Goal: Task Accomplishment & Management: Manage account settings

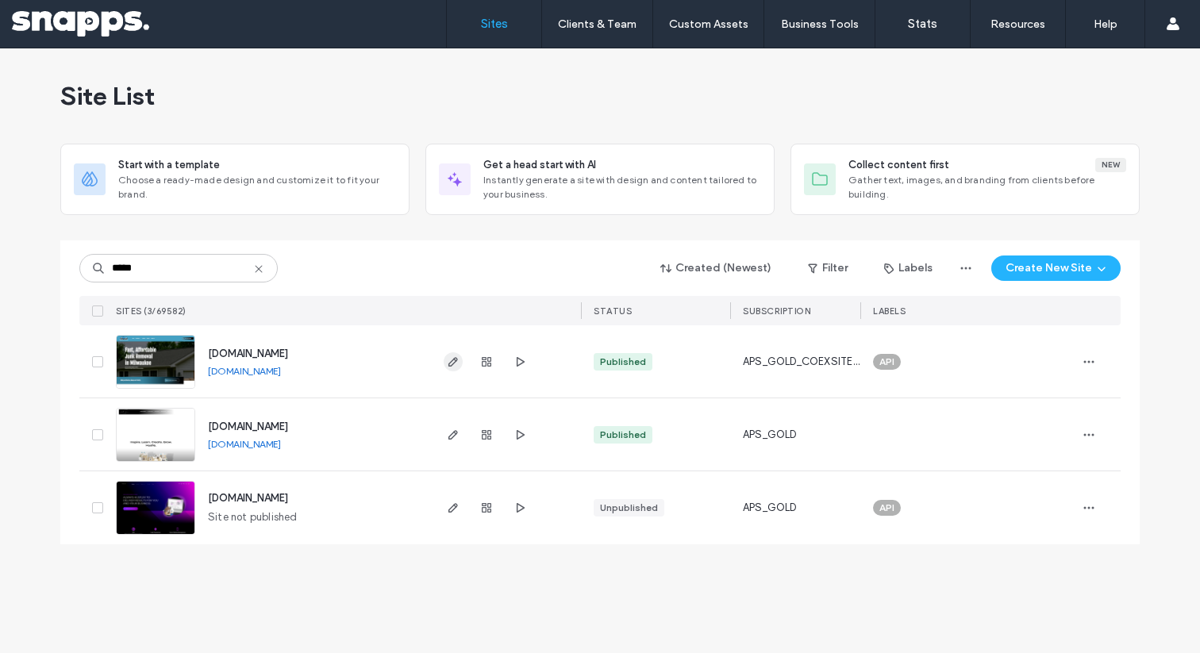
type input "*****"
click at [447, 361] on icon "button" at bounding box center [453, 362] width 13 height 13
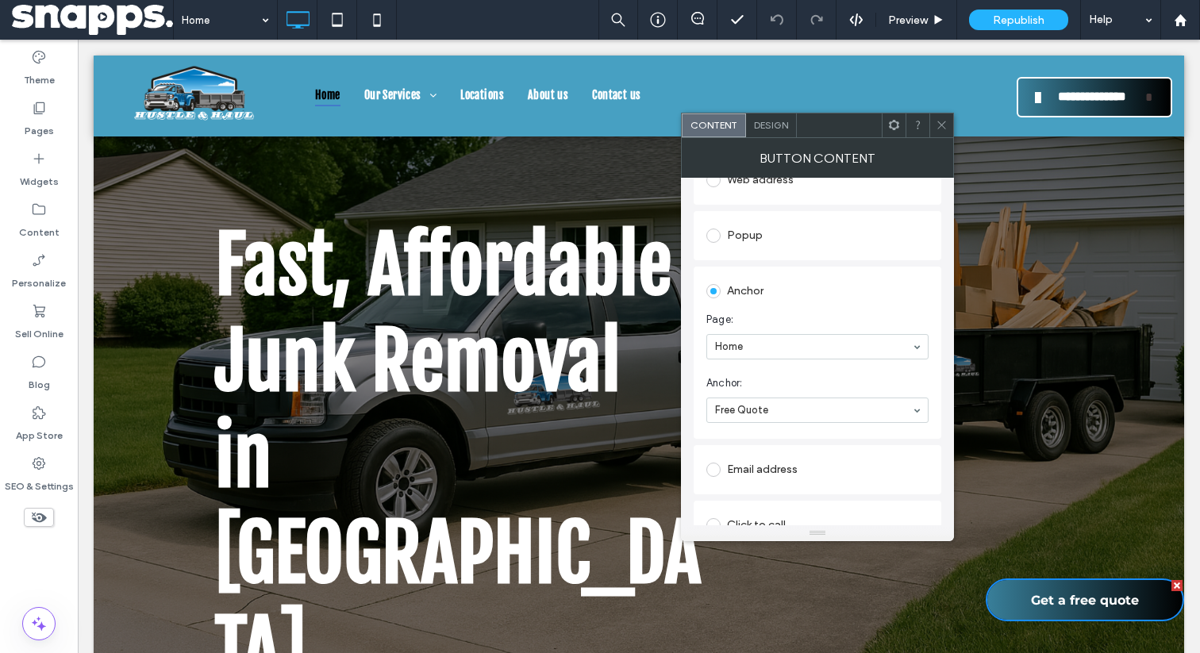
scroll to position [328, 0]
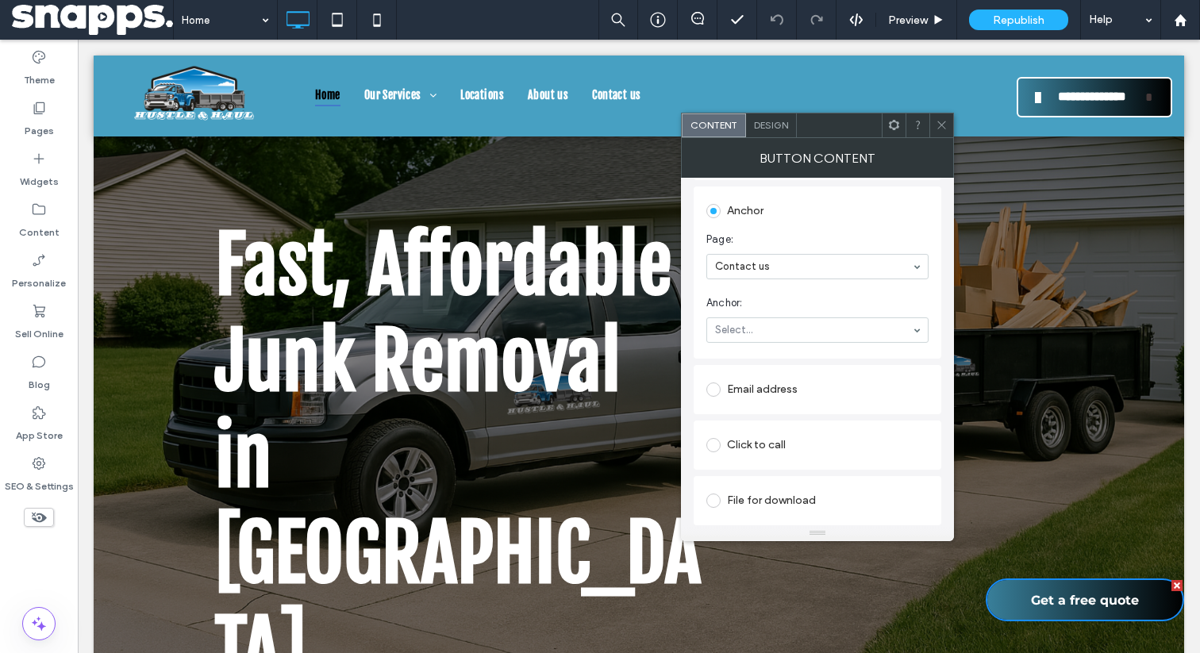
click at [829, 301] on span "Anchor:" at bounding box center [815, 303] width 216 height 16
click at [938, 123] on icon at bounding box center [942, 125] width 12 height 12
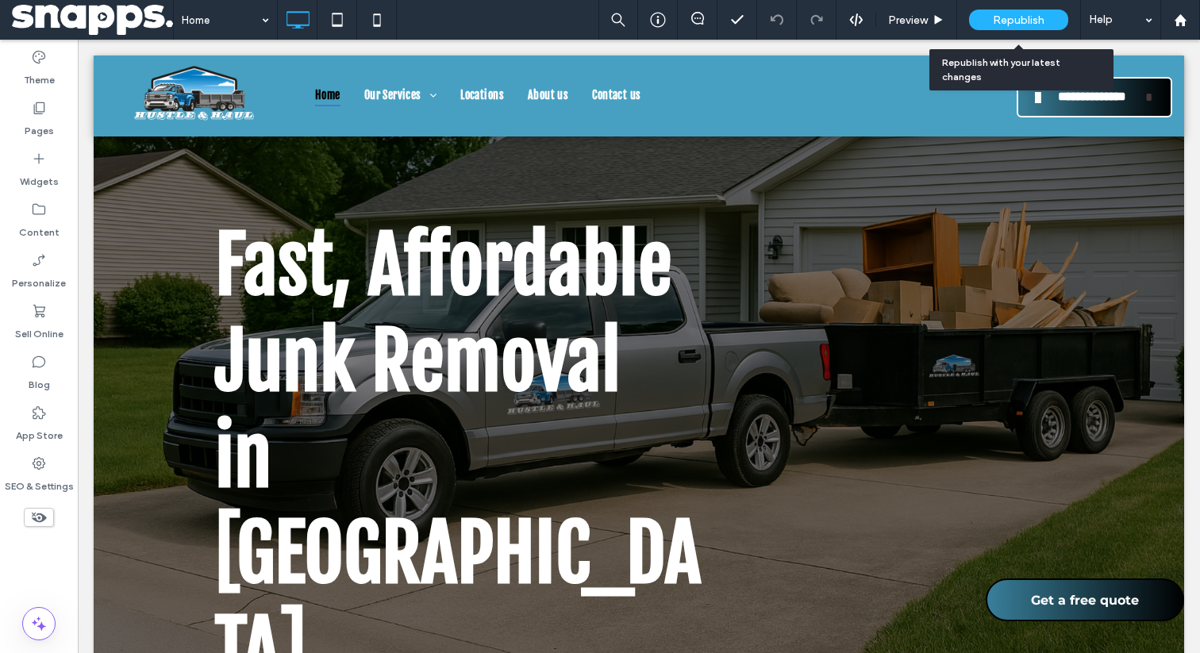
click at [988, 21] on div "Republish" at bounding box center [1018, 20] width 99 height 21
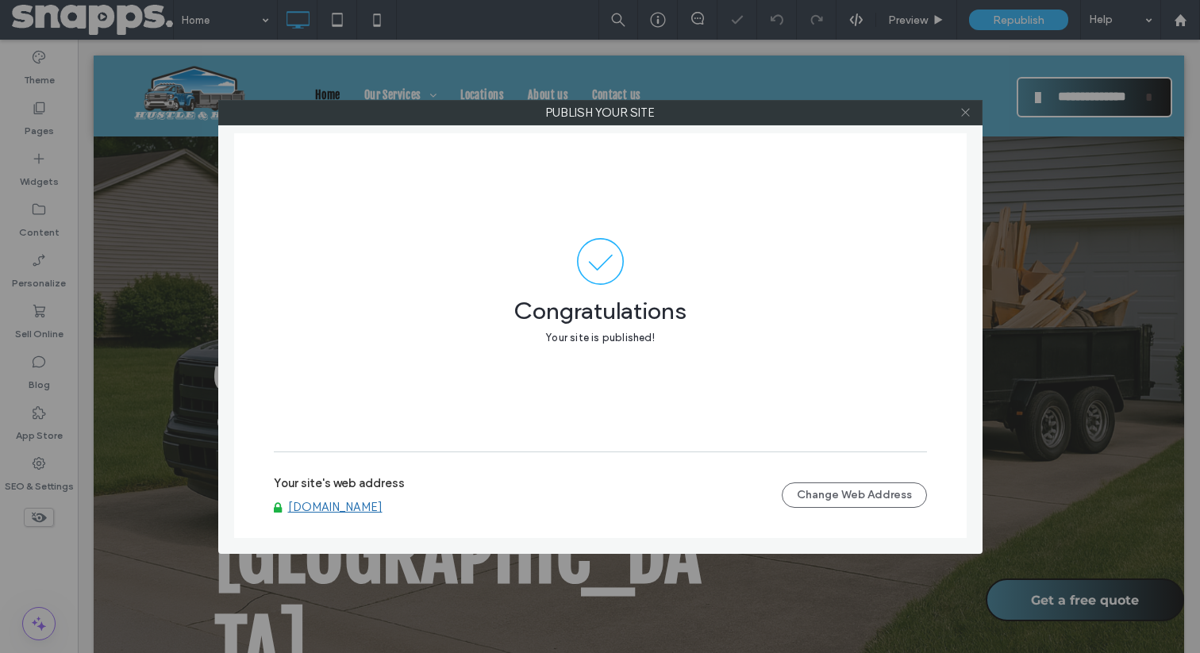
click at [962, 114] on icon at bounding box center [966, 112] width 12 height 12
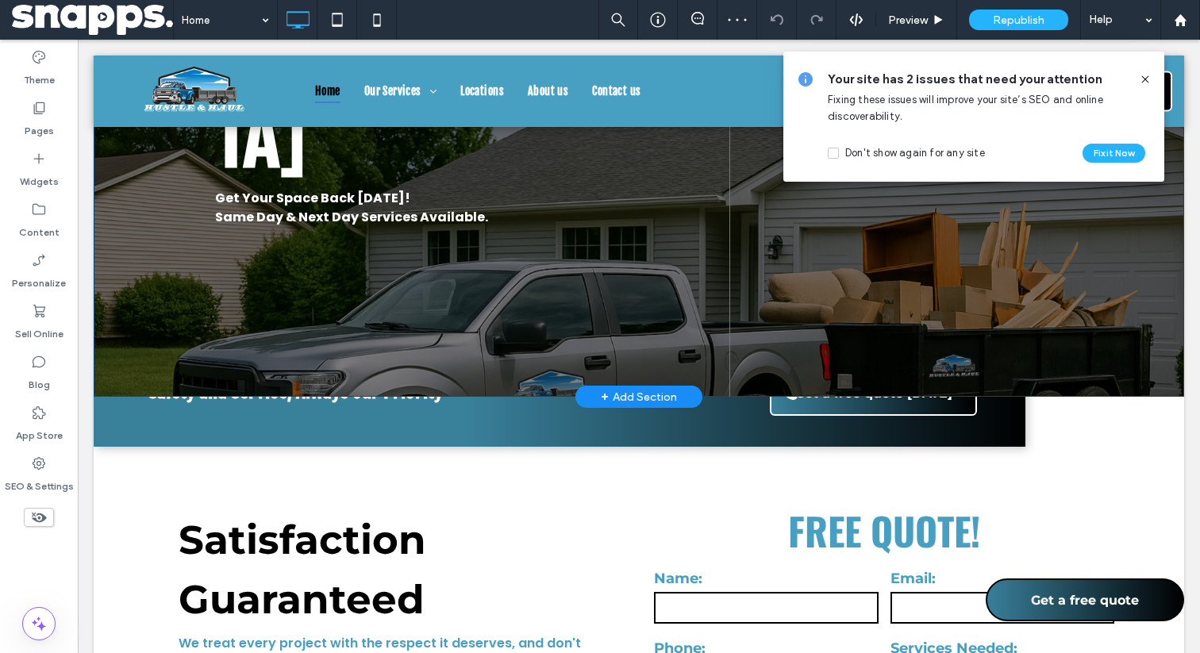
scroll to position [594, 0]
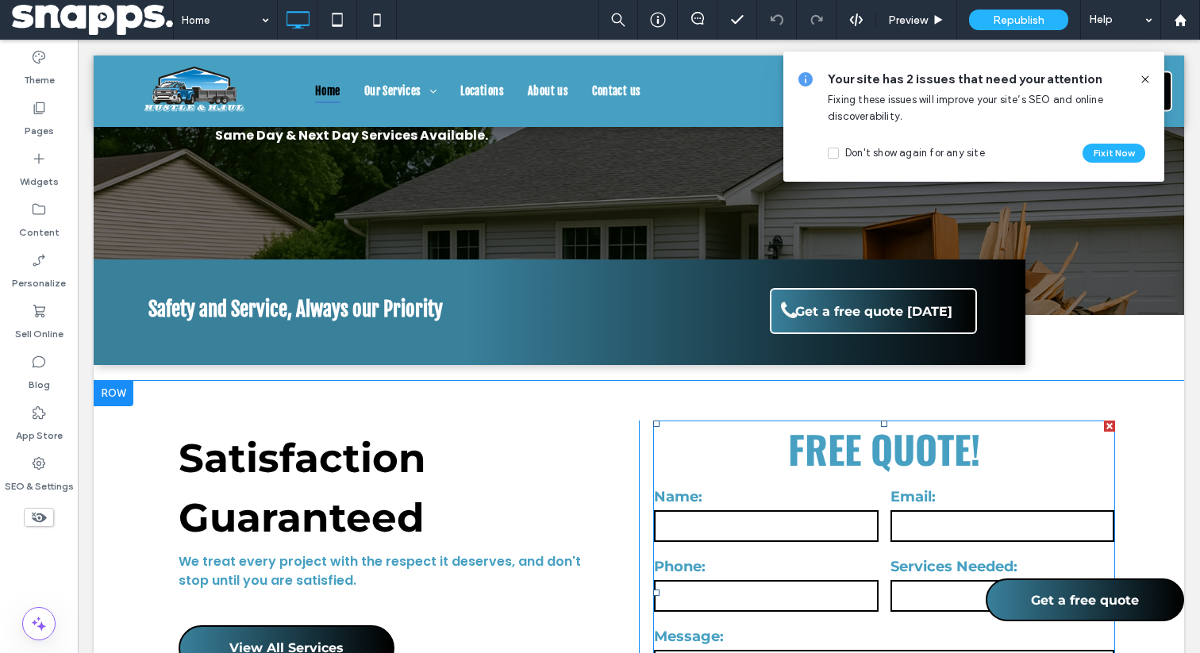
click at [713, 556] on label "Phone:" at bounding box center [766, 566] width 225 height 21
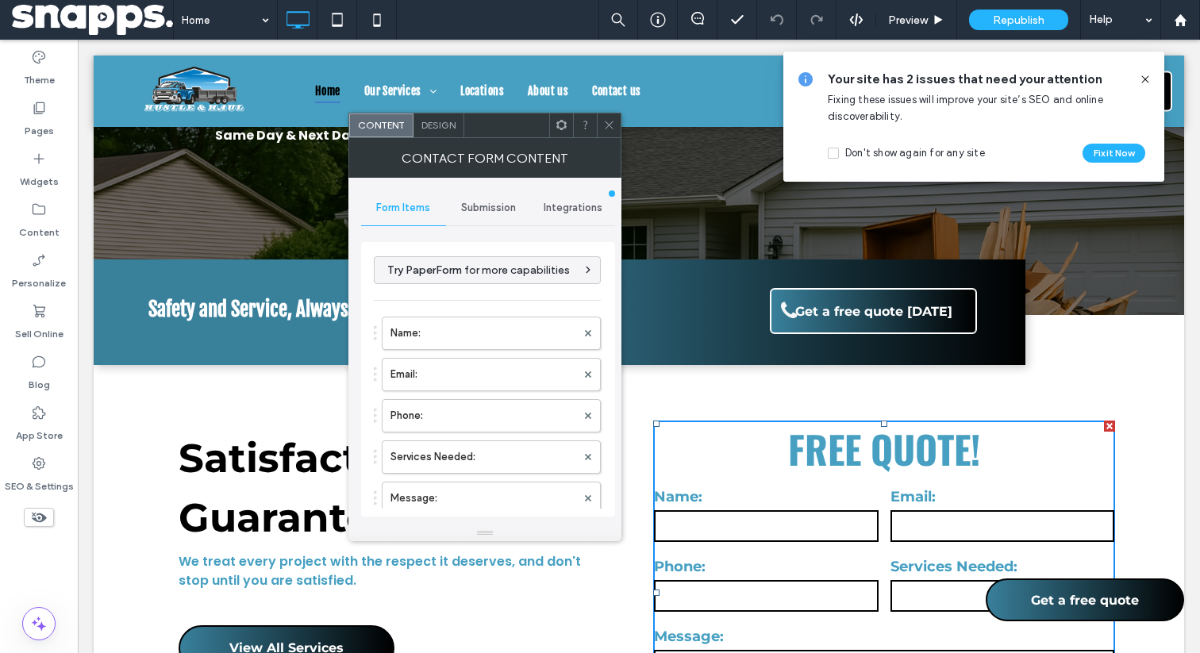
click at [499, 193] on div "Submission" at bounding box center [488, 208] width 85 height 35
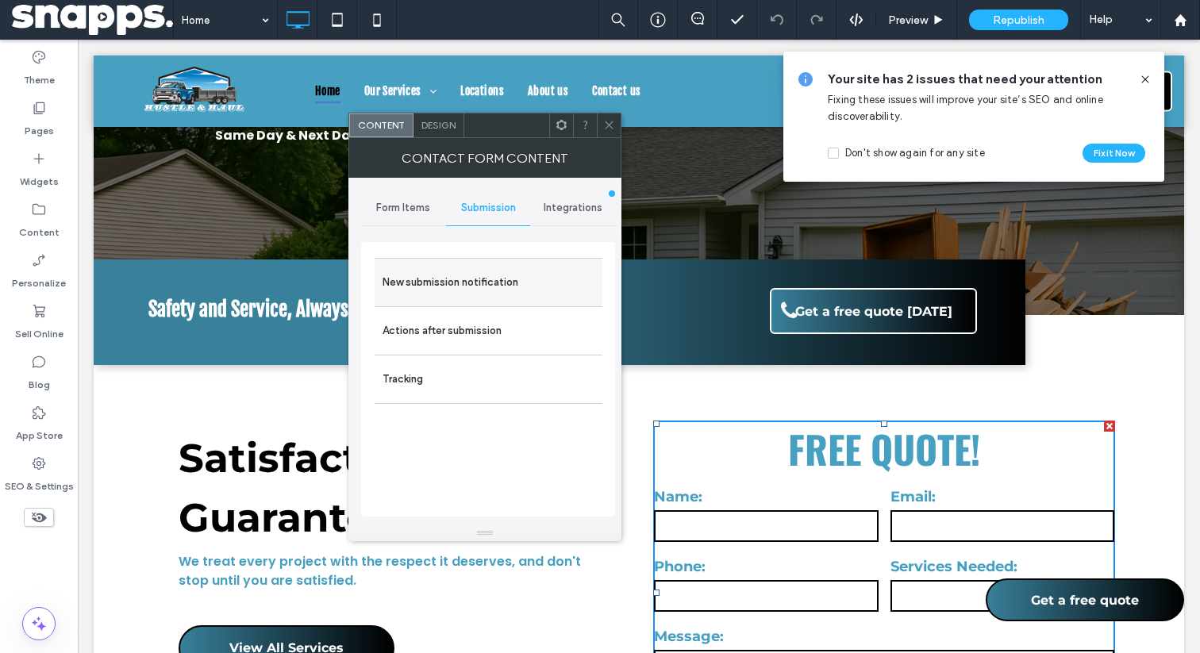
click at [499, 289] on label "New submission notification" at bounding box center [489, 283] width 212 height 32
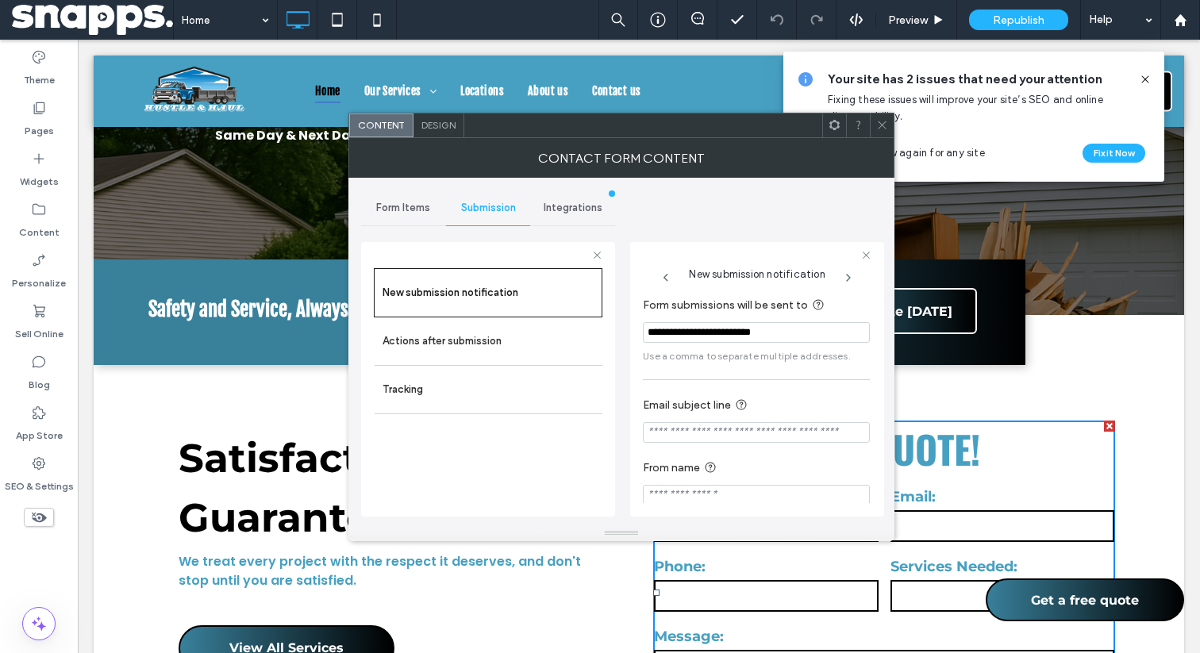
scroll to position [16, 0]
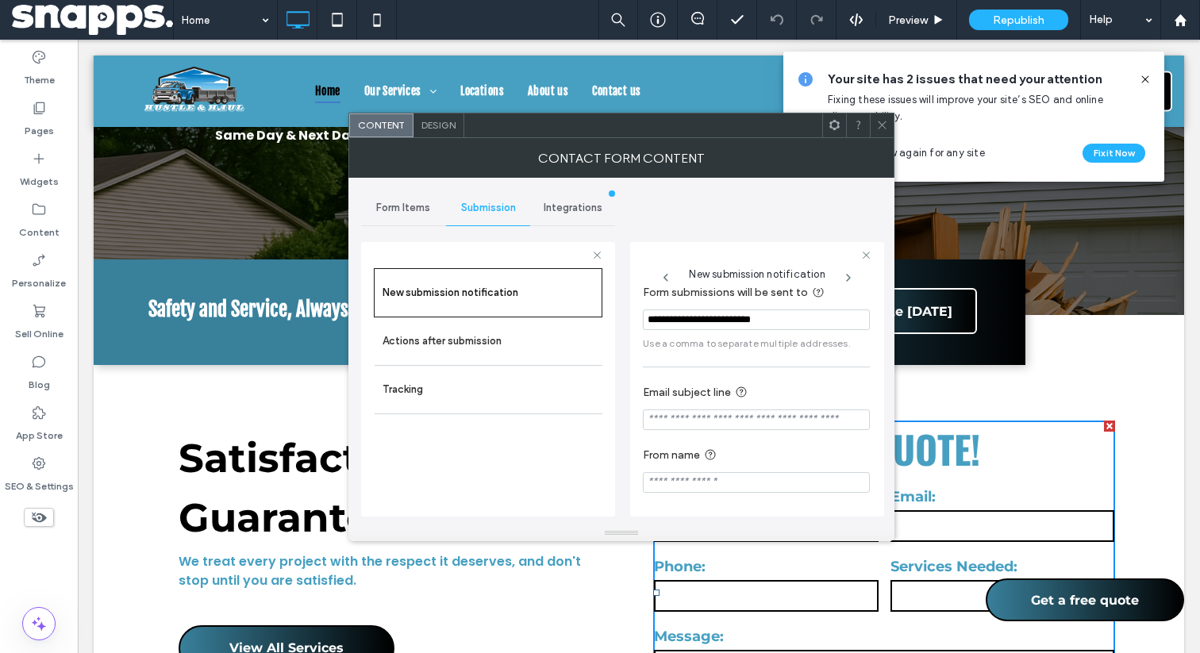
click at [880, 120] on icon at bounding box center [882, 125] width 12 height 12
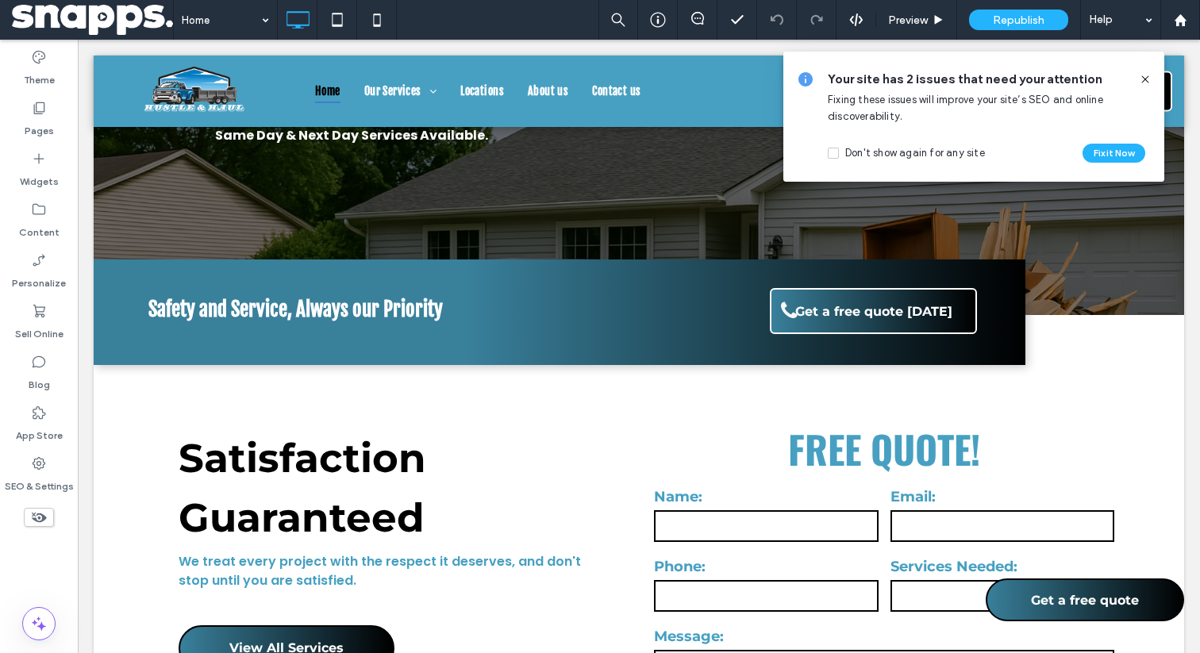
click at [1144, 76] on icon at bounding box center [1145, 79] width 13 height 13
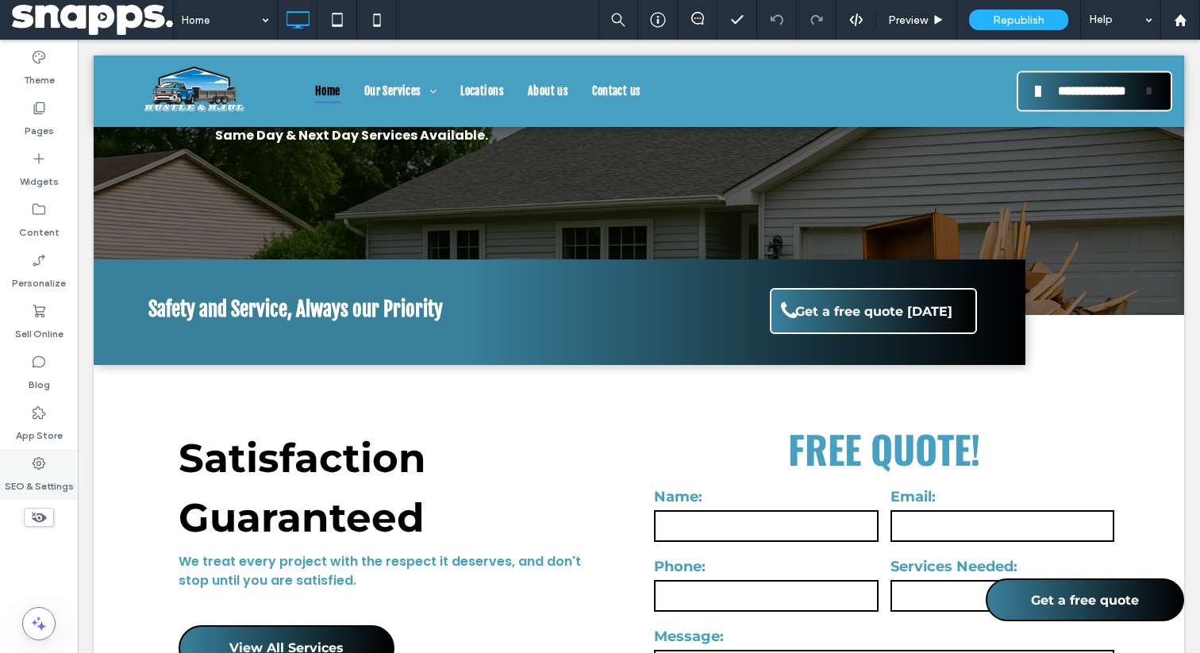
click at [20, 481] on label "SEO & Settings" at bounding box center [39, 483] width 69 height 22
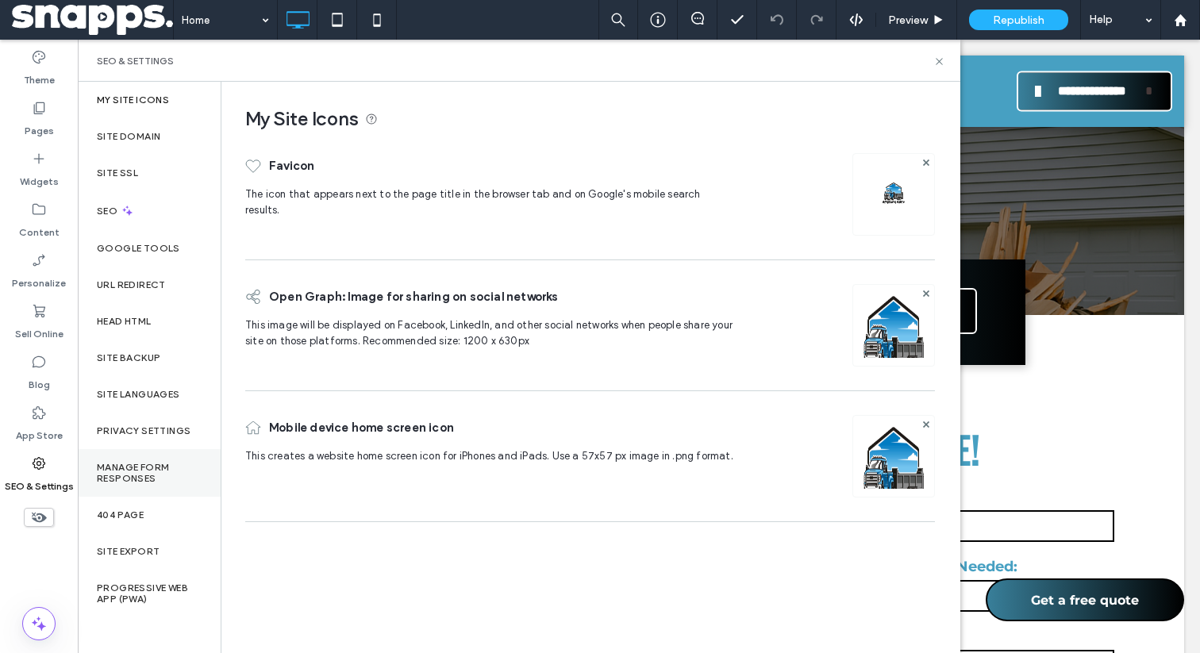
click at [133, 478] on label "Manage Form Responses" at bounding box center [149, 473] width 105 height 22
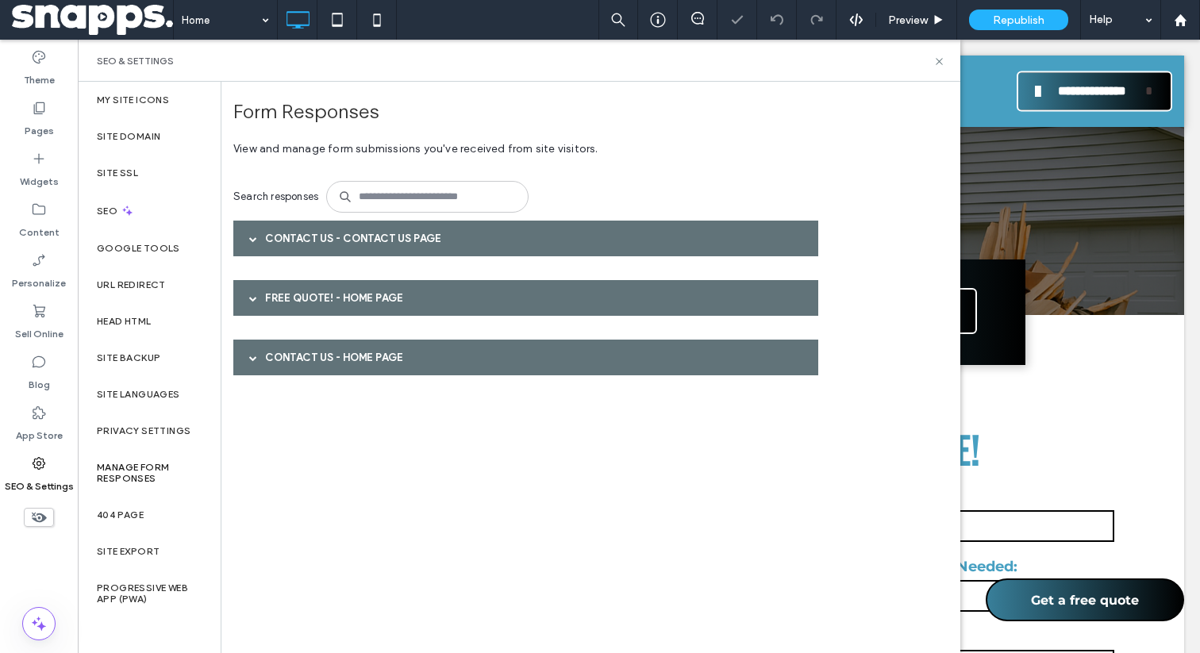
click at [330, 237] on div "Contact Us - Contact us page" at bounding box center [525, 239] width 585 height 36
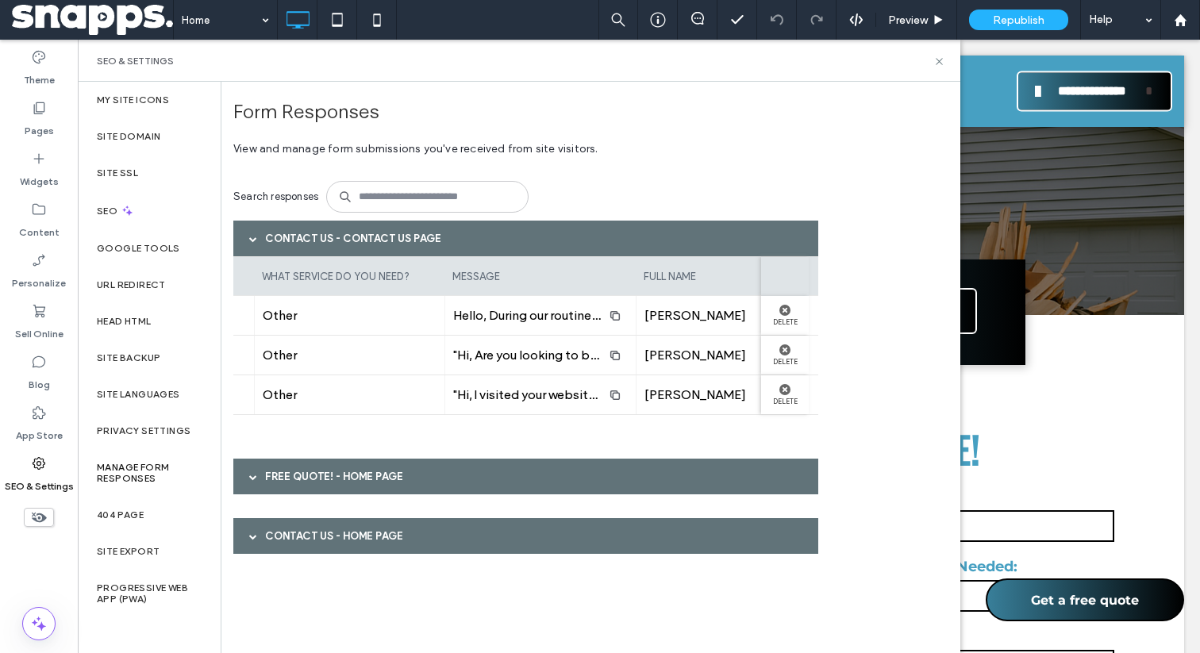
scroll to position [0, 331]
click at [285, 475] on div "FREE QUOTE! - Home page" at bounding box center [525, 477] width 585 height 36
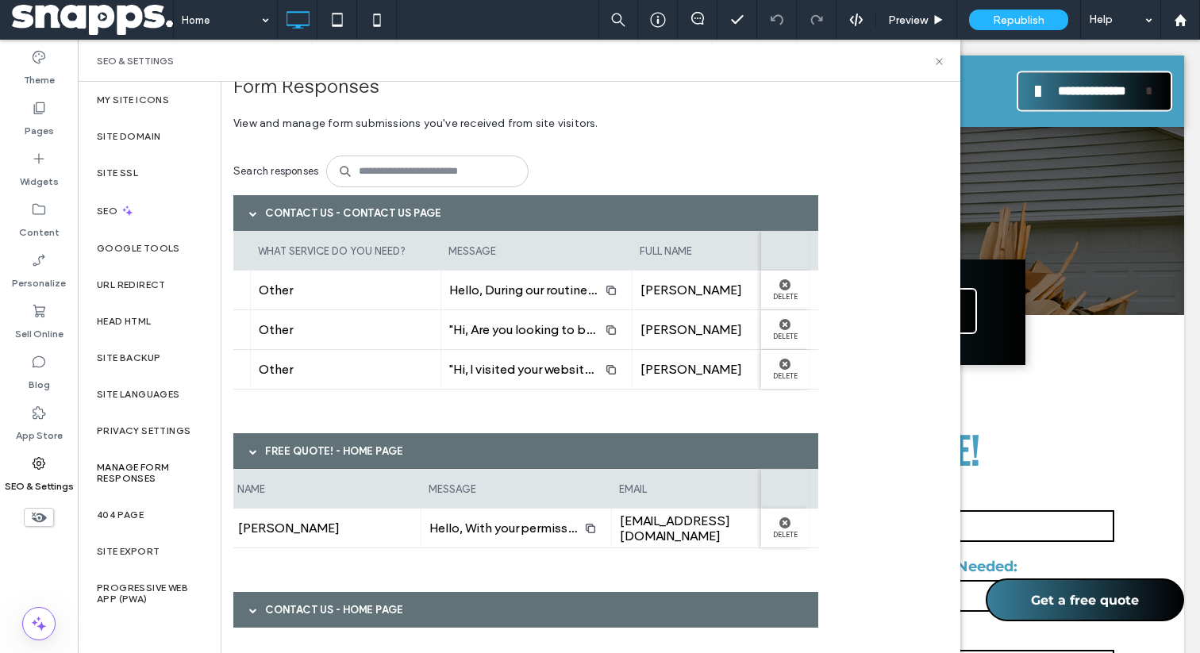
scroll to position [0, 584]
click at [402, 604] on div "Contact Us - Home page" at bounding box center [525, 610] width 585 height 36
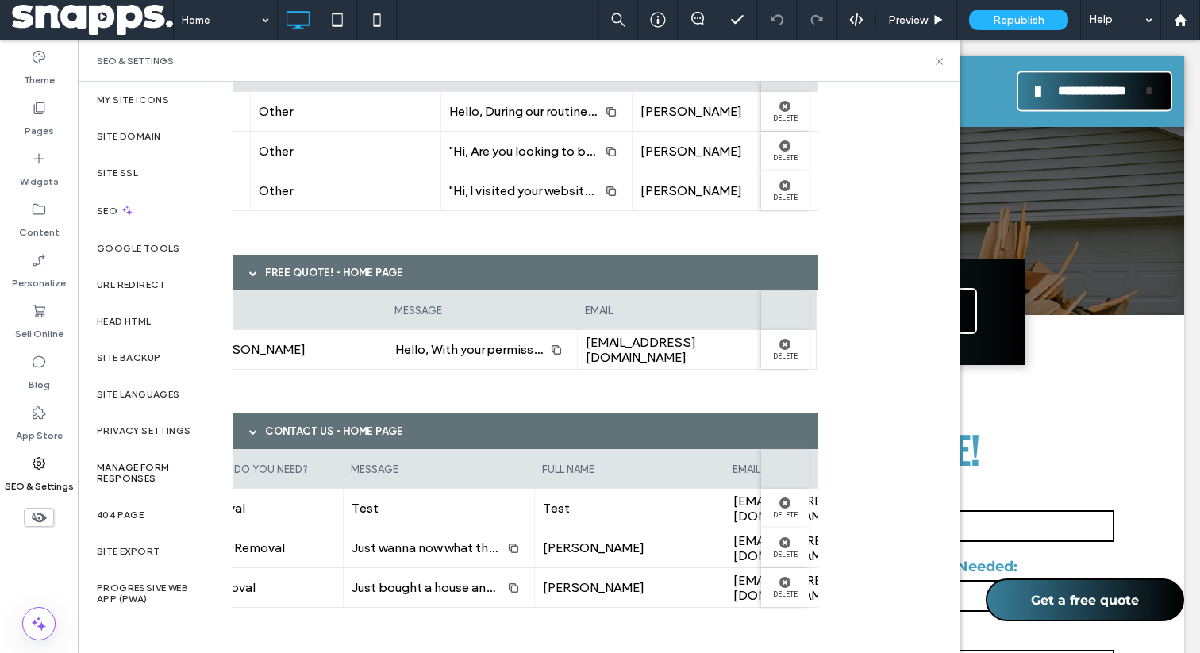
scroll to position [0, 295]
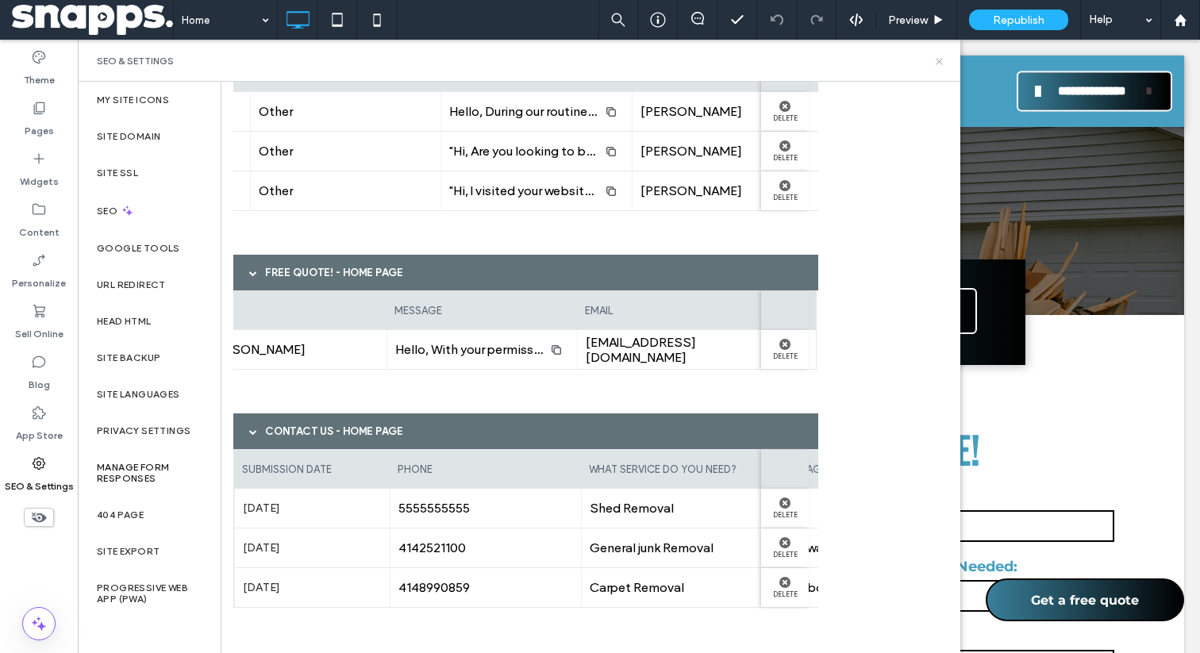
click at [936, 61] on icon at bounding box center [940, 62] width 12 height 12
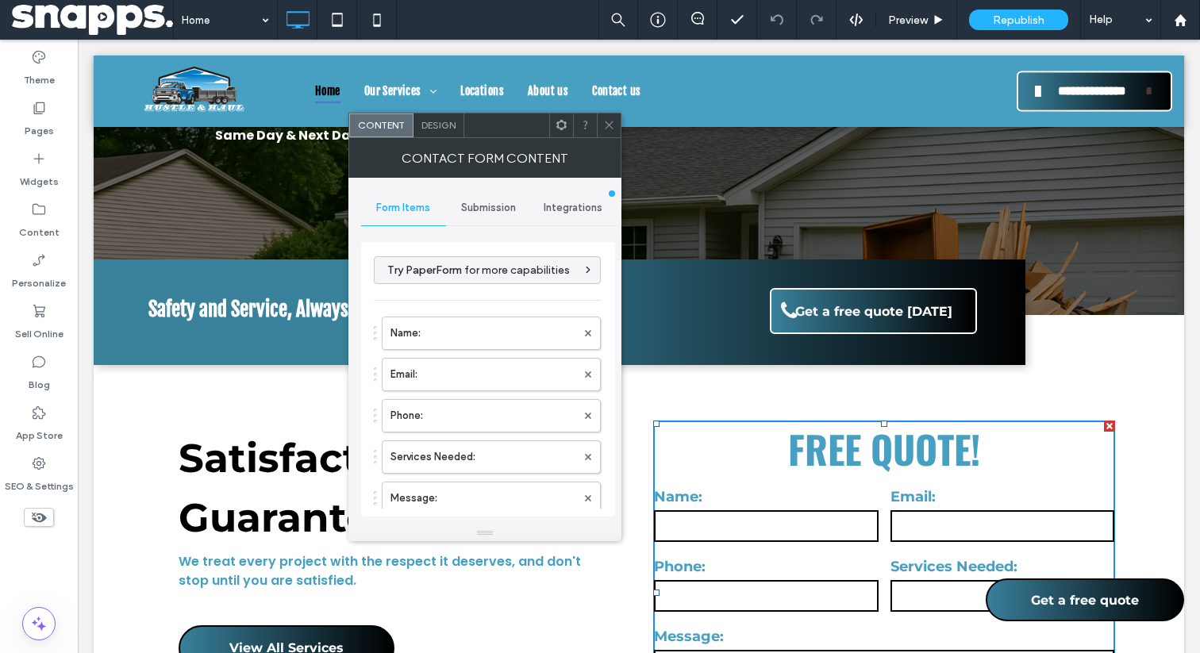
click at [470, 200] on div "Submission" at bounding box center [488, 208] width 85 height 35
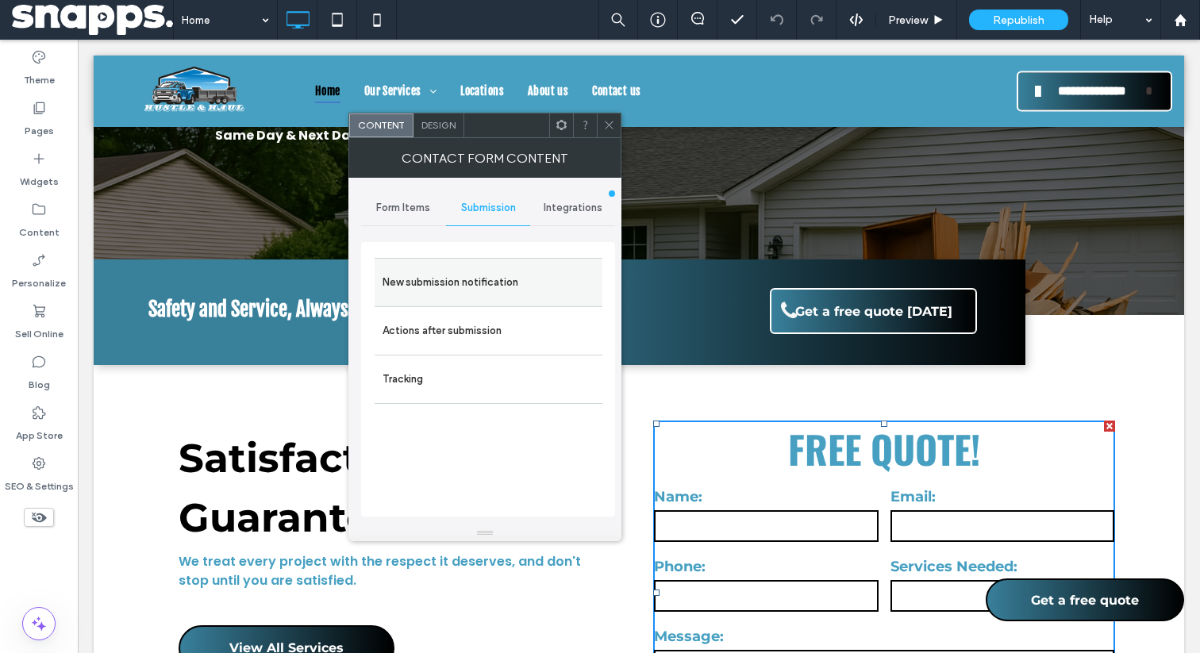
click at [517, 283] on label "New submission notification" at bounding box center [489, 283] width 212 height 32
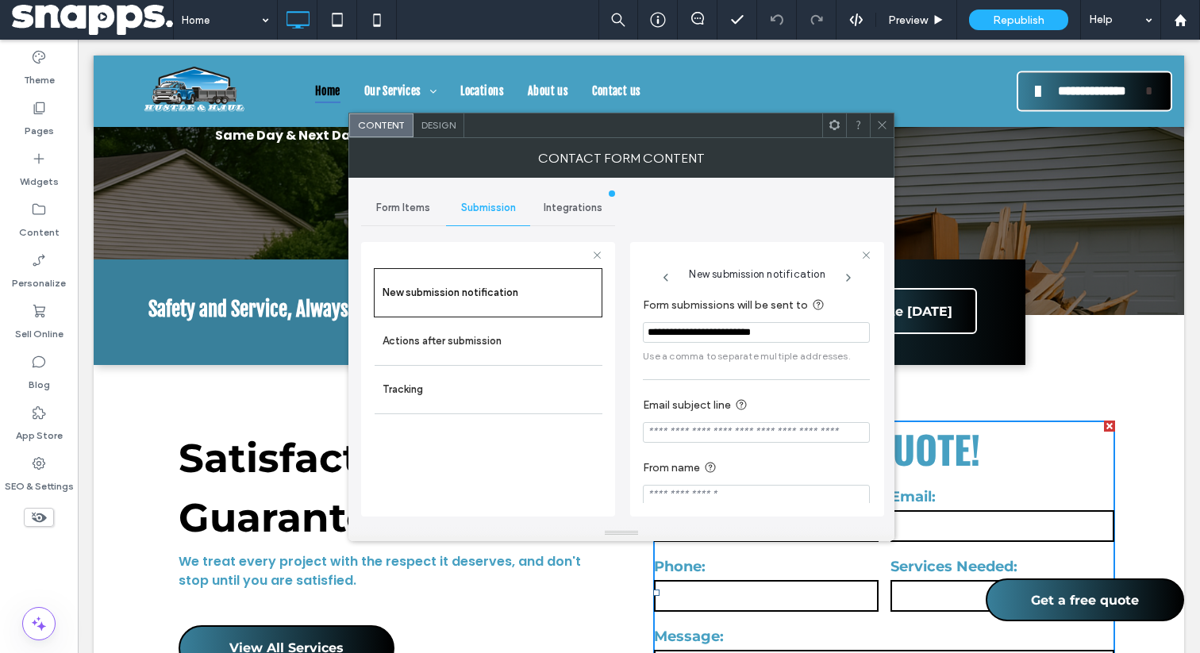
click at [797, 339] on input "**********" at bounding box center [756, 332] width 227 height 21
click at [750, 336] on input "**********" at bounding box center [756, 332] width 227 height 21
click at [730, 355] on span "Use a comma to separate multiple addresses." at bounding box center [756, 356] width 227 height 14
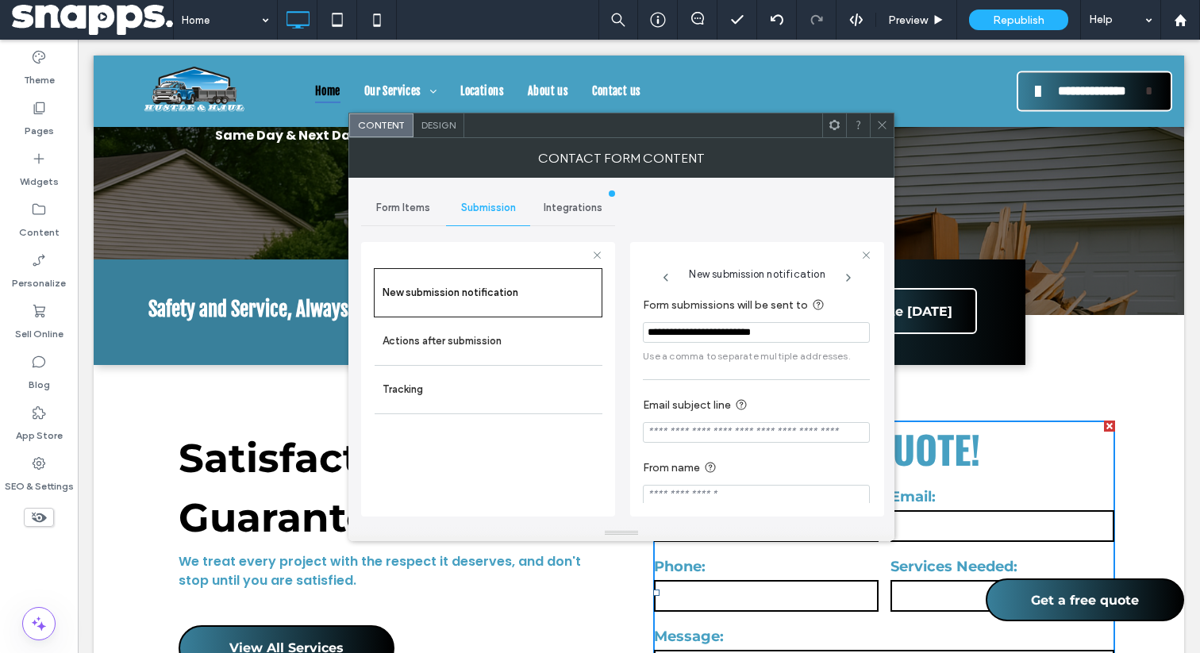
click at [701, 331] on input "**********" at bounding box center [756, 332] width 227 height 21
click at [659, 352] on span "Use a comma to separate multiple addresses." at bounding box center [756, 356] width 227 height 14
click at [879, 128] on use at bounding box center [882, 125] width 8 height 8
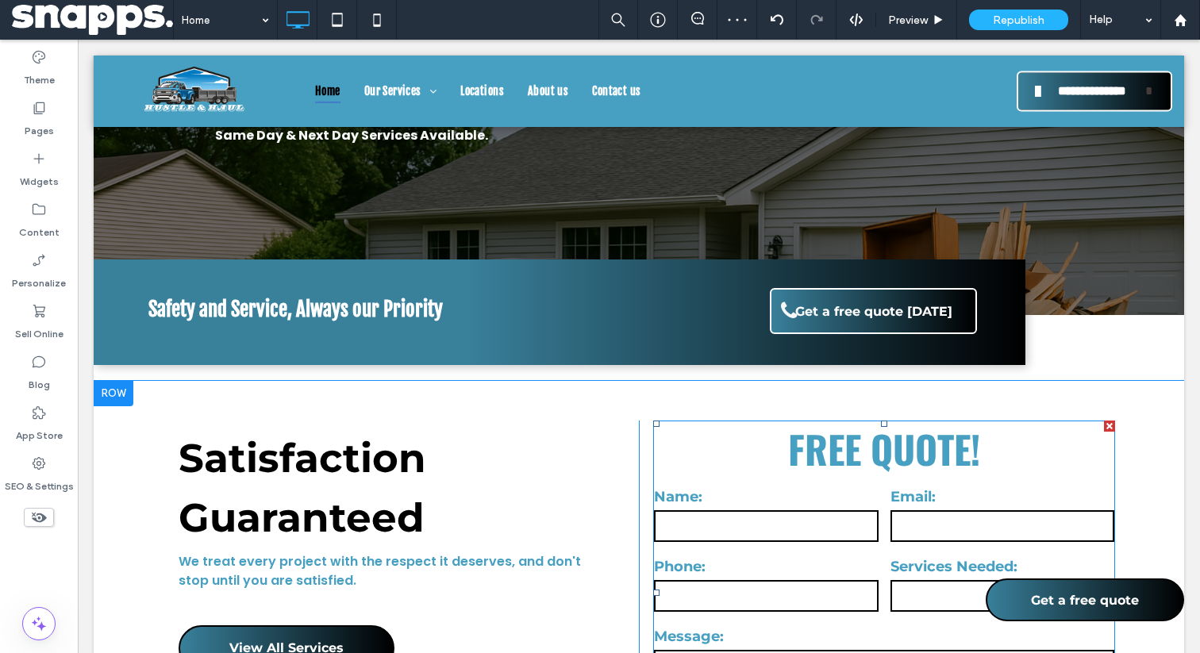
click at [747, 556] on label "Phone:" at bounding box center [766, 566] width 225 height 21
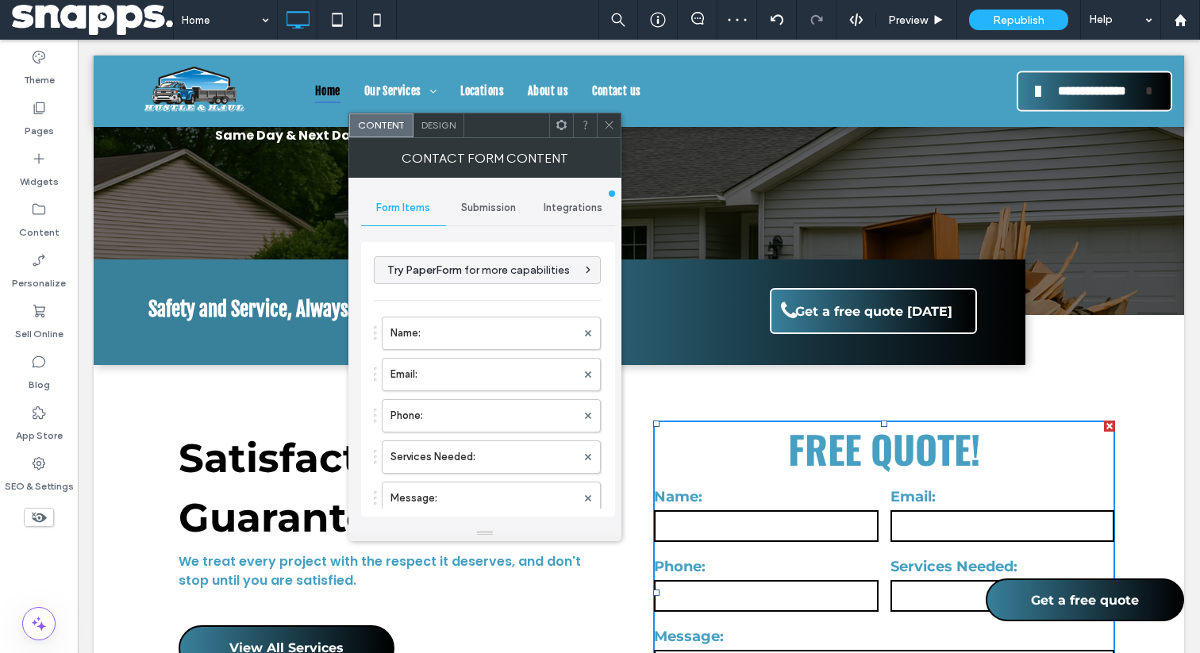
click at [493, 203] on span "Submission" at bounding box center [488, 208] width 55 height 13
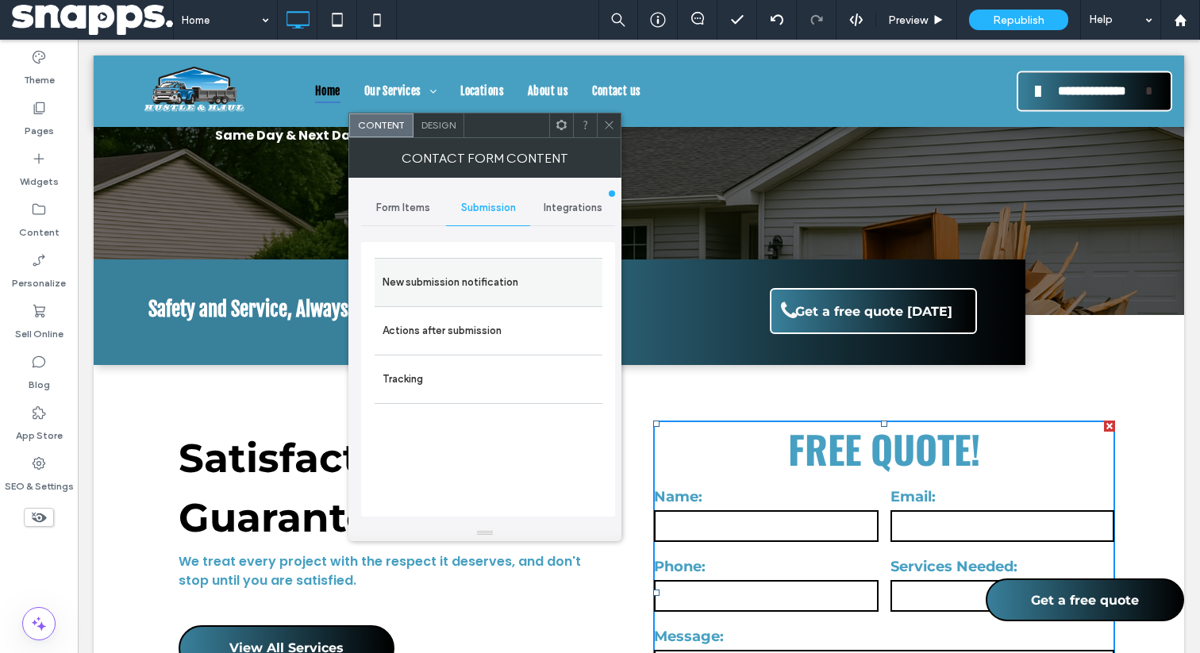
click at [483, 268] on label "New submission notification" at bounding box center [489, 283] width 212 height 32
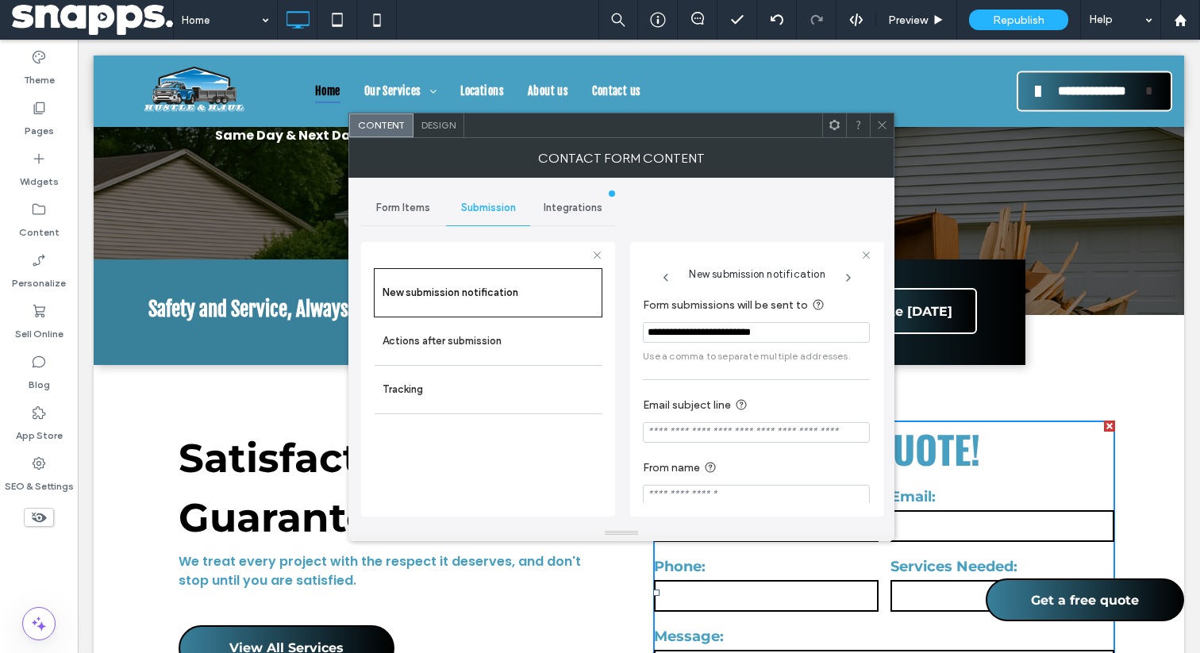
click at [889, 127] on div at bounding box center [882, 126] width 24 height 24
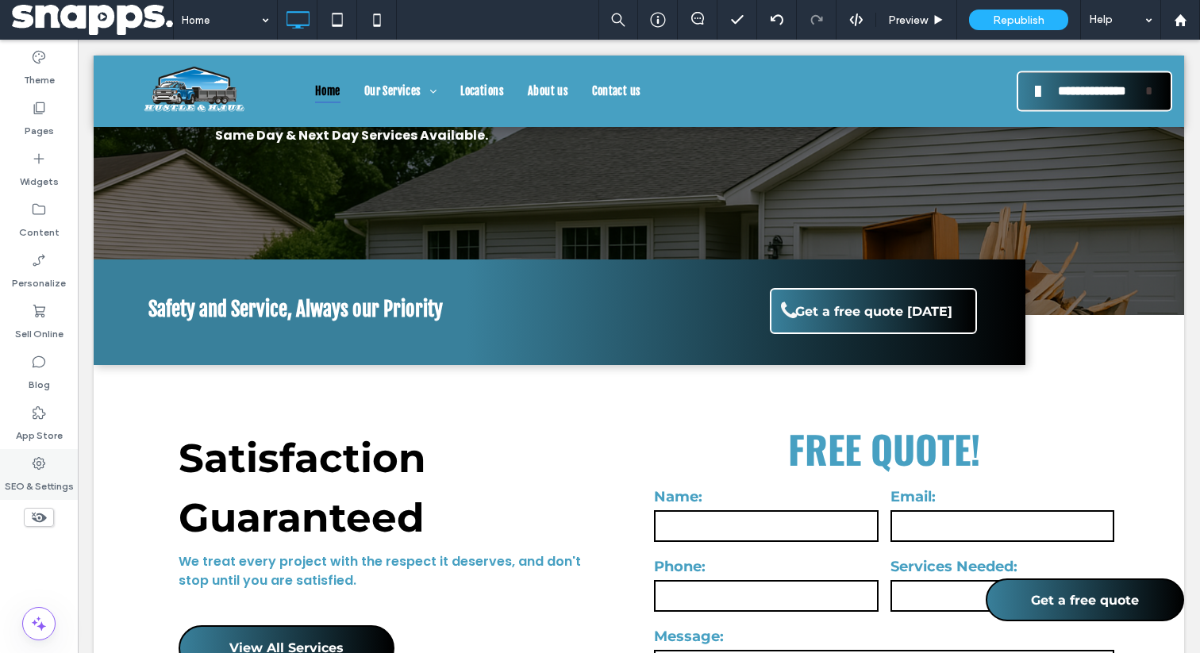
click at [37, 487] on label "SEO & Settings" at bounding box center [39, 483] width 69 height 22
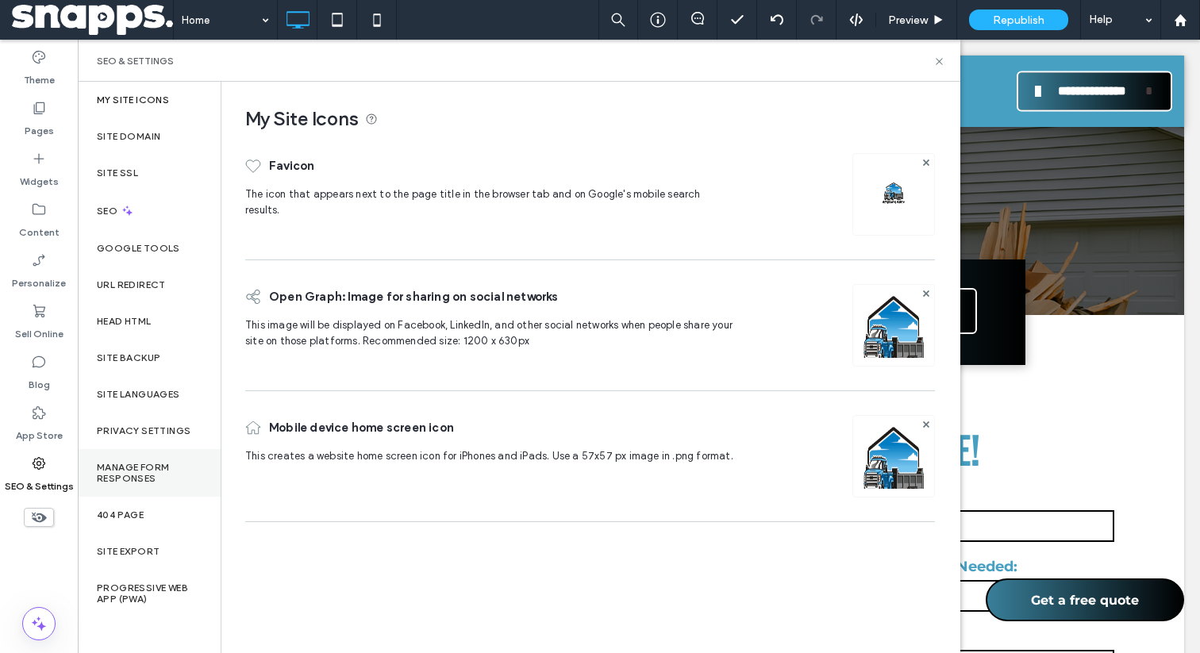
click at [137, 474] on label "Manage Form Responses" at bounding box center [149, 473] width 105 height 22
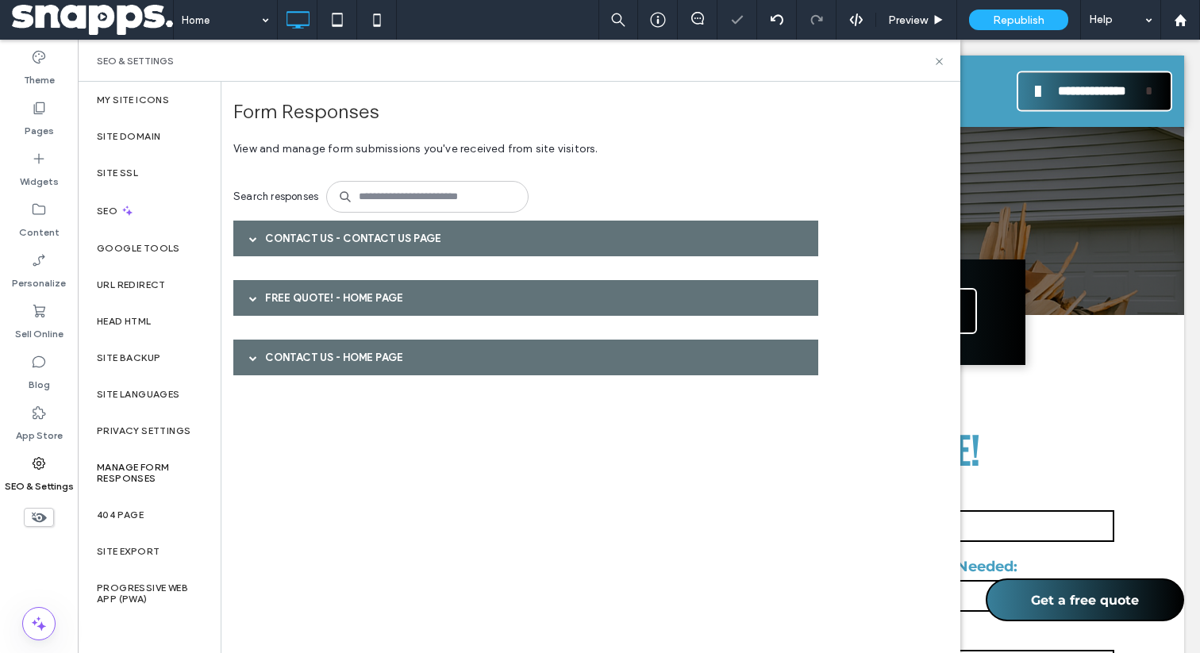
click at [385, 391] on div "Contact Us - Contact us page FREE QUOTE! - Home page Contact Us - Home page" at bounding box center [530, 310] width 595 height 179
click at [378, 366] on div "Contact Us - Home page" at bounding box center [525, 358] width 585 height 36
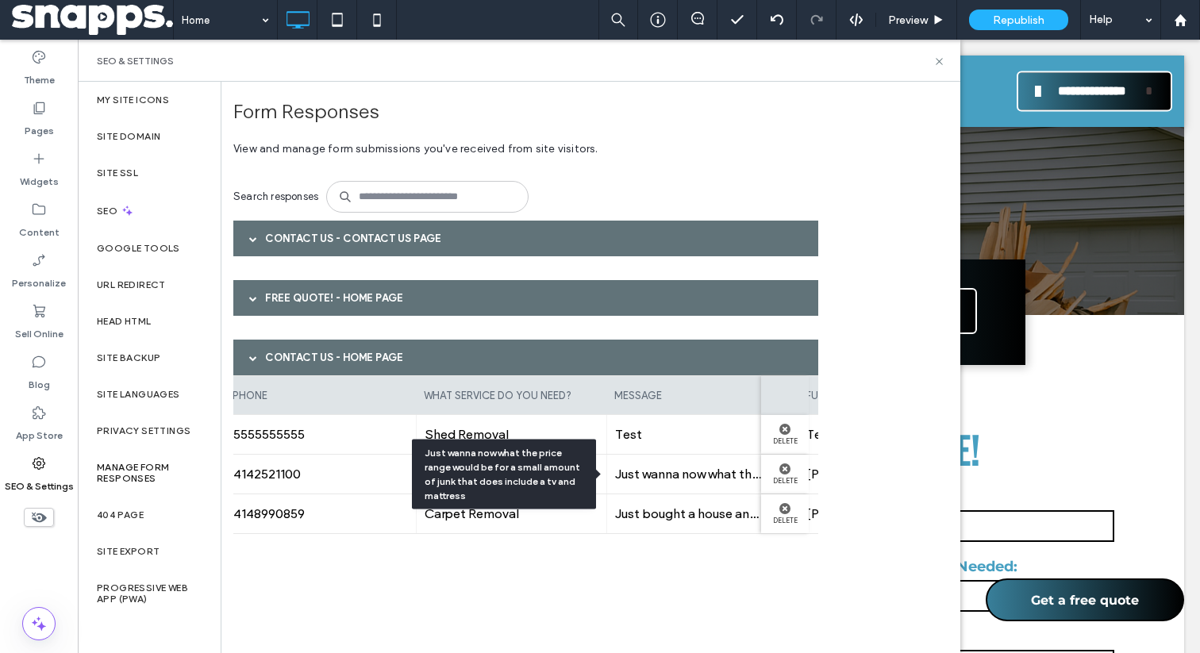
scroll to position [0, 161]
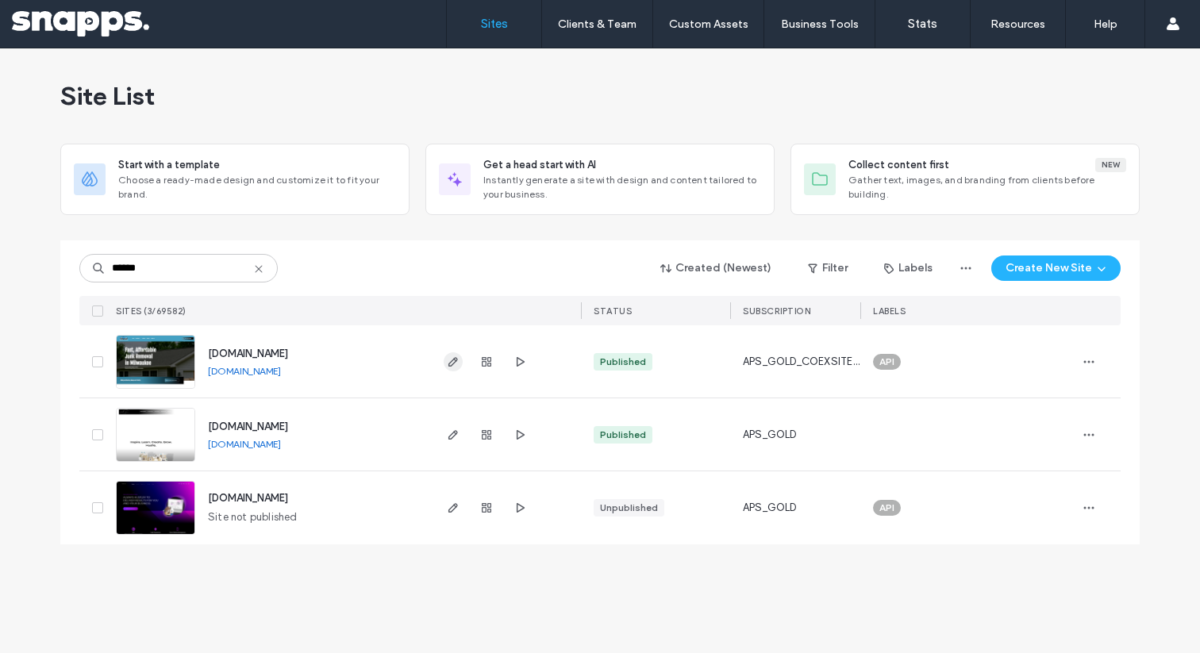
type input "******"
click at [449, 363] on icon "button" at bounding box center [453, 362] width 13 height 13
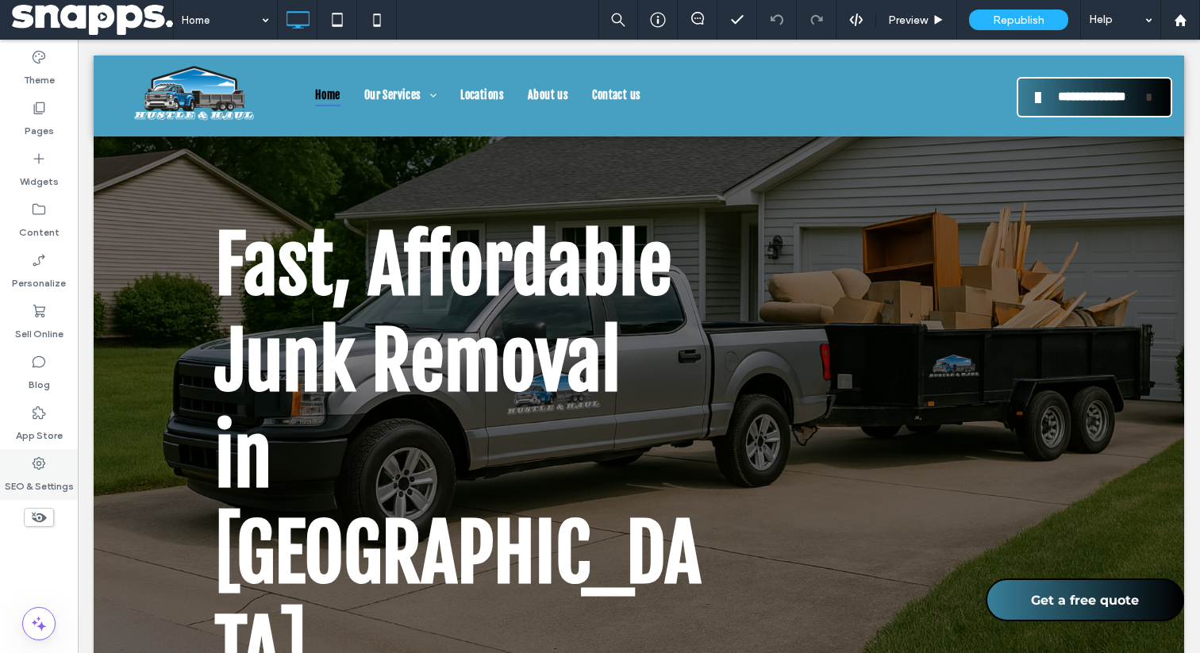
click at [13, 468] on div "SEO & Settings" at bounding box center [39, 474] width 78 height 51
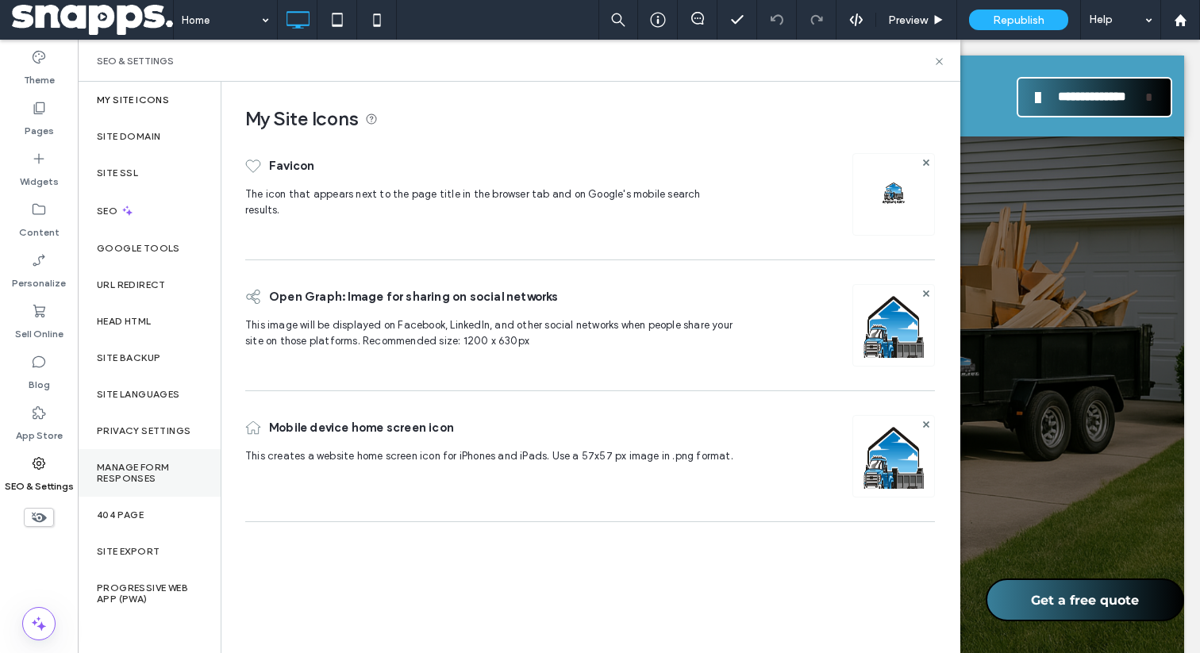
click at [134, 478] on label "Manage Form Responses" at bounding box center [149, 473] width 105 height 22
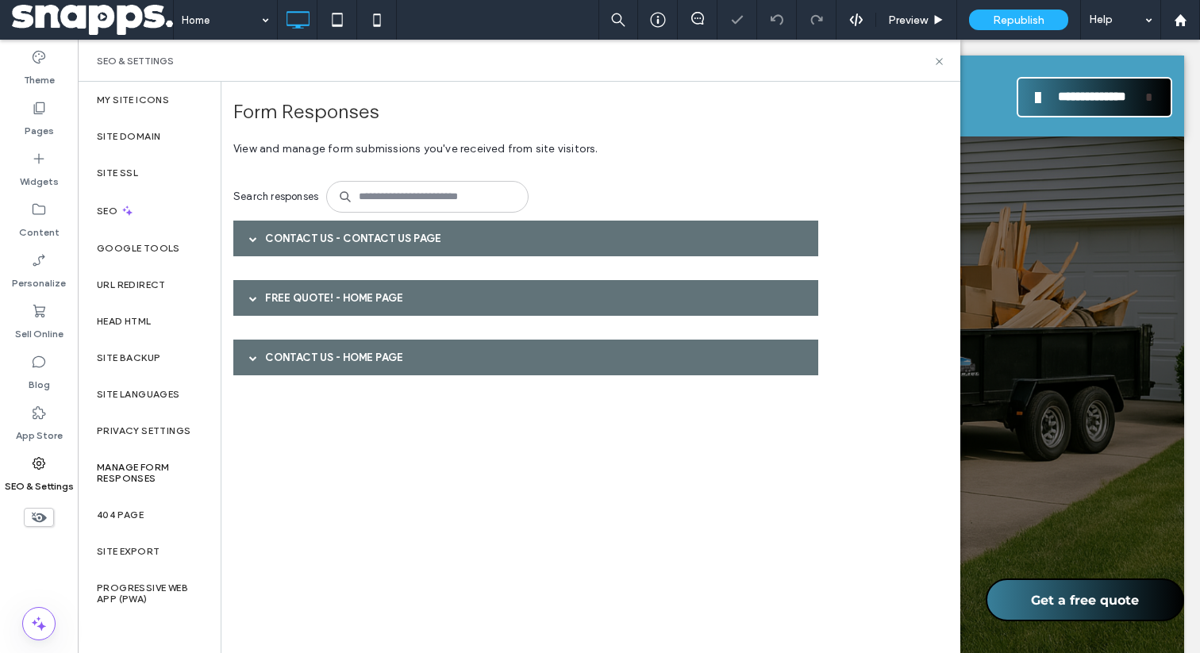
click at [356, 378] on div "Contact Us - Contact us page FREE QUOTE! - Home page Contact Us - Home page" at bounding box center [530, 310] width 595 height 179
click at [347, 361] on div "Contact Us - Home page" at bounding box center [525, 358] width 585 height 36
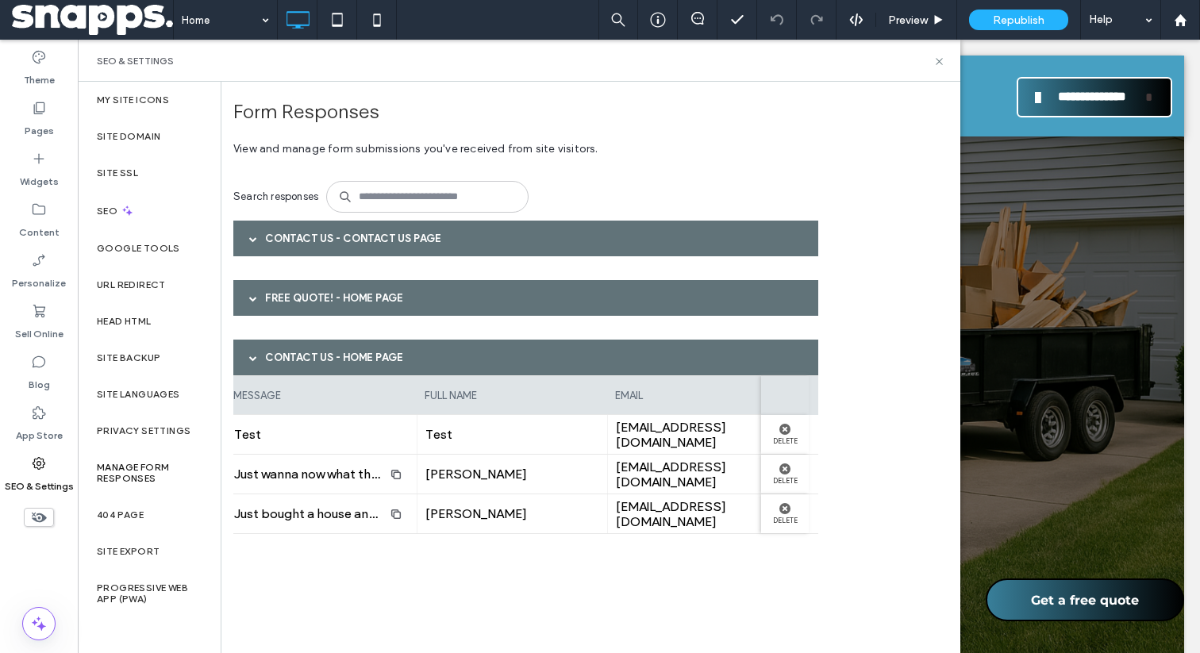
scroll to position [0, 584]
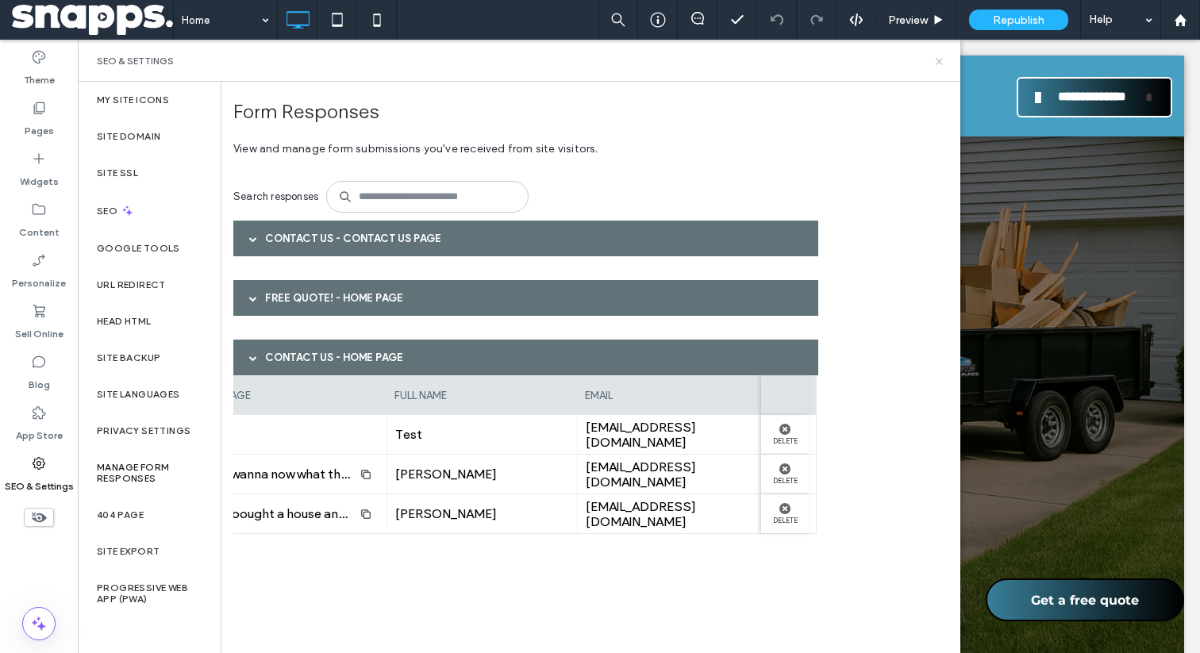
click at [934, 58] on icon at bounding box center [940, 62] width 12 height 12
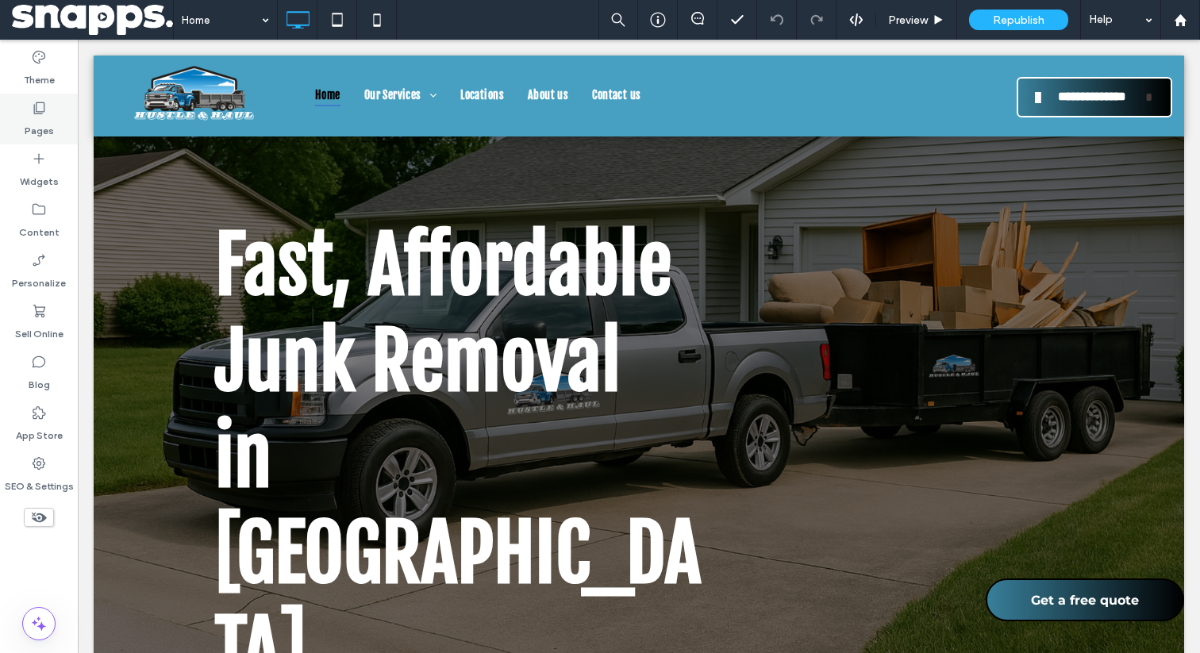
click at [61, 98] on div "Pages" at bounding box center [39, 119] width 78 height 51
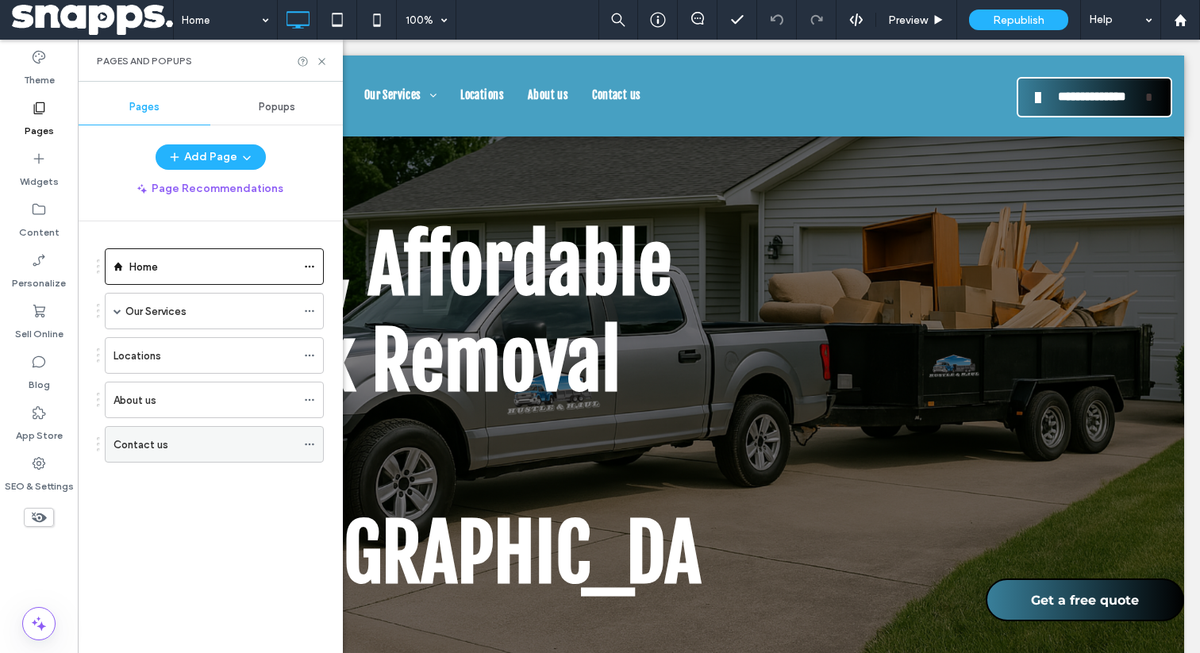
click at [169, 450] on div "Contact us" at bounding box center [205, 445] width 183 height 17
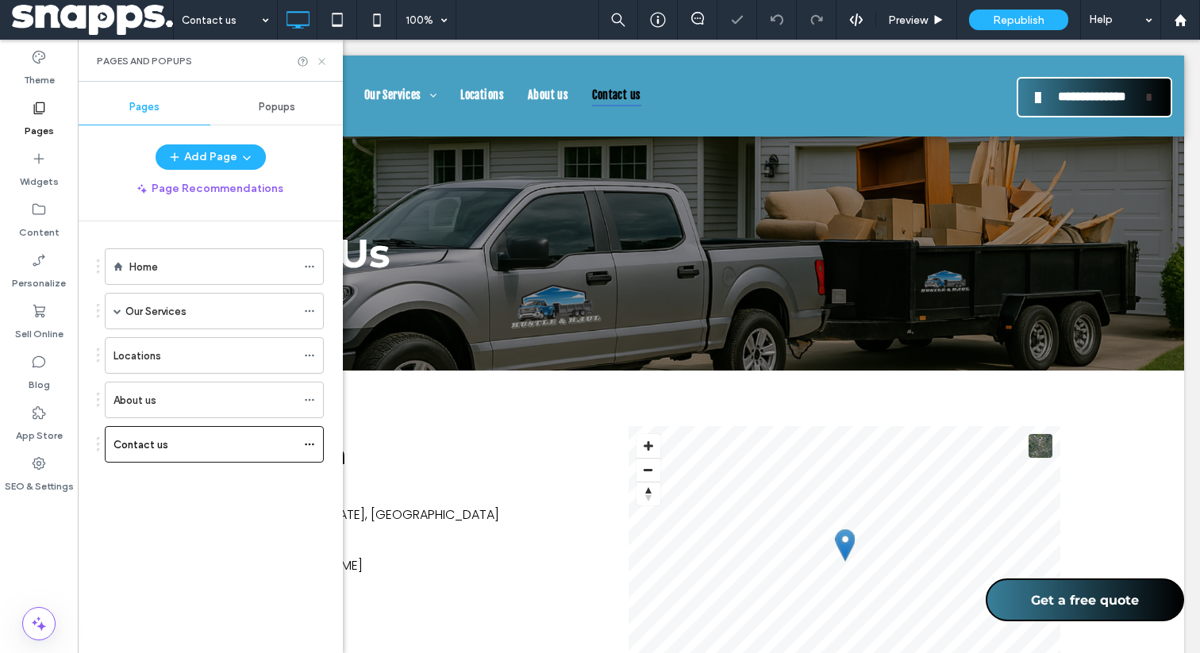
click at [322, 63] on icon at bounding box center [322, 62] width 12 height 12
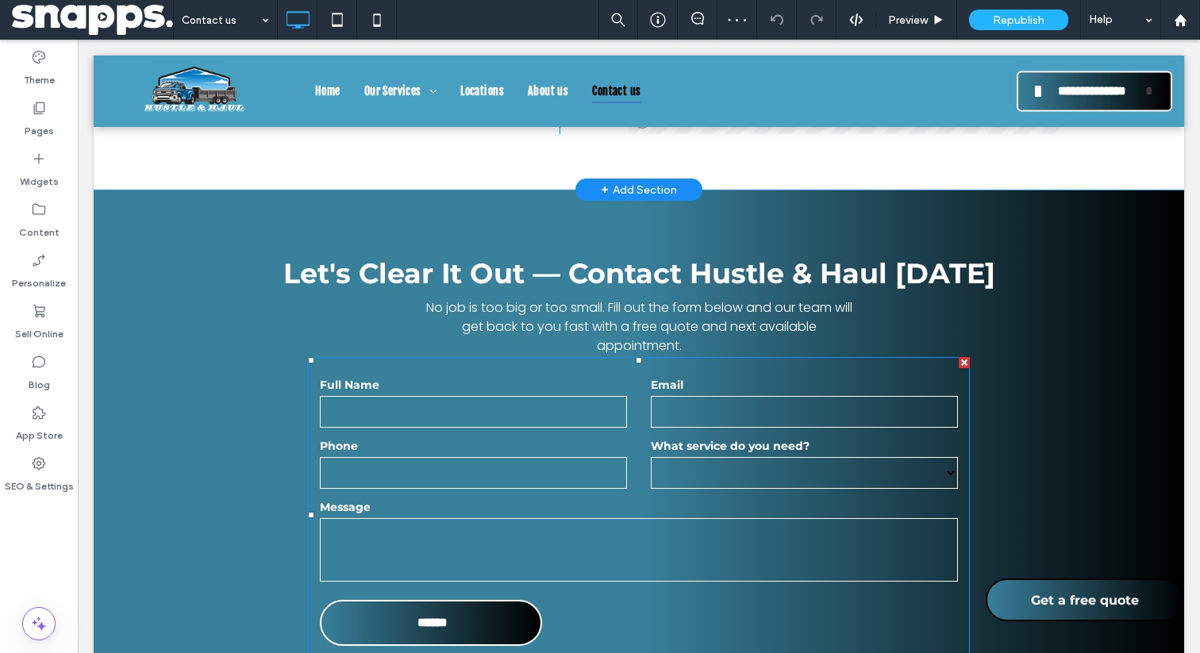
scroll to position [597, 0]
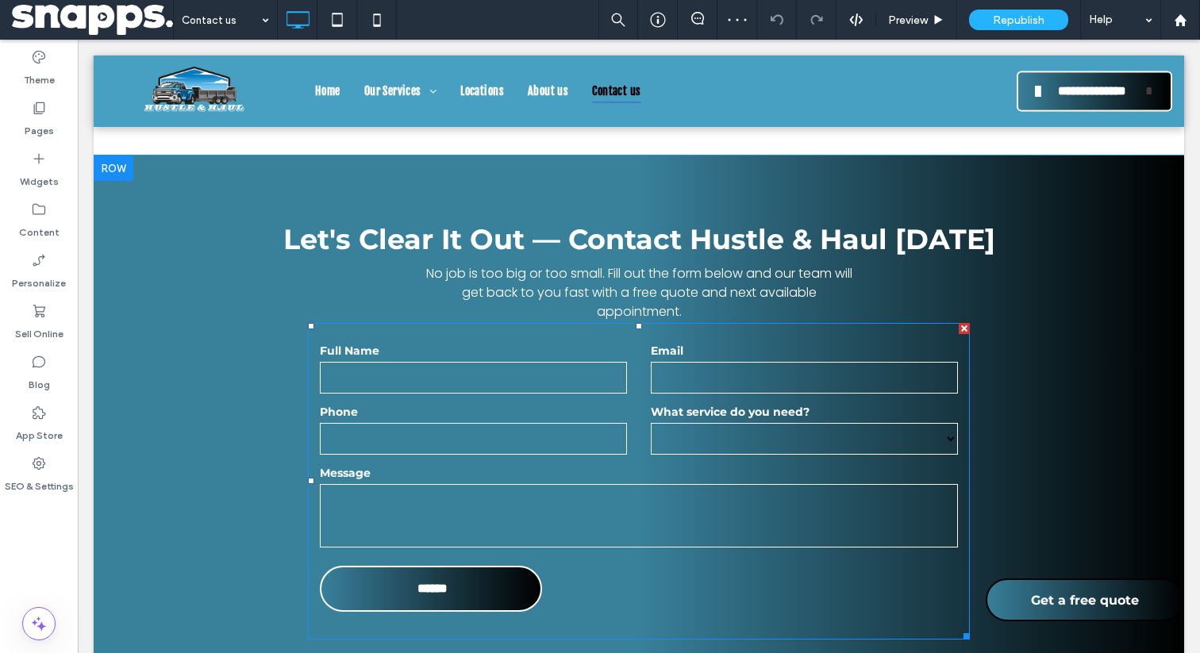
click at [535, 460] on form "**********" at bounding box center [639, 481] width 662 height 317
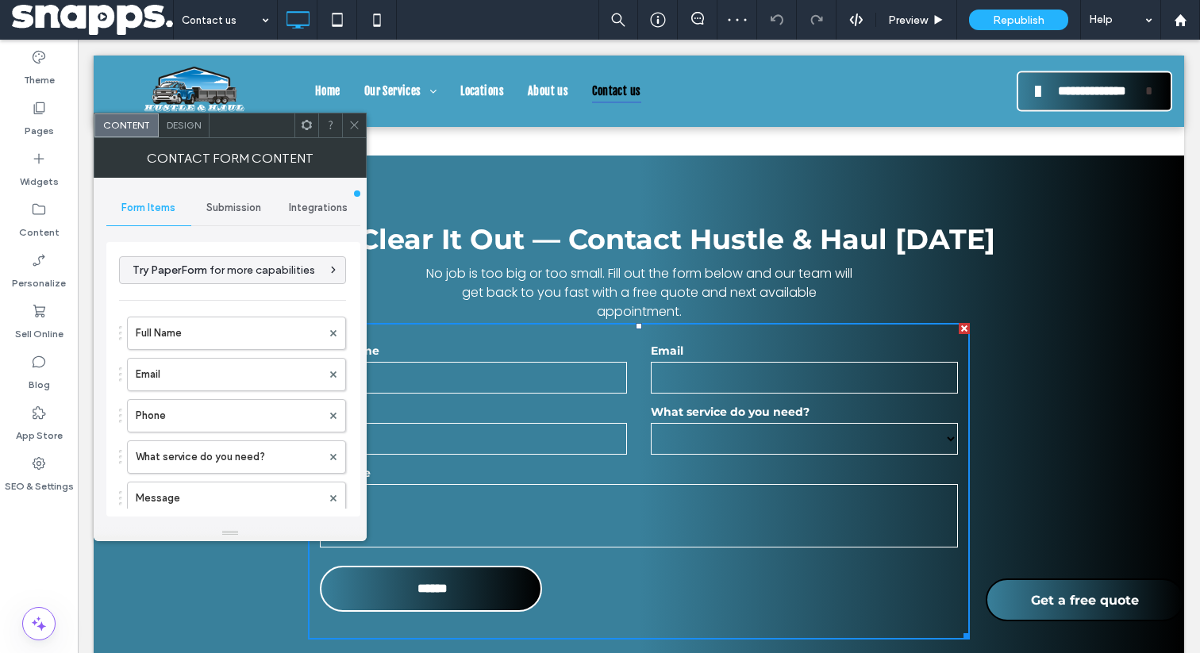
type input "******"
type input "**********"
click at [253, 208] on span "Submission" at bounding box center [233, 208] width 55 height 13
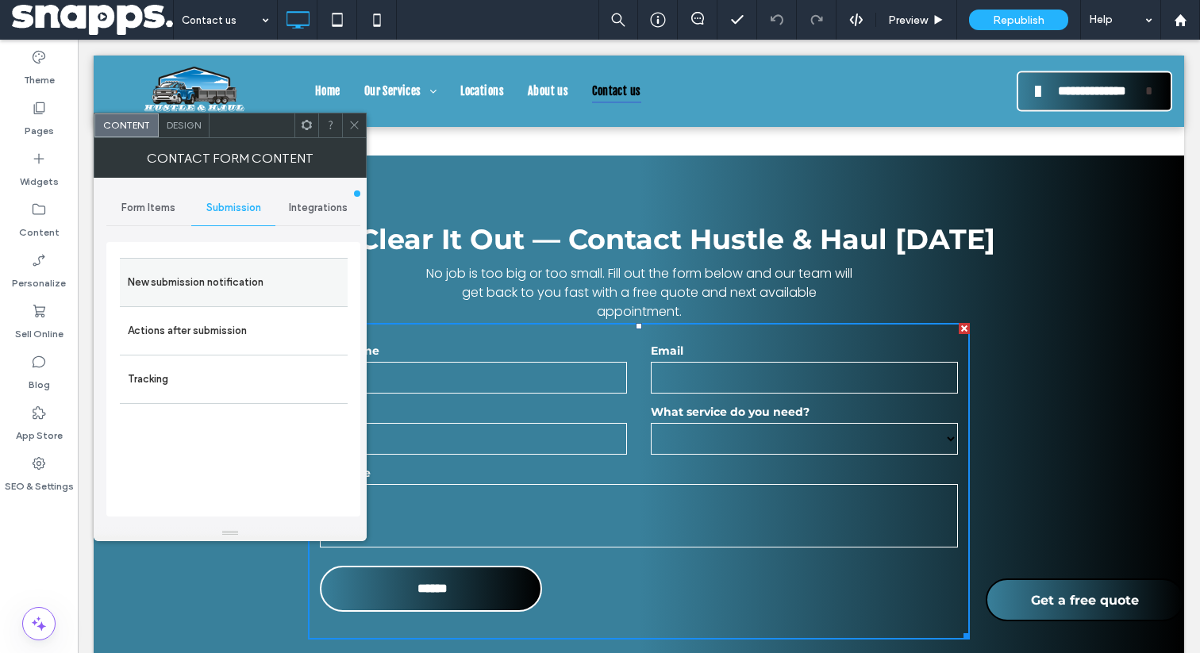
click at [258, 271] on label "New submission notification" at bounding box center [234, 283] width 212 height 32
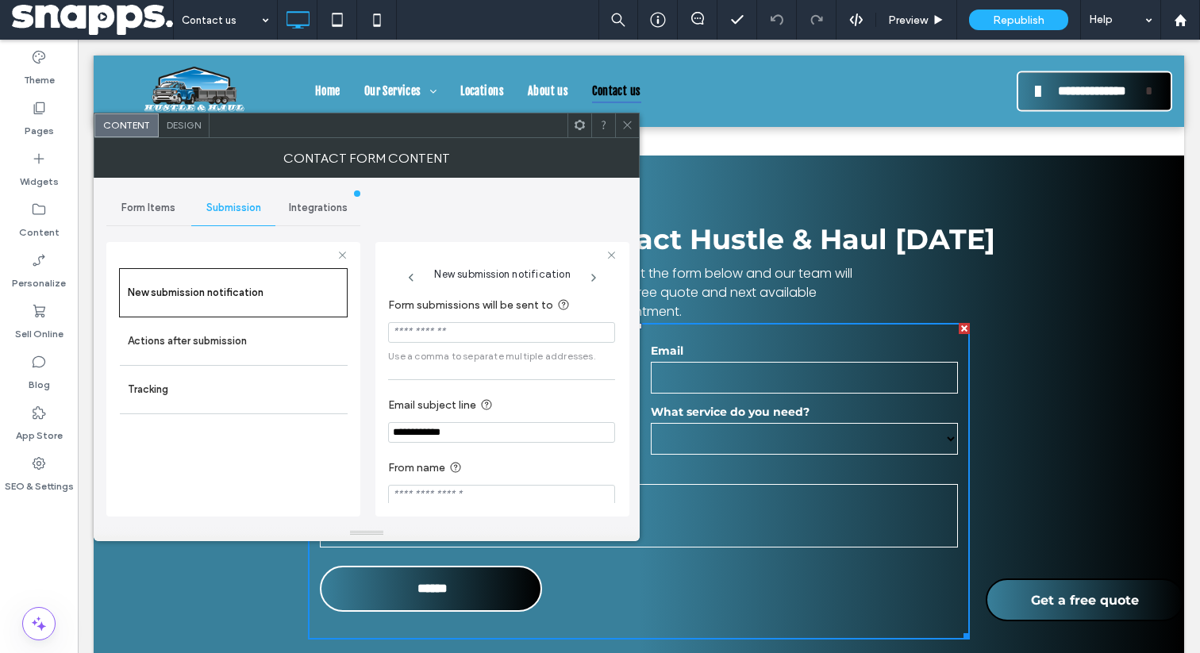
click at [418, 326] on input "Form submissions will be sent to" at bounding box center [501, 332] width 227 height 21
type input "*"
click at [626, 121] on icon at bounding box center [628, 125] width 12 height 12
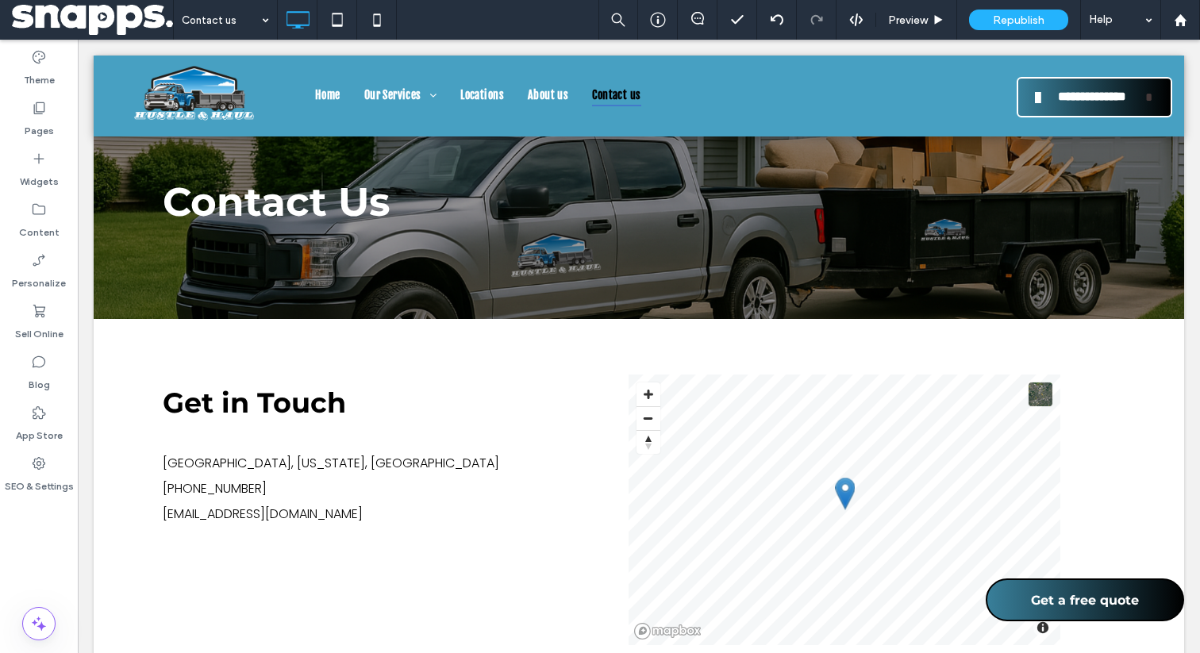
scroll to position [37, 0]
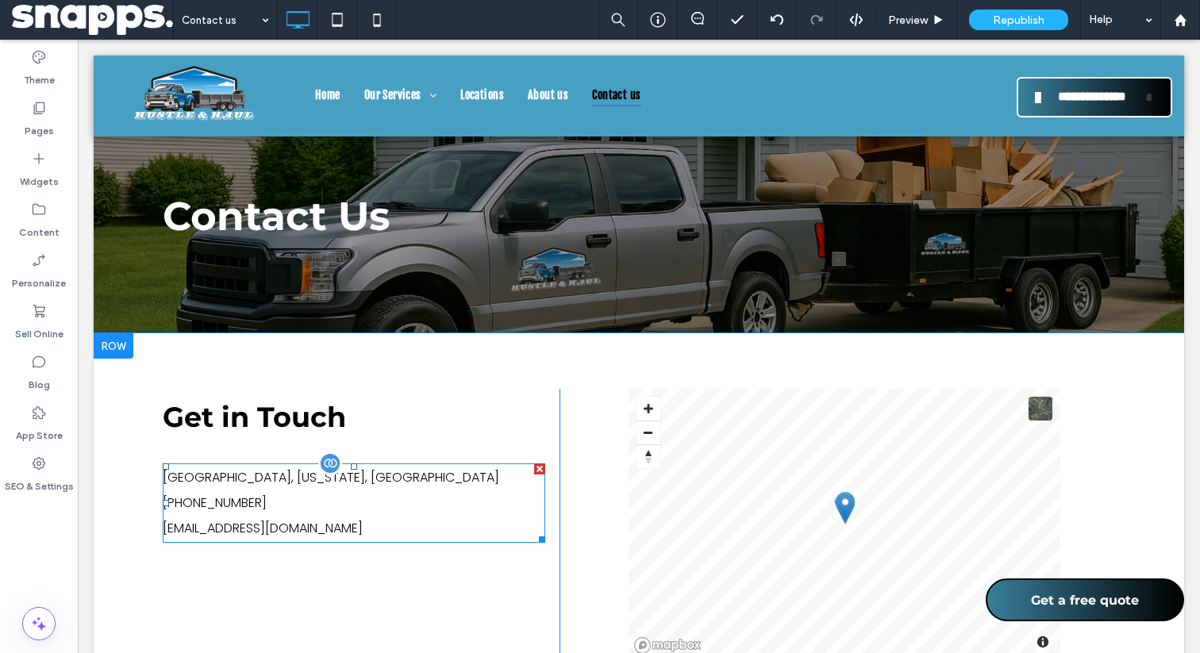
click at [308, 532] on span "[EMAIL_ADDRESS][DOMAIN_NAME]" at bounding box center [263, 528] width 200 height 18
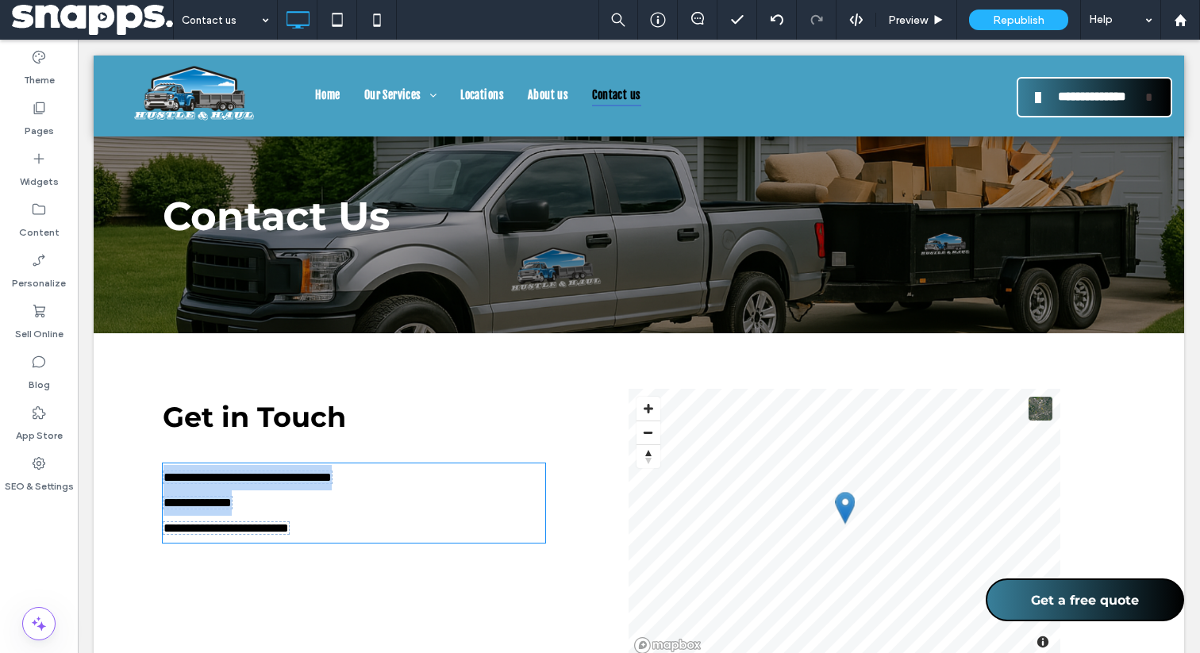
click at [289, 528] on span "**********" at bounding box center [226, 528] width 125 height 12
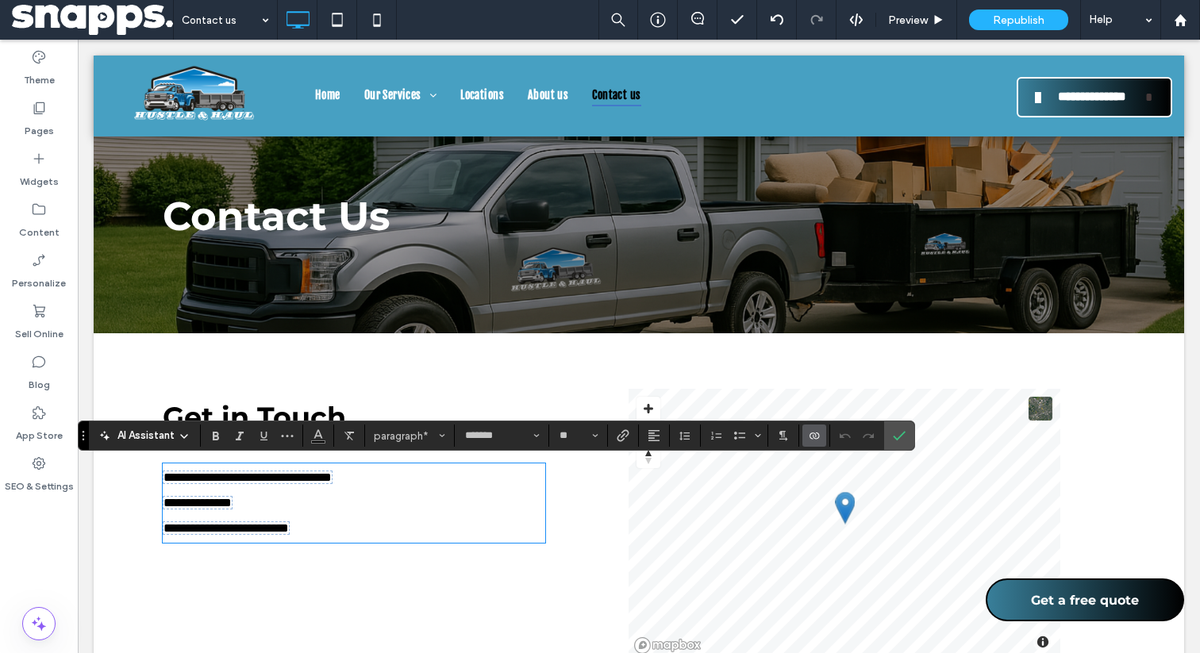
click at [289, 528] on span "**********" at bounding box center [226, 528] width 125 height 12
click at [899, 439] on use "Confirm" at bounding box center [900, 437] width 13 height 10
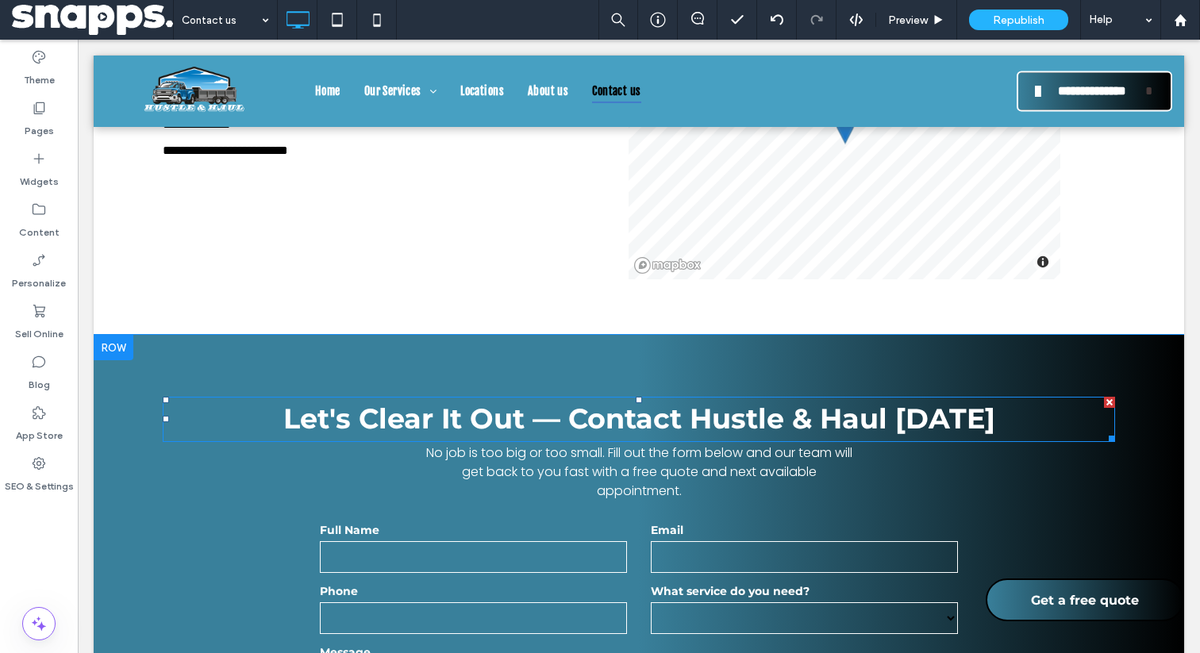
click at [650, 549] on div "Email" at bounding box center [804, 548] width 331 height 53
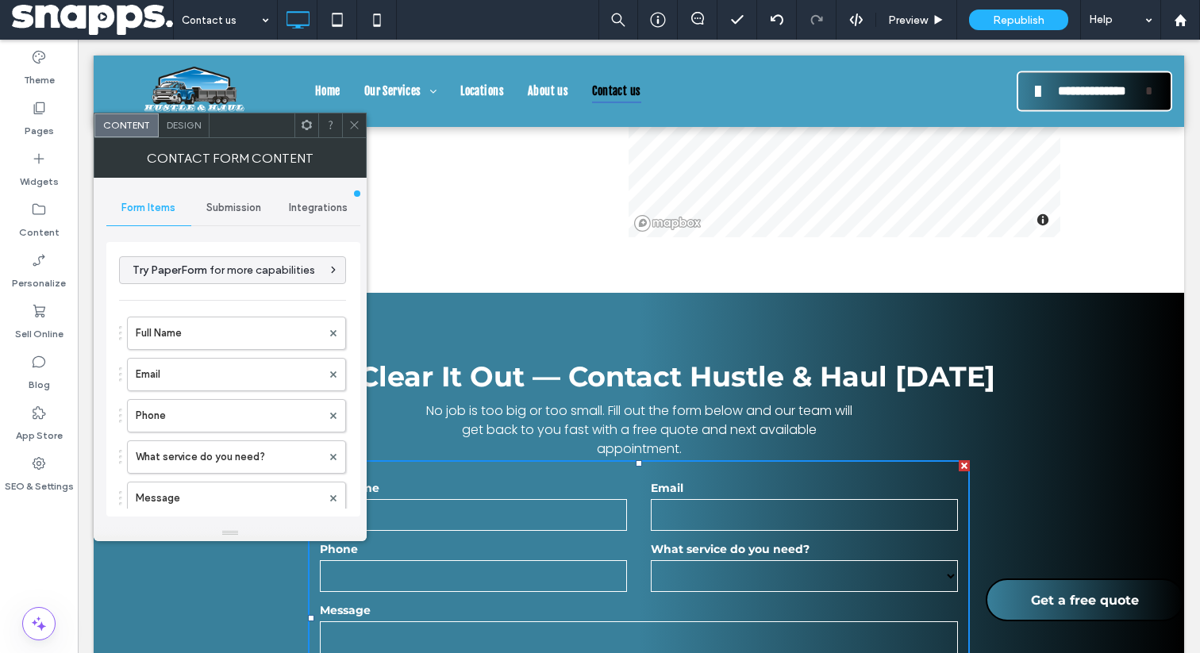
scroll to position [553, 0]
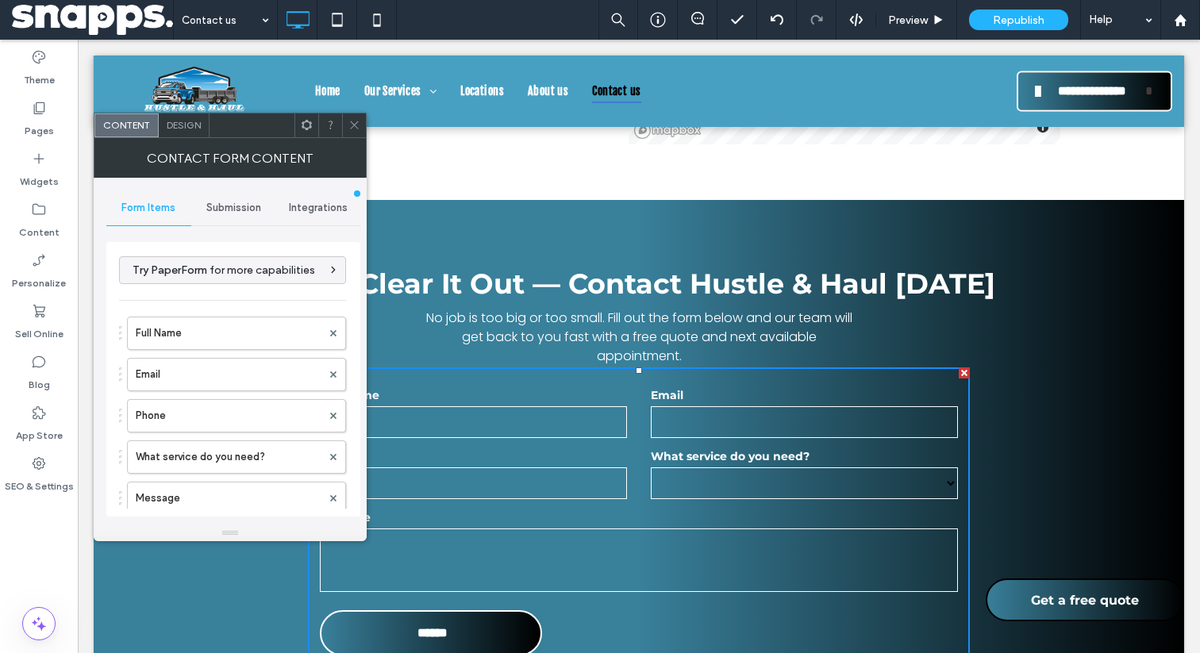
click at [238, 225] on hr at bounding box center [233, 225] width 254 height 1
click at [233, 210] on span "Submission" at bounding box center [233, 208] width 55 height 13
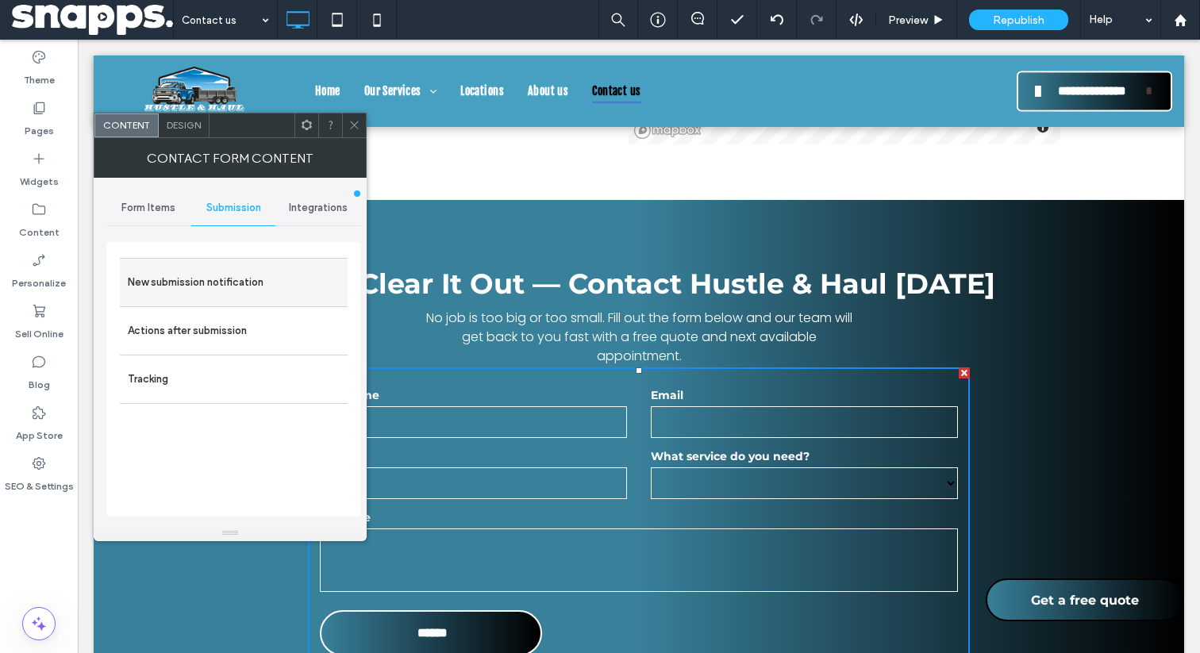
click at [222, 276] on label "New submission notification" at bounding box center [234, 283] width 212 height 32
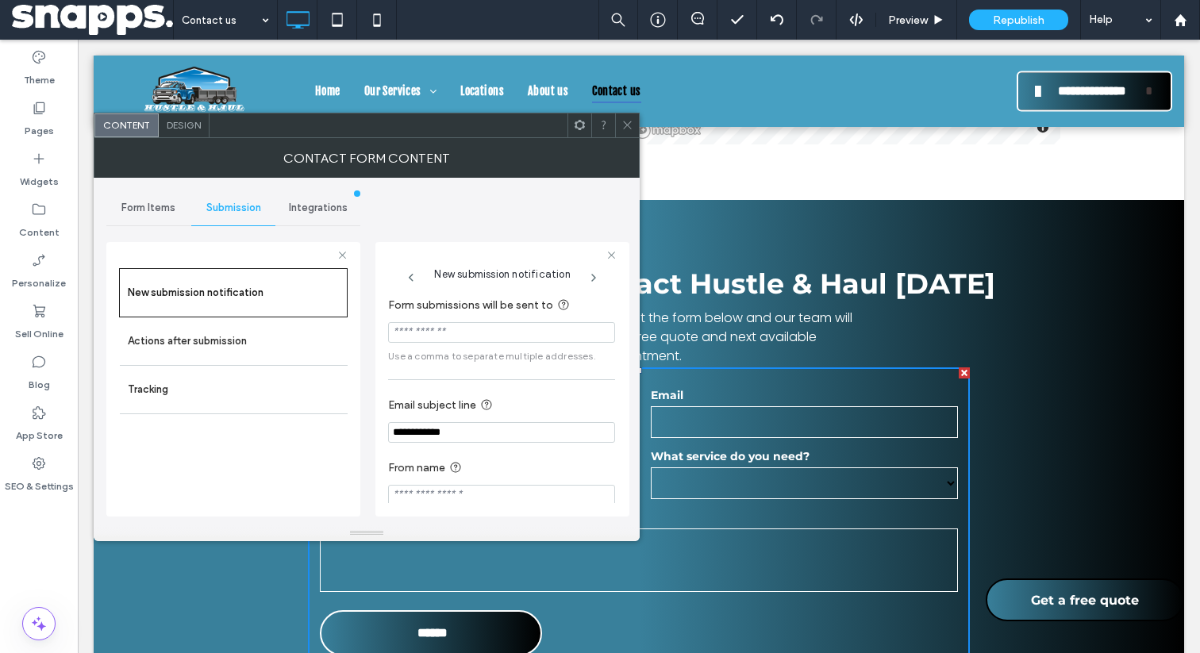
click at [479, 325] on input "Form submissions will be sent to" at bounding box center [501, 332] width 227 height 21
click at [474, 330] on input "Form submissions will be sent to" at bounding box center [501, 332] width 227 height 21
click at [472, 332] on input "Form submissions will be sent to" at bounding box center [501, 332] width 227 height 21
click at [468, 336] on input "Form submissions will be sent to" at bounding box center [501, 332] width 227 height 21
click at [470, 341] on input "Form submissions will be sent to" at bounding box center [501, 332] width 227 height 21
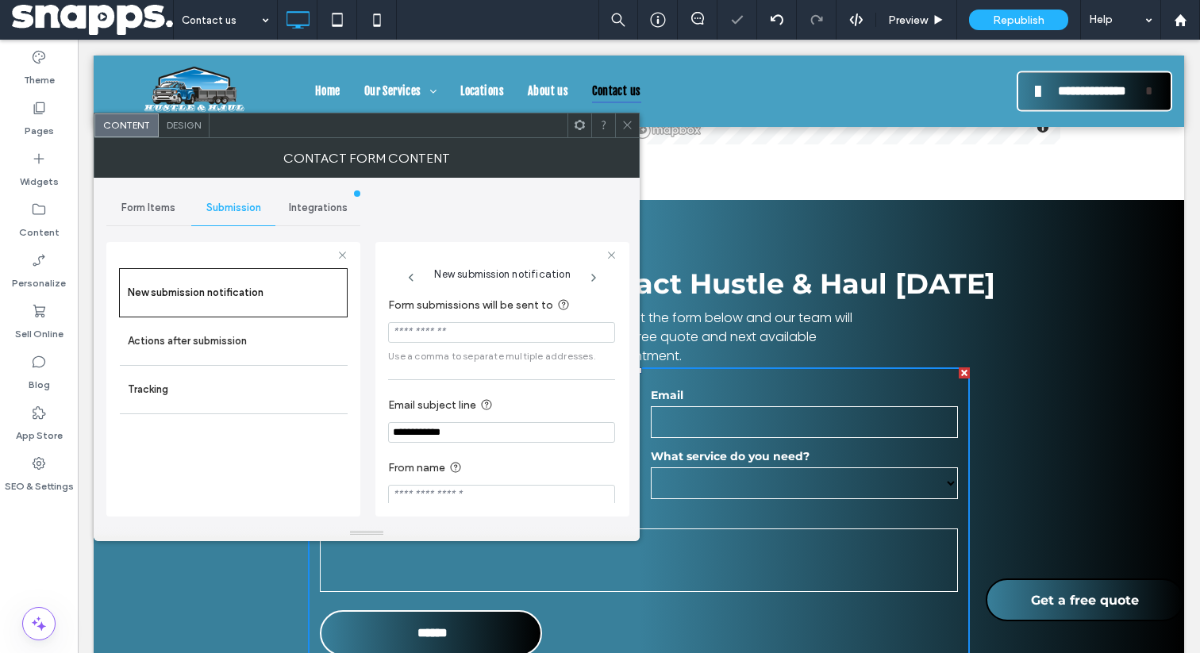
click at [626, 119] on icon at bounding box center [628, 125] width 12 height 12
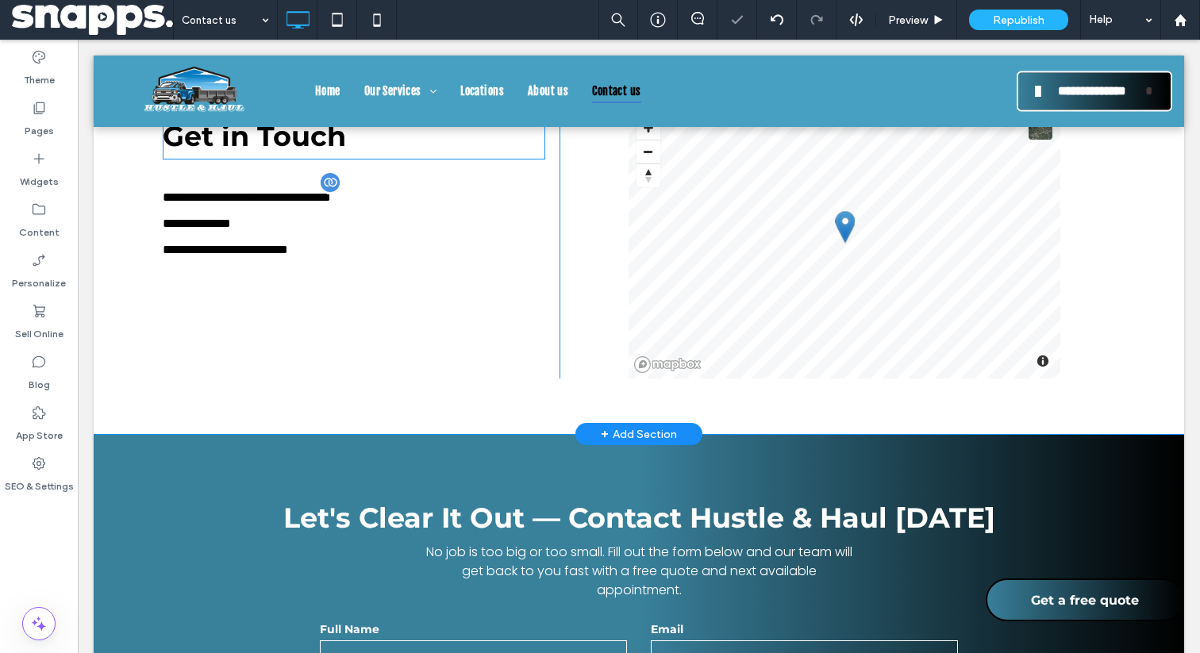
scroll to position [186, 0]
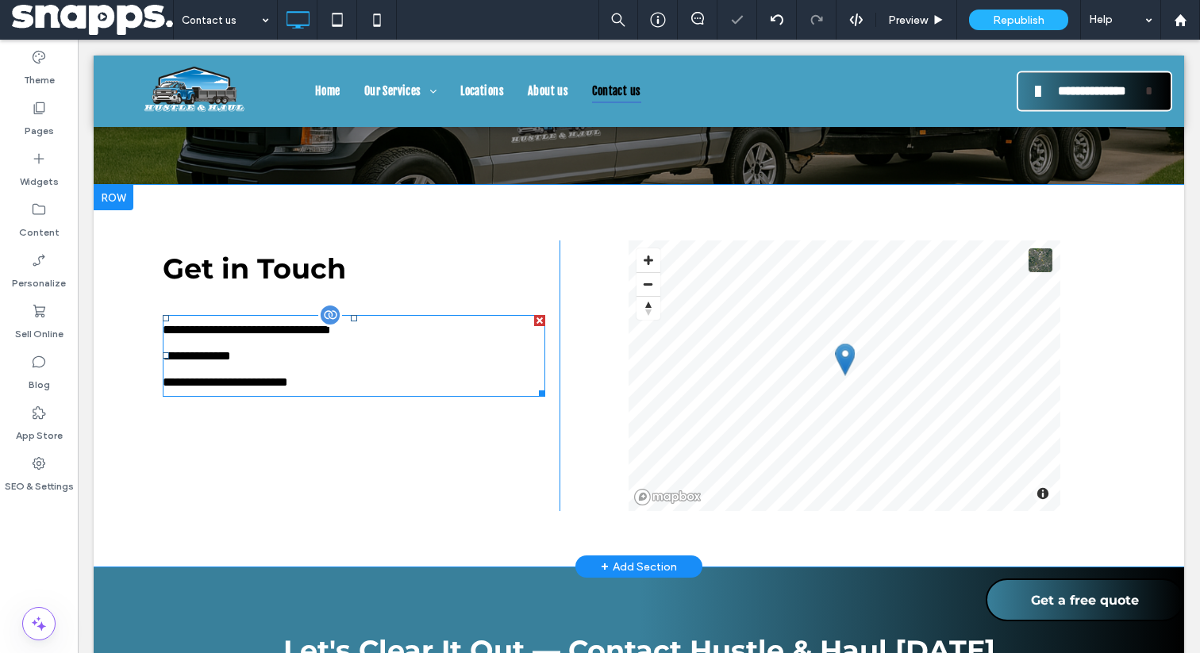
click at [288, 379] on span "**********" at bounding box center [225, 382] width 125 height 12
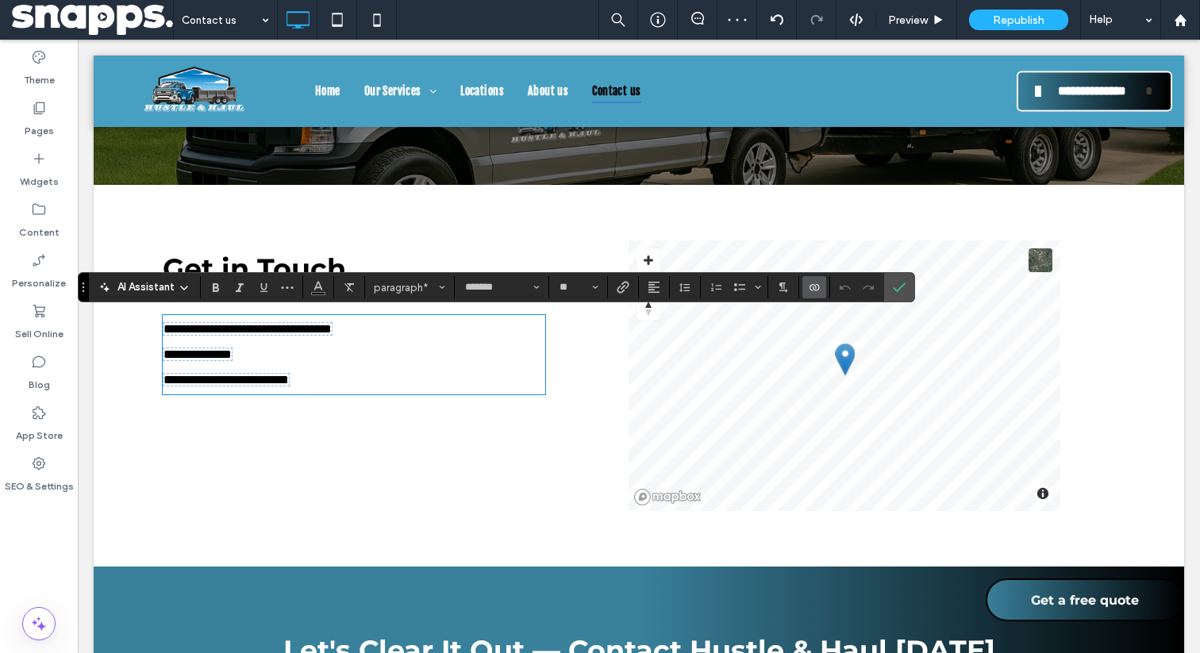
click at [289, 380] on span "**********" at bounding box center [226, 380] width 125 height 12
click at [907, 292] on label "Confirm" at bounding box center [900, 287] width 24 height 29
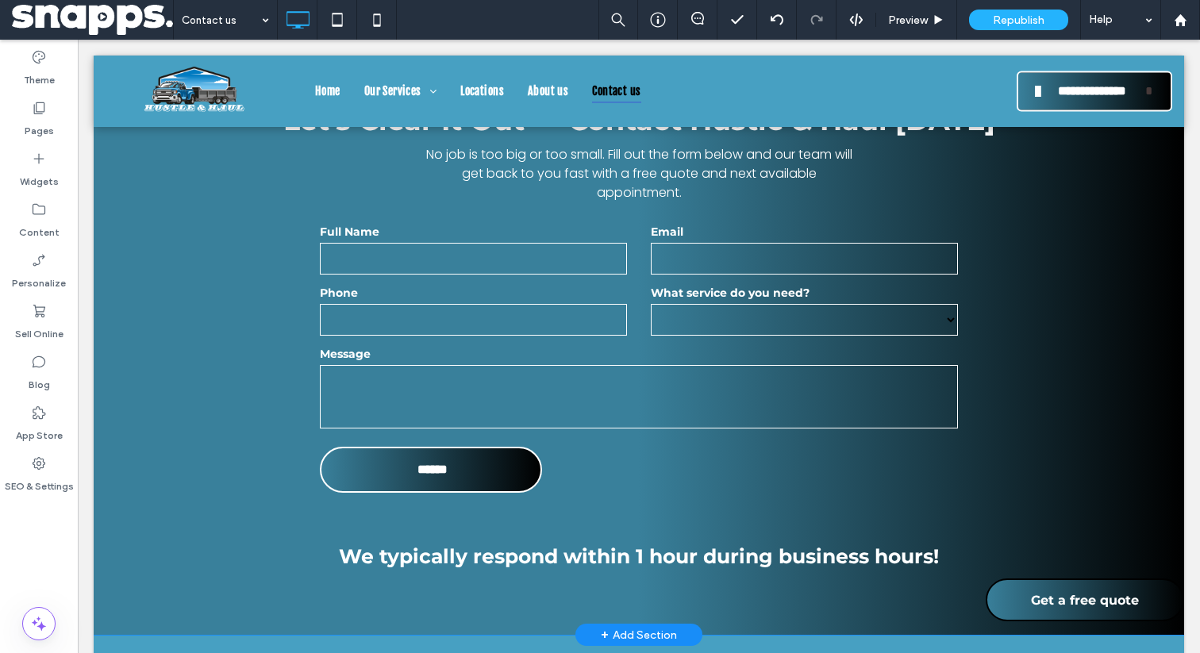
scroll to position [705, 0]
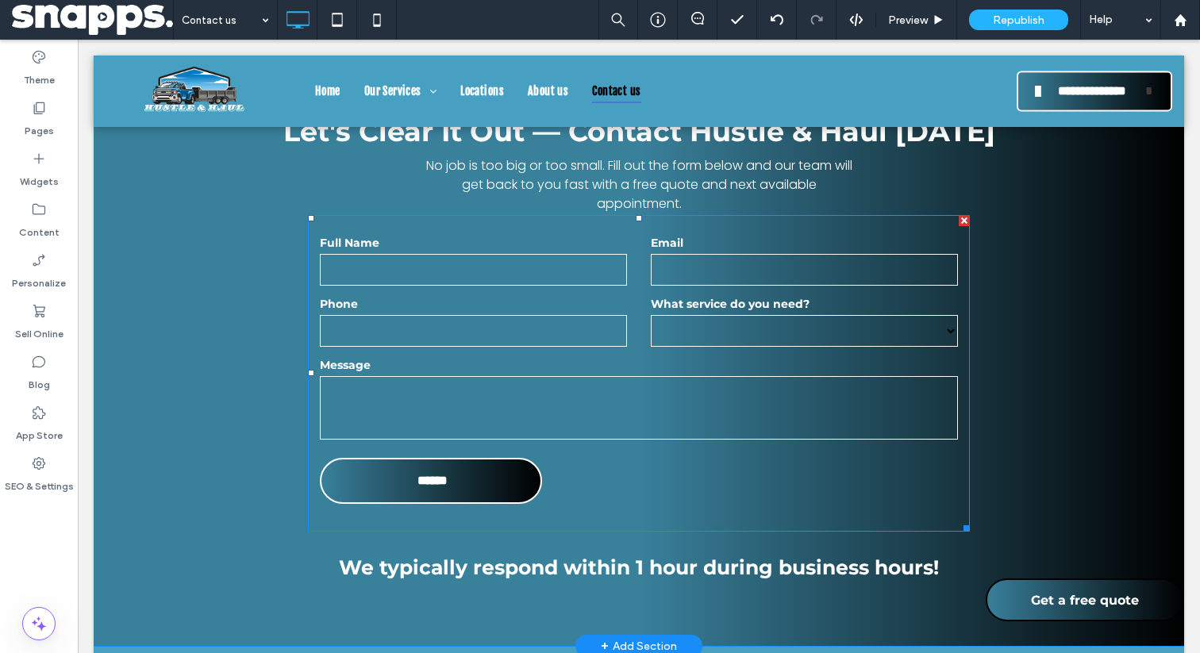
click at [542, 398] on textarea at bounding box center [639, 408] width 638 height 64
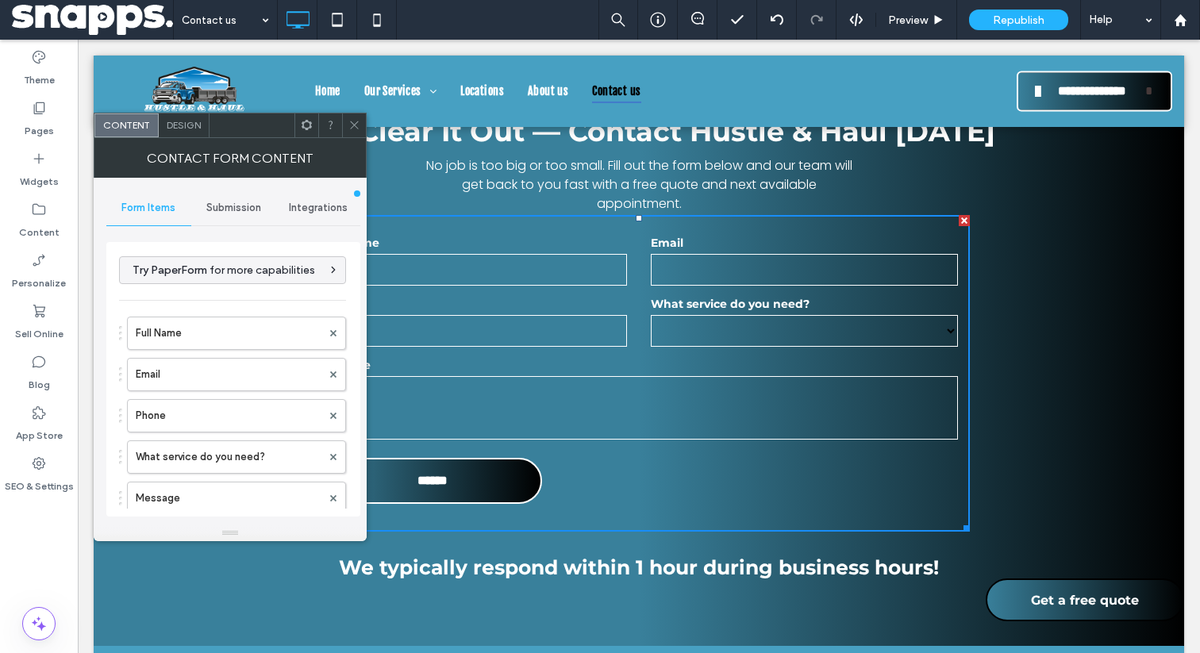
click at [241, 212] on span "Submission" at bounding box center [233, 208] width 55 height 13
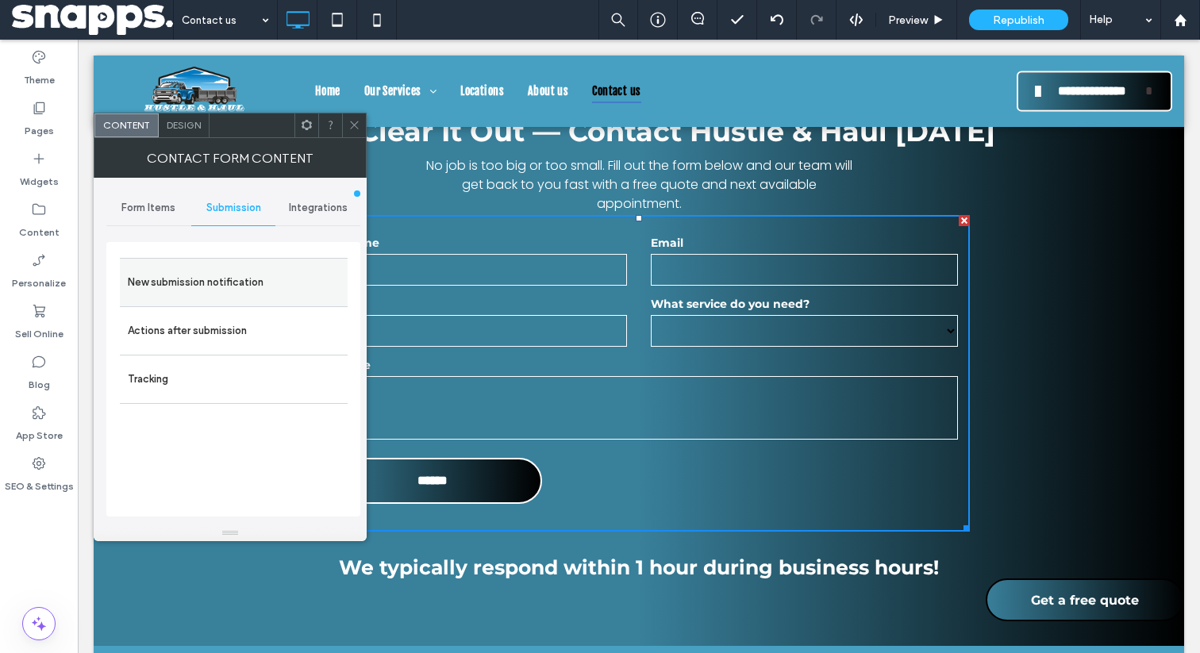
click at [270, 277] on label "New submission notification" at bounding box center [234, 283] width 212 height 32
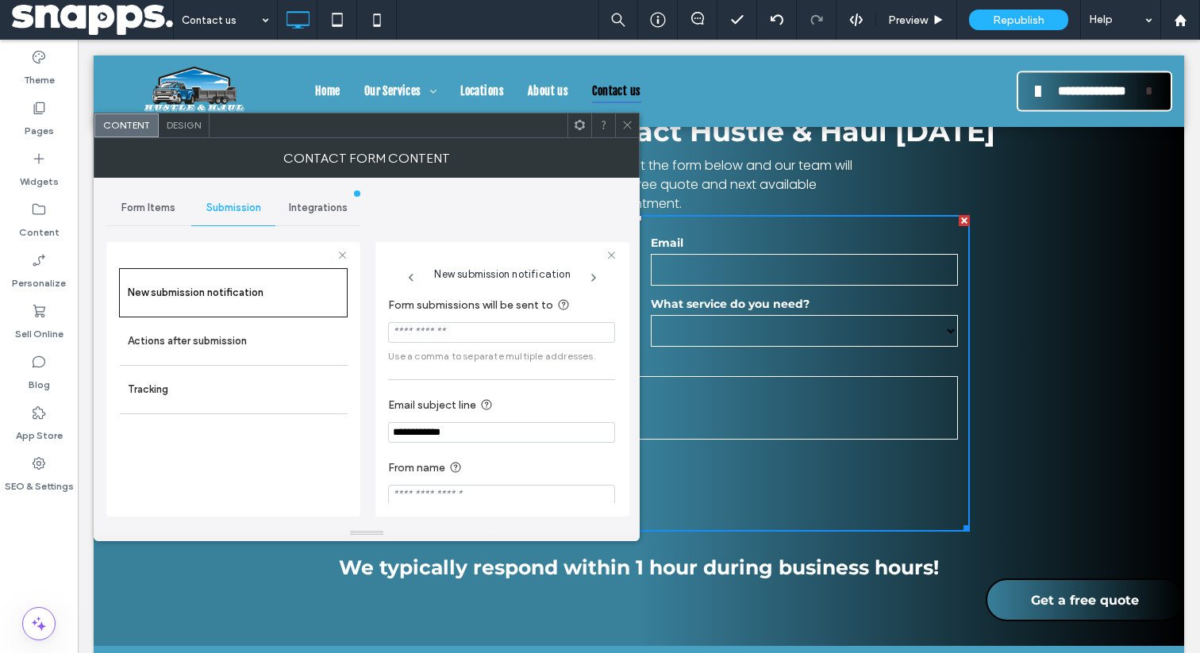
click at [540, 326] on input "Form submissions will be sent to" at bounding box center [501, 332] width 227 height 21
click at [628, 121] on icon at bounding box center [628, 125] width 12 height 12
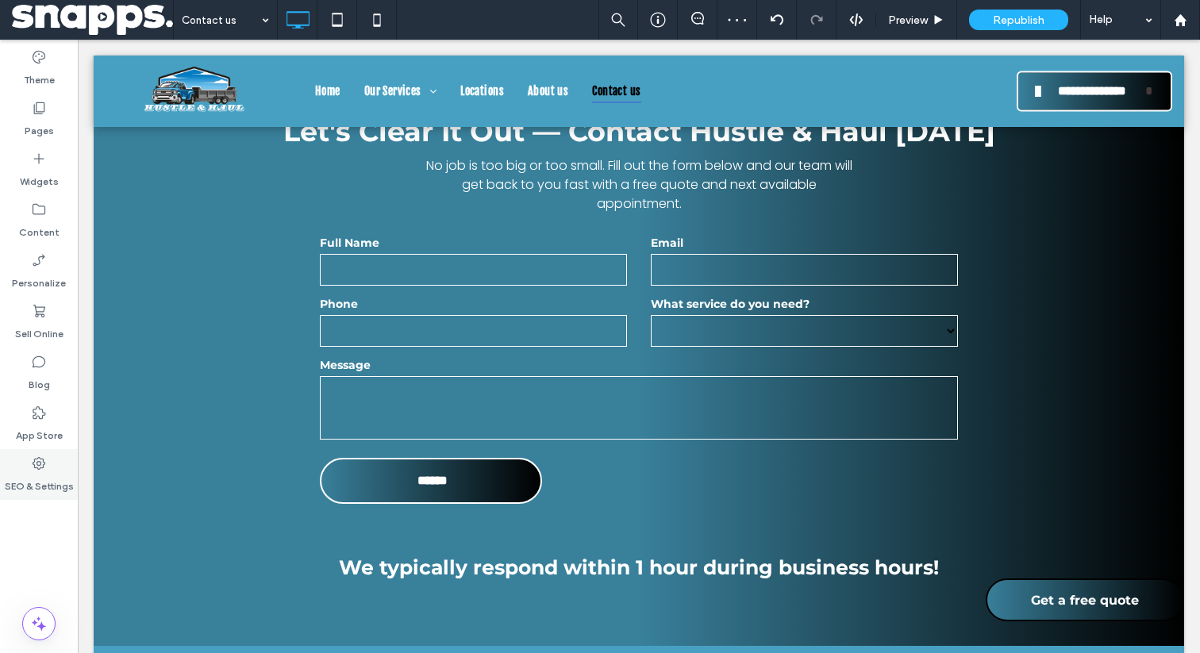
click at [36, 479] on label "SEO & Settings" at bounding box center [39, 483] width 69 height 22
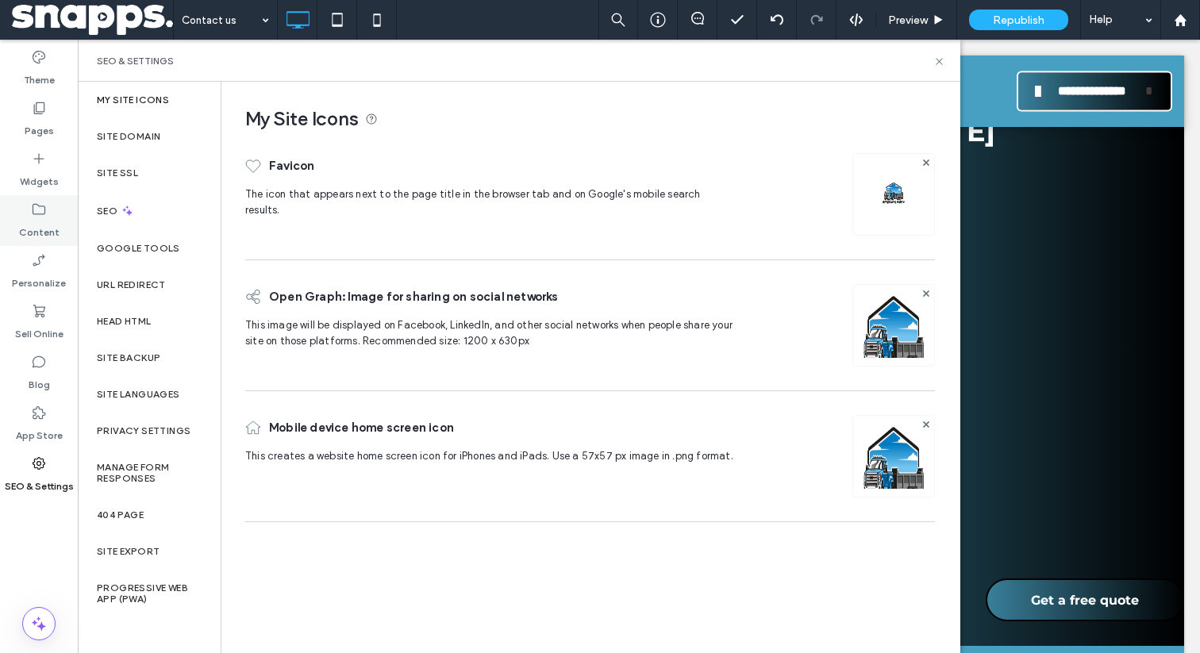
click at [40, 215] on icon at bounding box center [39, 210] width 16 height 16
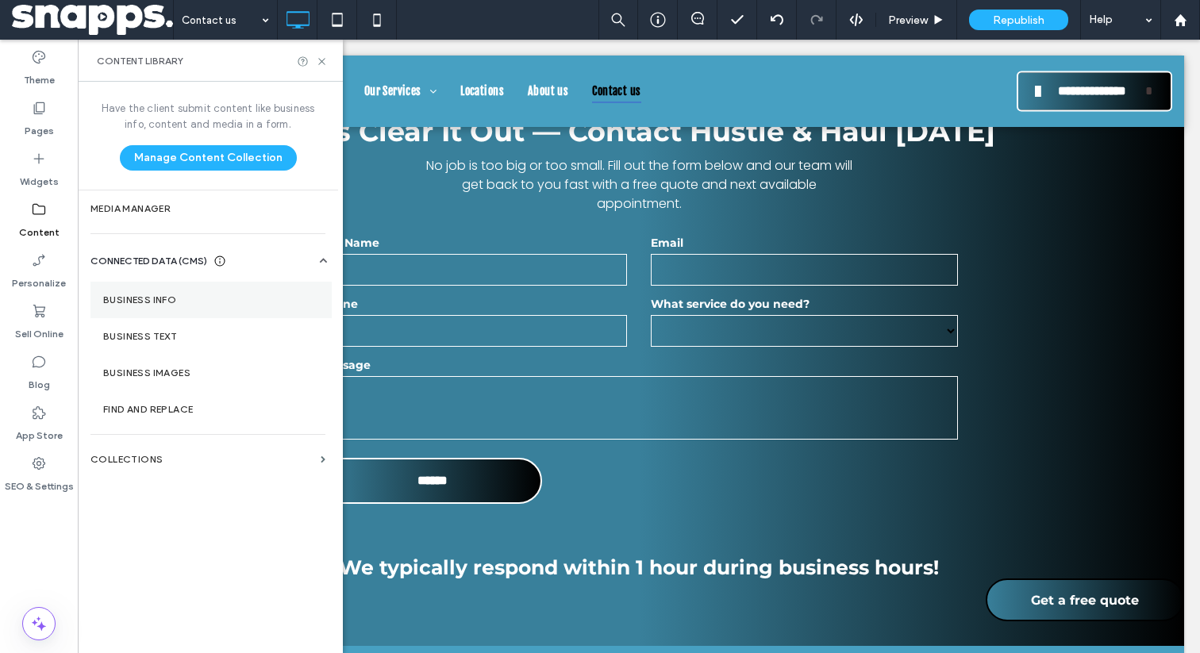
click at [129, 285] on section "Business Info" at bounding box center [210, 300] width 241 height 37
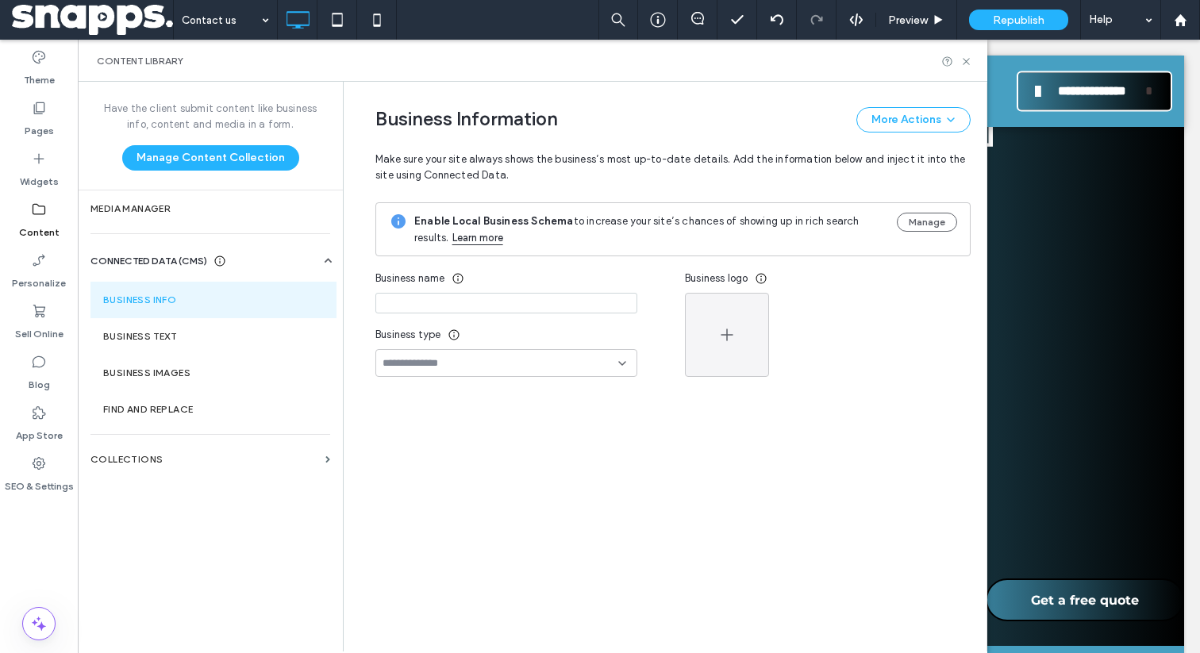
type input "**********"
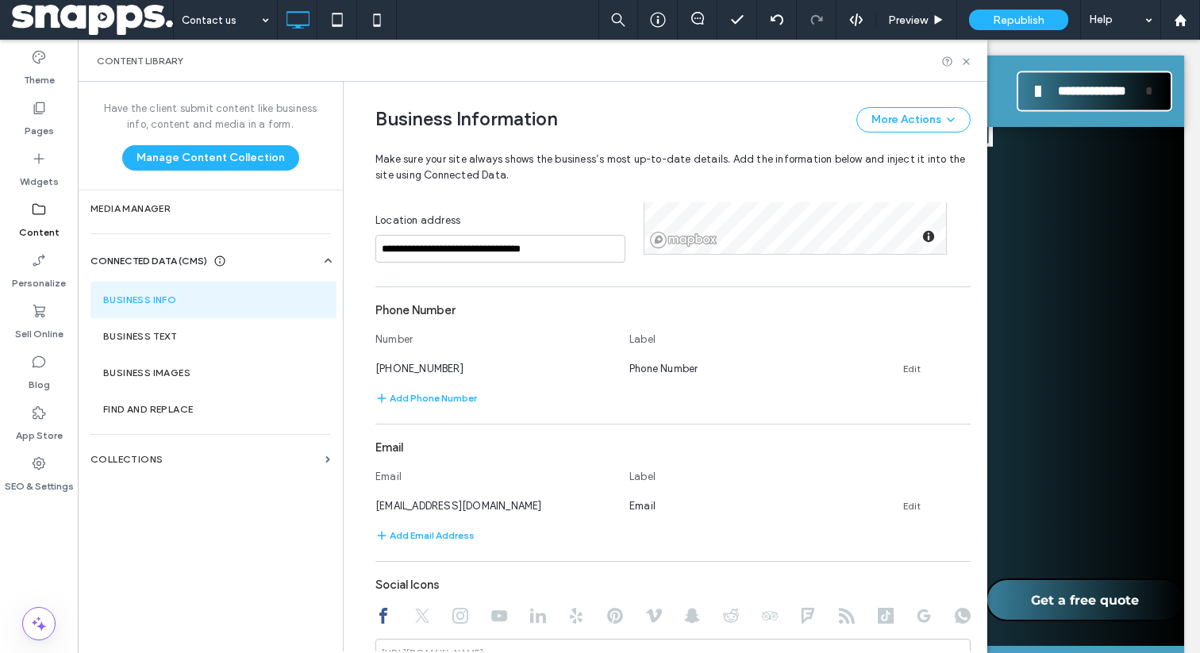
scroll to position [476, 0]
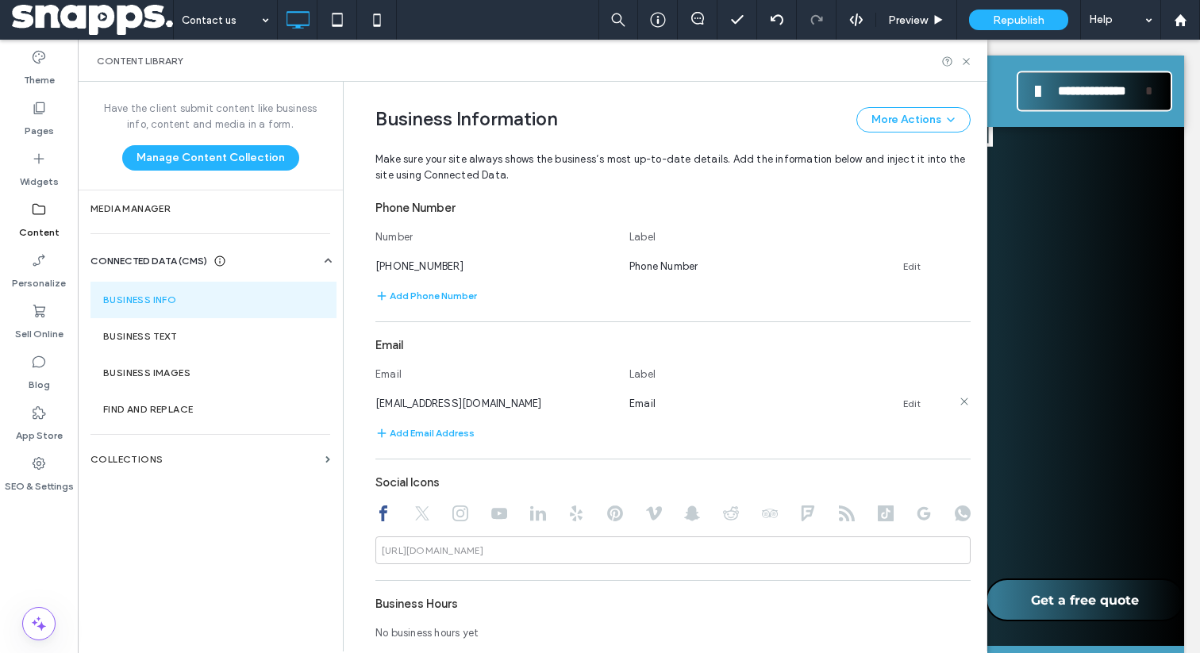
click at [482, 402] on span "[EMAIL_ADDRESS][DOMAIN_NAME]" at bounding box center [458, 404] width 167 height 12
copy span "[EMAIL_ADDRESS][DOMAIN_NAME]"
click at [972, 59] on div "Content Library" at bounding box center [533, 61] width 910 height 42
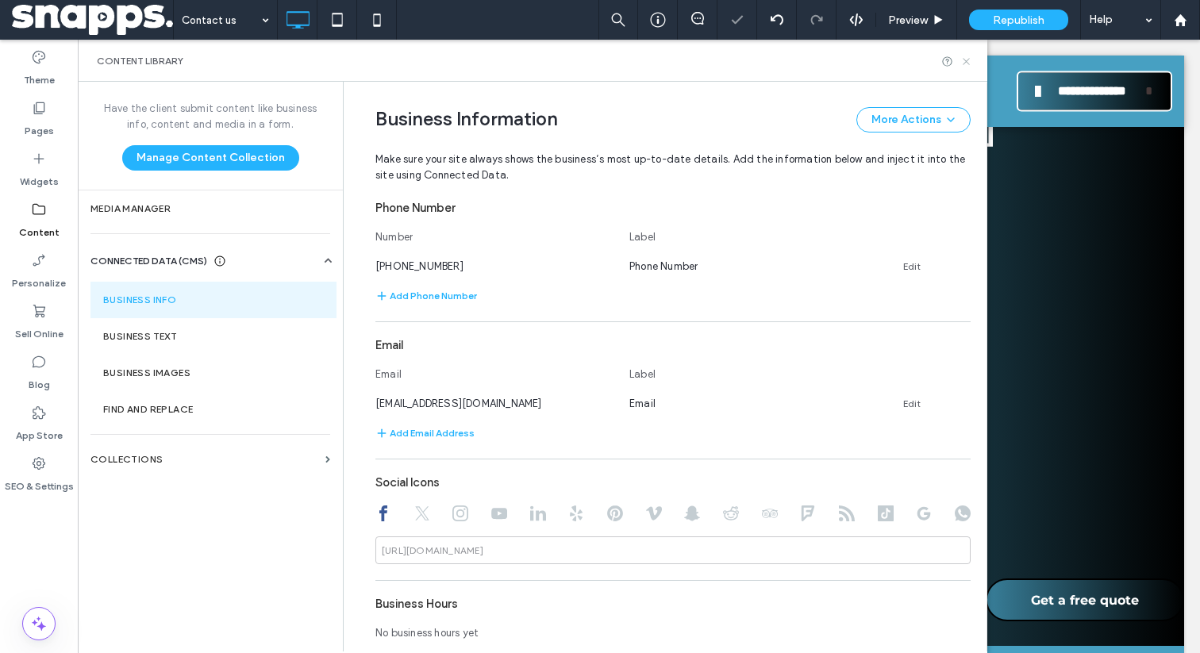
click at [964, 60] on icon at bounding box center [967, 62] width 12 height 12
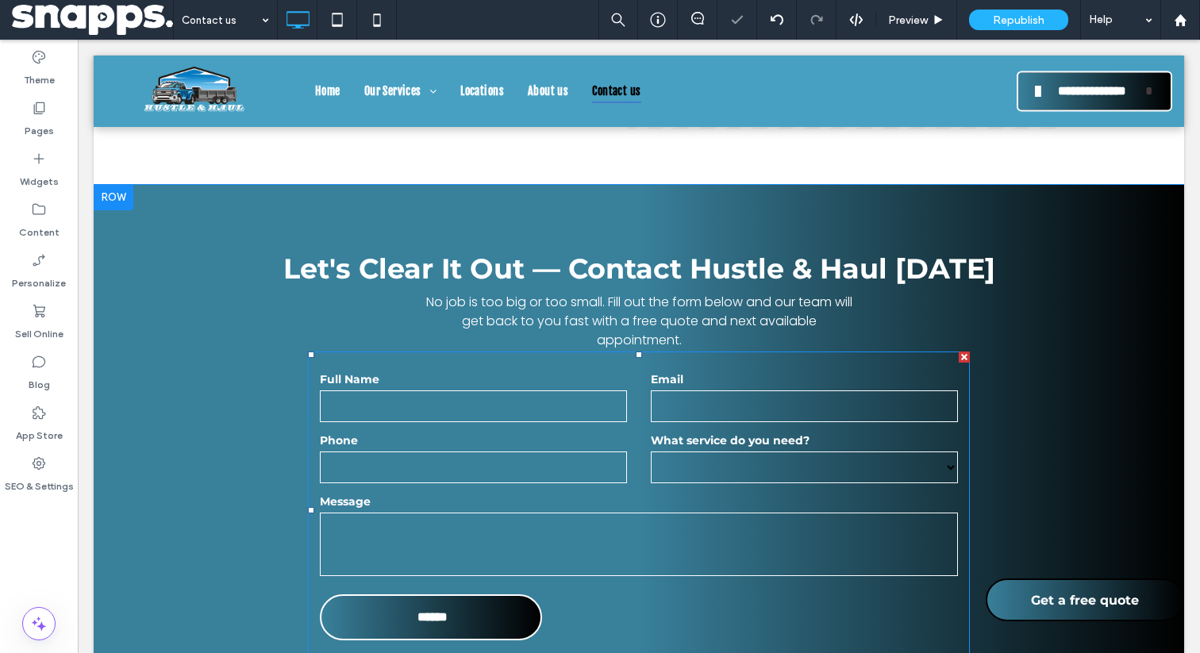
scroll to position [546, 0]
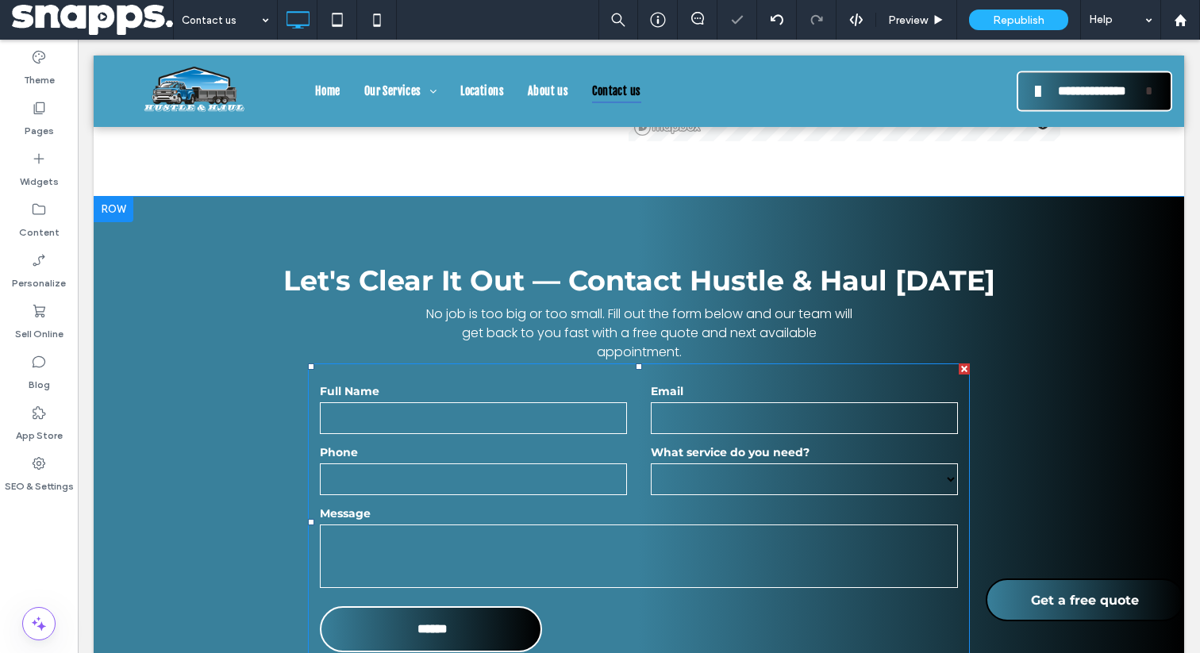
click at [500, 374] on form "**********" at bounding box center [639, 522] width 662 height 317
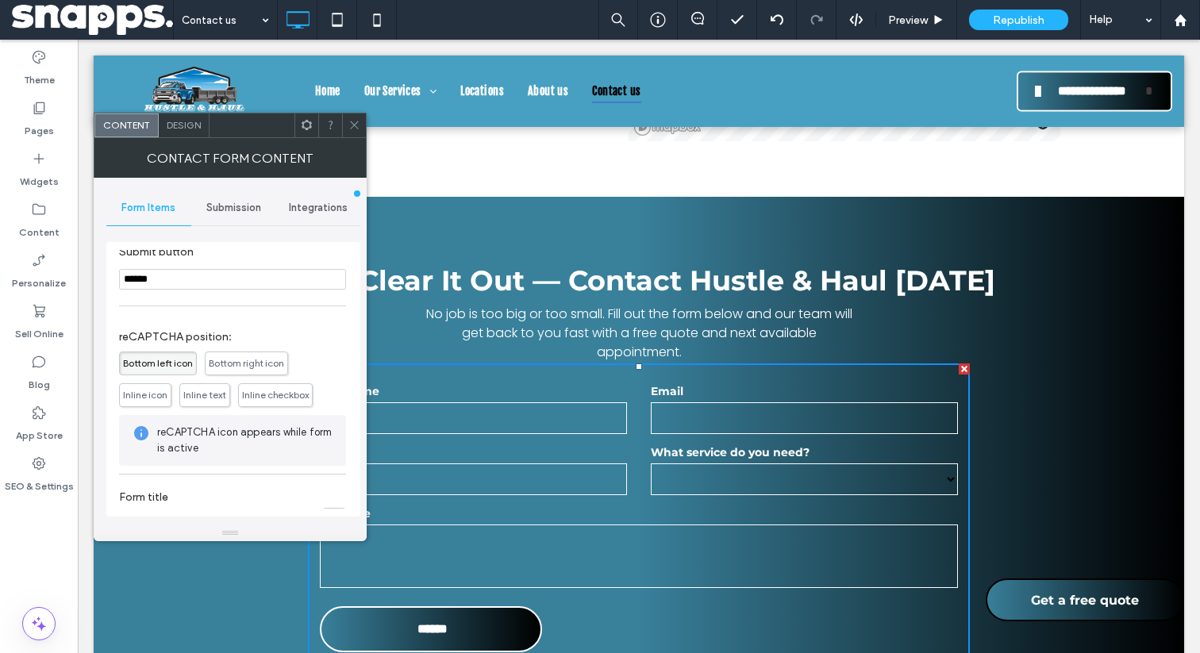
scroll to position [364, 0]
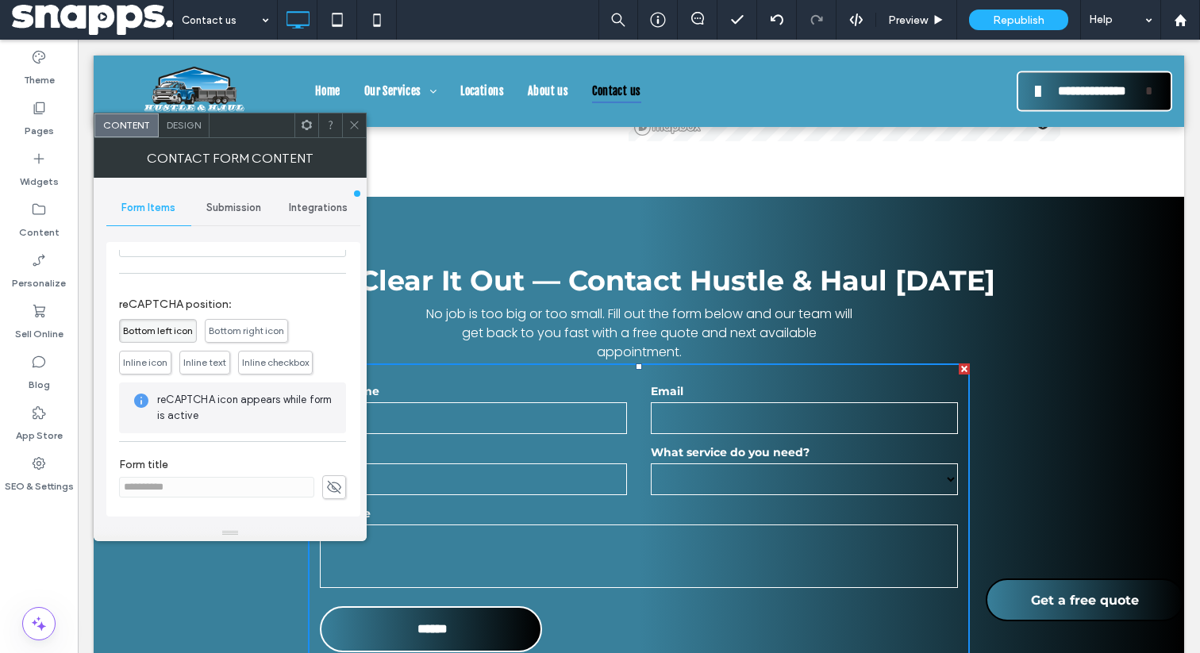
click at [351, 119] on icon at bounding box center [354, 125] width 12 height 12
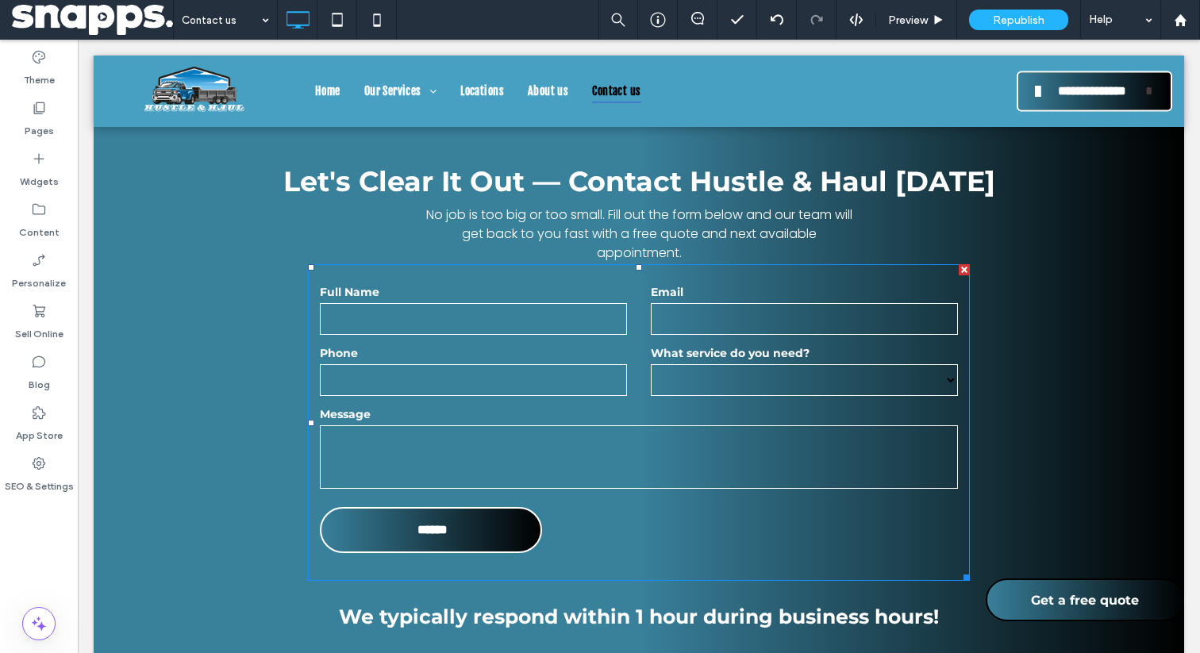
scroll to position [751, 0]
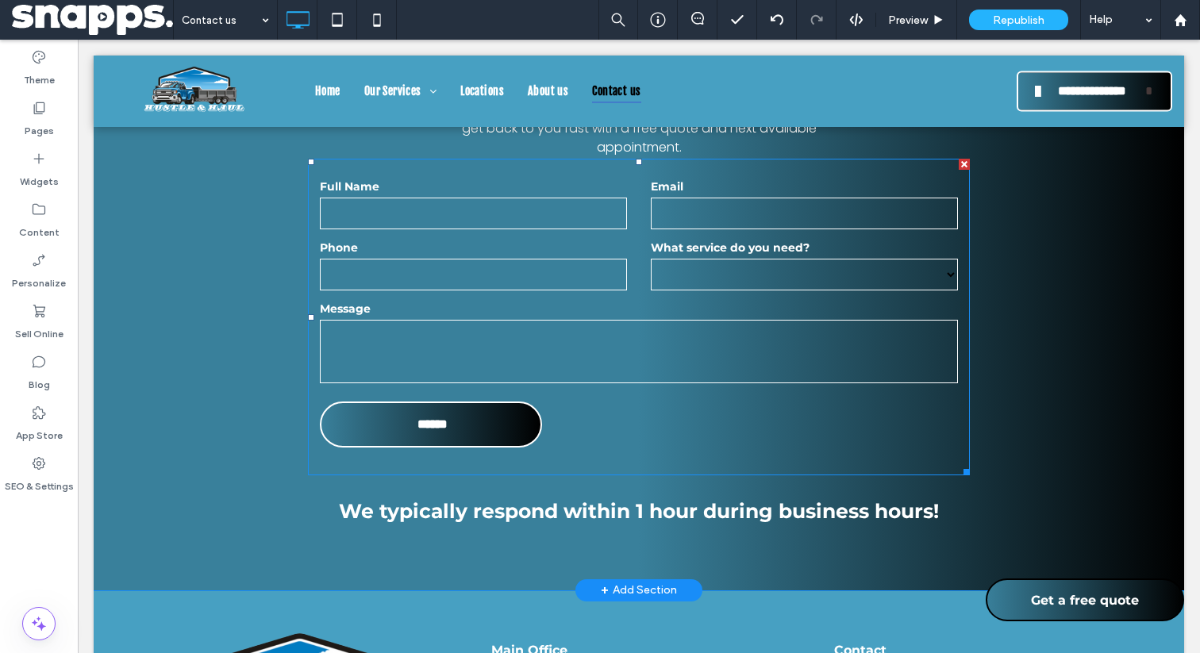
click at [404, 333] on textarea at bounding box center [639, 352] width 638 height 64
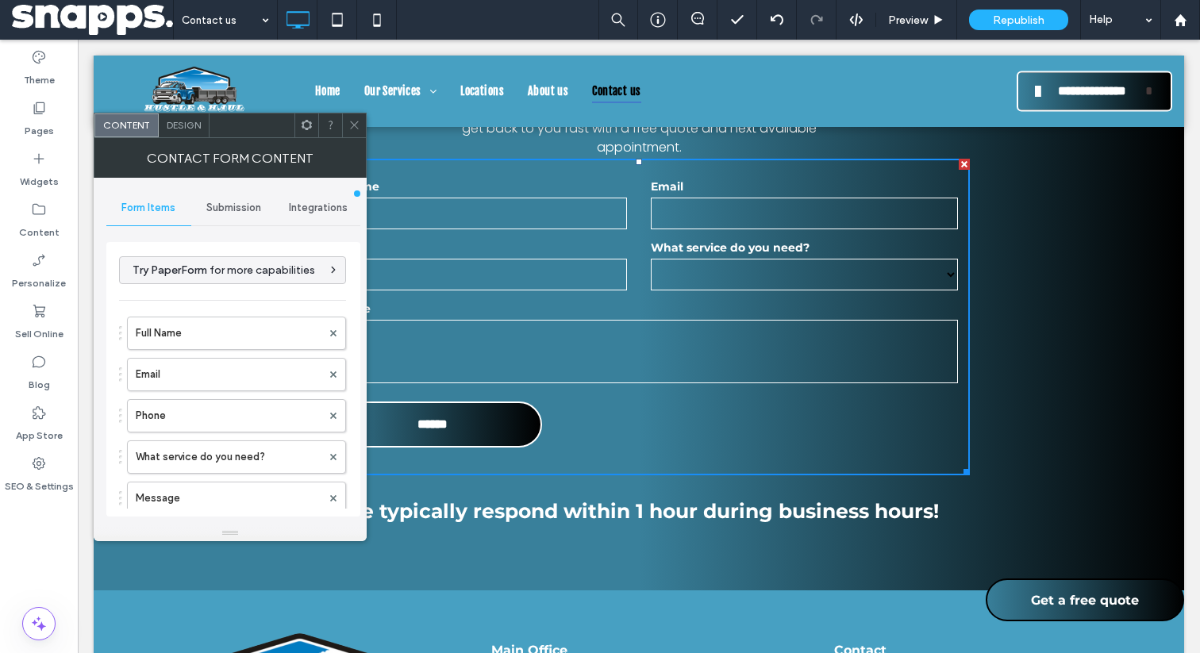
click at [242, 213] on span "Submission" at bounding box center [233, 208] width 55 height 13
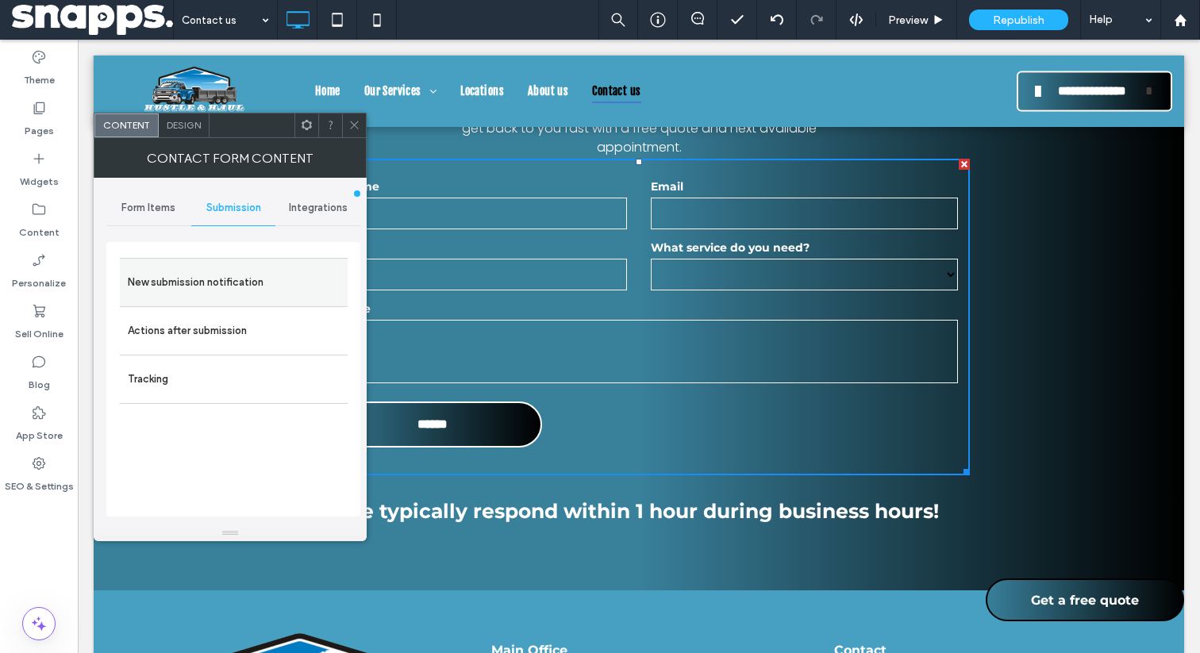
click at [267, 274] on label "New submission notification" at bounding box center [234, 283] width 212 height 32
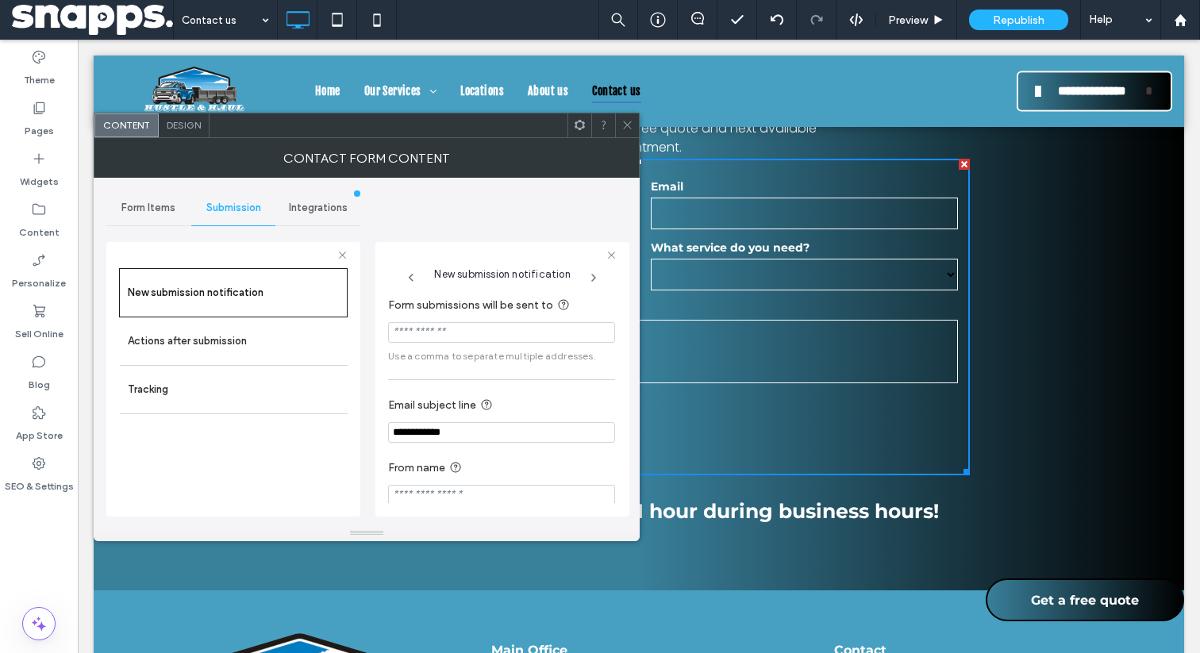
click at [431, 327] on input "Form submissions will be sent to" at bounding box center [501, 332] width 227 height 21
paste input "**********"
type input "**********"
click at [448, 352] on span "Use a comma to separate multiple addresses." at bounding box center [501, 356] width 227 height 14
click at [575, 220] on div "**********" at bounding box center [366, 352] width 521 height 348
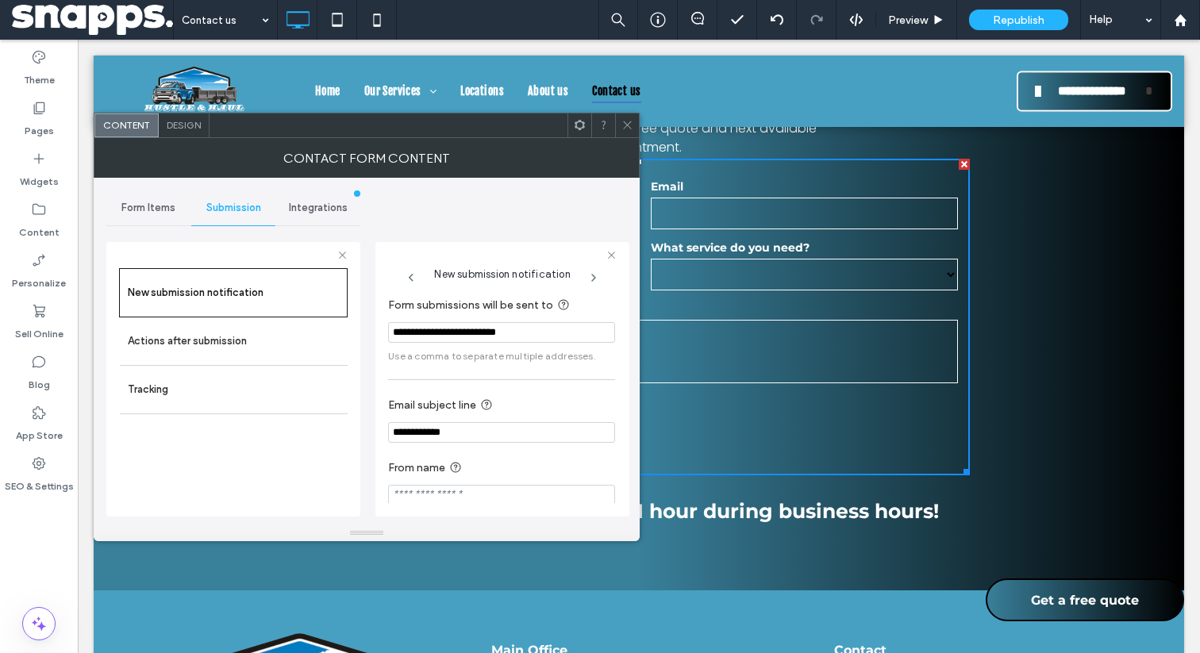
click at [626, 117] on span at bounding box center [628, 126] width 12 height 24
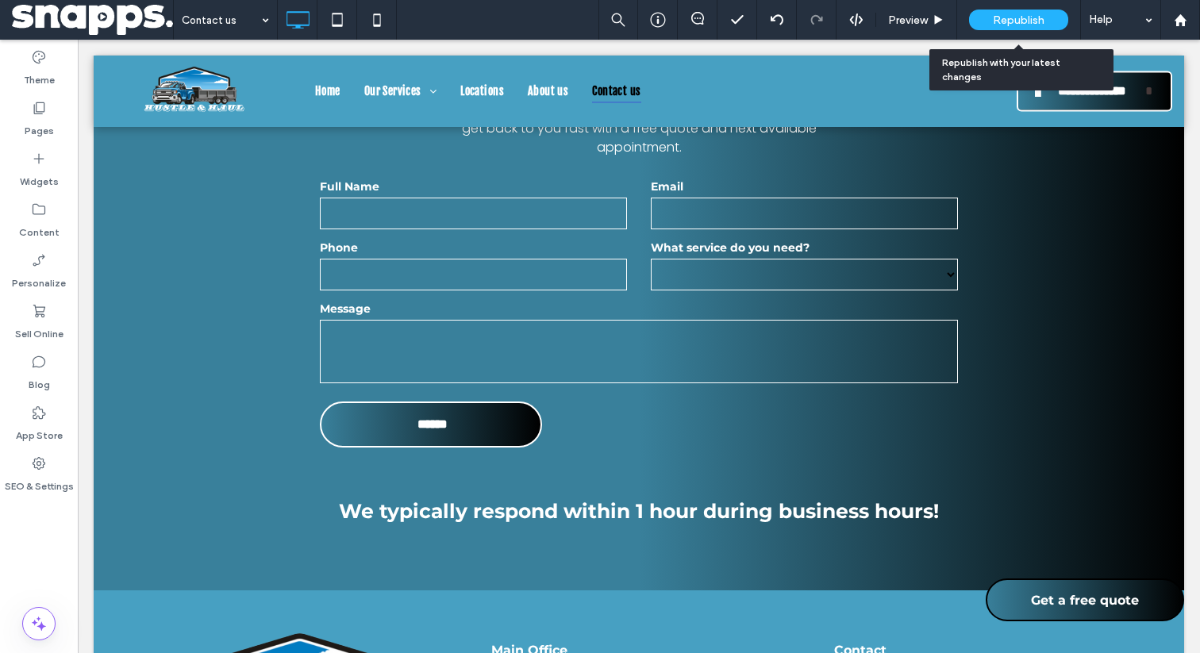
click at [1016, 22] on span "Republish" at bounding box center [1019, 19] width 52 height 13
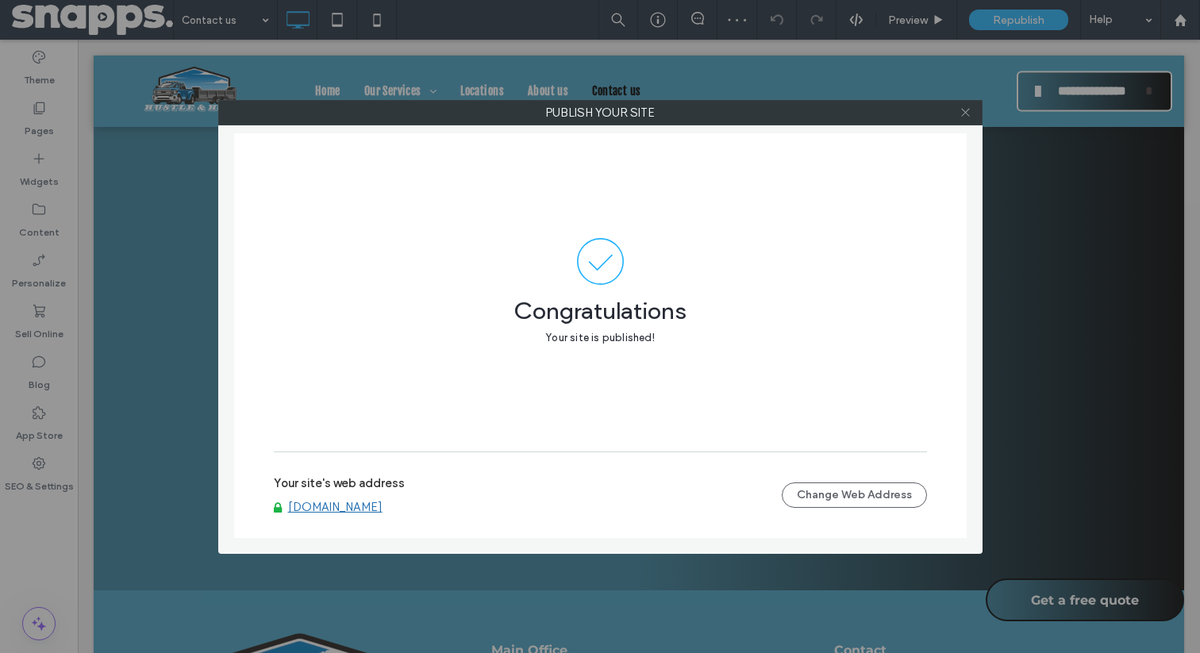
click at [968, 114] on icon at bounding box center [966, 112] width 12 height 12
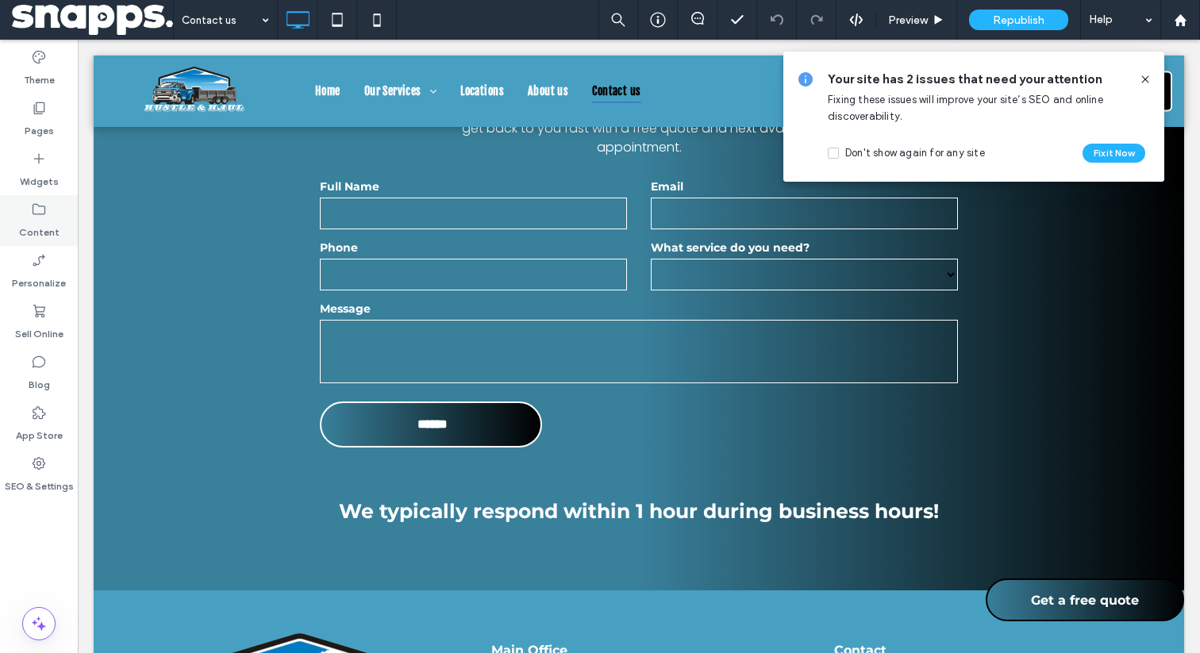
click at [25, 205] on div "Content" at bounding box center [39, 220] width 78 height 51
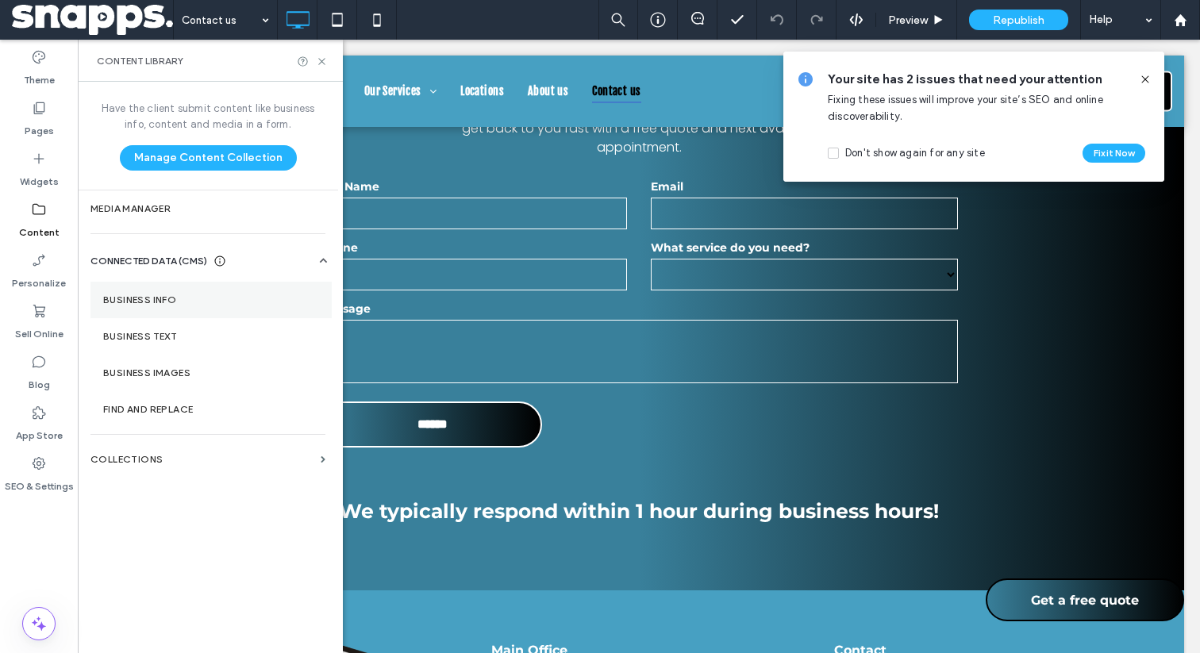
click at [131, 291] on section "Business Info" at bounding box center [210, 300] width 241 height 37
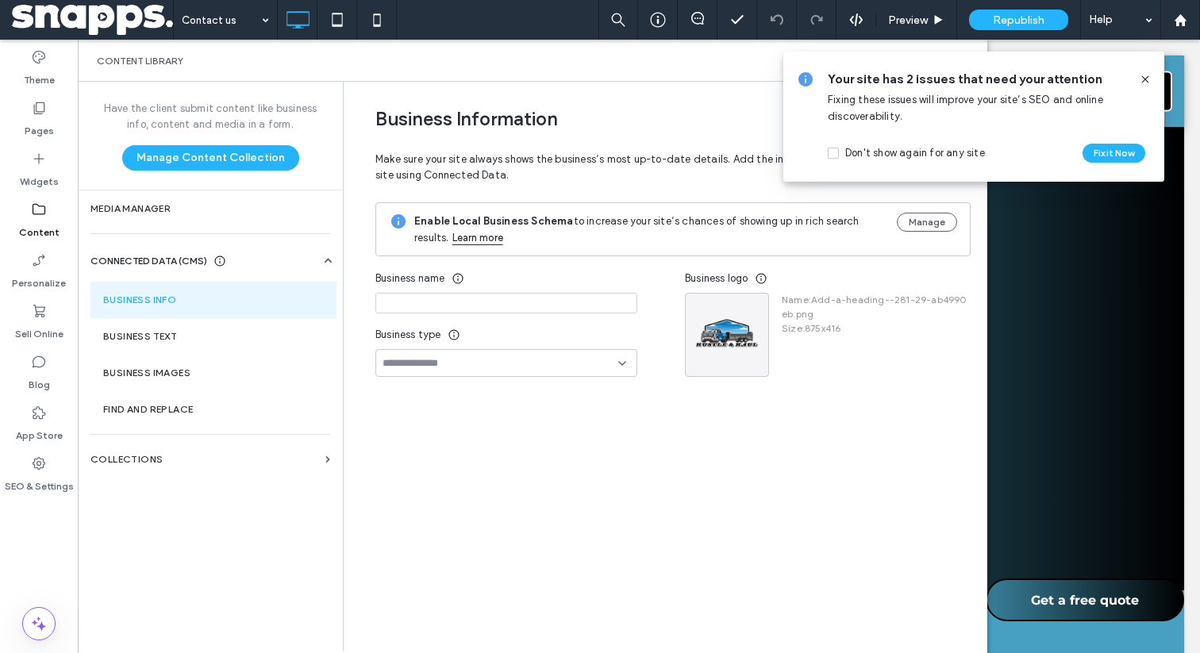
type input "**********"
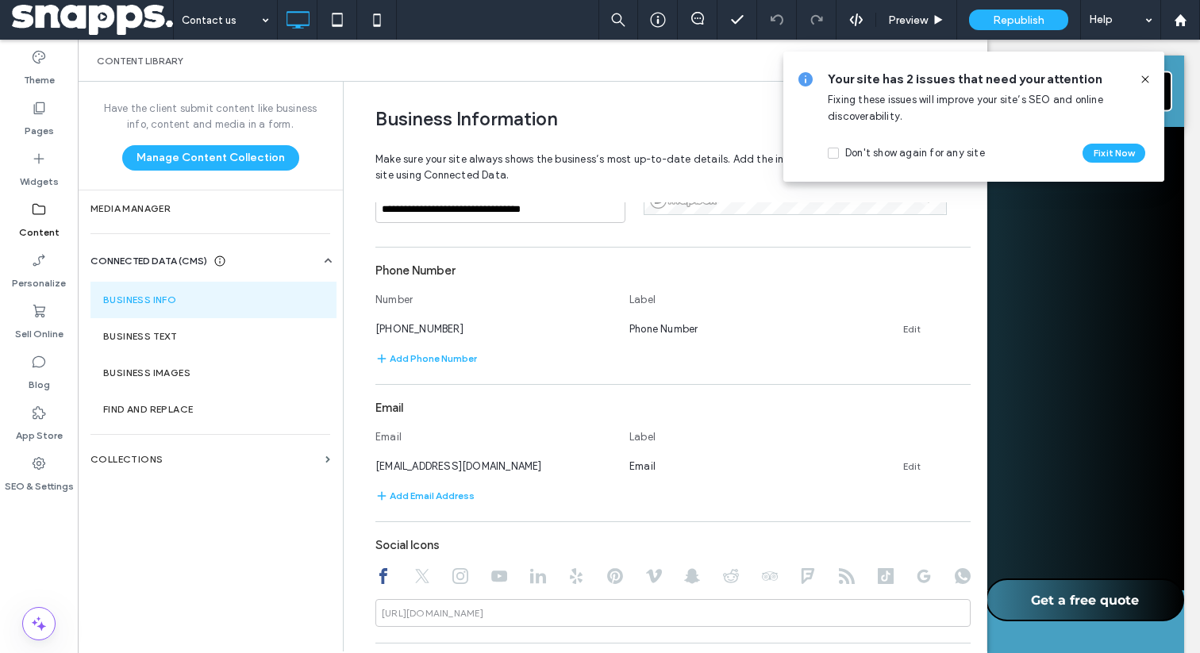
scroll to position [452, 0]
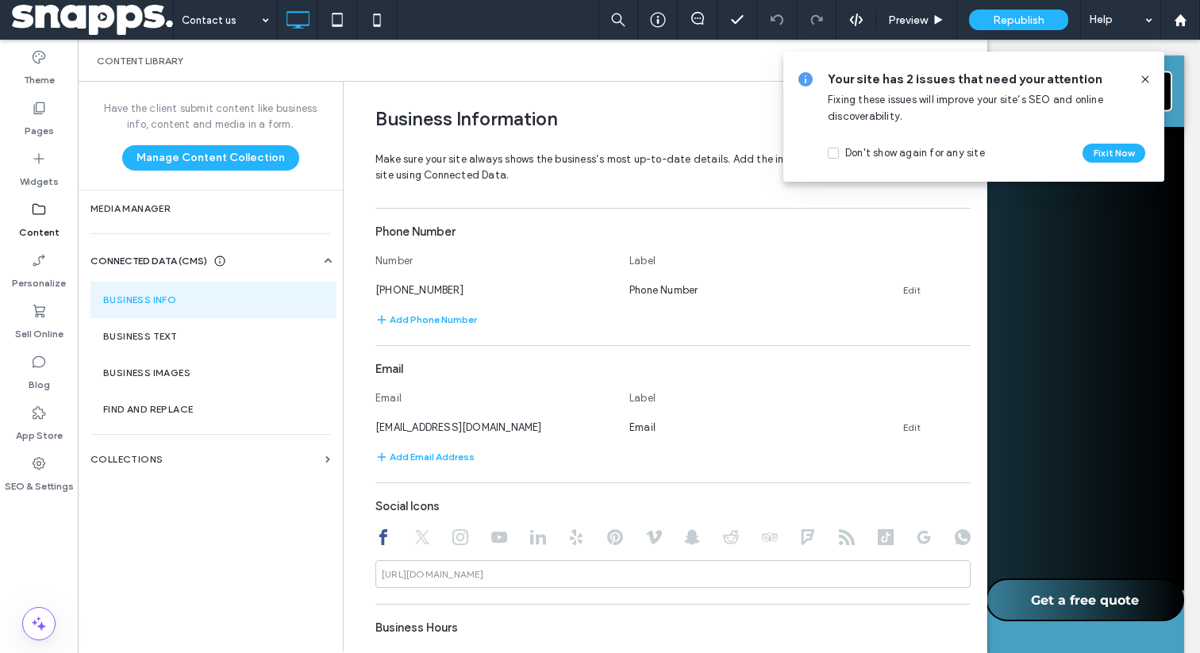
click at [1149, 79] on icon at bounding box center [1145, 79] width 13 height 13
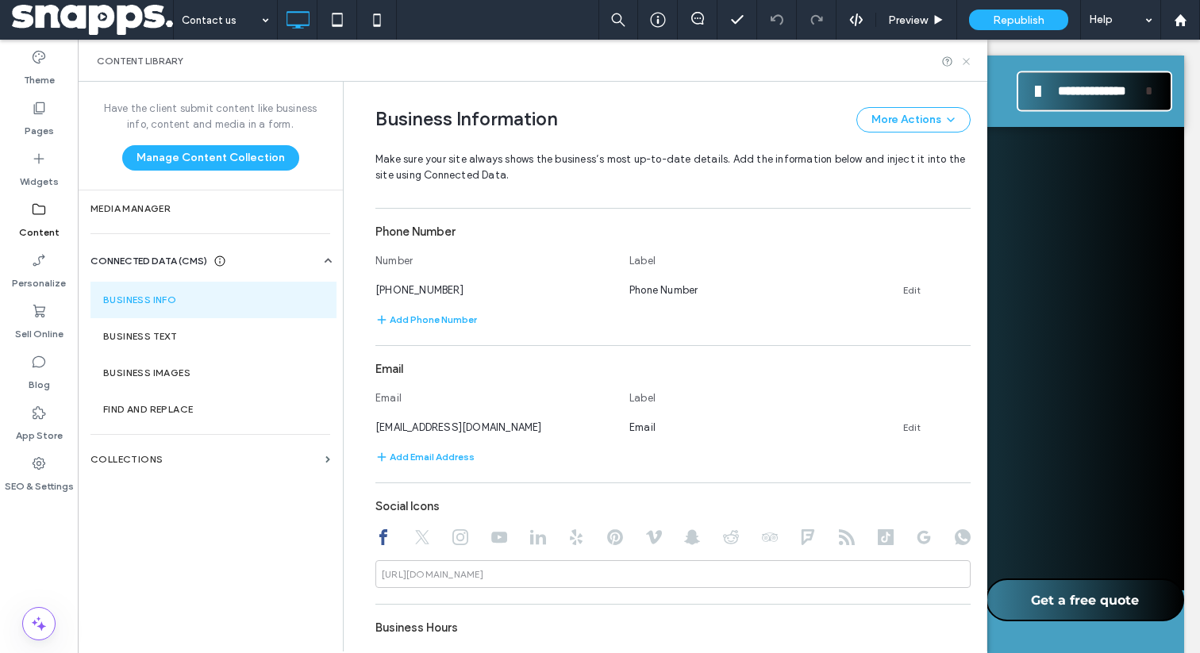
click at [967, 58] on icon at bounding box center [967, 62] width 12 height 12
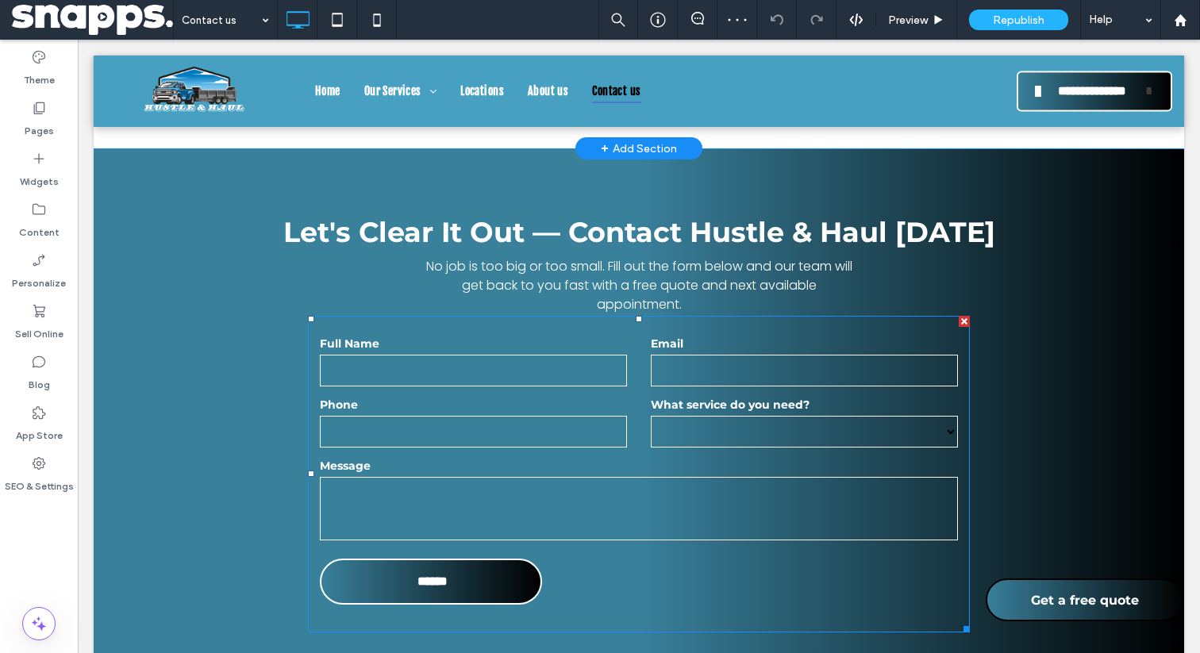
scroll to position [607, 0]
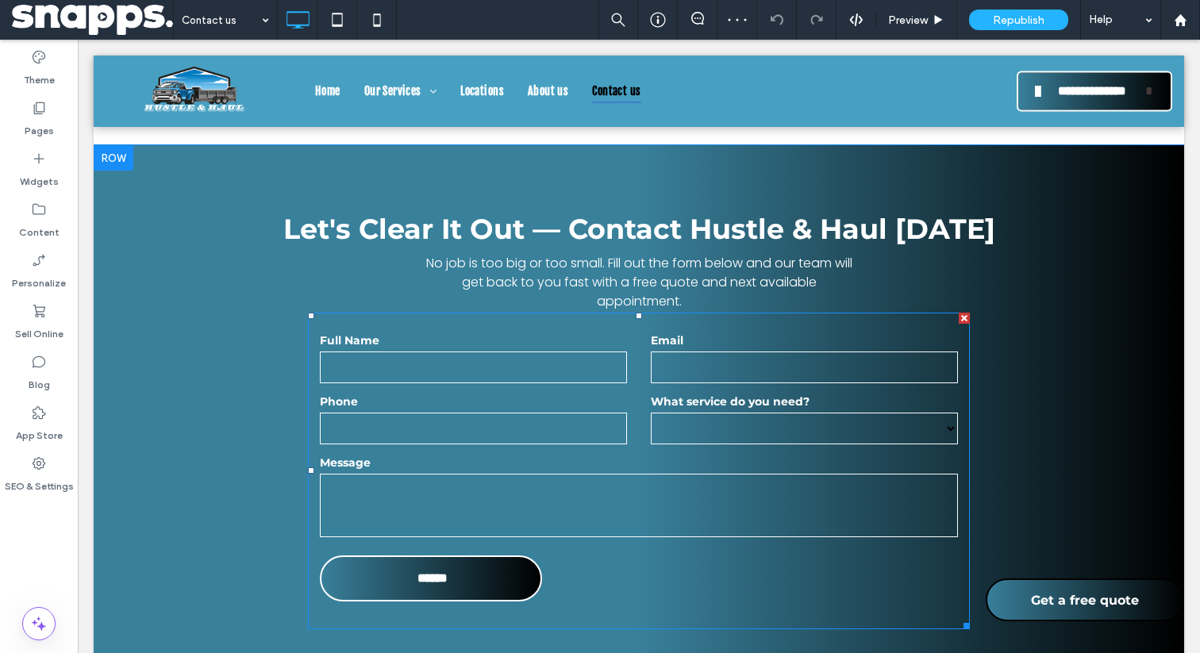
click at [603, 389] on form "**********" at bounding box center [639, 471] width 662 height 317
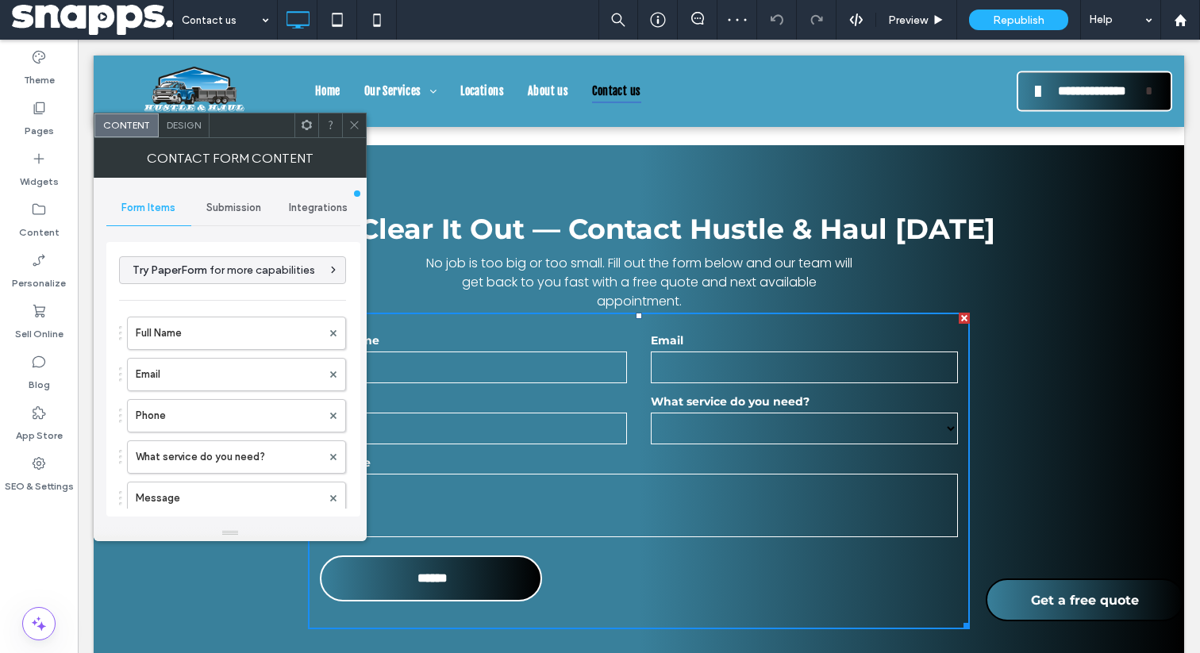
click at [256, 213] on span "Submission" at bounding box center [233, 208] width 55 height 13
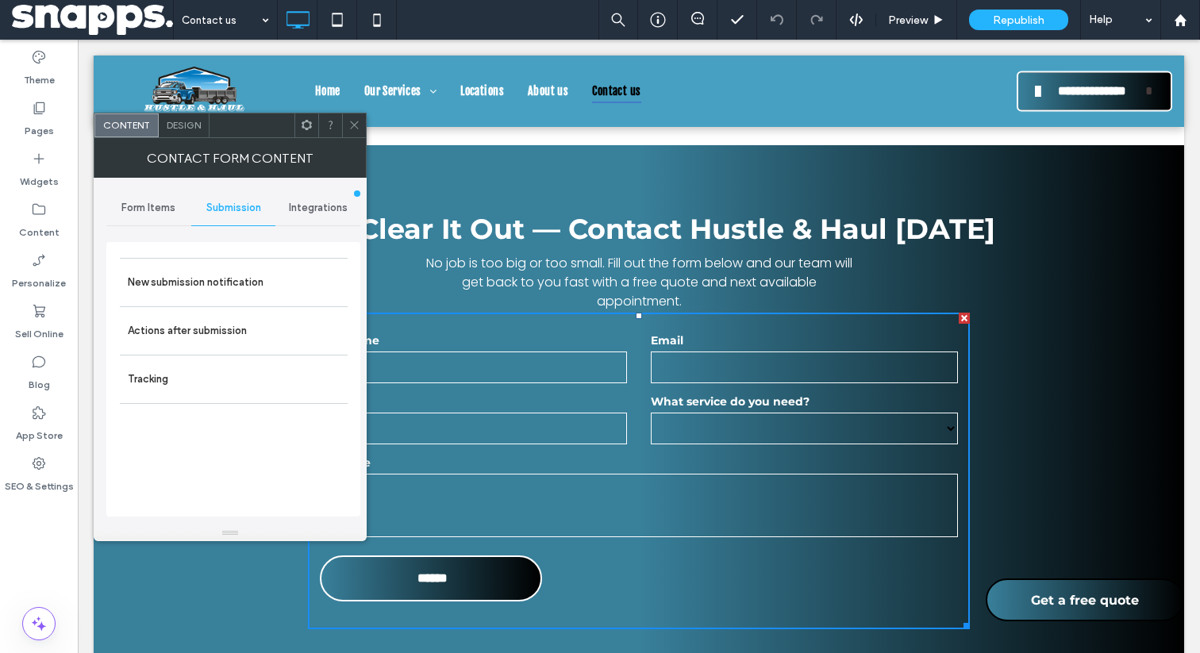
click at [356, 126] on icon at bounding box center [354, 125] width 12 height 12
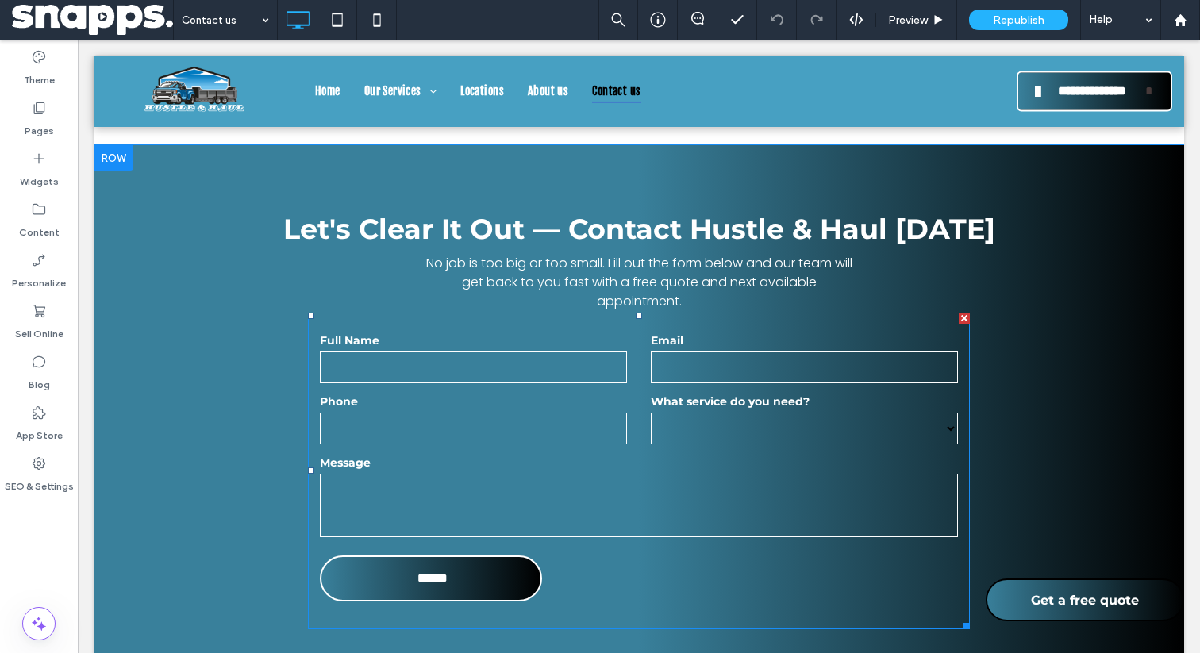
scroll to position [627, 0]
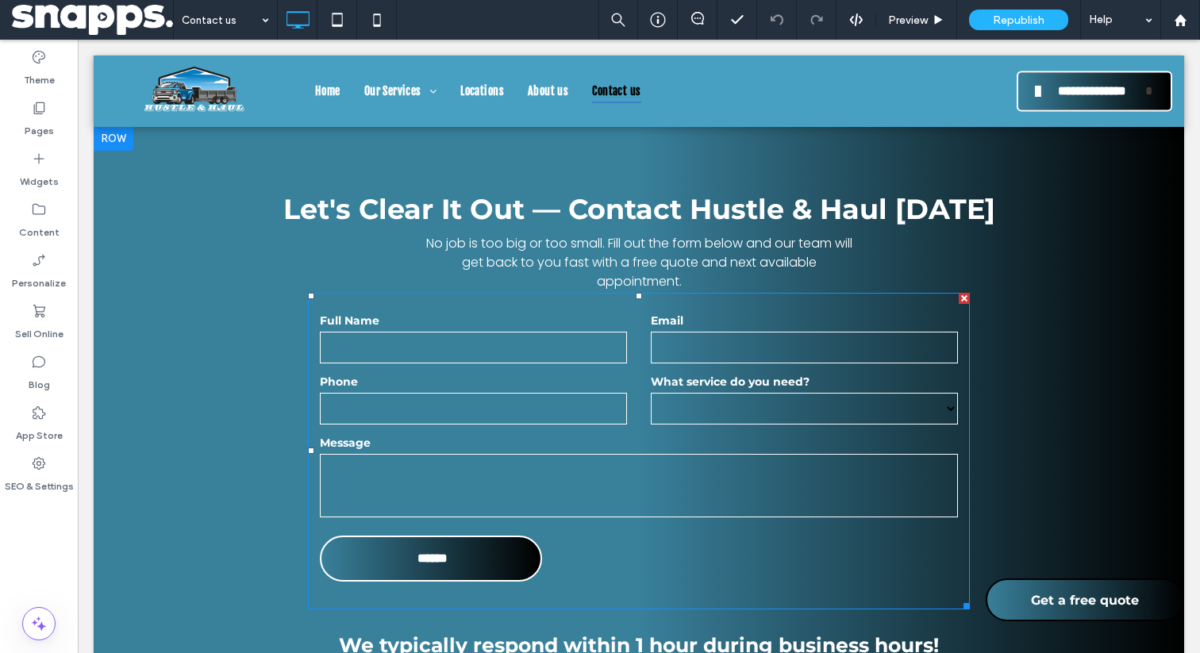
click at [395, 480] on textarea at bounding box center [639, 486] width 638 height 64
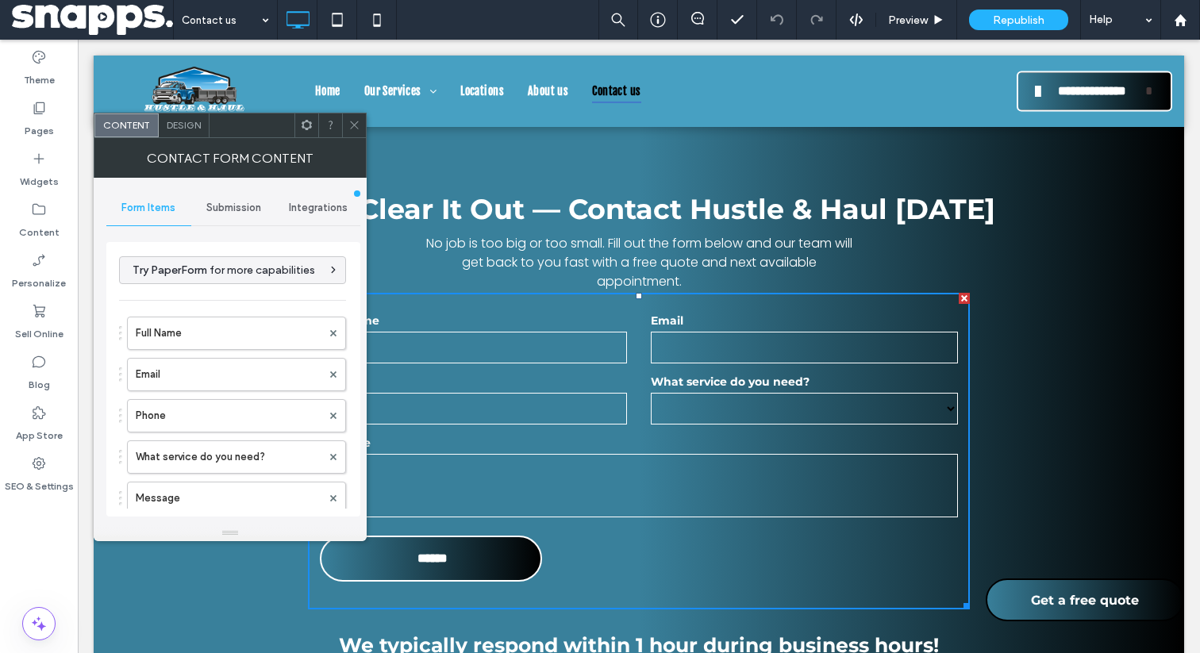
click at [232, 210] on span "Submission" at bounding box center [233, 208] width 55 height 13
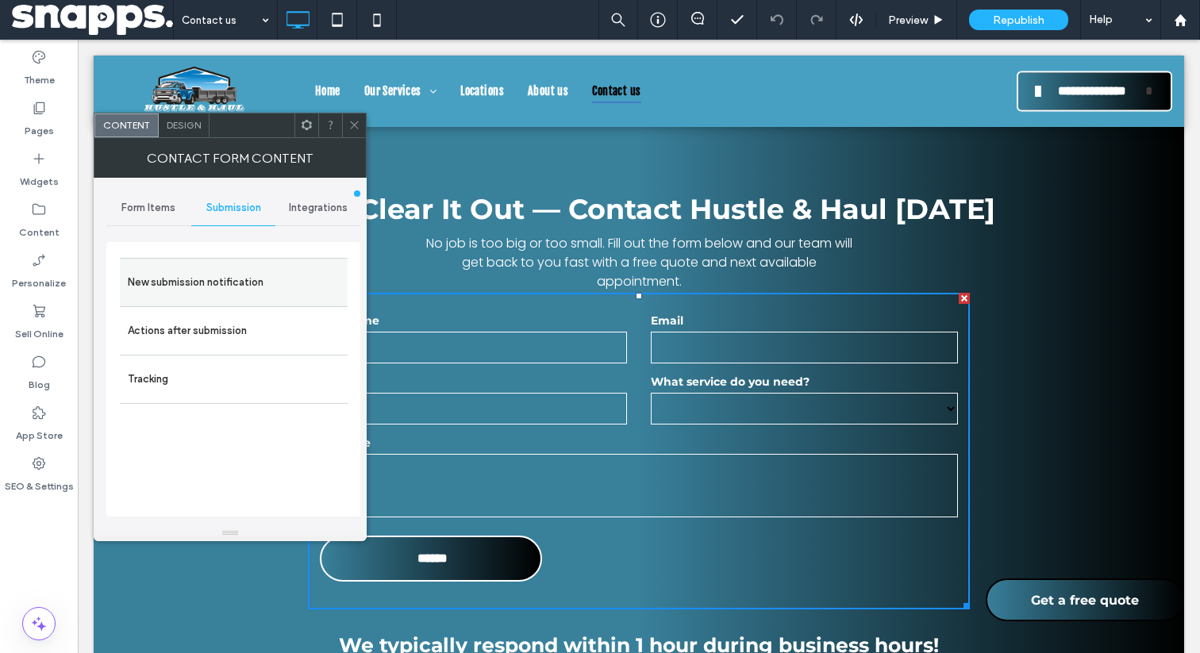
click at [221, 267] on label "New submission notification" at bounding box center [234, 283] width 212 height 32
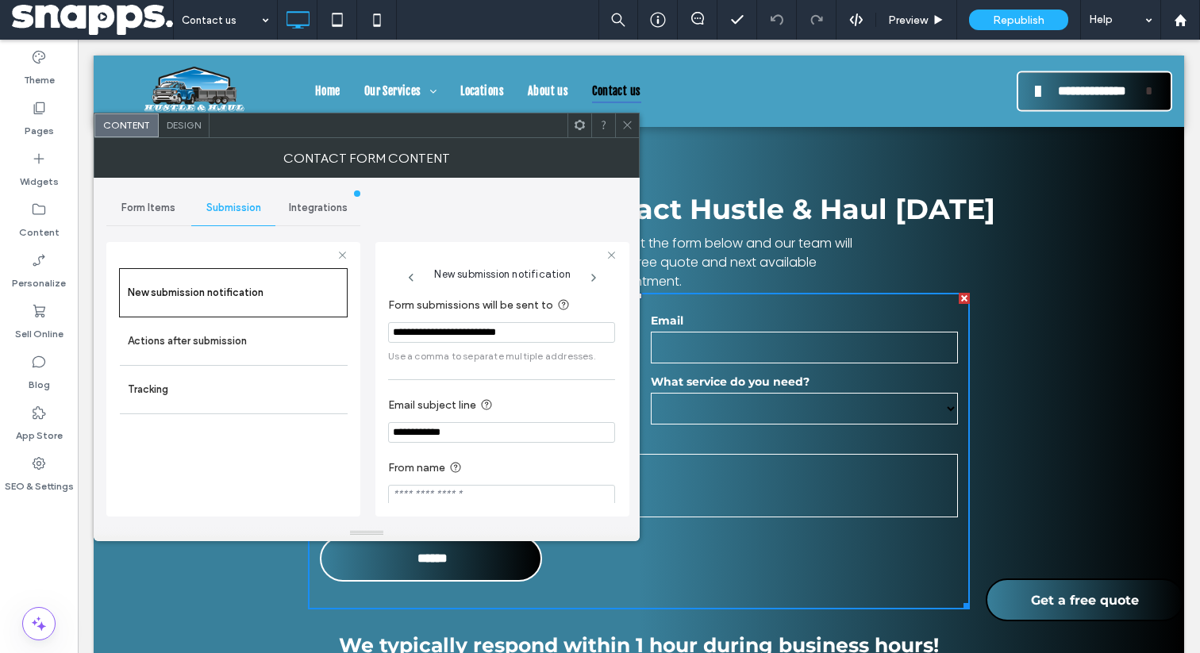
click at [462, 332] on input "**********" at bounding box center [501, 332] width 227 height 21
click at [470, 378] on div "**********" at bounding box center [501, 400] width 227 height 225
click at [628, 125] on icon at bounding box center [628, 125] width 12 height 12
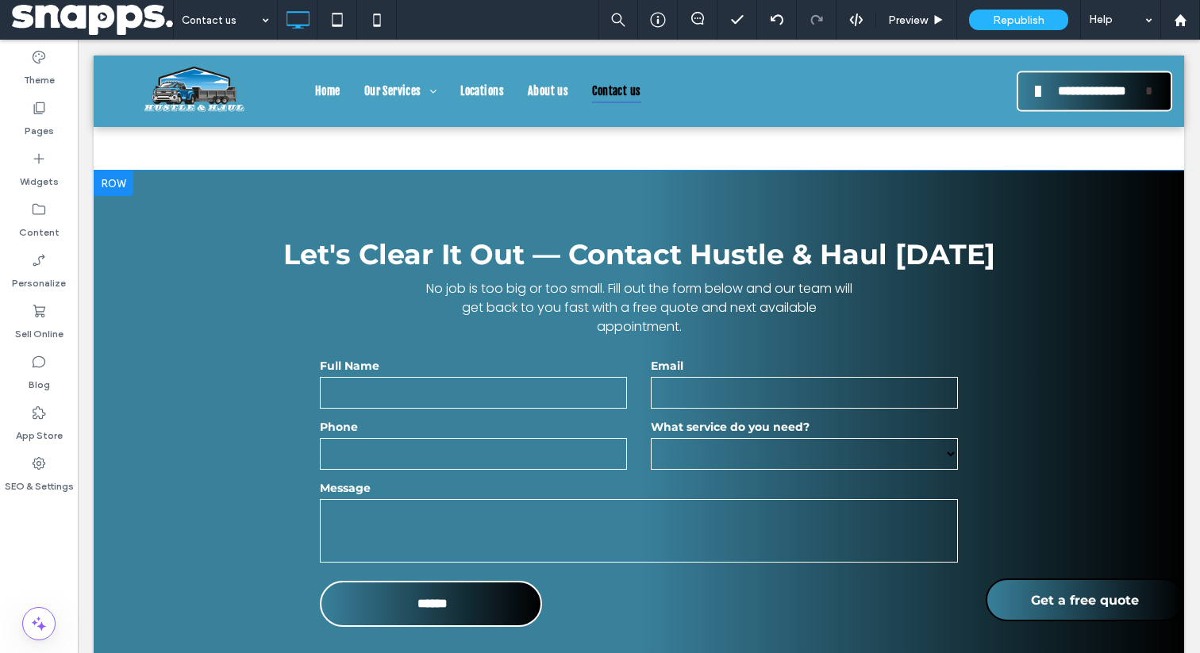
scroll to position [574, 0]
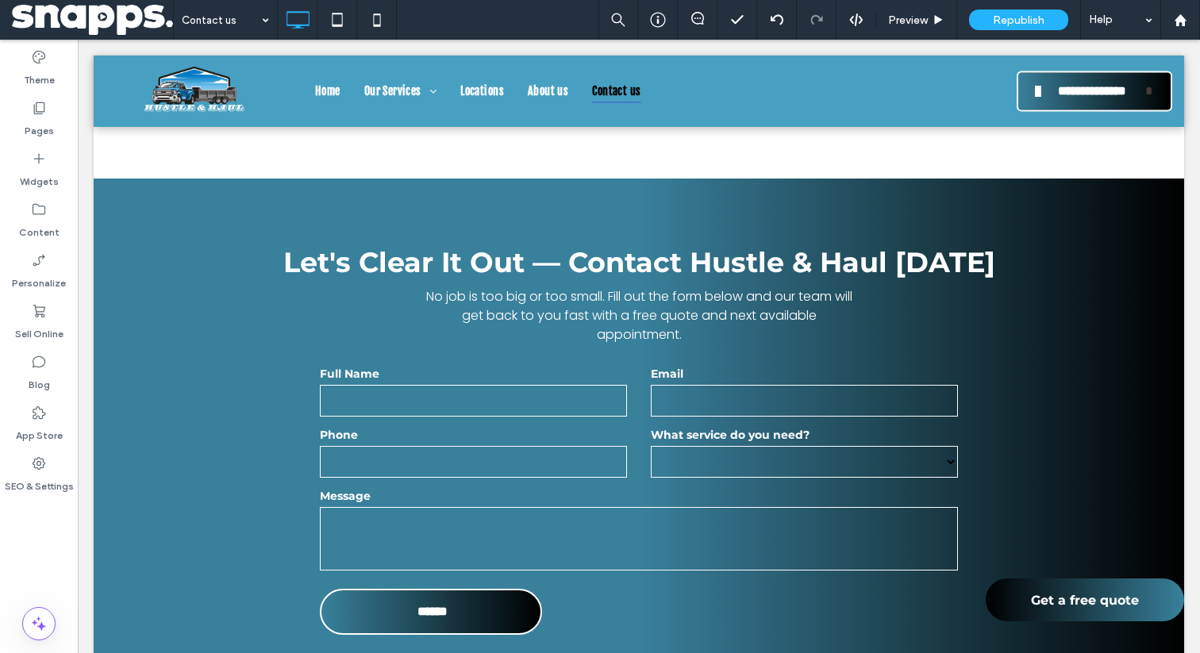
click at [1027, 601] on link "Get a free quote" at bounding box center [1085, 600] width 198 height 43
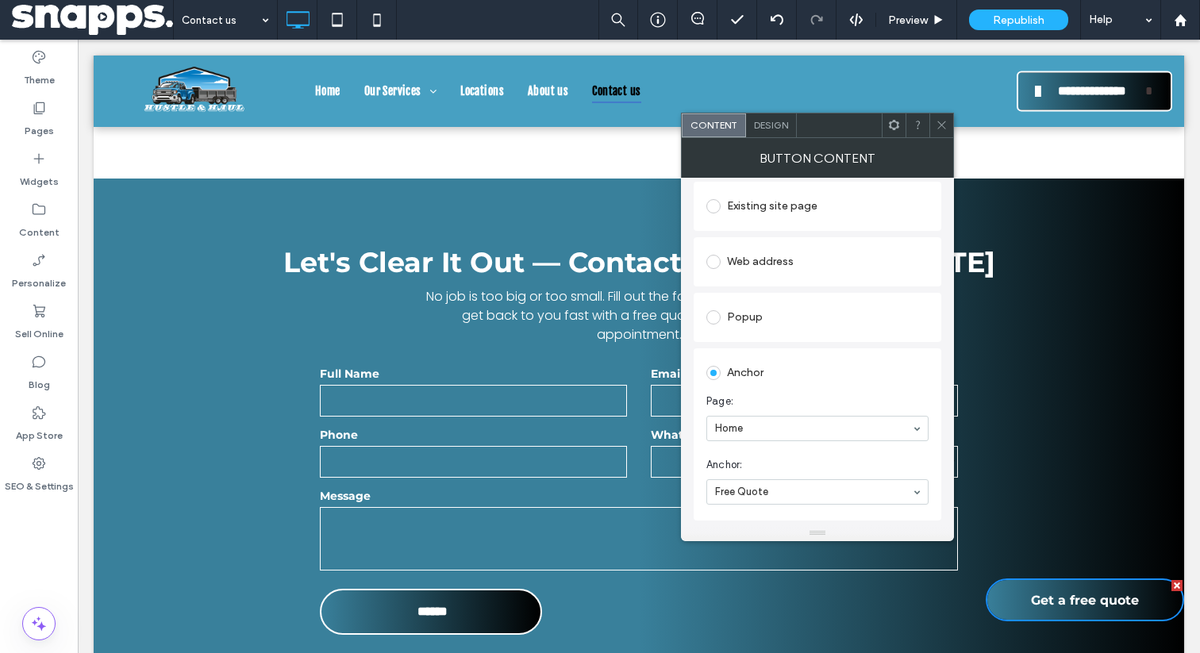
scroll to position [328, 0]
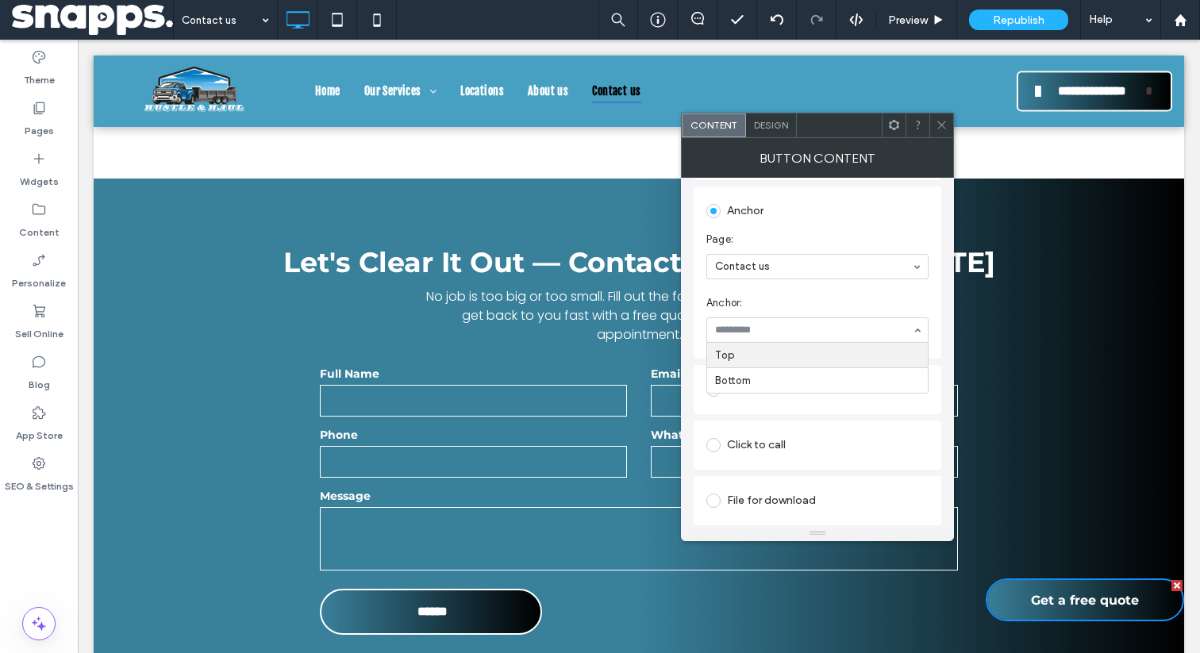
click at [825, 314] on section "Anchor: Top Bottom" at bounding box center [818, 319] width 222 height 64
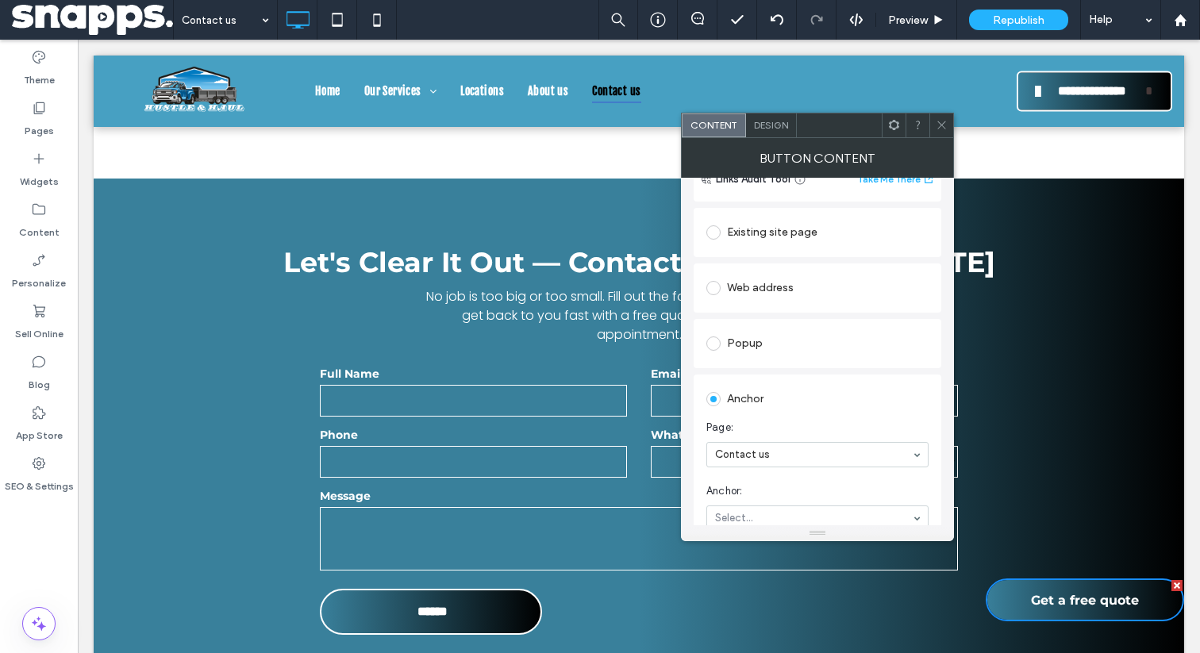
scroll to position [96, 0]
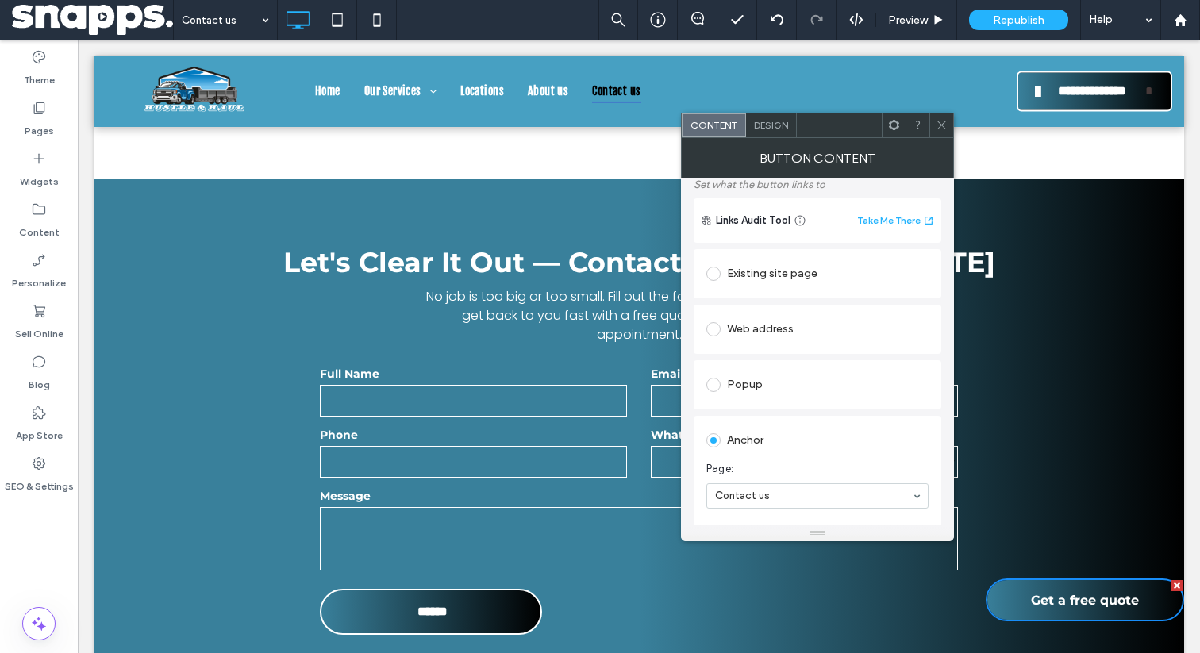
click at [791, 278] on div "Existing site page" at bounding box center [818, 273] width 222 height 25
click at [846, 283] on div "Existing site page" at bounding box center [818, 273] width 222 height 25
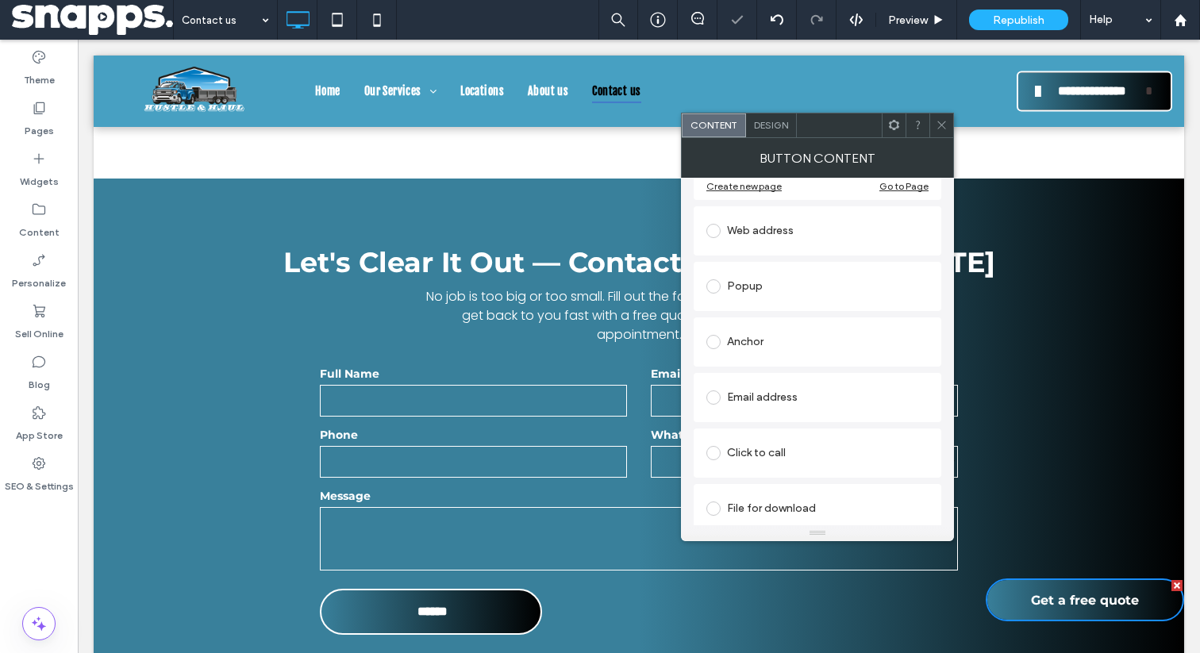
scroll to position [253, 0]
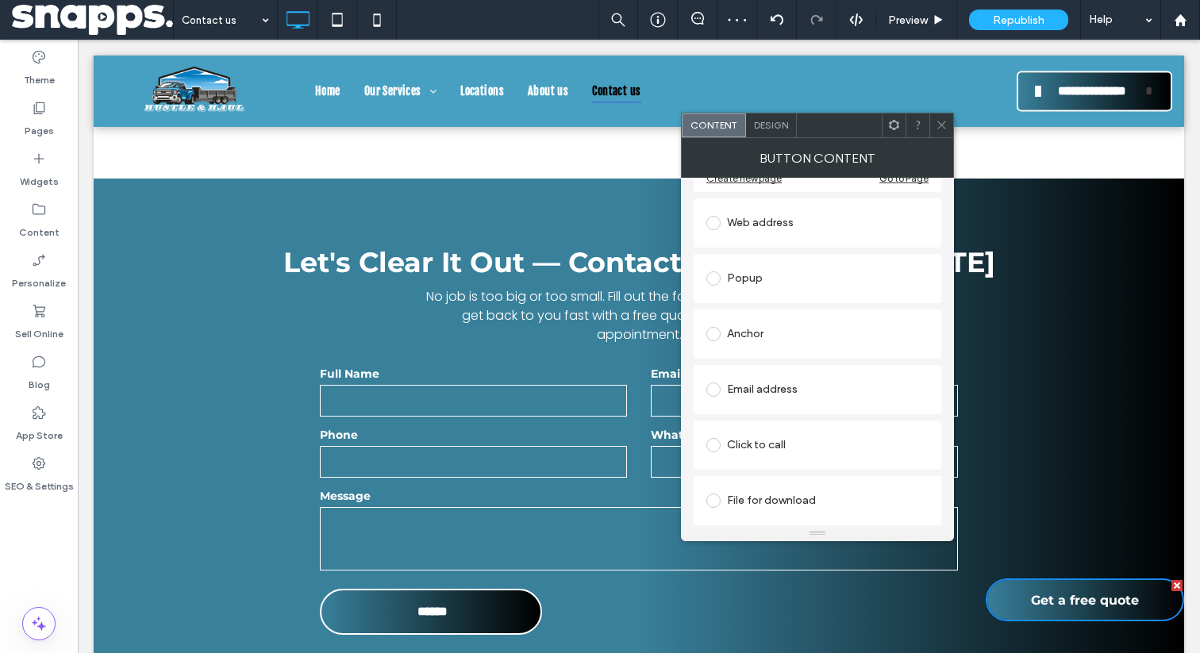
click at [942, 128] on icon at bounding box center [942, 125] width 12 height 12
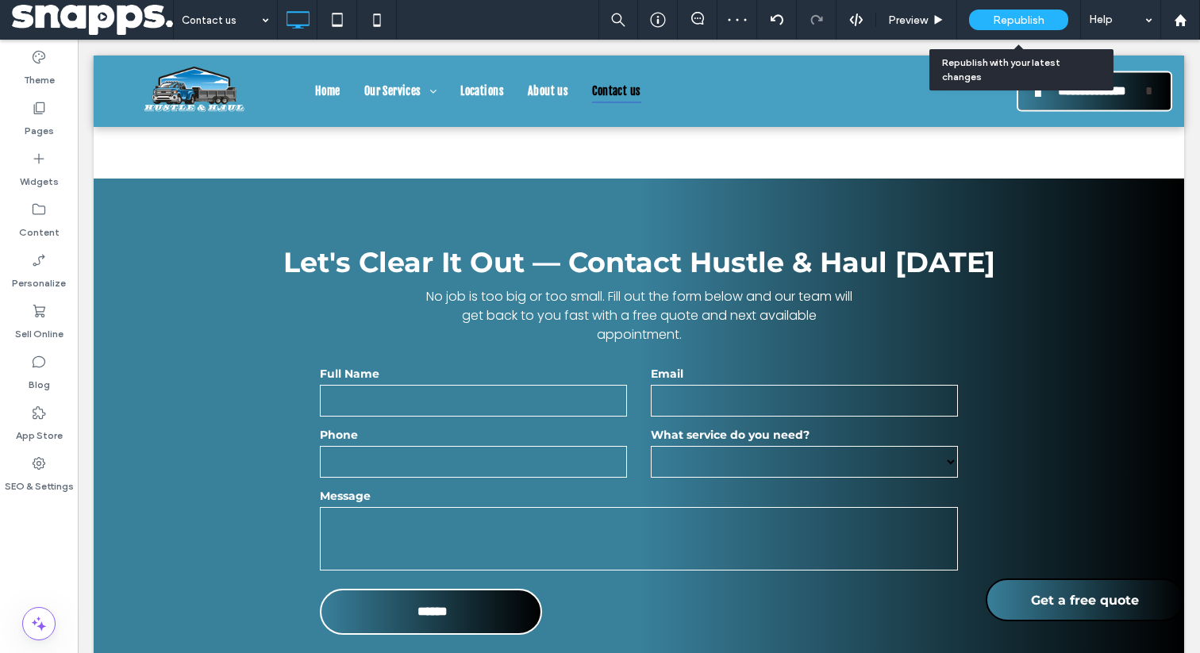
click at [1006, 18] on span "Republish" at bounding box center [1019, 19] width 52 height 13
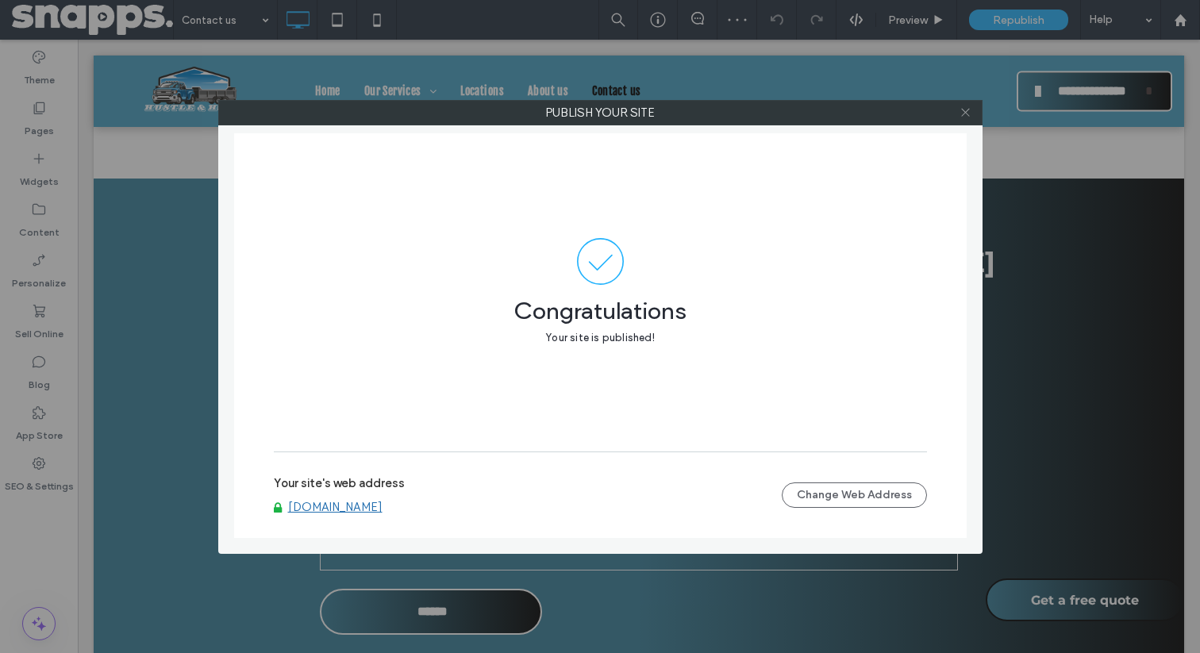
click at [961, 118] on span at bounding box center [966, 113] width 12 height 24
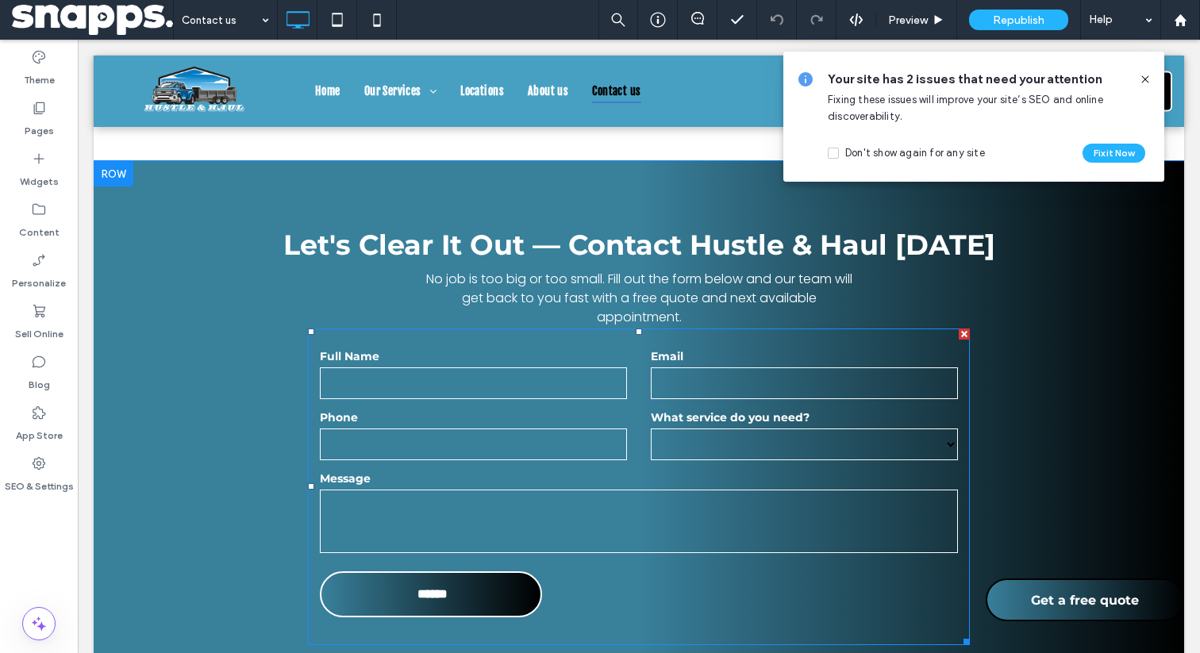
scroll to position [598, 0]
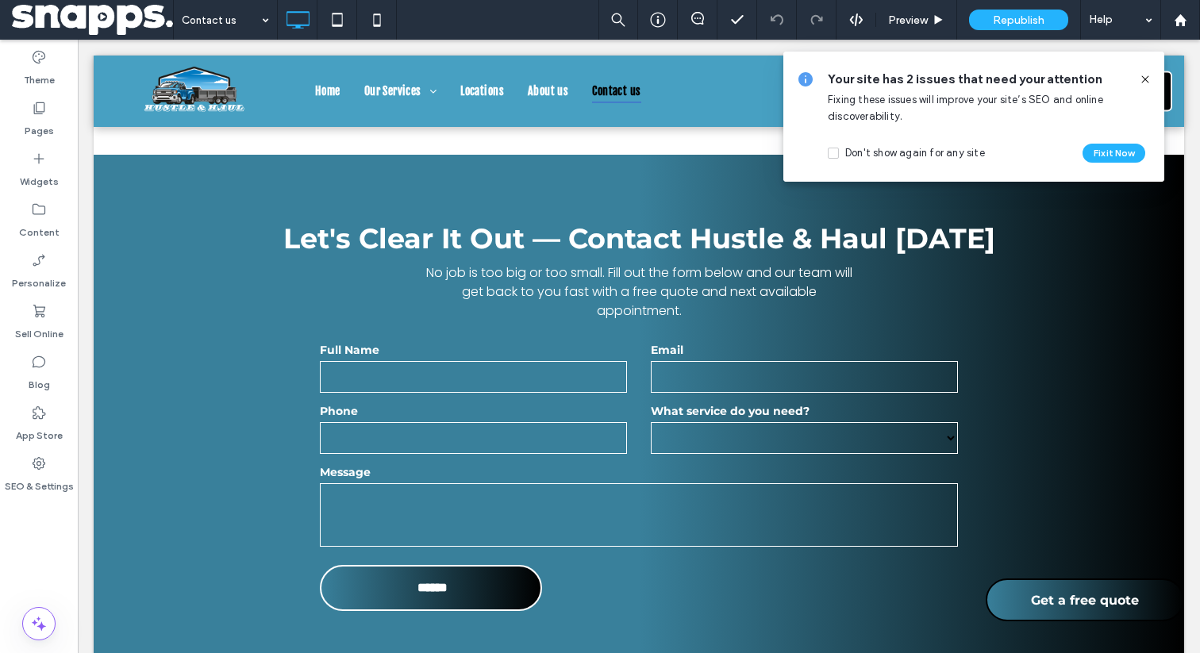
click at [1142, 78] on icon at bounding box center [1145, 79] width 13 height 13
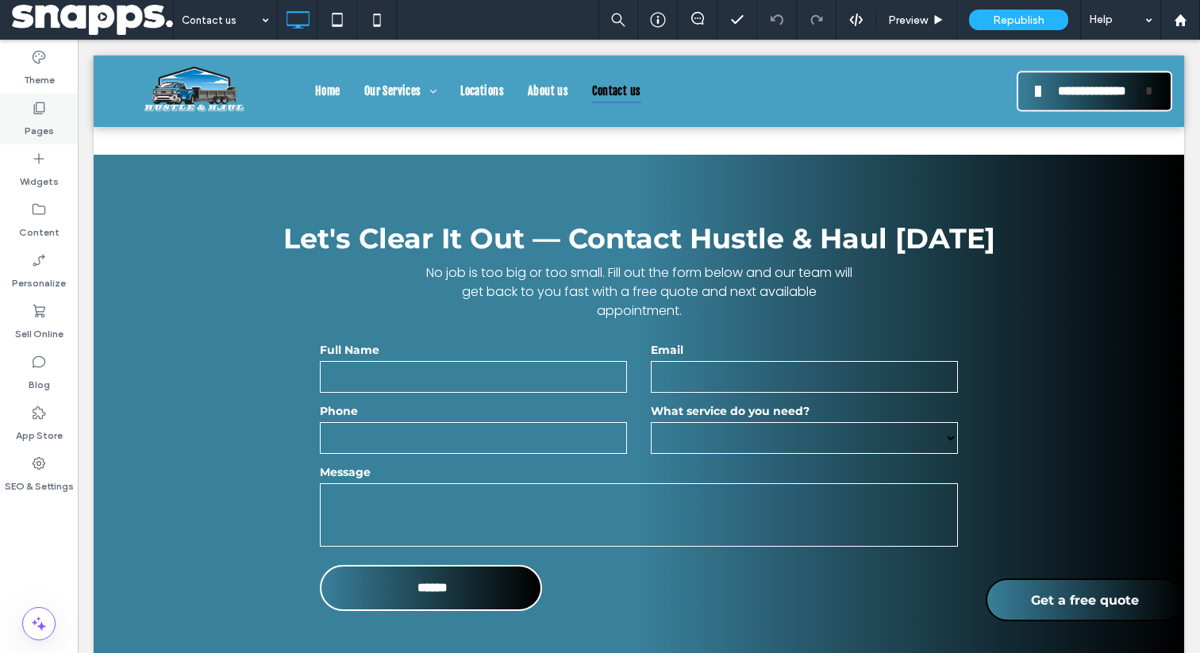
click at [36, 106] on use at bounding box center [39, 108] width 11 height 12
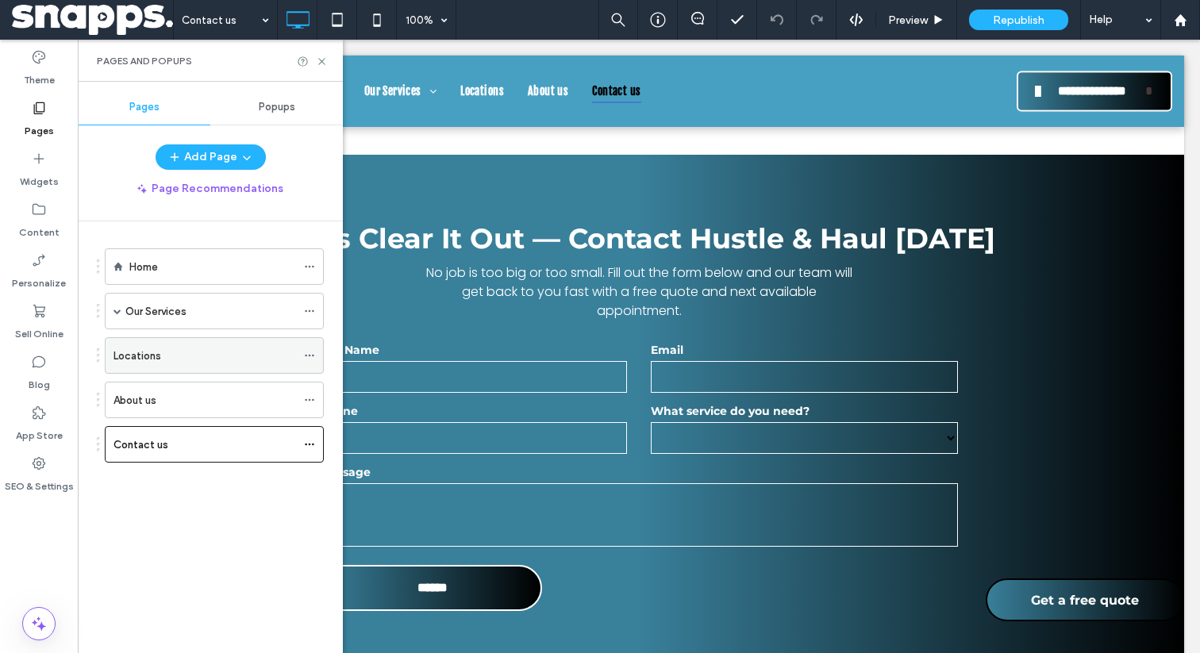
click at [194, 358] on div "Locations" at bounding box center [205, 356] width 183 height 17
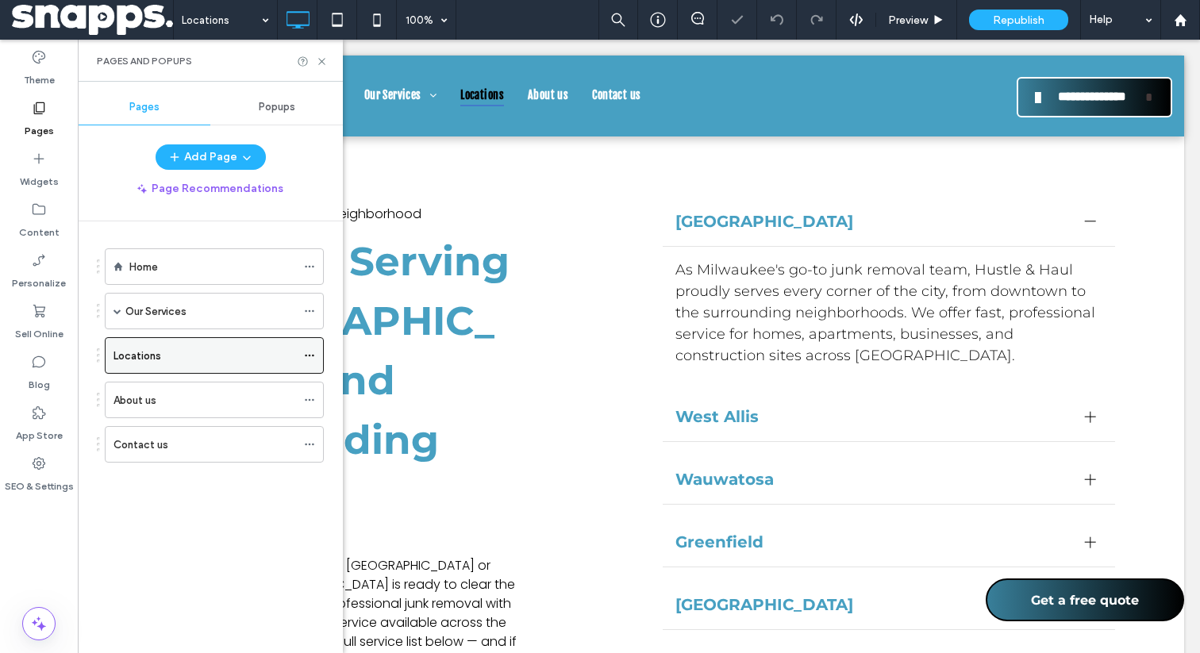
click at [312, 354] on icon at bounding box center [309, 355] width 11 height 11
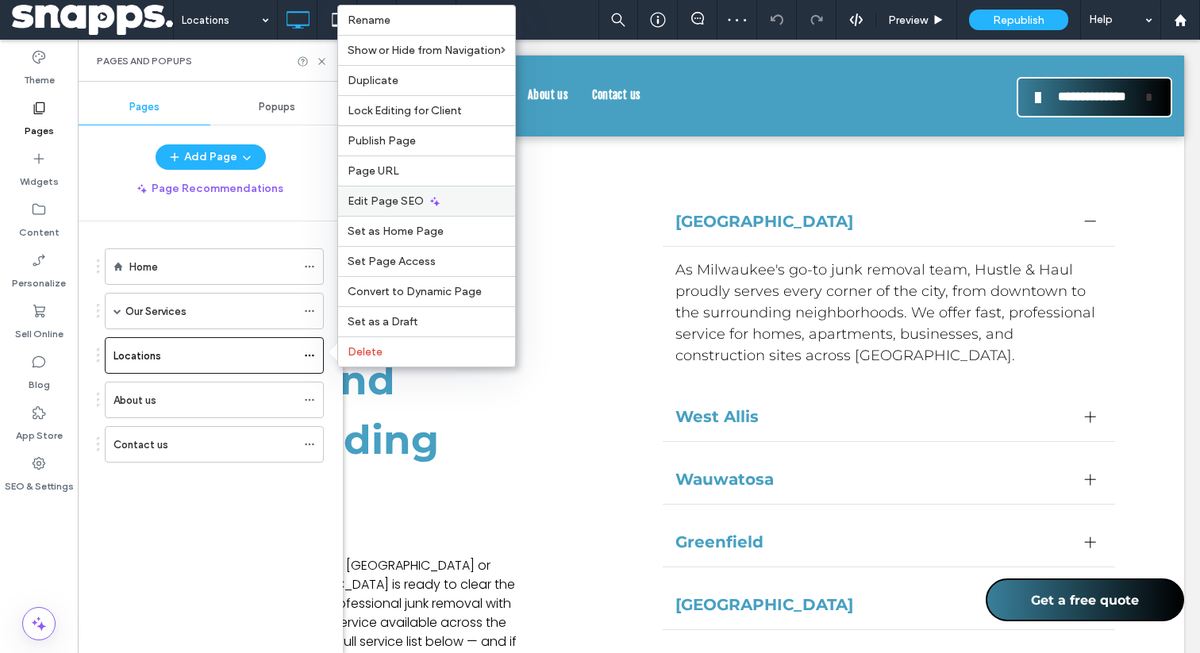
click at [364, 202] on span "Edit Page SEO" at bounding box center [386, 200] width 76 height 13
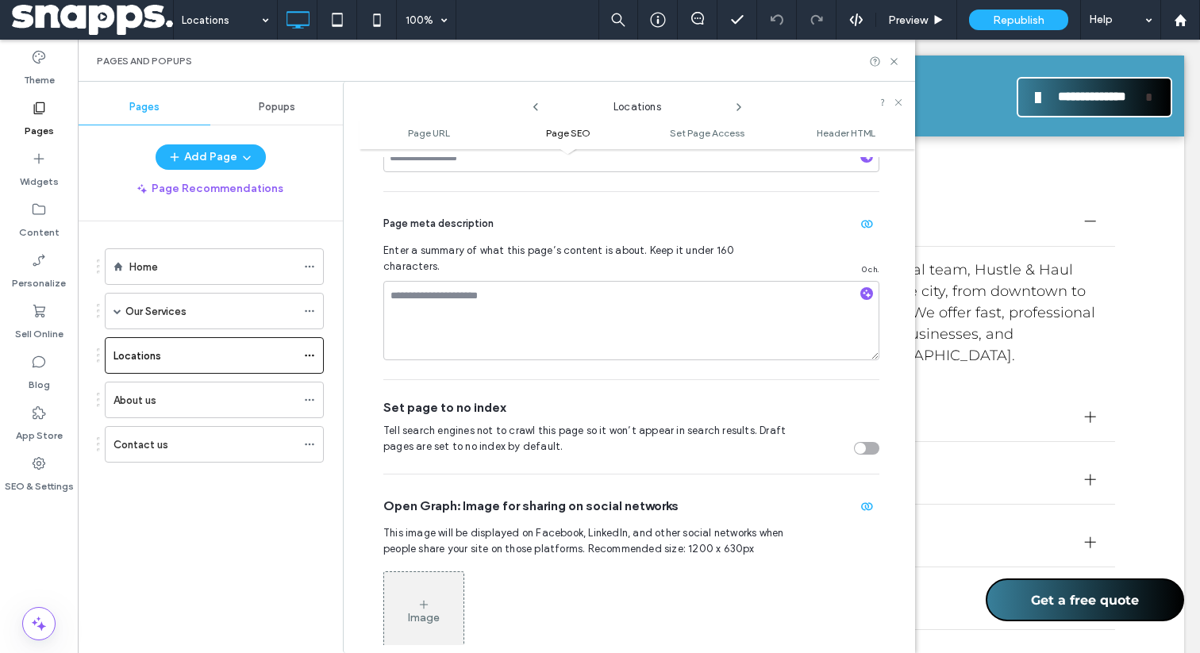
scroll to position [385, 0]
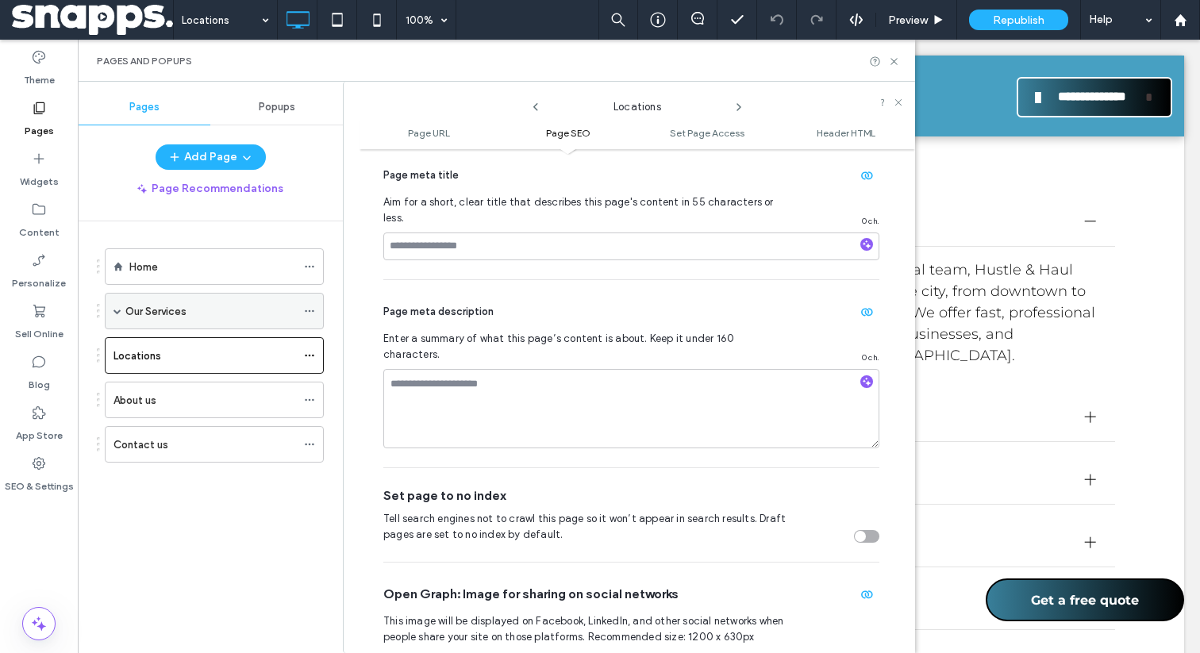
click at [213, 294] on div "Our Services" at bounding box center [210, 311] width 171 height 35
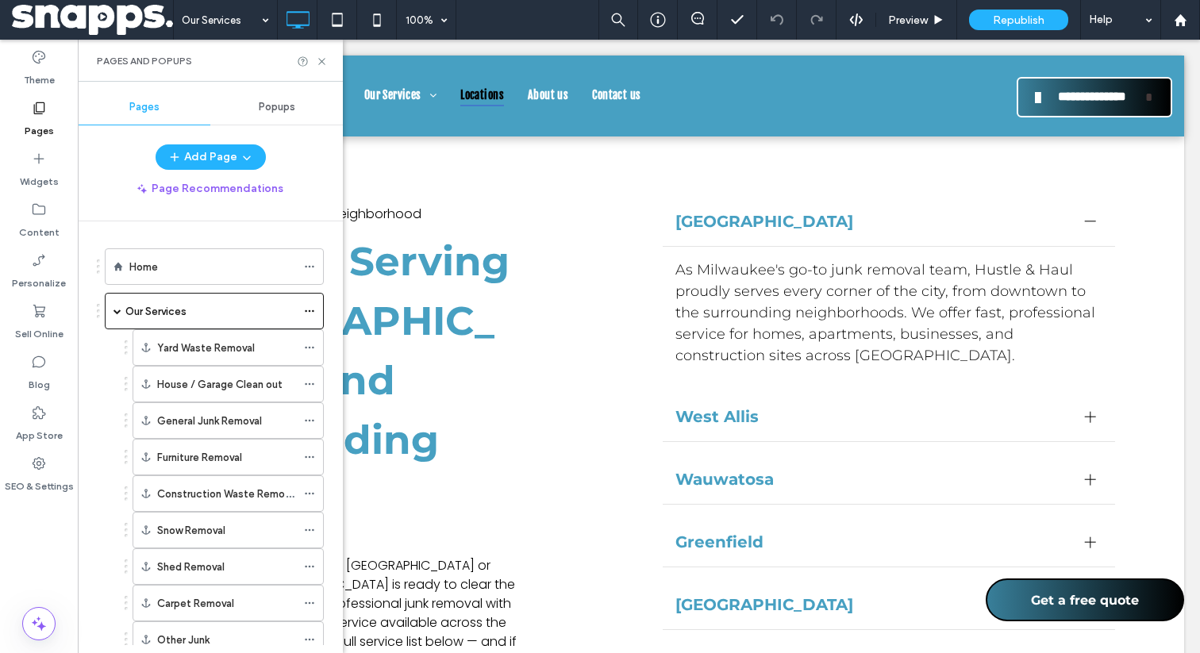
click at [207, 268] on div at bounding box center [600, 326] width 1200 height 653
click at [207, 261] on div "Home" at bounding box center [212, 267] width 167 height 17
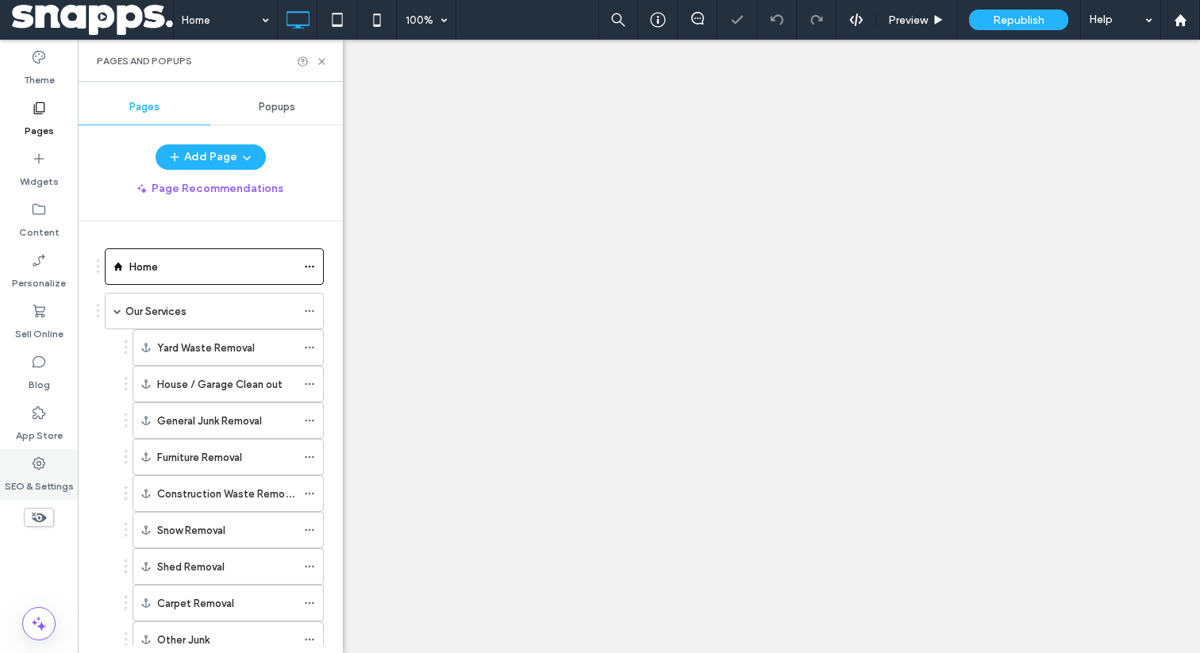
click at [30, 457] on div "SEO & Settings" at bounding box center [39, 474] width 78 height 51
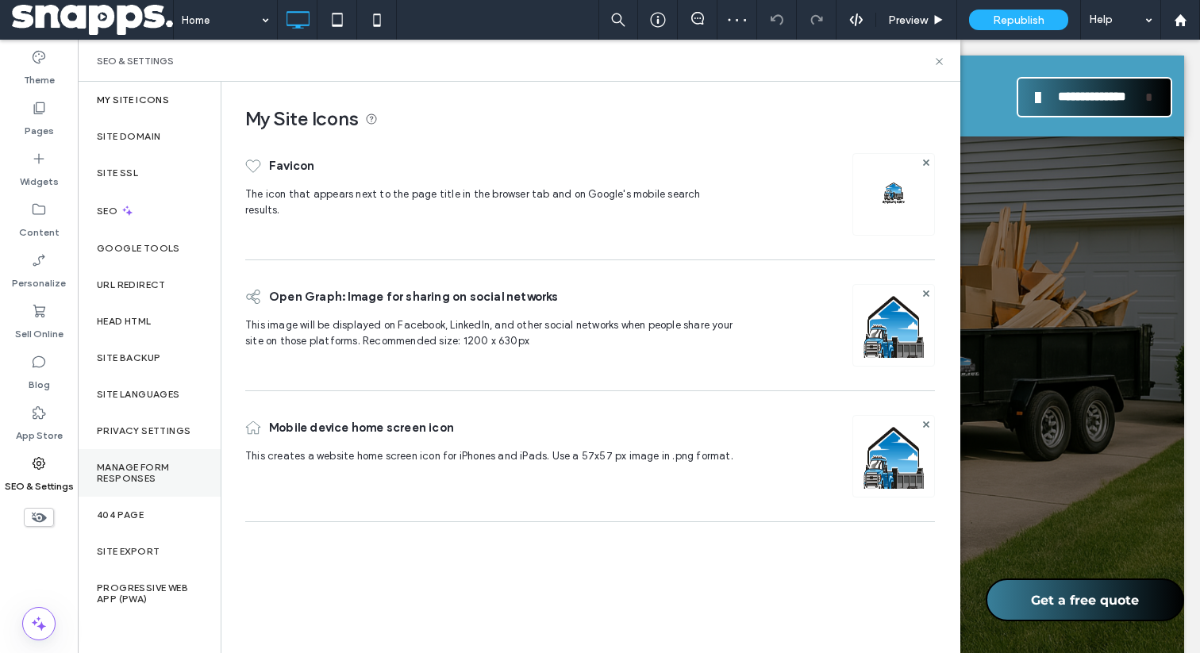
click at [143, 460] on div "Manage Form Responses" at bounding box center [149, 473] width 143 height 48
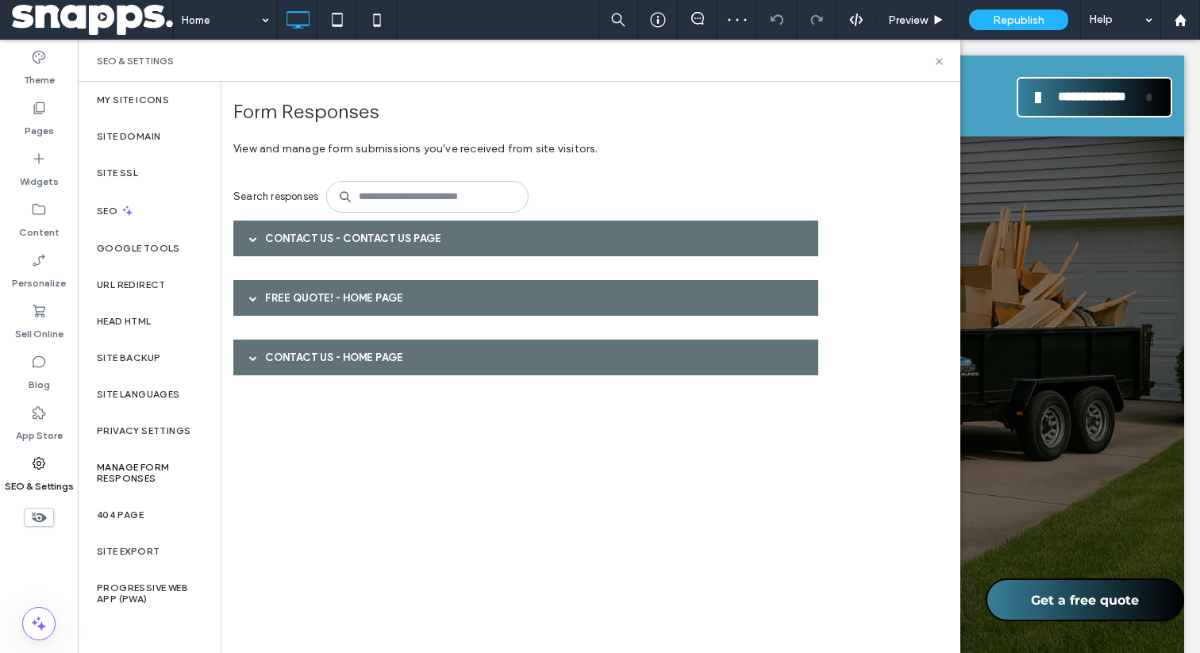
click at [352, 374] on div "Contact Us - Home page" at bounding box center [525, 358] width 585 height 36
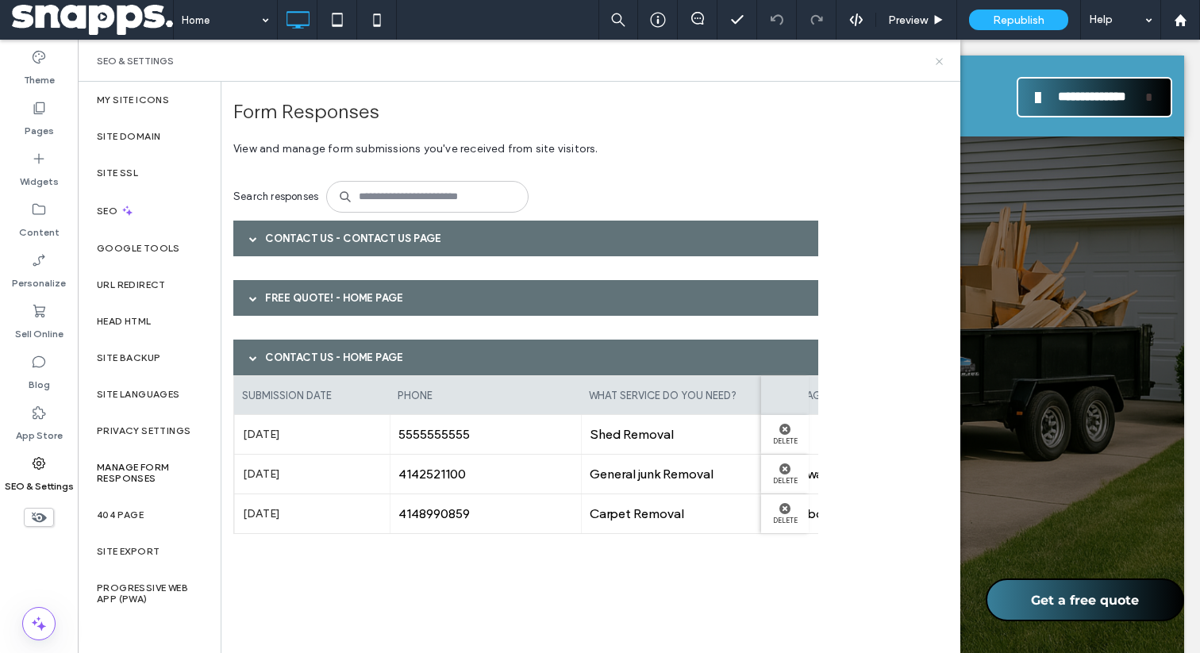
click at [944, 64] on icon at bounding box center [940, 62] width 12 height 12
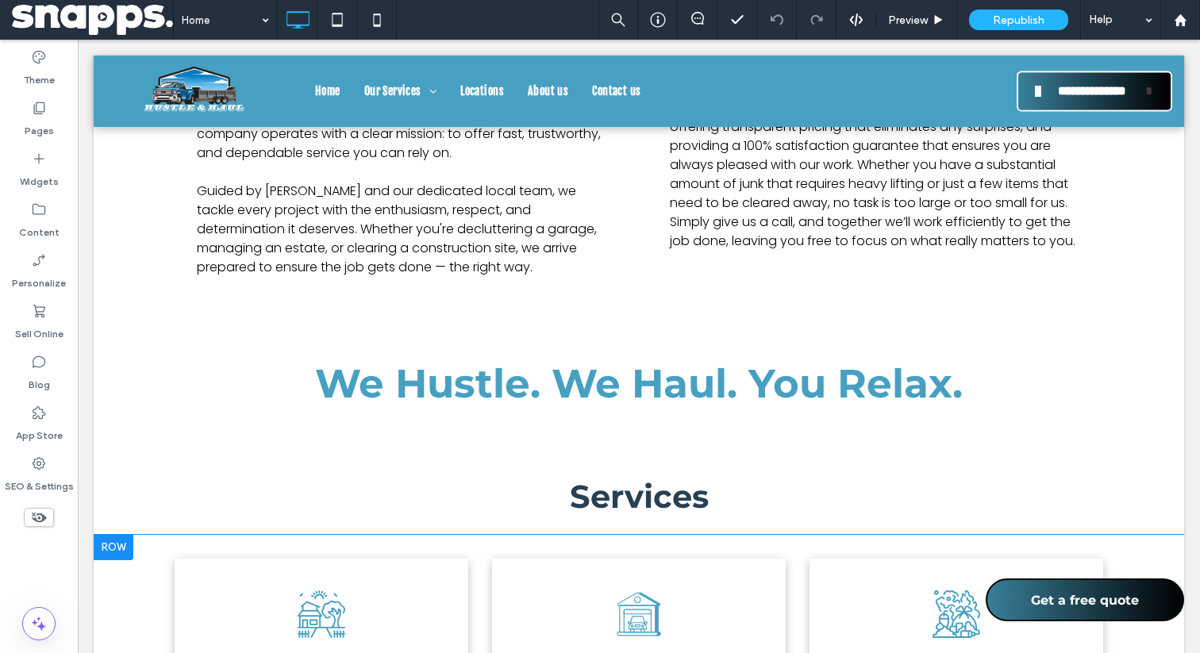
scroll to position [1794, 0]
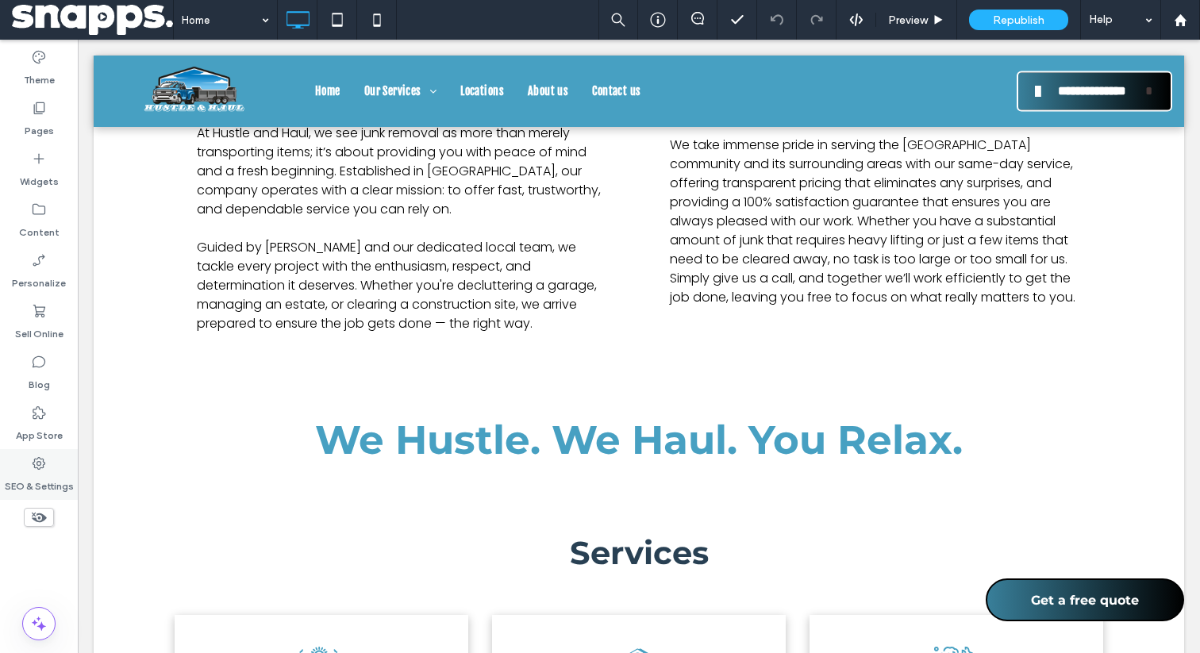
click at [58, 478] on label "SEO & Settings" at bounding box center [39, 483] width 69 height 22
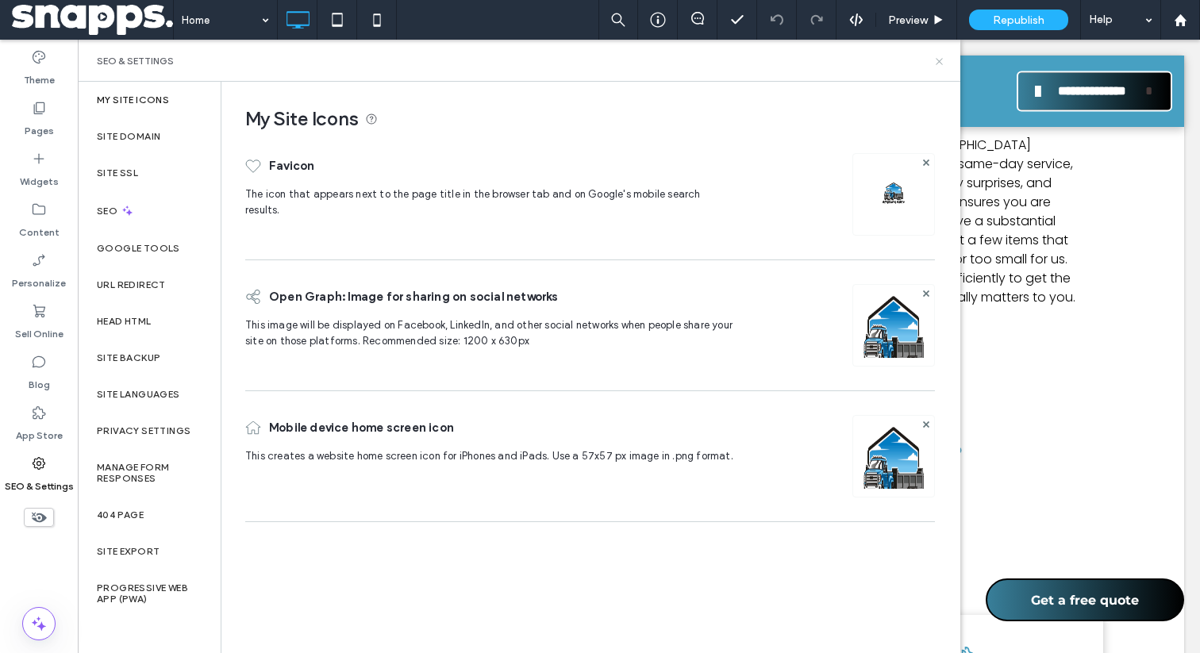
click at [942, 64] on icon at bounding box center [940, 62] width 12 height 12
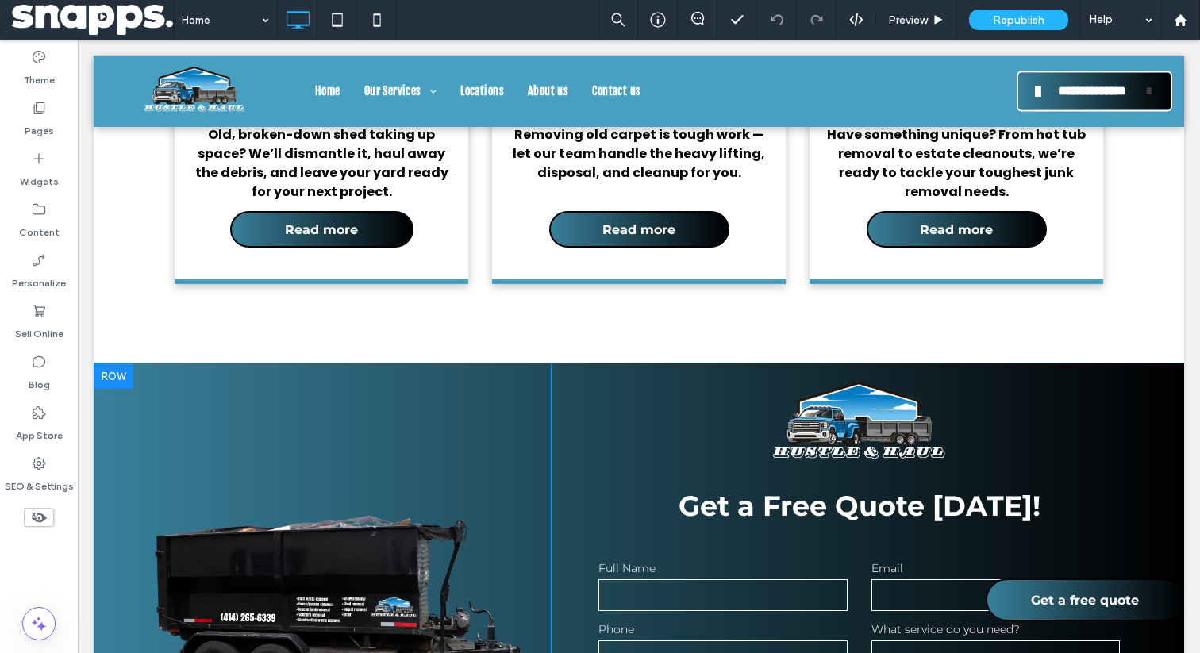
scroll to position [3209, 0]
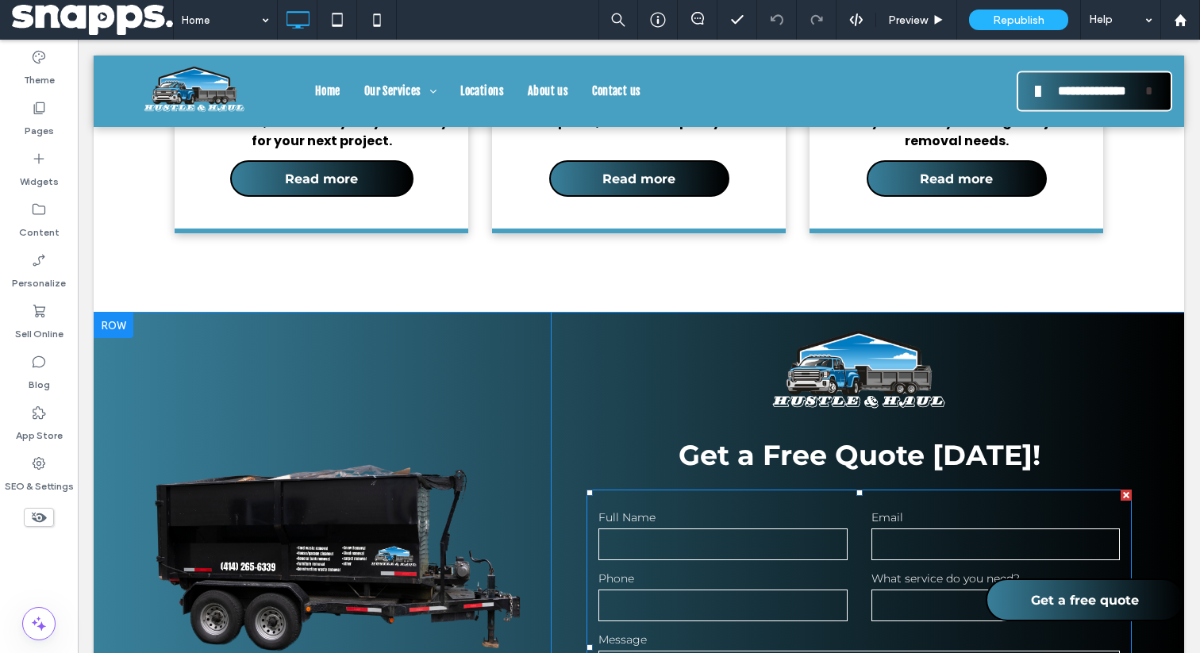
click at [738, 590] on input "tel" at bounding box center [723, 606] width 249 height 32
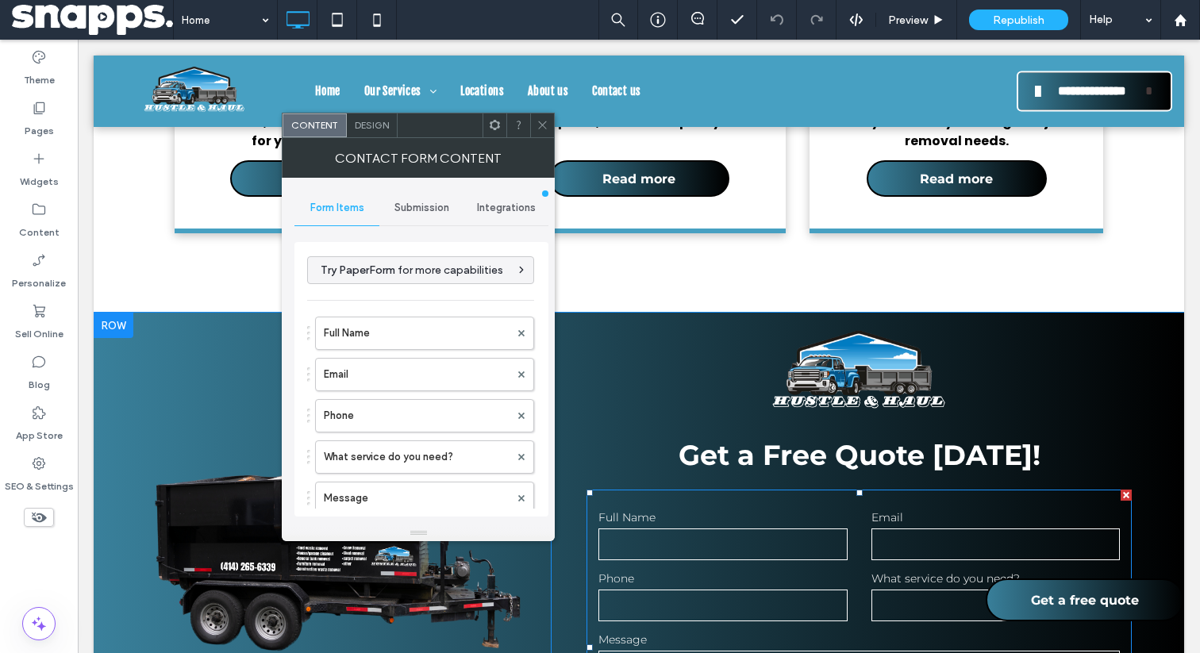
type input "******"
type input "**********"
click at [405, 198] on div "Submission" at bounding box center [421, 208] width 85 height 35
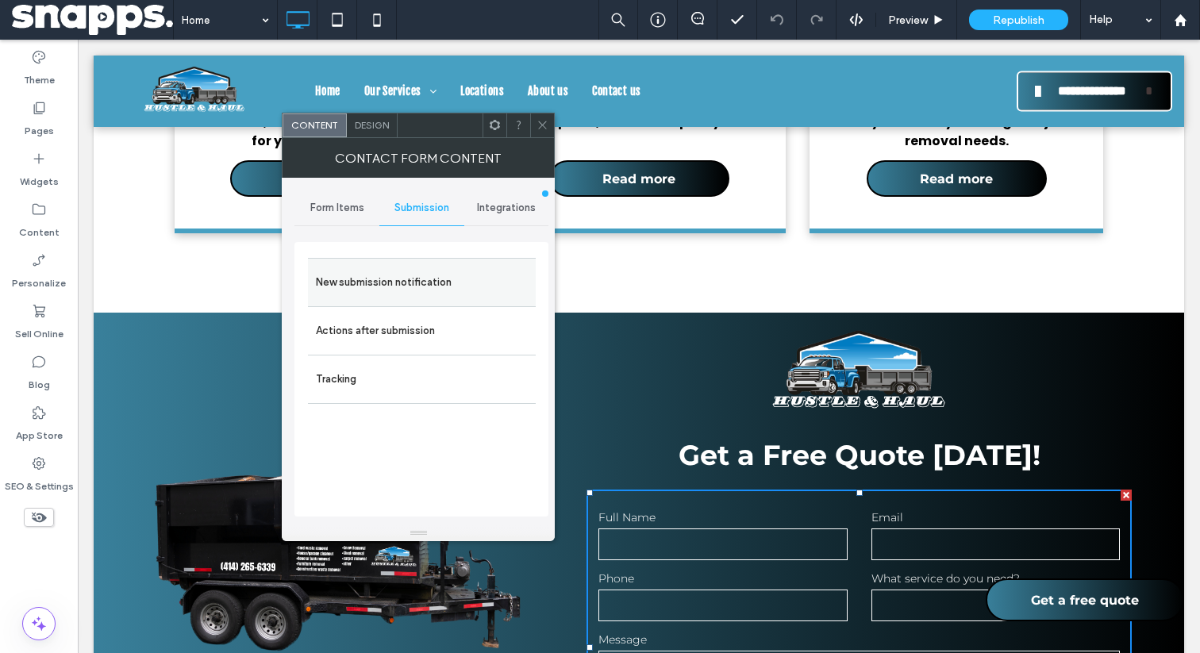
click at [402, 281] on label "New submission notification" at bounding box center [422, 283] width 212 height 32
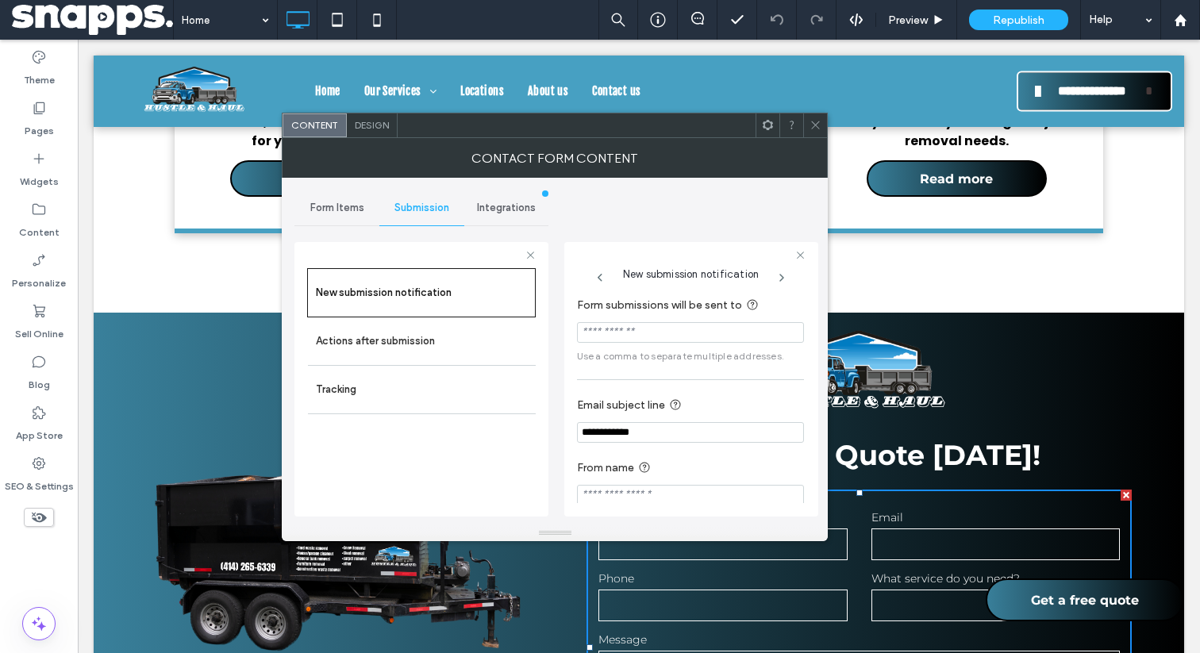
click at [637, 341] on input "Form submissions will be sent to" at bounding box center [690, 332] width 227 height 21
paste input "**********"
click at [714, 342] on input "**********" at bounding box center [690, 332] width 227 height 21
click at [710, 360] on span "Use a comma to separate multiple addresses." at bounding box center [690, 356] width 227 height 14
click at [753, 329] on input "**********" at bounding box center [690, 332] width 227 height 21
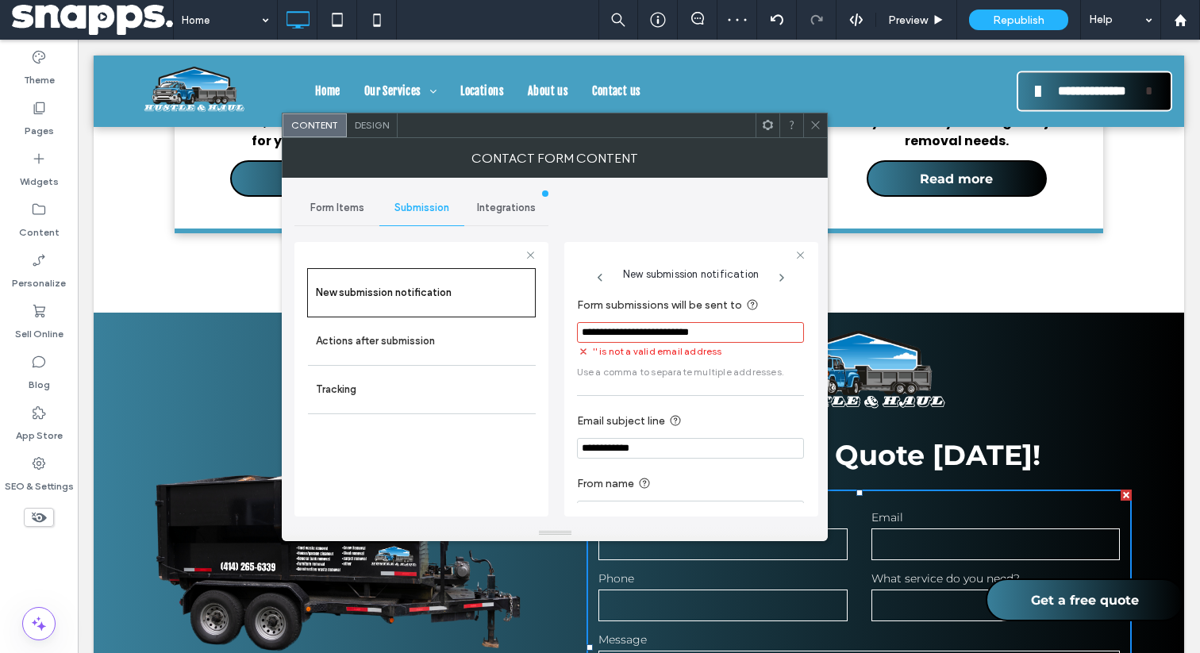
click at [743, 362] on section "**********" at bounding box center [690, 337] width 227 height 99
click at [745, 337] on input "**********" at bounding box center [690, 332] width 227 height 21
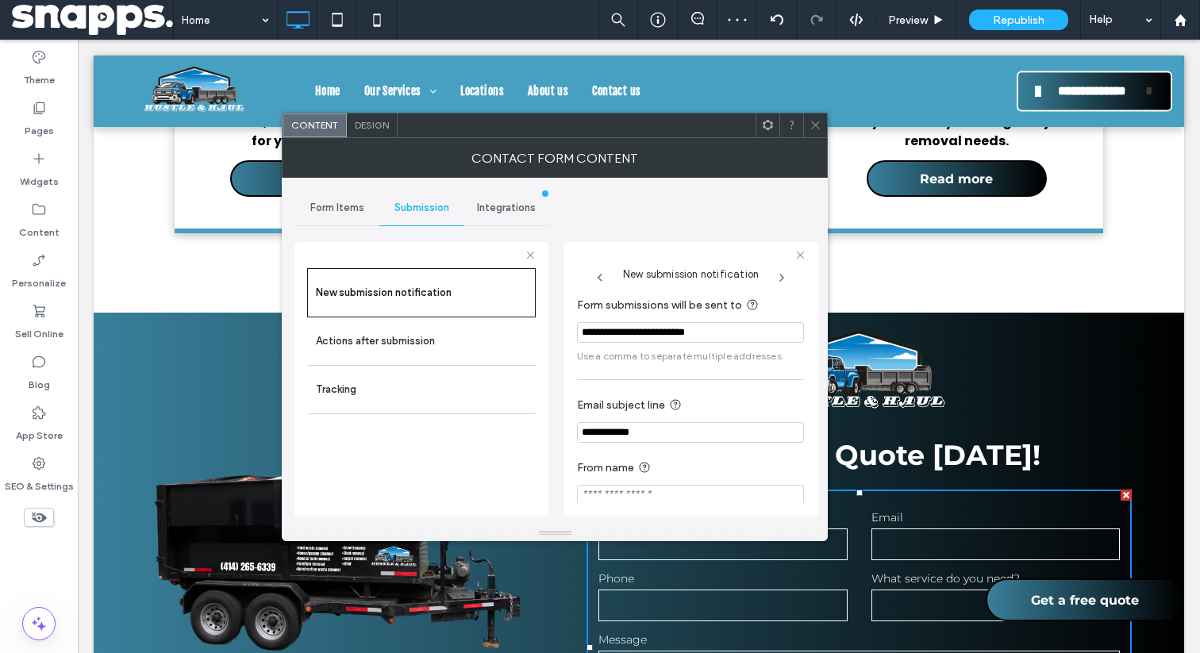
click at [743, 356] on span "Use a comma to separate multiple addresses." at bounding box center [690, 356] width 227 height 14
click at [738, 337] on input "**********" at bounding box center [690, 332] width 227 height 21
click at [743, 336] on input "**********" at bounding box center [690, 332] width 227 height 21
type input "**********"
click at [812, 133] on span at bounding box center [816, 126] width 12 height 24
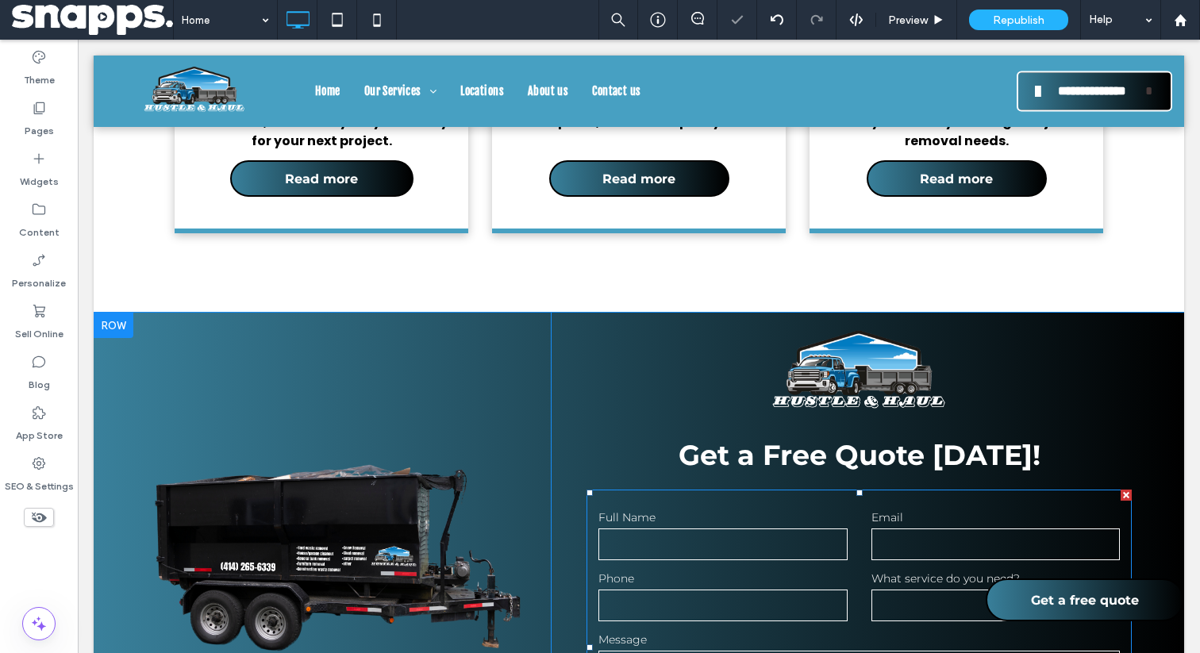
click at [707, 529] on input "text" at bounding box center [723, 545] width 249 height 32
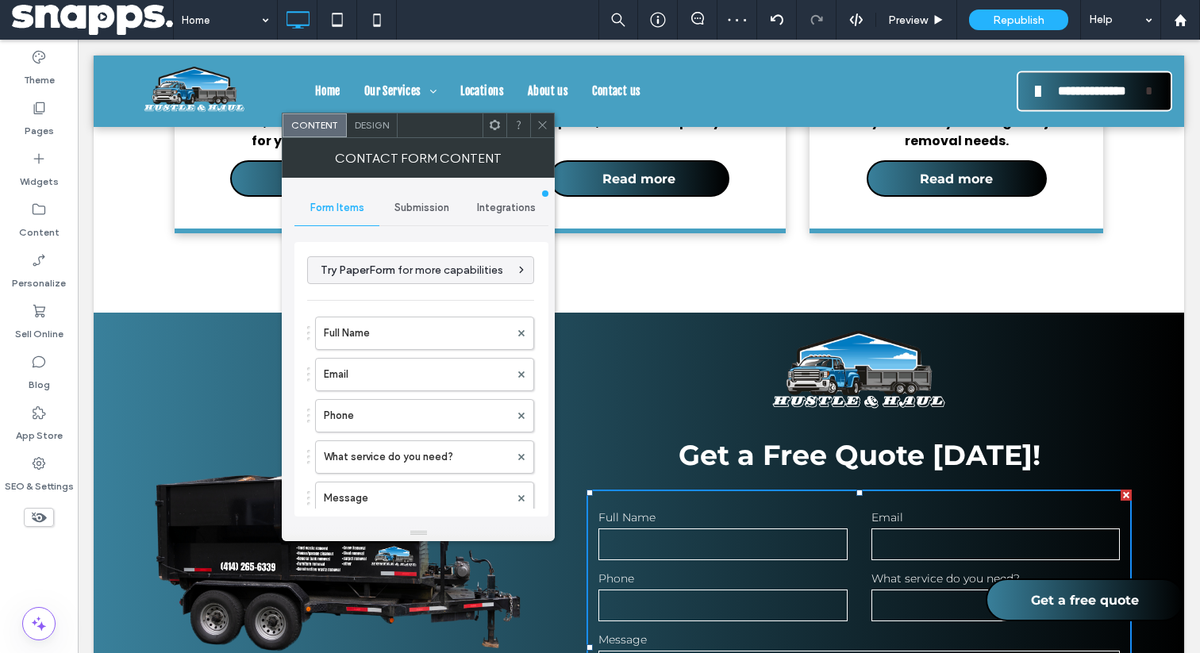
click at [413, 205] on span "Submission" at bounding box center [422, 208] width 55 height 13
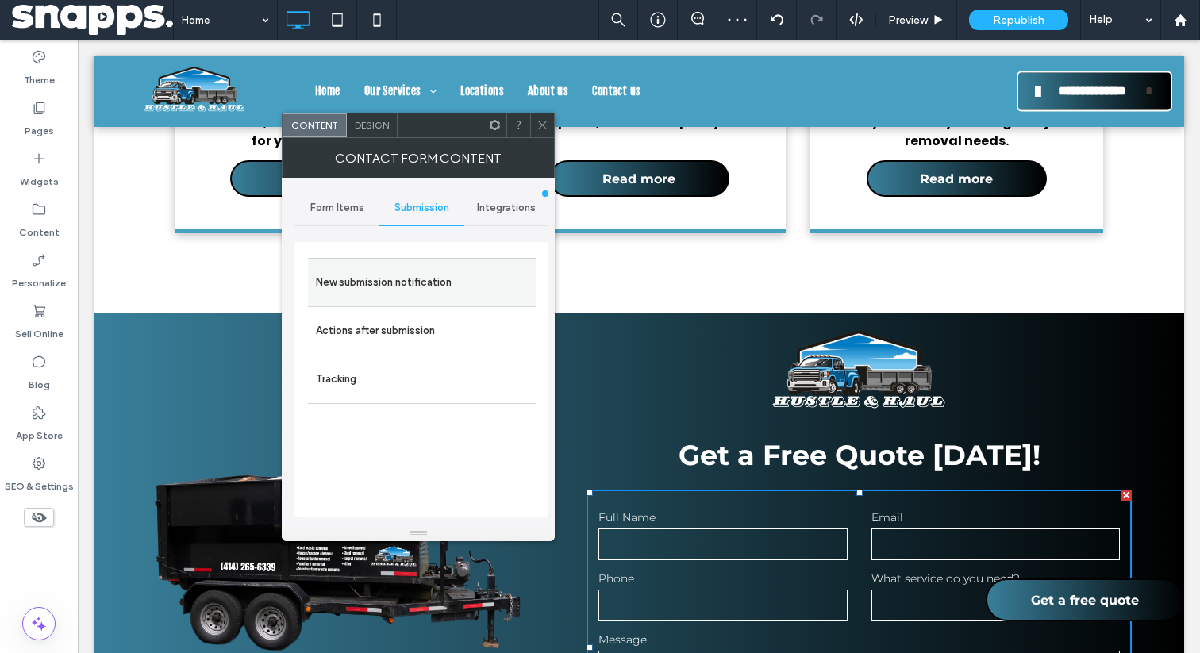
click at [427, 279] on label "New submission notification" at bounding box center [422, 283] width 212 height 32
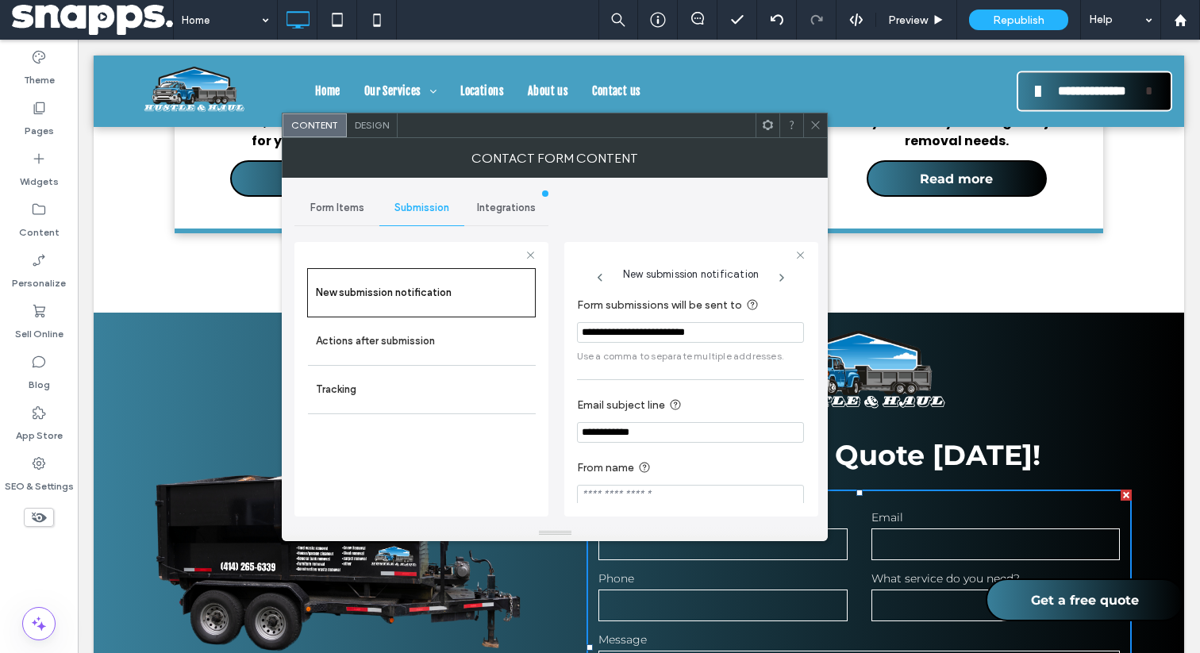
click at [814, 125] on icon at bounding box center [816, 125] width 12 height 12
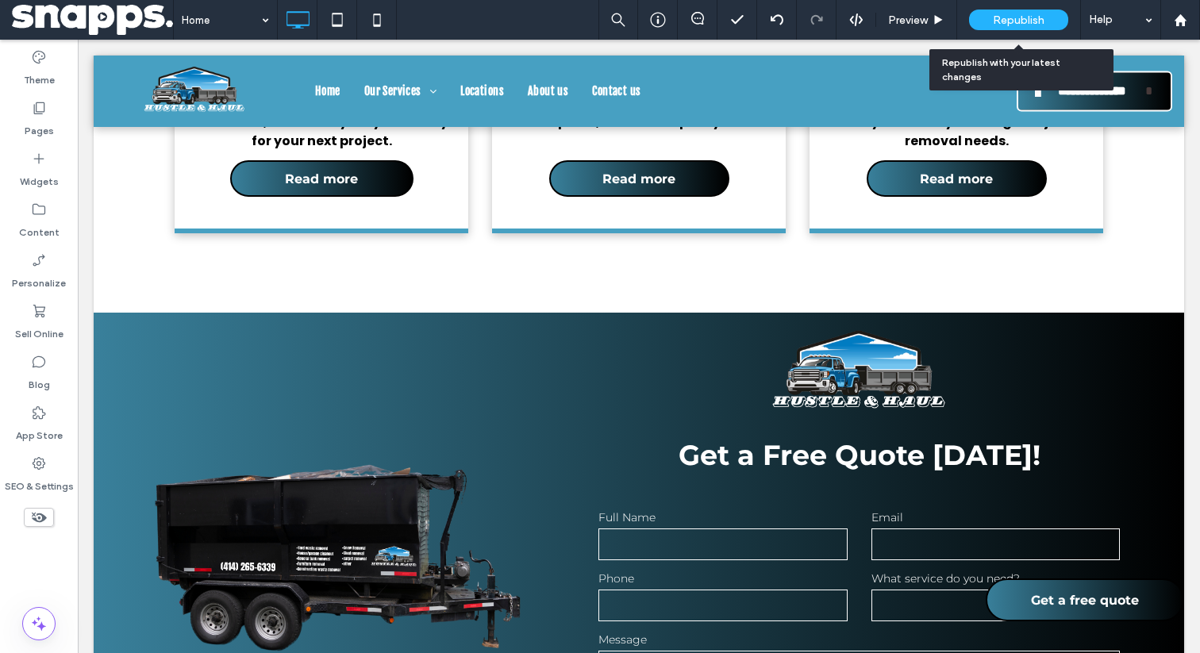
click at [1029, 11] on div "Republish" at bounding box center [1018, 20] width 99 height 21
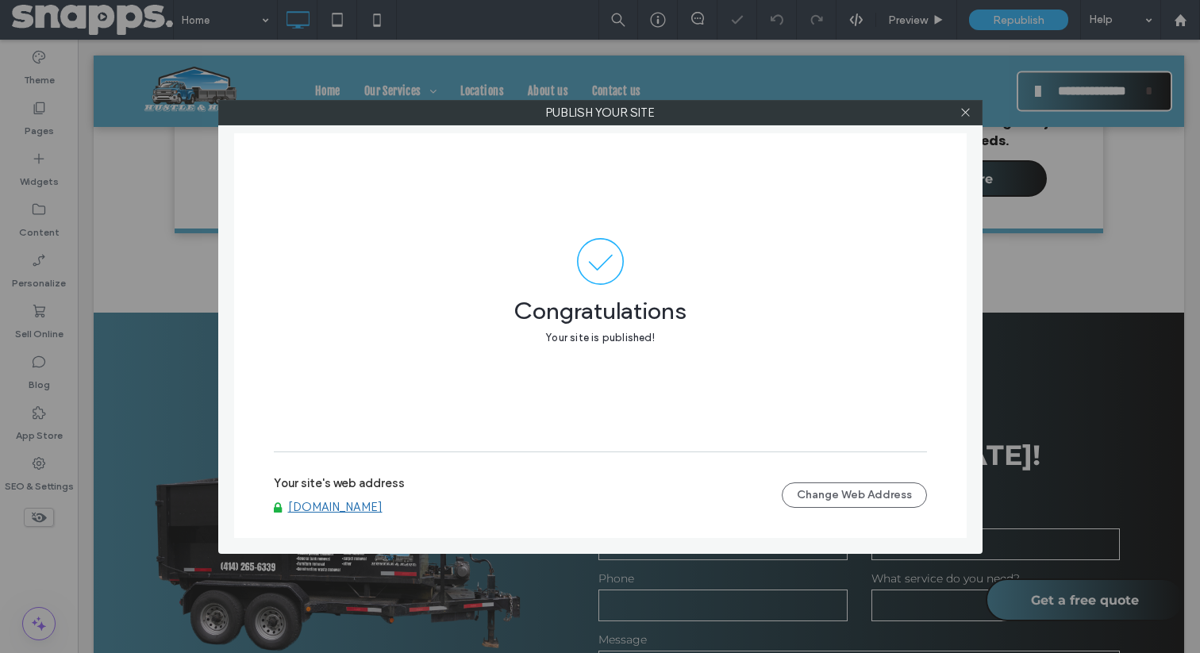
click at [978, 106] on label "Publish your site" at bounding box center [600, 113] width 763 height 24
click at [967, 106] on span at bounding box center [966, 113] width 12 height 24
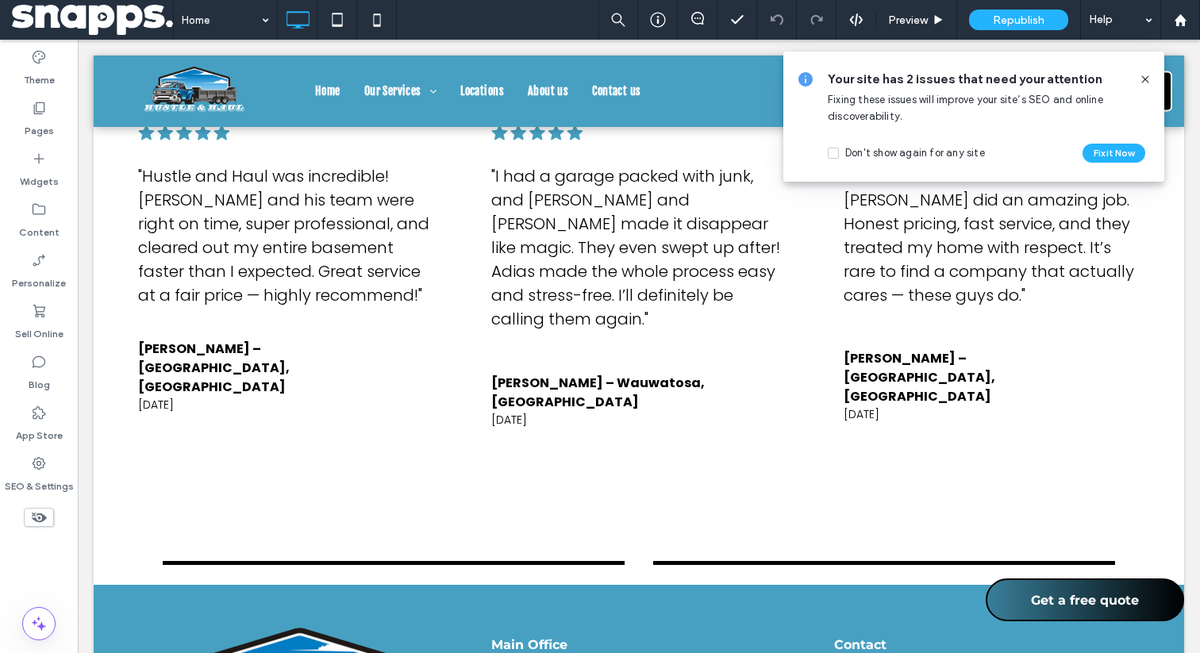
scroll to position [4102, 0]
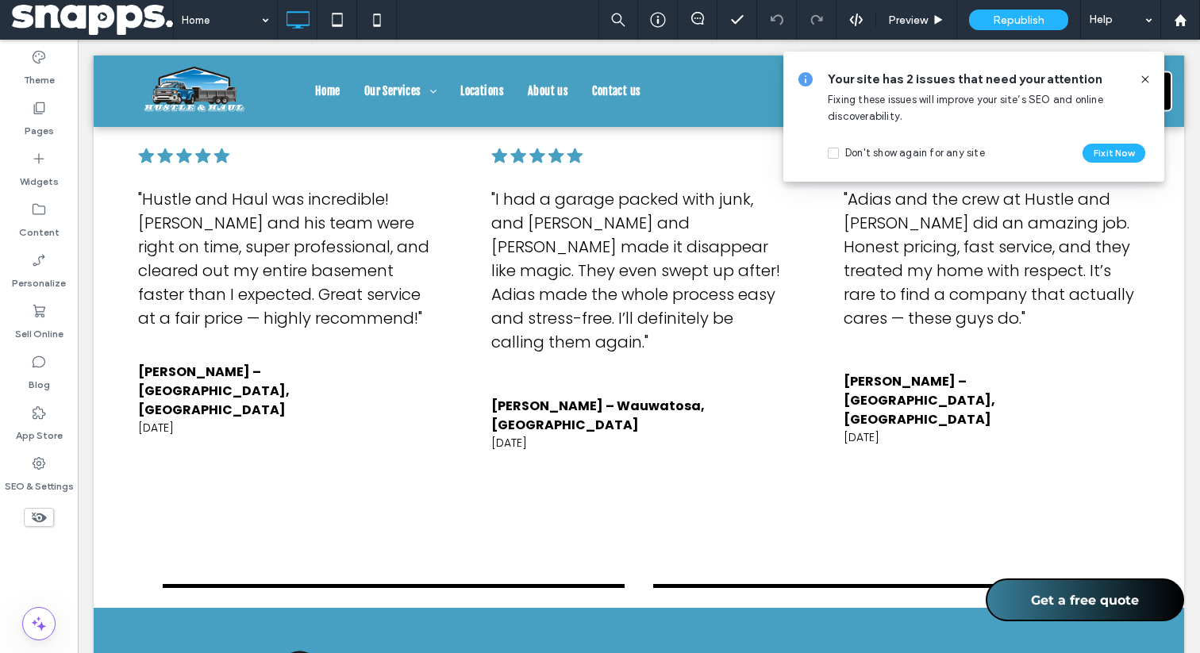
click at [1142, 75] on icon at bounding box center [1145, 79] width 13 height 13
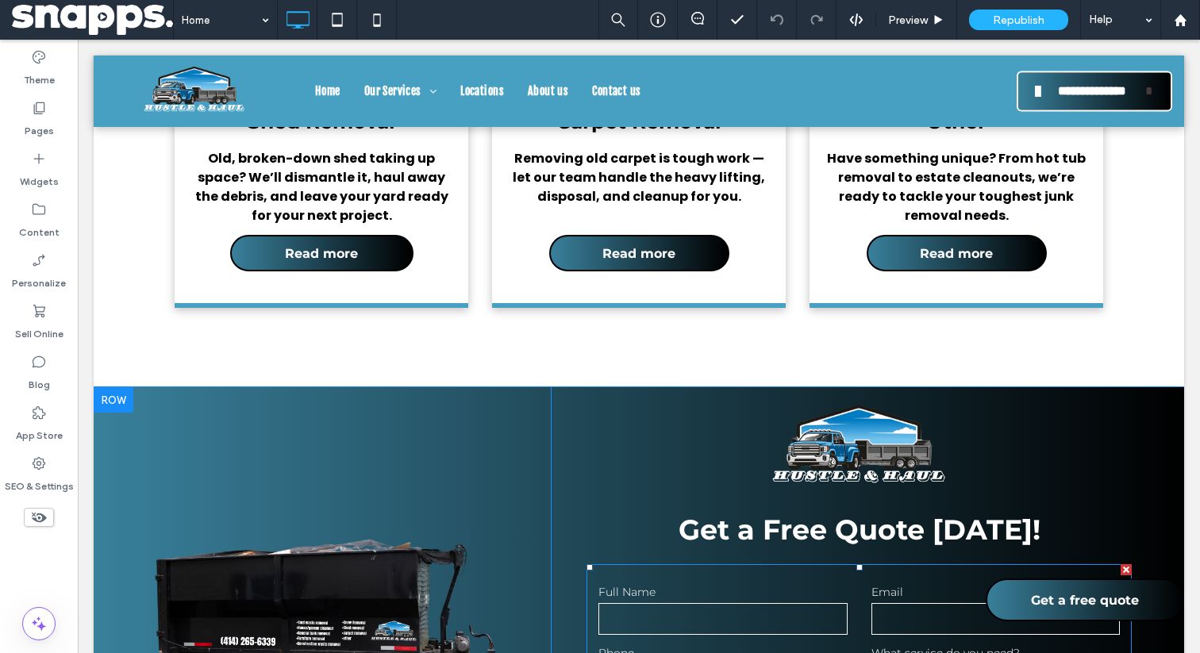
scroll to position [3164, 0]
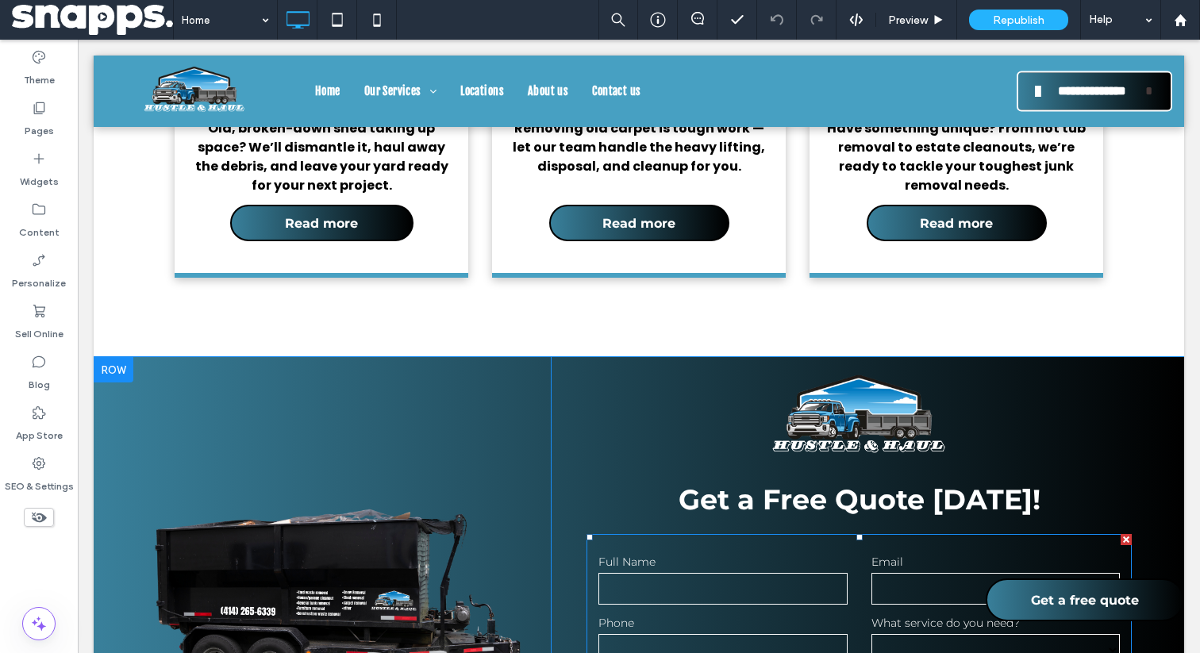
click at [619, 634] on input "tel" at bounding box center [723, 650] width 249 height 32
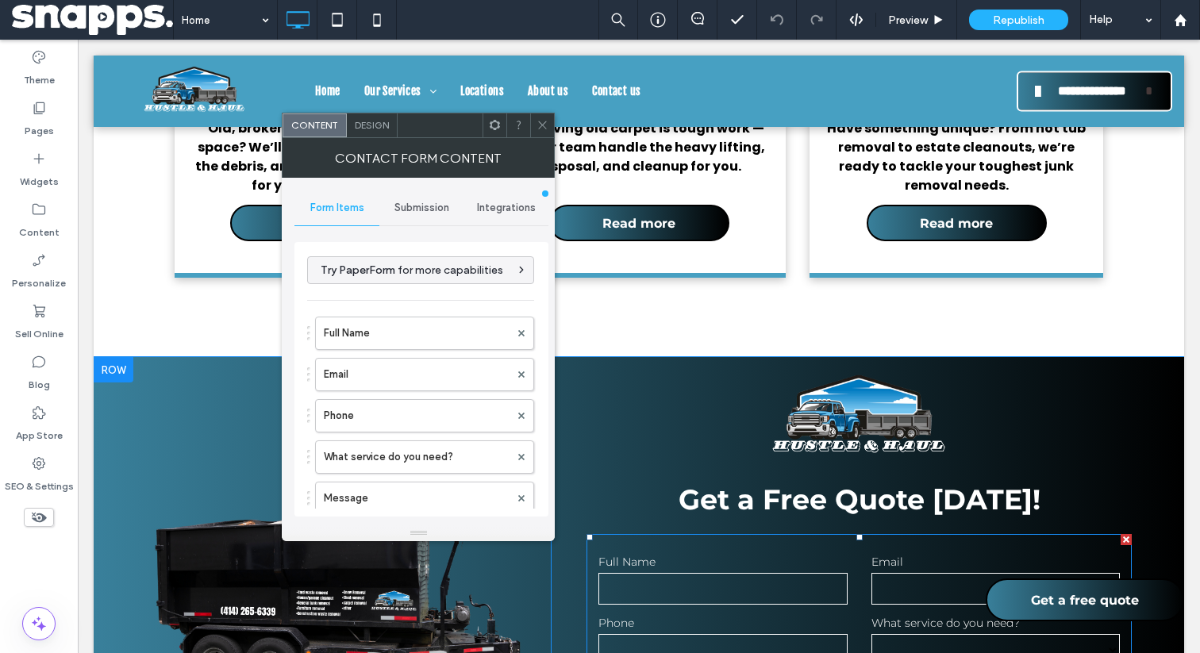
type input "******"
type input "**********"
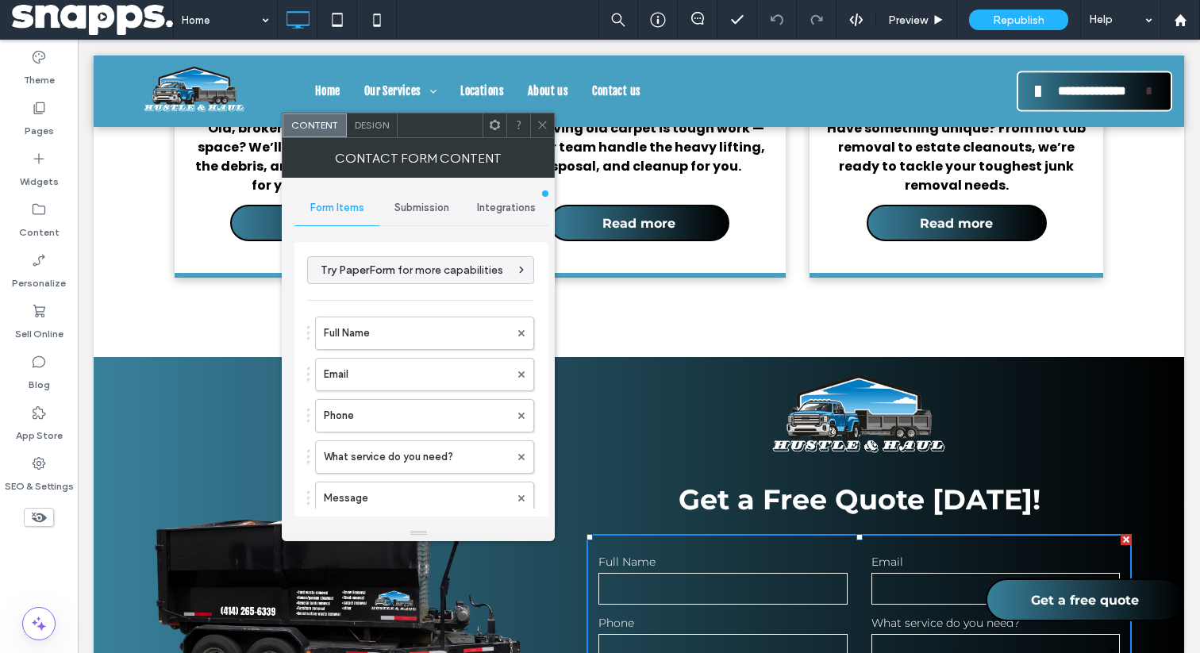
click at [412, 196] on div "Submission" at bounding box center [421, 208] width 85 height 35
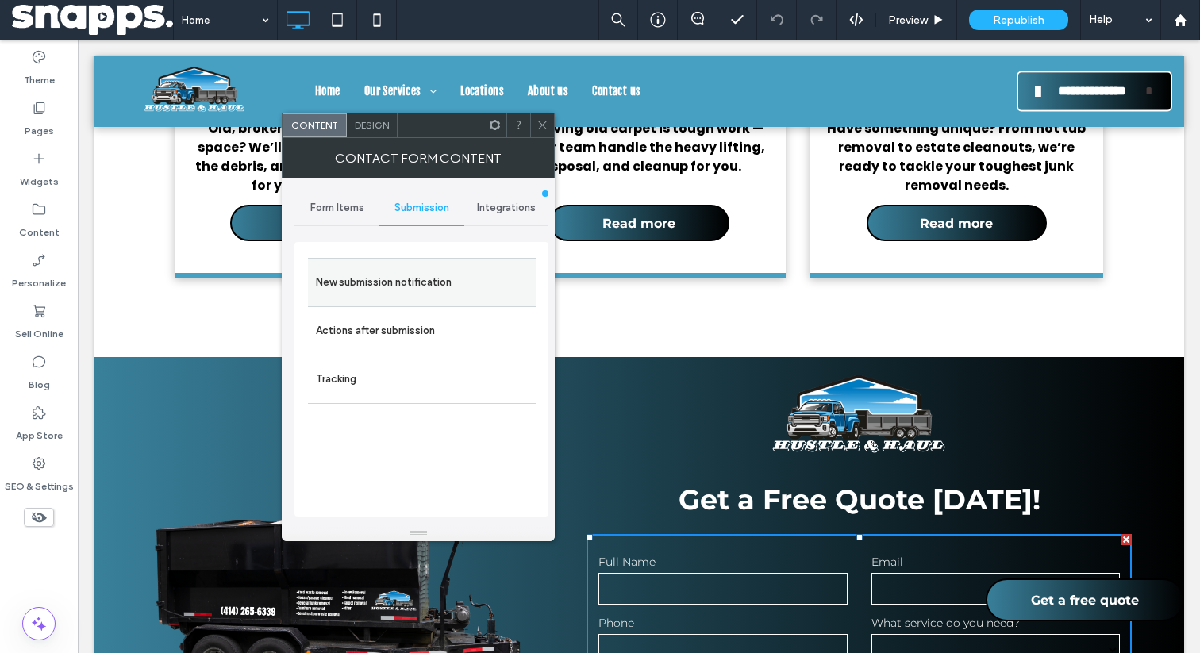
click at [442, 295] on label "New submission notification" at bounding box center [422, 283] width 212 height 32
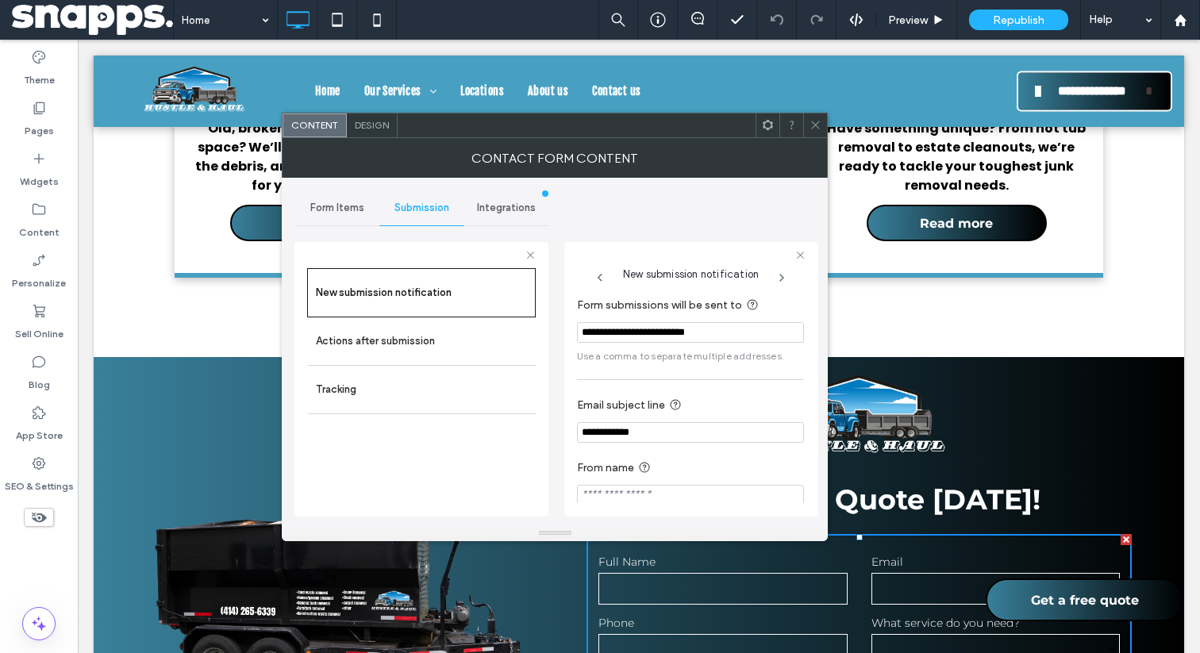
click at [817, 132] on span at bounding box center [816, 126] width 12 height 24
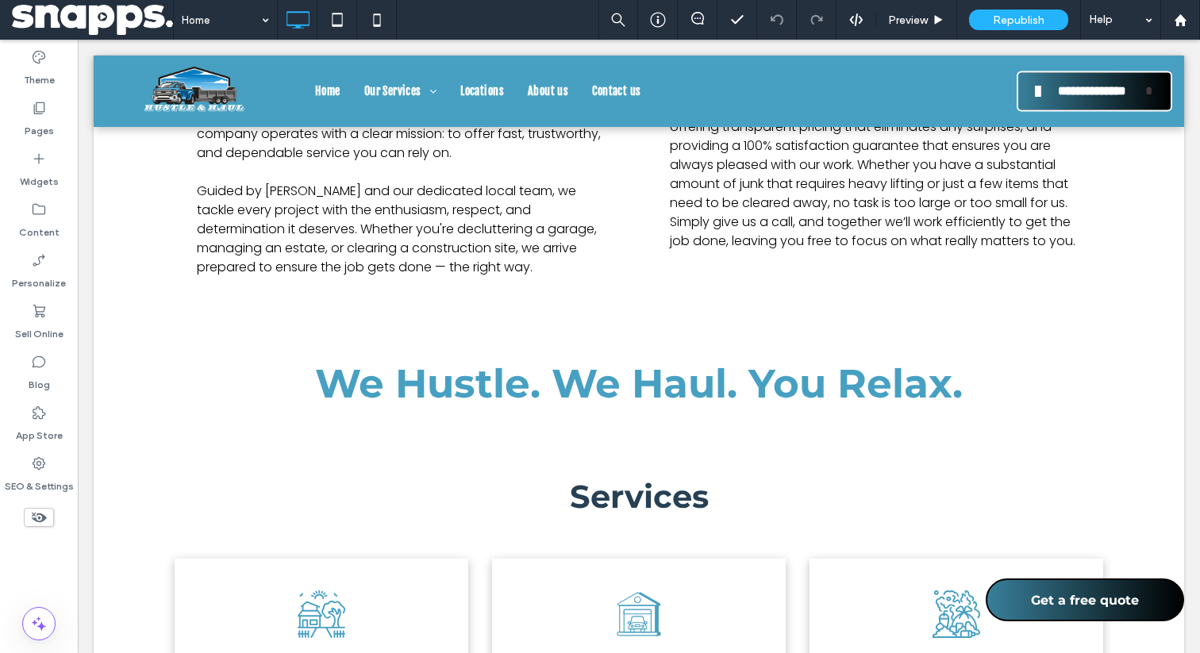
scroll to position [1289, 0]
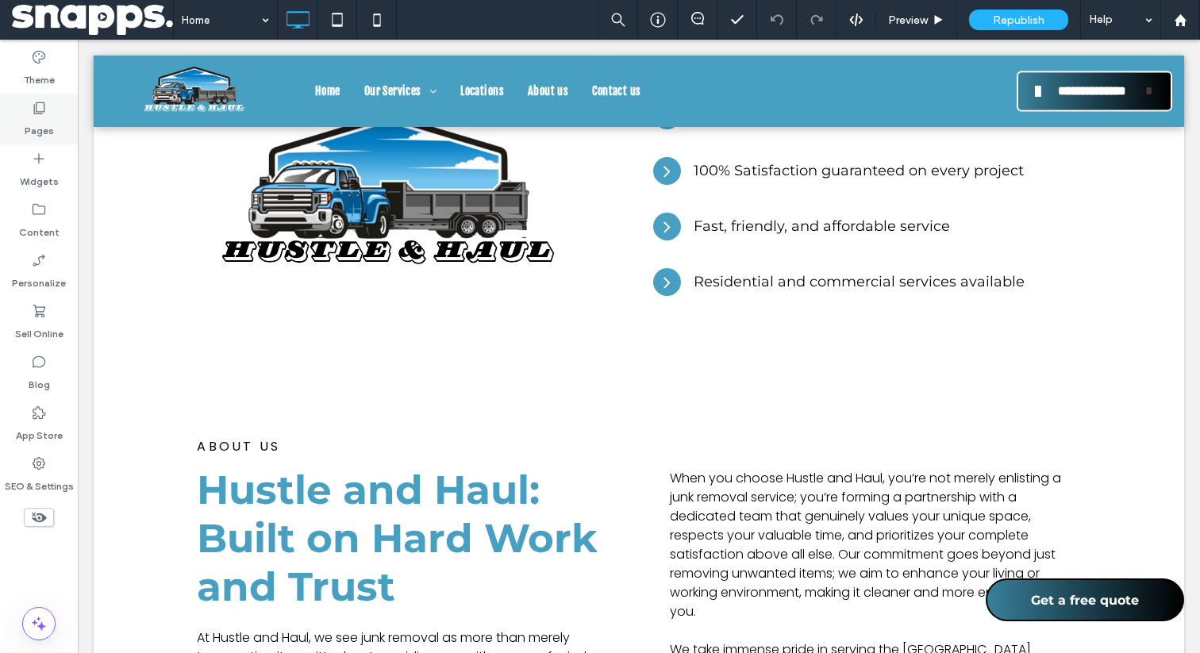
click at [26, 101] on div "Pages" at bounding box center [39, 119] width 78 height 51
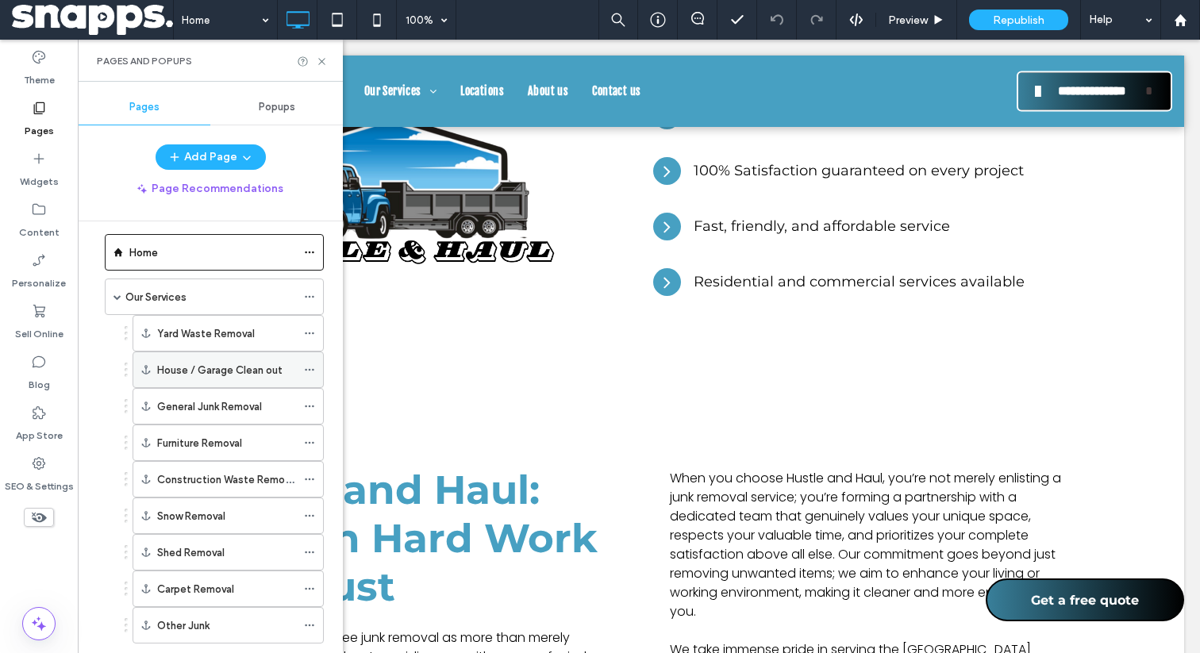
scroll to position [2, 0]
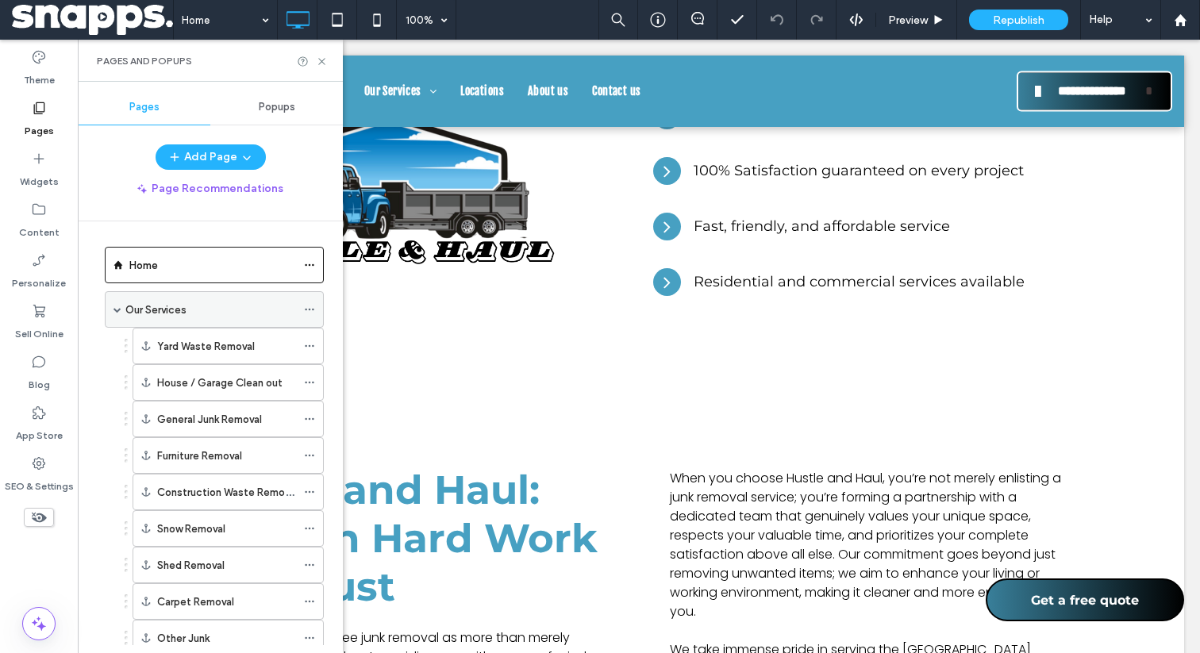
click at [186, 315] on label "Our Services" at bounding box center [155, 310] width 61 height 28
click at [319, 60] on div at bounding box center [600, 326] width 1200 height 653
click at [320, 60] on use at bounding box center [321, 61] width 6 height 6
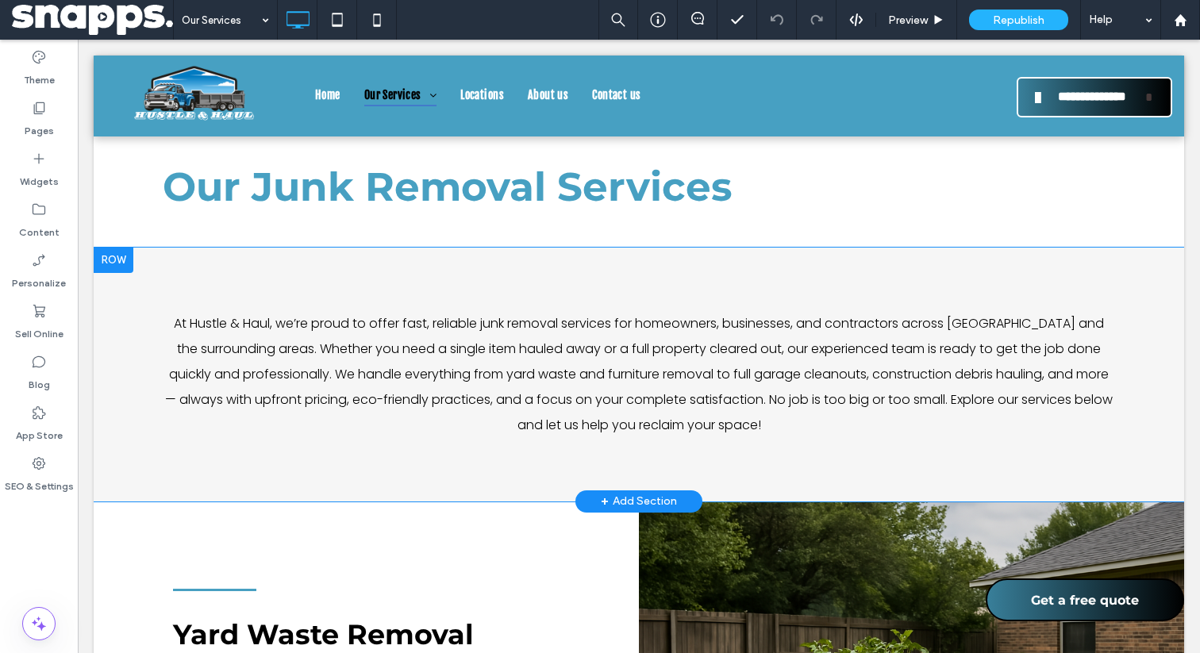
click at [114, 456] on div "At Hustle & Haul, we’re proud to offer fast, reliable junk removal services for…" at bounding box center [639, 375] width 1091 height 254
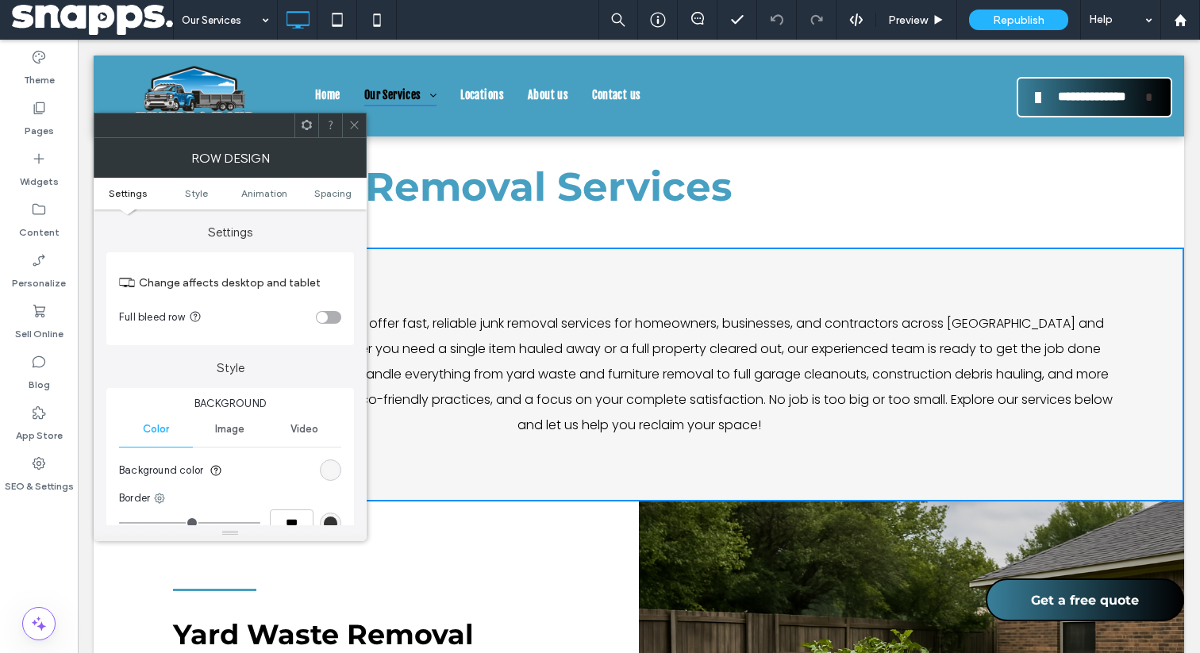
click at [334, 477] on div "rgb(246, 246, 246)" at bounding box center [330, 470] width 13 height 13
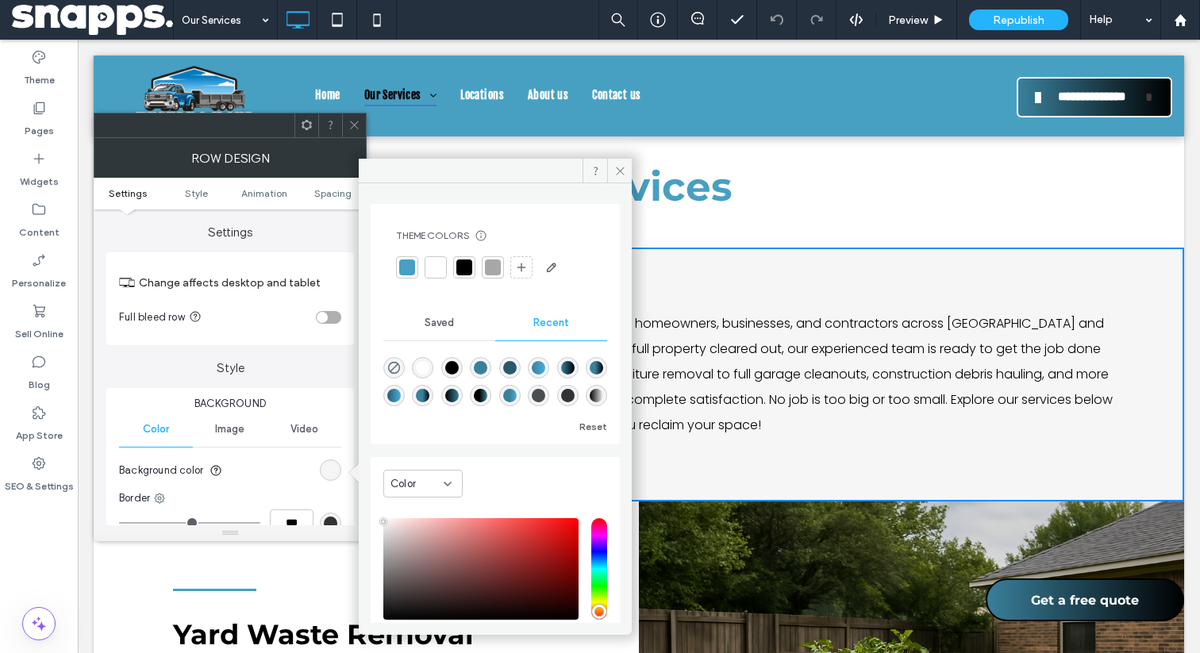
click at [425, 365] on div "rgba(255, 255, 255, 1)" at bounding box center [422, 367] width 13 height 13
type input "*******"
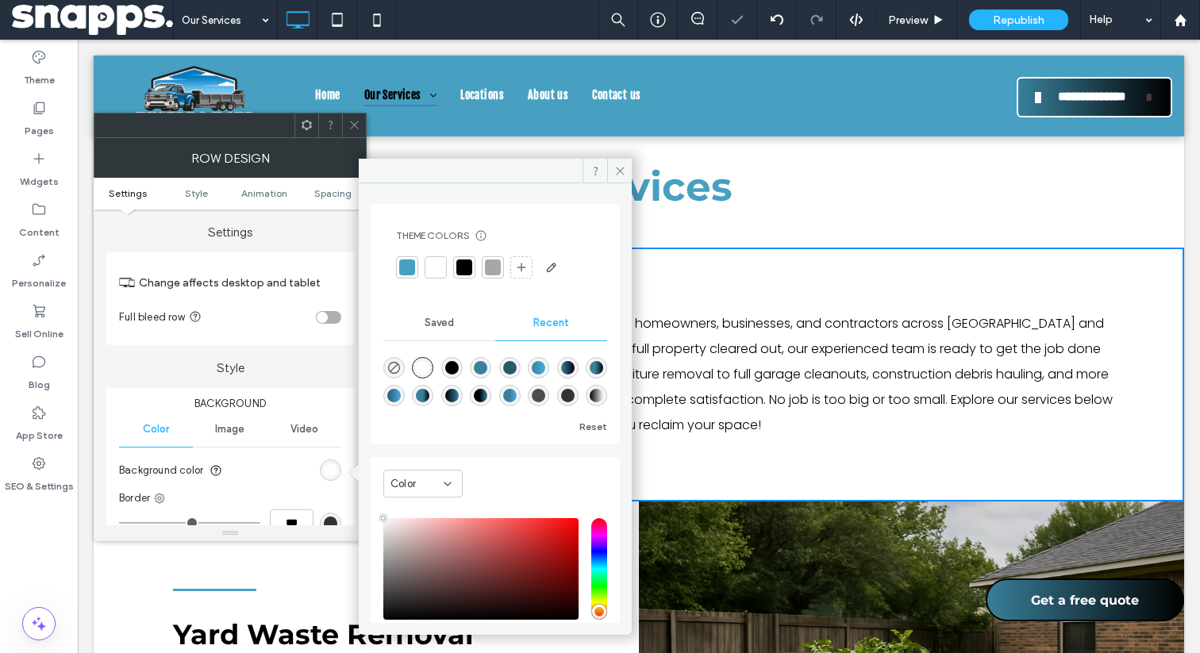
click at [351, 126] on icon at bounding box center [354, 125] width 12 height 12
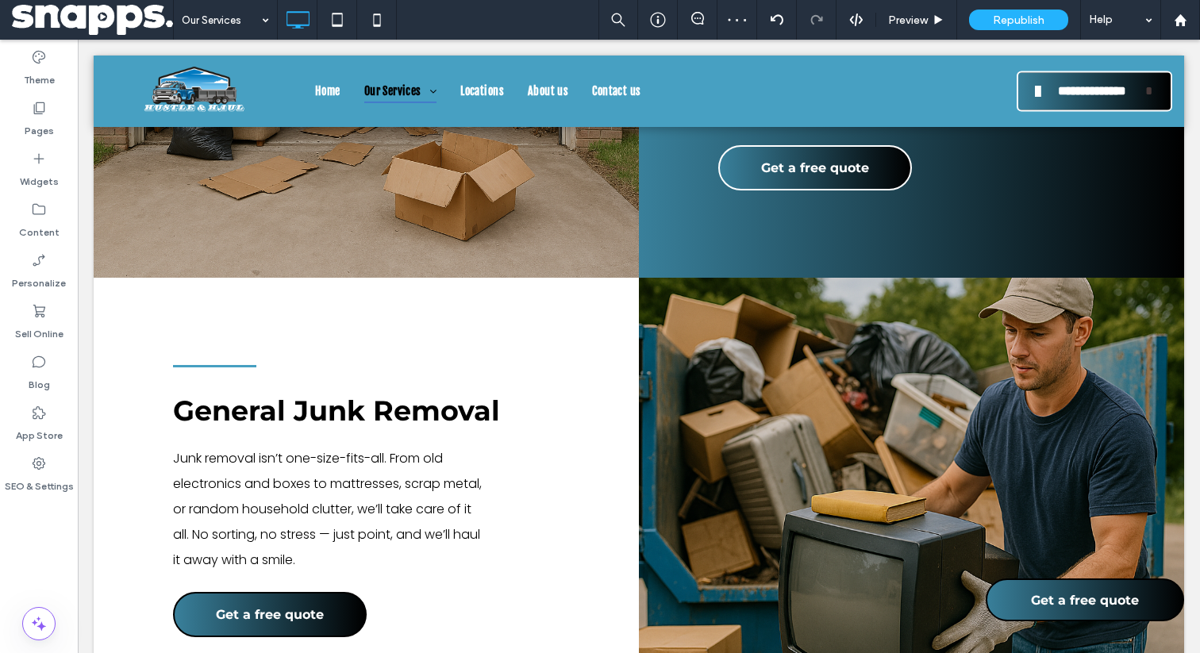
scroll to position [1244, 0]
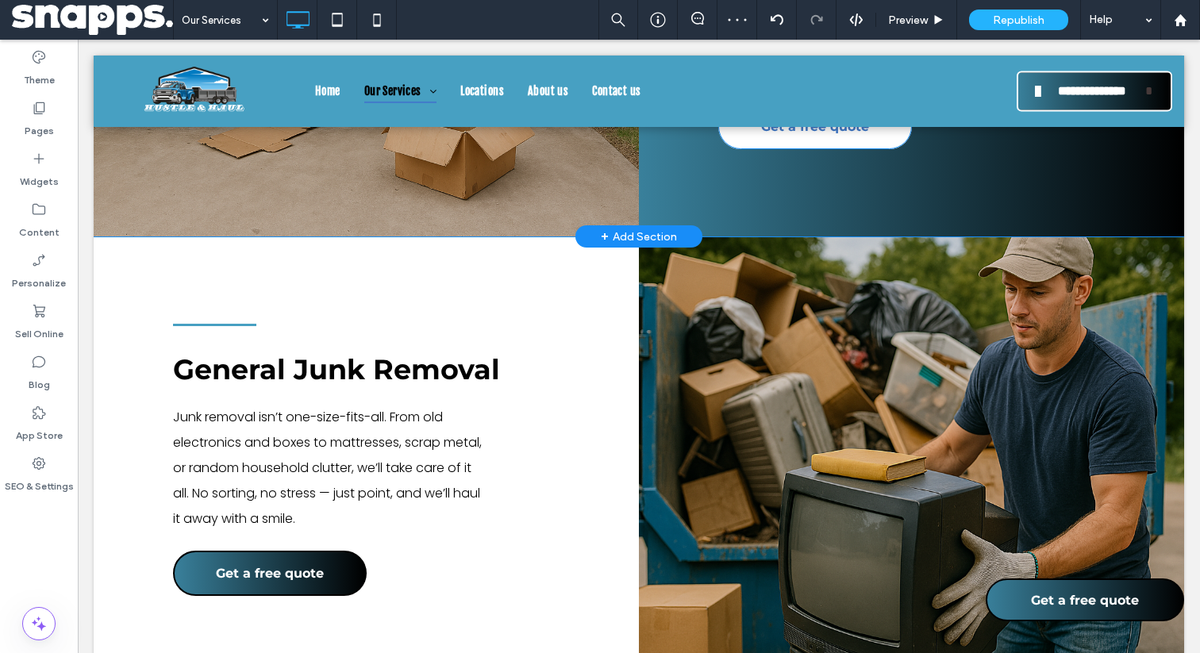
click at [759, 149] on link "Get a free quote" at bounding box center [815, 126] width 194 height 45
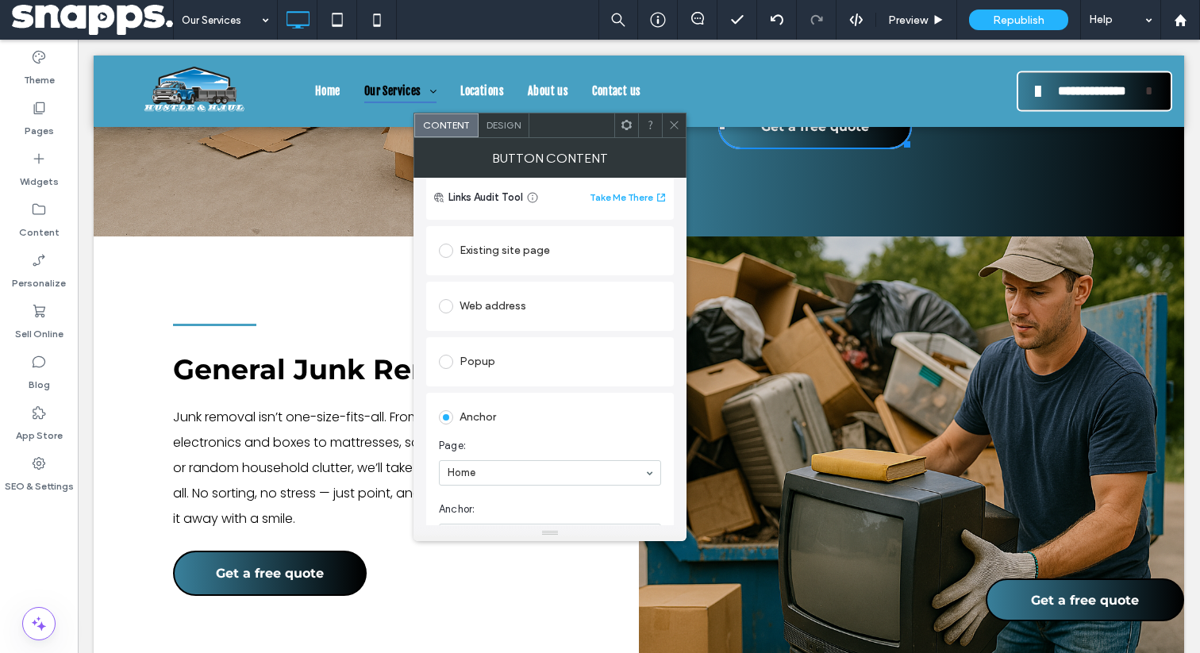
scroll to position [105, 0]
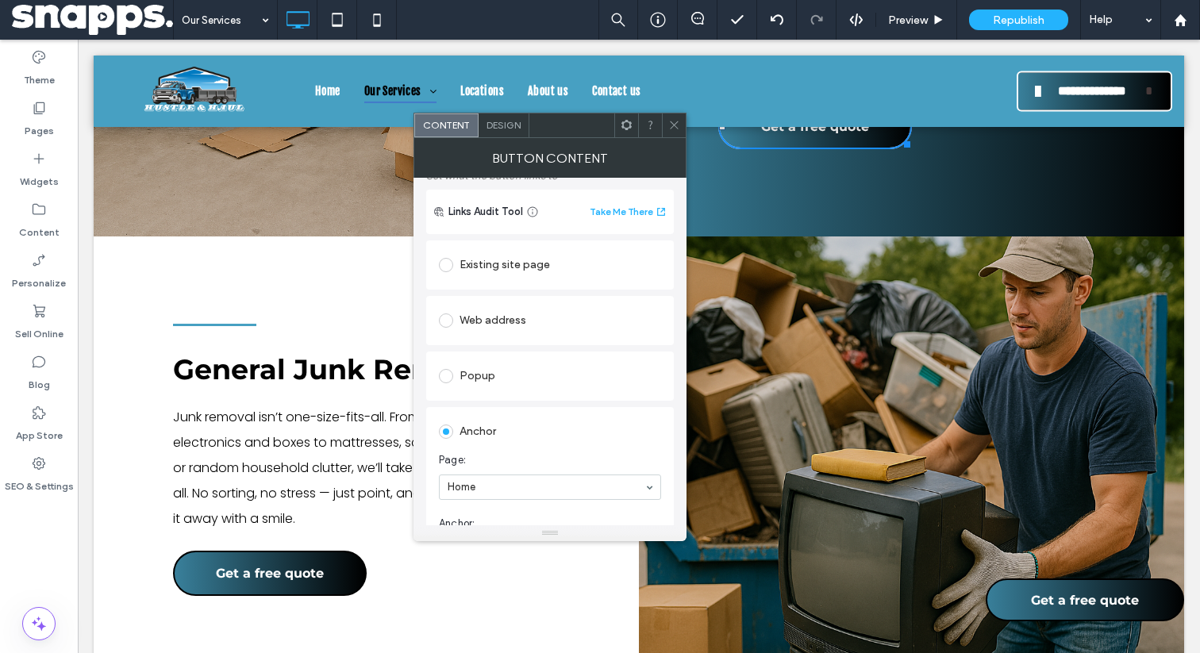
click at [479, 261] on div "Existing site page" at bounding box center [550, 264] width 222 height 25
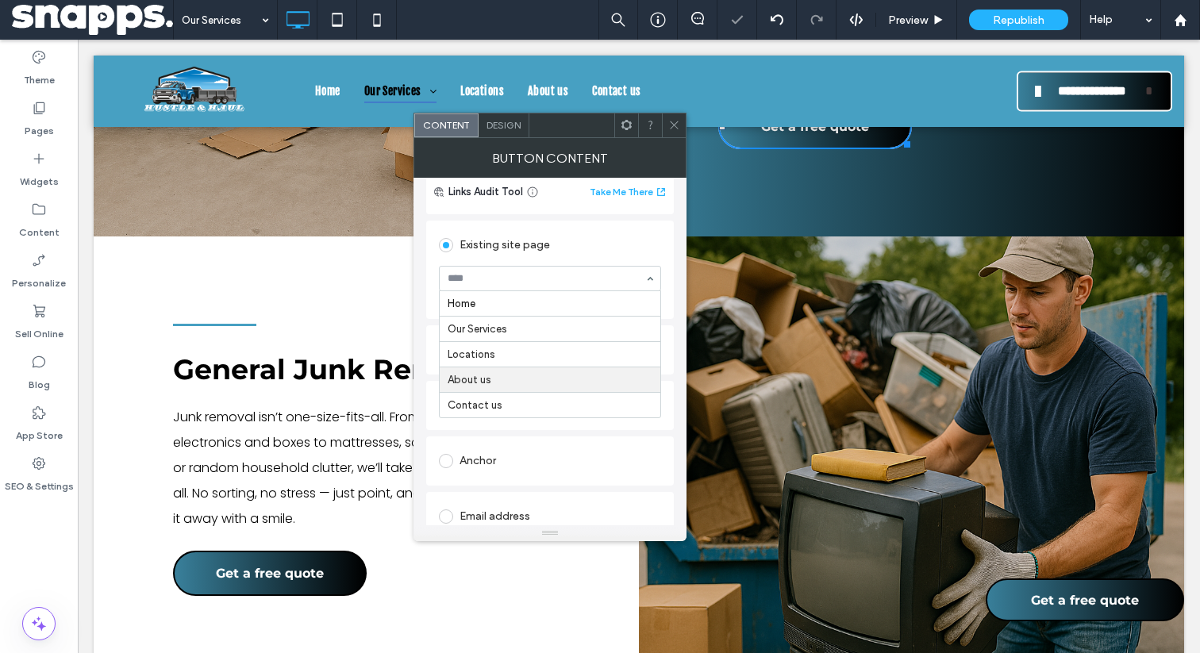
scroll to position [123, 0]
click at [676, 123] on use at bounding box center [674, 125] width 8 height 8
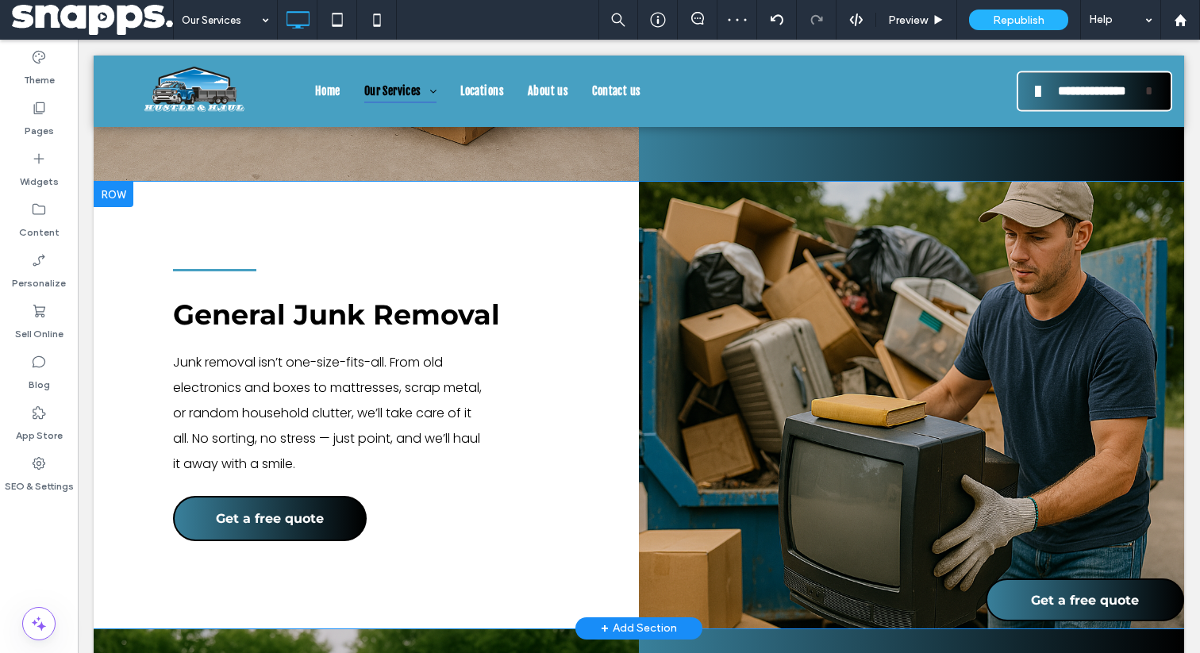
scroll to position [1500, 0]
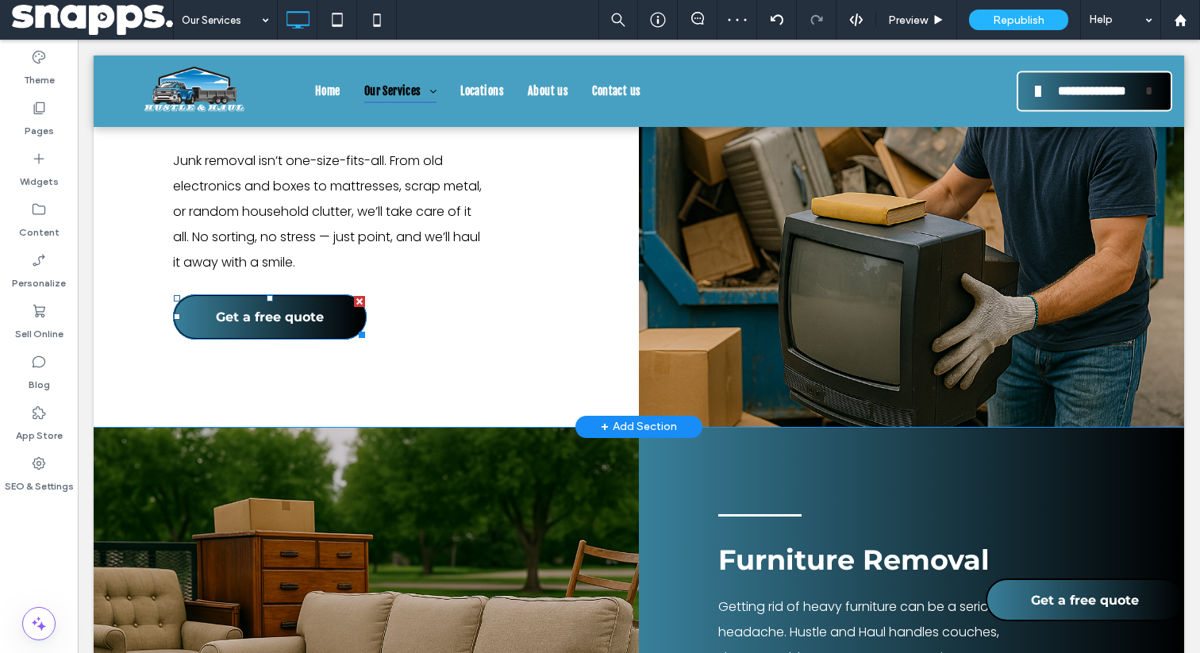
click at [303, 302] on div "General Junk Removal Junk removal isn’t one-size-fits-all. From old electronics…" at bounding box center [366, 203] width 545 height 447
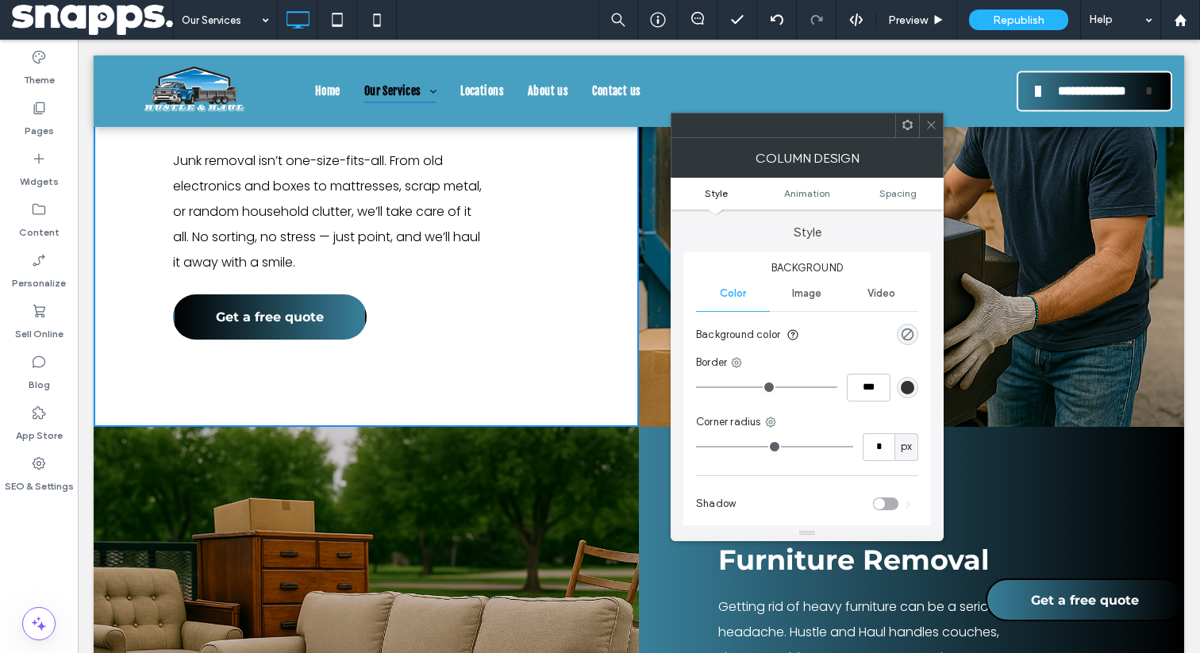
click at [291, 333] on span "Get a free quote" at bounding box center [270, 317] width 108 height 31
click at [937, 128] on icon at bounding box center [932, 125] width 12 height 12
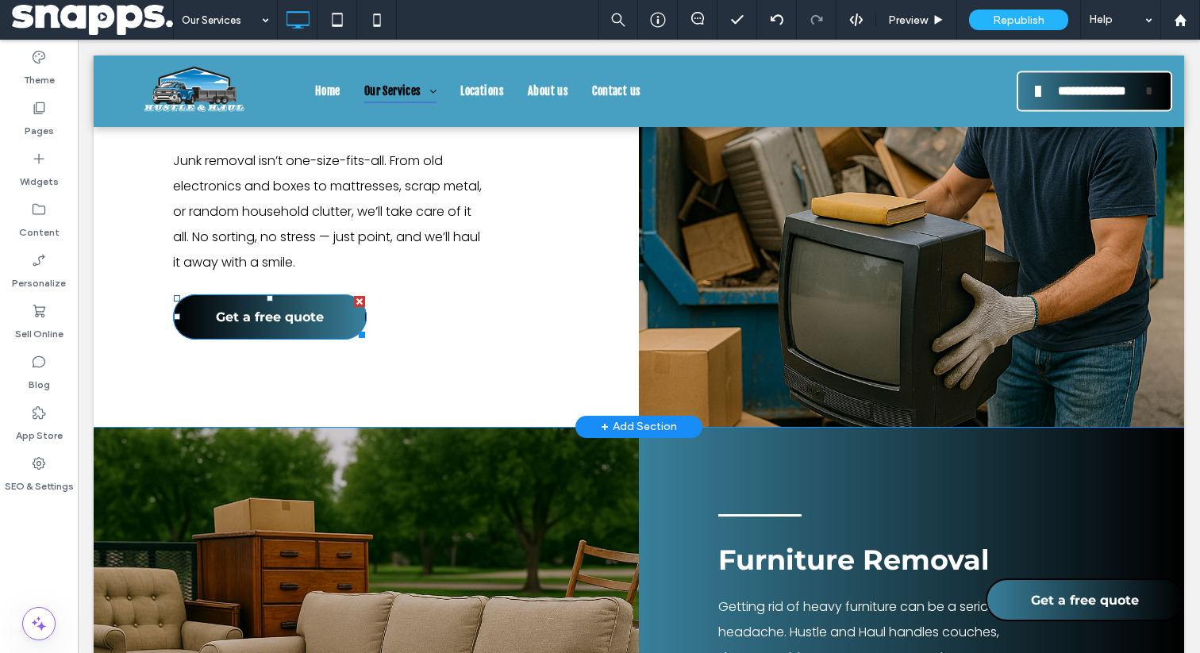
click at [279, 333] on span "Get a free quote" at bounding box center [270, 317] width 108 height 31
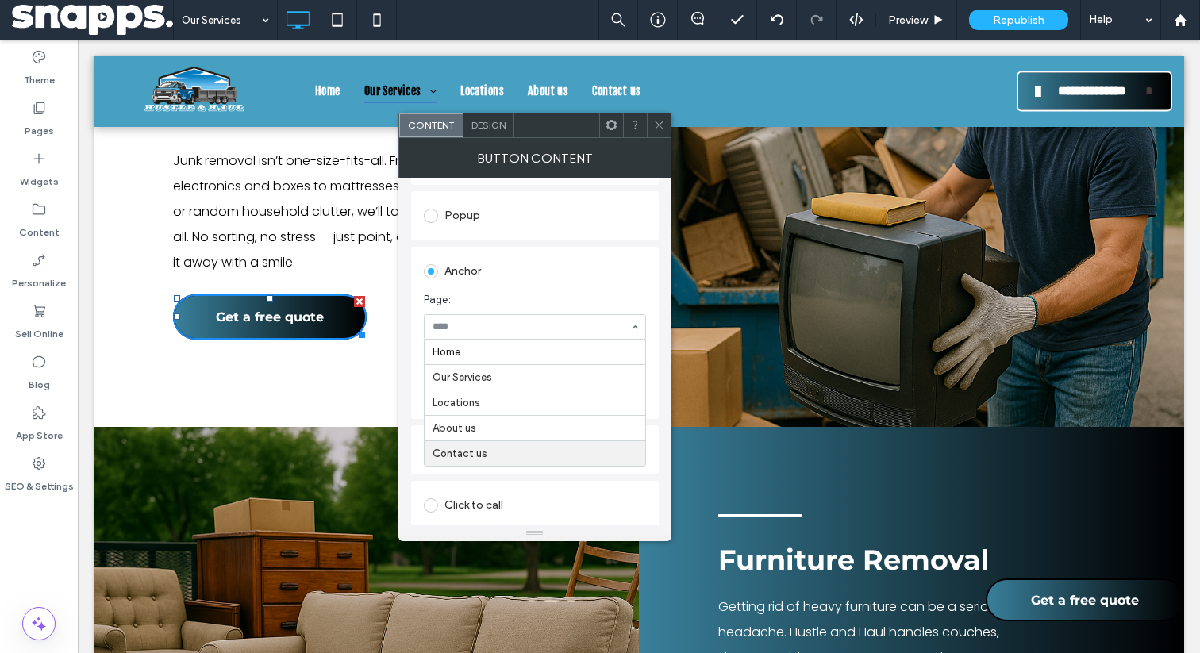
scroll to position [268, 0]
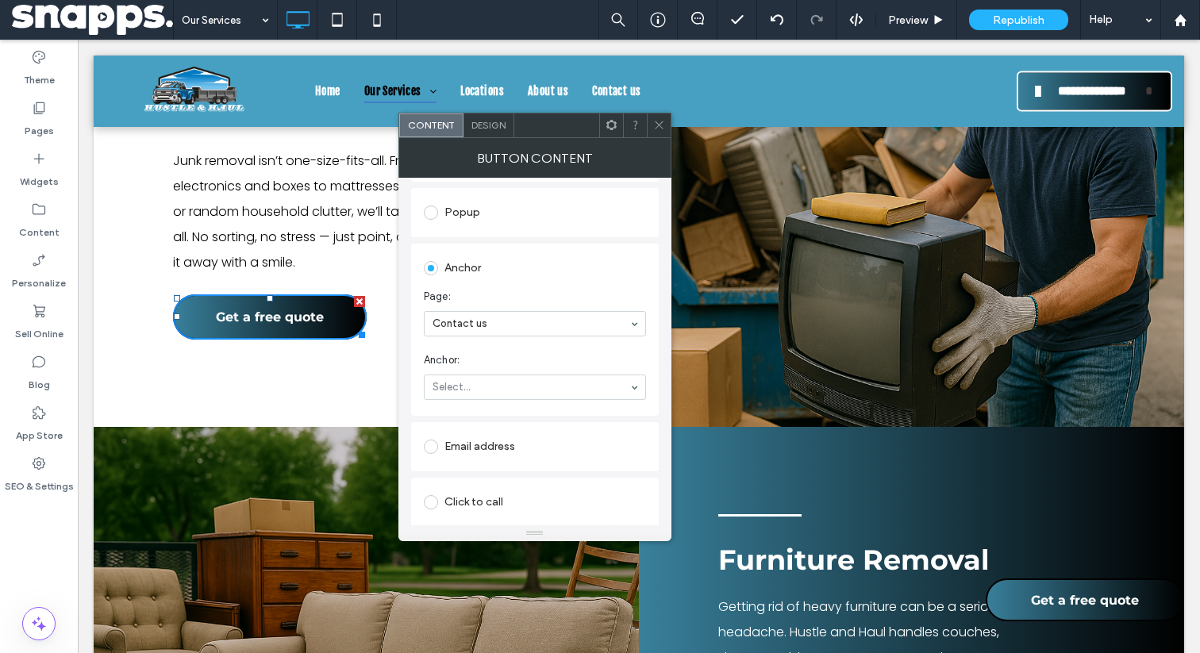
click at [659, 131] on span at bounding box center [659, 126] width 12 height 24
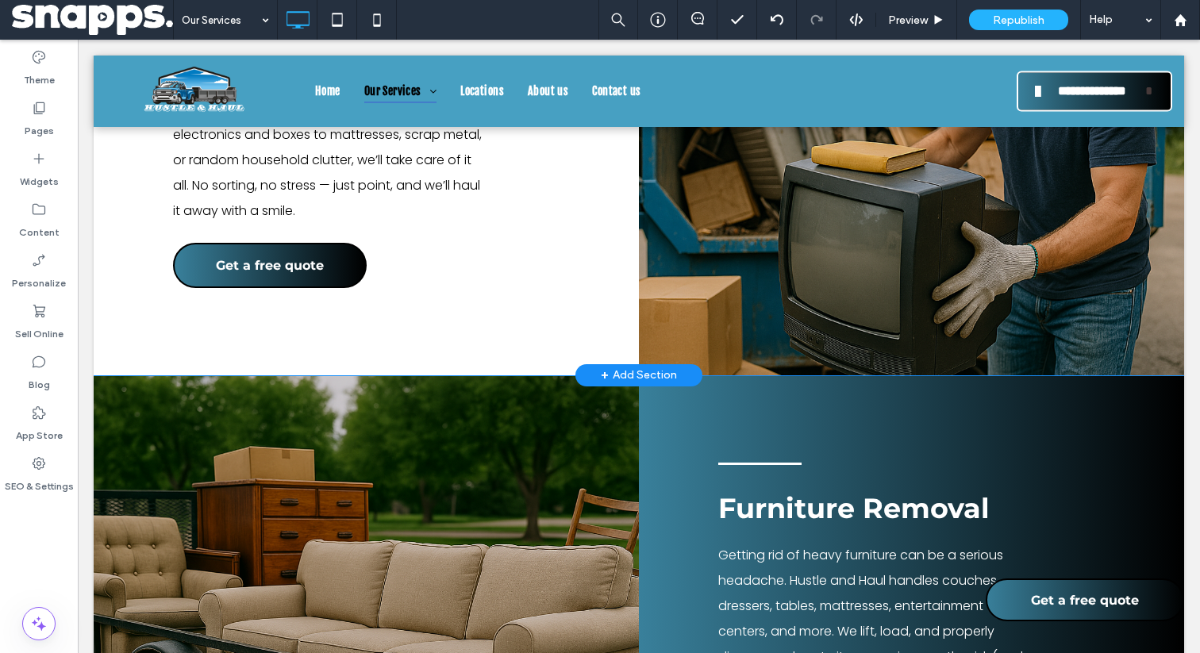
scroll to position [1577, 0]
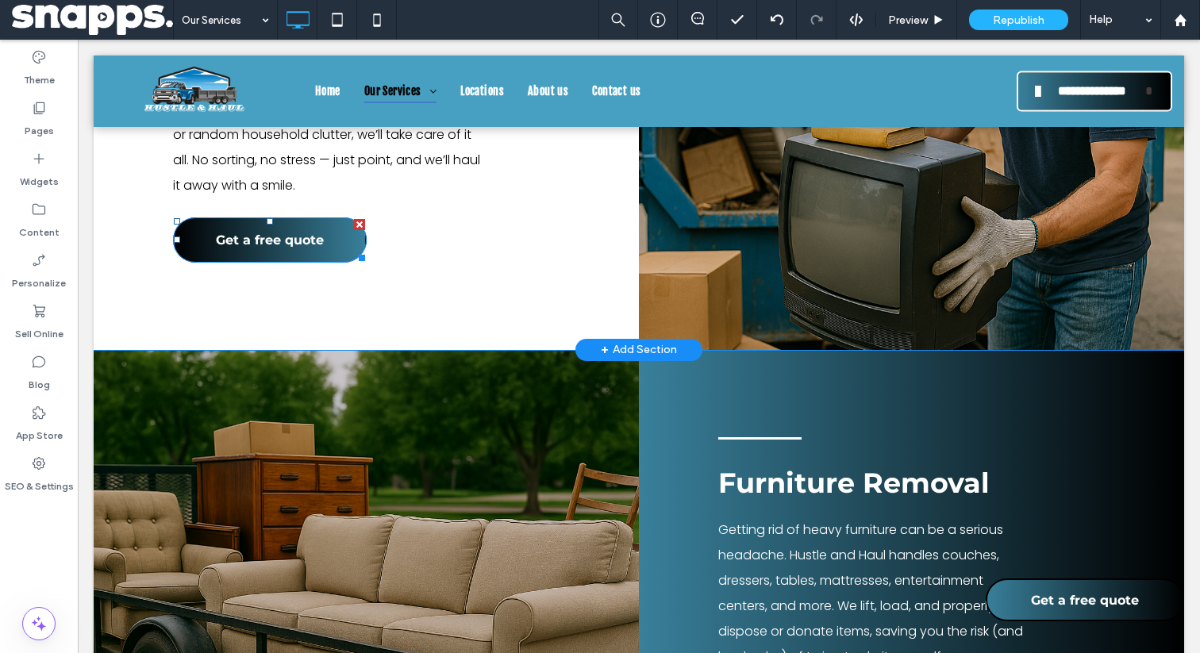
click at [302, 252] on span "Get a free quote" at bounding box center [270, 240] width 108 height 31
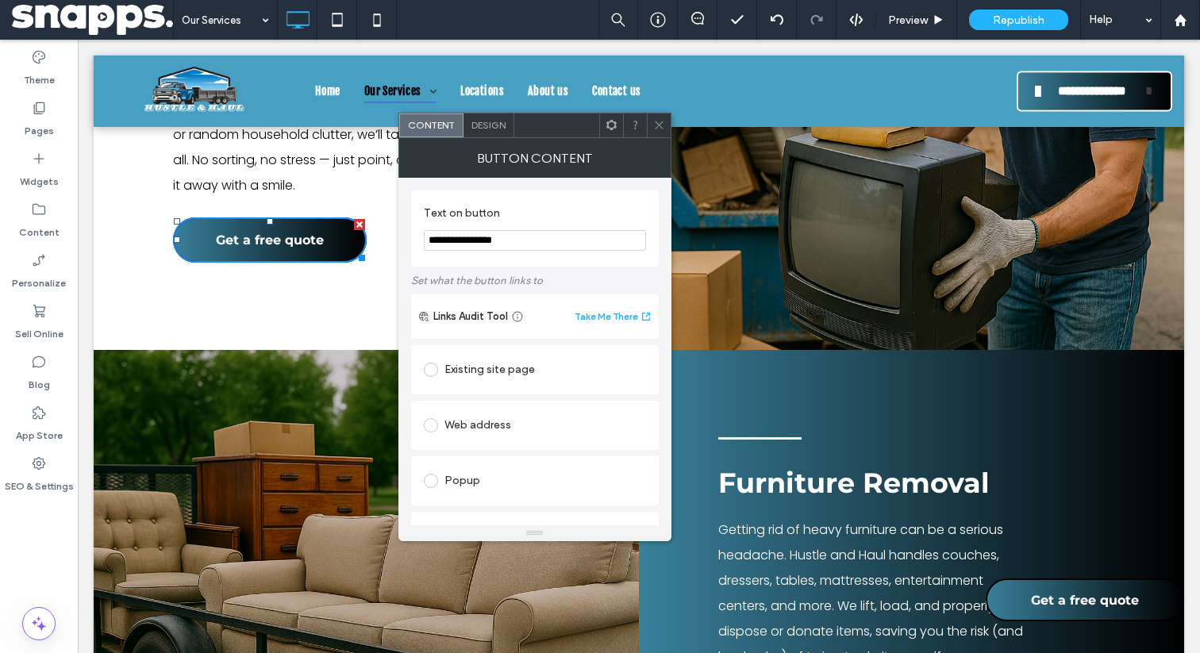
click at [557, 377] on div "Existing site page" at bounding box center [535, 369] width 222 height 25
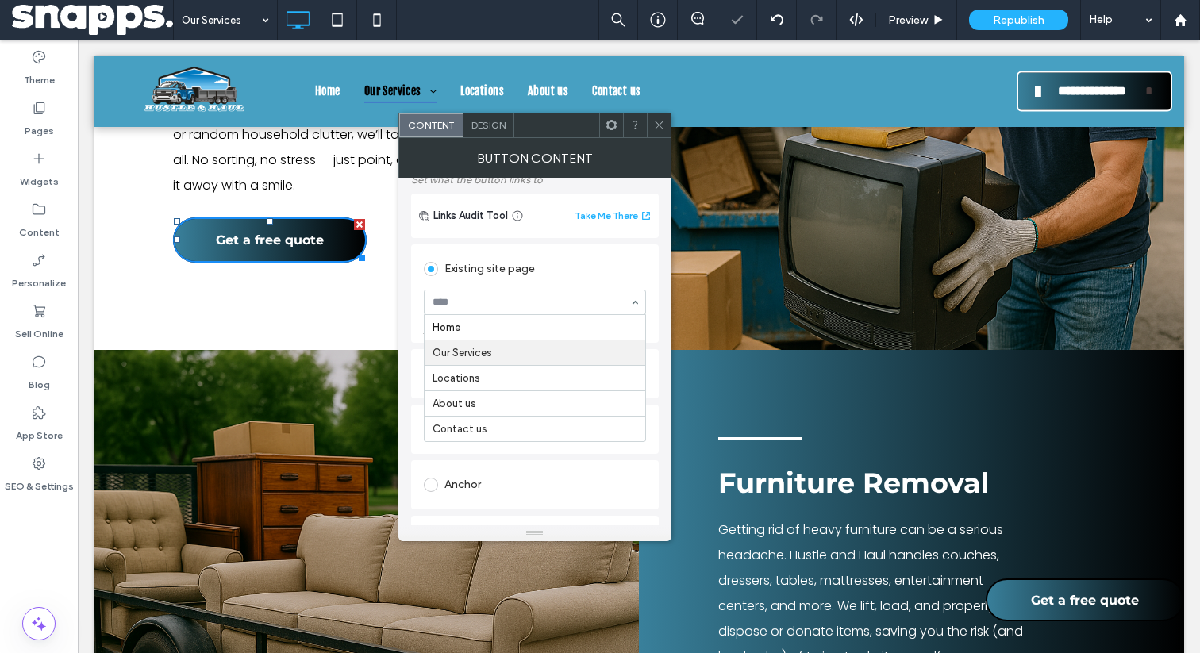
scroll to position [122, 0]
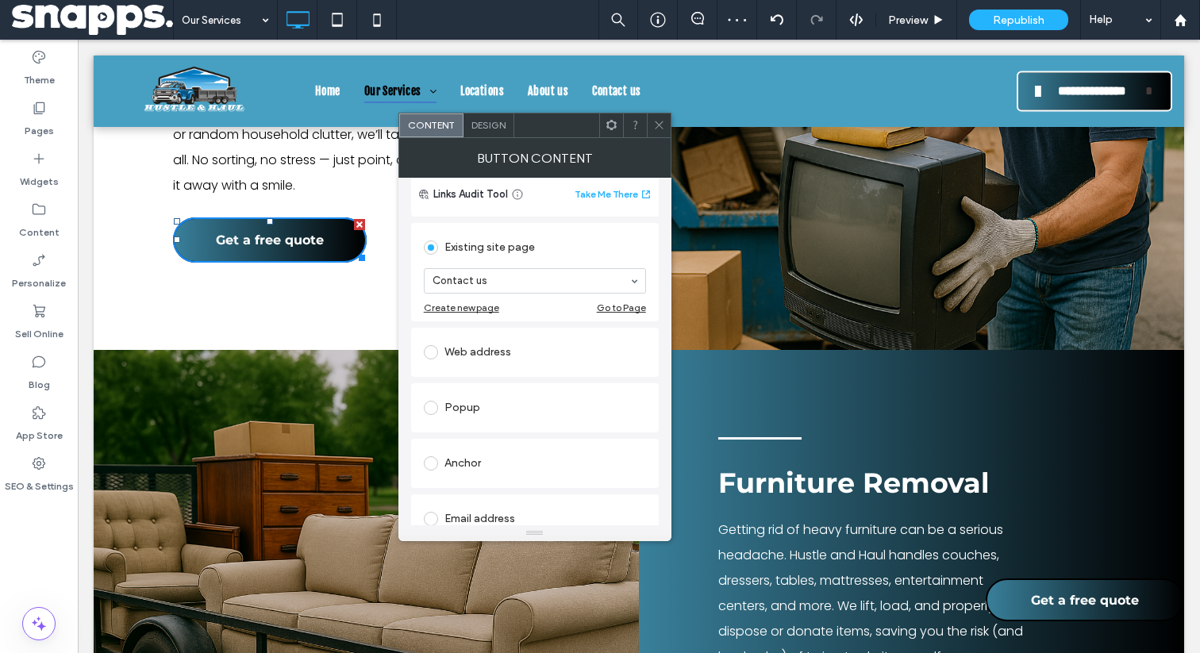
click at [547, 310] on div "Create new page Go to Page" at bounding box center [535, 308] width 222 height 12
click at [572, 256] on div "Existing site page" at bounding box center [535, 247] width 222 height 25
click at [661, 127] on use at bounding box center [659, 125] width 8 height 8
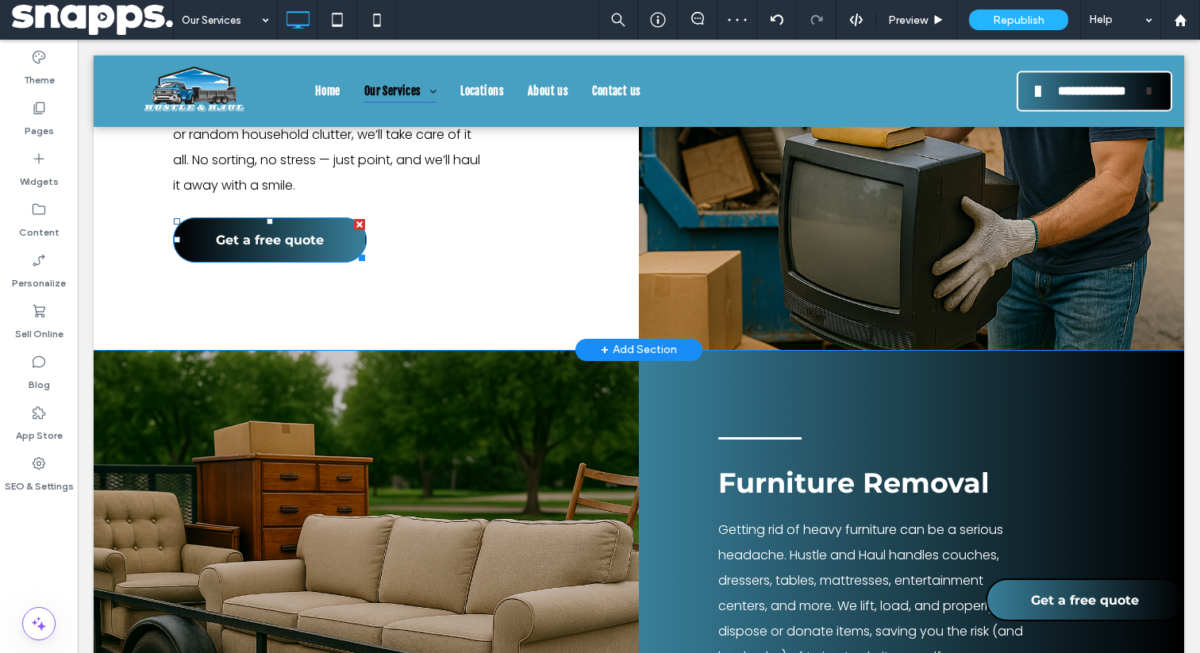
click at [313, 256] on span "Get a free quote" at bounding box center [270, 240] width 108 height 31
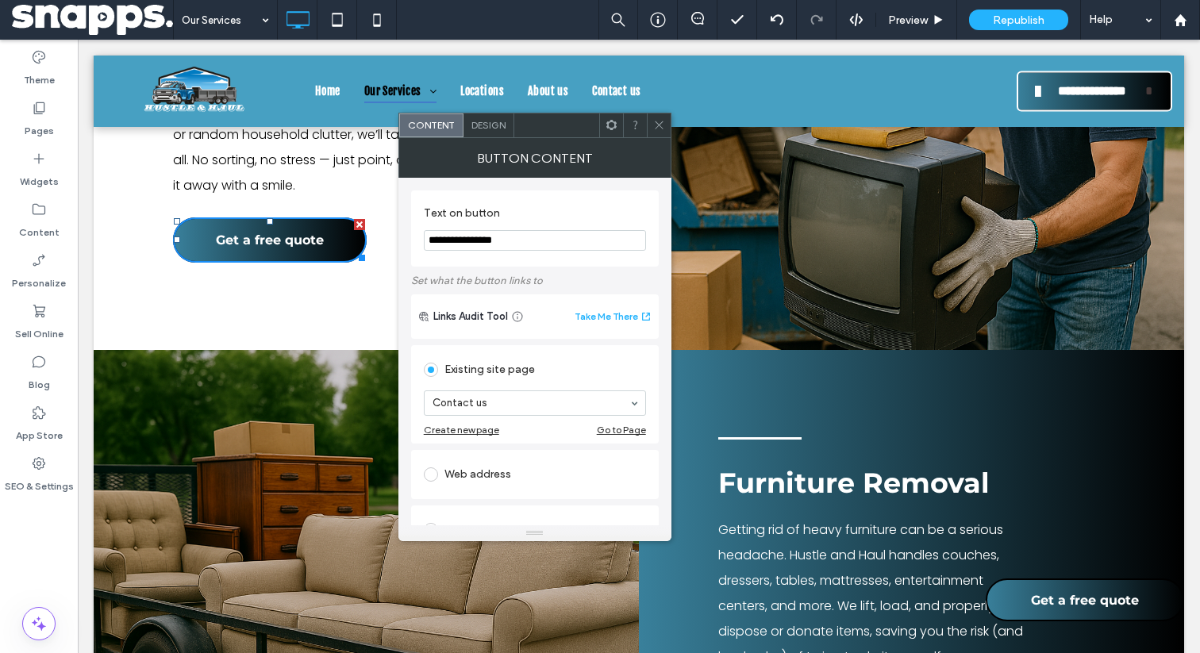
click at [660, 119] on icon at bounding box center [659, 125] width 12 height 12
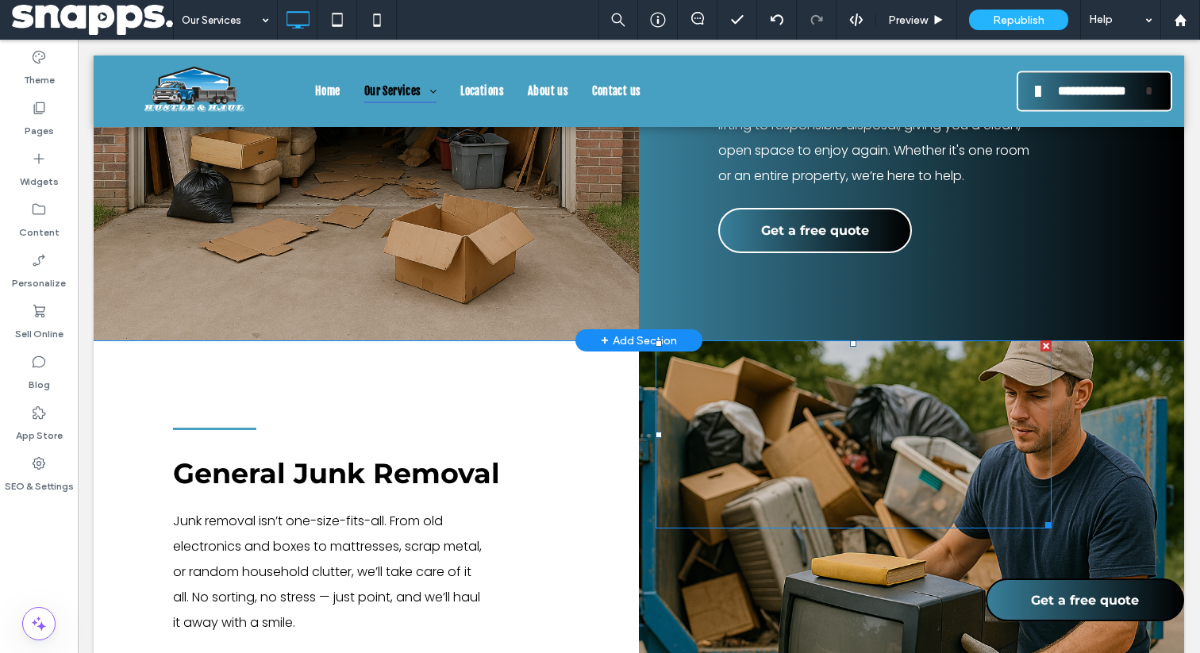
scroll to position [1096, 0]
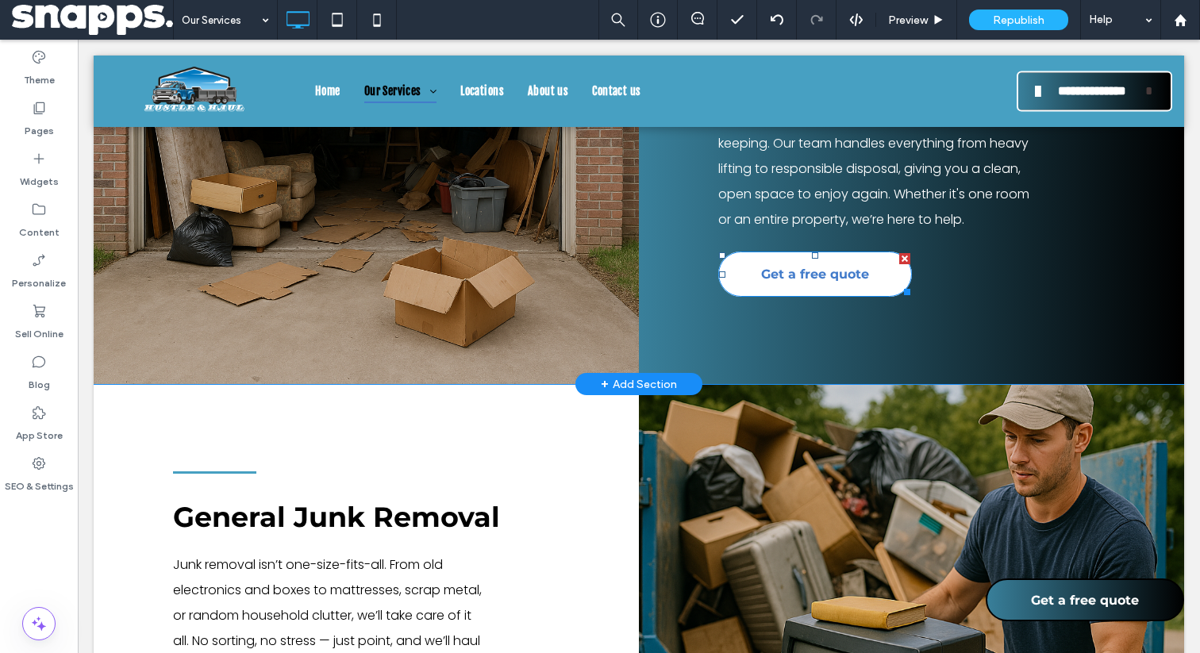
click at [818, 290] on span "Get a free quote" at bounding box center [815, 274] width 108 height 31
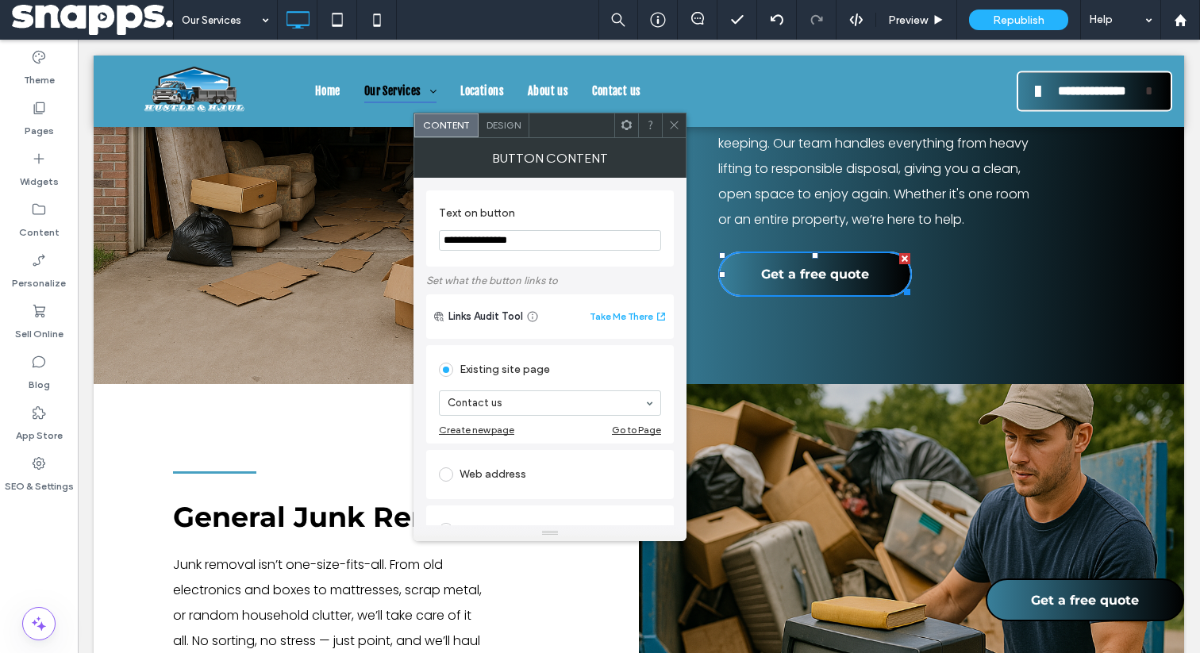
click at [672, 125] on icon at bounding box center [674, 125] width 12 height 12
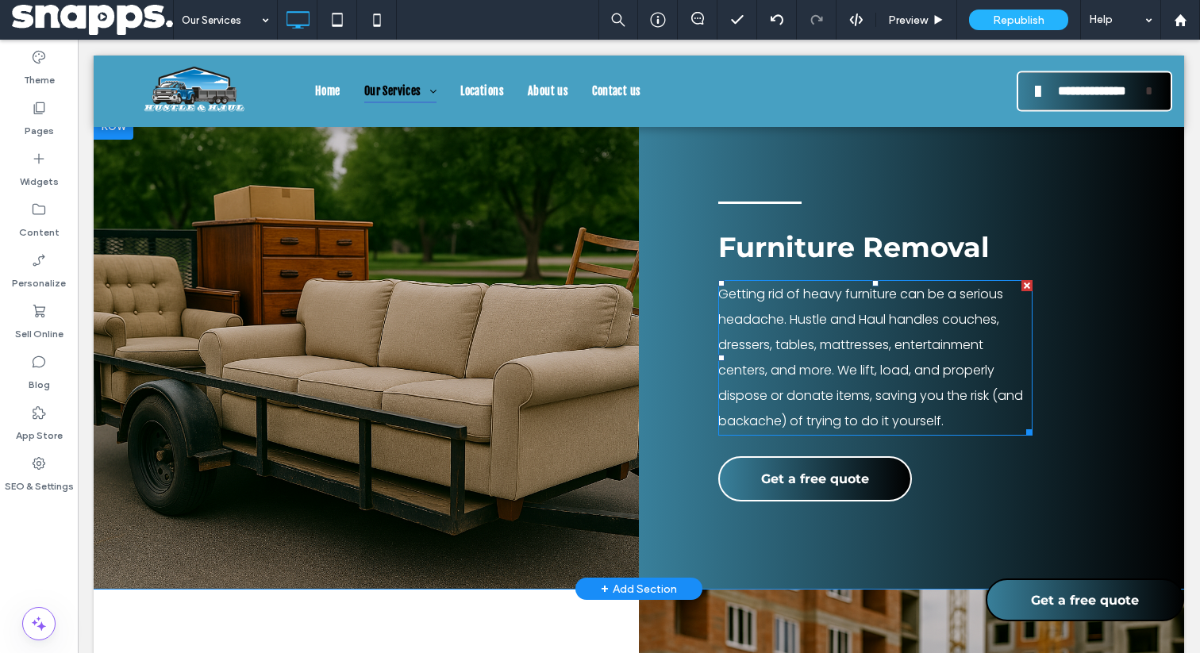
scroll to position [1819, 0]
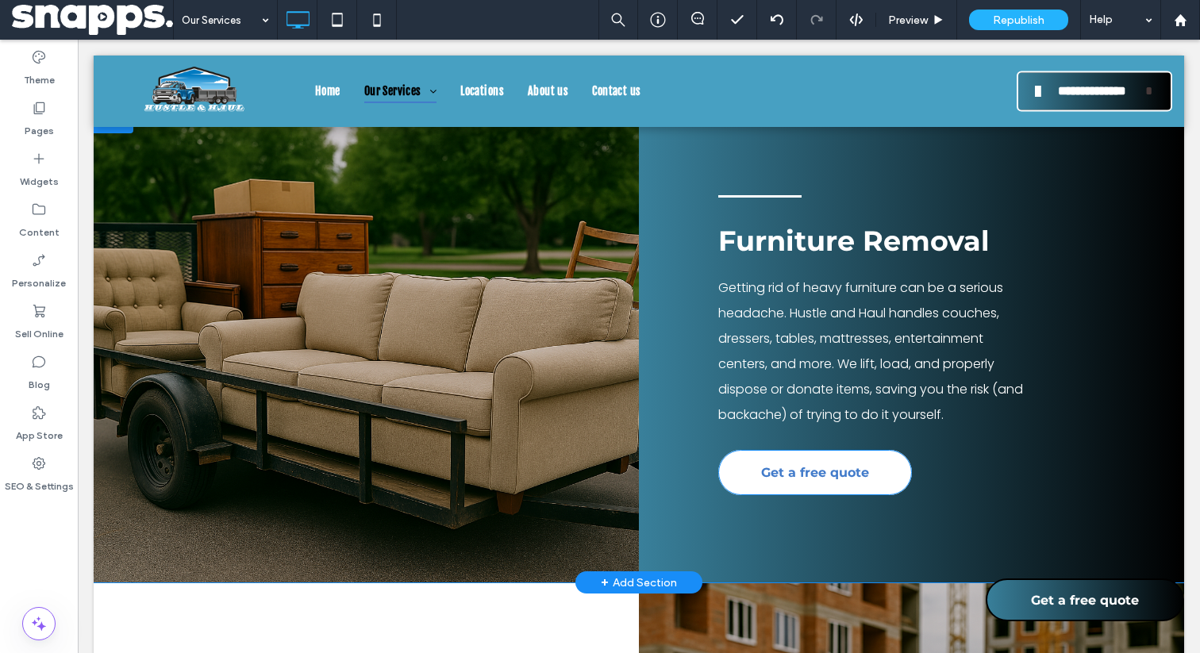
click at [787, 486] on span "Get a free quote" at bounding box center [815, 472] width 108 height 31
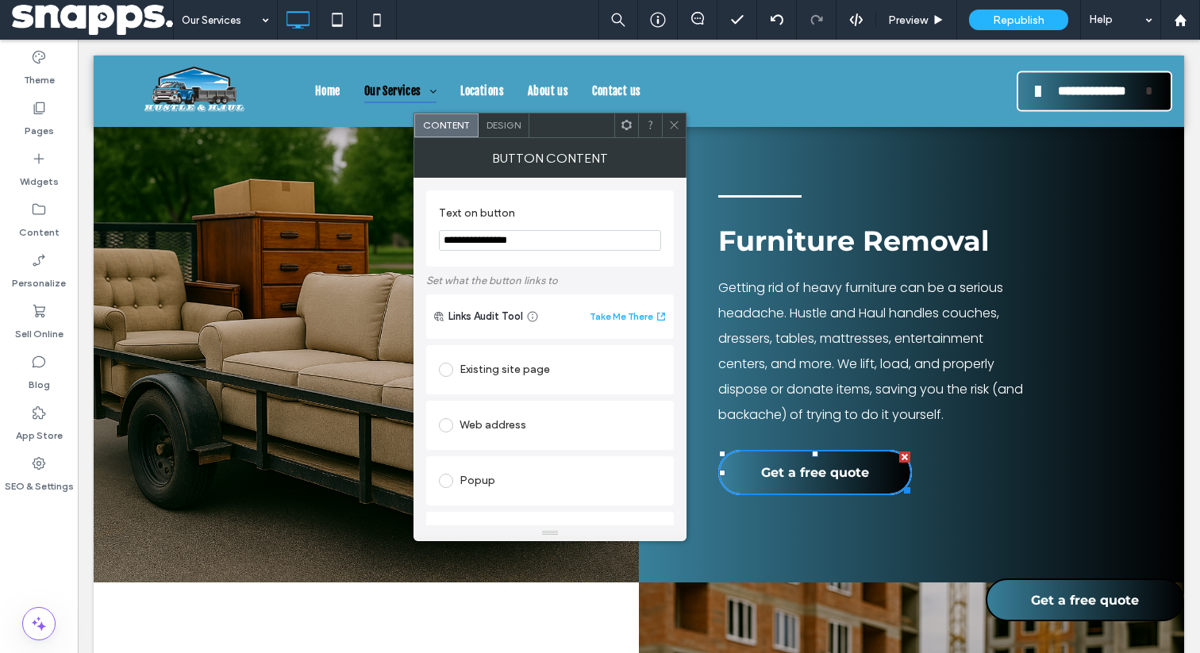
click at [522, 377] on div "Existing site page" at bounding box center [550, 369] width 222 height 25
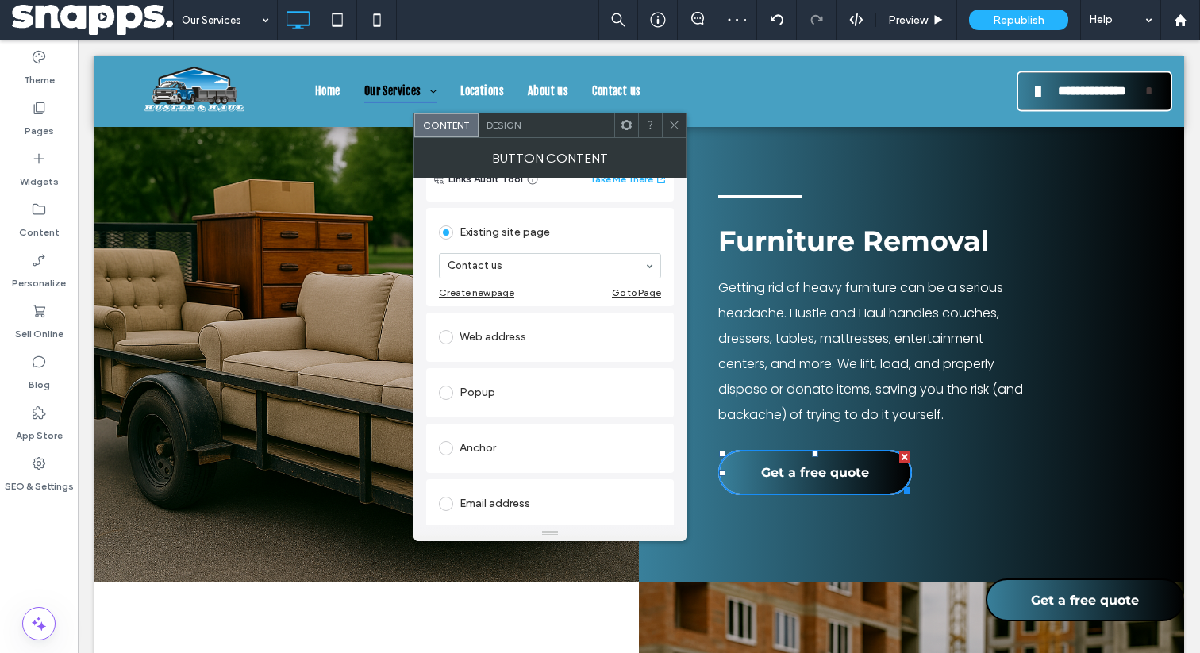
scroll to position [124, 0]
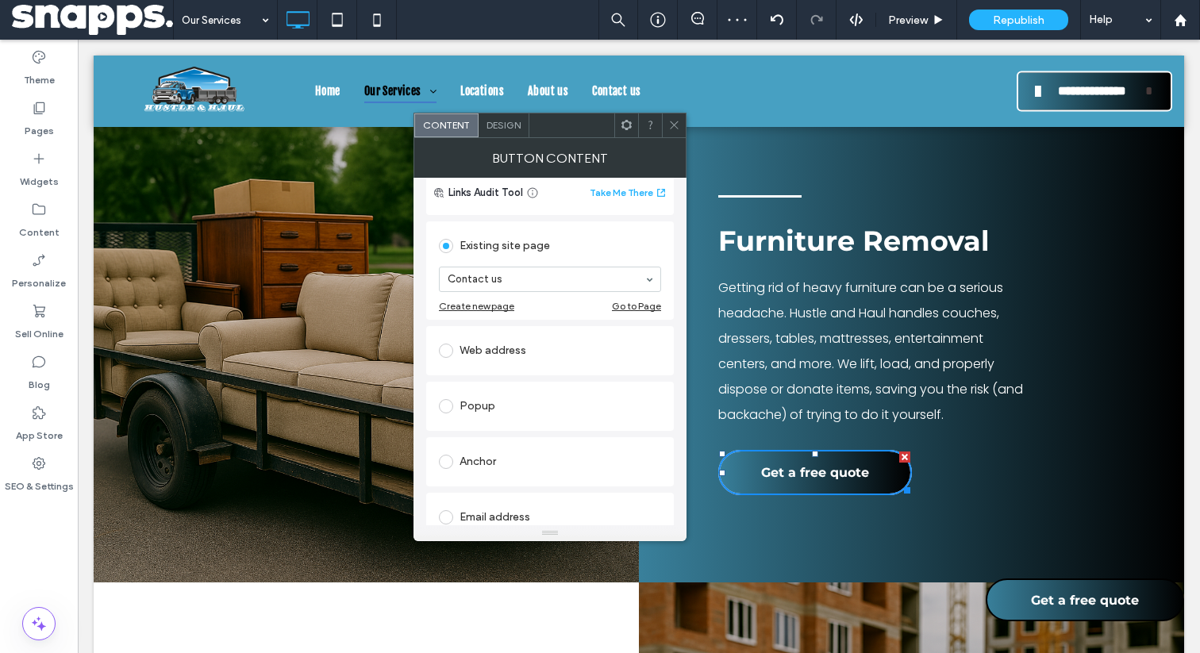
click at [587, 245] on div "Existing site page" at bounding box center [550, 245] width 222 height 25
click at [672, 130] on icon at bounding box center [674, 125] width 12 height 12
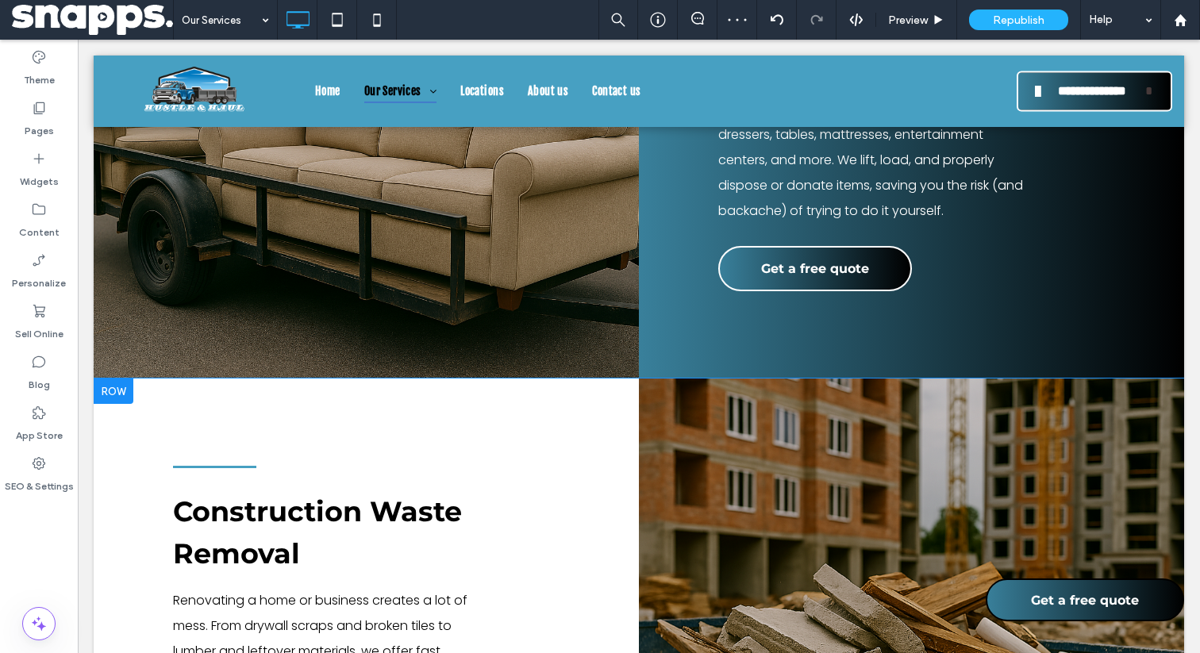
scroll to position [2239, 0]
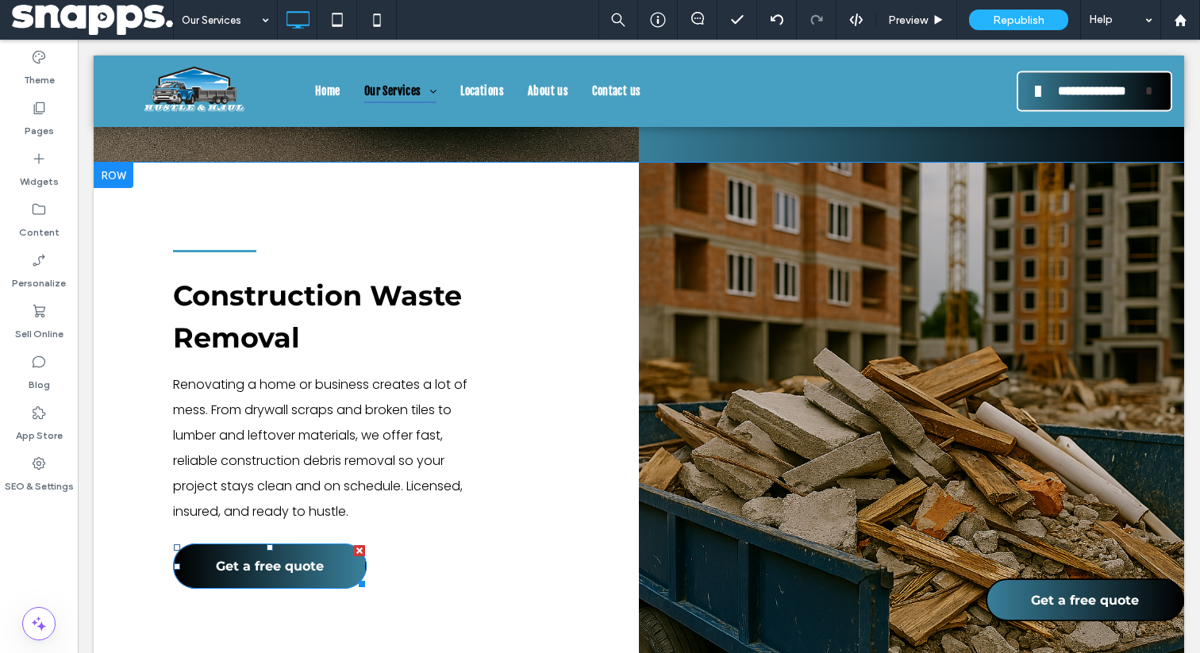
click at [275, 576] on link "Get a free quote" at bounding box center [270, 566] width 194 height 45
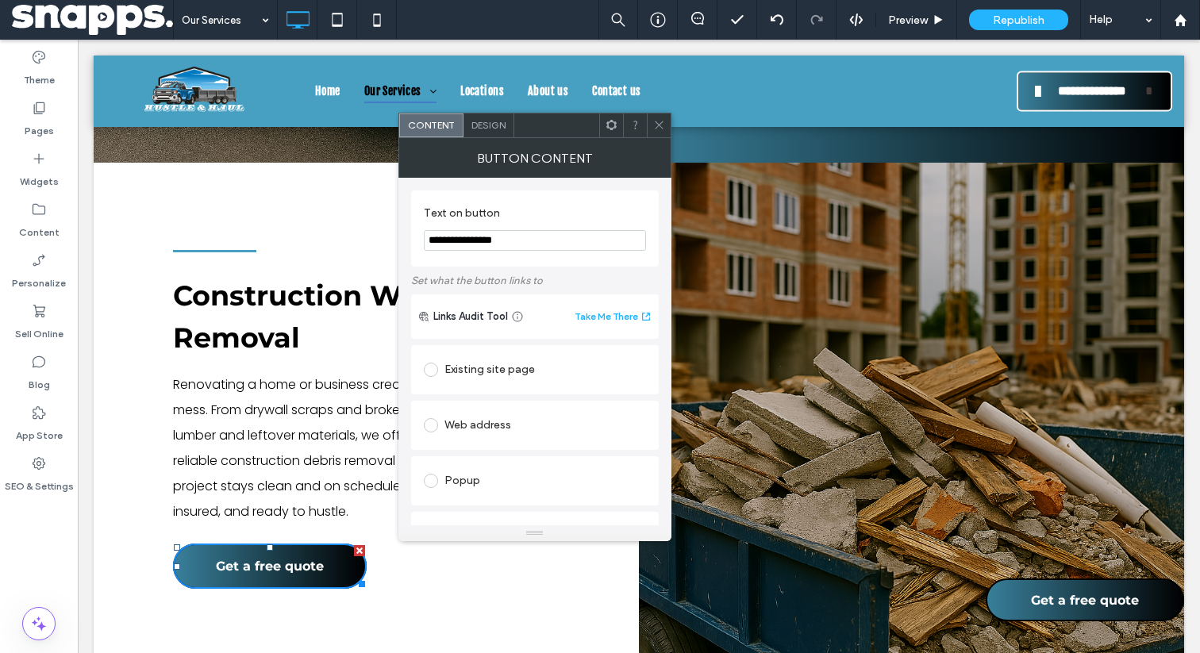
click at [457, 360] on div "Existing site page" at bounding box center [535, 369] width 222 height 25
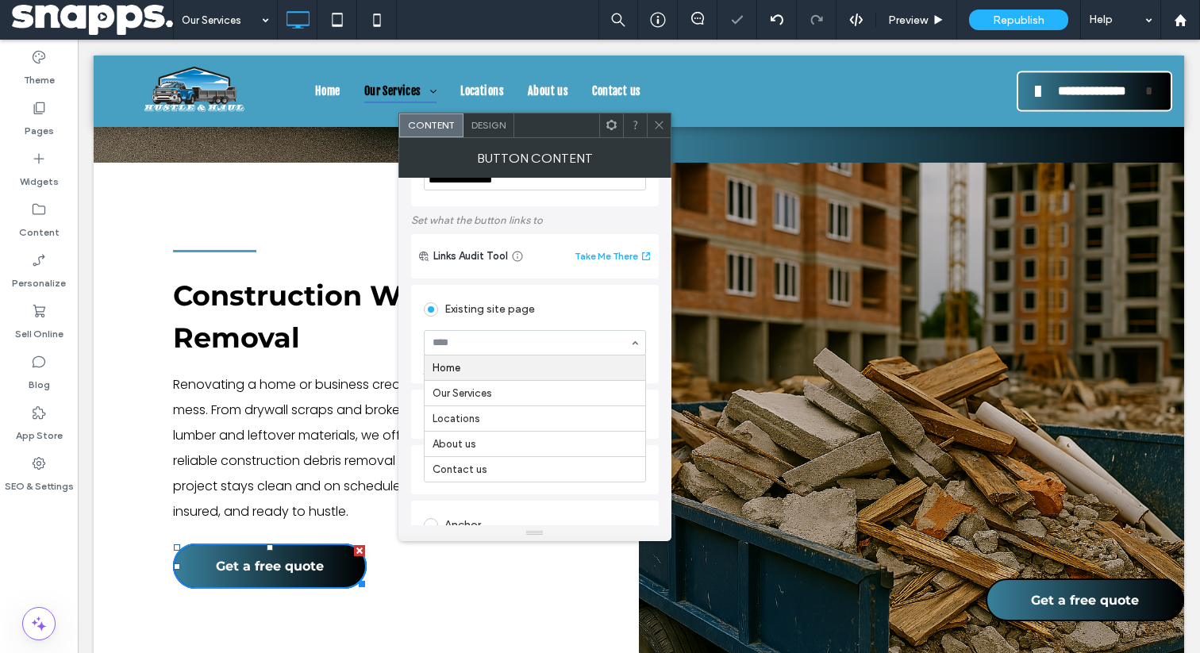
scroll to position [89, 0]
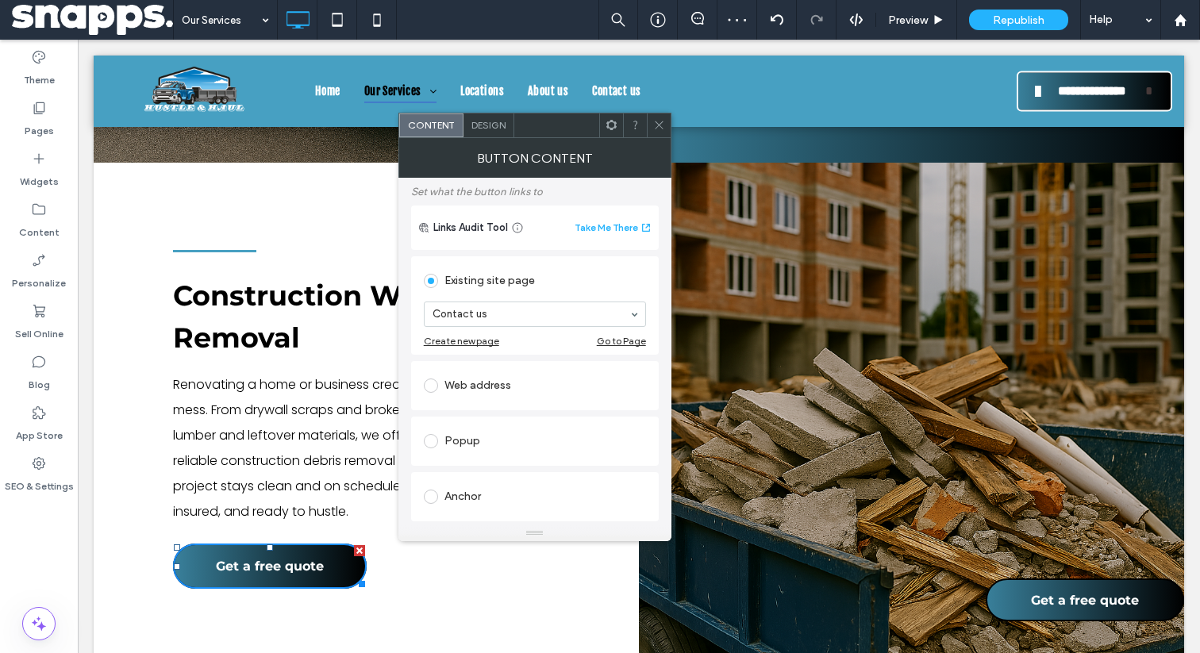
click at [572, 294] on div "Existing site page" at bounding box center [535, 280] width 222 height 25
click at [664, 128] on icon at bounding box center [659, 125] width 12 height 12
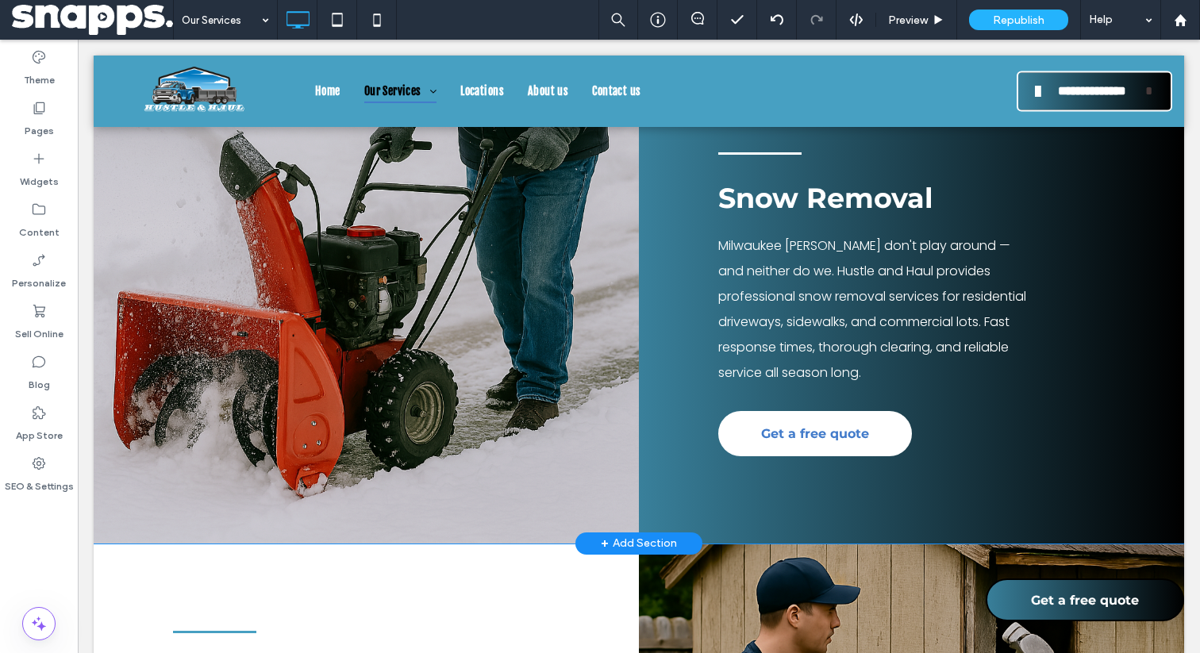
scroll to position [2871, 0]
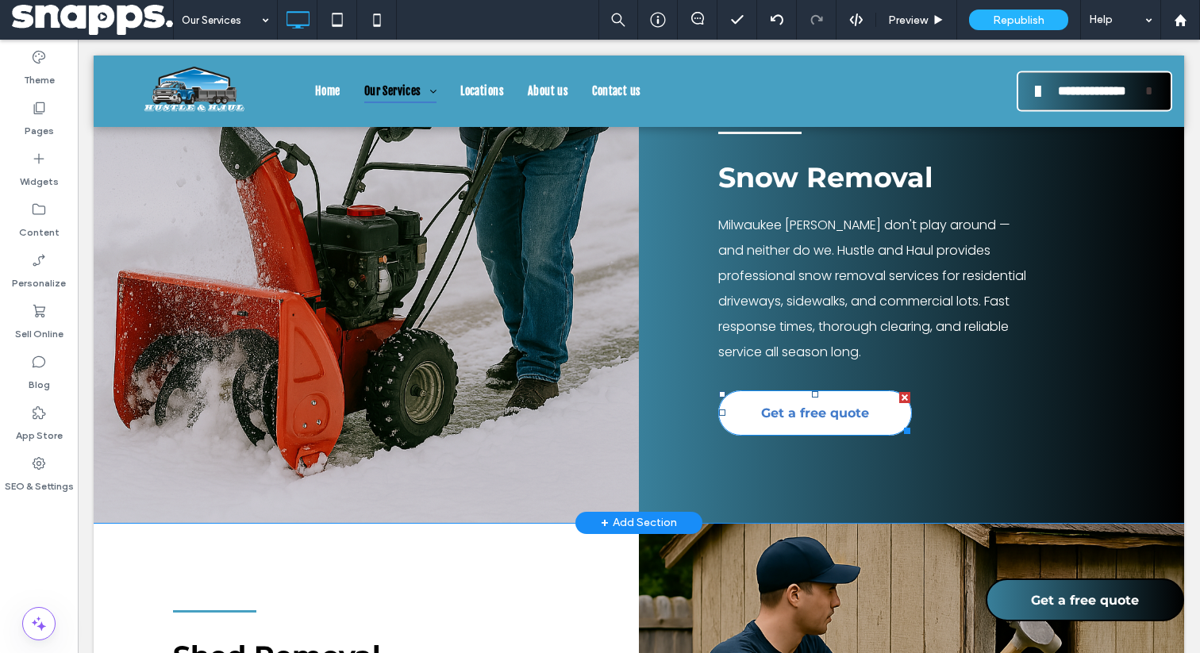
click at [747, 436] on link "Get a free quote" at bounding box center [815, 413] width 194 height 45
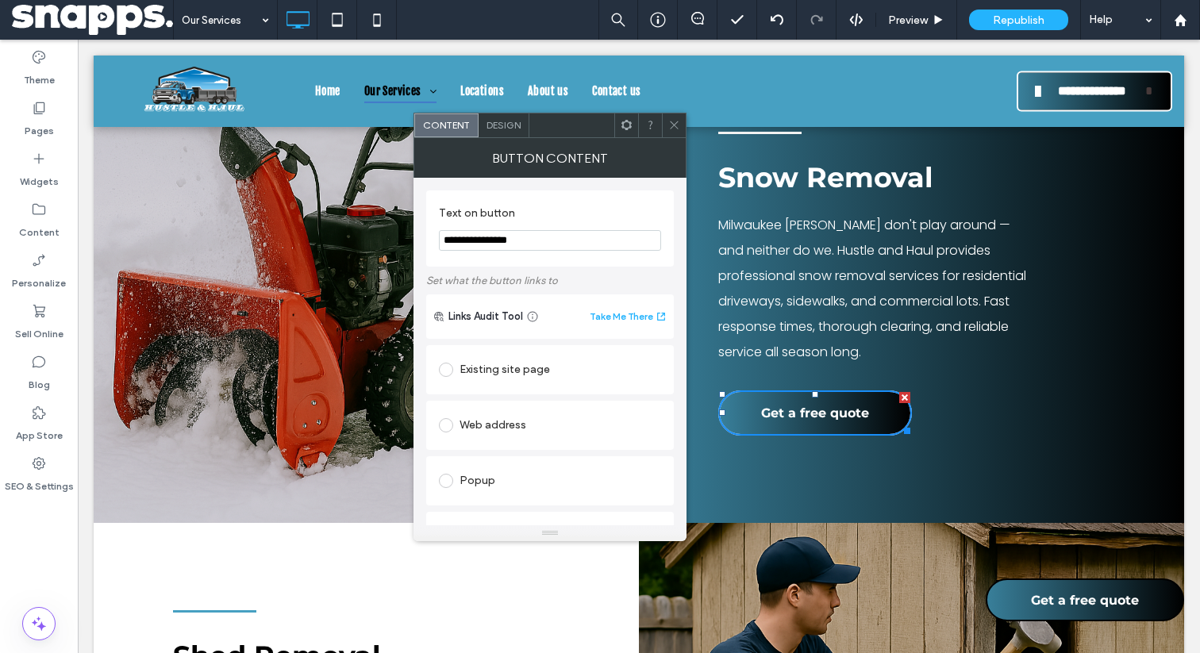
click at [472, 357] on div "Existing site page" at bounding box center [550, 369] width 222 height 33
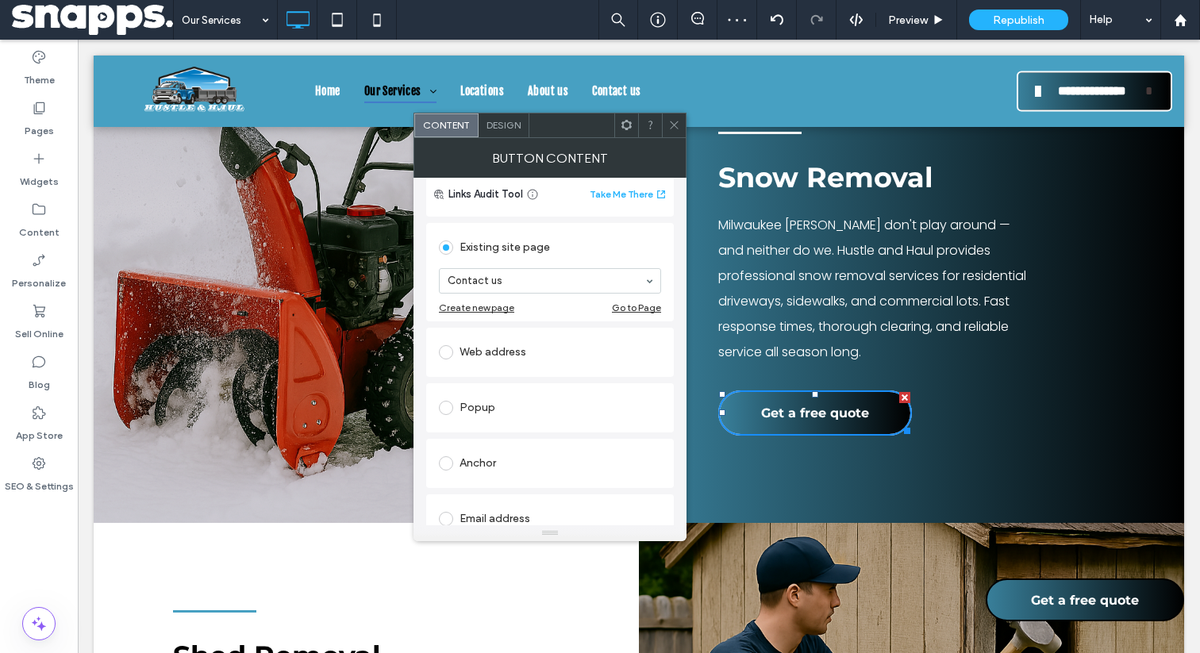
scroll to position [120, 0]
click at [574, 246] on div "Existing site page" at bounding box center [550, 249] width 222 height 25
click at [674, 127] on icon at bounding box center [674, 125] width 12 height 12
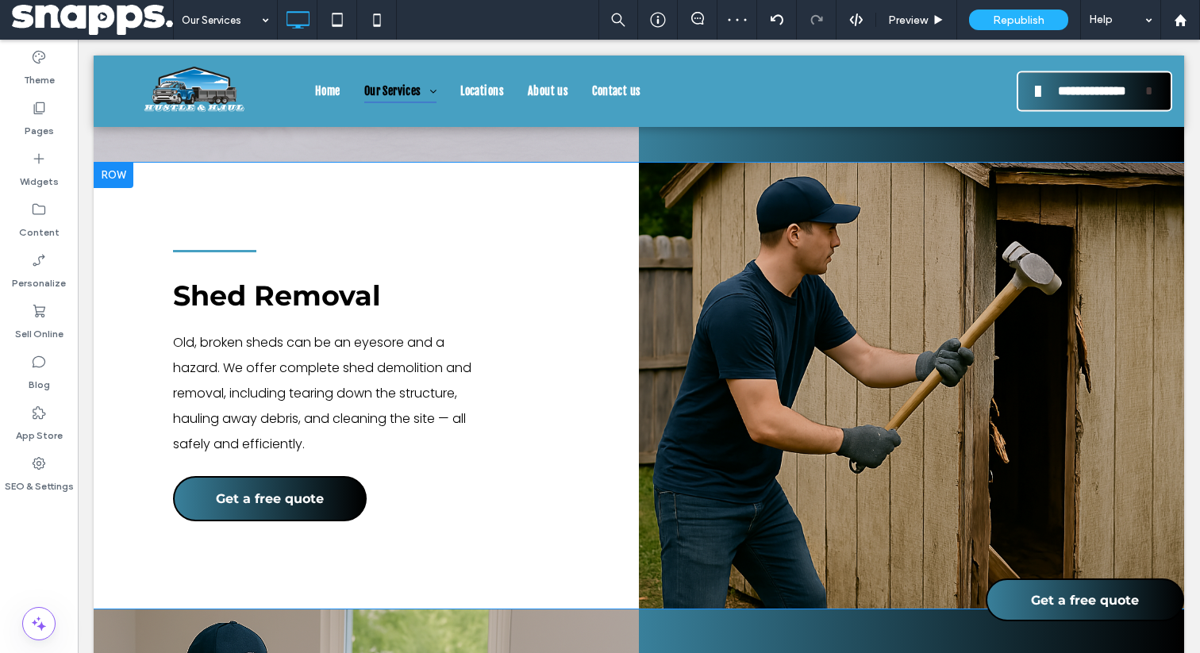
scroll to position [3315, 0]
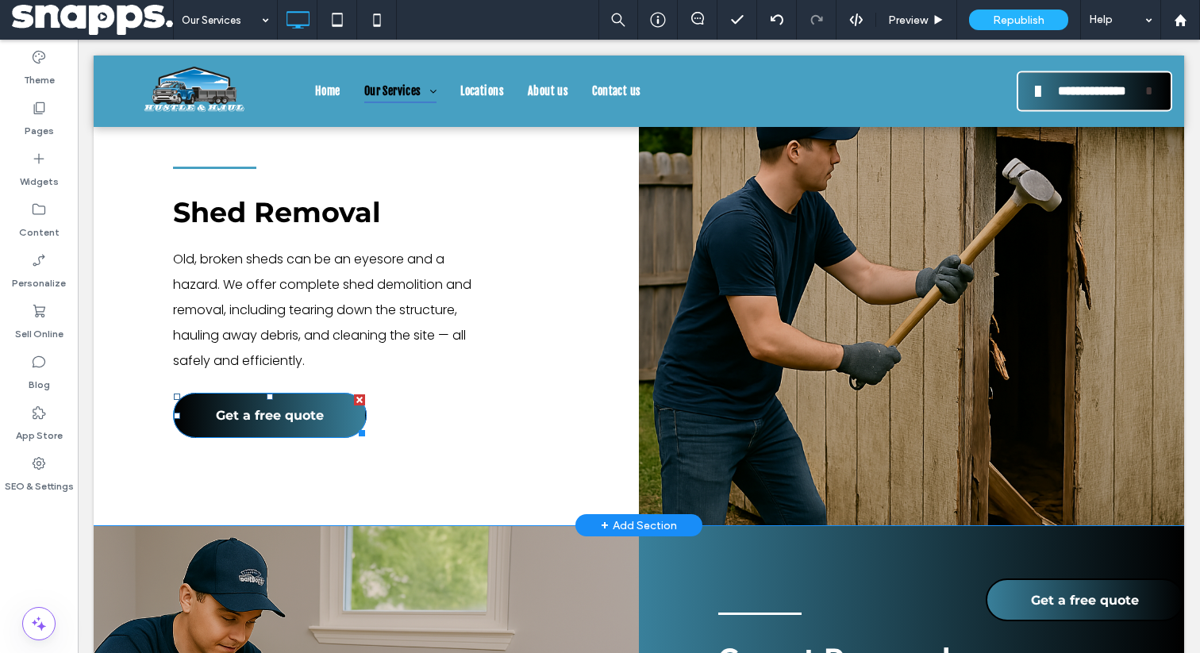
click at [263, 431] on span "Get a free quote" at bounding box center [270, 415] width 108 height 31
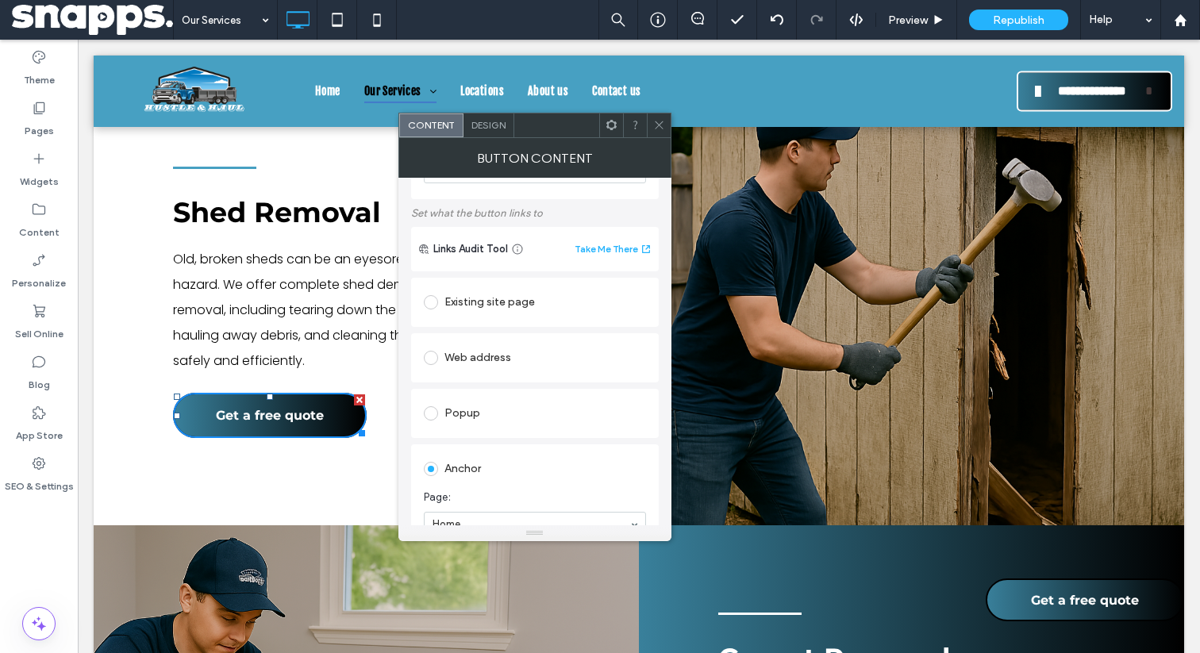
scroll to position [66, 0]
click at [439, 297] on div at bounding box center [434, 303] width 21 height 25
click at [493, 310] on div "Existing site page" at bounding box center [535, 303] width 222 height 25
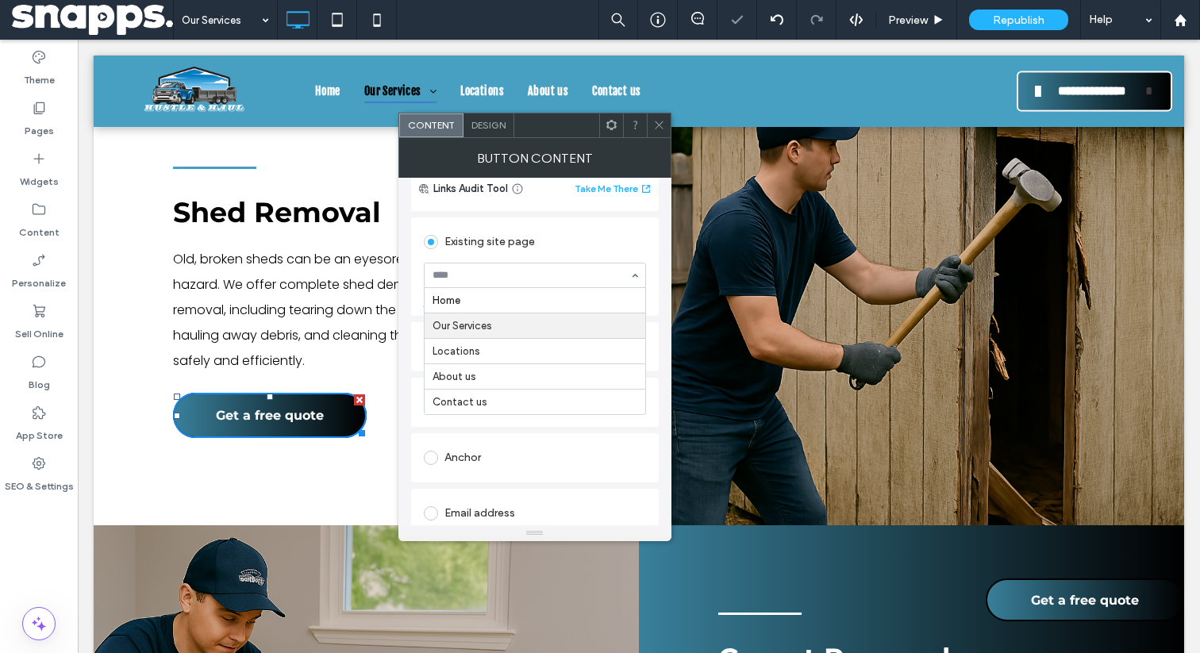
scroll to position [181, 0]
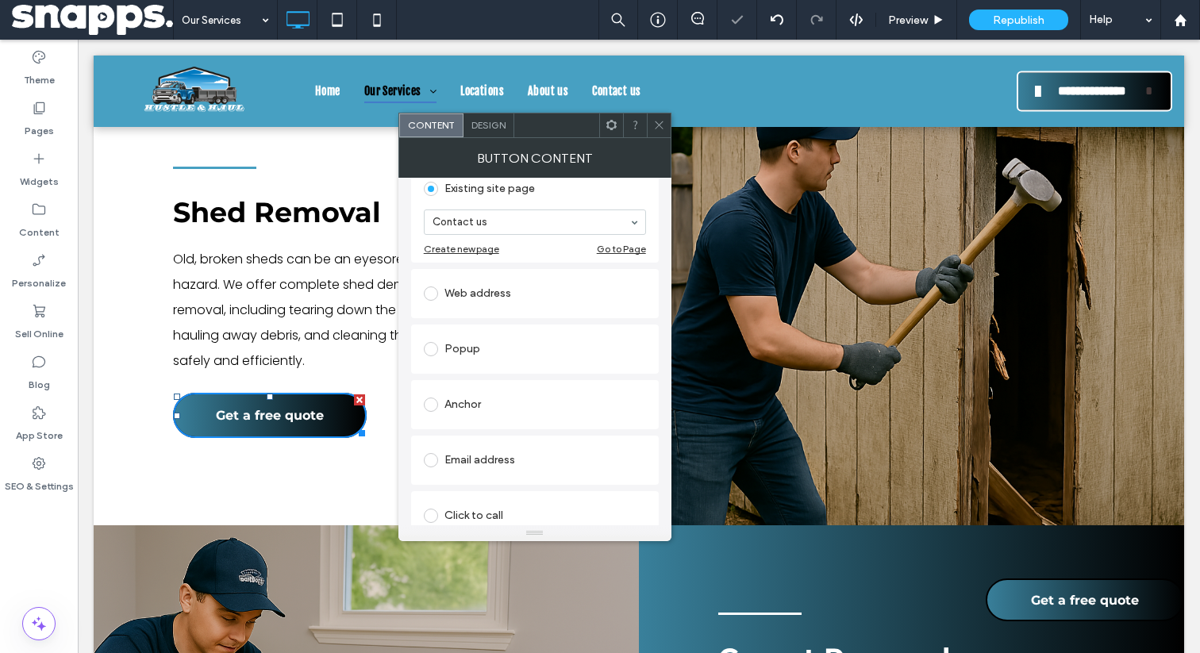
click at [562, 258] on div "Existing site page Contact us Create new page Go to Page" at bounding box center [535, 213] width 248 height 98
click at [663, 117] on span at bounding box center [659, 126] width 12 height 24
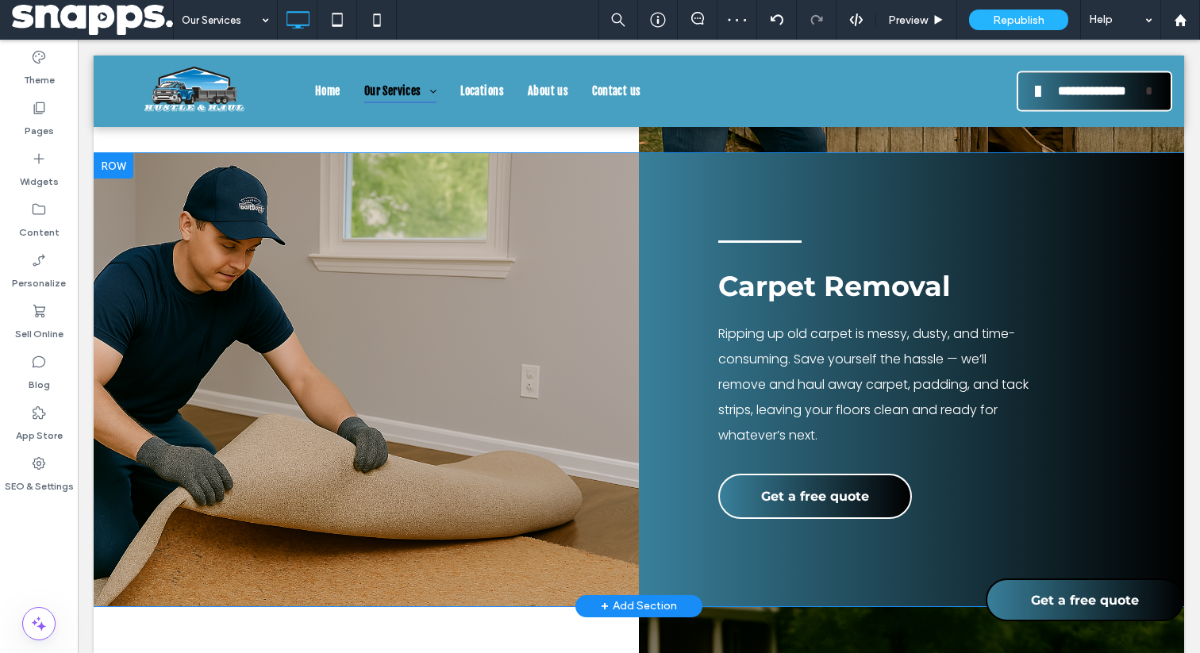
scroll to position [3709, 0]
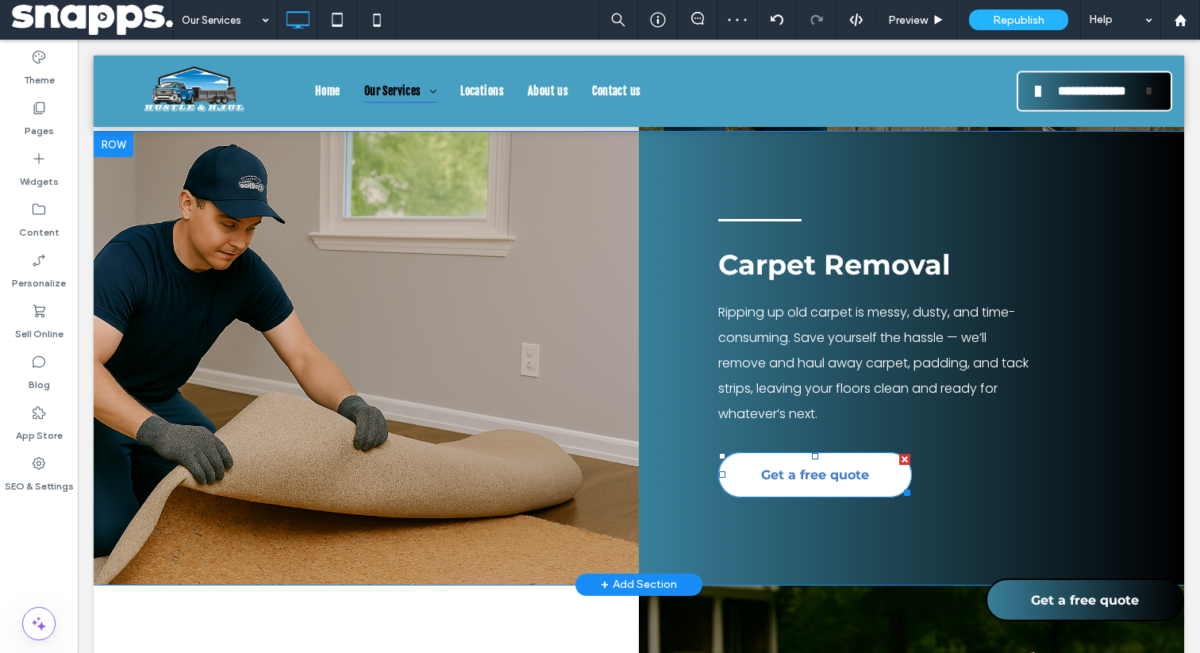
click at [772, 491] on span "Get a free quote" at bounding box center [815, 475] width 108 height 31
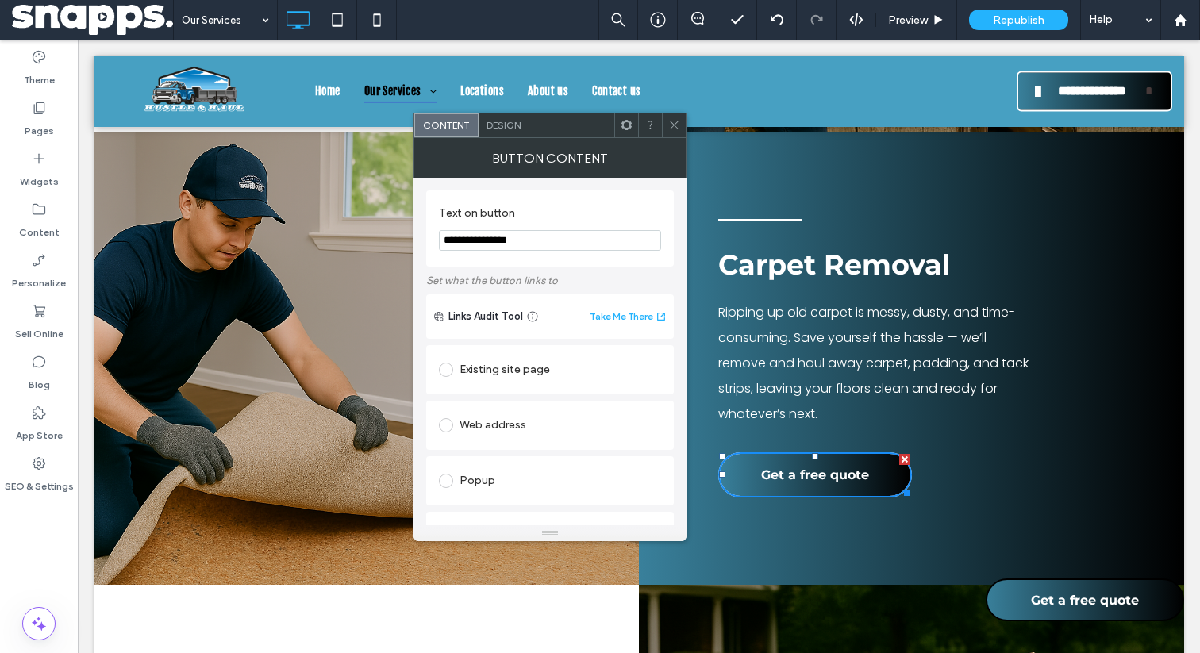
click at [483, 367] on div "Existing site page" at bounding box center [550, 369] width 222 height 25
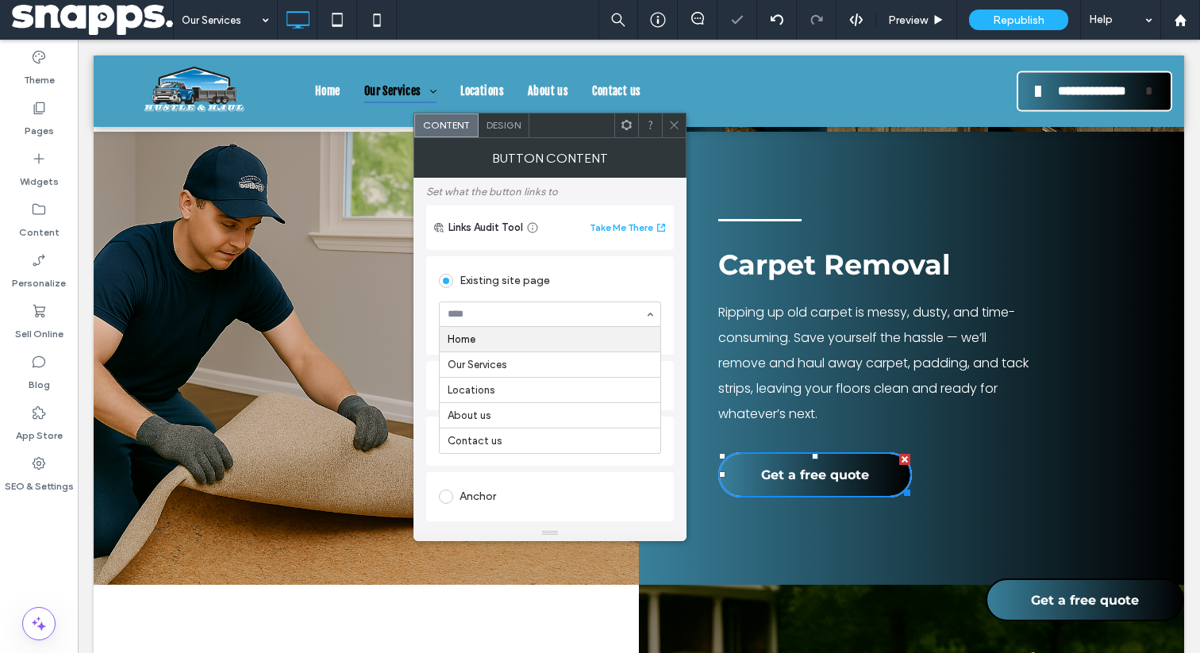
scroll to position [121, 0]
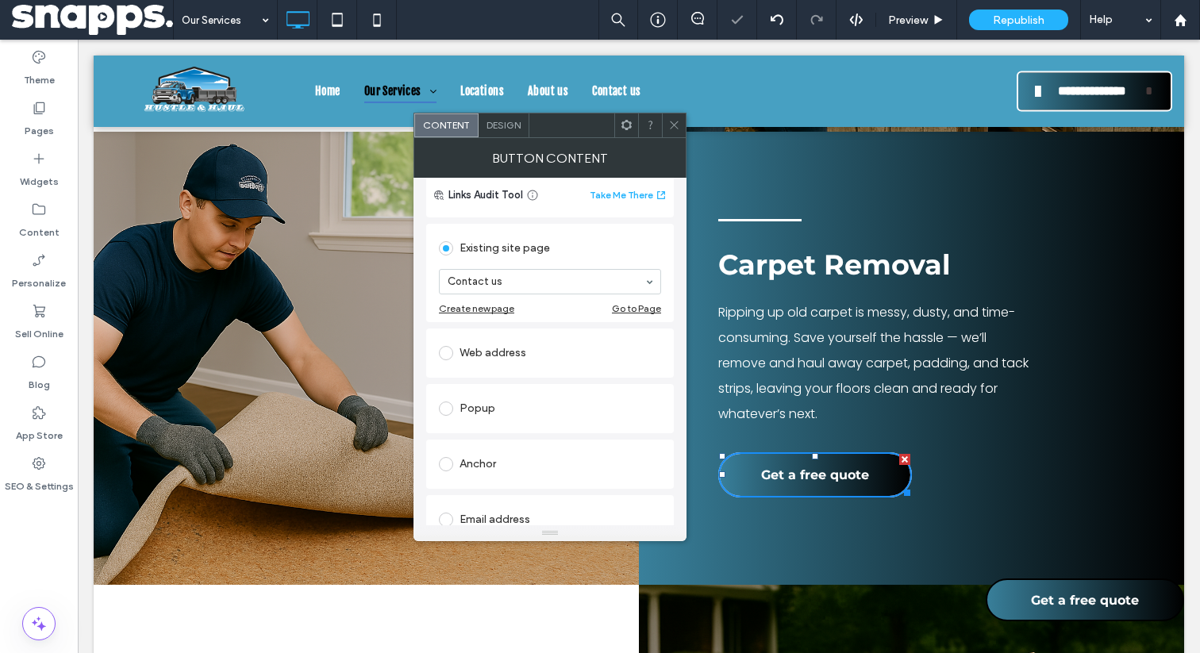
click at [563, 249] on div "Existing site page" at bounding box center [550, 248] width 222 height 25
click at [673, 121] on icon at bounding box center [674, 125] width 12 height 12
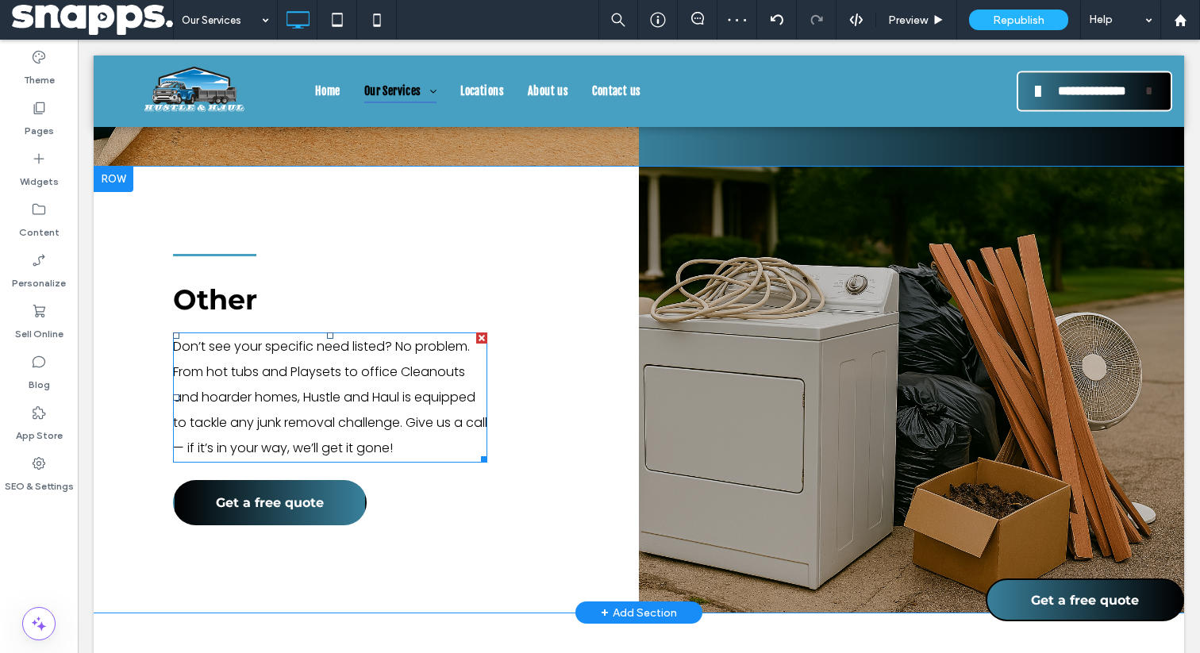
scroll to position [4150, 0]
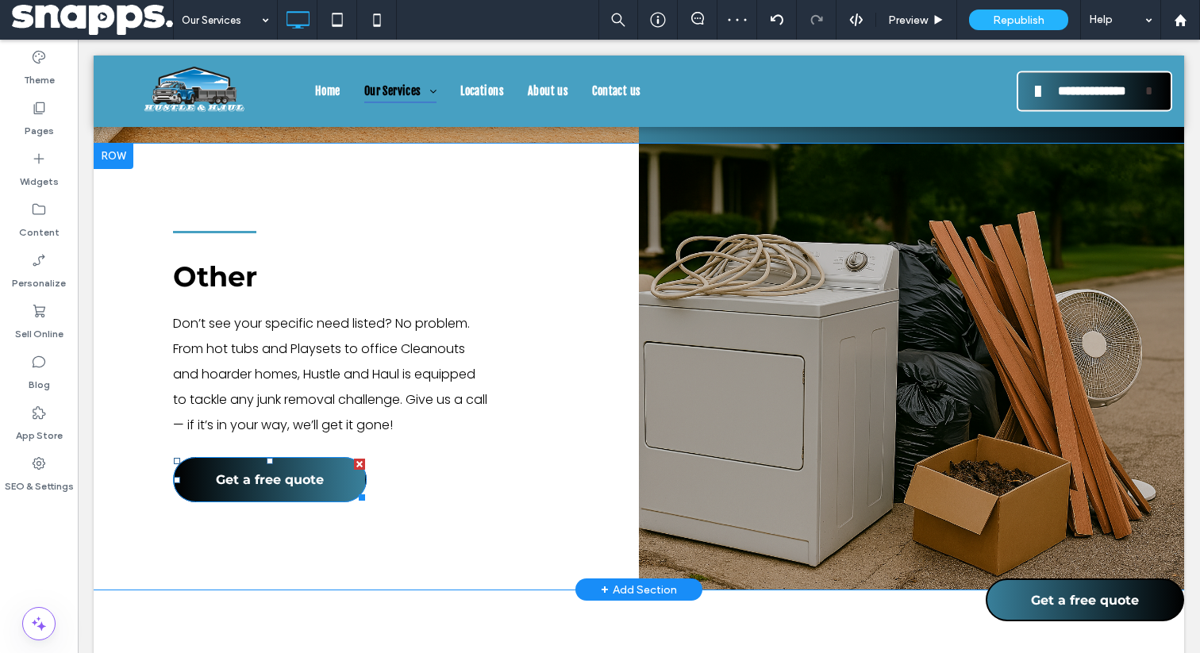
click at [295, 495] on span "Get a free quote" at bounding box center [270, 479] width 108 height 31
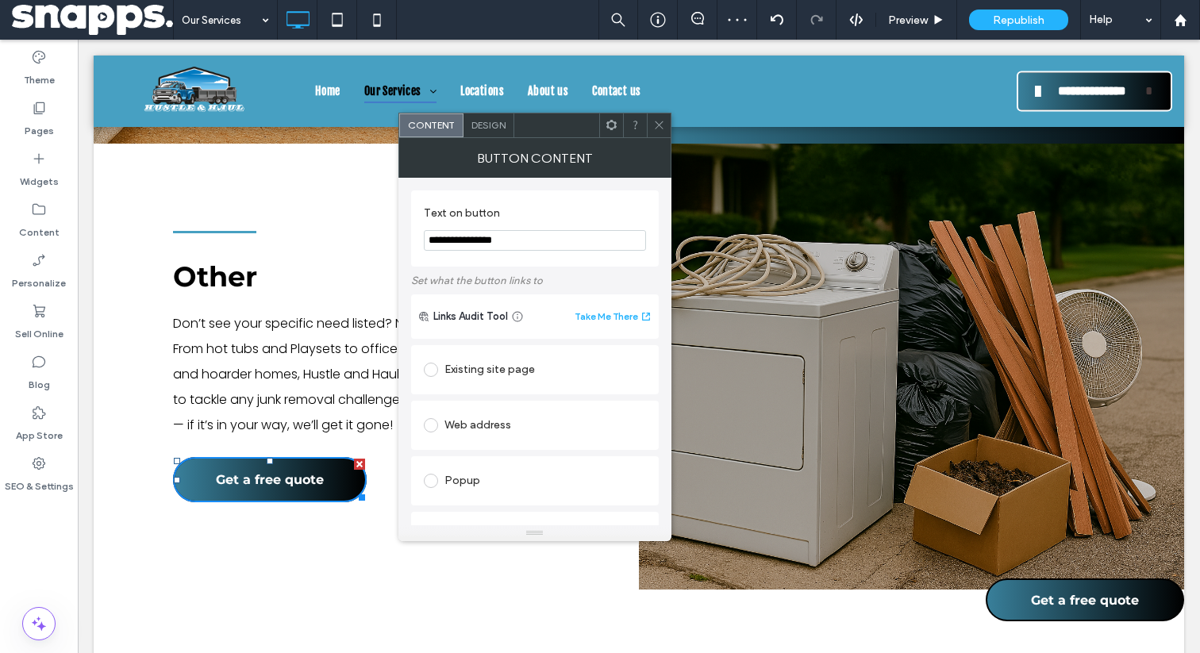
click at [464, 375] on div "Existing site page" at bounding box center [535, 369] width 222 height 25
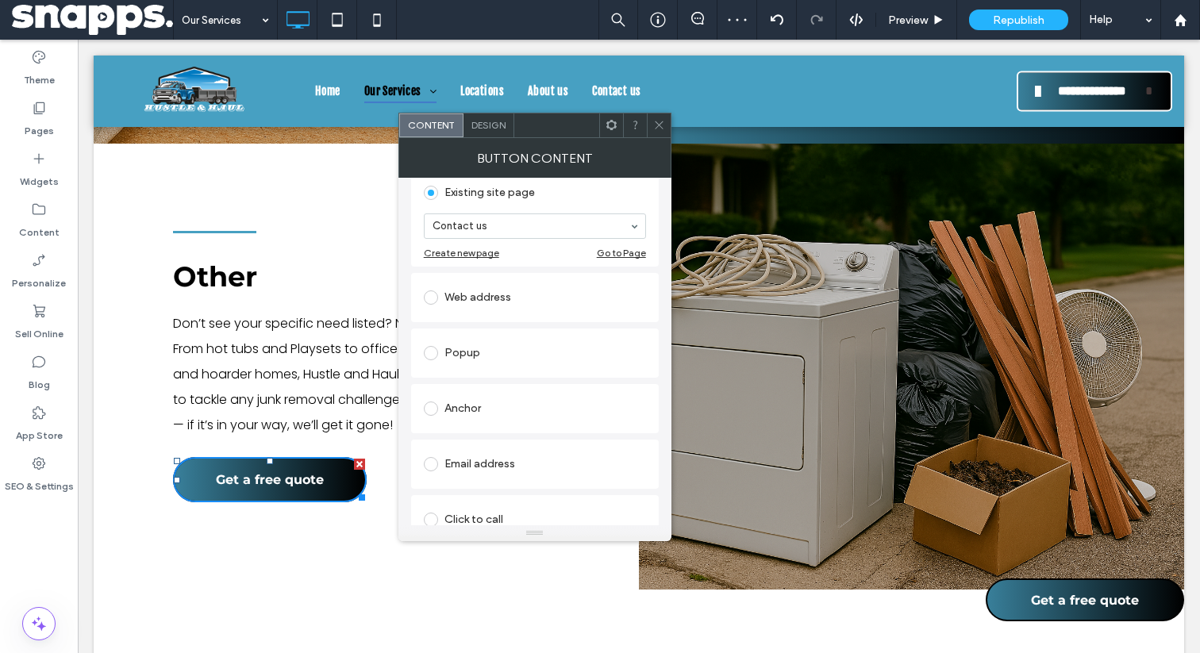
click at [549, 211] on section "Contact us" at bounding box center [535, 226] width 222 height 41
click at [556, 199] on div "Existing site page" at bounding box center [535, 192] width 222 height 25
click at [652, 121] on div at bounding box center [659, 126] width 24 height 24
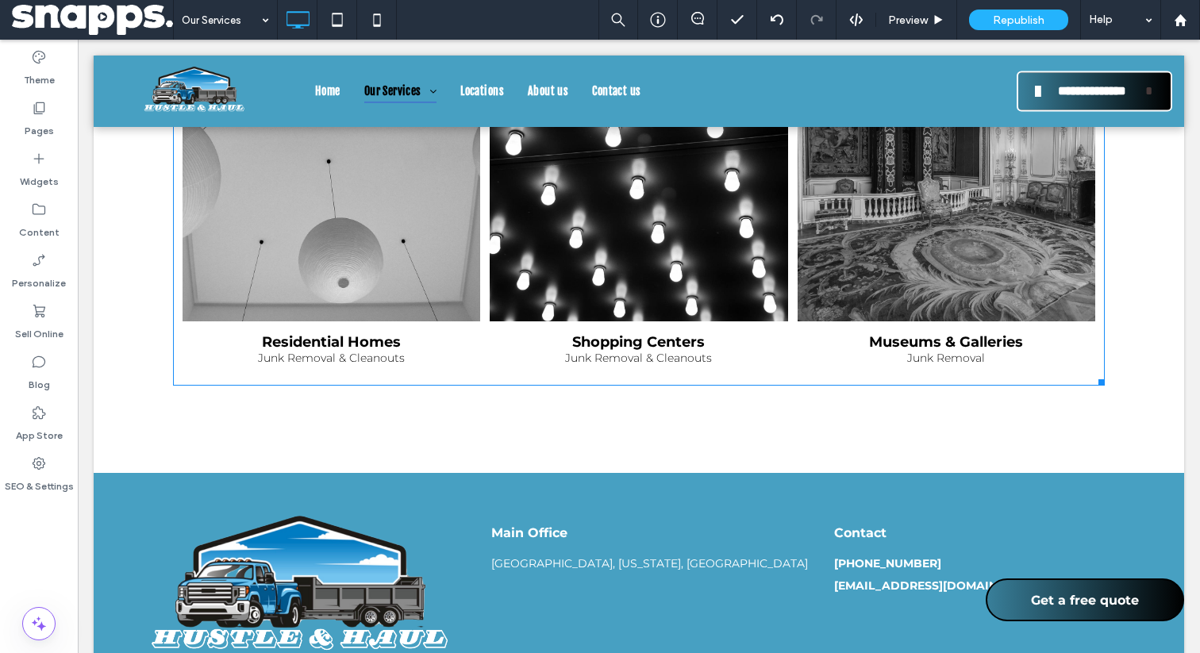
scroll to position [5417, 0]
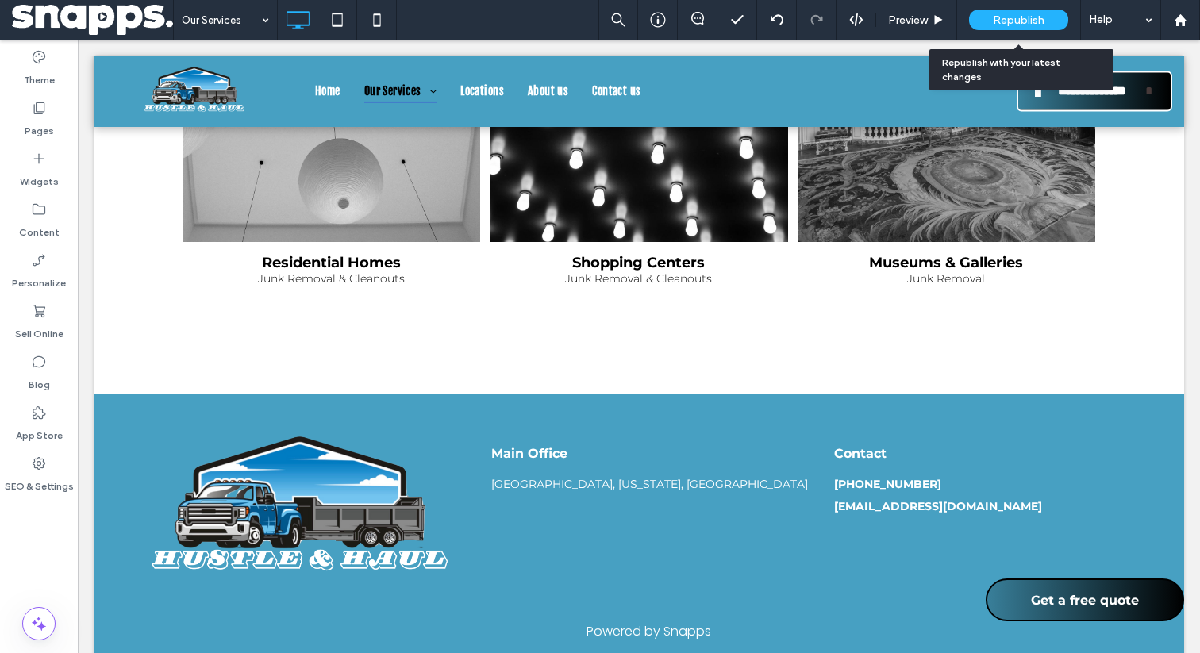
click at [1014, 29] on div "Republish" at bounding box center [1018, 20] width 99 height 21
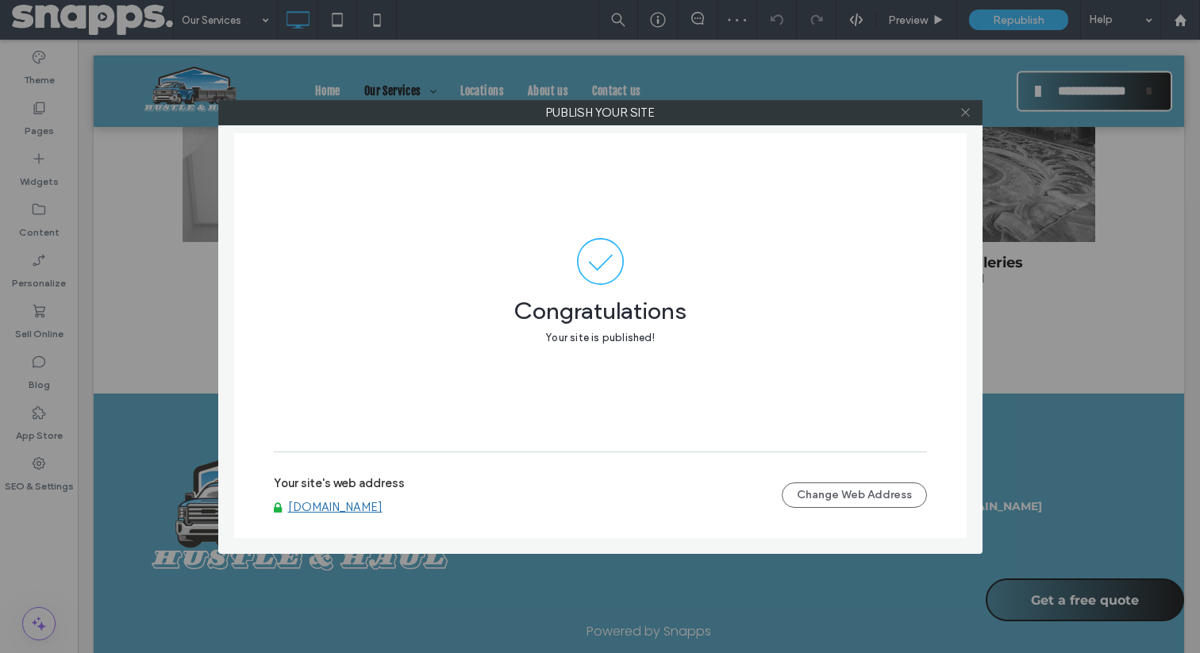
click at [969, 121] on span at bounding box center [966, 113] width 12 height 24
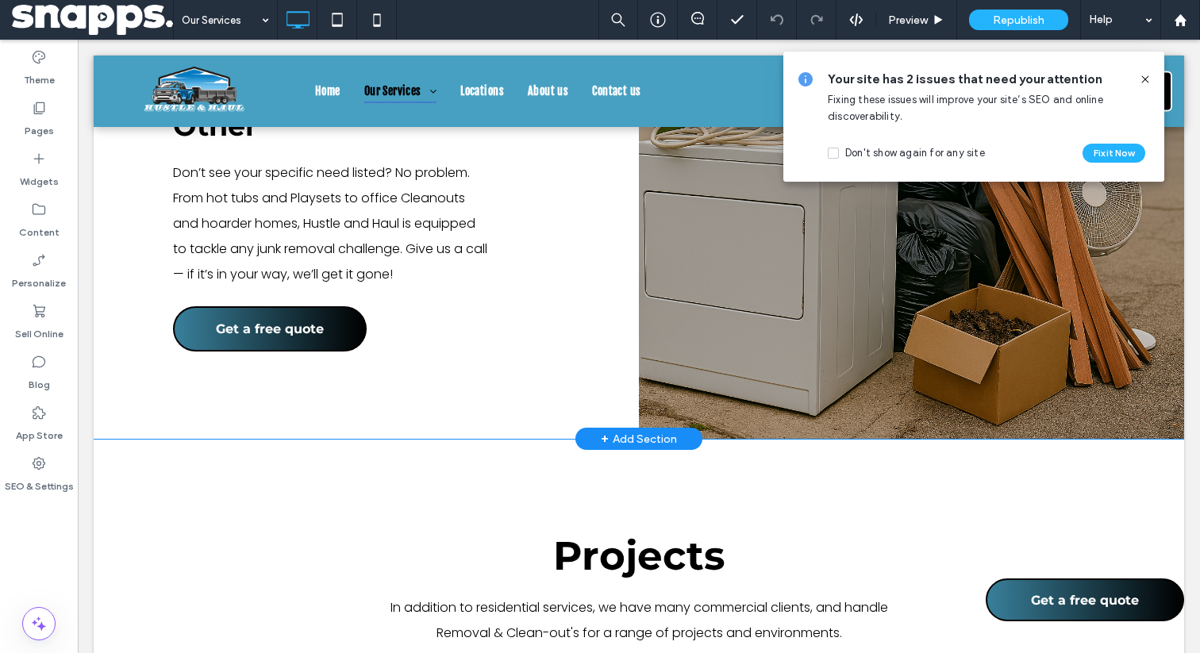
scroll to position [4204, 0]
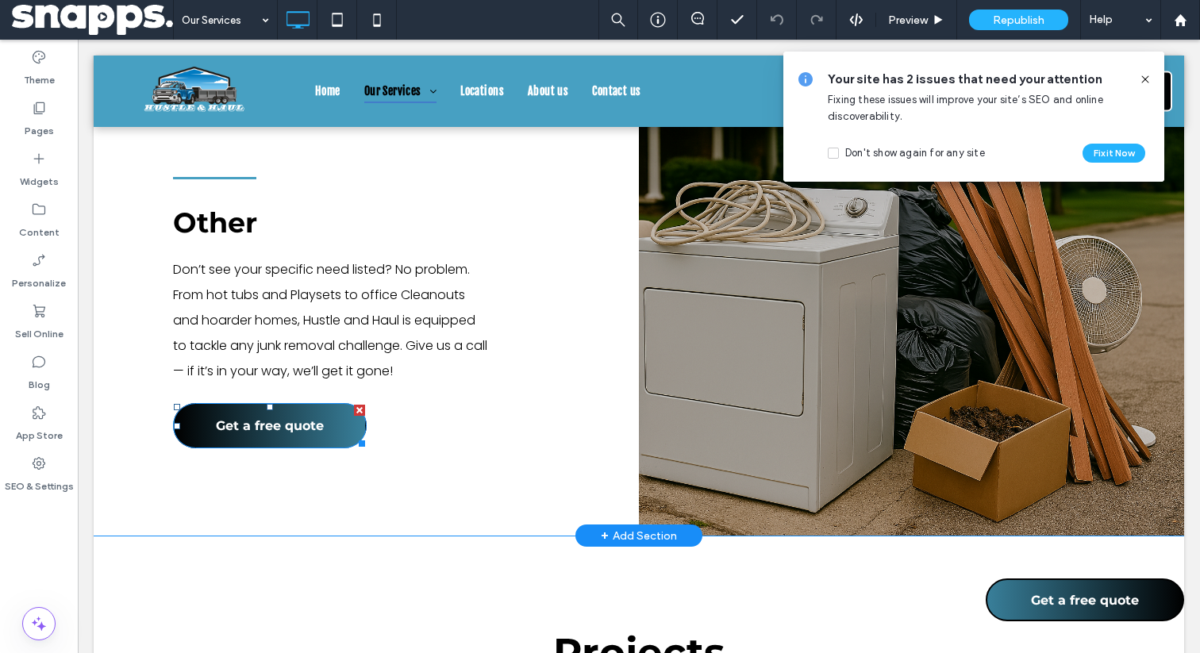
click at [242, 441] on span "Get a free quote" at bounding box center [270, 425] width 108 height 31
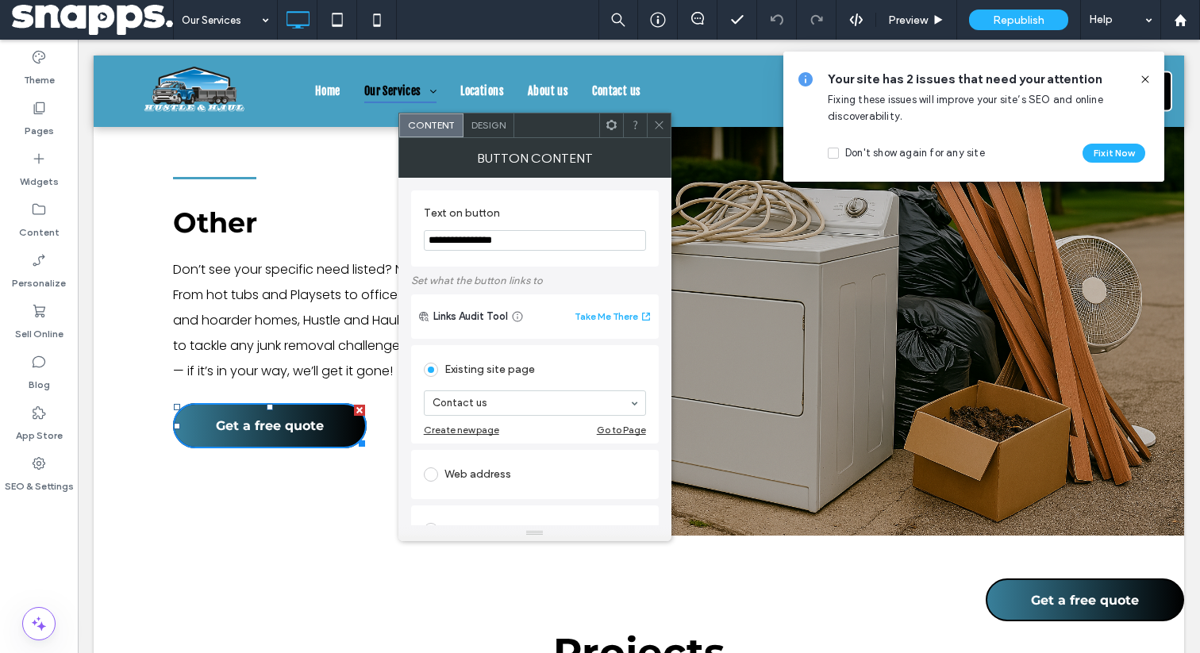
click at [664, 133] on span at bounding box center [659, 126] width 12 height 24
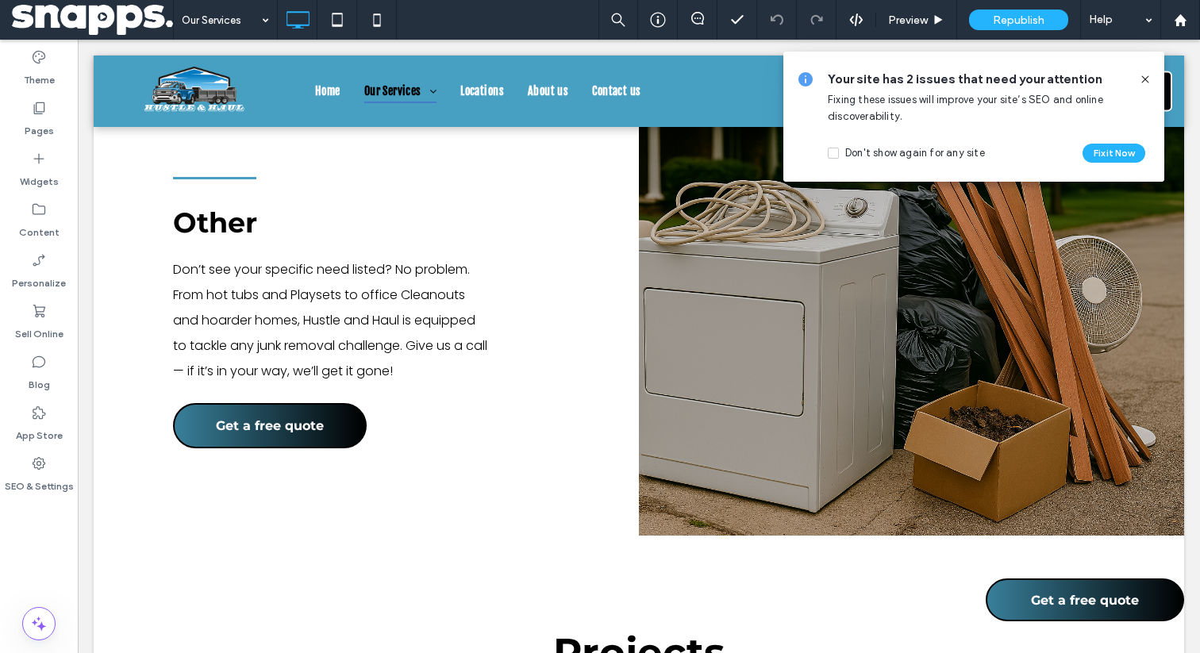
click at [1149, 77] on icon at bounding box center [1145, 79] width 13 height 13
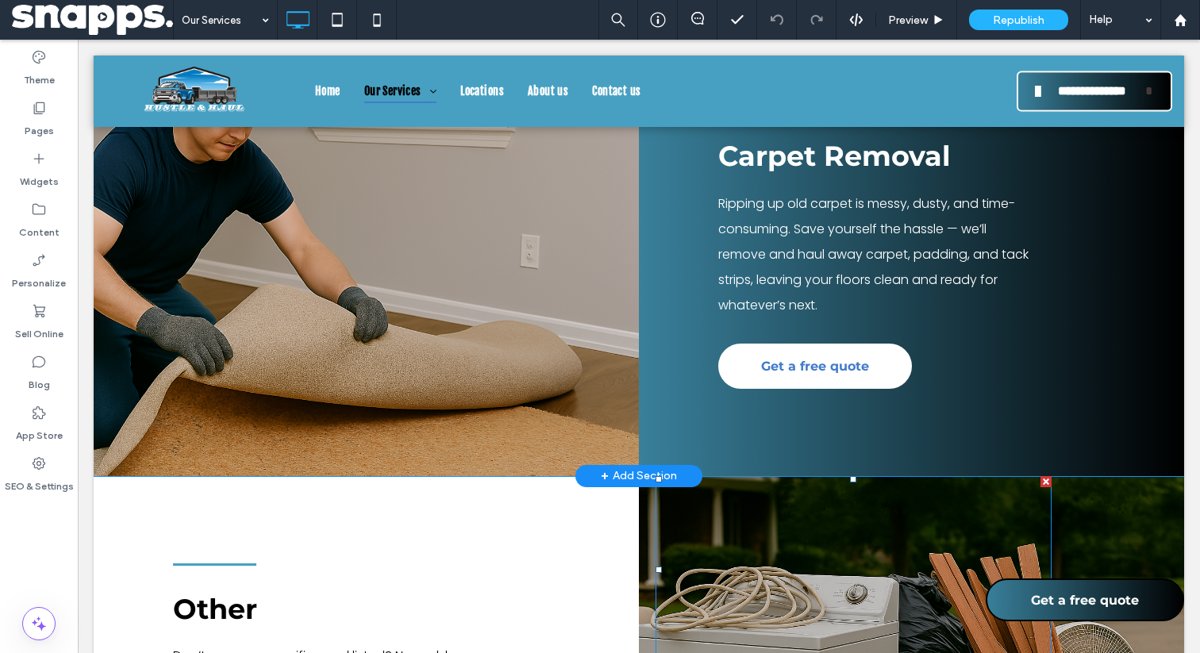
scroll to position [3760, 0]
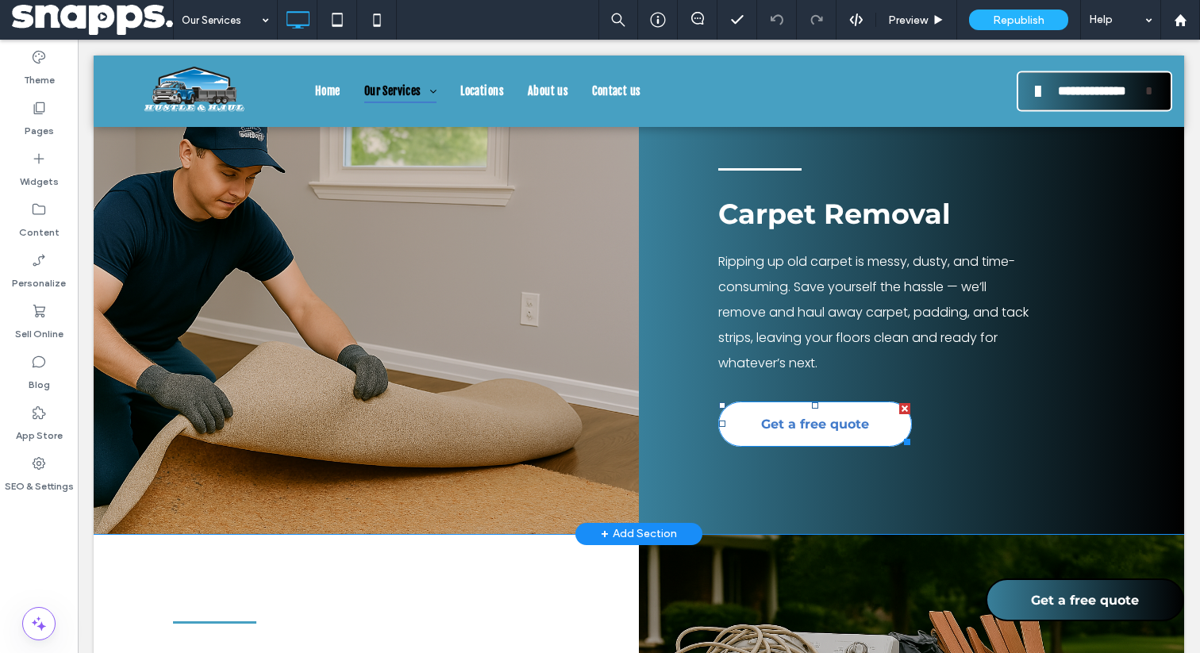
click at [815, 440] on span "Get a free quote" at bounding box center [815, 424] width 108 height 31
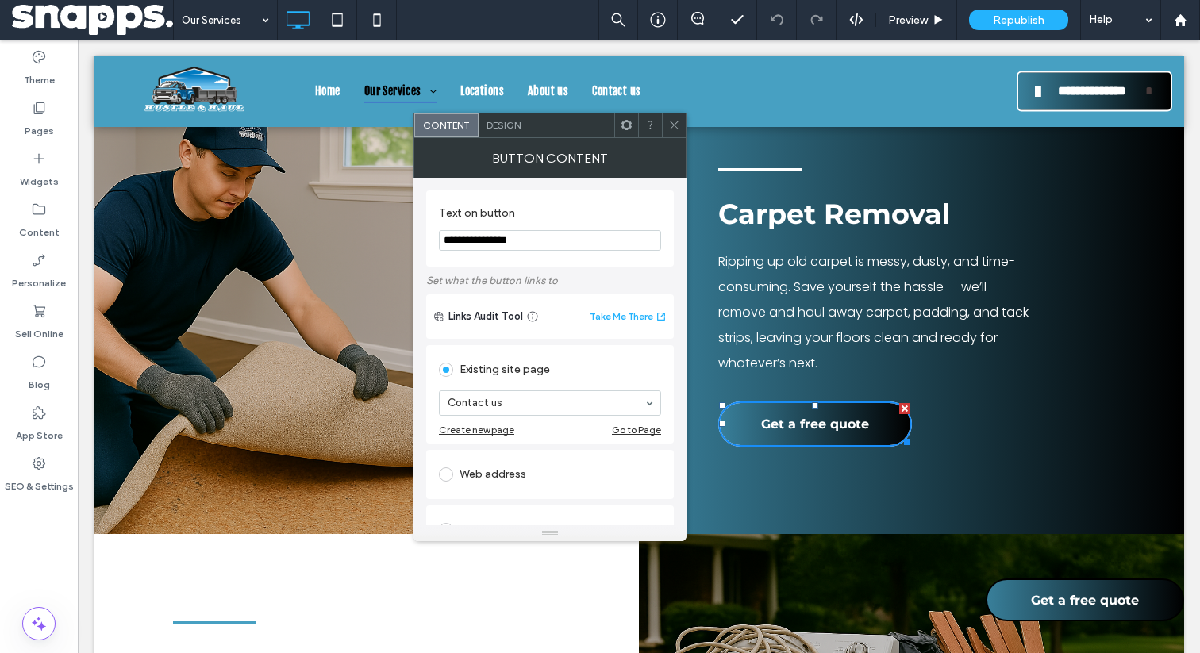
click at [680, 129] on icon at bounding box center [674, 125] width 12 height 12
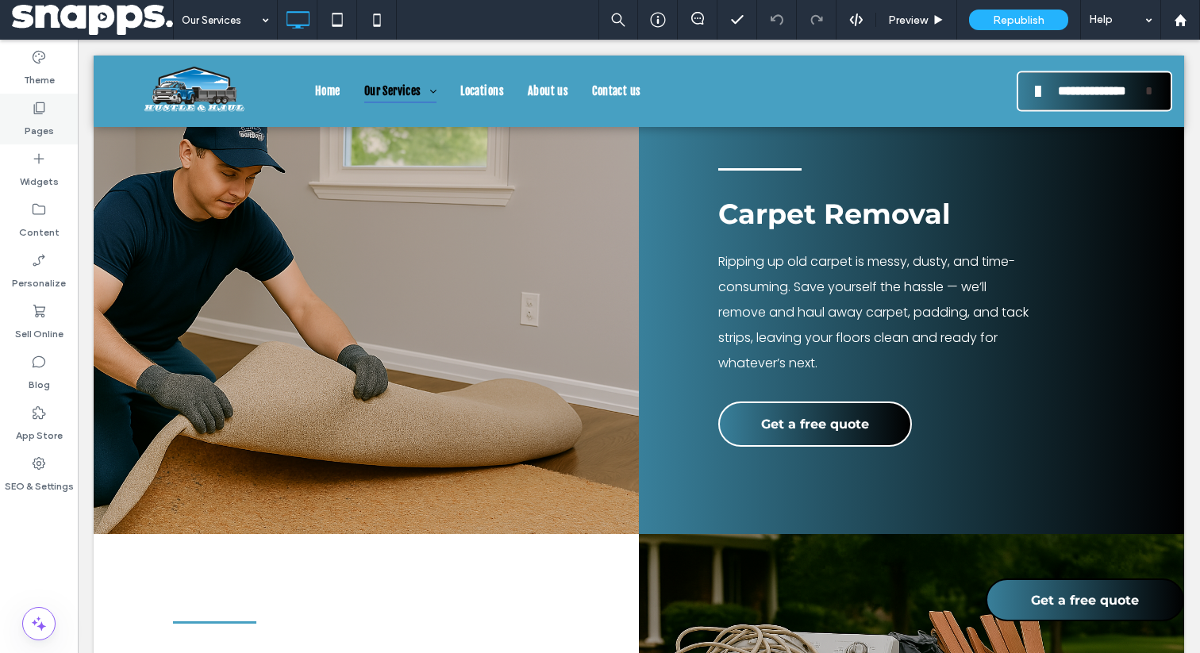
click at [48, 106] on div "Pages" at bounding box center [39, 119] width 78 height 51
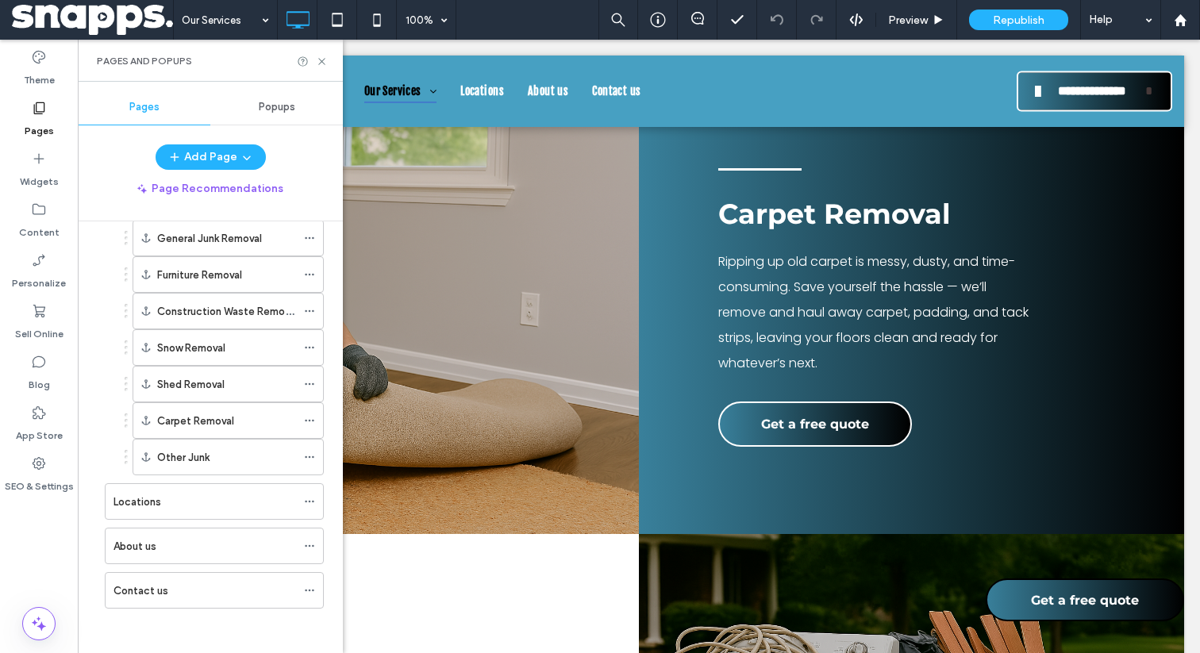
scroll to position [186, 0]
click at [160, 476] on ol "Home Our Services Yard Waste Removal House / Garage Clean out General Junk Remo…" at bounding box center [204, 334] width 239 height 543
click at [159, 485] on div "Locations" at bounding box center [205, 498] width 183 height 35
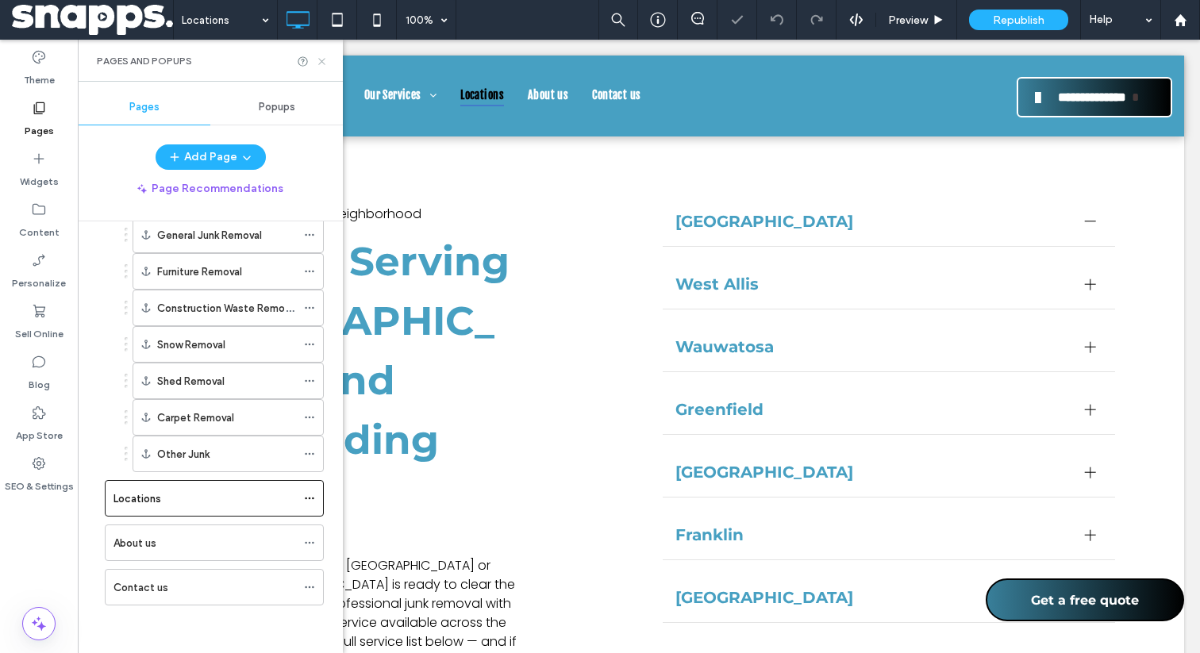
click at [321, 57] on icon at bounding box center [322, 62] width 12 height 12
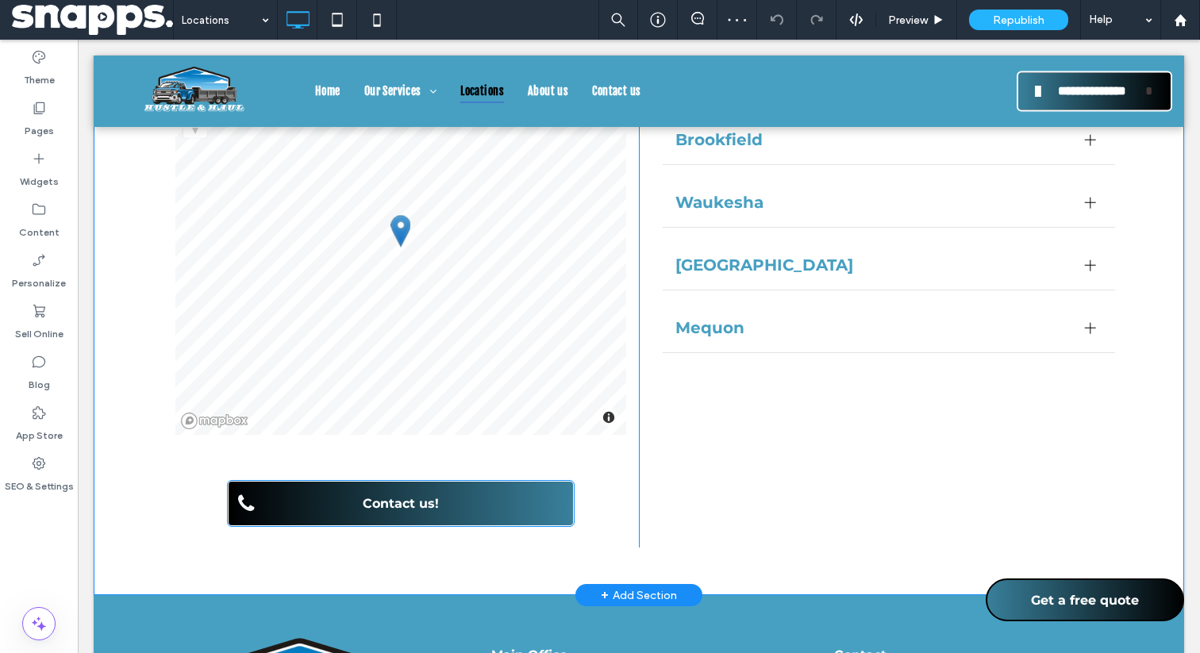
scroll to position [672, 0]
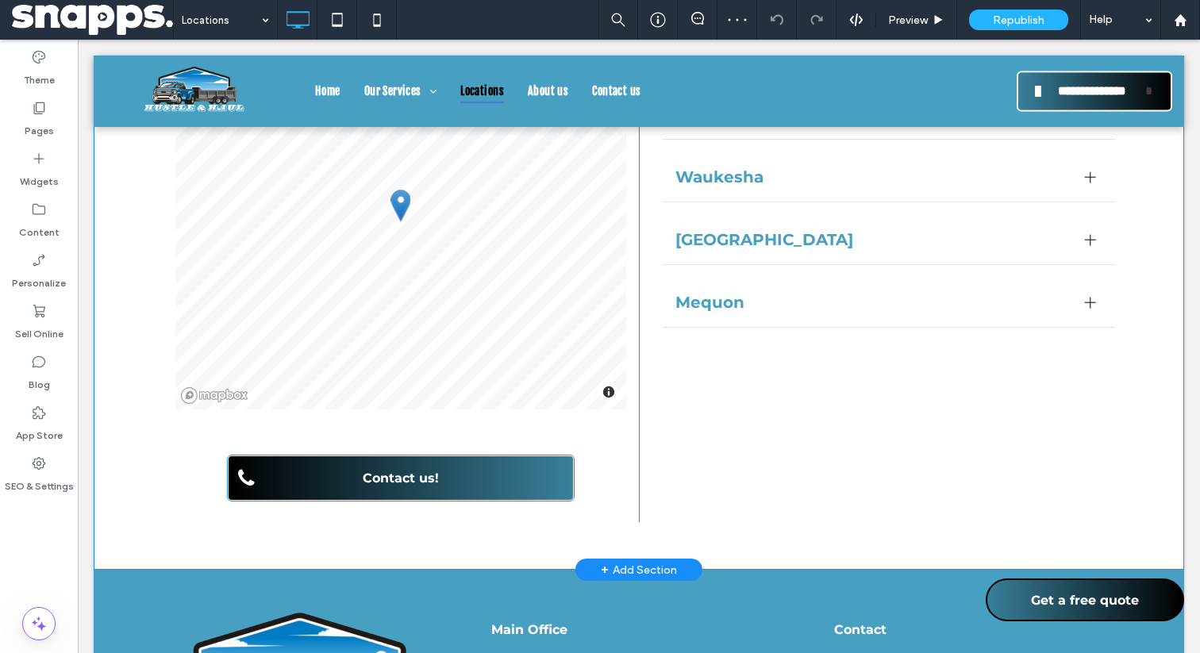
click at [382, 463] on span "Contact us!" at bounding box center [400, 478] width 87 height 31
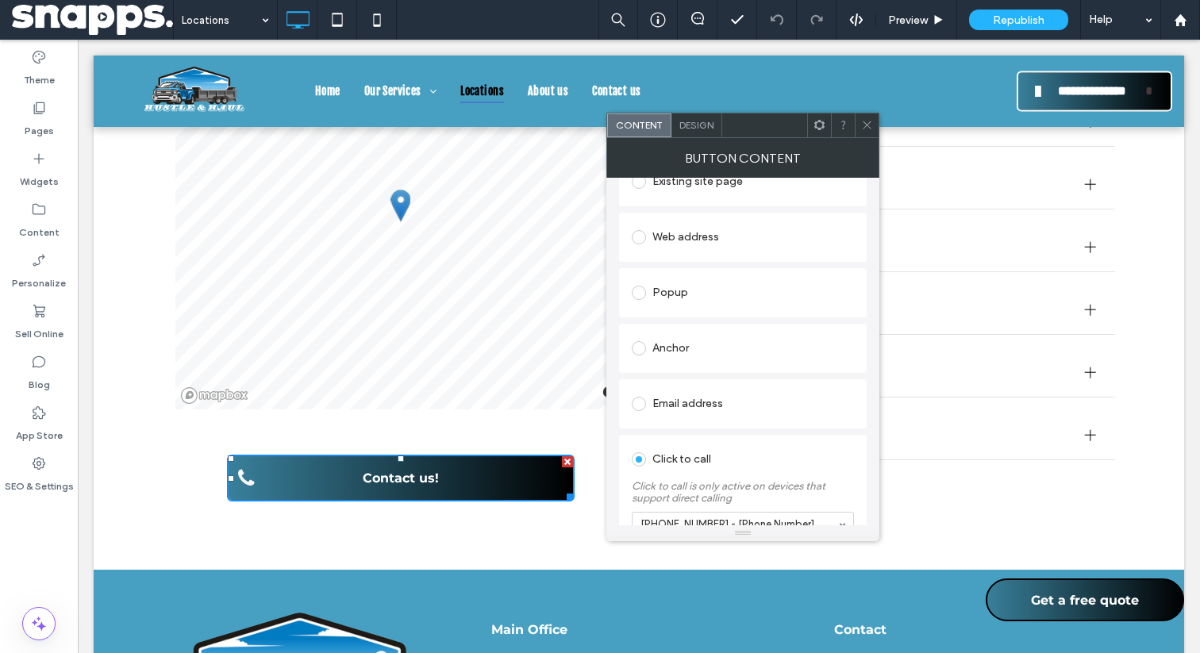
scroll to position [272, 0]
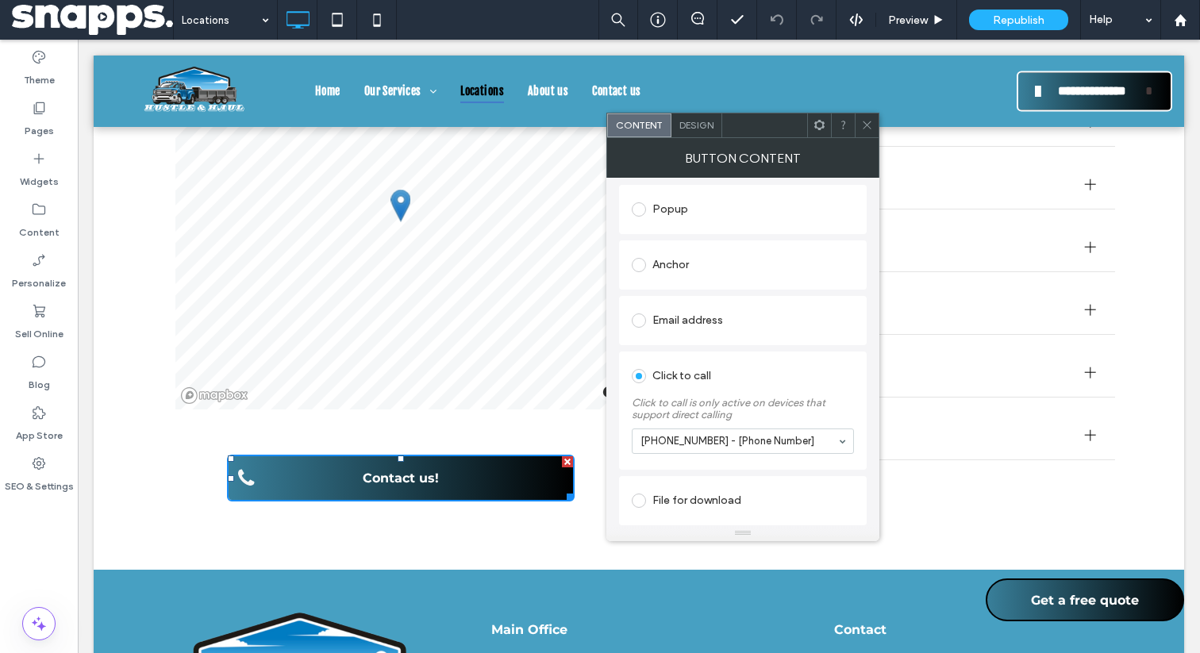
click at [866, 121] on icon at bounding box center [867, 125] width 12 height 12
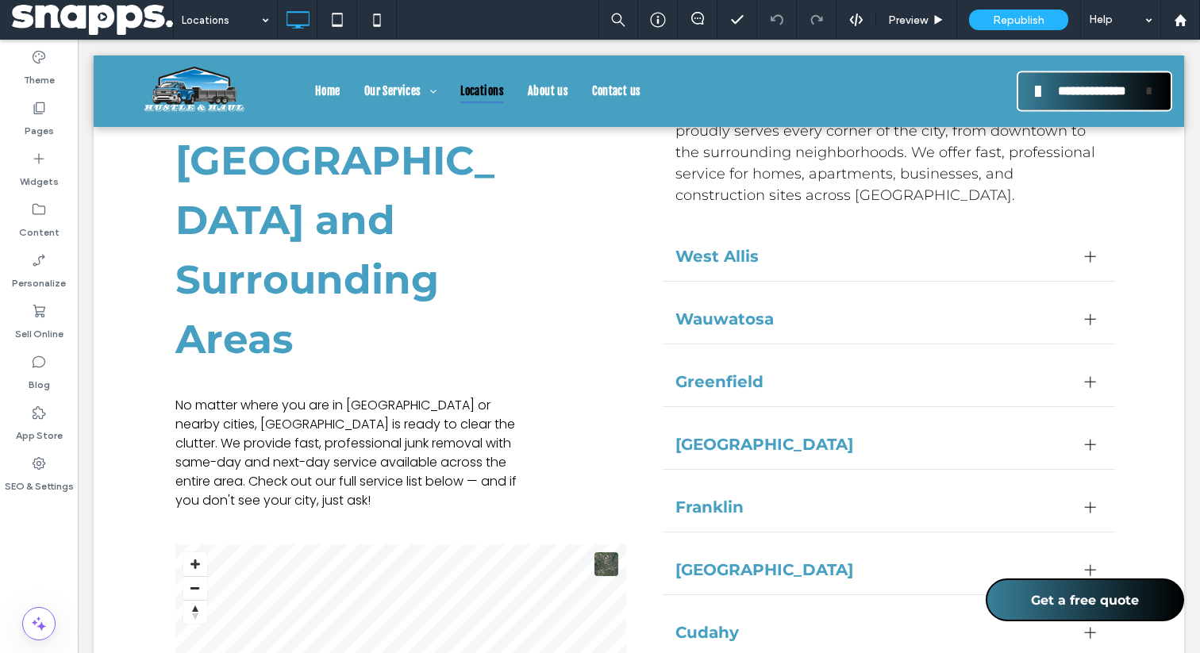
scroll to position [11, 0]
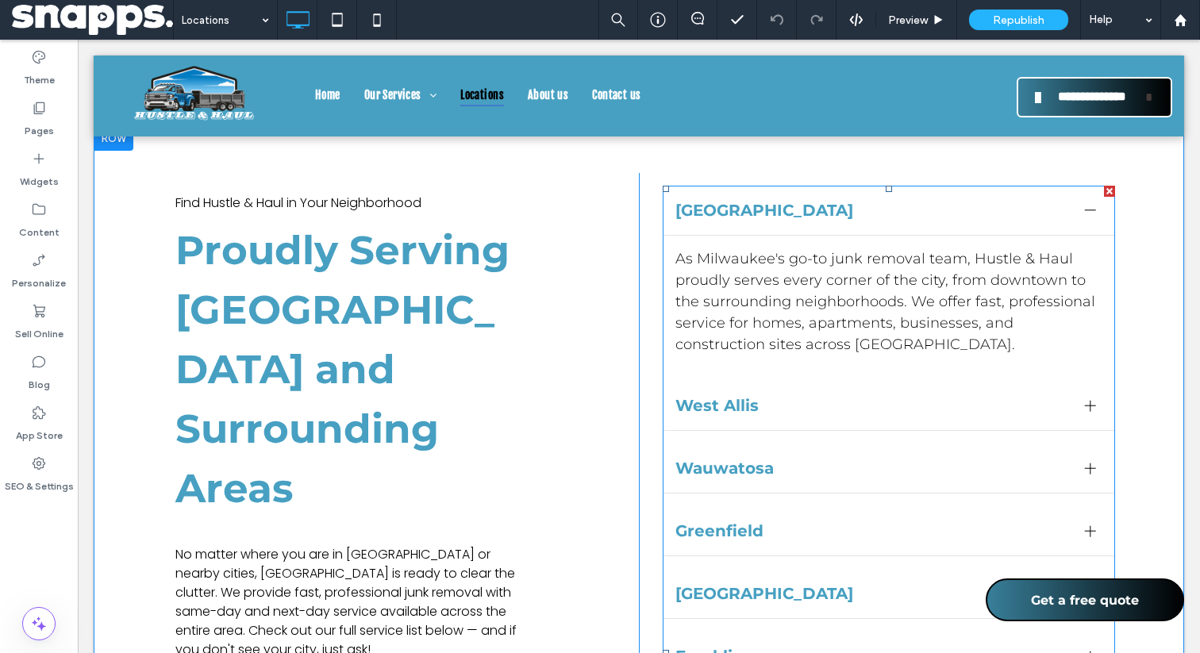
click at [1027, 575] on div "Oak Creek" at bounding box center [889, 594] width 452 height 50
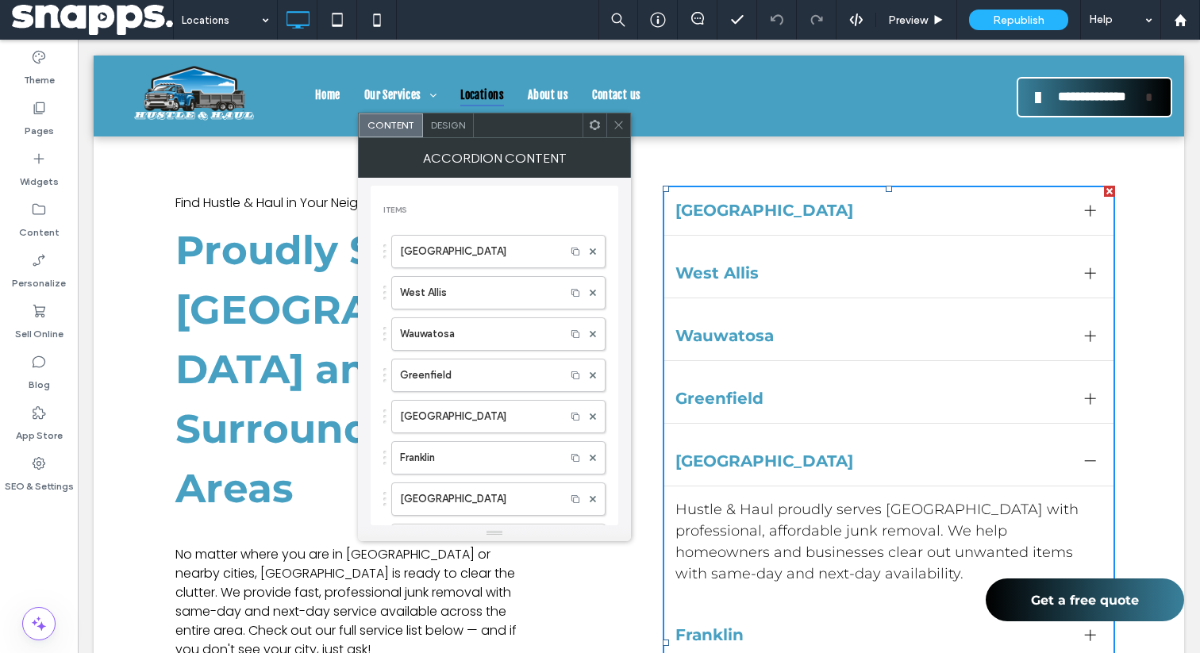
click at [1026, 588] on link "Get a free quote" at bounding box center [1085, 600] width 198 height 43
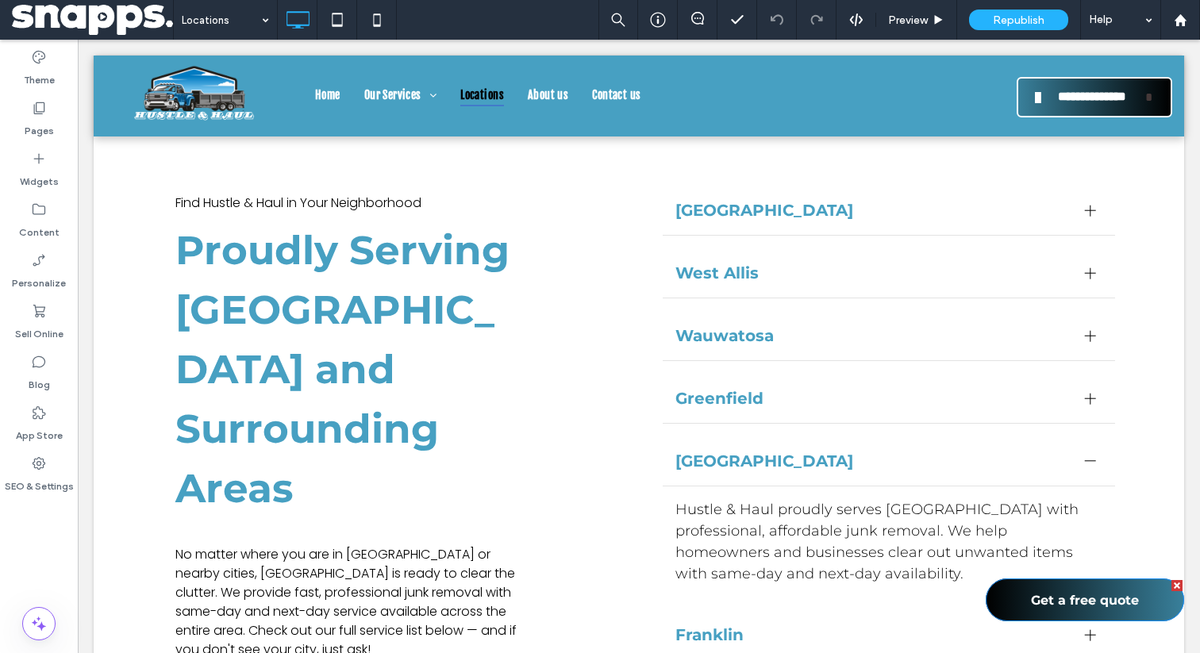
click at [1026, 588] on link "Get a free quote" at bounding box center [1085, 600] width 198 height 43
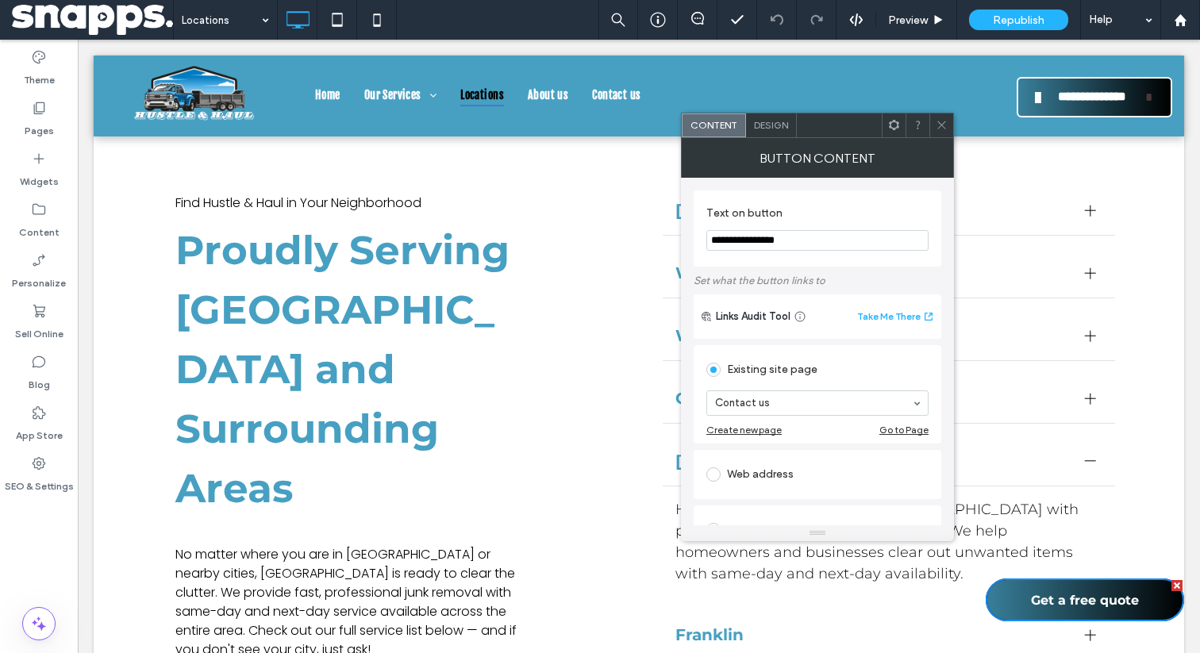
click at [936, 130] on icon at bounding box center [942, 125] width 12 height 12
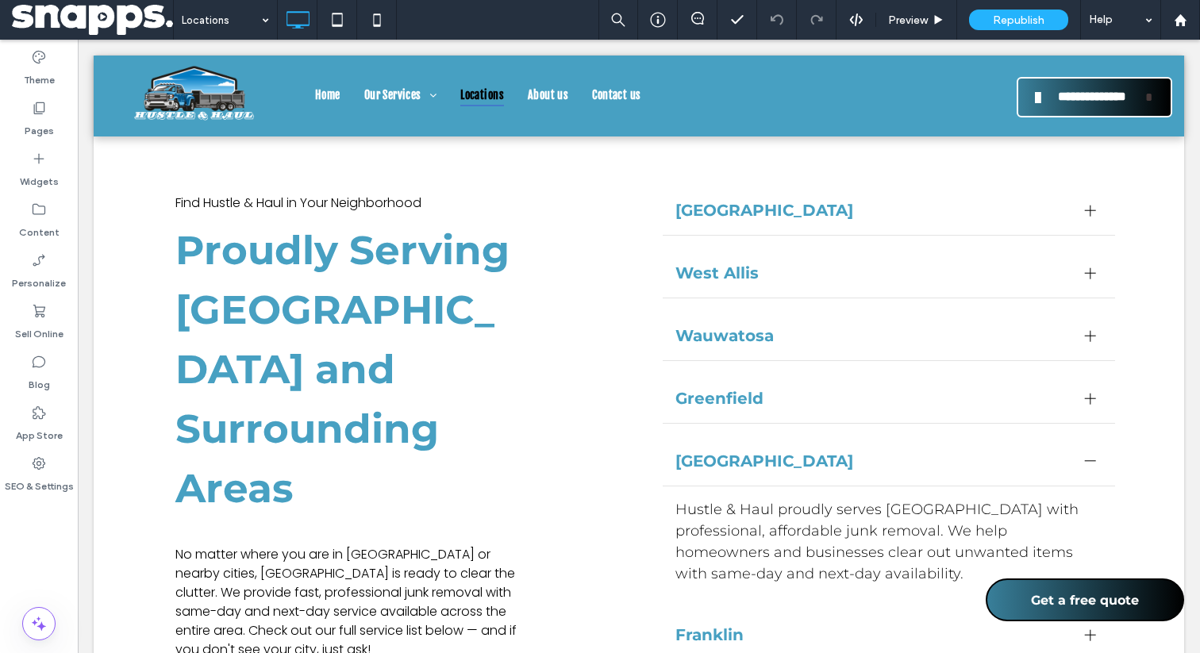
scroll to position [0, 0]
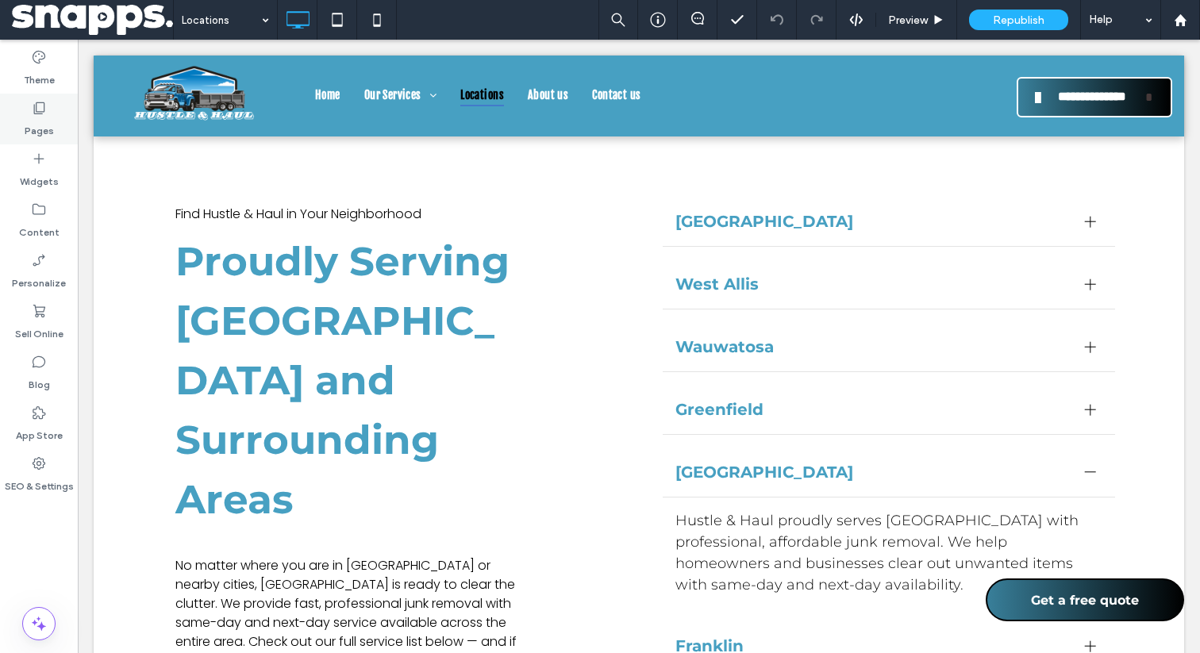
click at [33, 117] on label "Pages" at bounding box center [39, 127] width 29 height 22
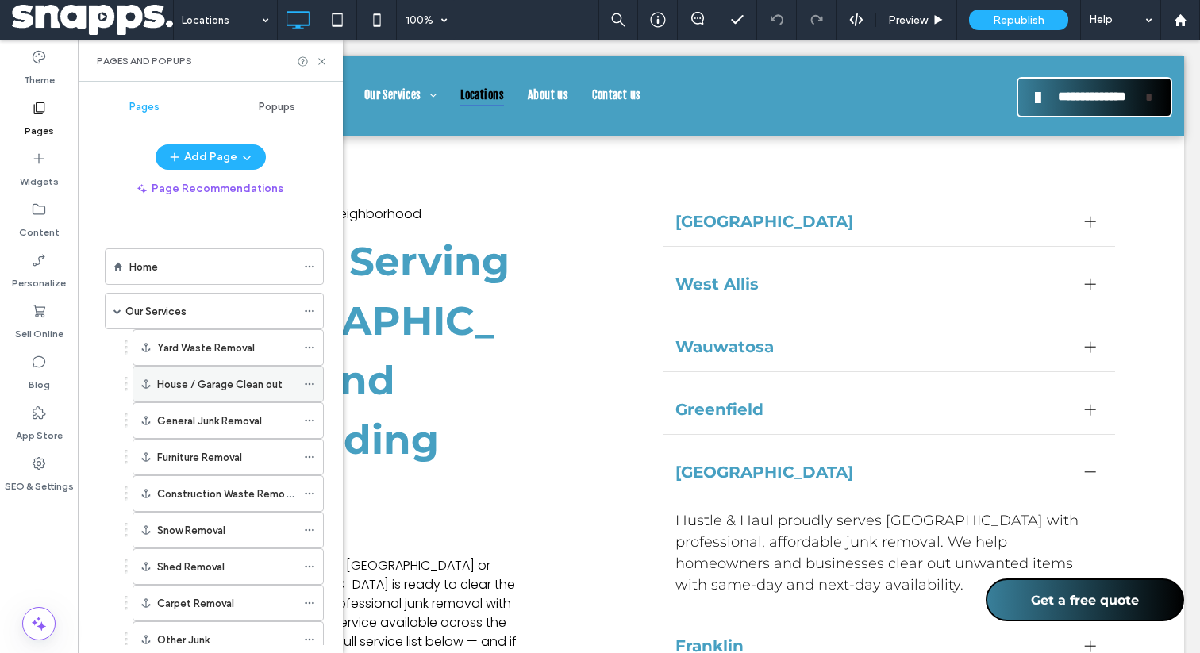
scroll to position [186, 0]
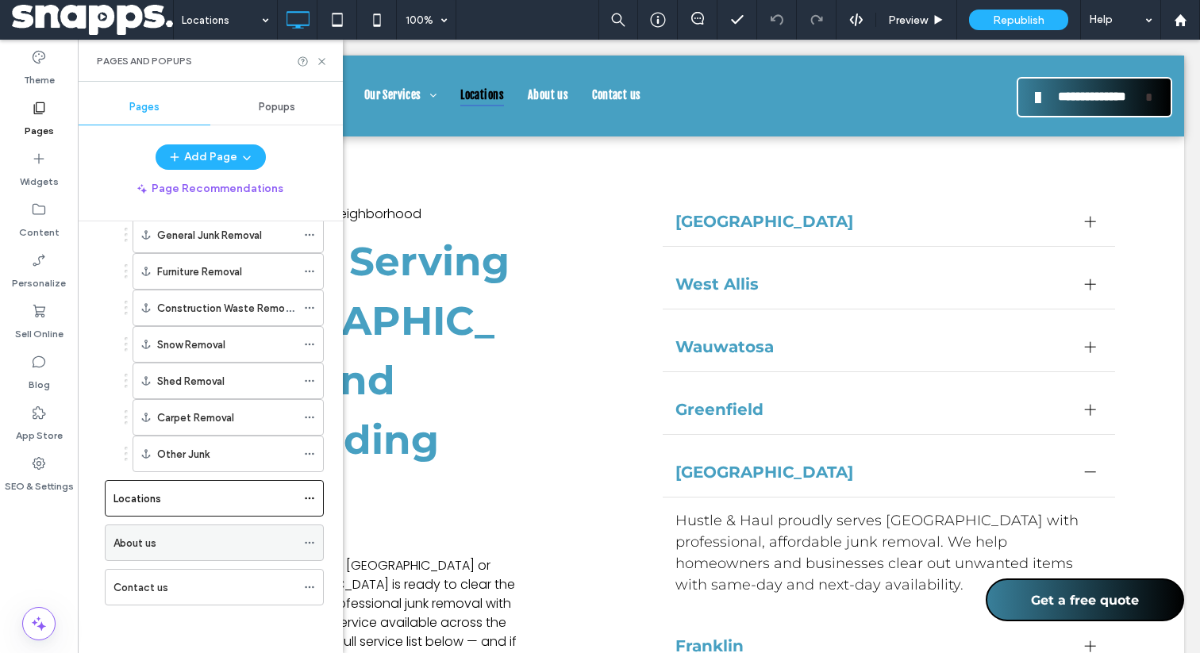
click at [202, 541] on div "About us" at bounding box center [205, 543] width 183 height 17
click at [320, 62] on use at bounding box center [321, 61] width 6 height 6
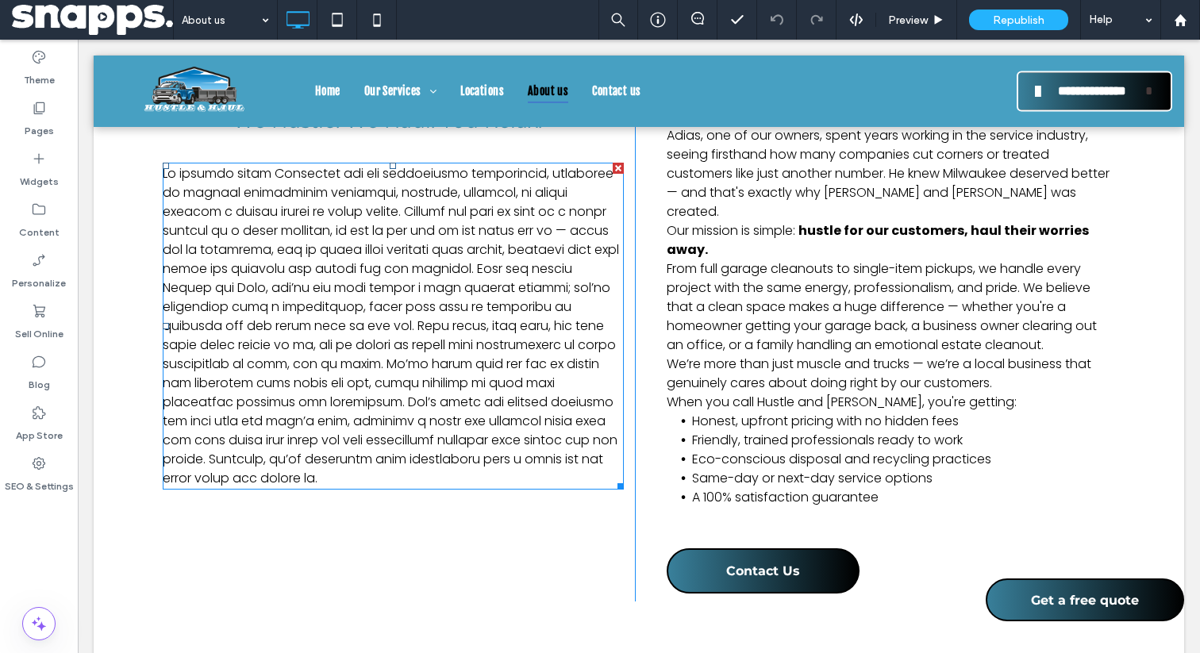
scroll to position [645, 0]
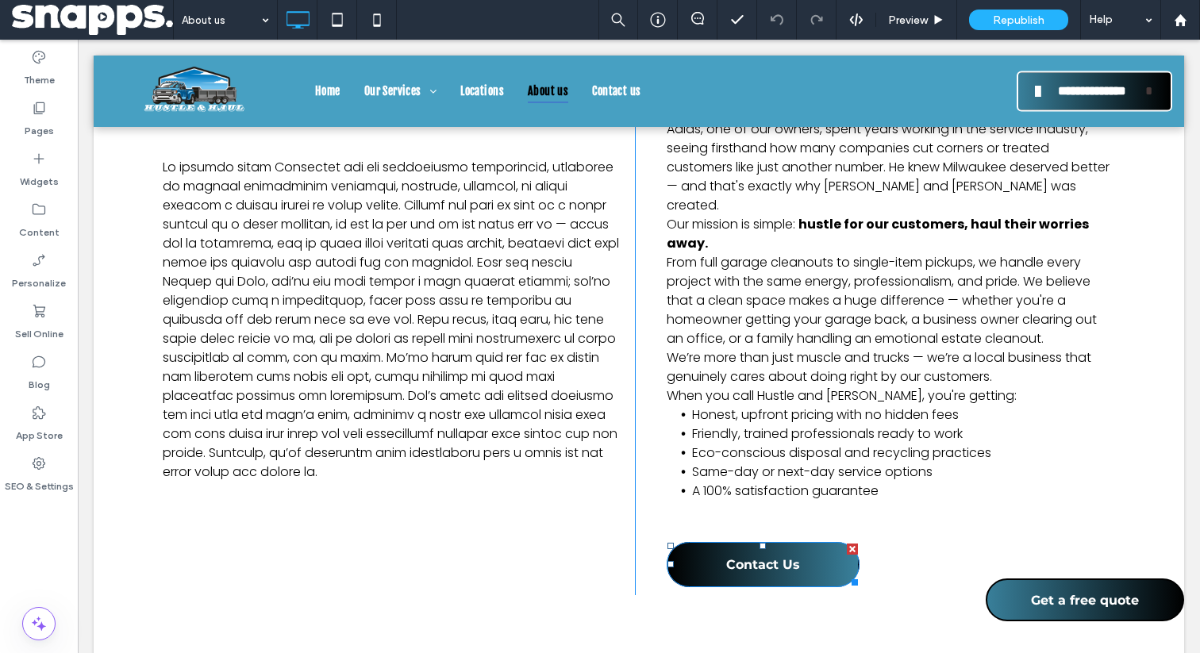
click at [750, 558] on span "Contact Us" at bounding box center [763, 564] width 74 height 31
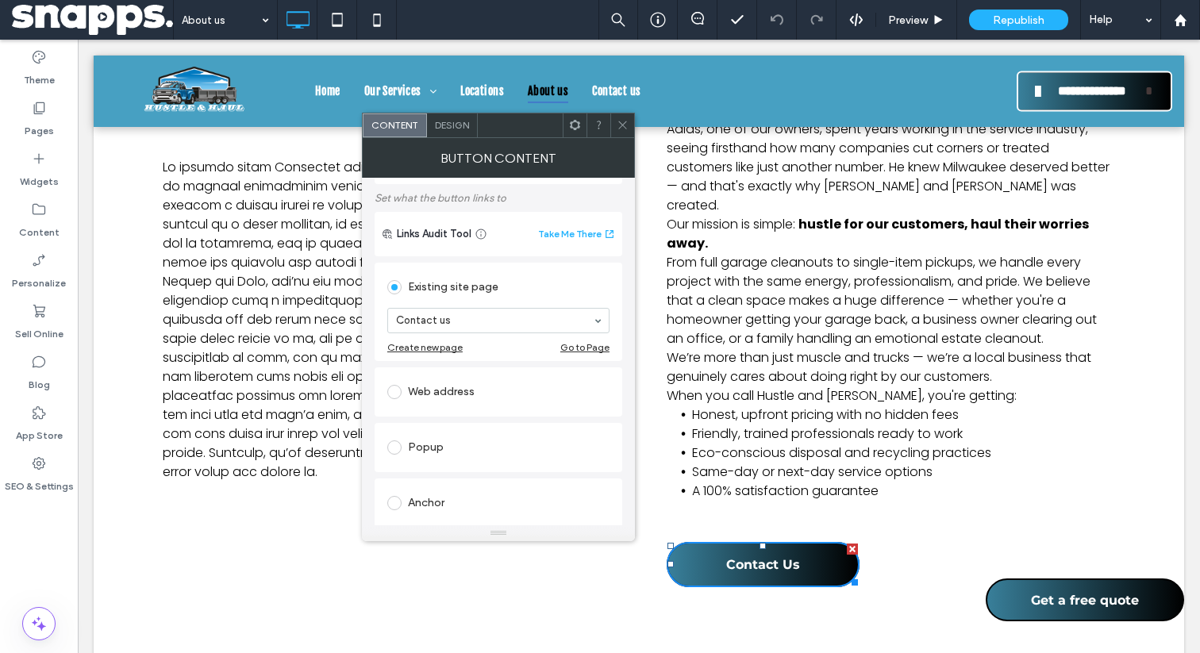
scroll to position [253, 0]
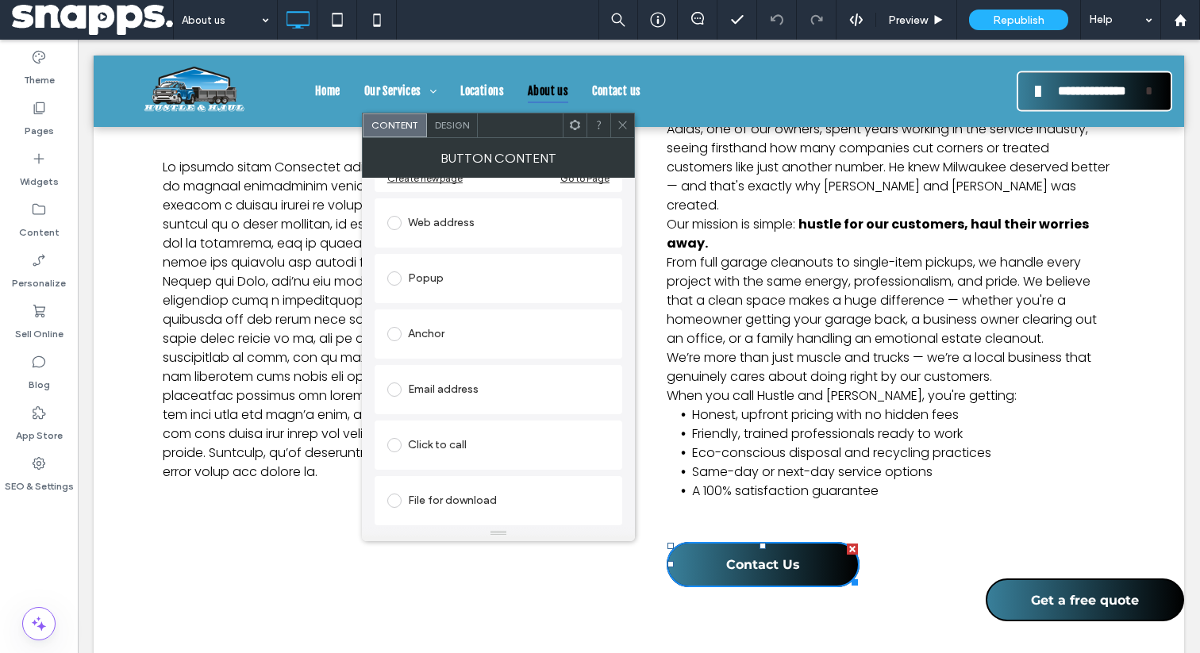
click at [619, 121] on use at bounding box center [622, 125] width 8 height 8
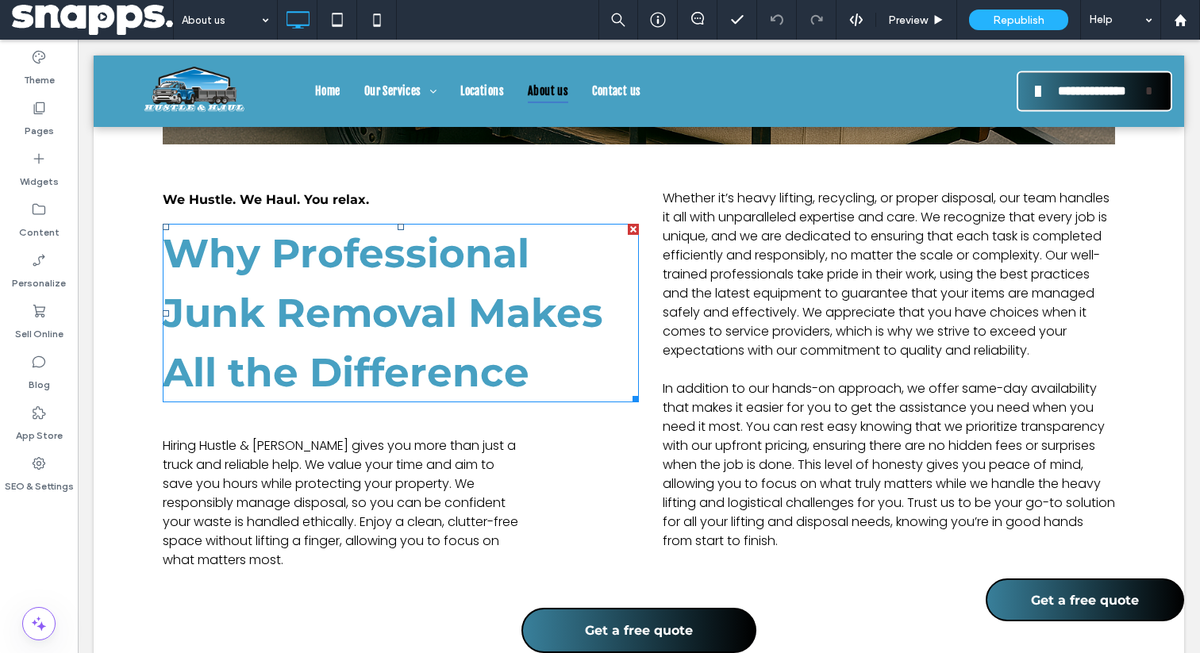
scroll to position [1900, 0]
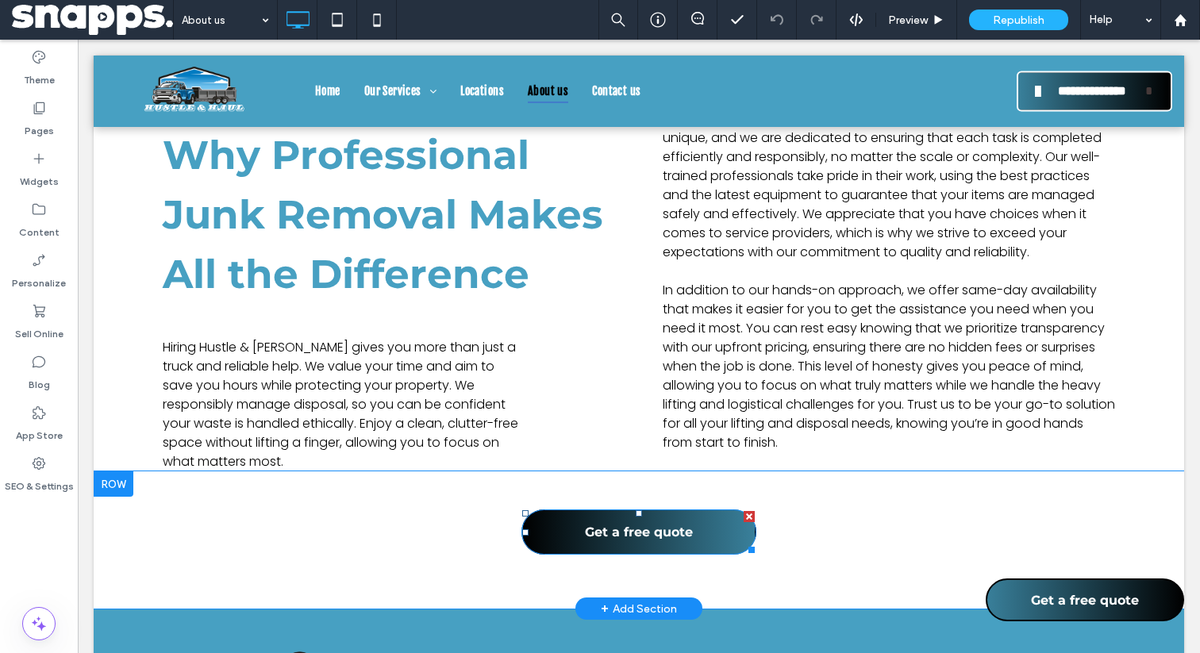
click at [641, 517] on span "Get a free quote" at bounding box center [639, 532] width 108 height 31
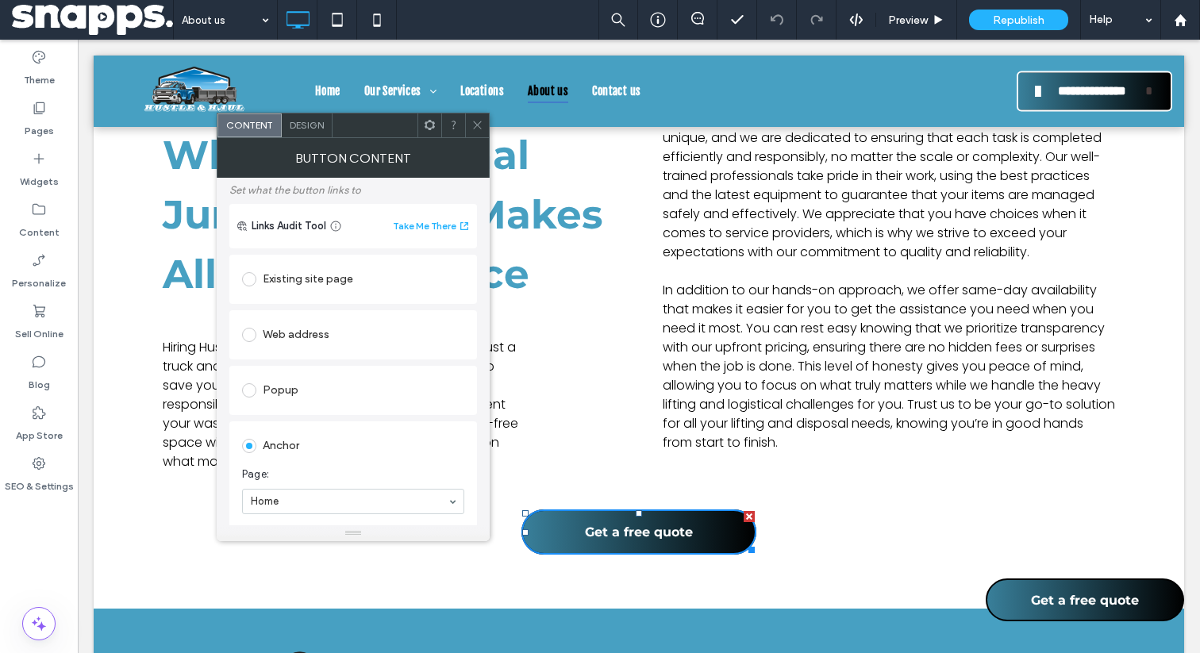
scroll to position [75, 0]
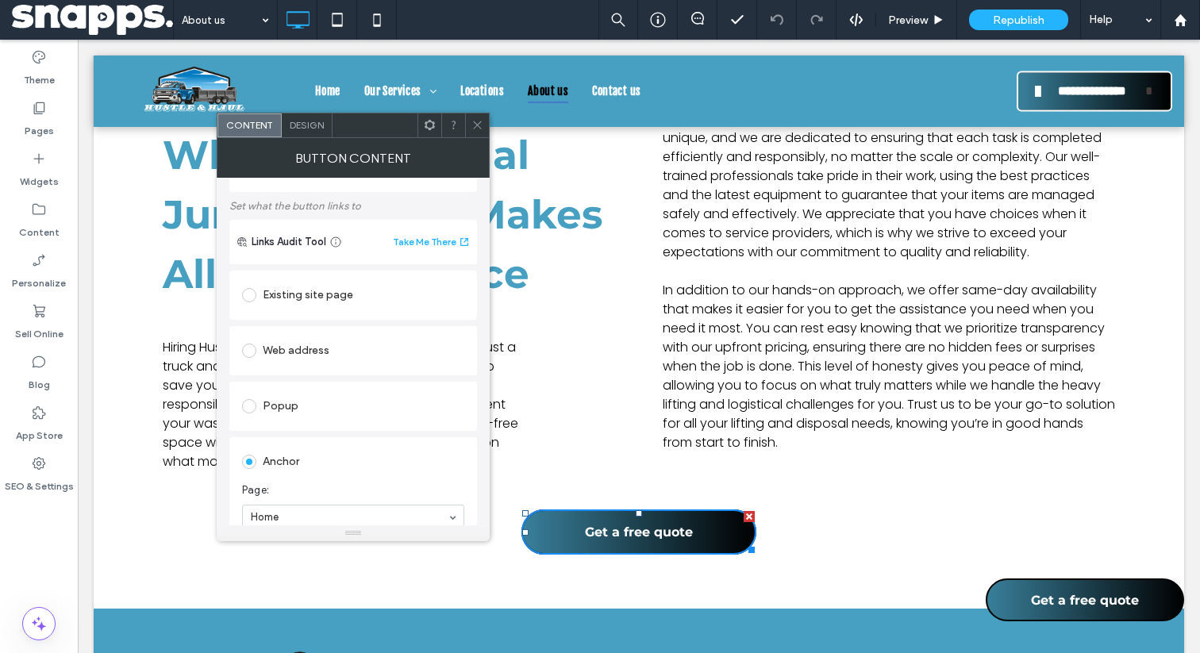
click at [302, 300] on div "Existing site page" at bounding box center [353, 295] width 222 height 25
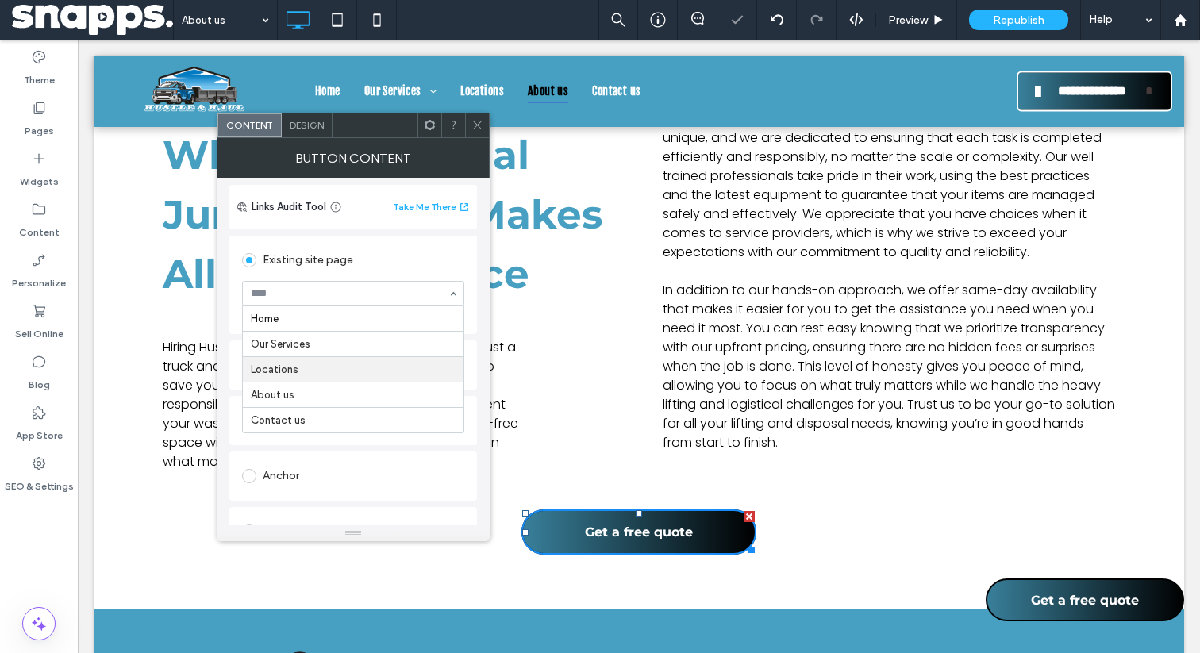
scroll to position [112, 0]
click at [371, 247] on div "Existing site page" at bounding box center [353, 257] width 222 height 25
click at [481, 125] on icon at bounding box center [478, 125] width 12 height 12
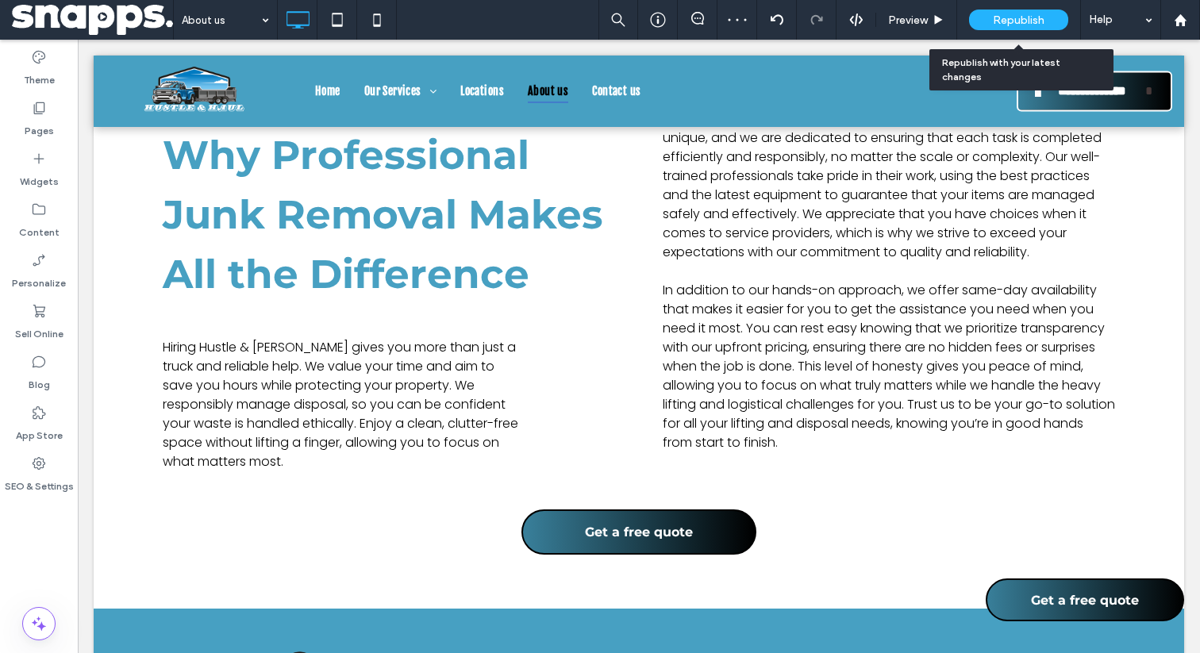
click at [1021, 19] on span "Republish" at bounding box center [1019, 19] width 52 height 13
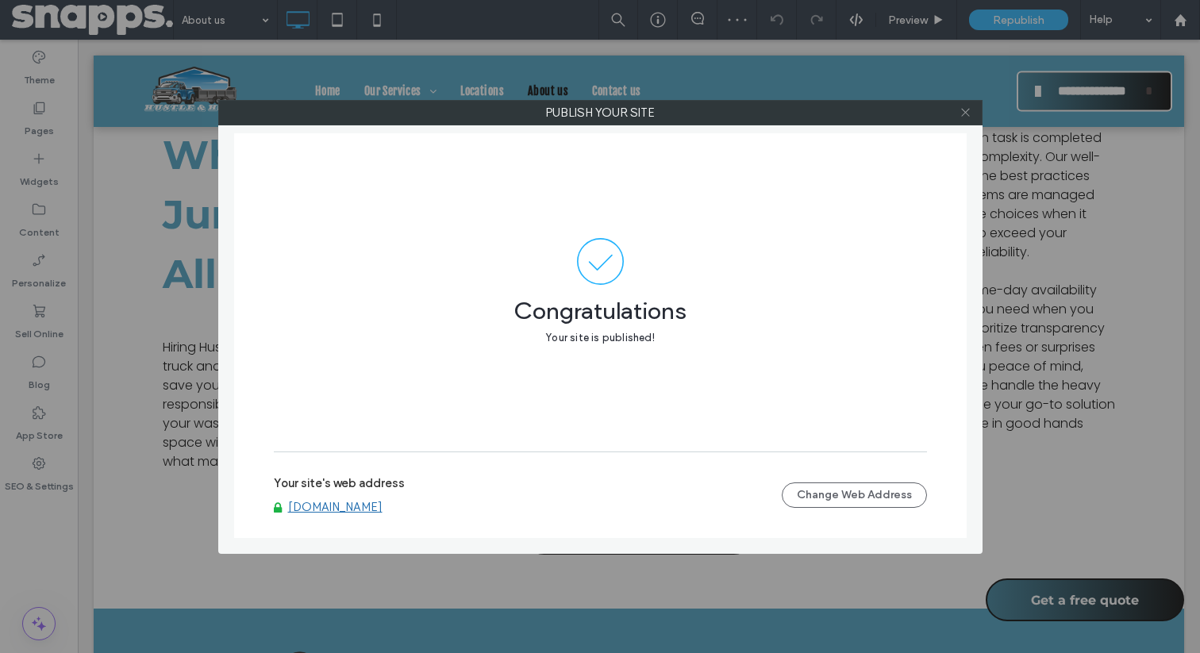
click at [968, 119] on span at bounding box center [966, 113] width 12 height 24
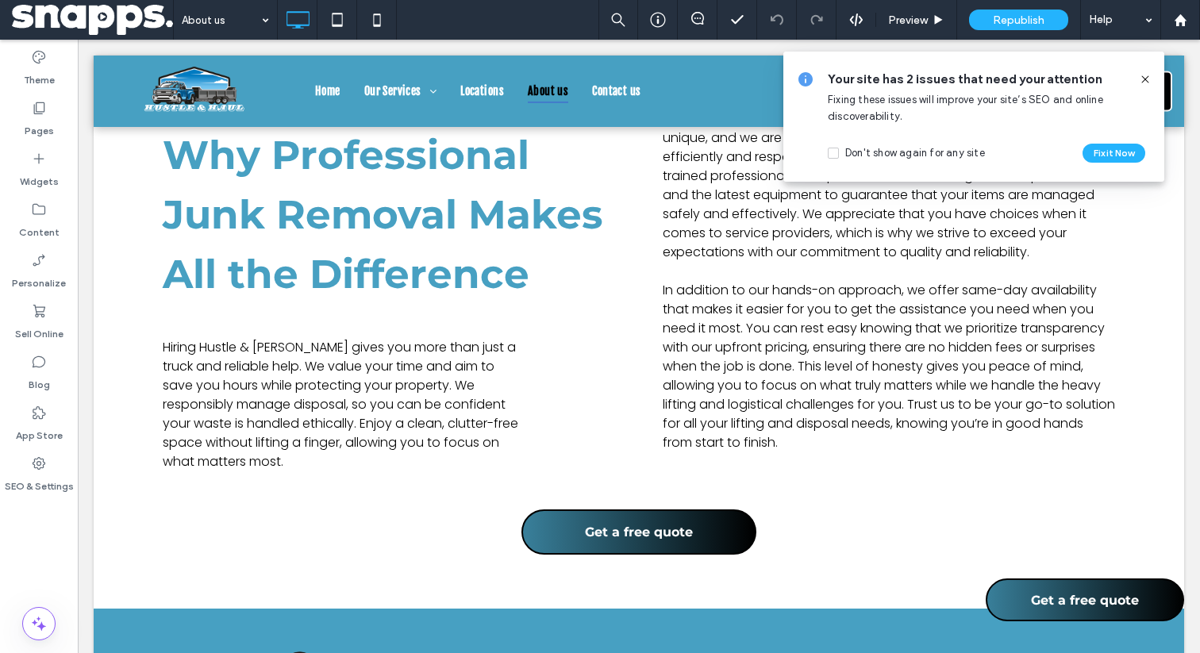
click at [1138, 84] on div at bounding box center [1138, 79] width 25 height 17
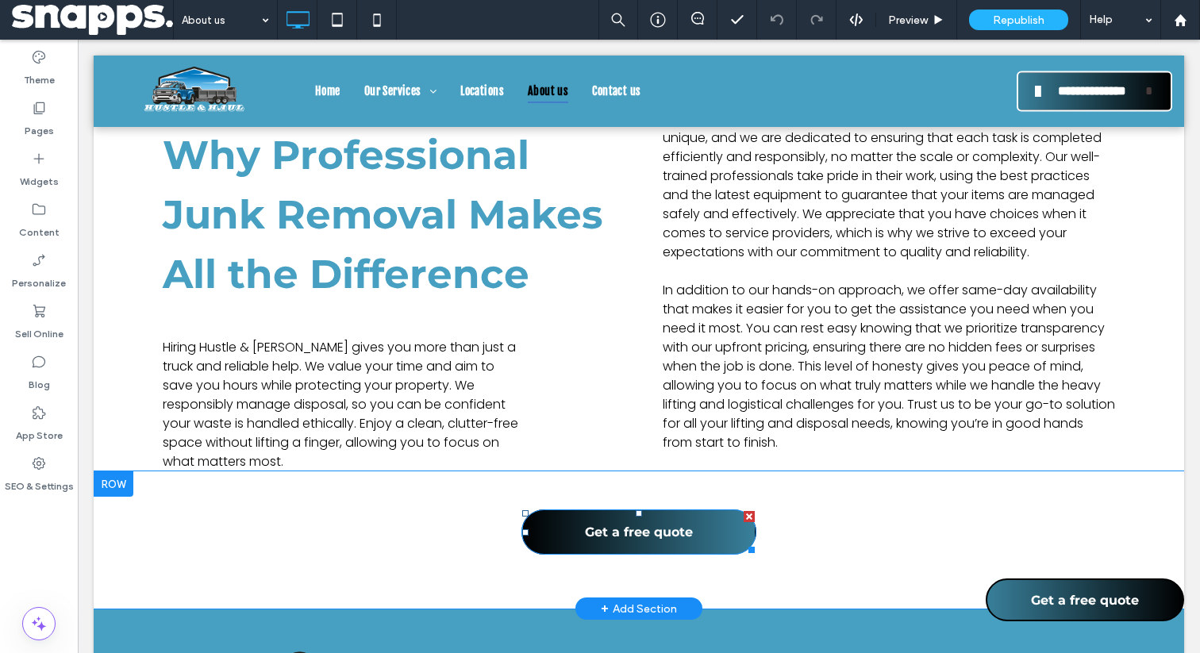
click at [572, 528] on link "Get a free quote" at bounding box center [639, 532] width 235 height 45
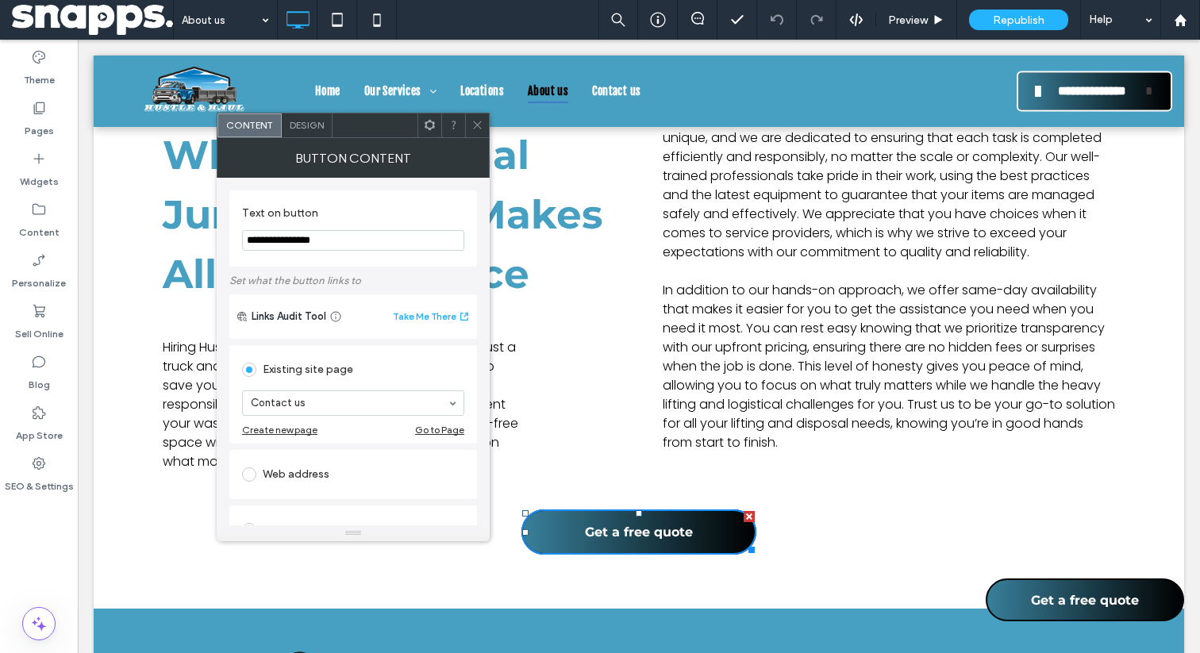
click at [480, 122] on use at bounding box center [477, 125] width 8 height 8
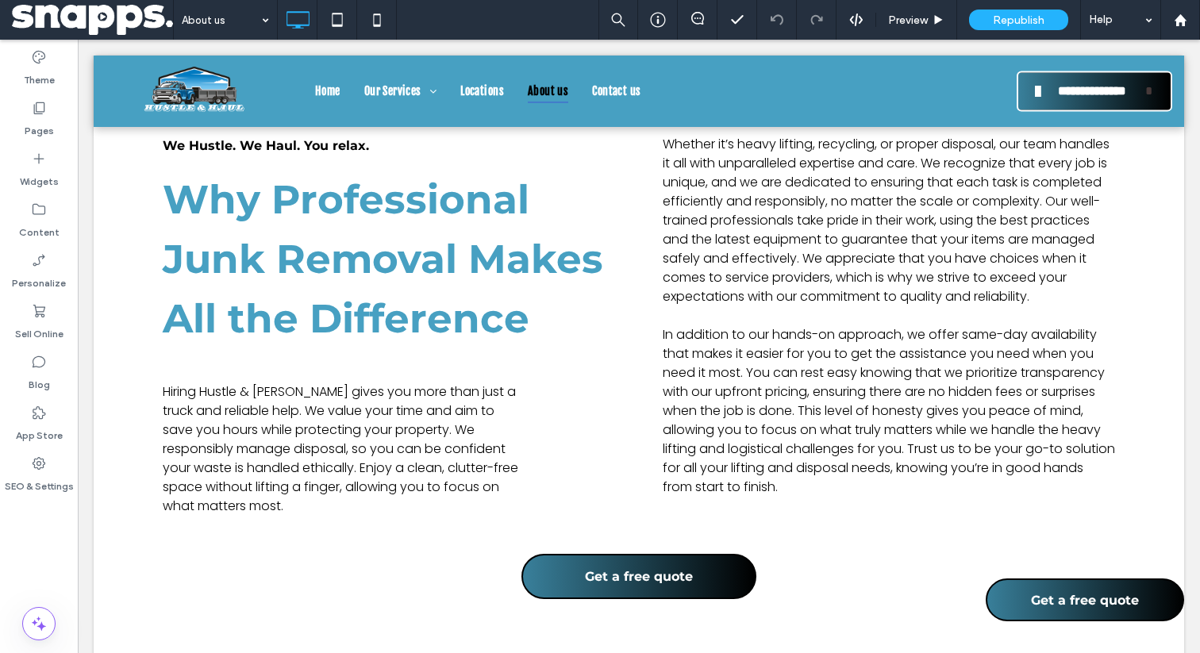
scroll to position [2120, 0]
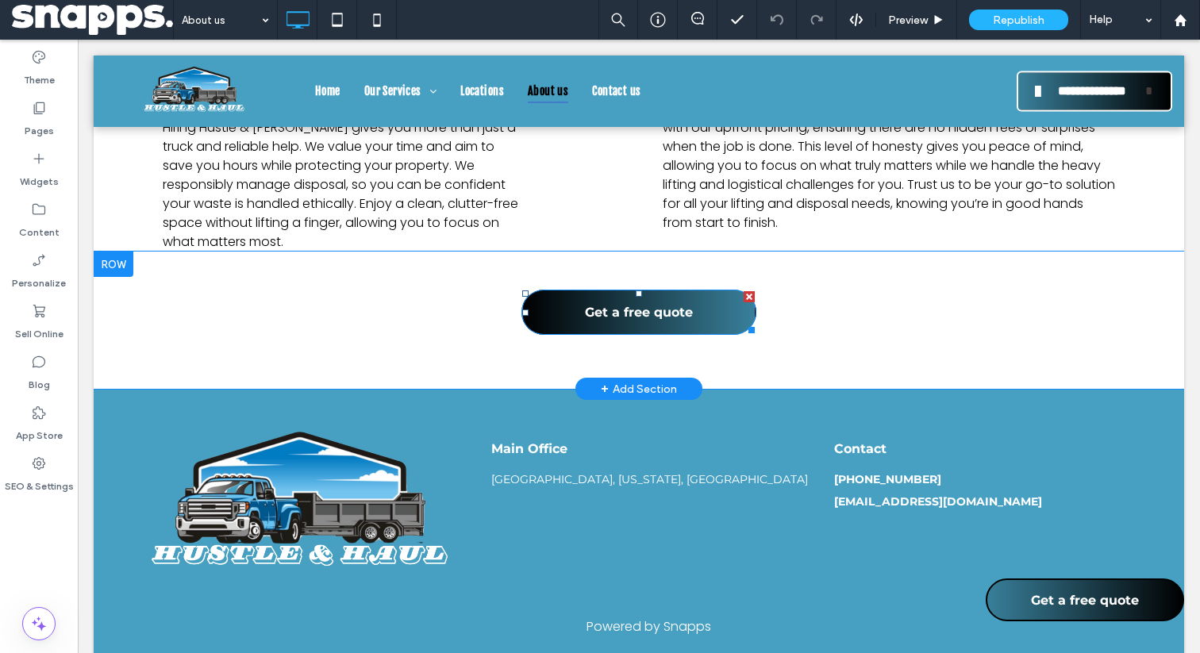
click at [625, 303] on span "Get a free quote" at bounding box center [639, 312] width 108 height 31
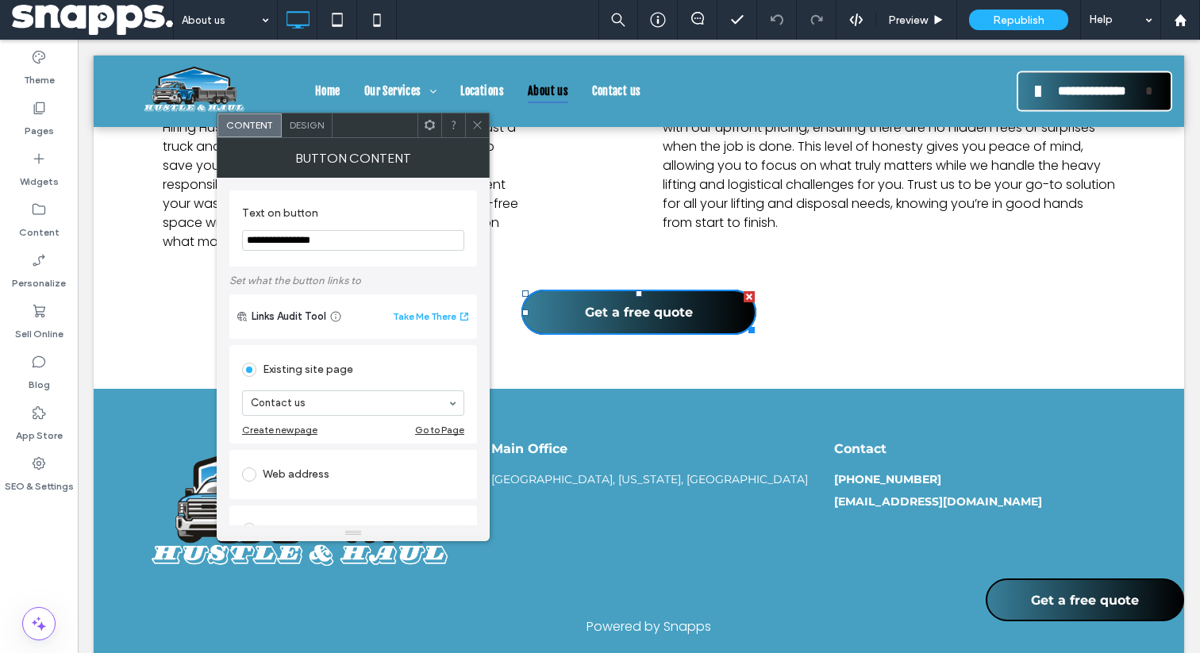
click at [479, 125] on icon at bounding box center [478, 125] width 12 height 12
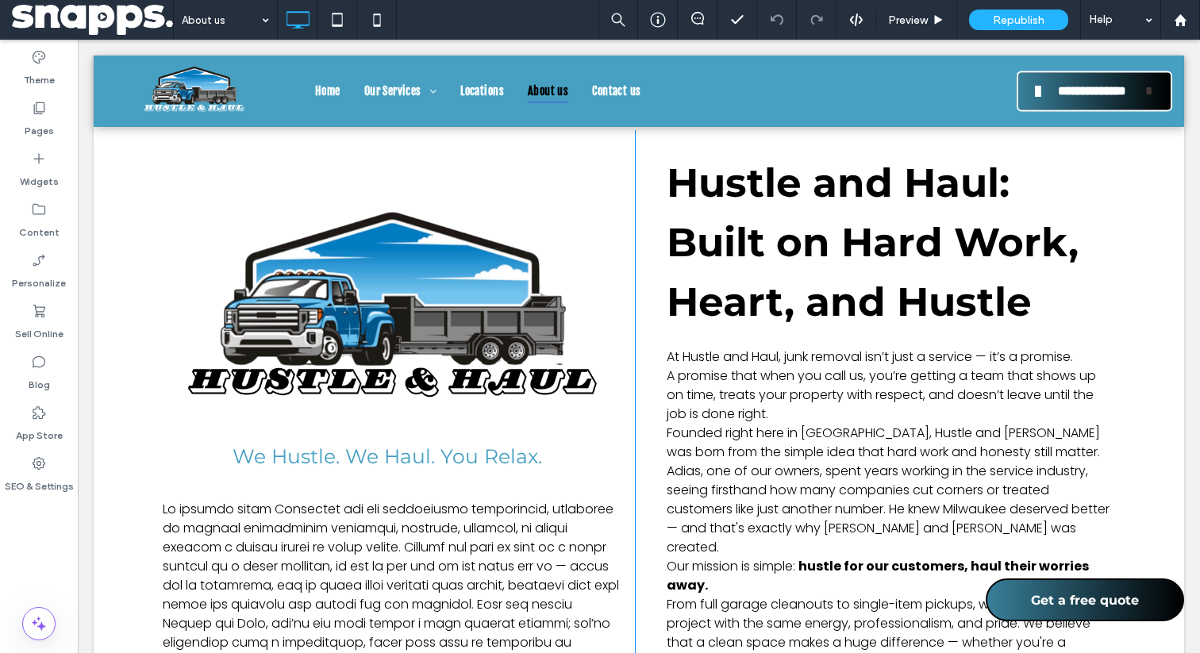
scroll to position [0, 0]
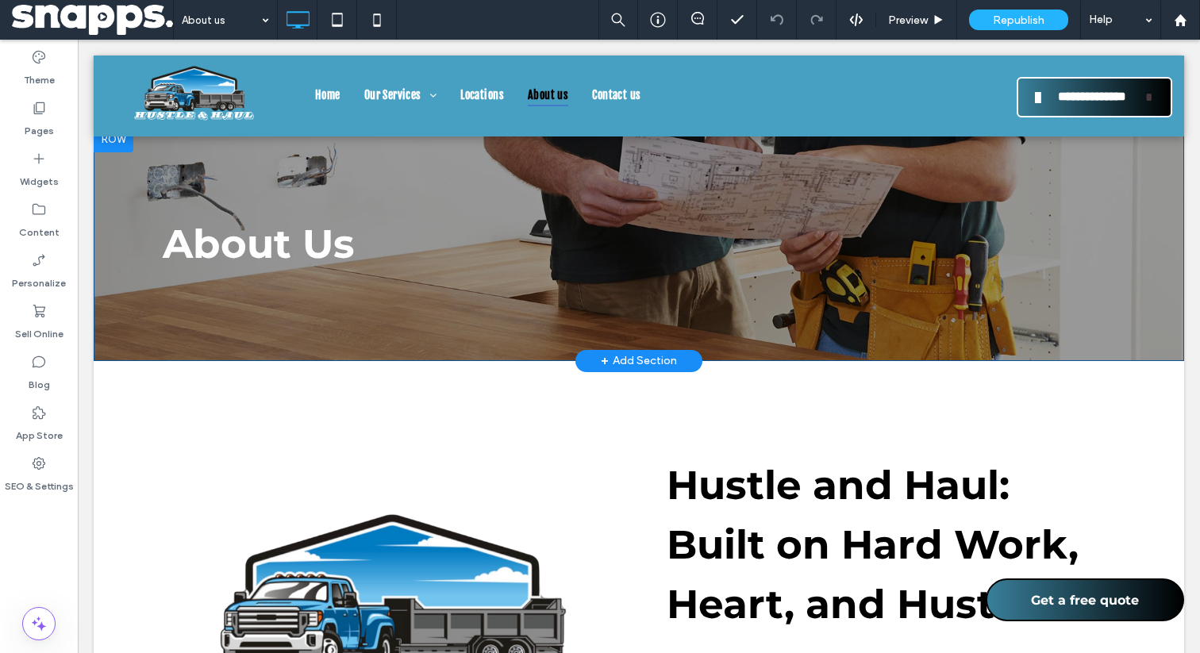
click at [144, 296] on div "About Us Click To Paste Row + Add Section" at bounding box center [639, 244] width 1091 height 234
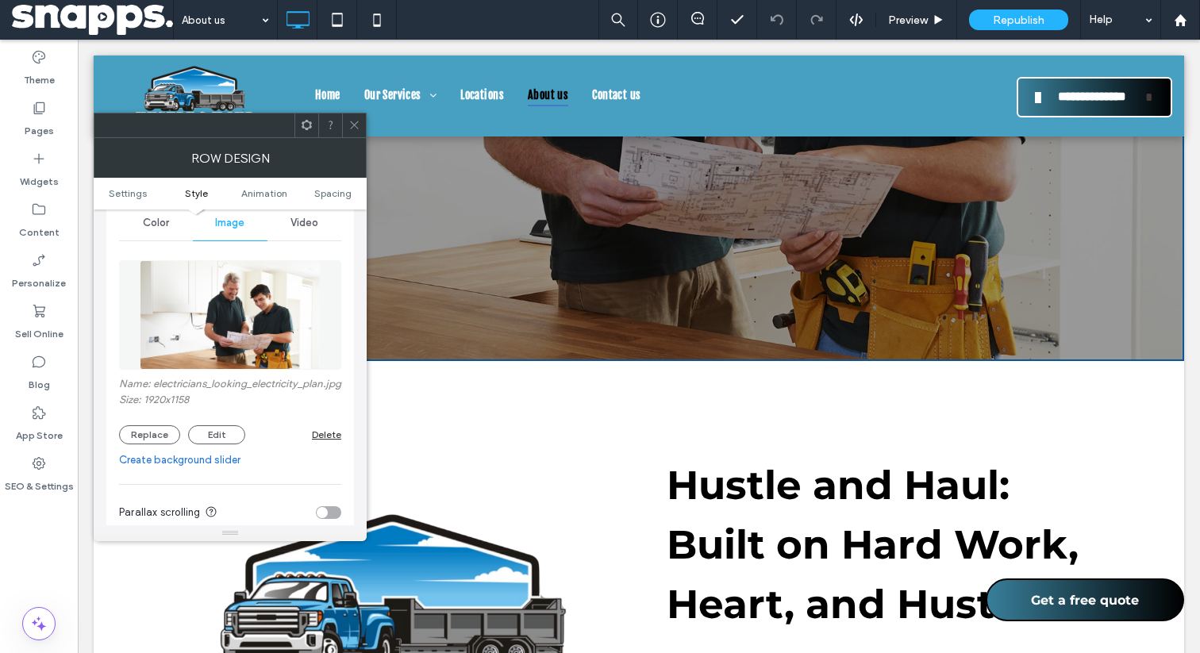
scroll to position [223, 0]
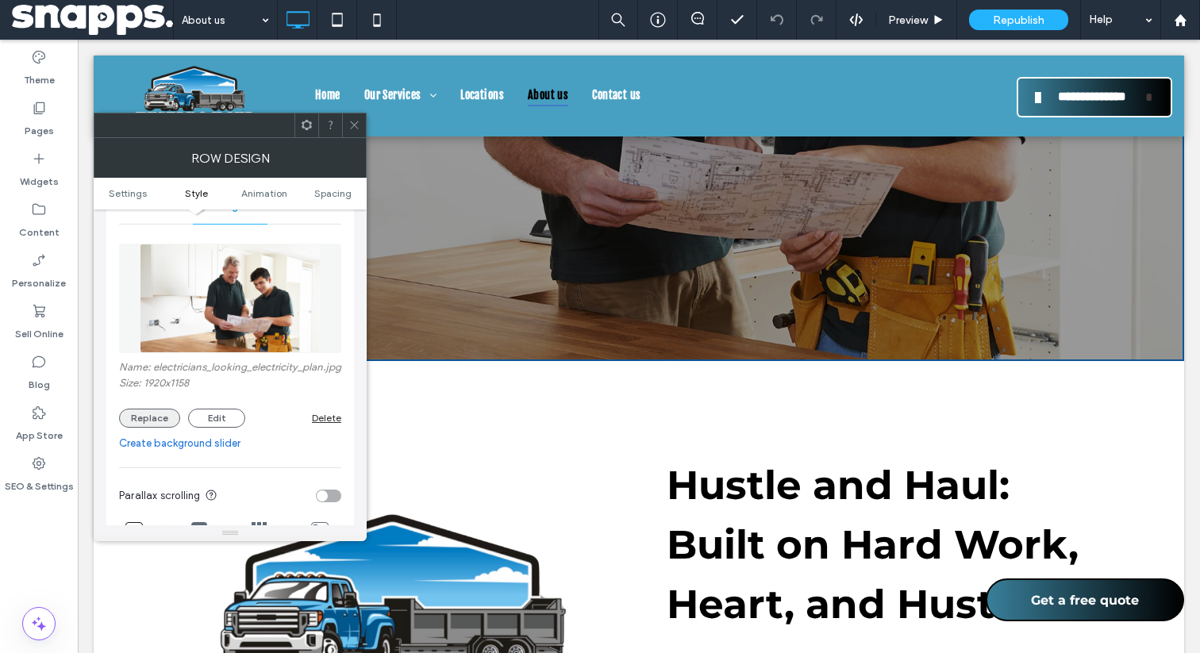
click at [168, 428] on button "Replace" at bounding box center [149, 418] width 61 height 19
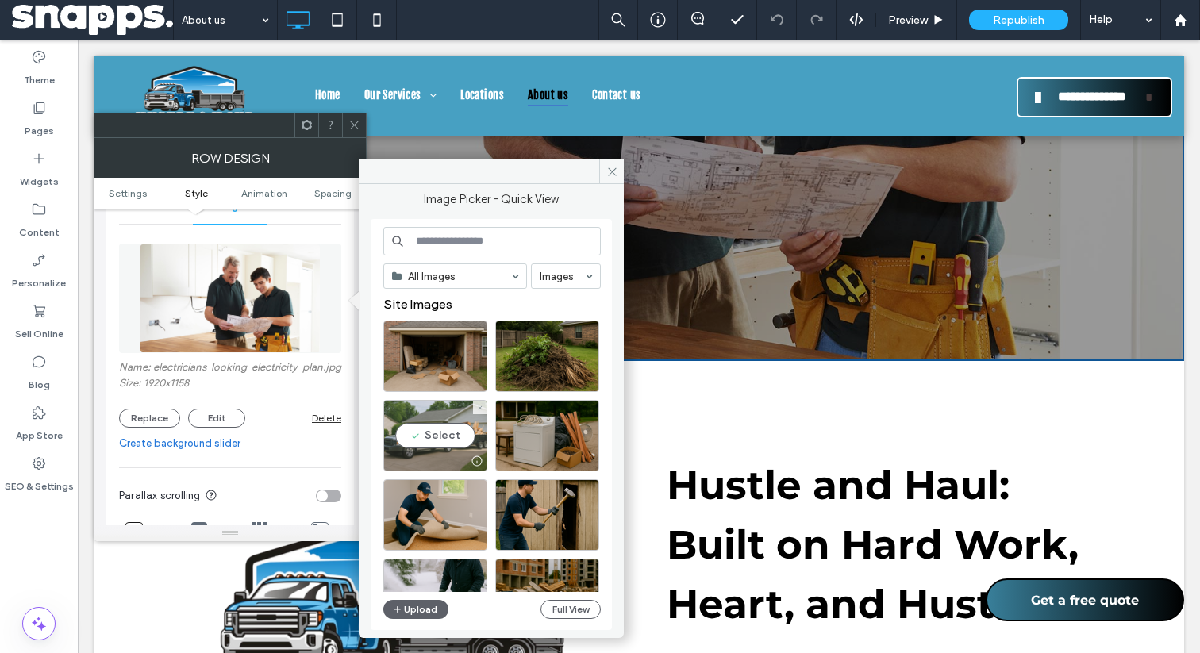
click at [438, 425] on div "Select" at bounding box center [435, 435] width 104 height 71
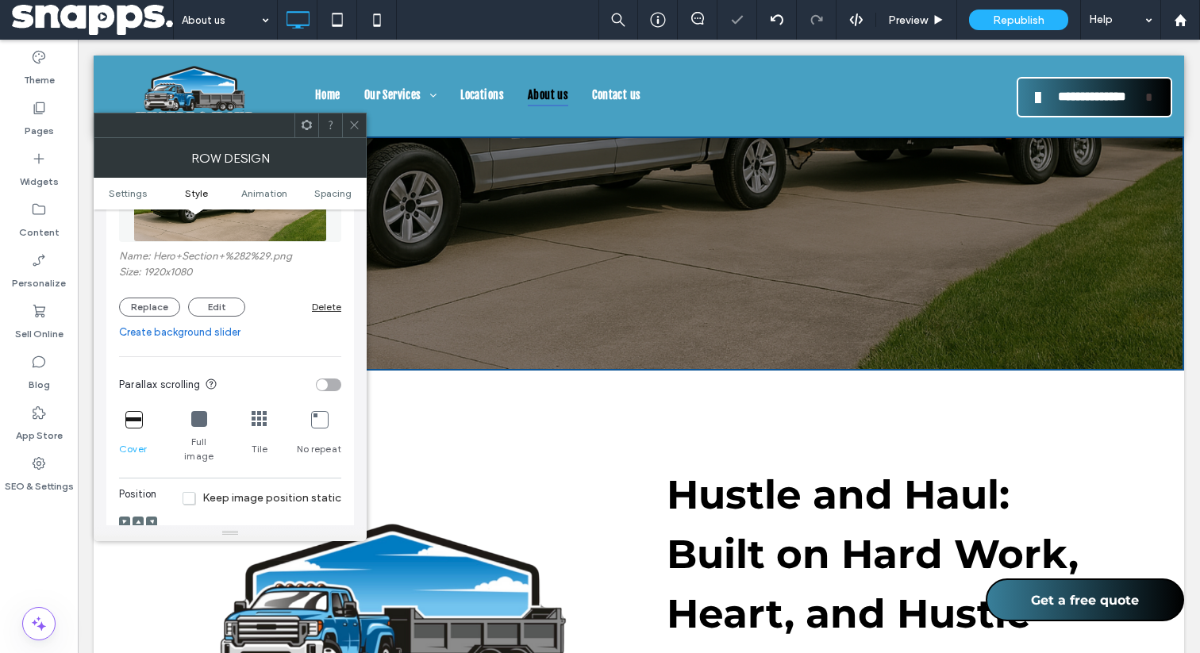
scroll to position [460, 0]
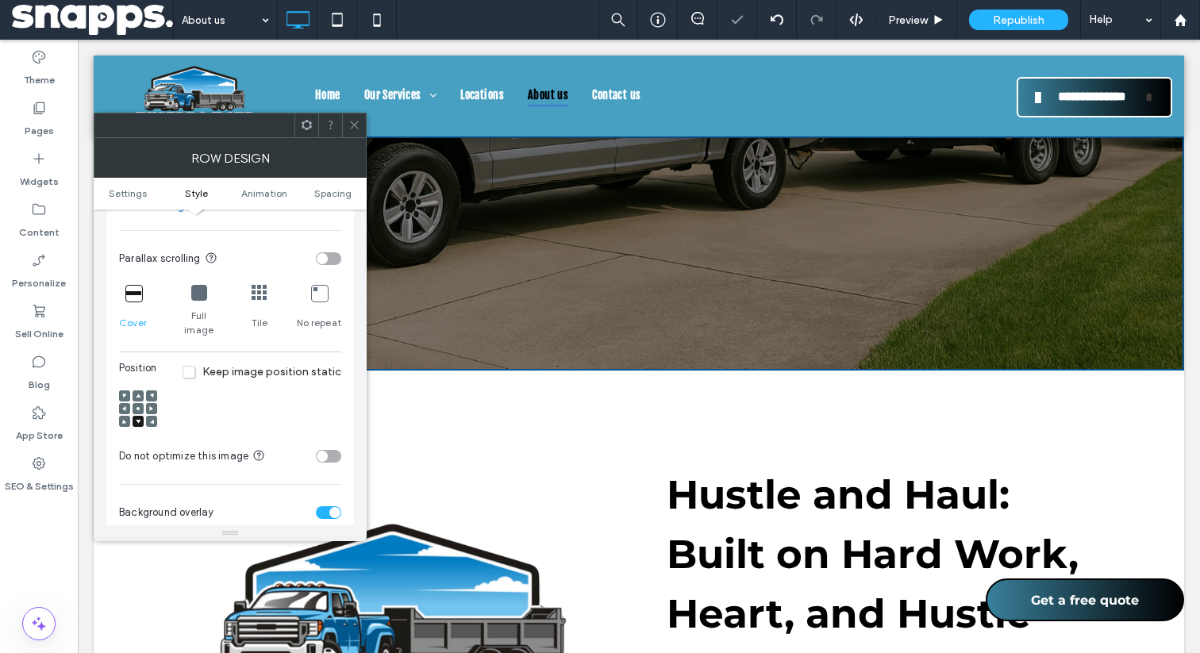
click at [133, 403] on div at bounding box center [138, 408] width 11 height 11
click at [136, 406] on icon at bounding box center [138, 408] width 5 height 5
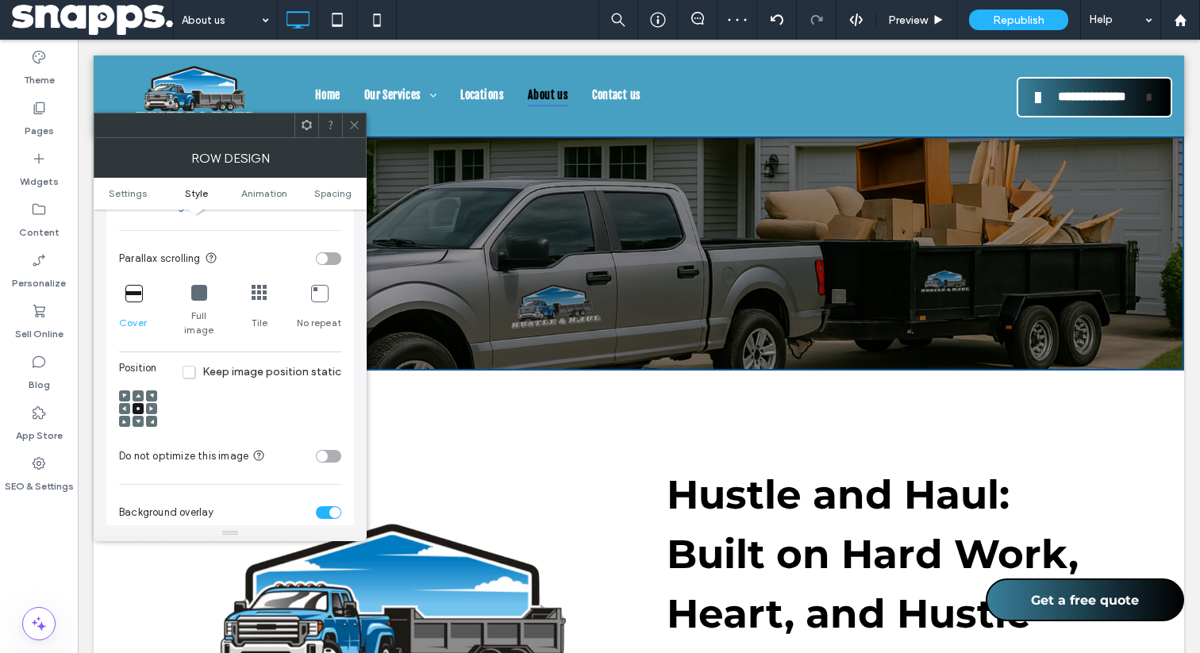
click at [363, 121] on div at bounding box center [354, 126] width 24 height 24
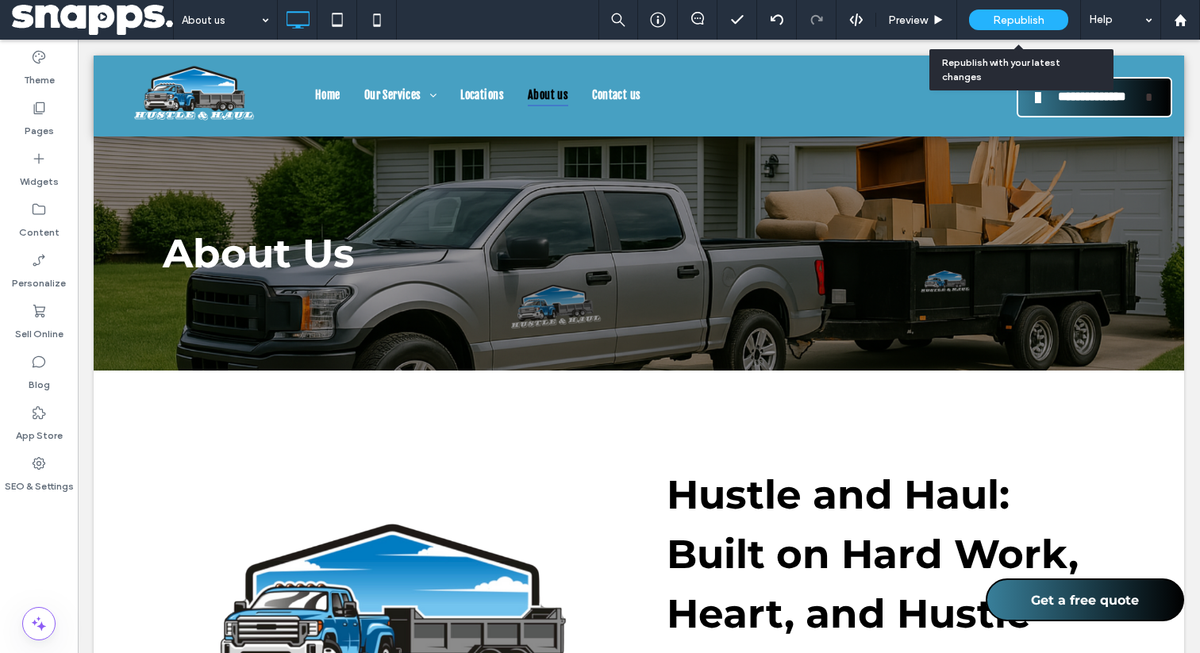
click at [1014, 22] on span "Republish" at bounding box center [1019, 19] width 52 height 13
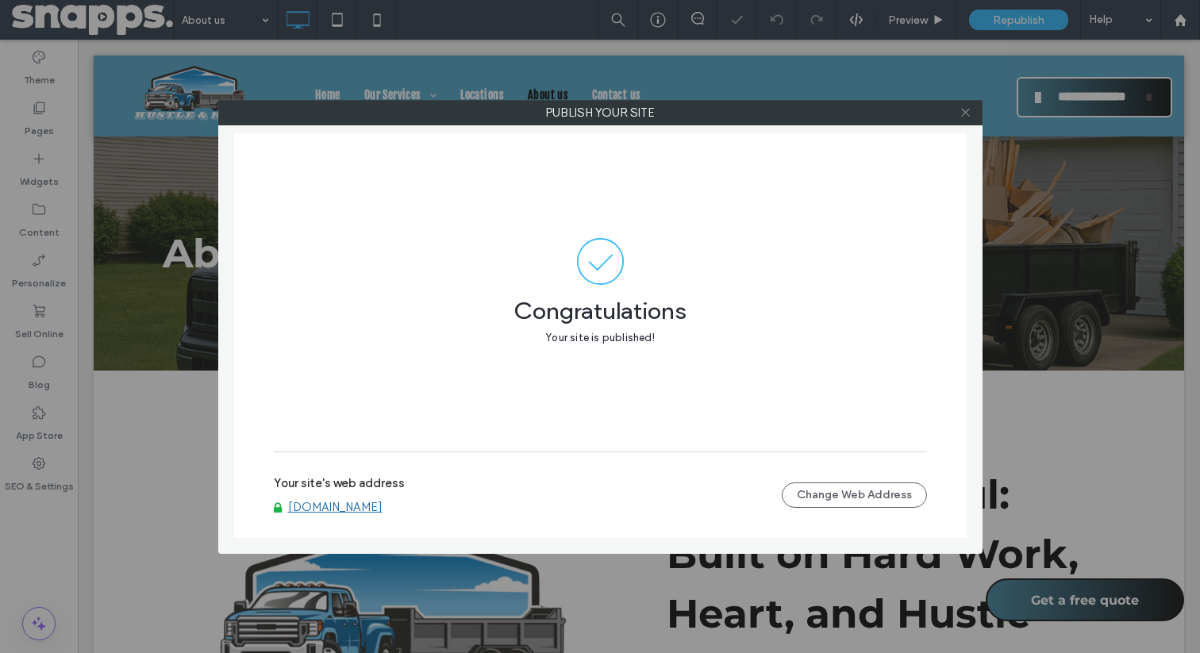
click at [968, 115] on icon at bounding box center [966, 112] width 12 height 12
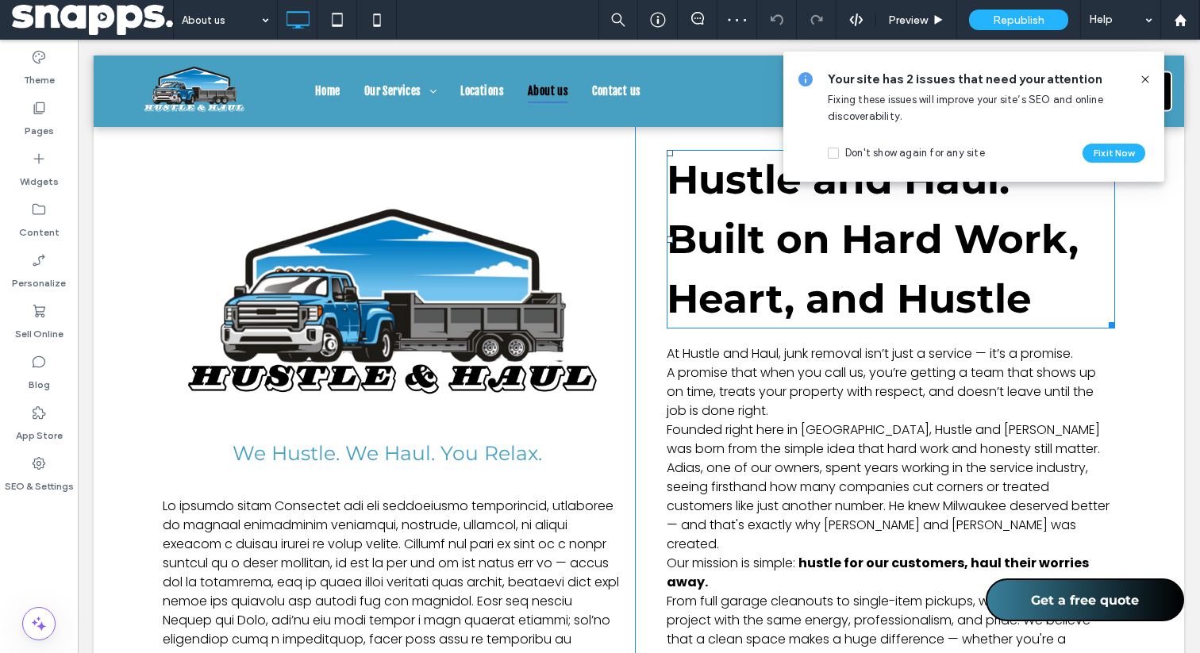
scroll to position [334, 0]
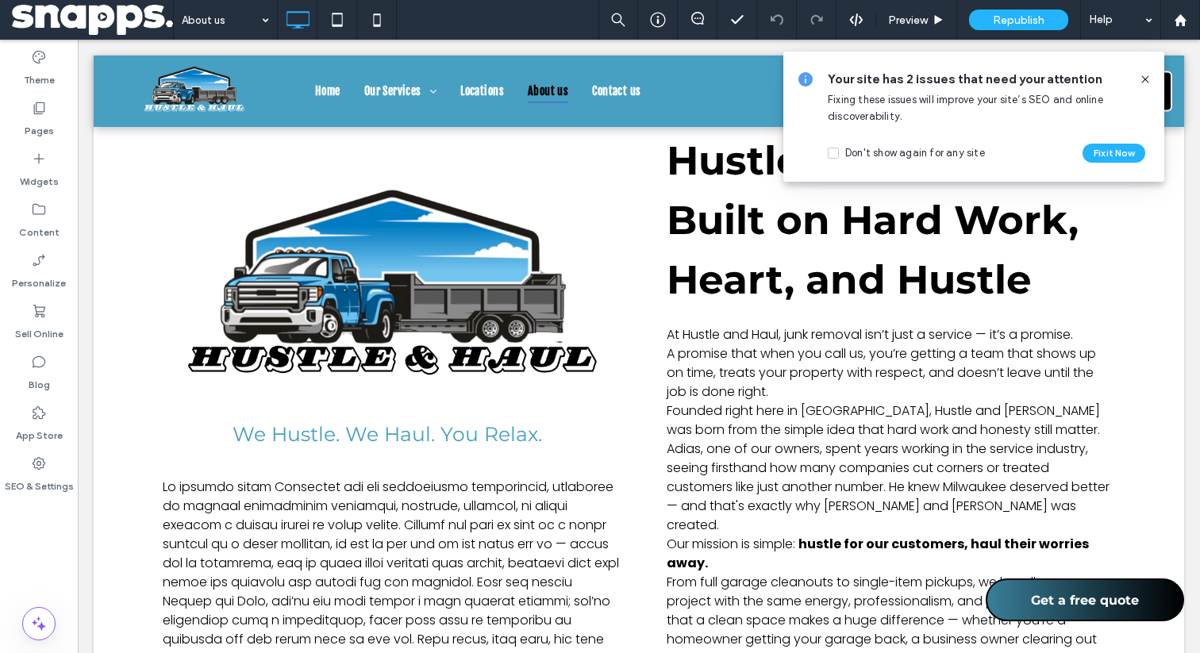
click at [1150, 74] on icon at bounding box center [1145, 79] width 13 height 13
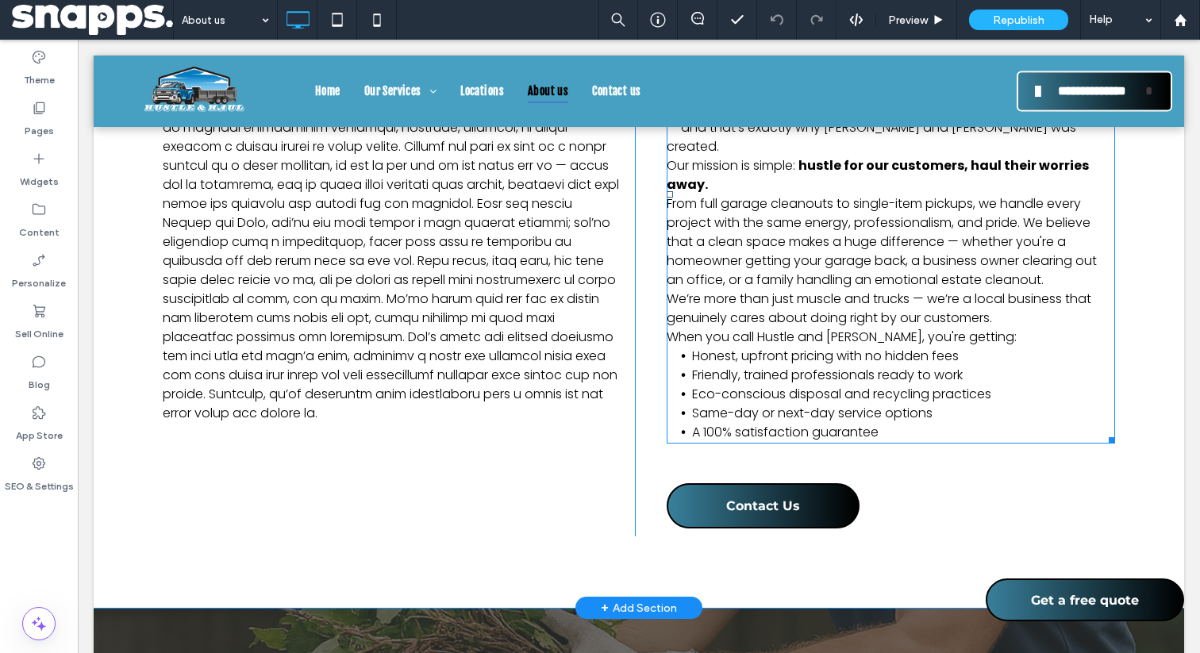
scroll to position [866, 0]
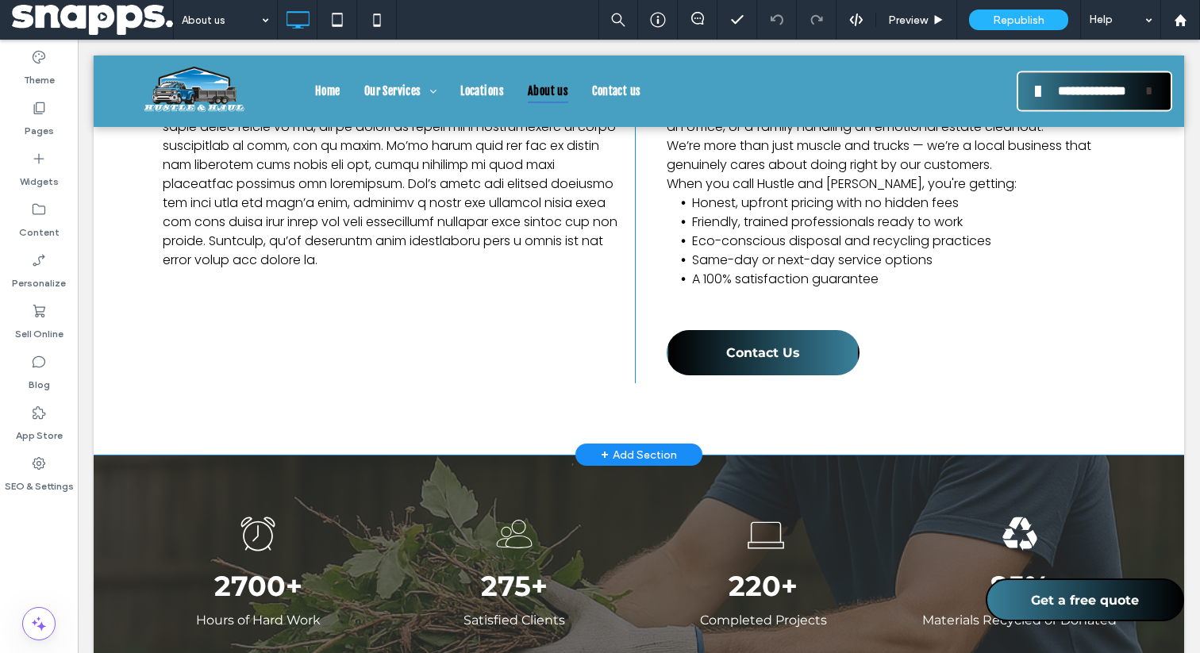
click at [765, 337] on span "Contact Us" at bounding box center [763, 352] width 74 height 31
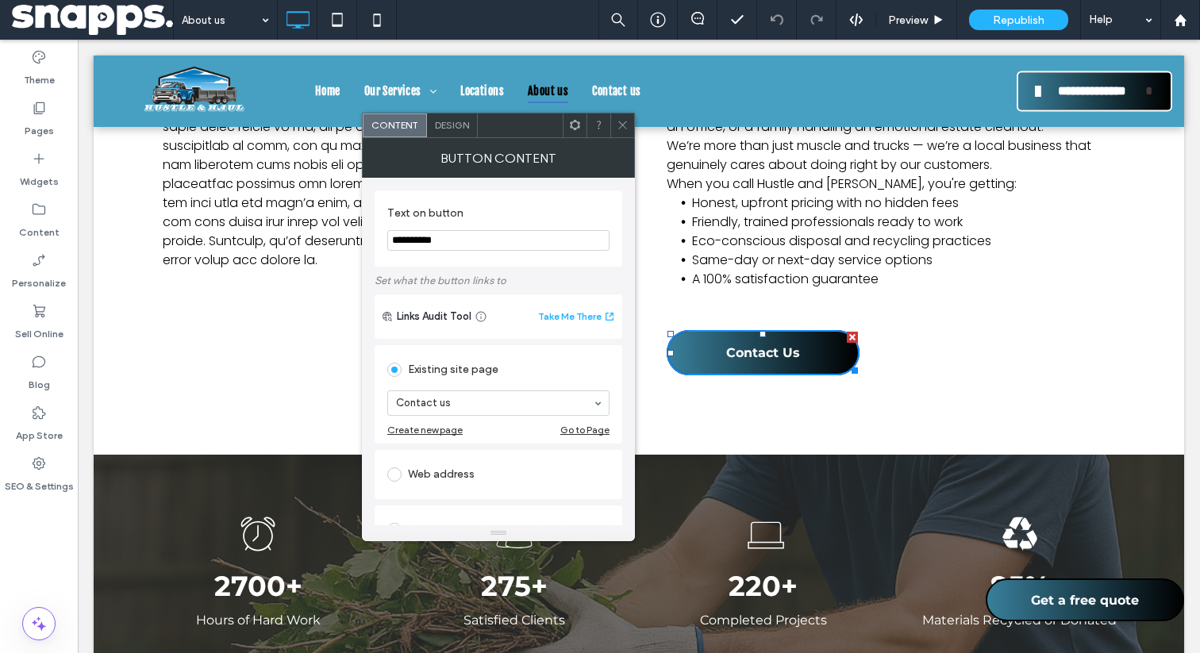
click at [624, 125] on icon at bounding box center [623, 125] width 12 height 12
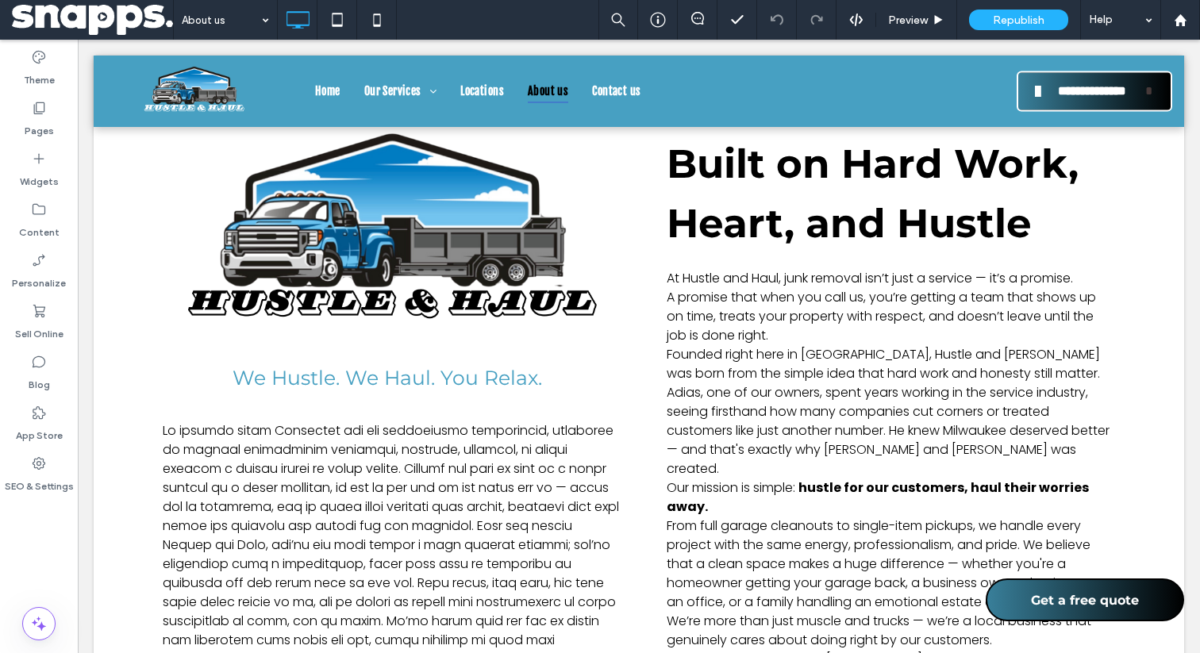
scroll to position [241, 0]
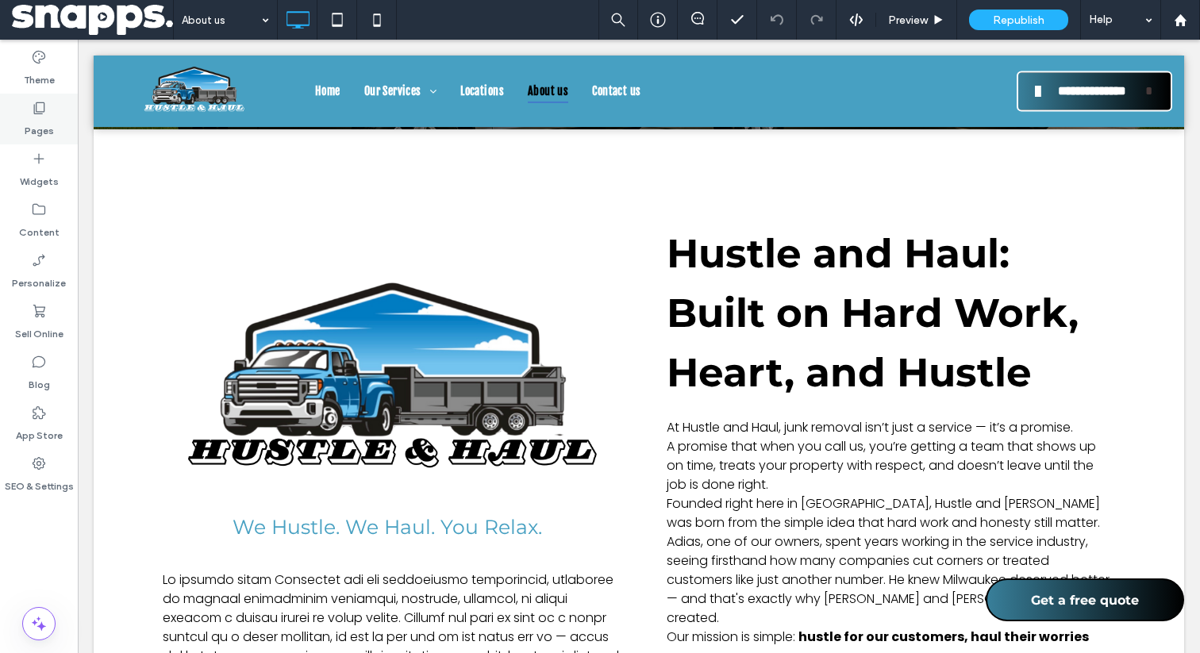
click at [37, 101] on icon at bounding box center [39, 108] width 16 height 16
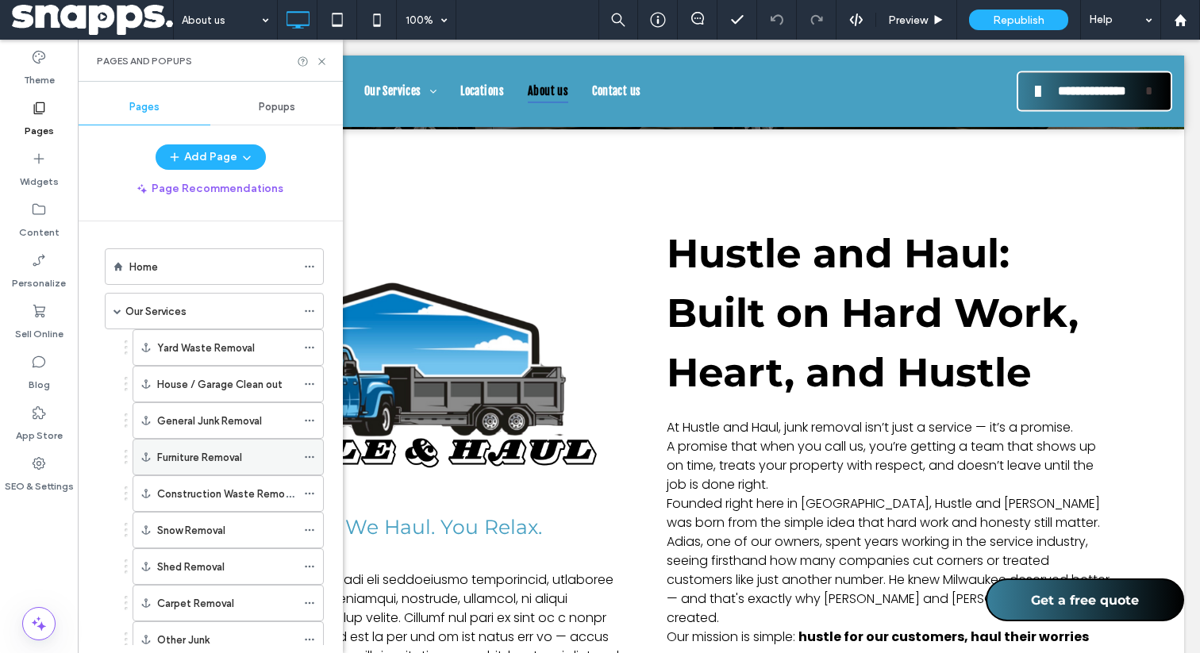
scroll to position [186, 0]
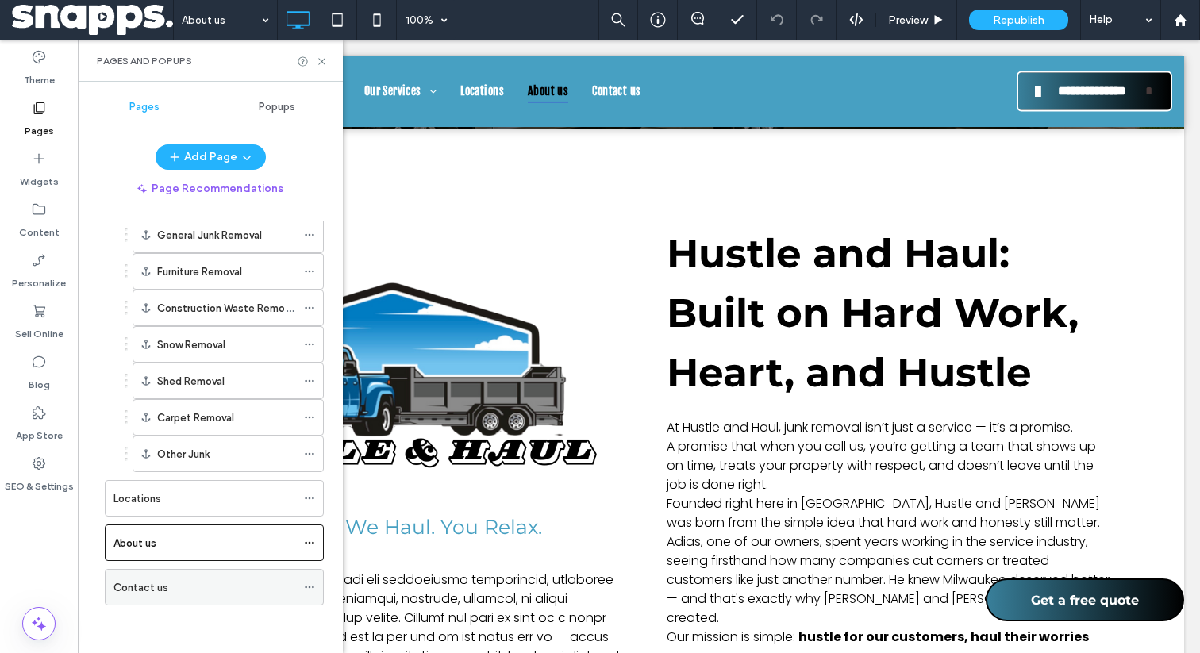
click at [142, 580] on label "Contact us" at bounding box center [141, 588] width 55 height 28
click at [323, 56] on icon at bounding box center [322, 62] width 12 height 12
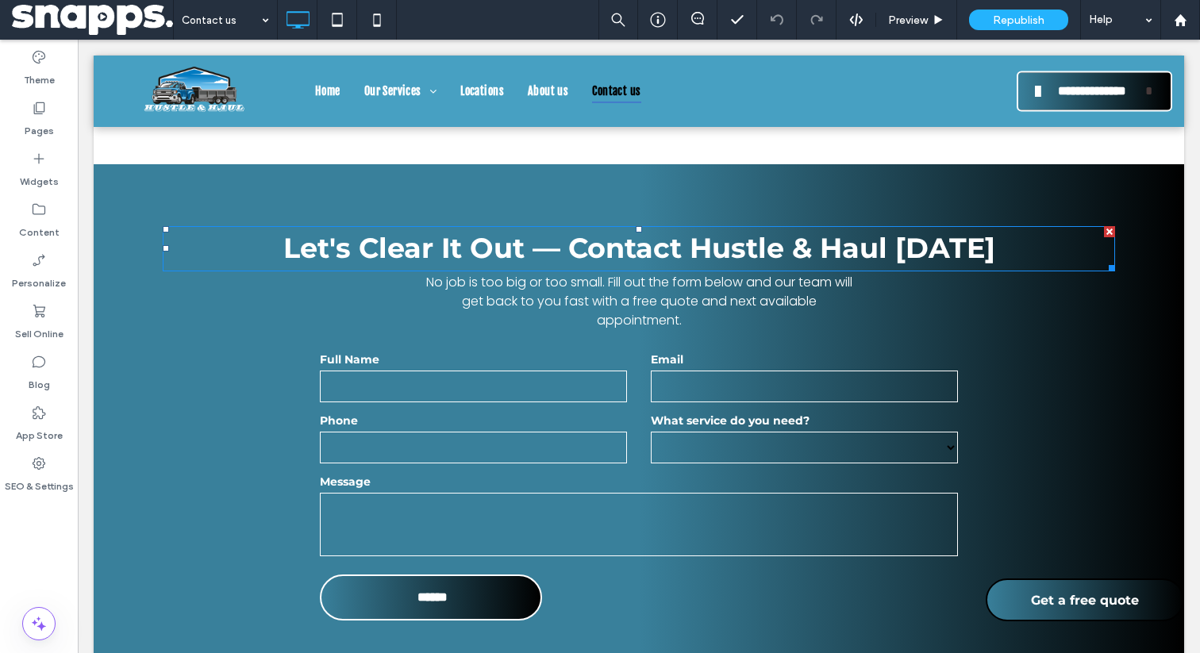
scroll to position [591, 0]
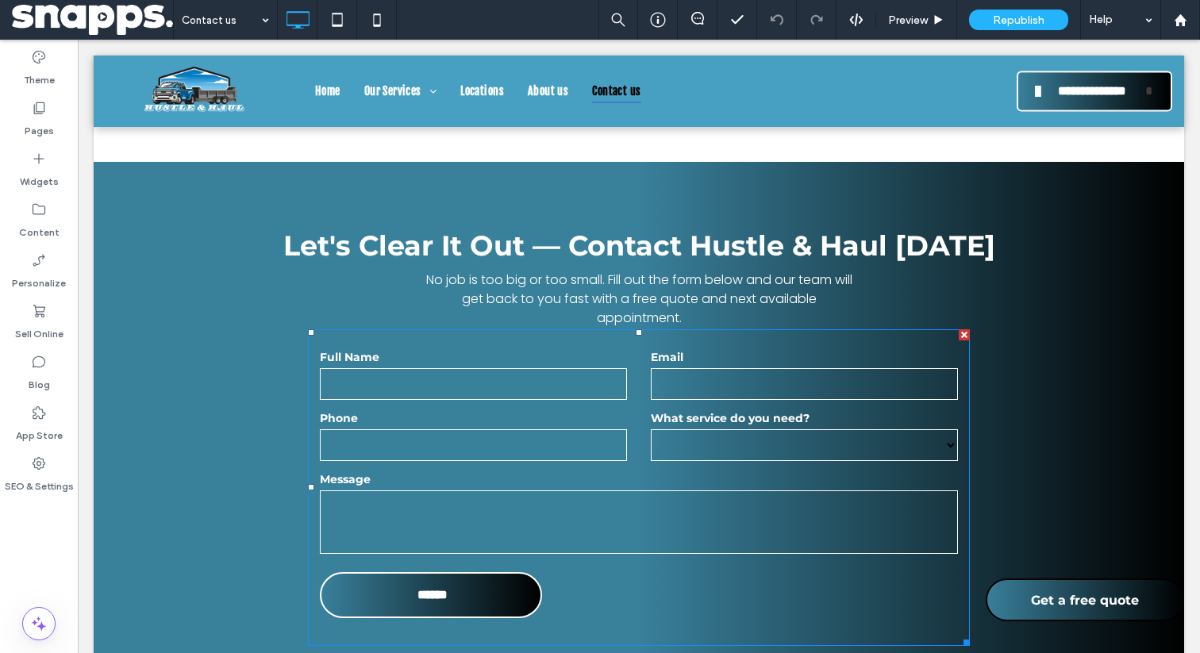
click at [416, 506] on textarea at bounding box center [639, 523] width 638 height 64
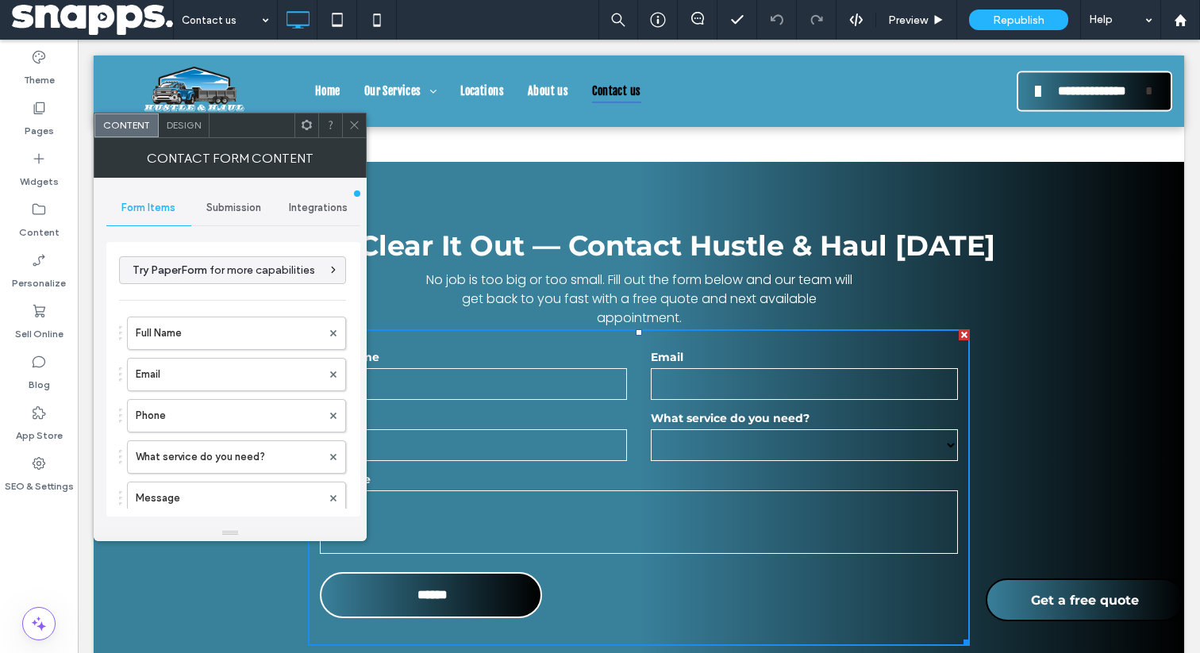
click at [245, 196] on div "Submission" at bounding box center [233, 208] width 85 height 35
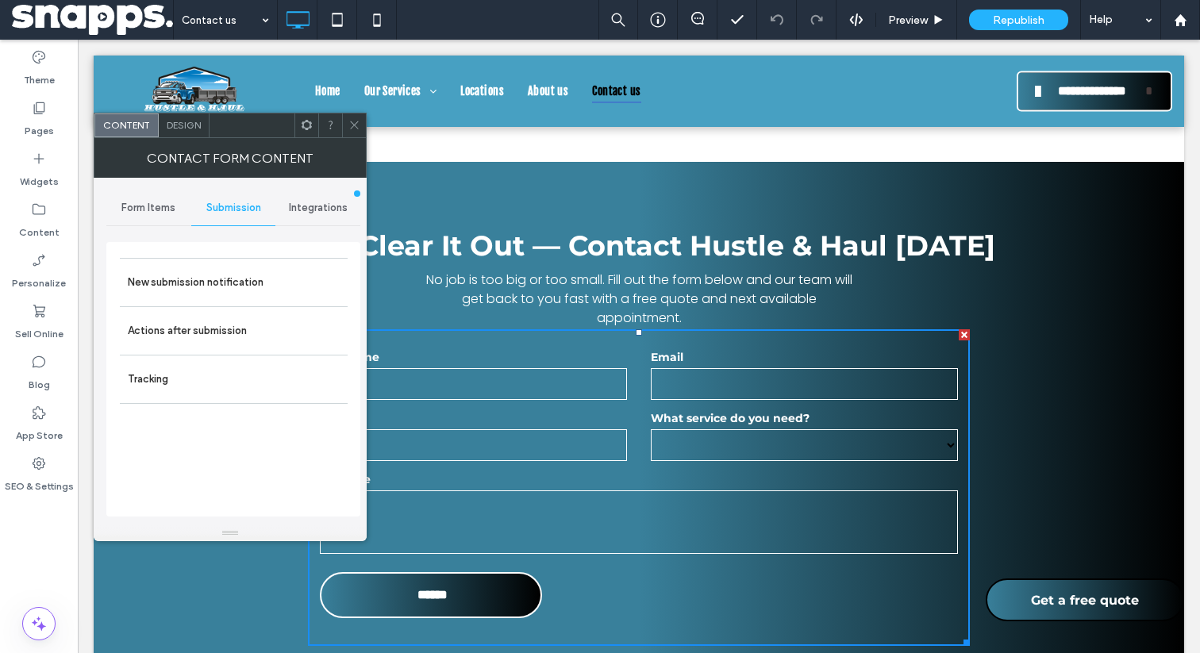
click at [241, 212] on span "Submission" at bounding box center [233, 208] width 55 height 13
click at [229, 268] on label "New submission notification" at bounding box center [234, 283] width 212 height 32
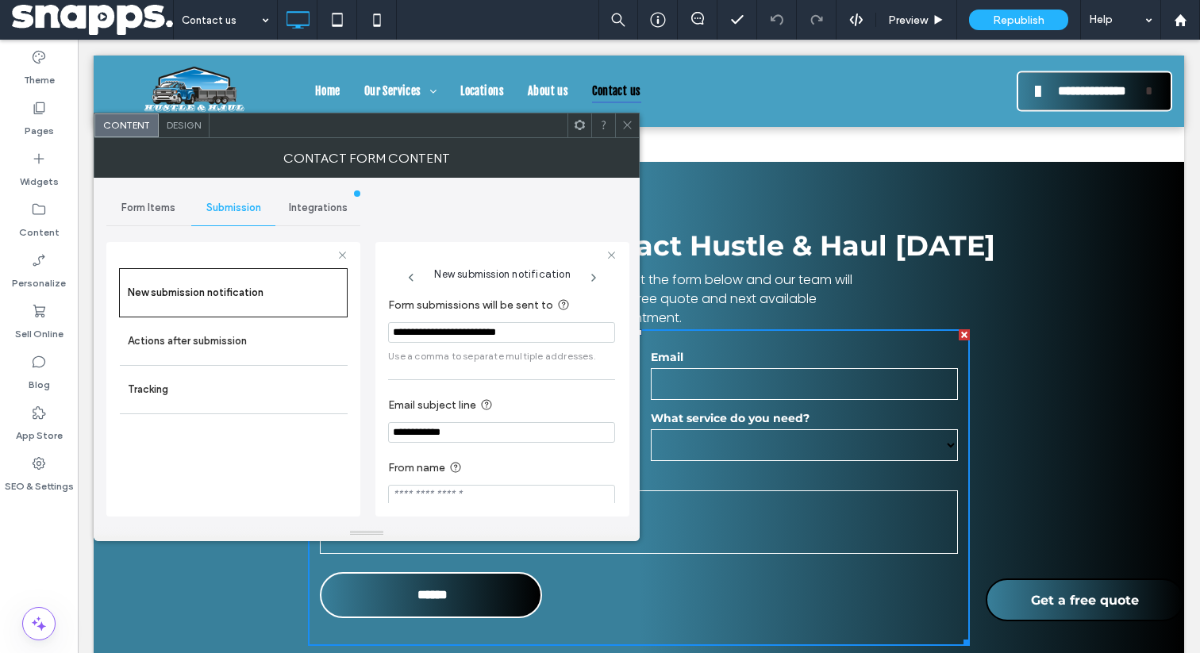
click at [633, 117] on div at bounding box center [627, 126] width 24 height 24
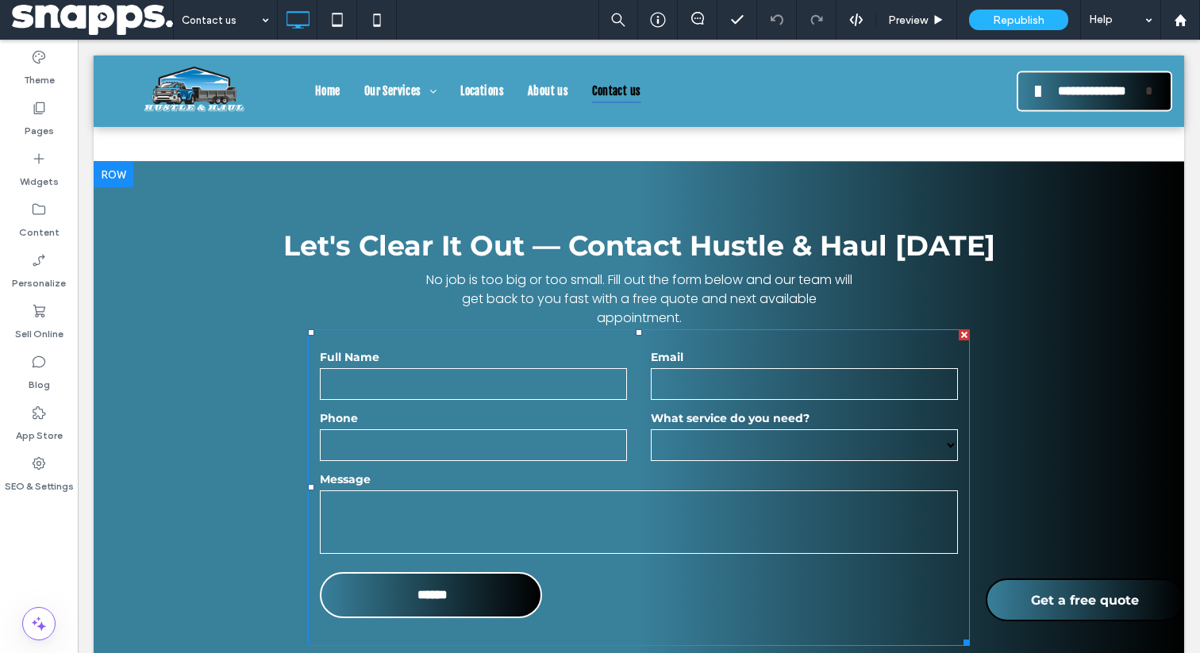
click at [583, 445] on input "tel" at bounding box center [473, 445] width 307 height 32
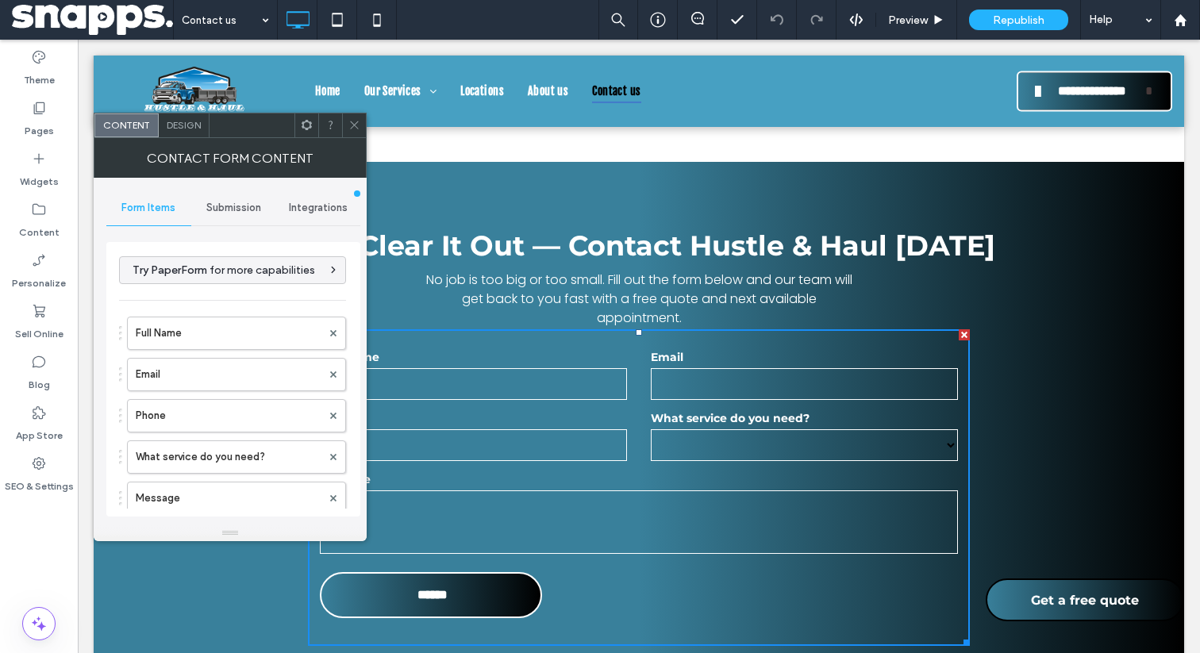
type input "******"
type input "**********"
click at [245, 211] on span "Submission" at bounding box center [233, 208] width 55 height 13
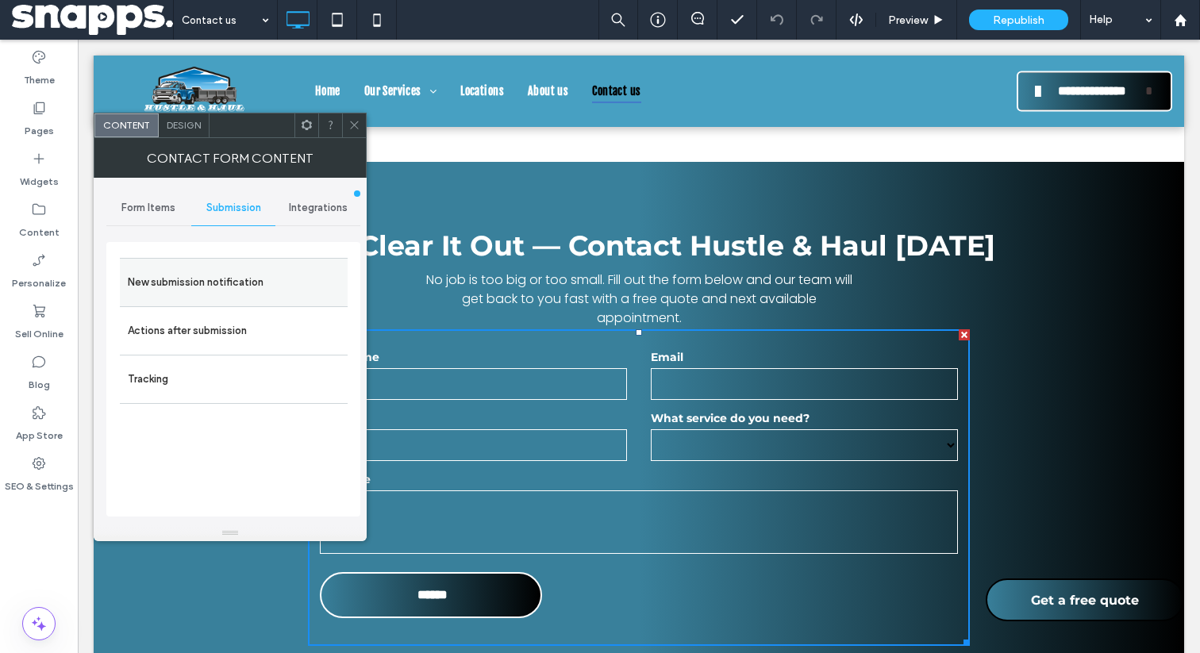
click at [299, 281] on label "New submission notification" at bounding box center [234, 283] width 212 height 32
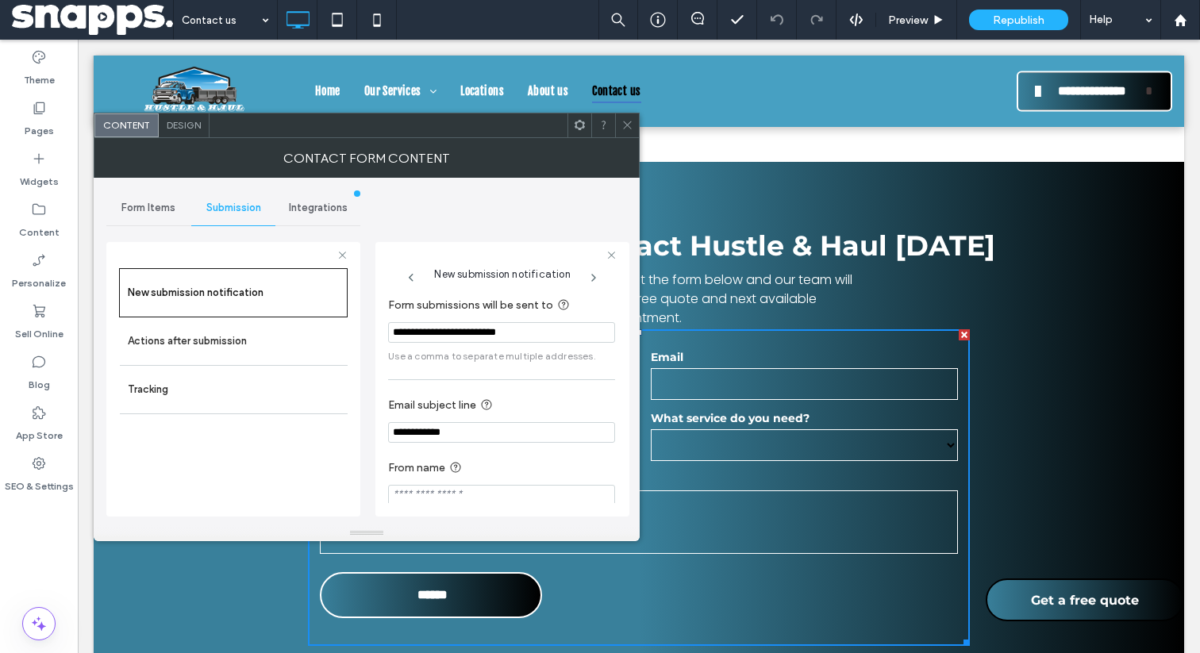
click at [627, 125] on use at bounding box center [627, 125] width 8 height 8
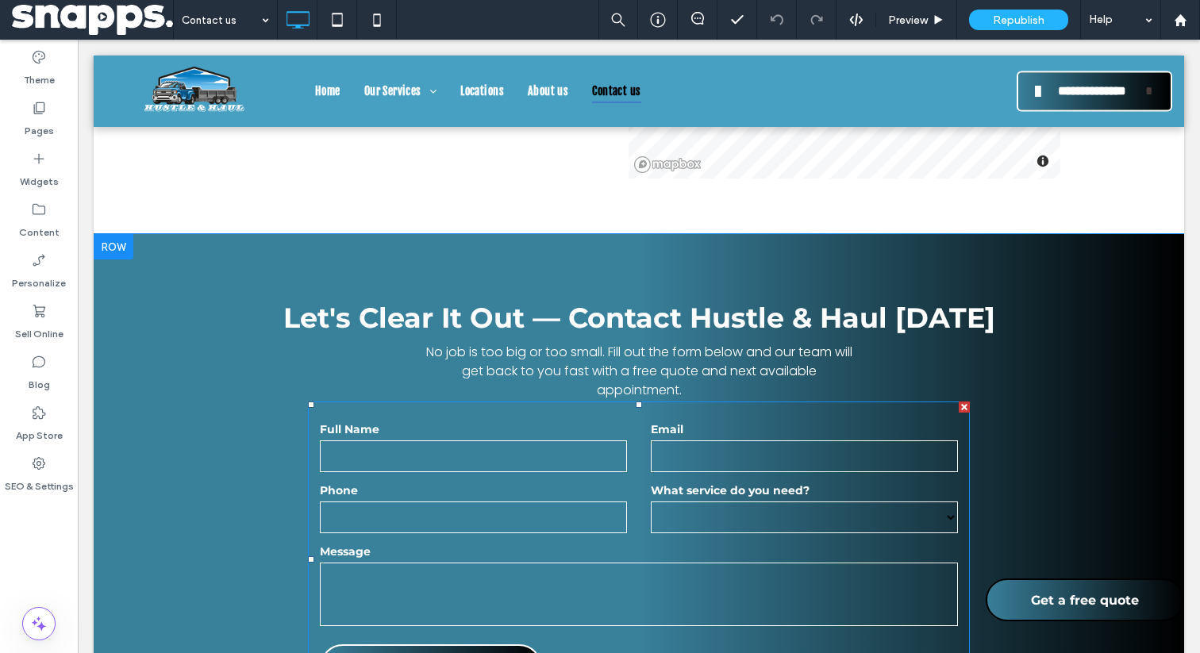
scroll to position [0, 0]
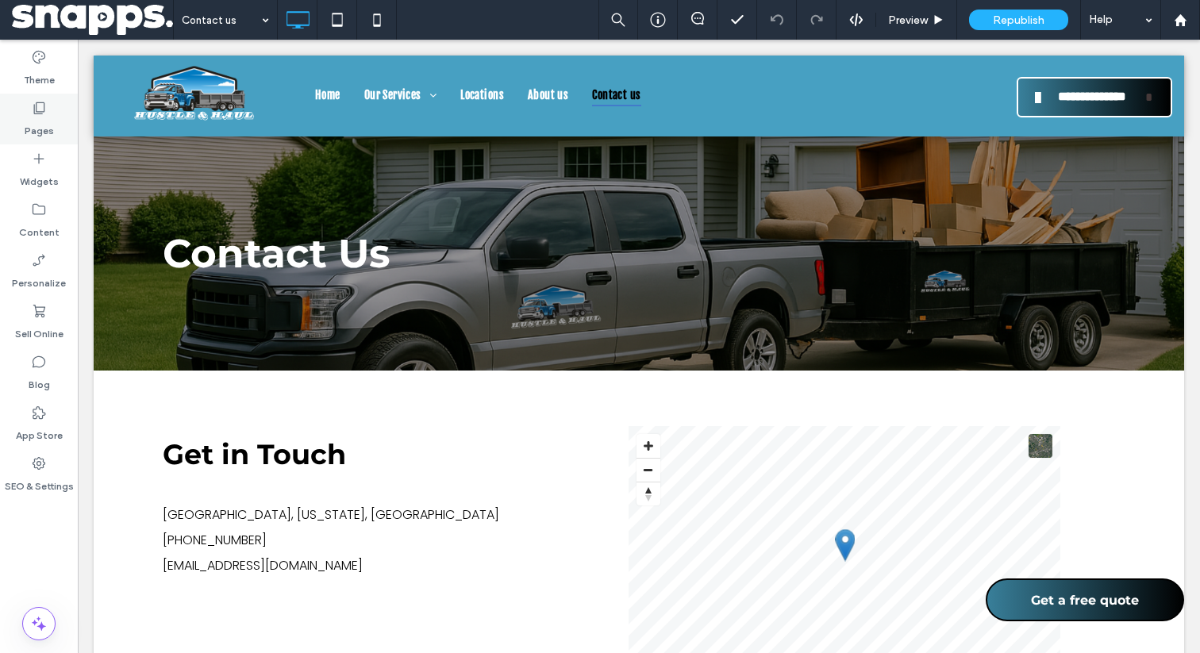
click at [31, 119] on label "Pages" at bounding box center [39, 127] width 29 height 22
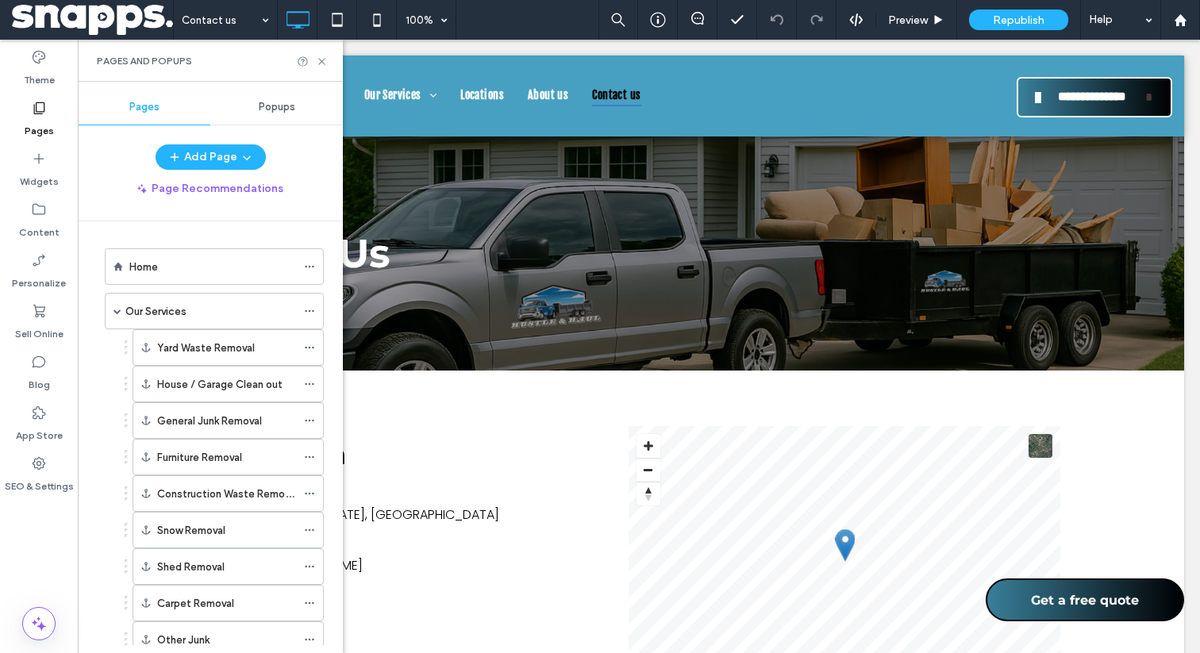
click at [215, 291] on ol "Home Our Services Yard Waste Removal House / Garage Clean out General Junk Remo…" at bounding box center [204, 519] width 239 height 543
click at [217, 275] on div "Home" at bounding box center [212, 267] width 167 height 17
click at [322, 62] on icon at bounding box center [322, 62] width 12 height 12
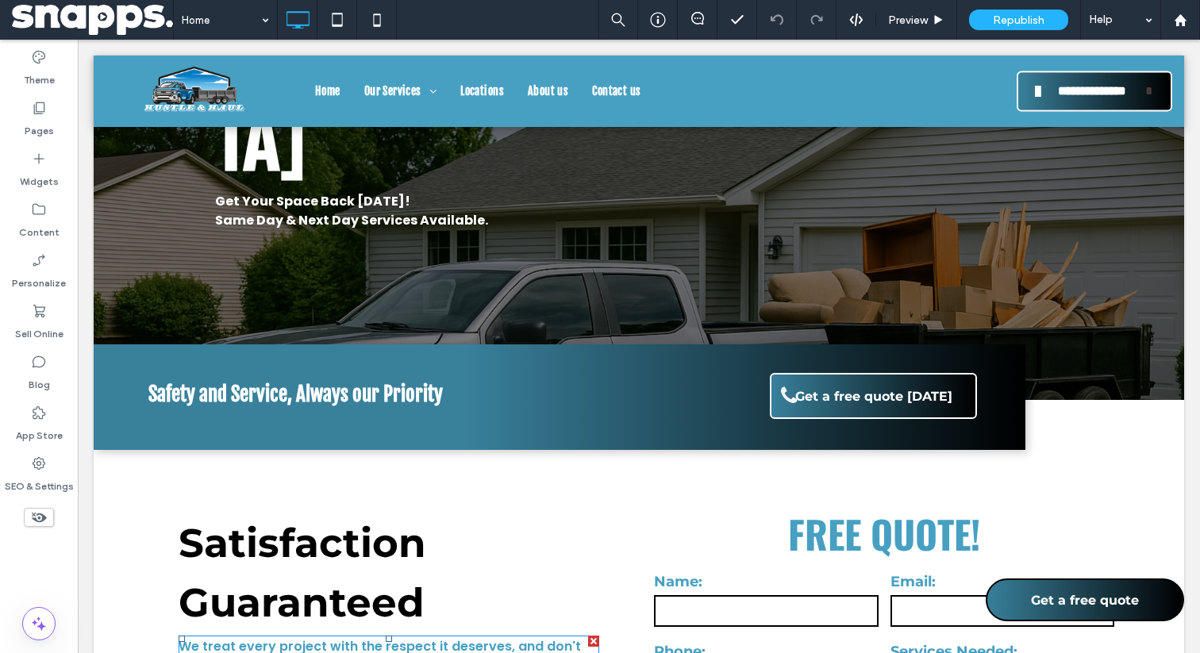
scroll to position [524, 0]
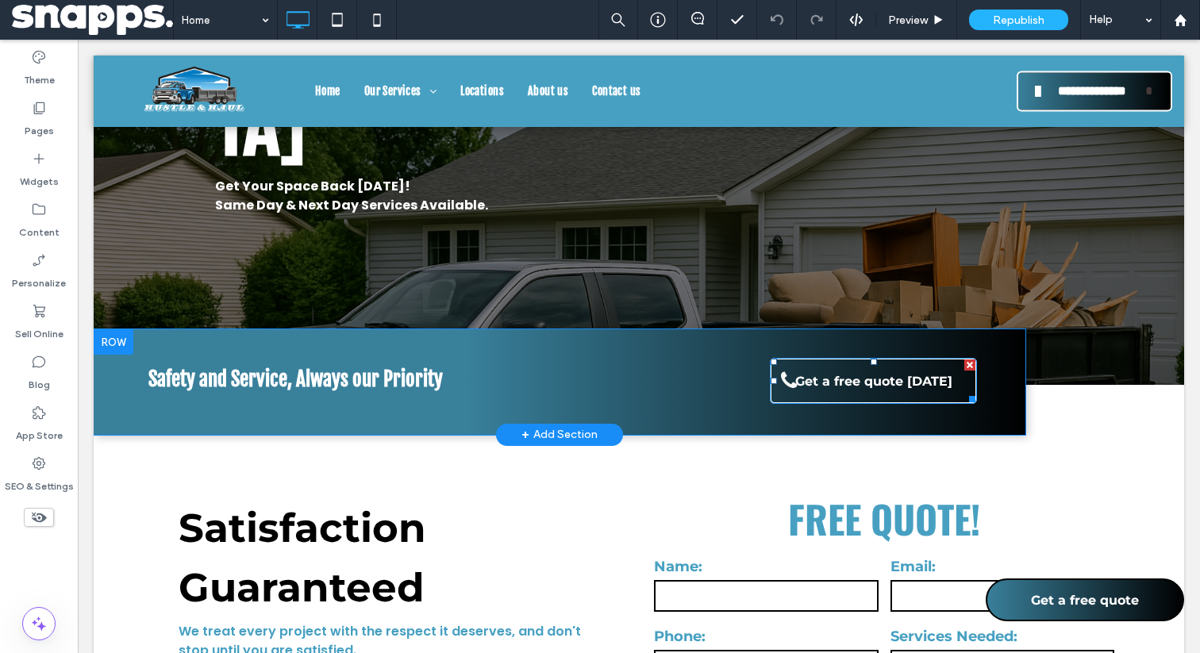
click at [857, 366] on span "Get a free quote [DATE]" at bounding box center [874, 381] width 168 height 31
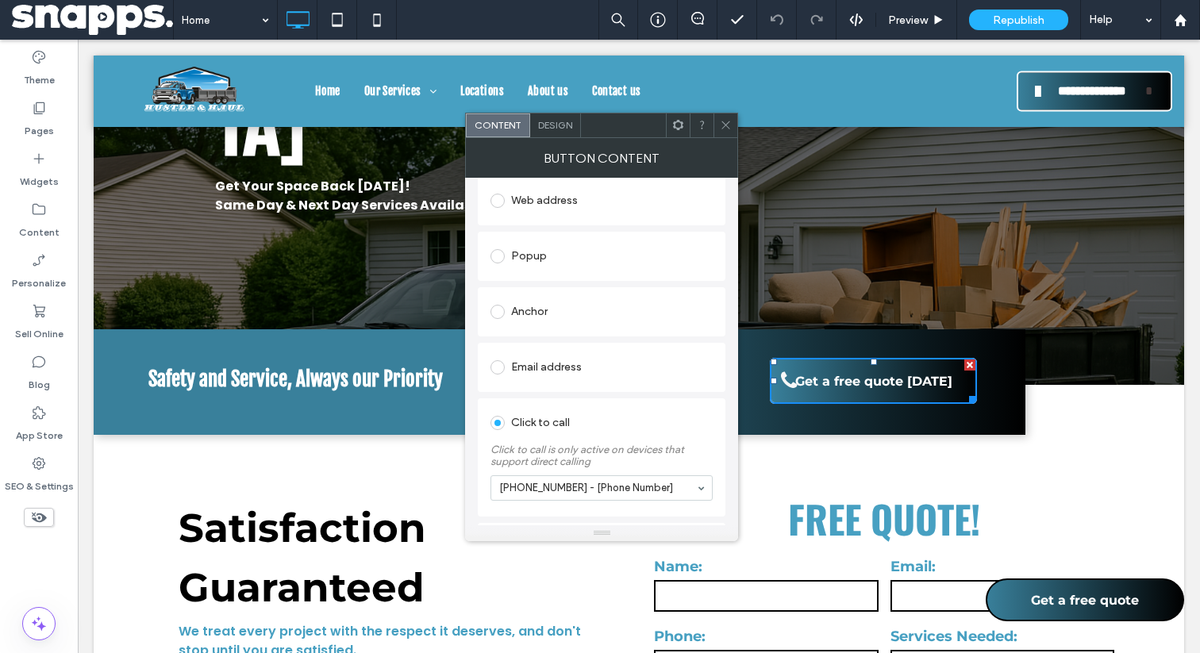
scroll to position [275, 0]
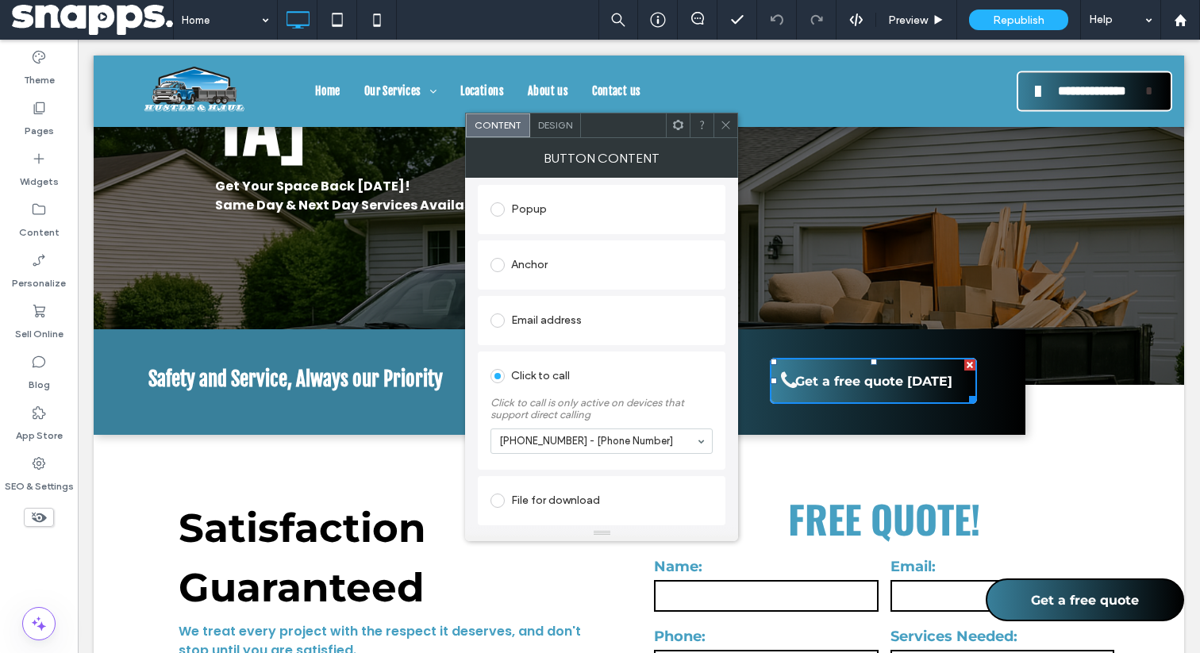
click at [726, 120] on icon at bounding box center [726, 125] width 12 height 12
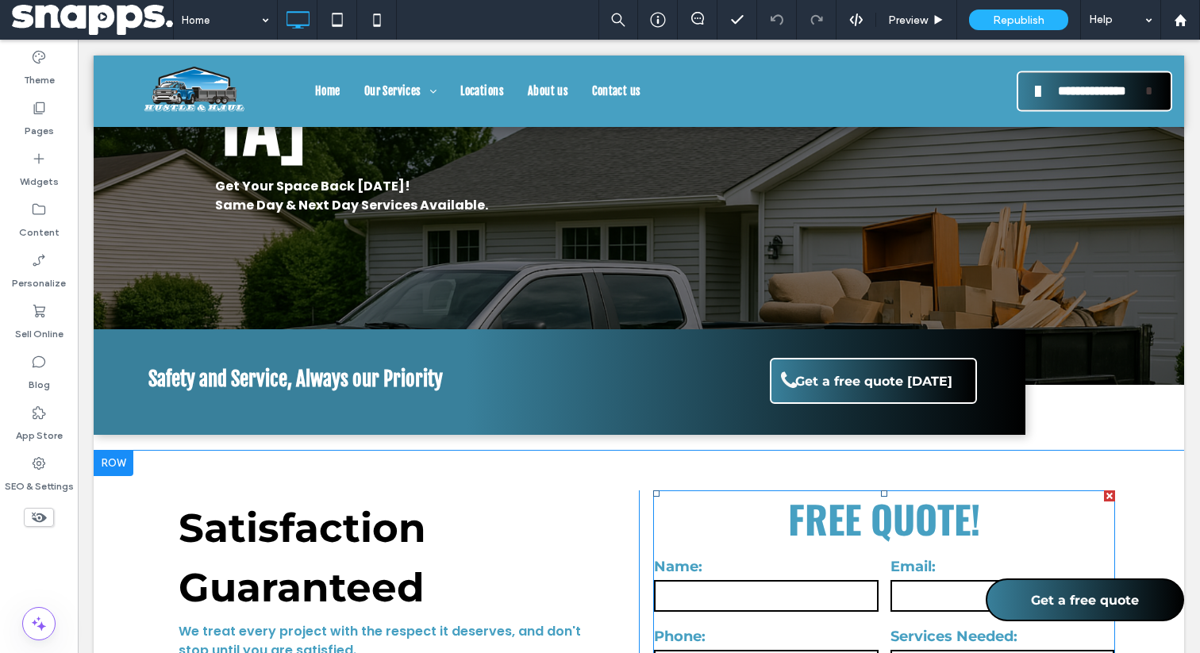
click at [791, 620] on div "Phone:" at bounding box center [767, 655] width 237 height 70
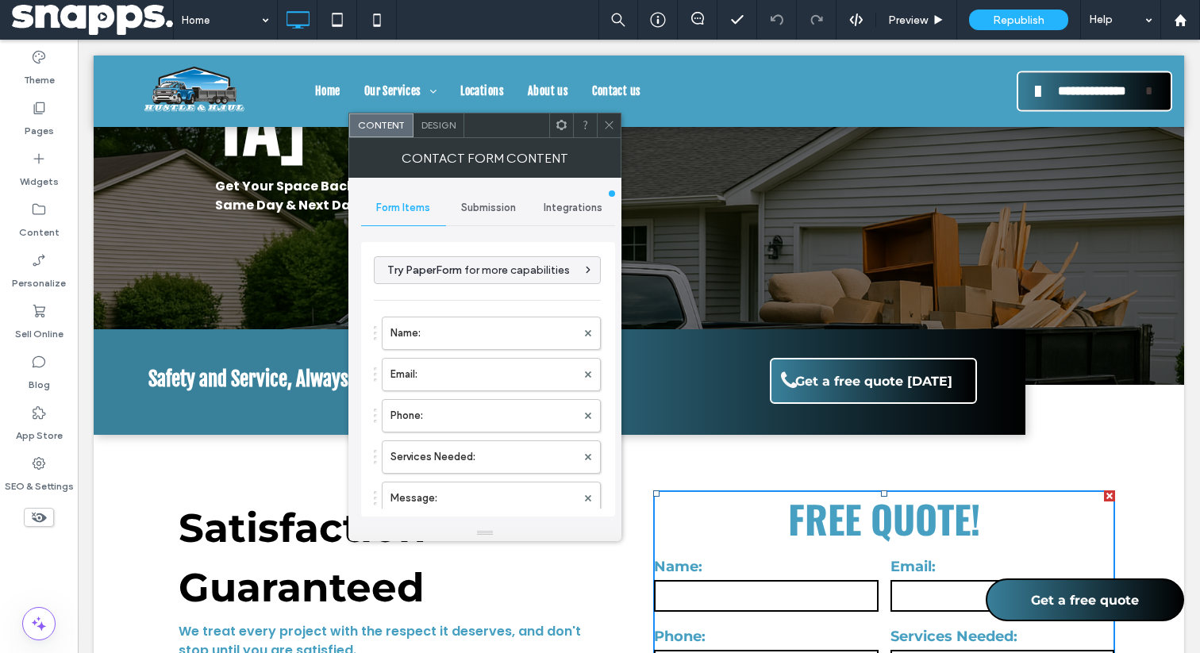
click at [486, 203] on span "Submission" at bounding box center [488, 208] width 55 height 13
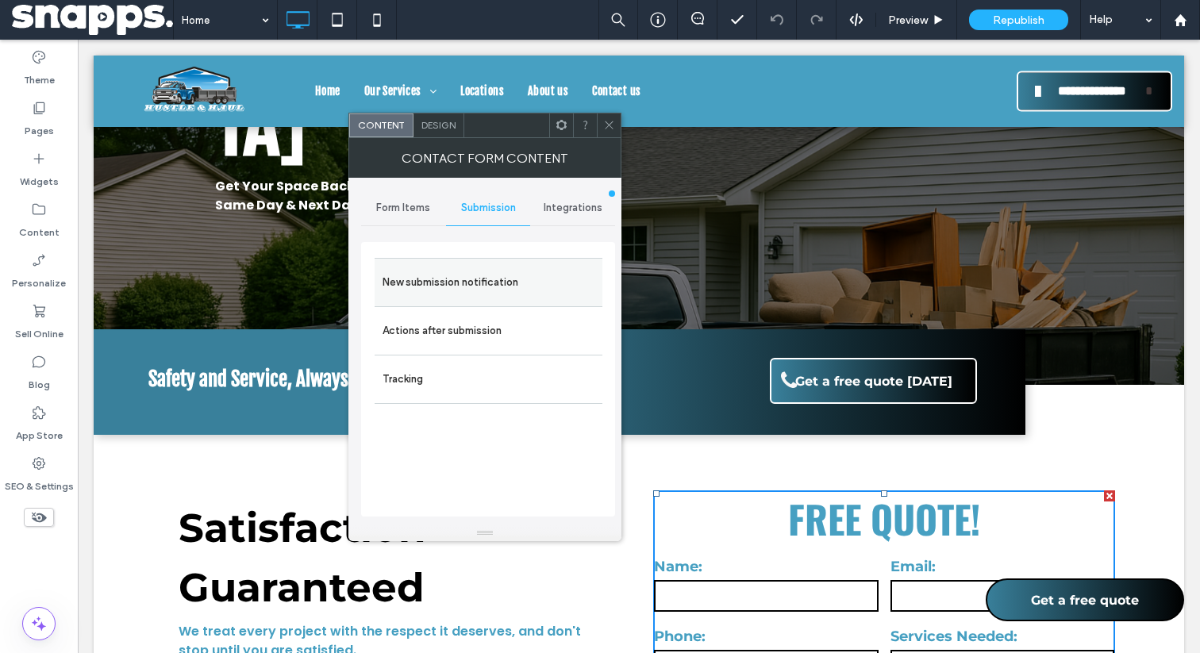
click at [512, 300] on div "New submission notification" at bounding box center [489, 282] width 228 height 48
click at [517, 279] on label "New submission notification" at bounding box center [489, 283] width 212 height 32
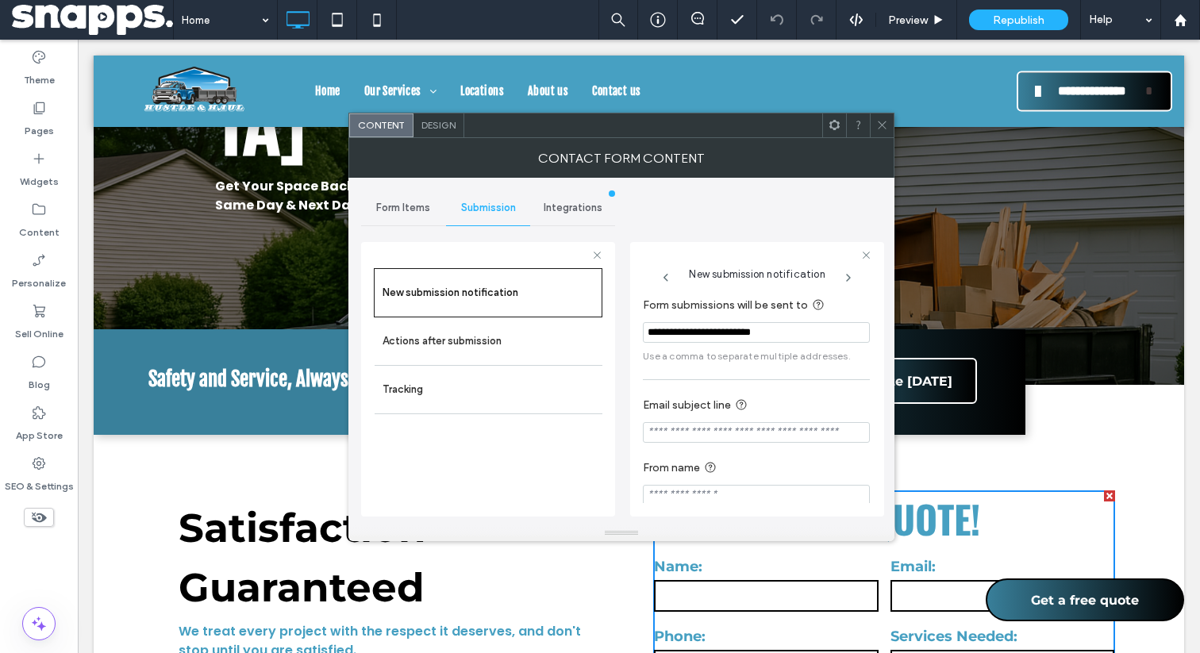
click at [880, 127] on icon at bounding box center [882, 125] width 12 height 12
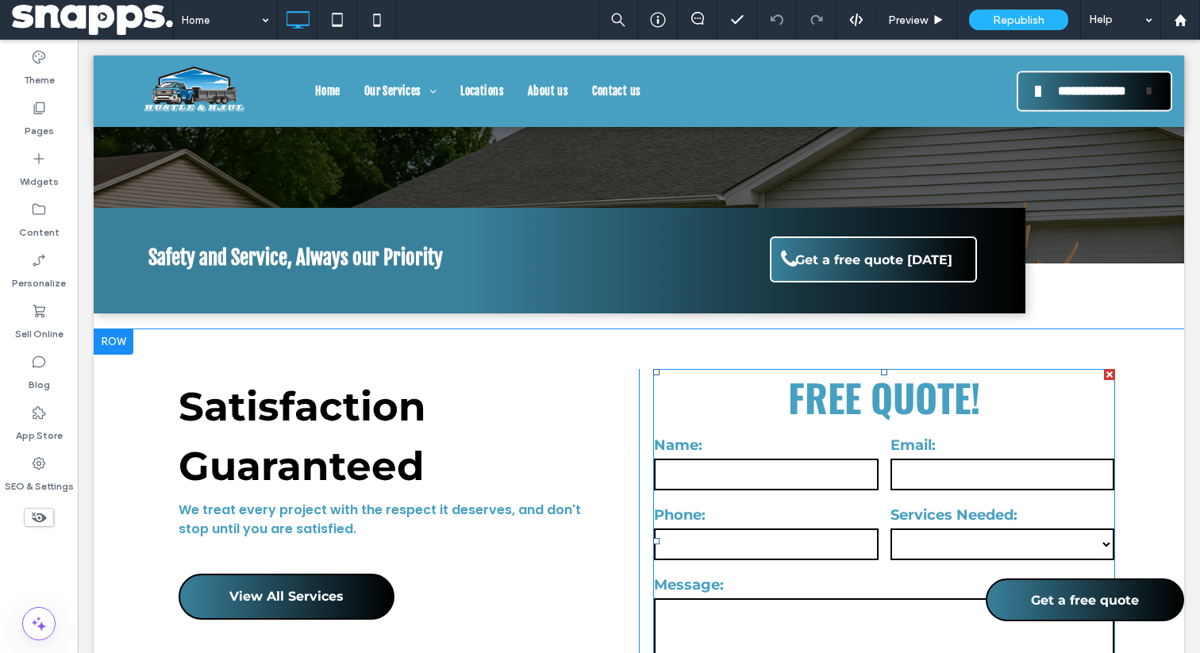
scroll to position [741, 0]
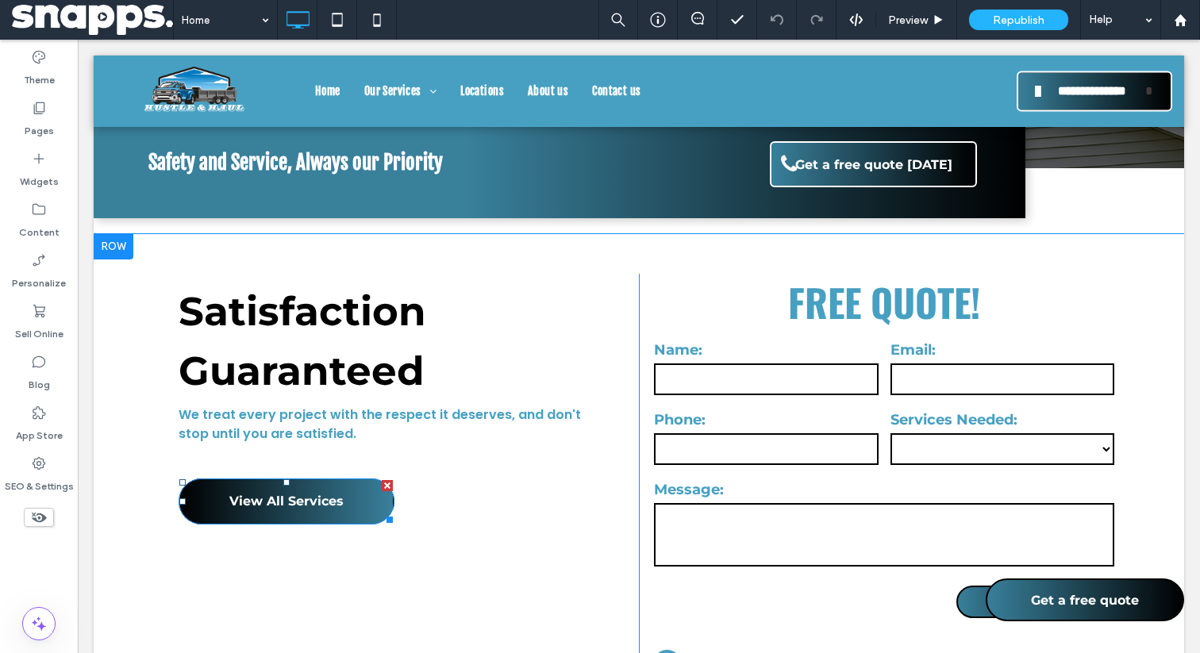
click at [328, 486] on span "View All Services" at bounding box center [286, 501] width 114 height 31
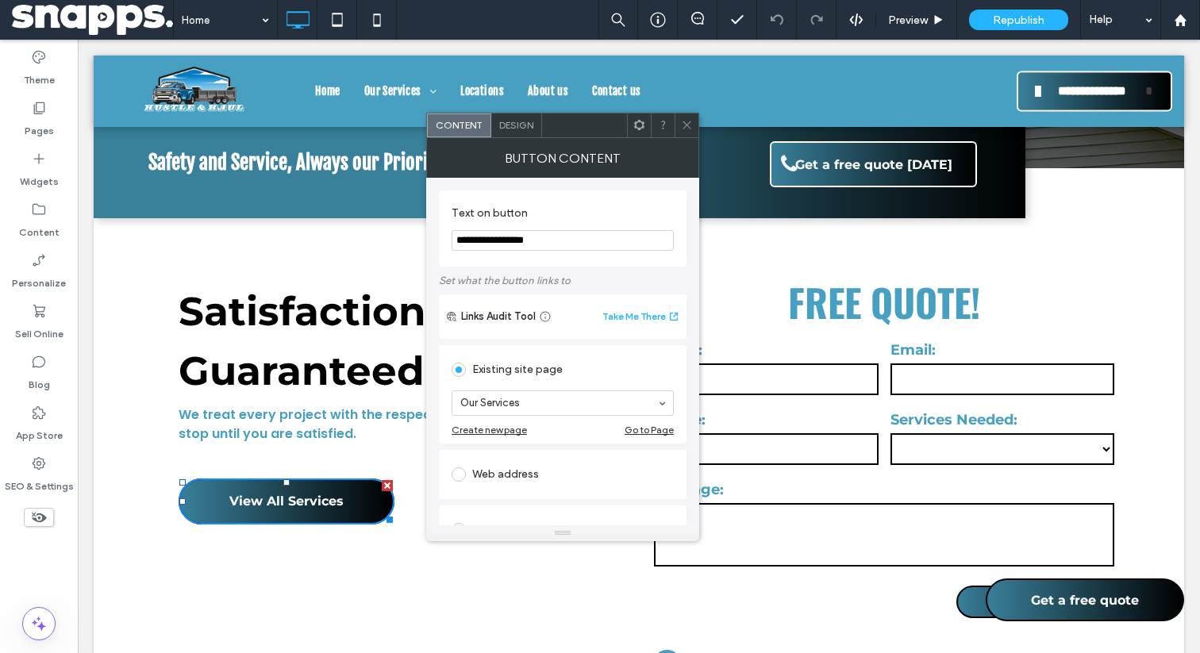
click at [692, 120] on icon at bounding box center [687, 125] width 12 height 12
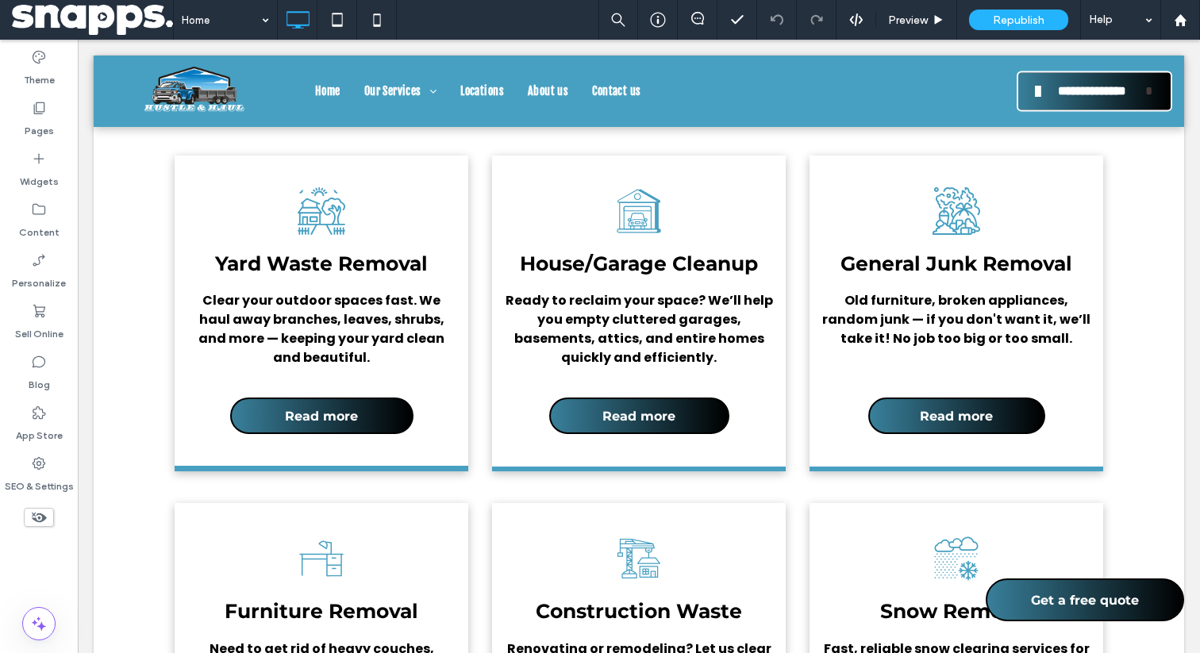
scroll to position [2259, 0]
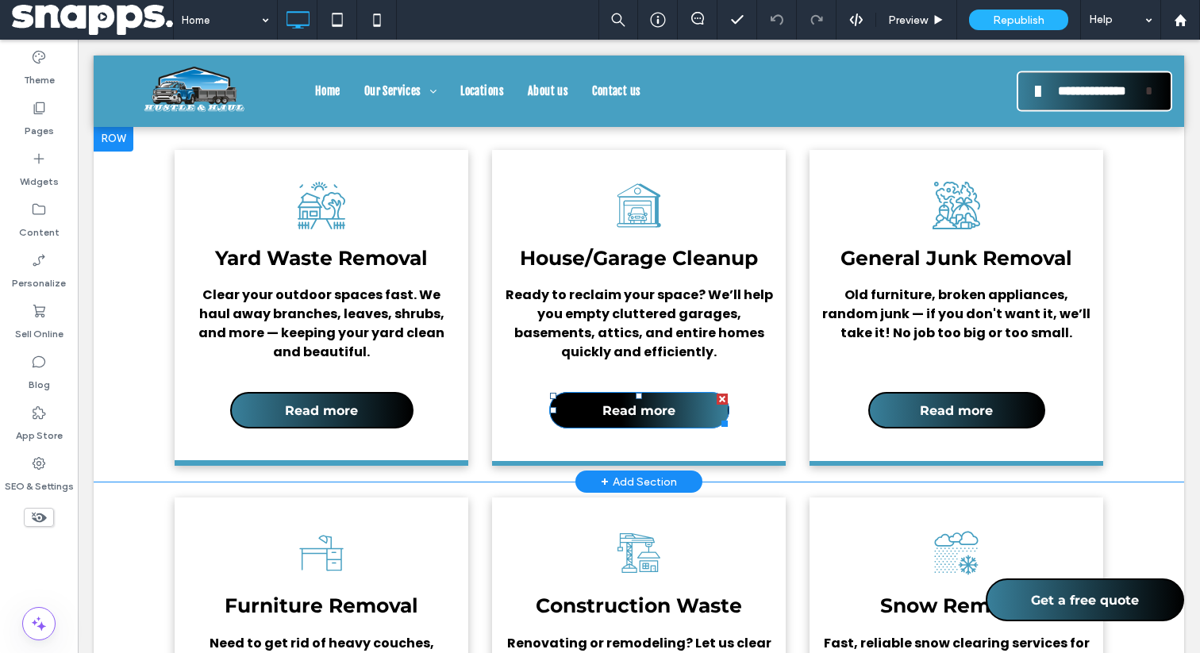
click at [643, 395] on span "Read more" at bounding box center [639, 410] width 73 height 31
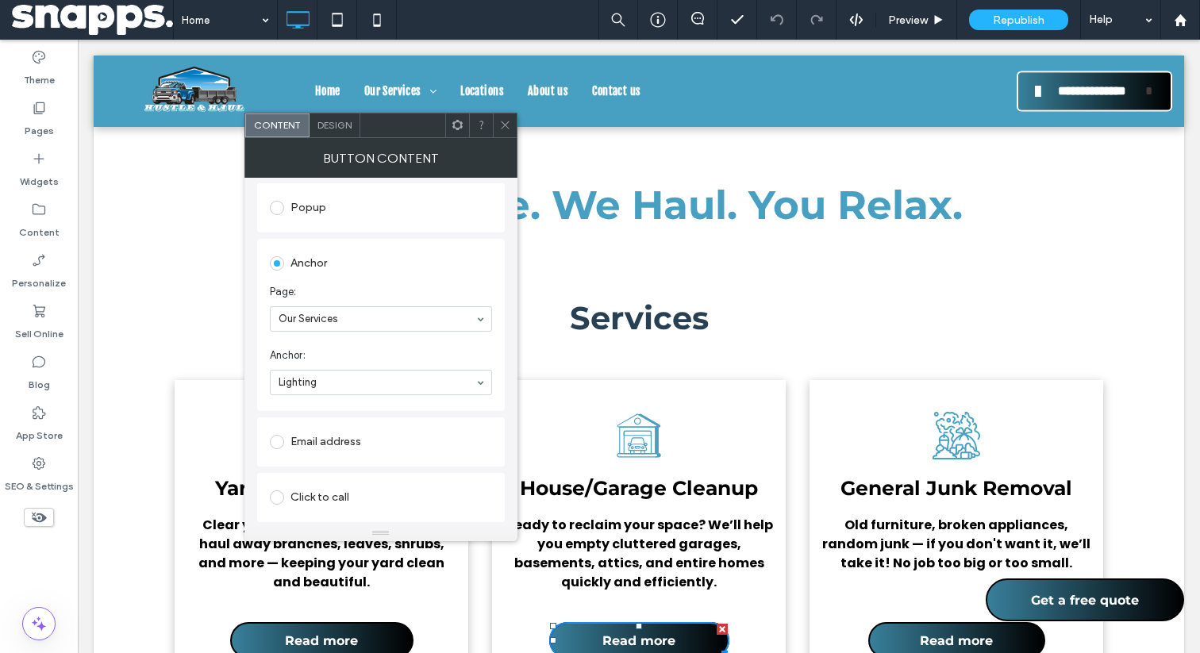
scroll to position [328, 0]
click at [370, 311] on section "Anchor: Lighting" at bounding box center [381, 319] width 222 height 64
click at [503, 132] on span at bounding box center [505, 126] width 12 height 24
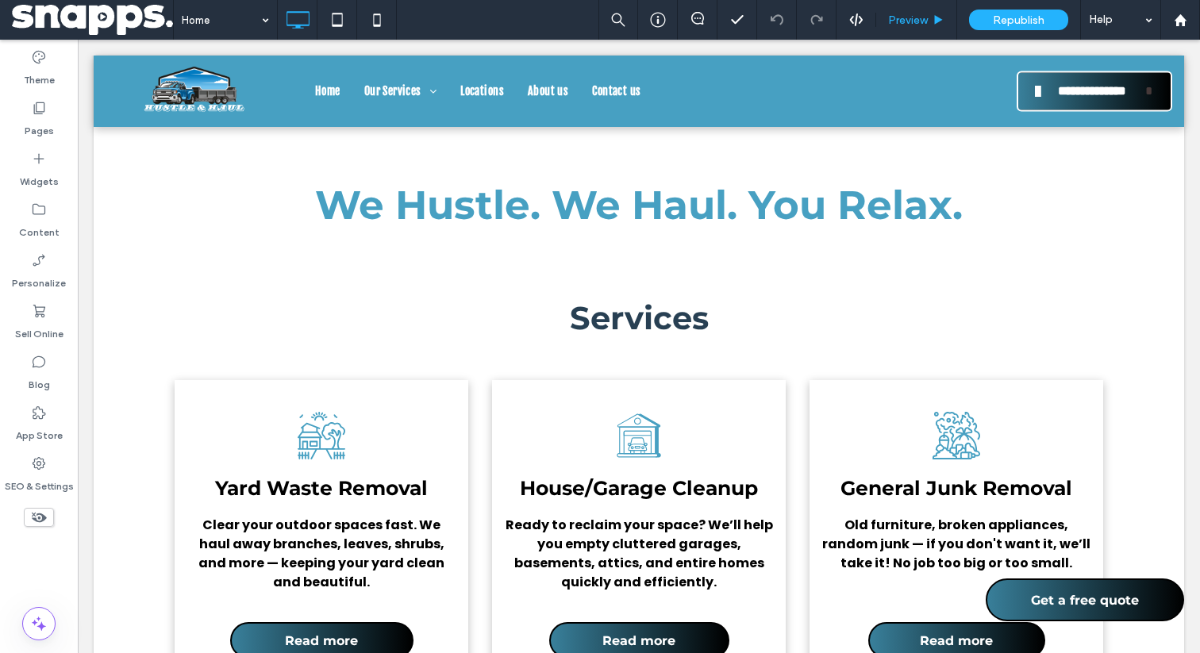
click at [926, 21] on span "Preview" at bounding box center [908, 19] width 40 height 13
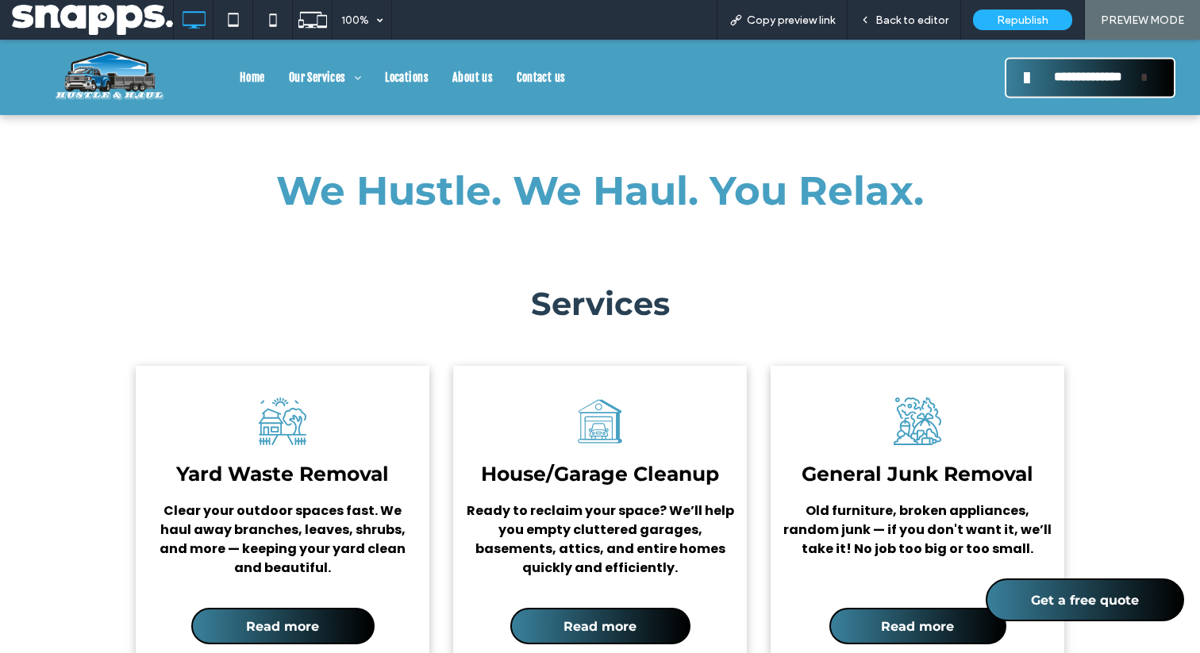
scroll to position [2035, 0]
click at [595, 611] on span "Read more" at bounding box center [600, 626] width 73 height 31
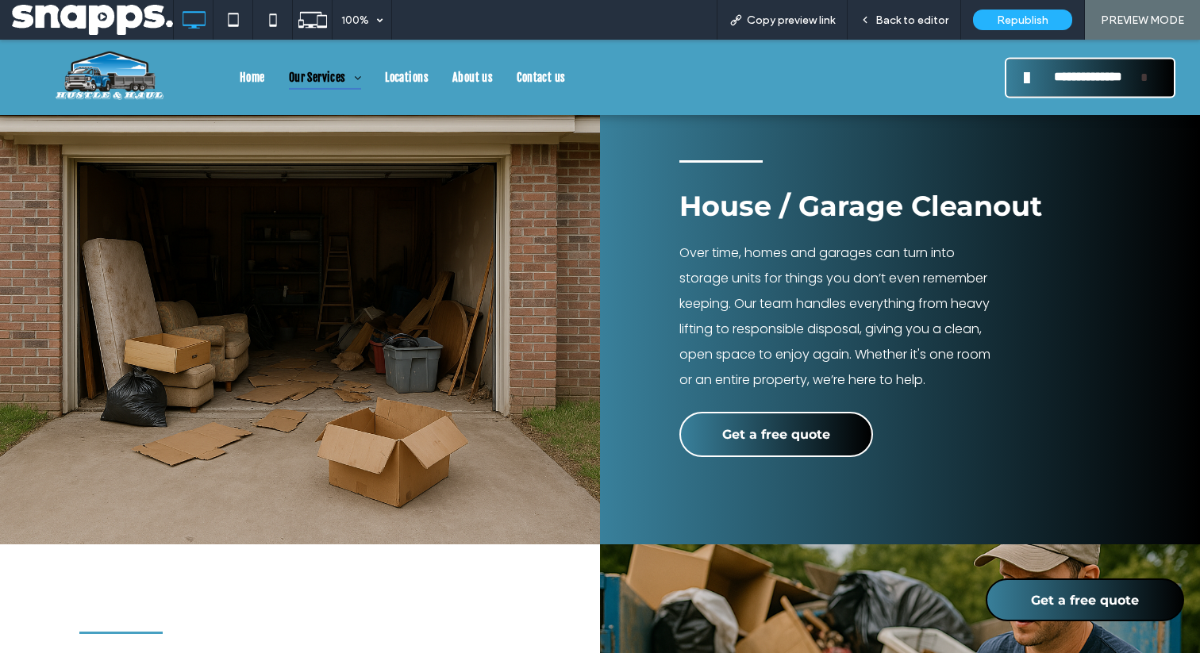
scroll to position [913, 0]
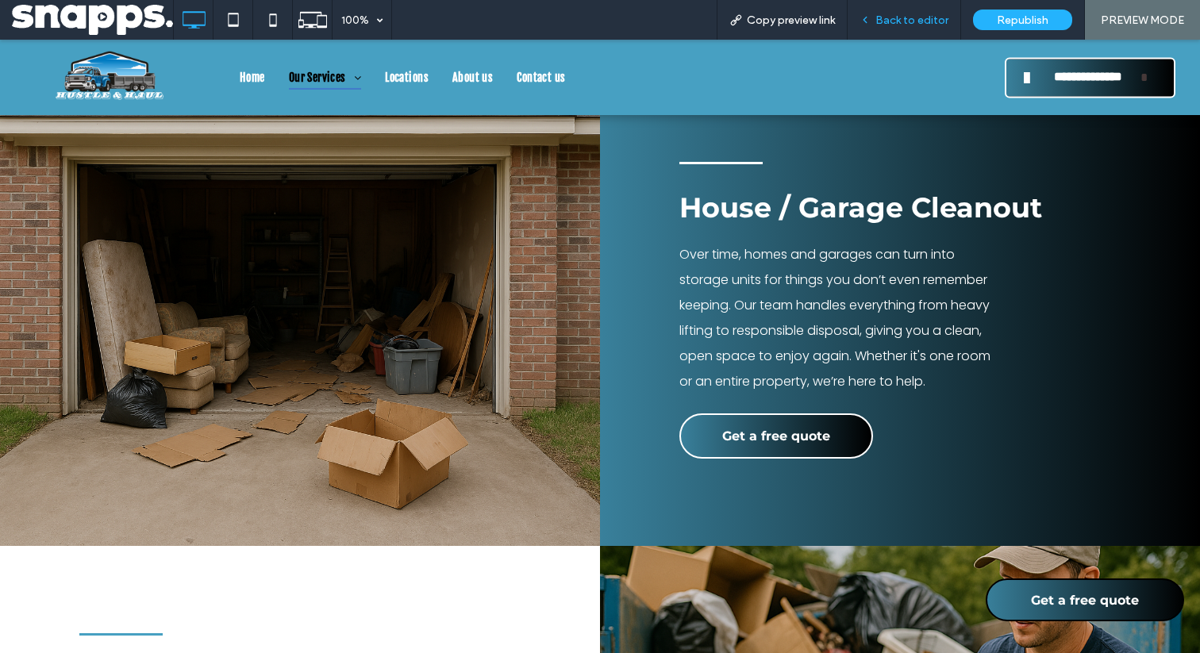
click at [895, 20] on span "Back to editor" at bounding box center [912, 19] width 73 height 13
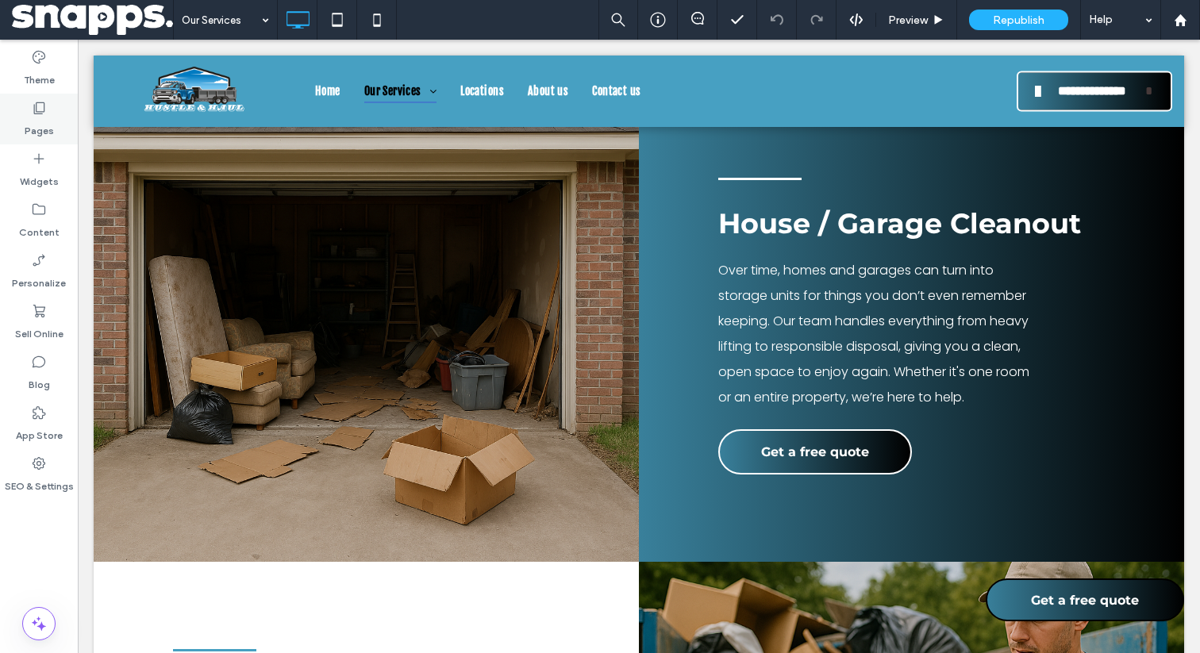
click at [39, 123] on label "Pages" at bounding box center [39, 127] width 29 height 22
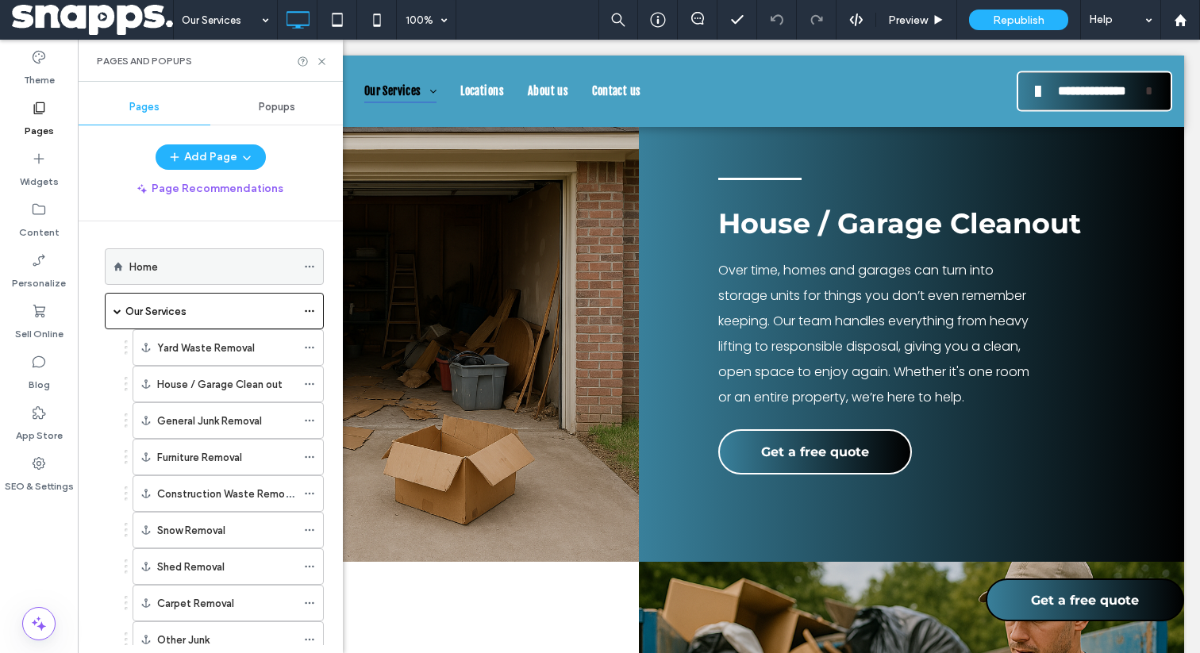
click at [220, 263] on div "Home" at bounding box center [212, 267] width 167 height 17
click at [320, 61] on icon at bounding box center [322, 62] width 12 height 12
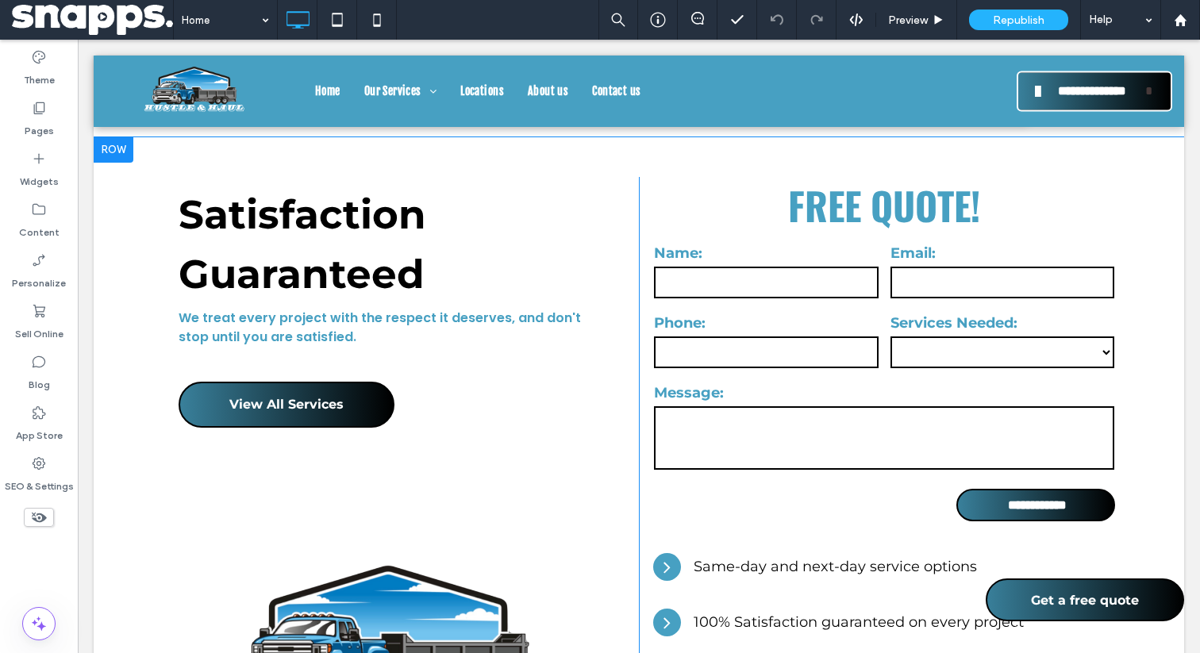
scroll to position [852, 0]
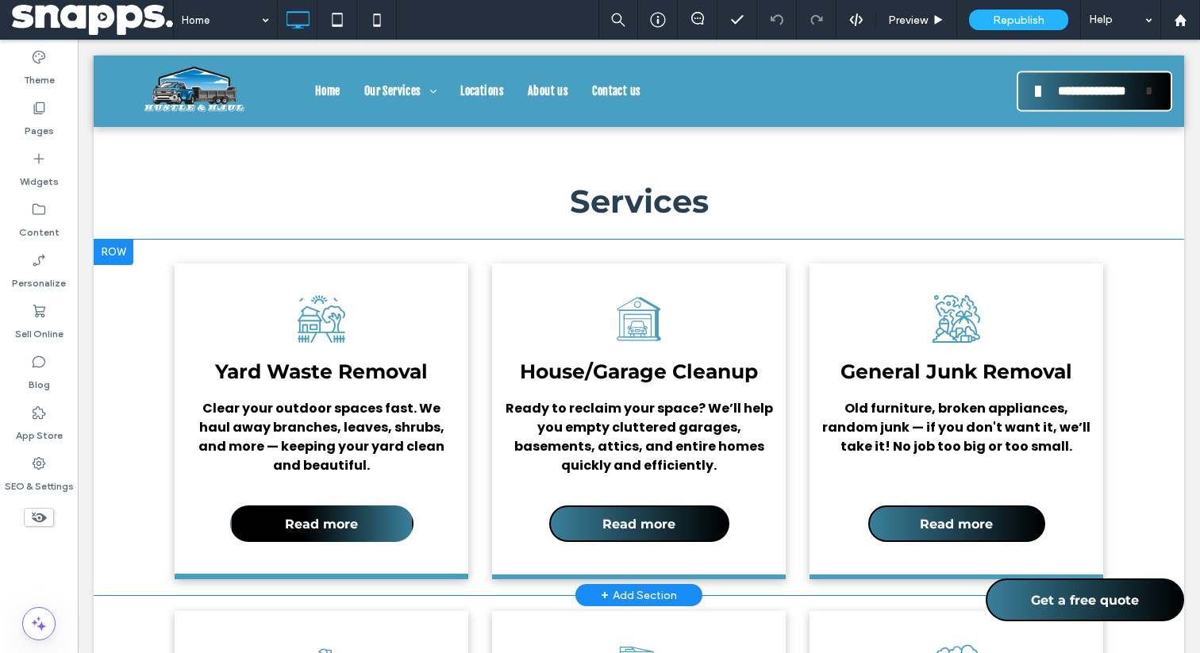
scroll to position [2141, 0]
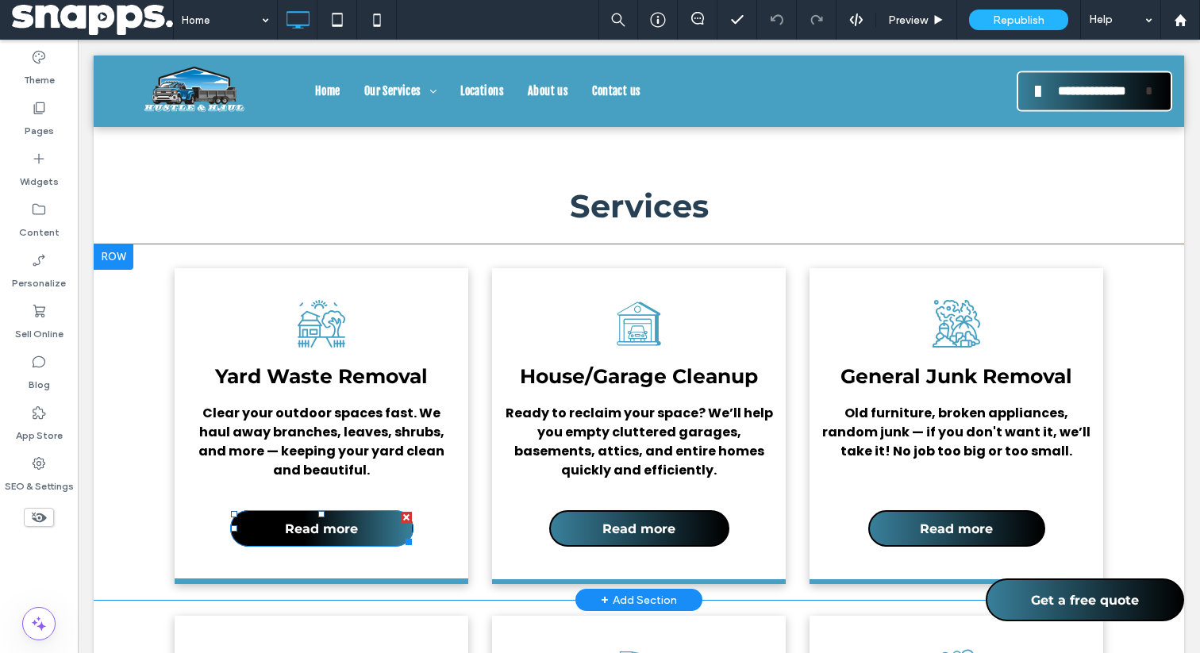
click at [324, 514] on span "Read more" at bounding box center [321, 529] width 73 height 31
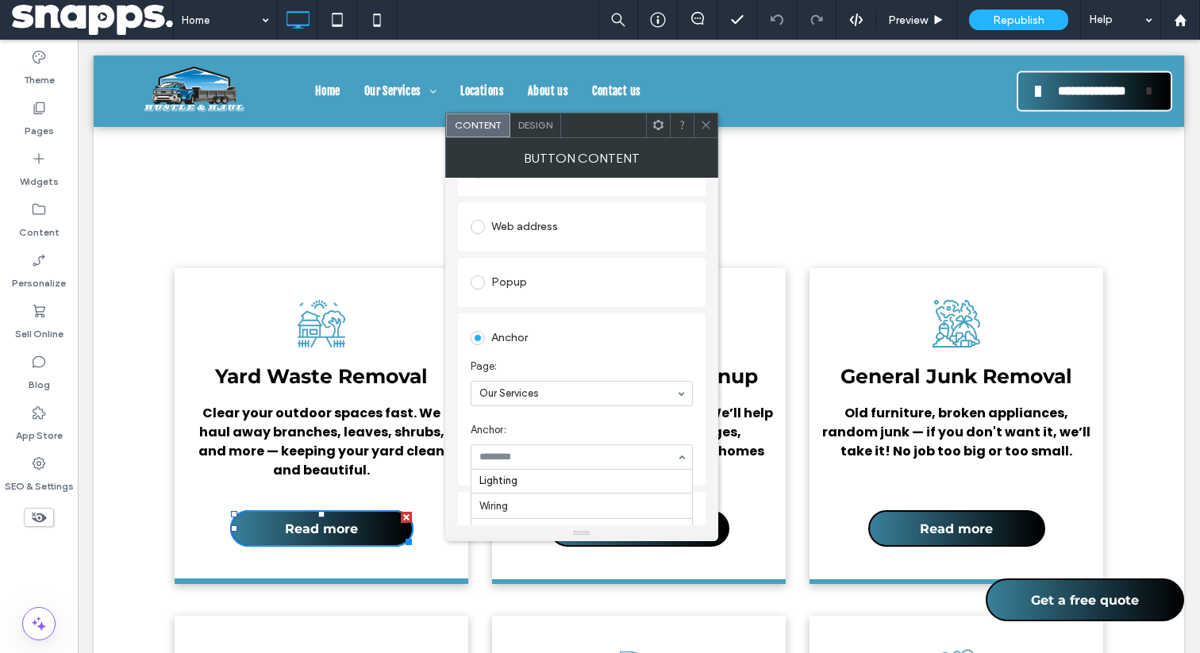
scroll to position [0, 0]
click at [710, 130] on icon at bounding box center [706, 125] width 12 height 12
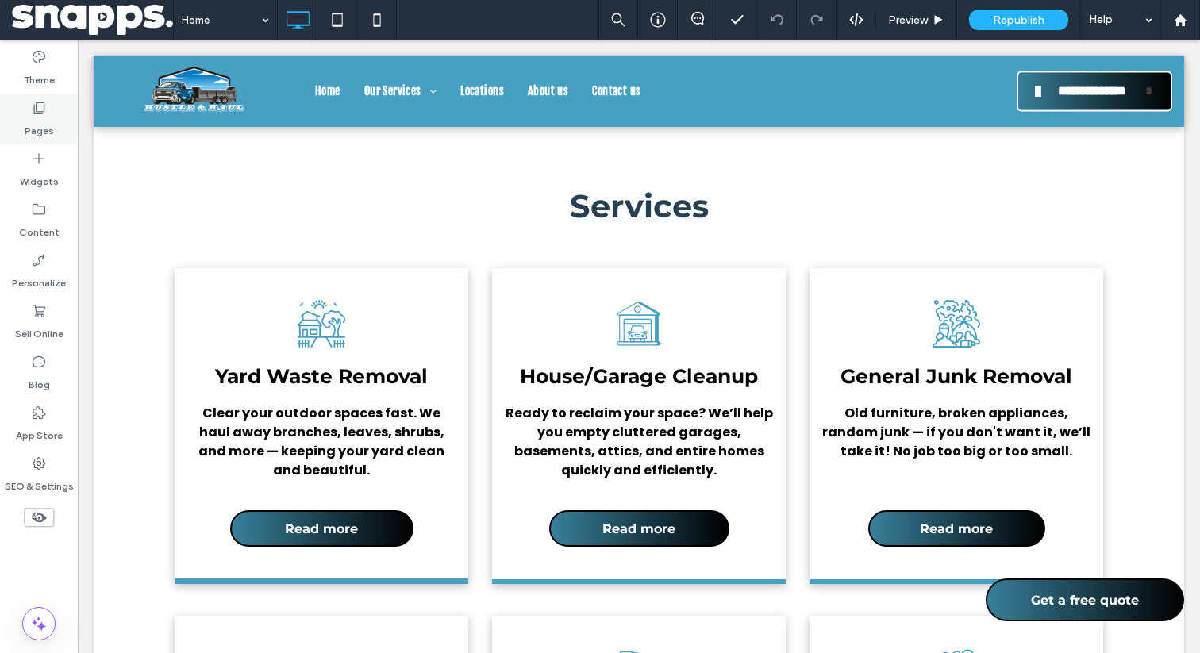
click at [24, 107] on div "Pages" at bounding box center [39, 119] width 78 height 51
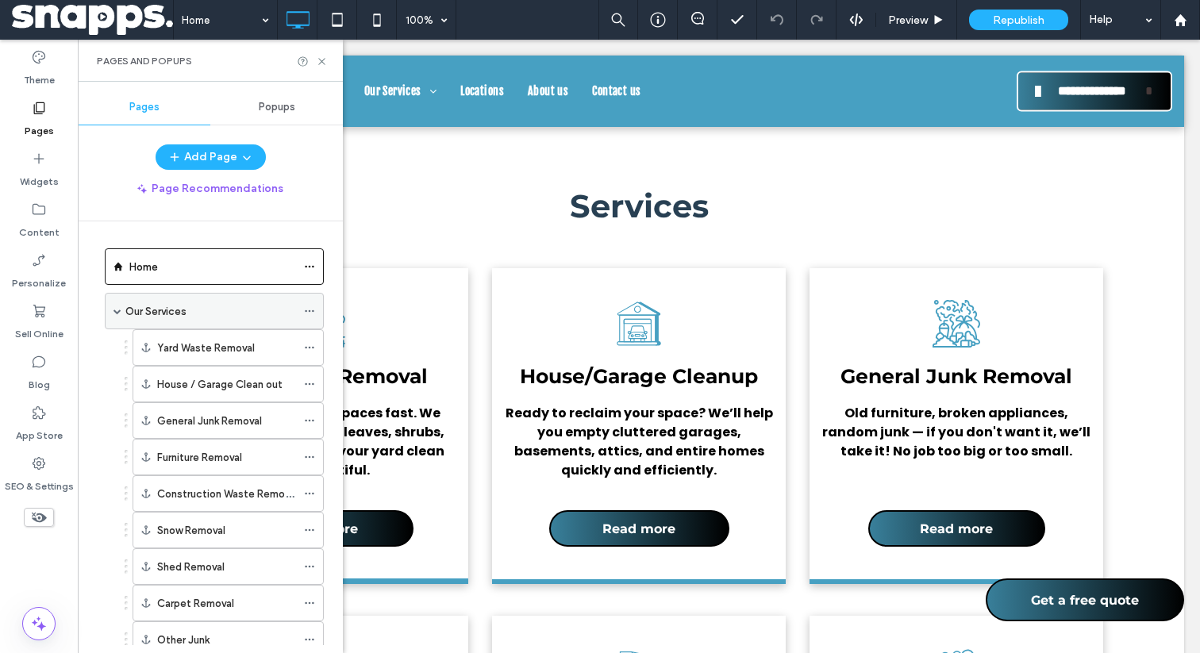
click at [190, 310] on div "Our Services" at bounding box center [210, 311] width 171 height 17
click at [325, 64] on icon at bounding box center [322, 62] width 12 height 12
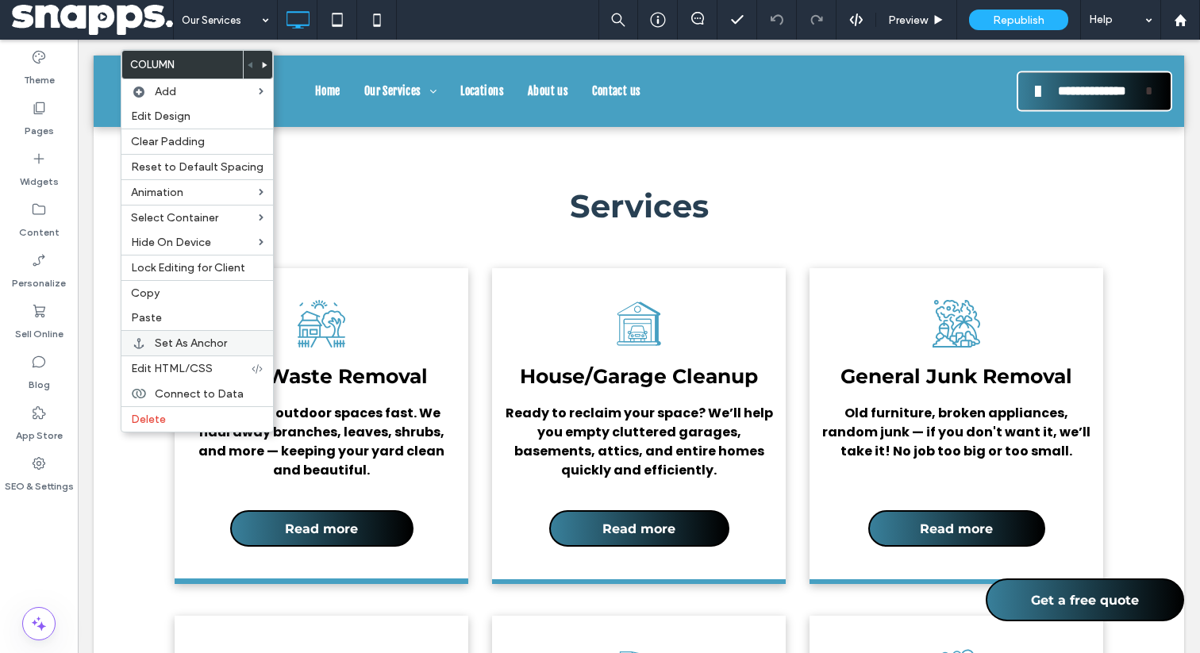
click at [193, 346] on span "Set As Anchor" at bounding box center [191, 343] width 72 height 13
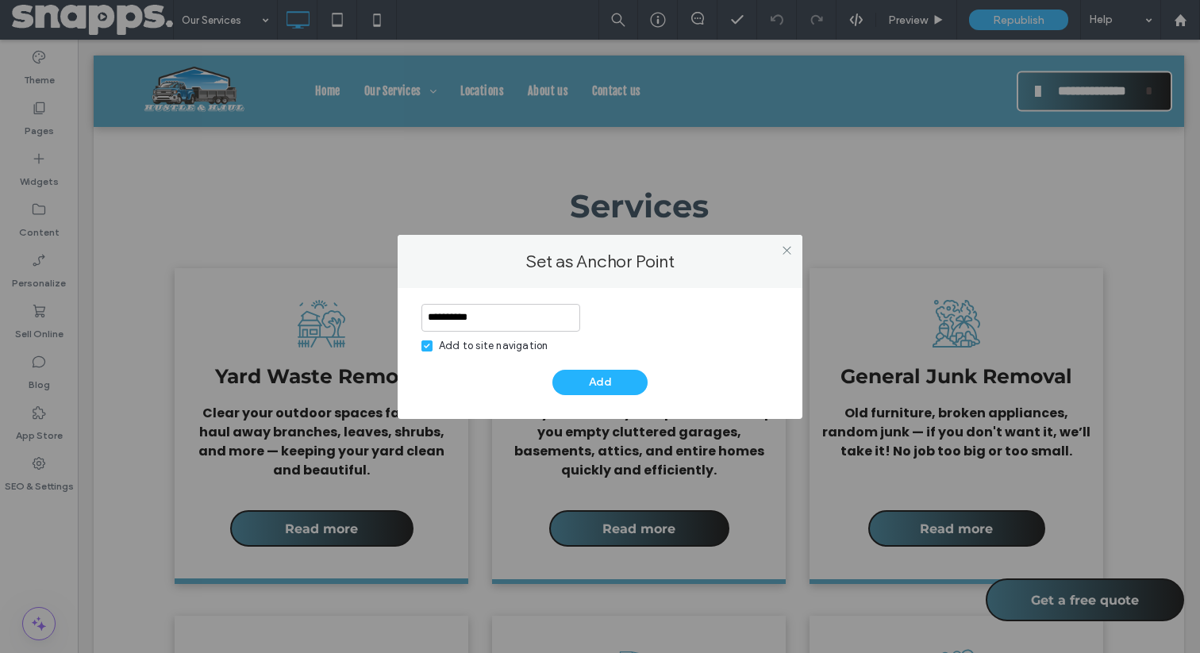
type input "**********"
click at [466, 341] on div "Add to site navigation" at bounding box center [493, 346] width 109 height 16
click at [610, 375] on button "Add" at bounding box center [600, 382] width 95 height 25
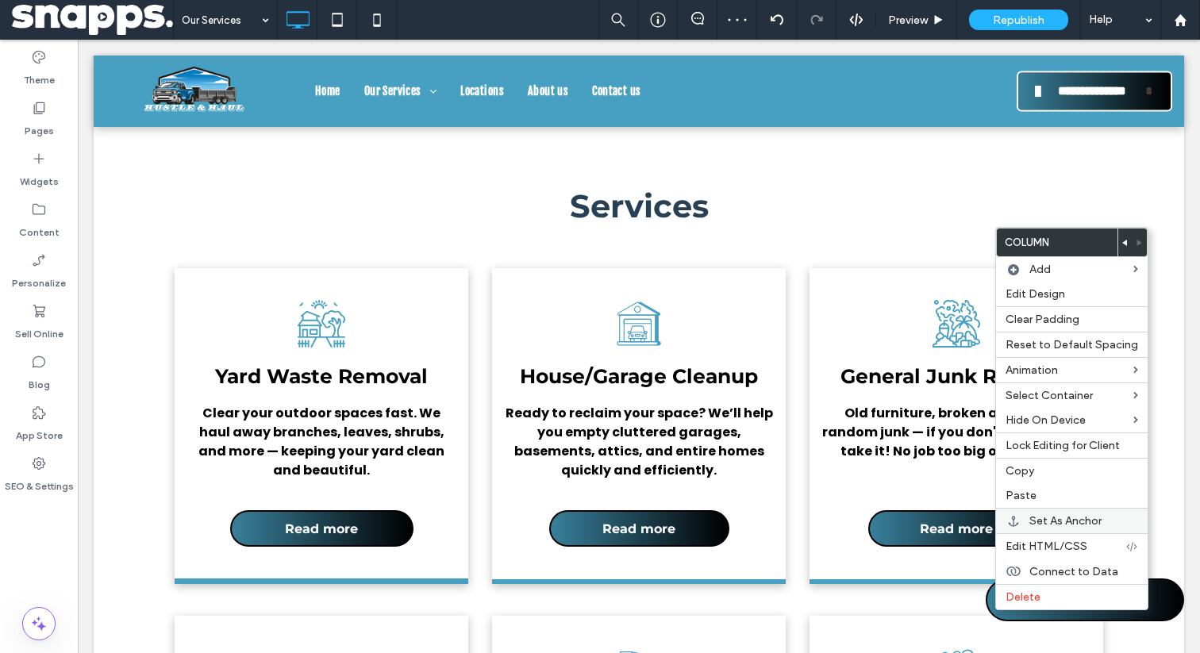
click at [1026, 525] on div "Set As Anchor" at bounding box center [1072, 520] width 152 height 25
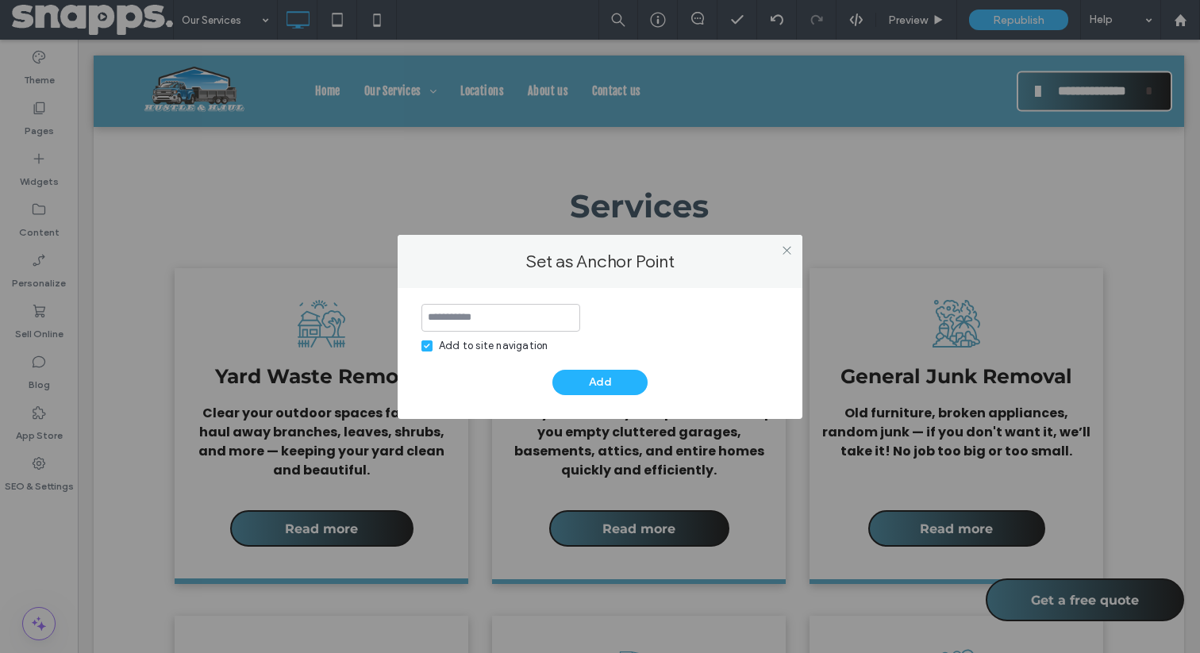
click at [506, 301] on div "Add to site navigation Add" at bounding box center [600, 353] width 405 height 131
click at [503, 313] on input at bounding box center [501, 318] width 159 height 28
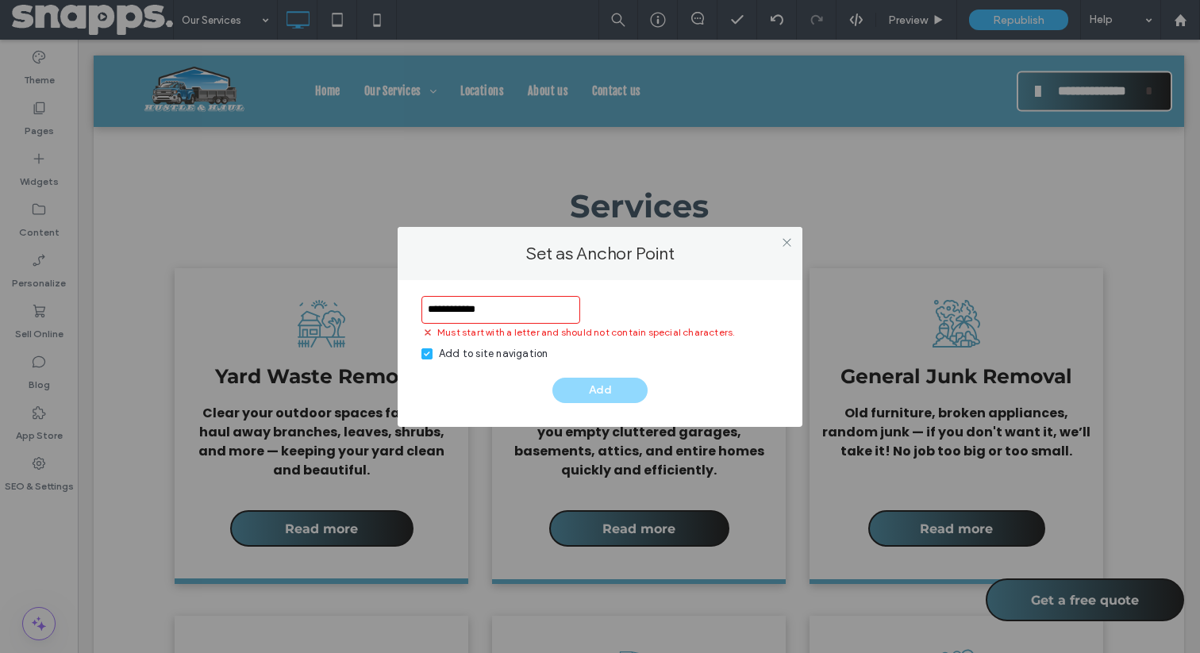
click at [463, 314] on input "**********" at bounding box center [501, 310] width 159 height 28
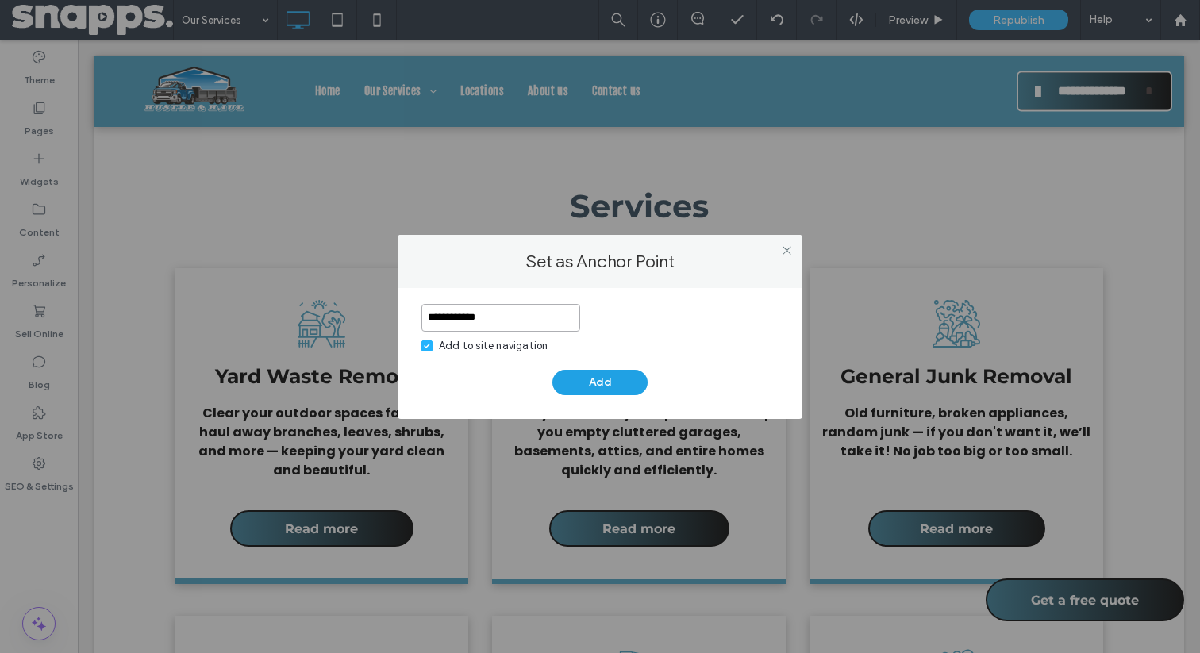
type input "**********"
click at [581, 371] on button "Add" at bounding box center [600, 382] width 95 height 25
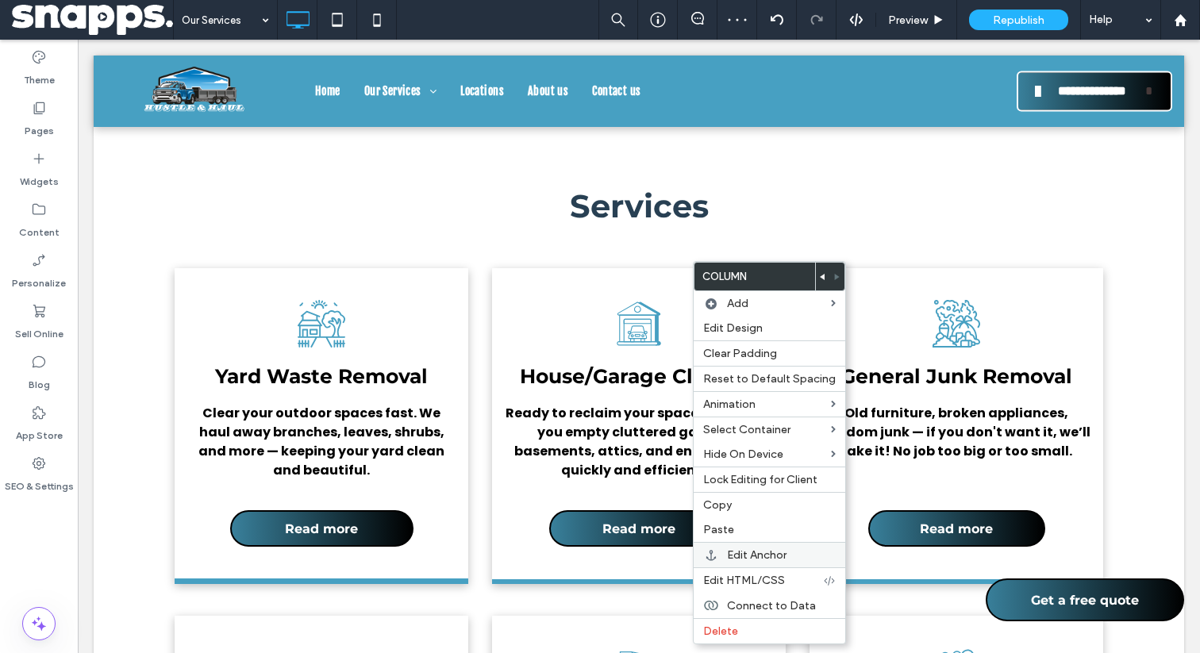
click at [761, 560] on span "Edit Anchor" at bounding box center [757, 555] width 60 height 13
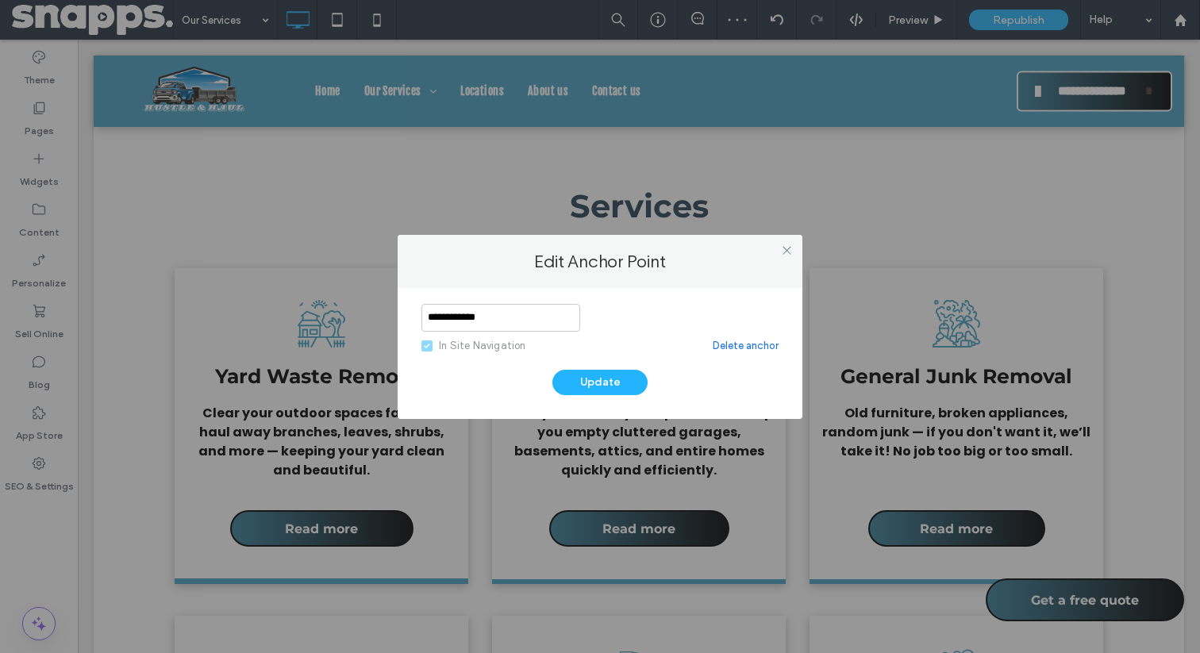
click at [463, 351] on div "In Site Navigation" at bounding box center [482, 346] width 87 height 16
click at [755, 343] on link "Delete anchor" at bounding box center [746, 346] width 66 height 16
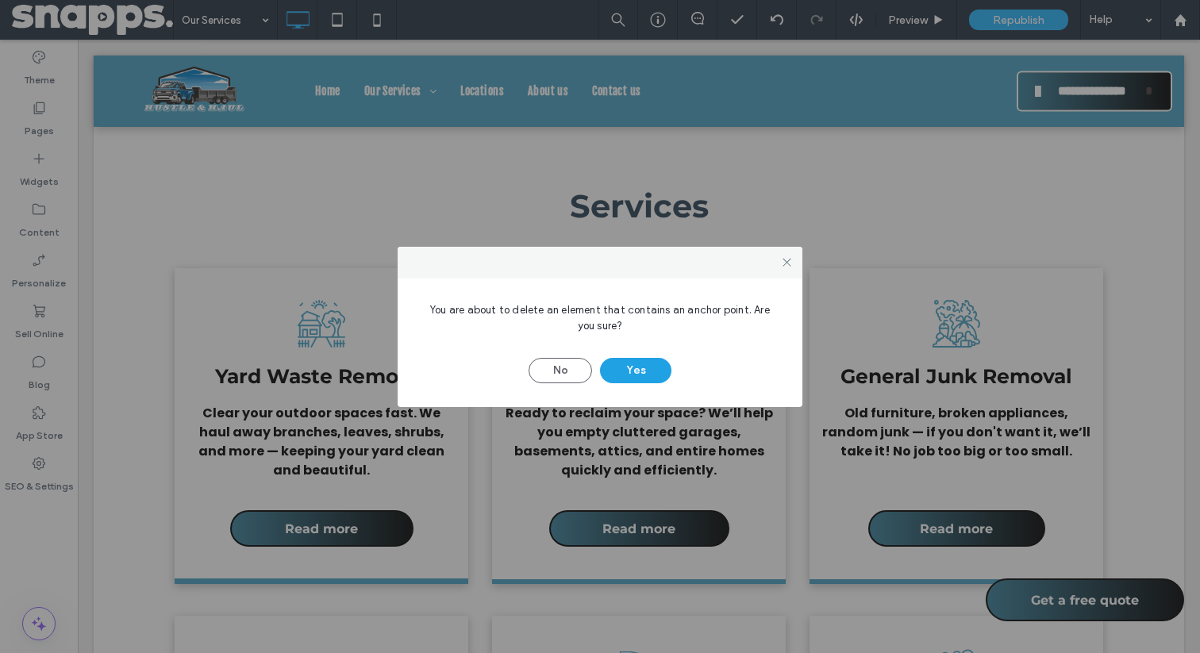
click at [626, 363] on button "Yes" at bounding box center [635, 370] width 71 height 25
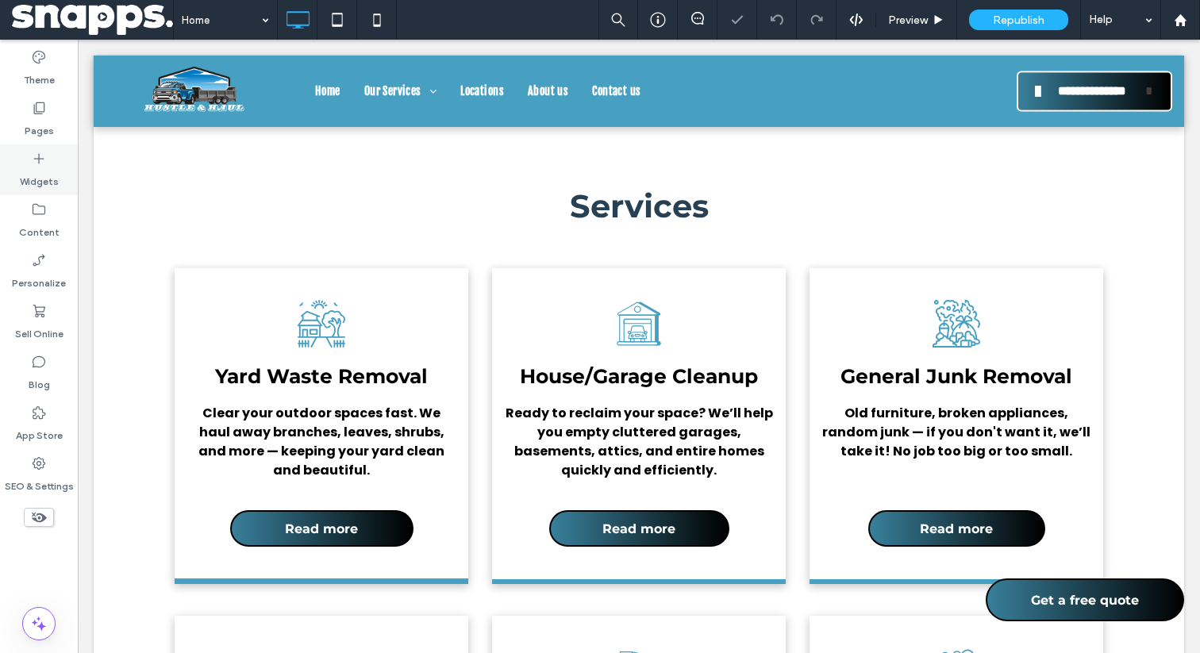
click at [20, 102] on div "Pages" at bounding box center [39, 119] width 78 height 51
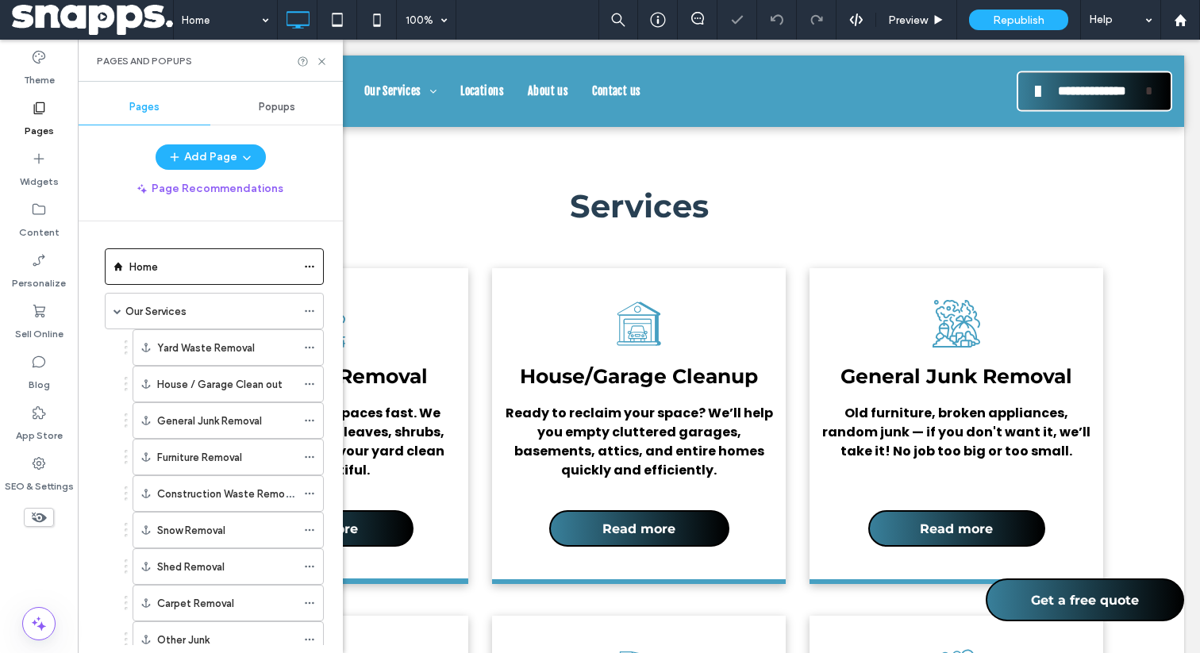
click at [53, 126] on div "Pages" at bounding box center [39, 119] width 78 height 51
click at [202, 311] on div "Our Services" at bounding box center [210, 311] width 171 height 17
drag, startPoint x: 577, startPoint y: 264, endPoint x: 491, endPoint y: 189, distance: 114.3
click at [491, 193] on div at bounding box center [600, 326] width 1200 height 653
click at [318, 61] on icon at bounding box center [322, 62] width 12 height 12
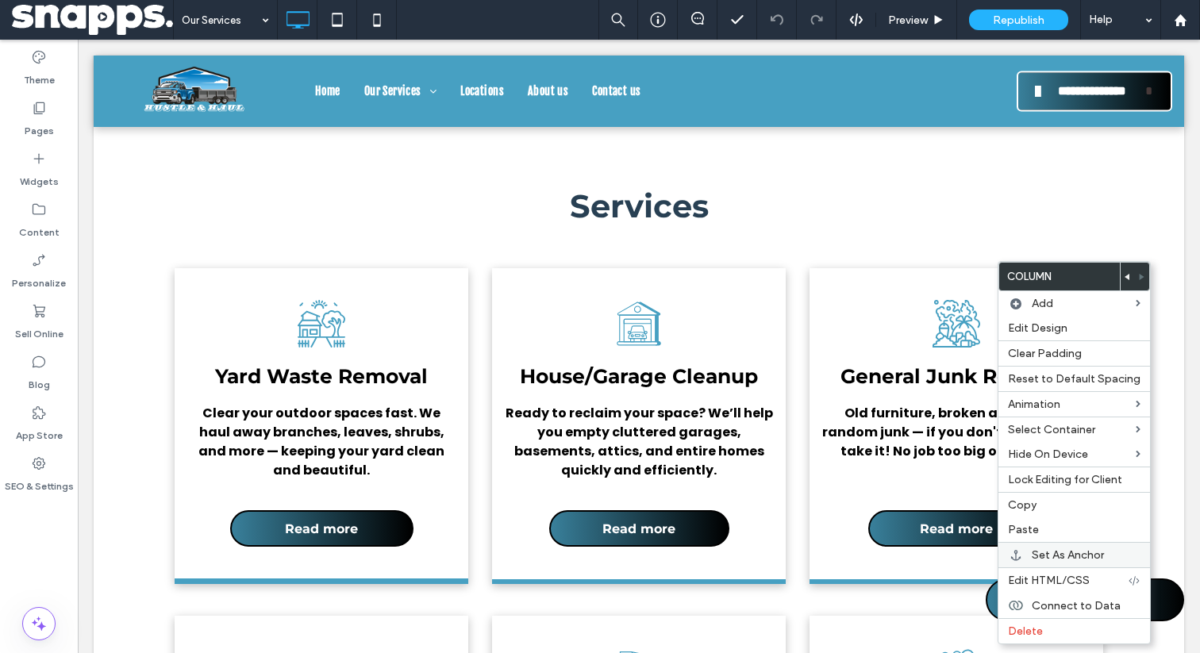
click at [1072, 560] on span "Set As Anchor" at bounding box center [1068, 555] width 72 height 13
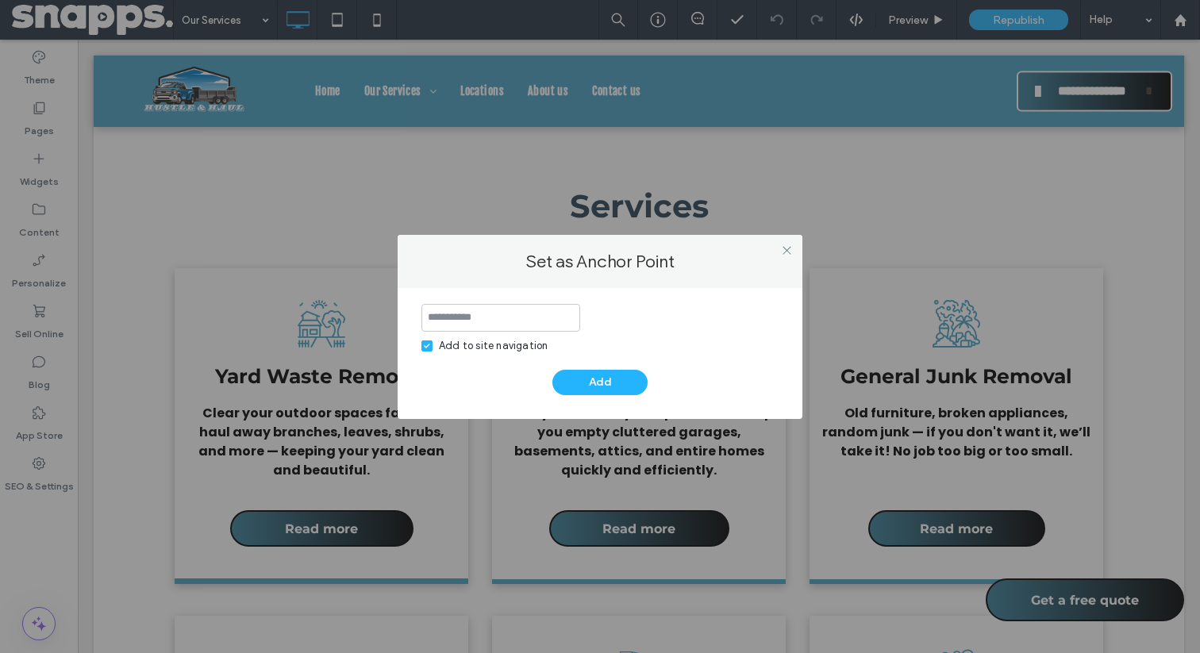
click at [460, 340] on div "Add to site navigation" at bounding box center [493, 346] width 109 height 16
click at [460, 306] on input at bounding box center [501, 318] width 159 height 28
type input "**********"
click at [578, 382] on button "Add" at bounding box center [600, 382] width 95 height 25
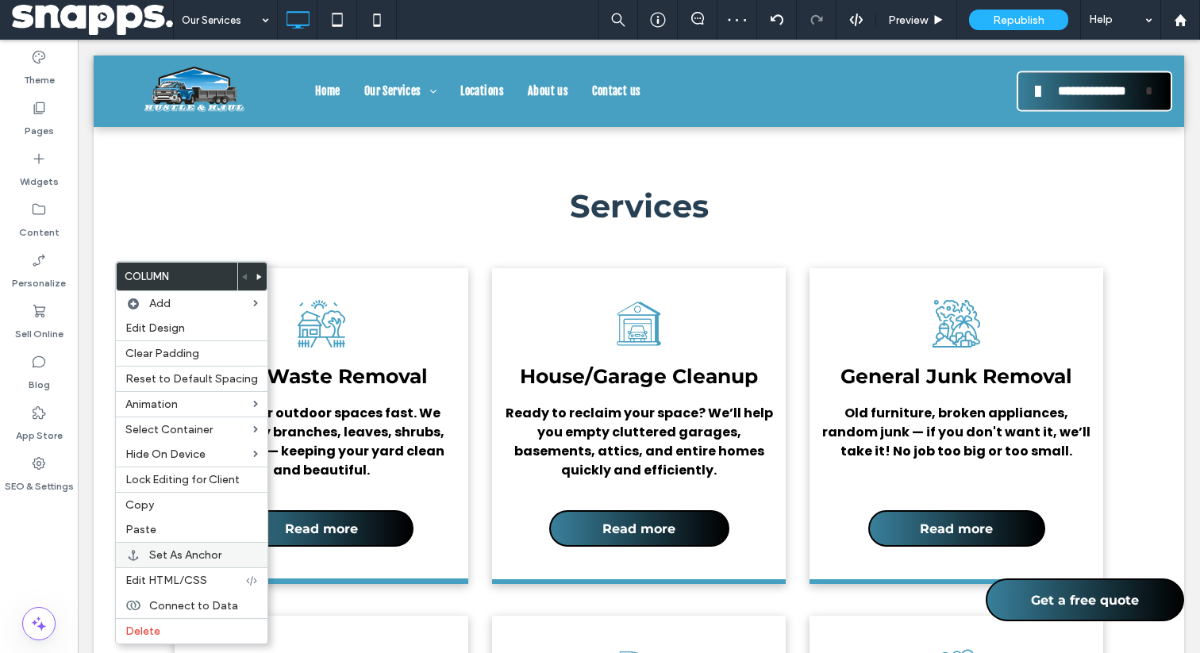
click at [137, 562] on div "Set As Anchor" at bounding box center [192, 554] width 152 height 25
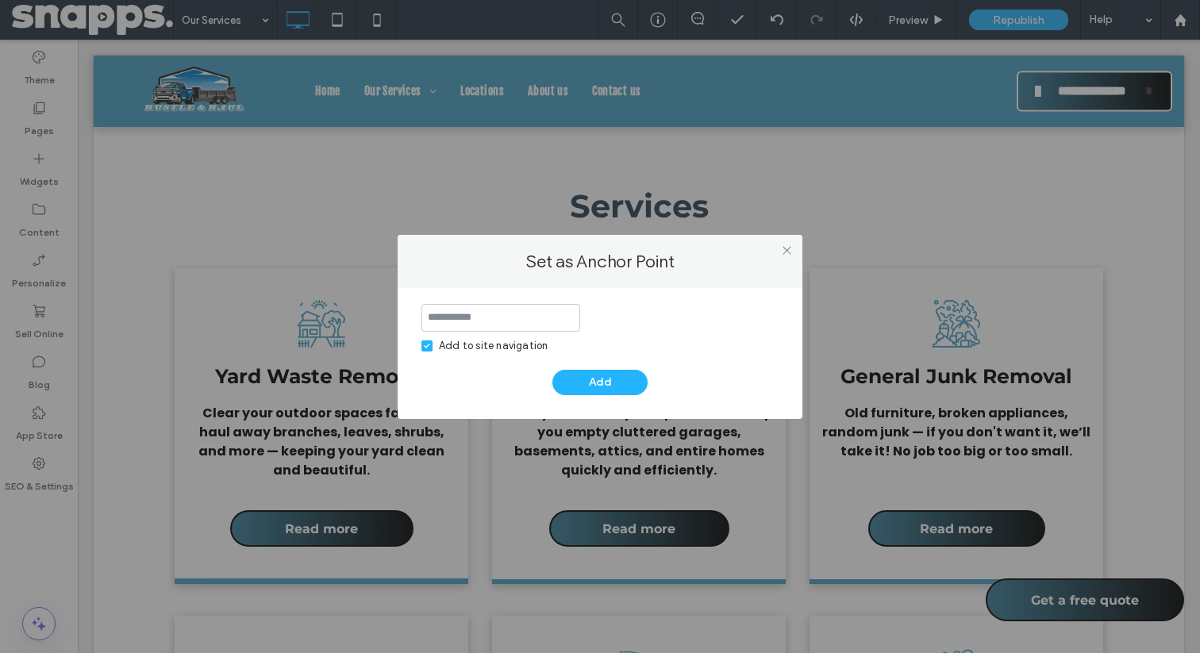
click at [491, 322] on input at bounding box center [501, 318] width 159 height 28
type input "**********"
click at [454, 350] on div "Add to site navigation" at bounding box center [493, 346] width 109 height 16
click at [569, 375] on button "Add" at bounding box center [600, 382] width 95 height 25
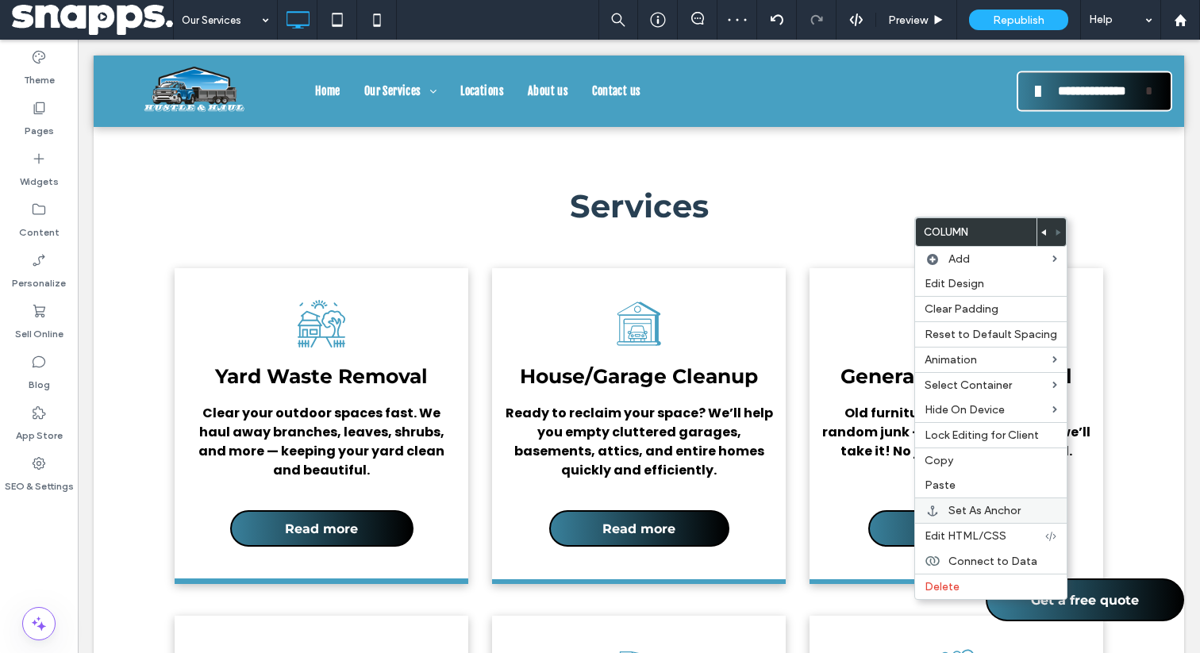
click at [943, 515] on div "Set As Anchor" at bounding box center [991, 510] width 152 height 25
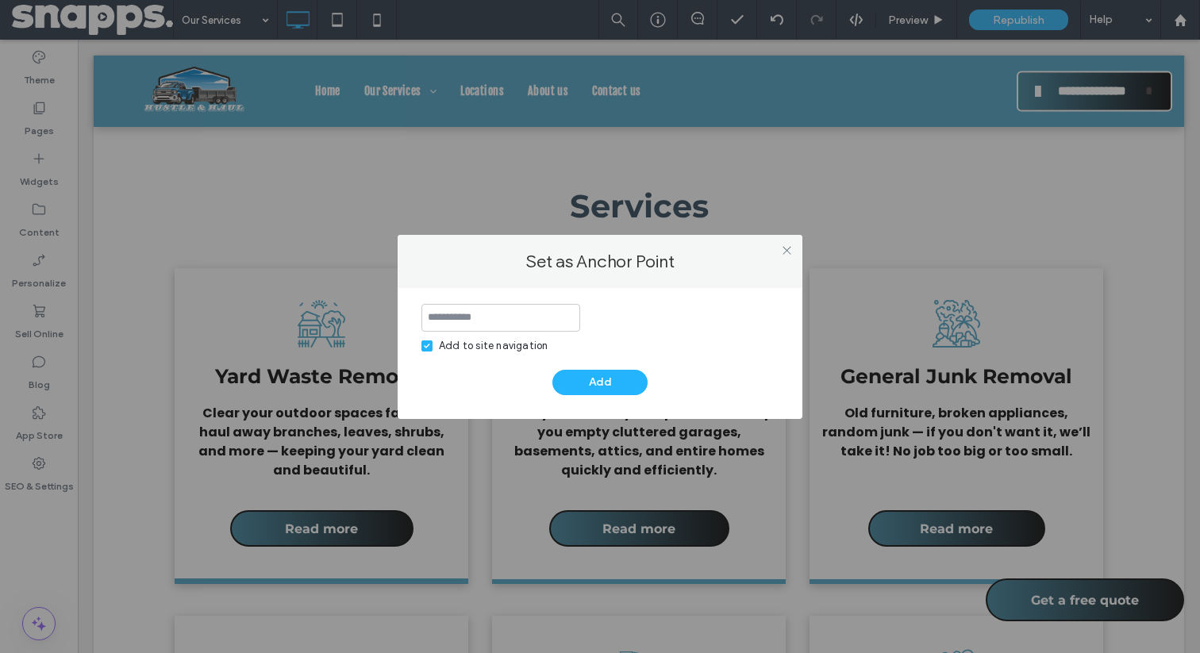
click at [453, 341] on div "Add to site navigation" at bounding box center [493, 346] width 109 height 16
click at [786, 256] on icon at bounding box center [787, 251] width 12 height 12
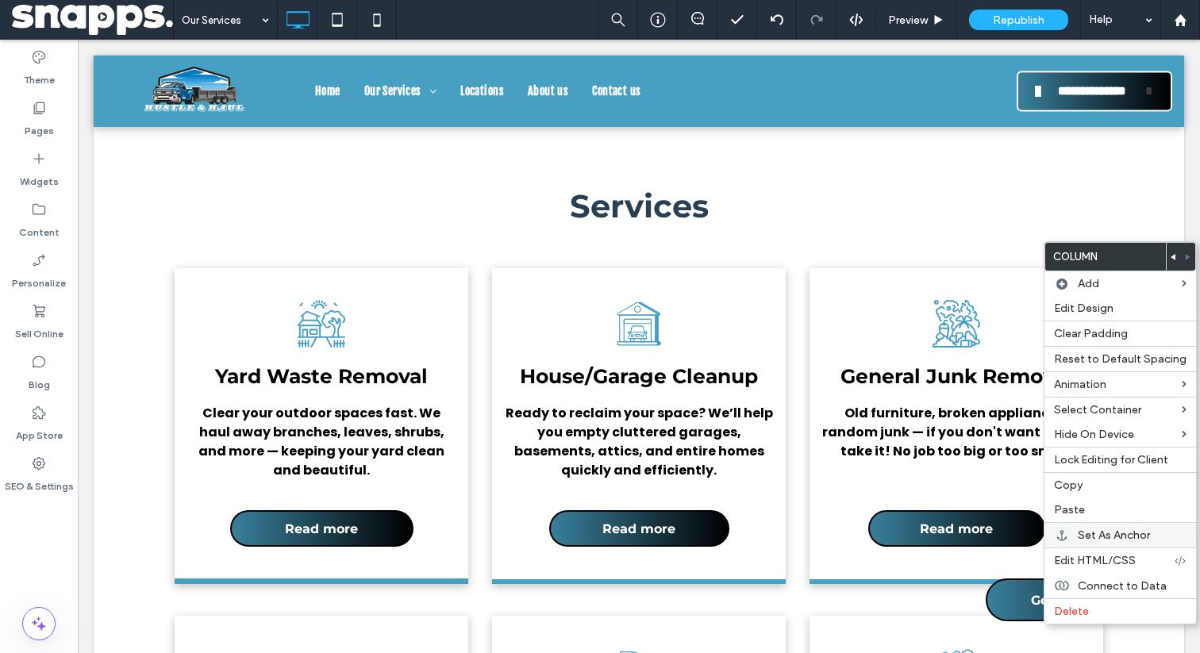
click at [1060, 533] on icon at bounding box center [1062, 535] width 11 height 11
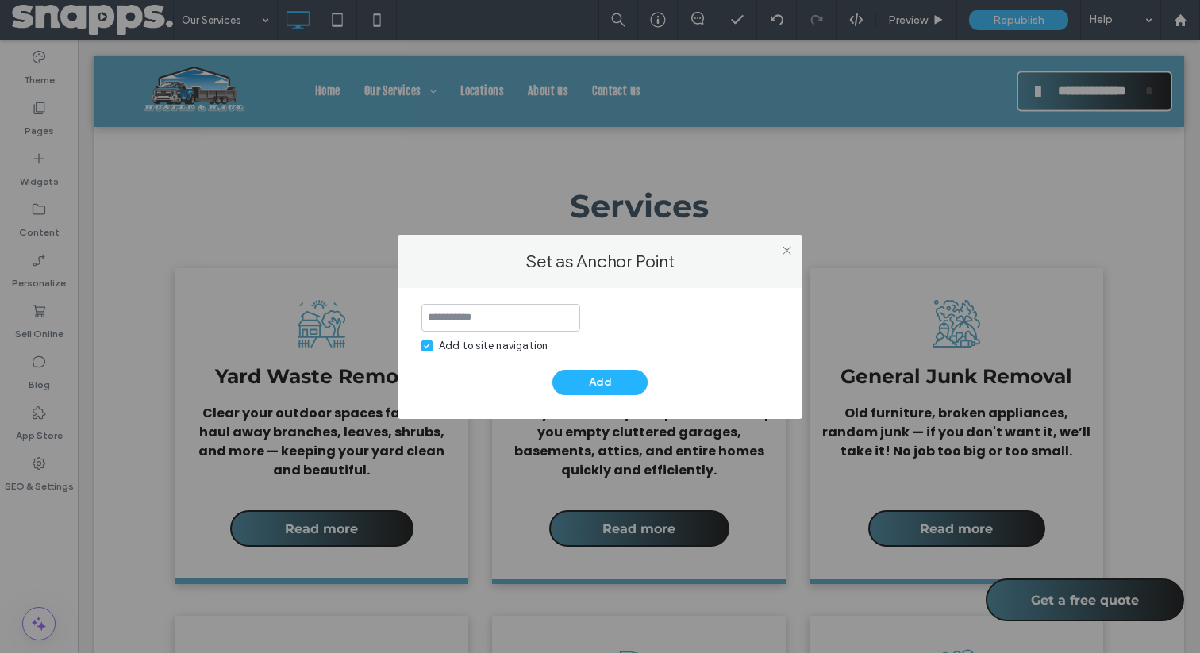
click at [503, 326] on input at bounding box center [501, 318] width 159 height 28
click at [472, 341] on div "Add to site navigation" at bounding box center [493, 346] width 109 height 16
click at [464, 308] on input at bounding box center [501, 318] width 159 height 28
click at [787, 248] on icon at bounding box center [787, 251] width 12 height 12
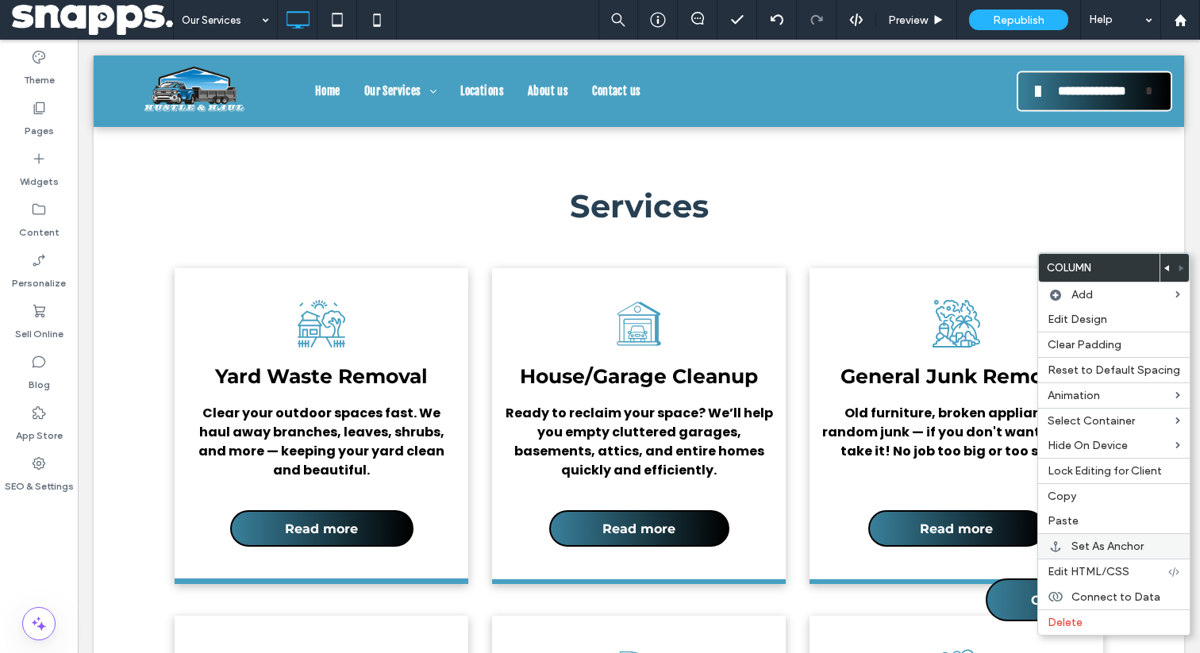
click at [1069, 545] on div "Set As Anchor" at bounding box center [1114, 545] width 152 height 25
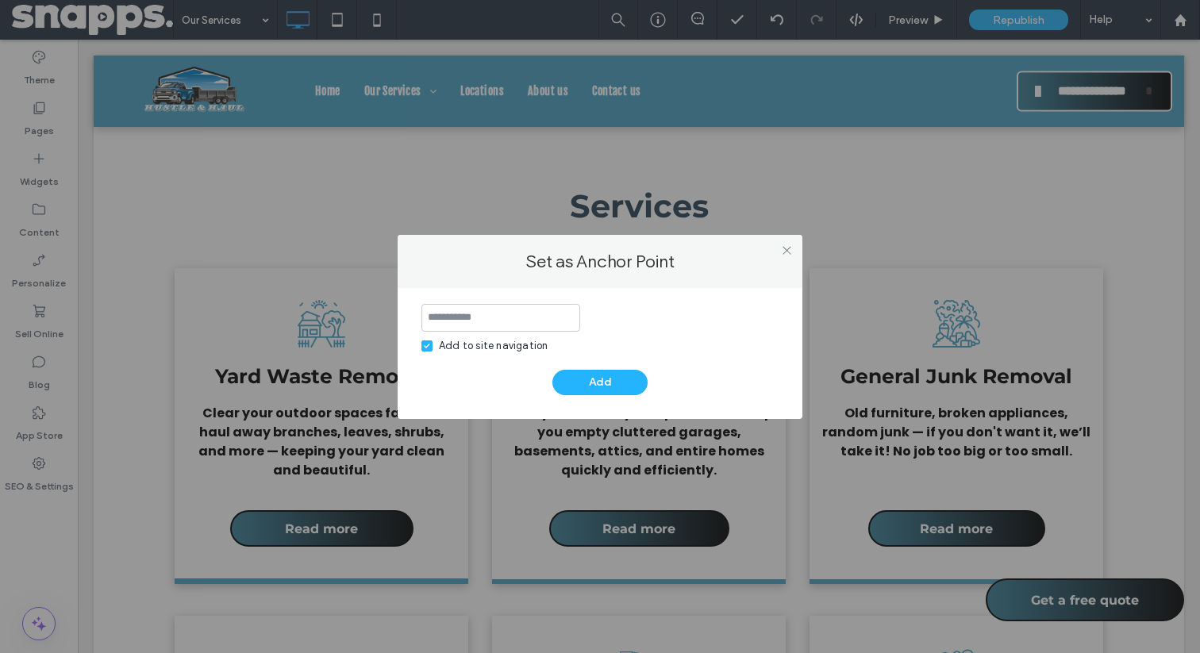
click at [510, 338] on div "Add to site navigation" at bounding box center [493, 346] width 109 height 16
click at [487, 317] on input at bounding box center [501, 318] width 159 height 28
type input "*"
type input "**********"
click at [573, 372] on button "Add" at bounding box center [600, 382] width 95 height 25
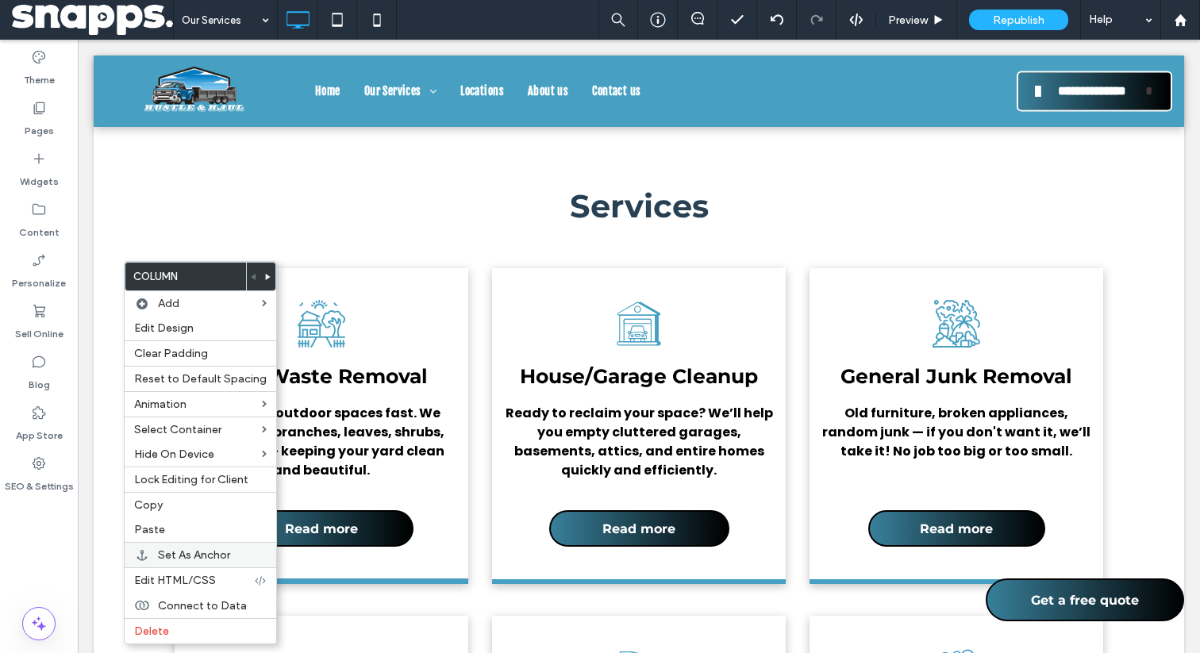
click at [158, 561] on span "Set As Anchor" at bounding box center [194, 555] width 72 height 13
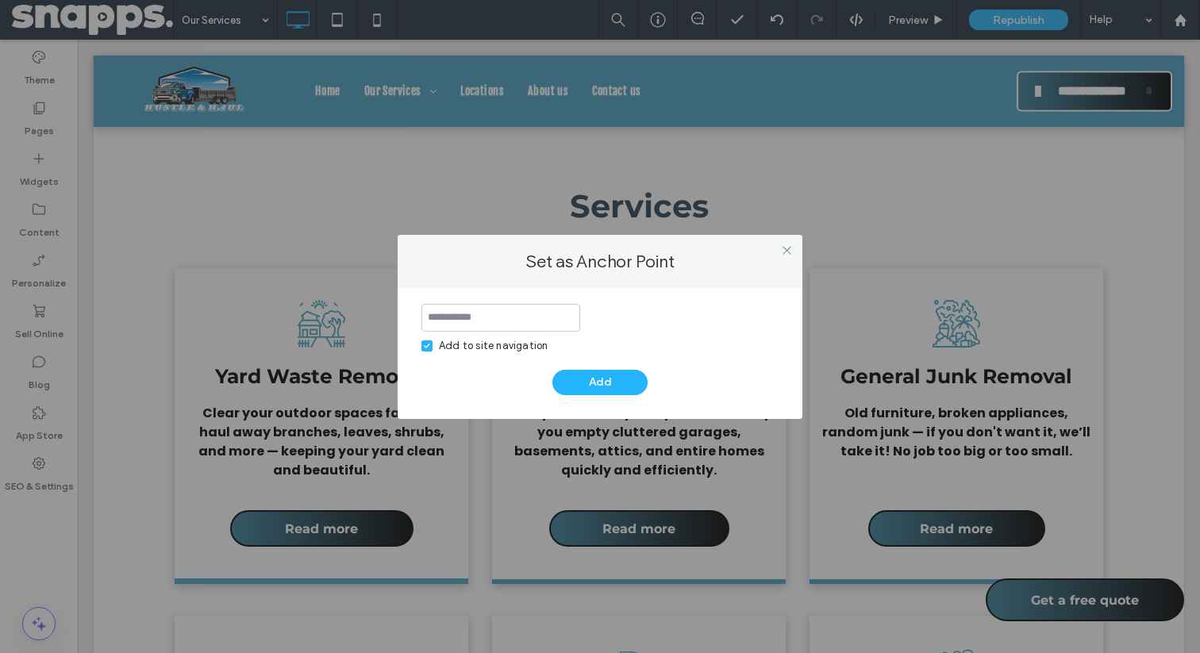
click at [497, 320] on input at bounding box center [501, 318] width 159 height 28
type input "**********"
click at [488, 345] on div "Add to site navigation" at bounding box center [493, 346] width 109 height 16
click at [586, 384] on button "Add" at bounding box center [600, 382] width 95 height 25
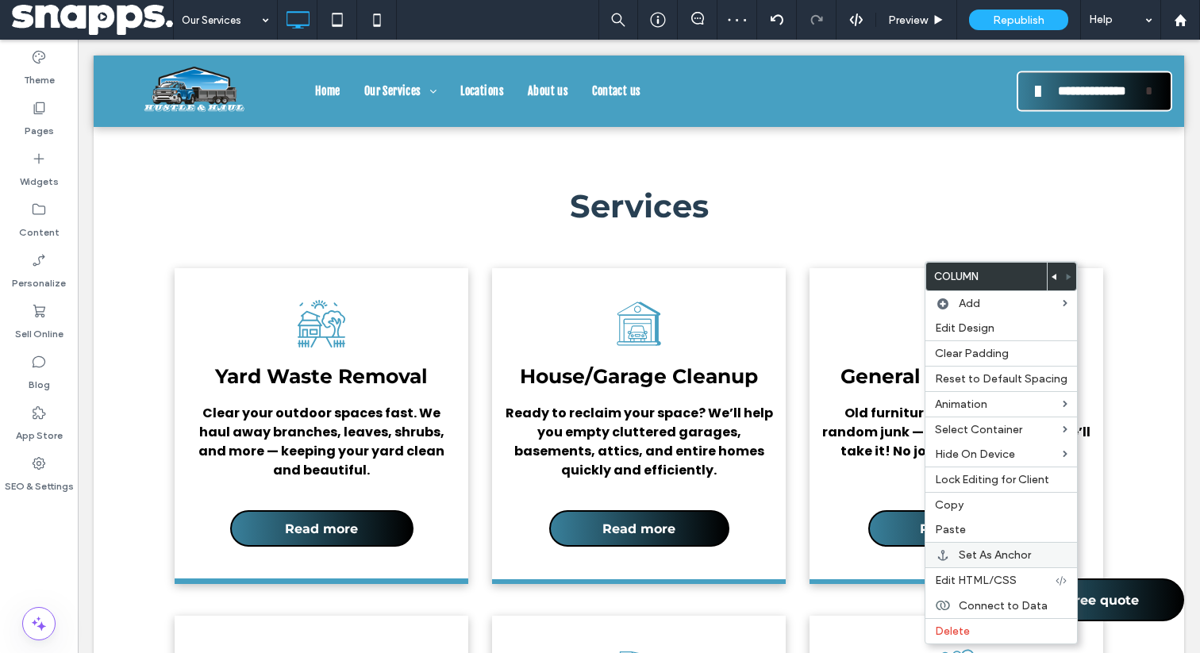
click at [950, 555] on div at bounding box center [943, 555] width 16 height 11
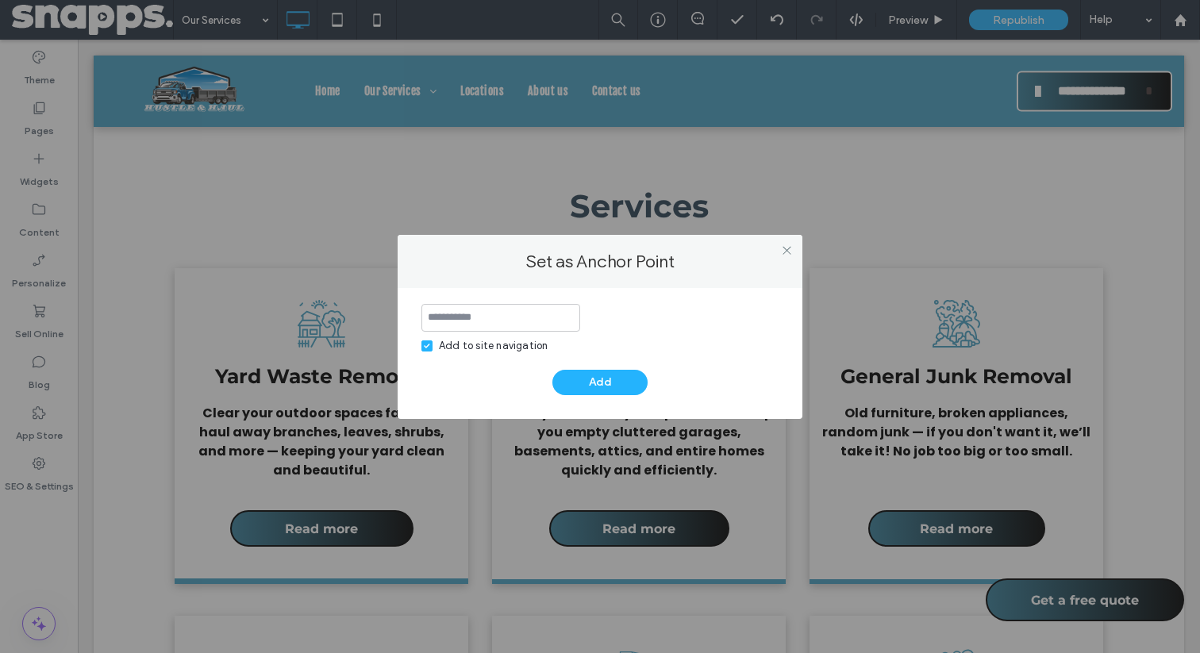
click at [449, 352] on div "Add to site navigation" at bounding box center [493, 346] width 109 height 16
click at [460, 314] on input at bounding box center [501, 318] width 159 height 28
type input "**********"
click at [562, 385] on button "Add" at bounding box center [600, 382] width 95 height 25
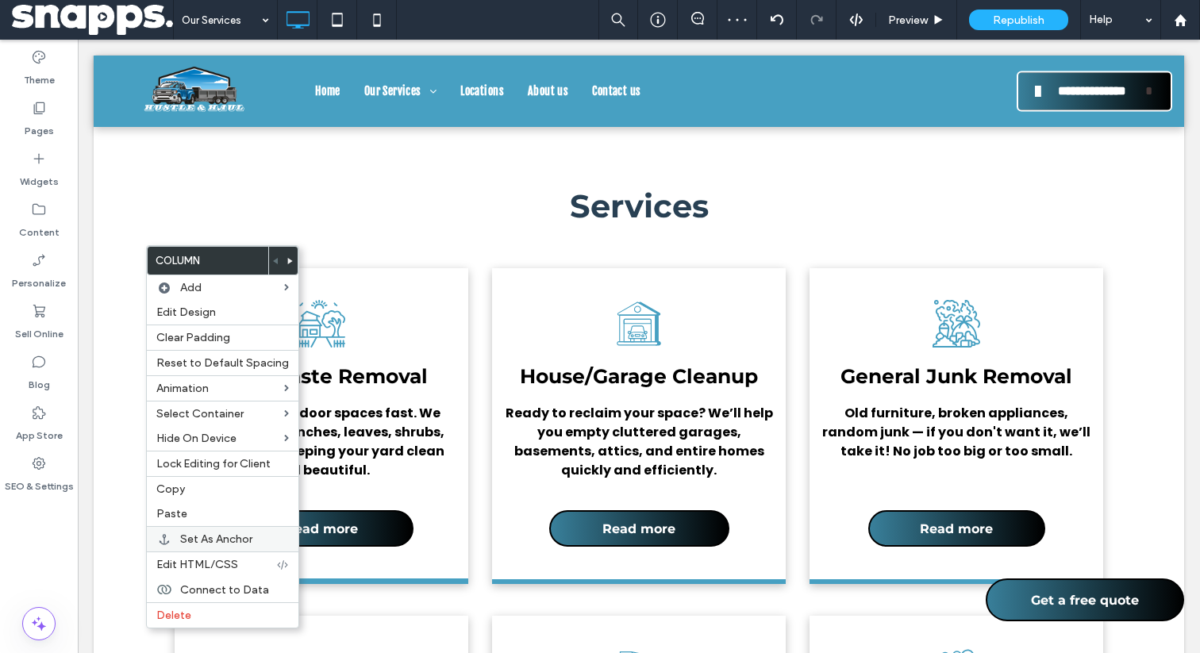
click at [199, 537] on span "Set As Anchor" at bounding box center [216, 539] width 72 height 13
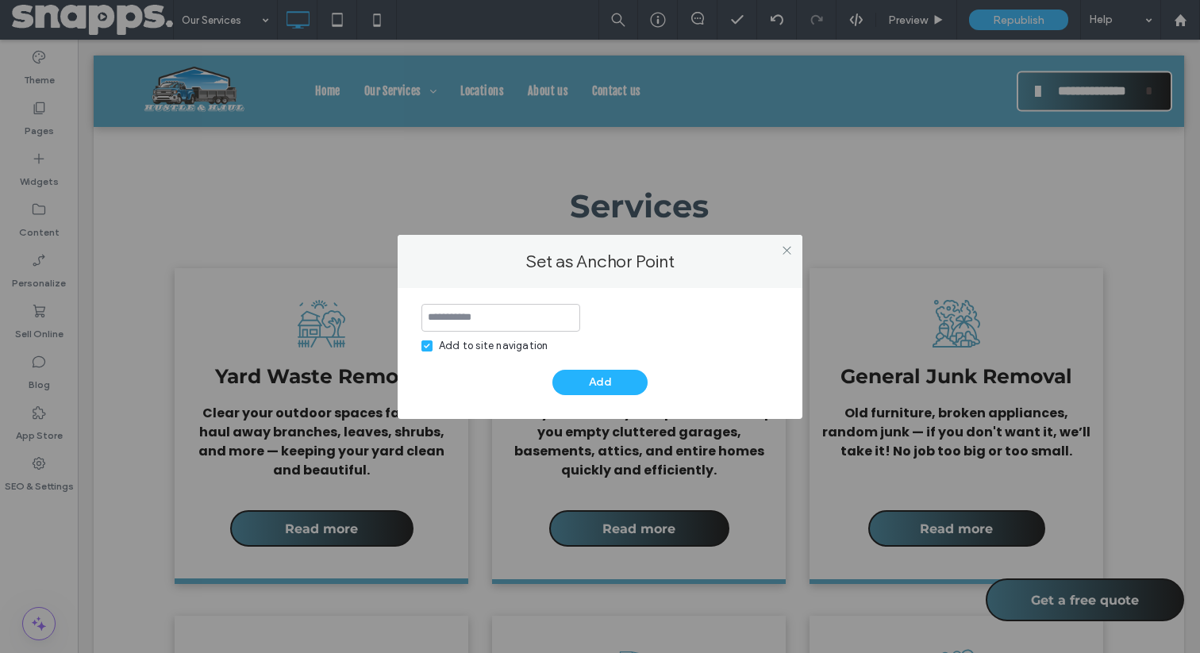
click at [495, 312] on input at bounding box center [501, 318] width 159 height 28
click at [475, 340] on div "Add to site navigation" at bounding box center [493, 346] width 109 height 16
click at [462, 324] on input at bounding box center [501, 318] width 159 height 28
type input "***"
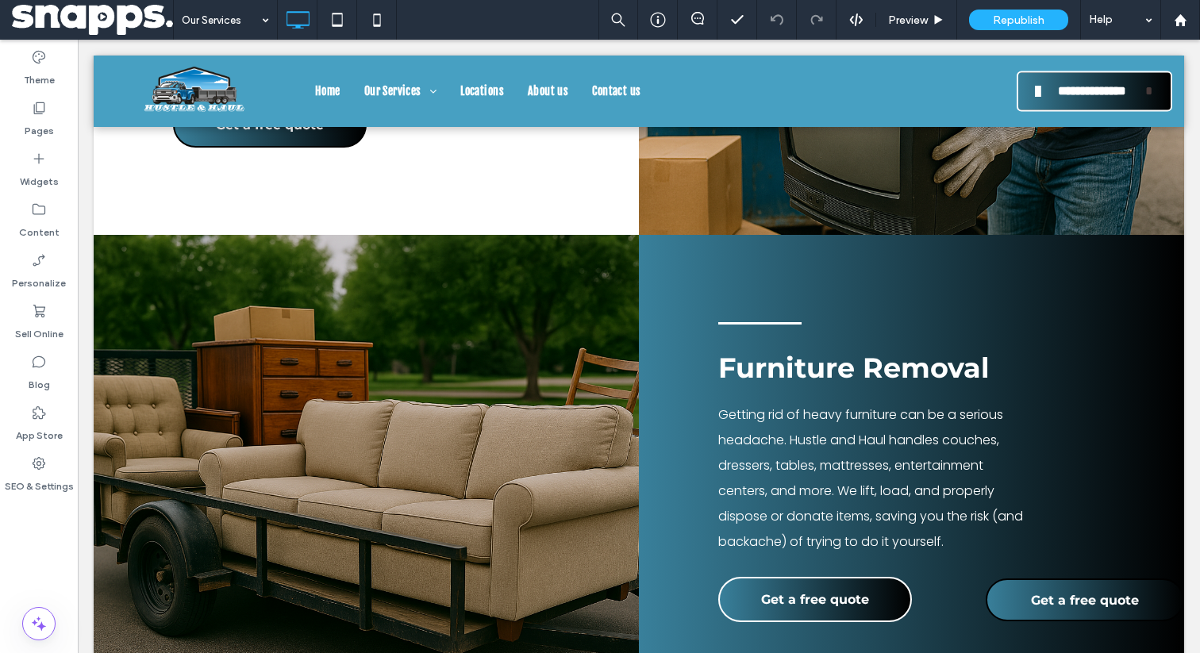
scroll to position [1711, 0]
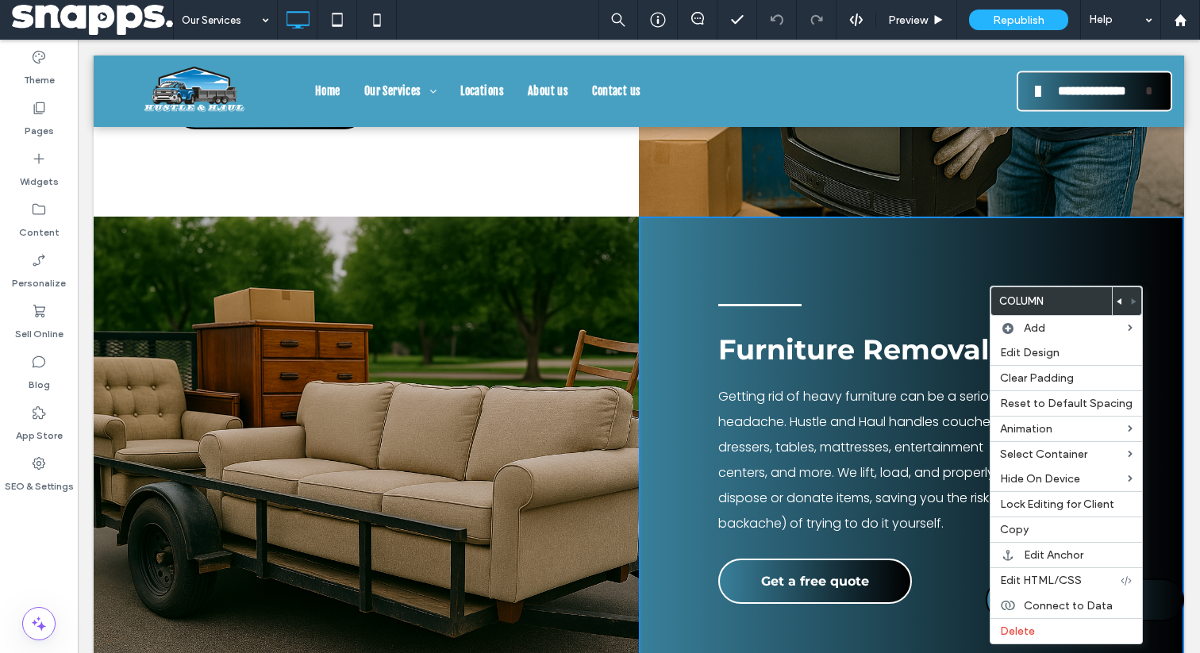
click at [927, 281] on div "Furniture Removal Getting rid of heavy furniture can be a serious headache. Hus…" at bounding box center [911, 455] width 545 height 476
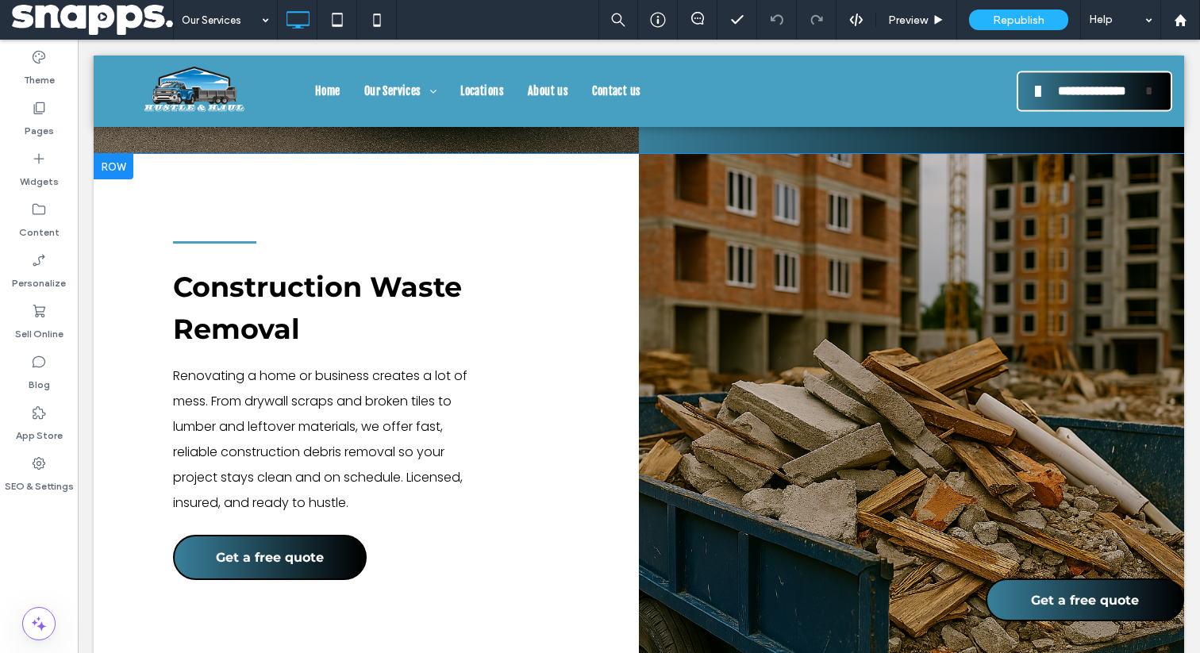
scroll to position [2244, 0]
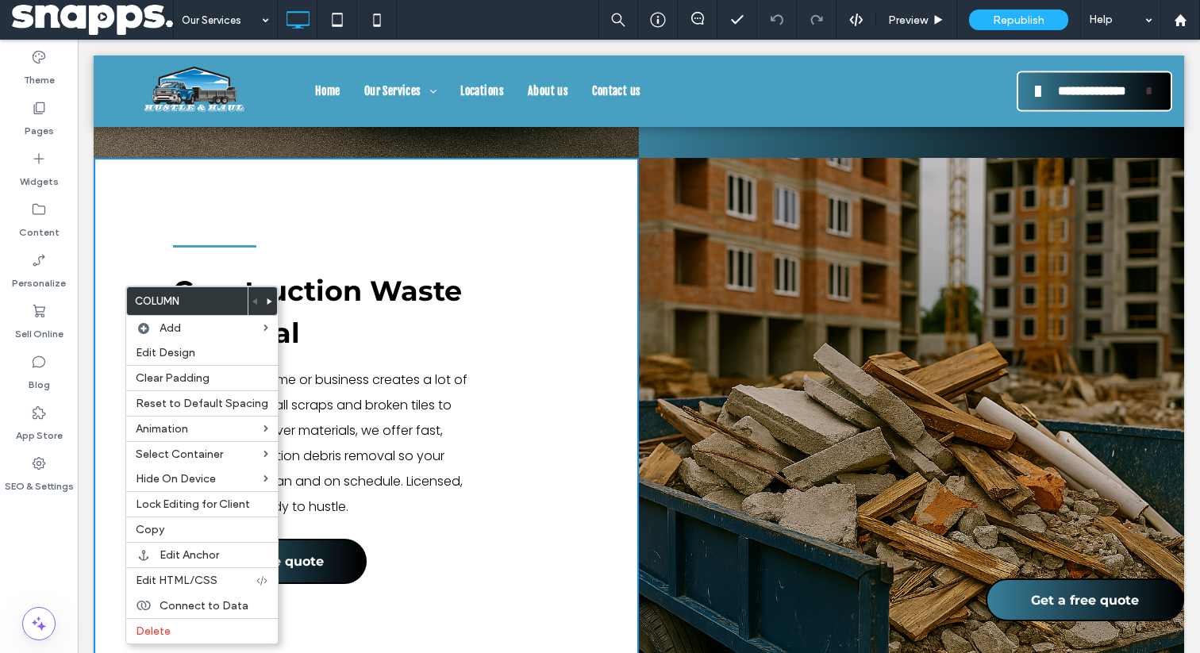
click at [482, 354] on h3 "Construction Waste Removal" at bounding box center [366, 312] width 387 height 83
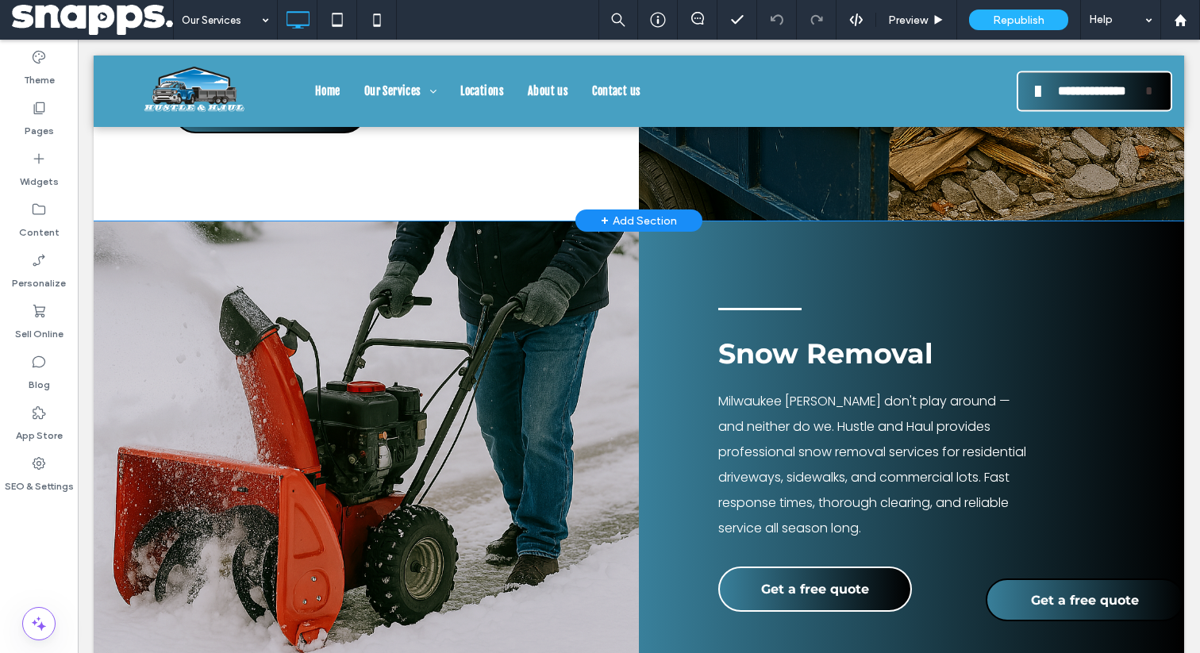
scroll to position [2755, 0]
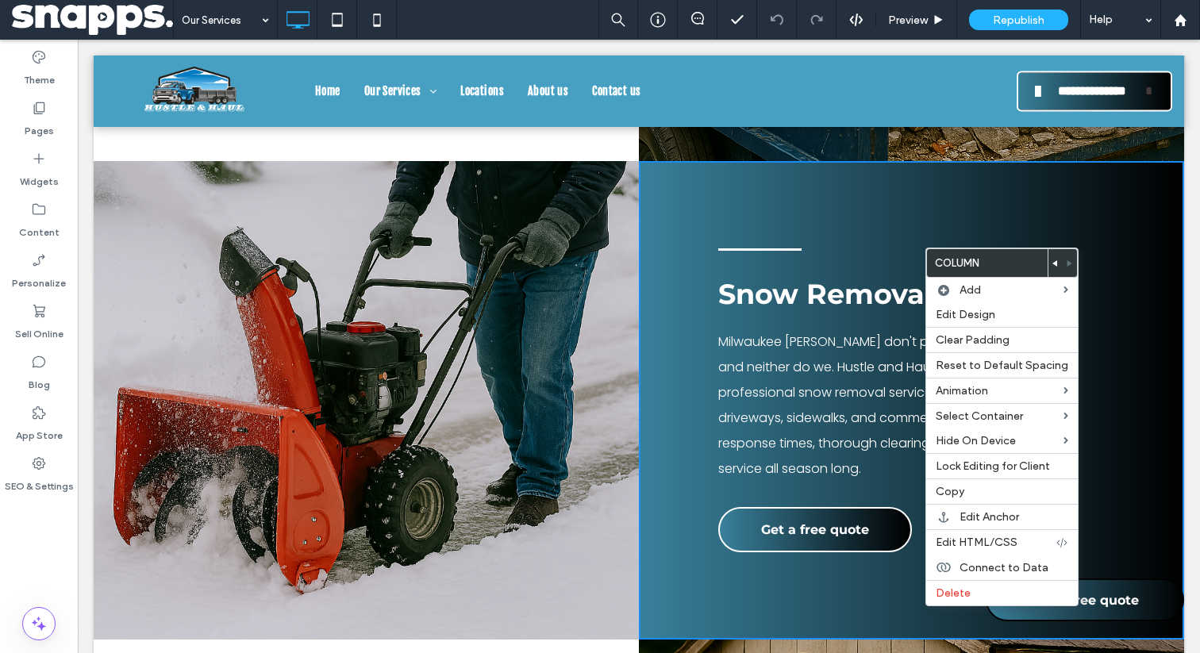
click at [830, 449] on span "Milwaukee [PERSON_NAME] don't play around — and neither do we. Hustle and Haul …" at bounding box center [872, 405] width 308 height 145
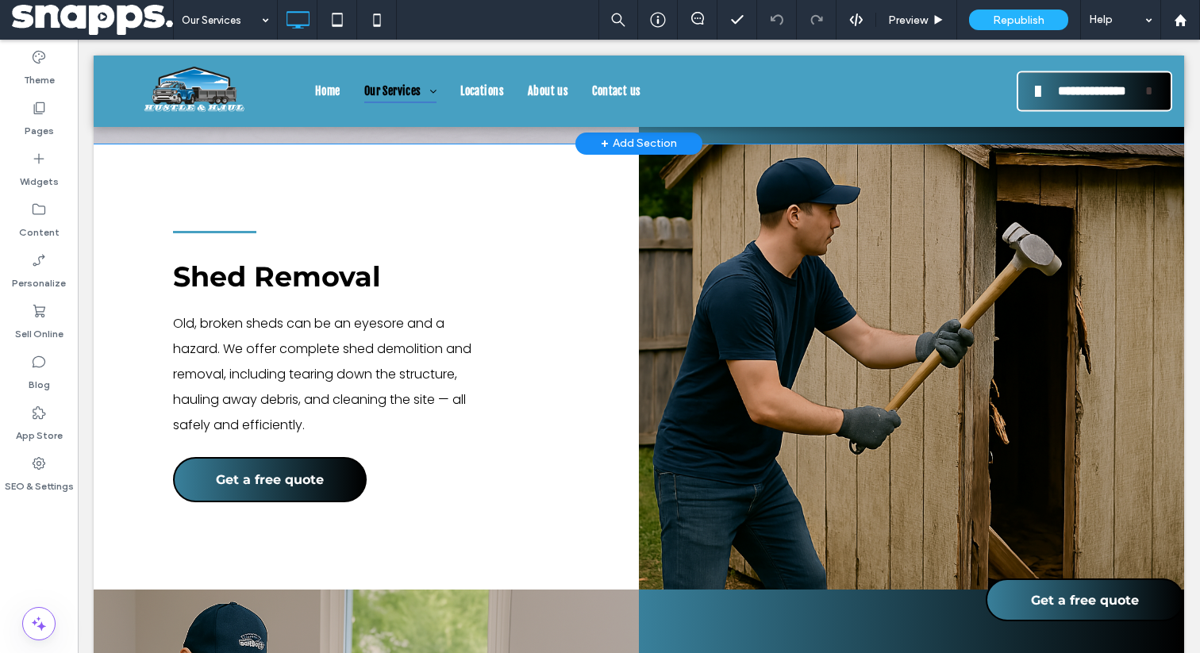
scroll to position [3283, 0]
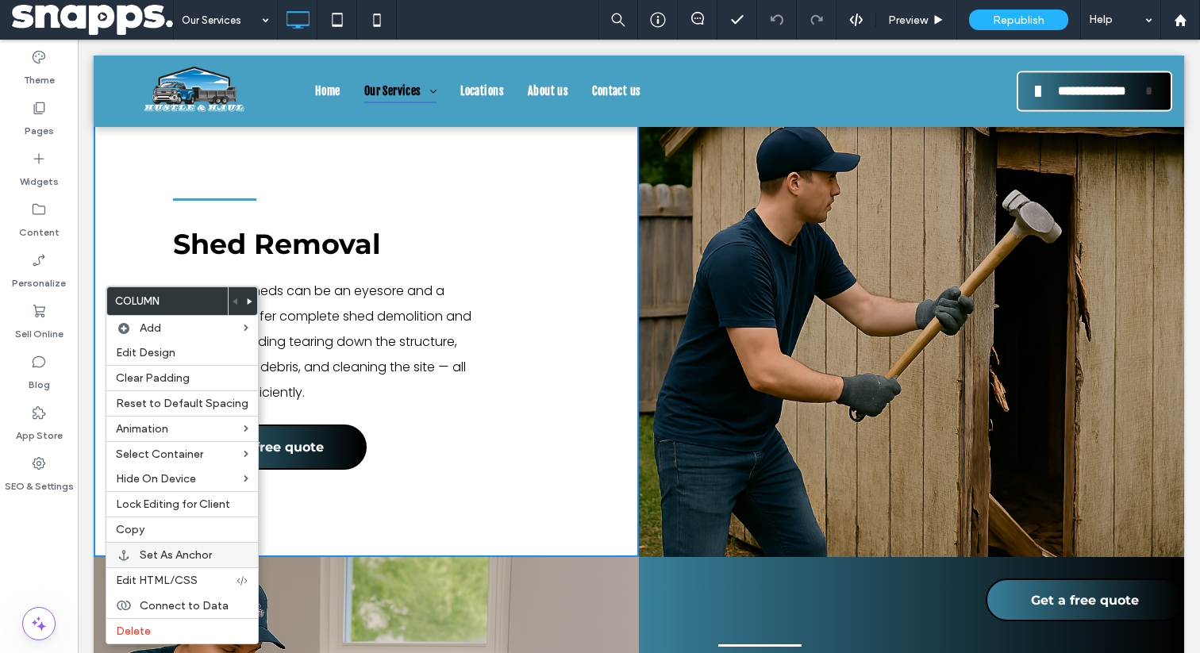
click at [193, 549] on div "Set As Anchor" at bounding box center [182, 554] width 152 height 25
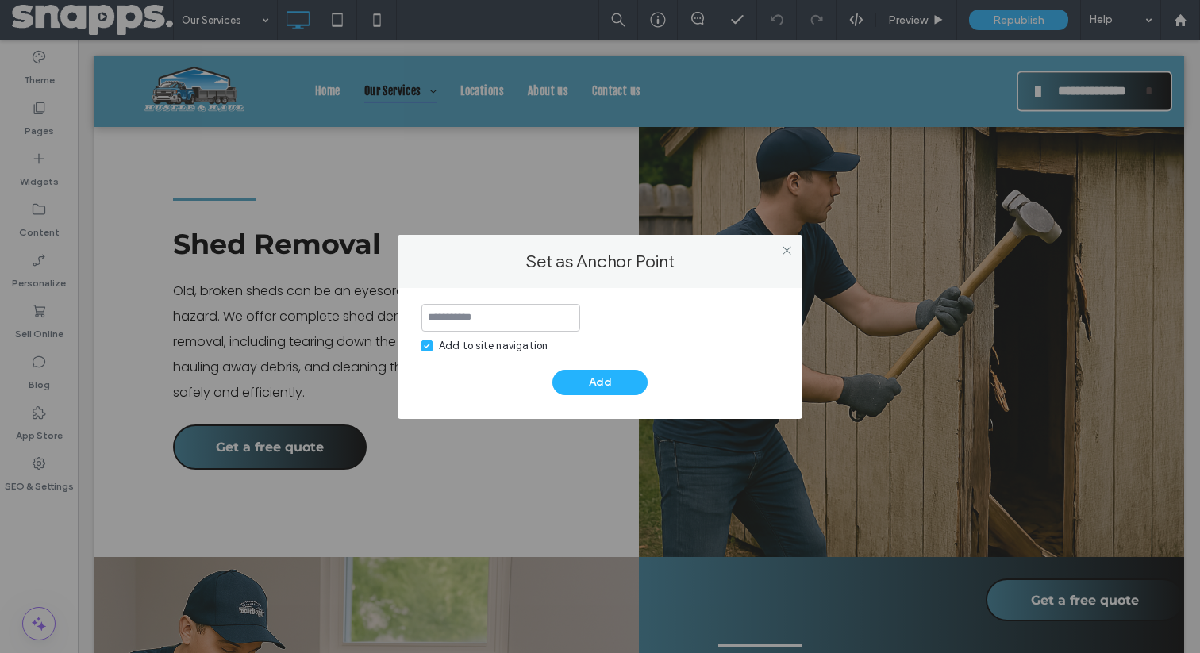
click at [454, 317] on input at bounding box center [501, 318] width 159 height 28
click at [427, 349] on span at bounding box center [427, 346] width 11 height 11
click at [469, 305] on input at bounding box center [501, 318] width 159 height 28
type input "**********"
click at [568, 370] on div "Add" at bounding box center [600, 382] width 357 height 25
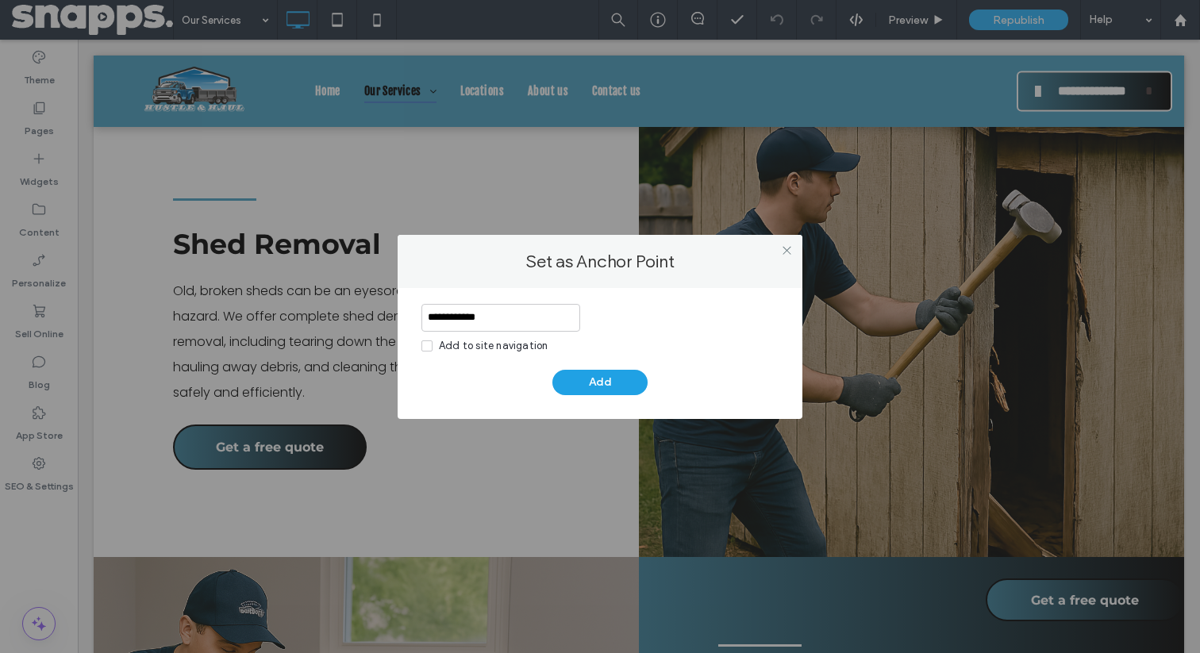
click at [585, 383] on button "Add" at bounding box center [600, 382] width 95 height 25
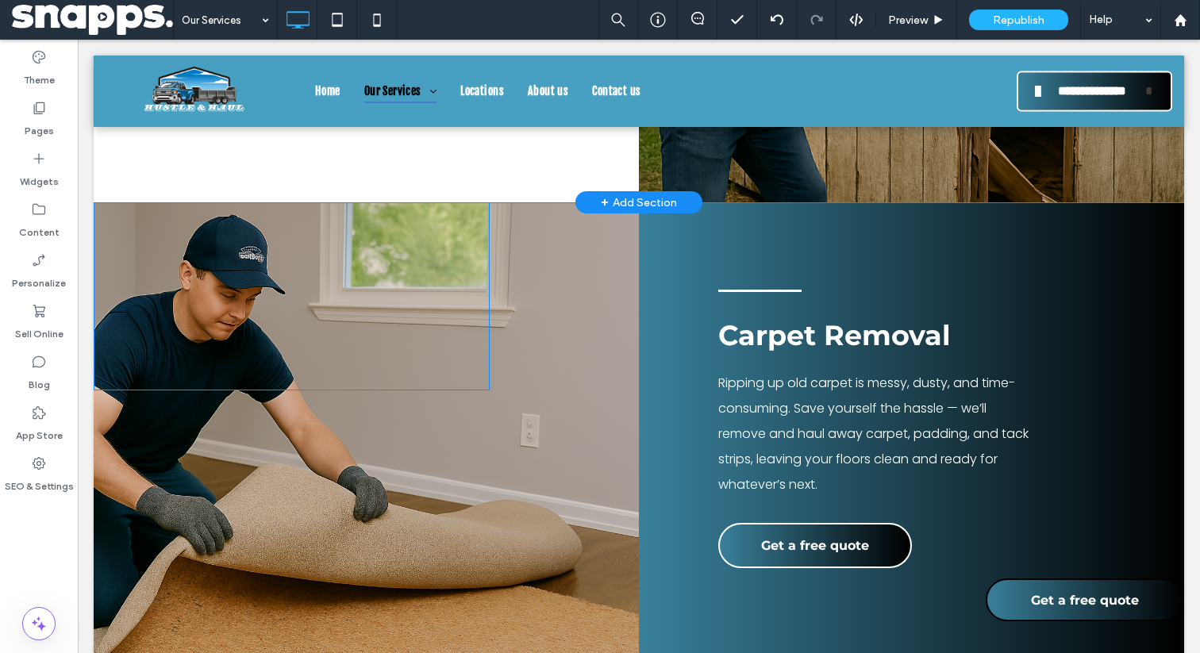
scroll to position [3690, 0]
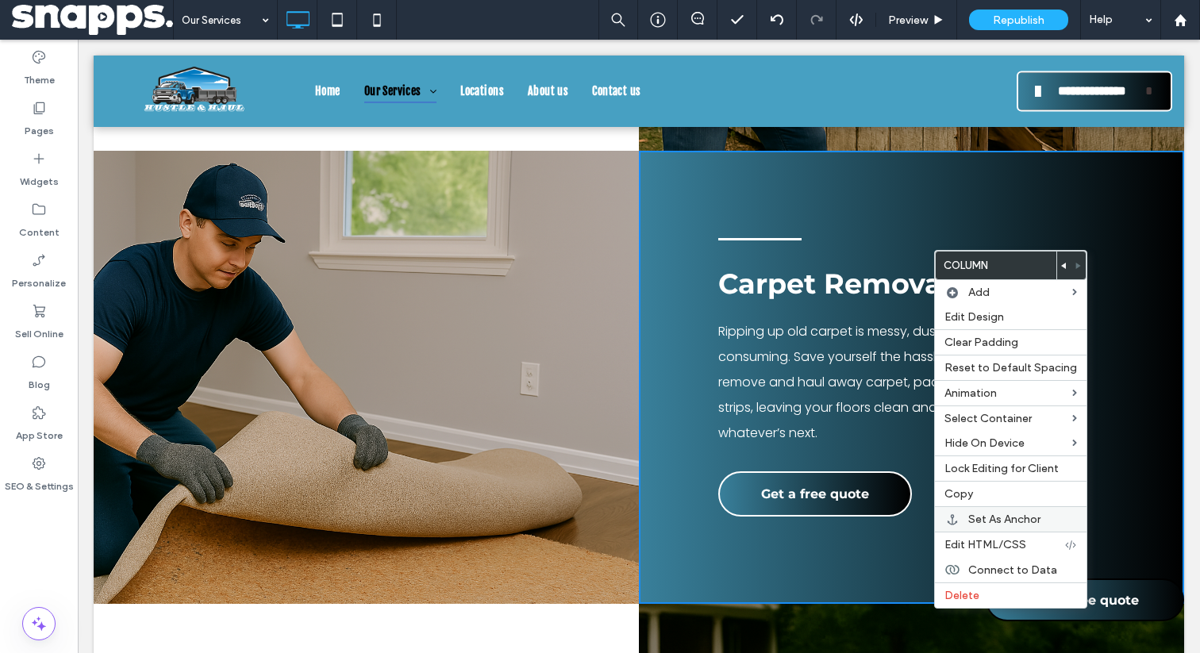
click at [977, 514] on span "Set As Anchor" at bounding box center [1004, 519] width 72 height 13
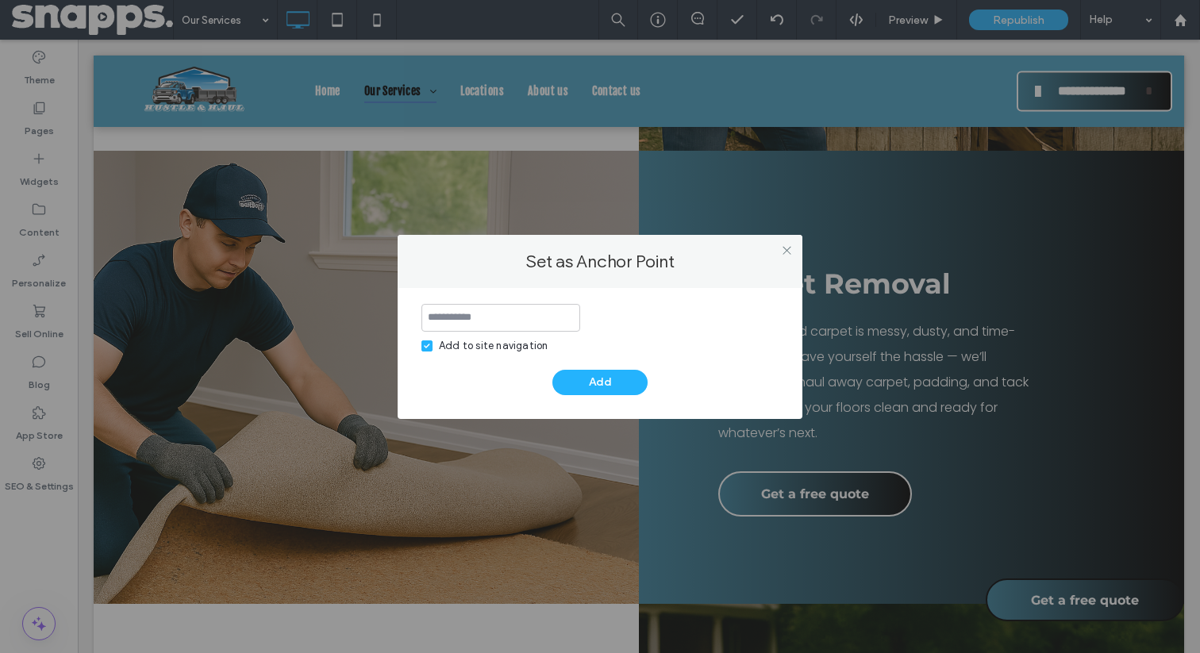
click at [465, 316] on input at bounding box center [501, 318] width 159 height 28
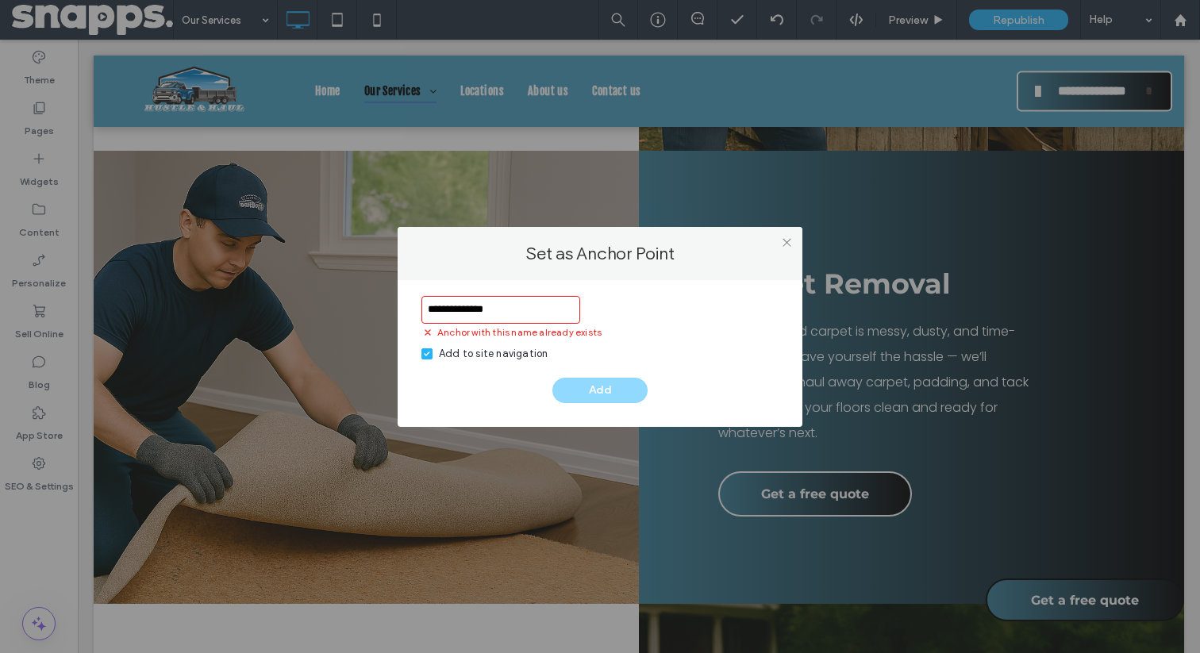
click at [491, 311] on input "**********" at bounding box center [501, 310] width 159 height 28
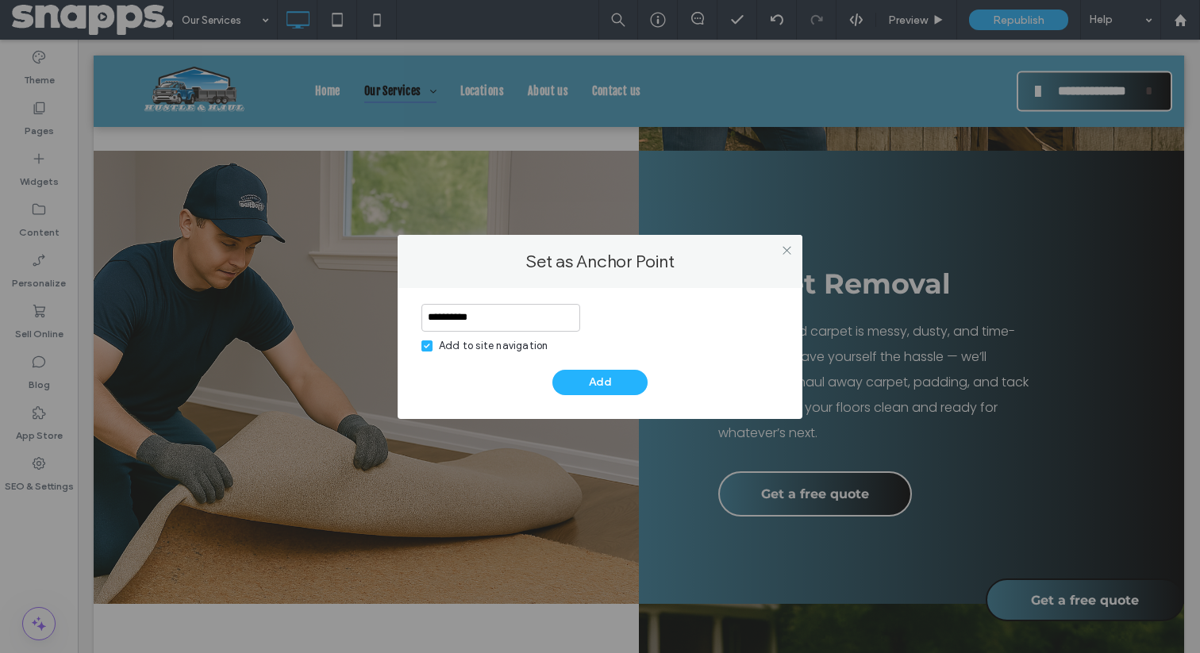
type input "**********"
click at [482, 350] on div "Add to site navigation" at bounding box center [493, 346] width 109 height 16
click at [581, 374] on button "Add" at bounding box center [600, 382] width 95 height 25
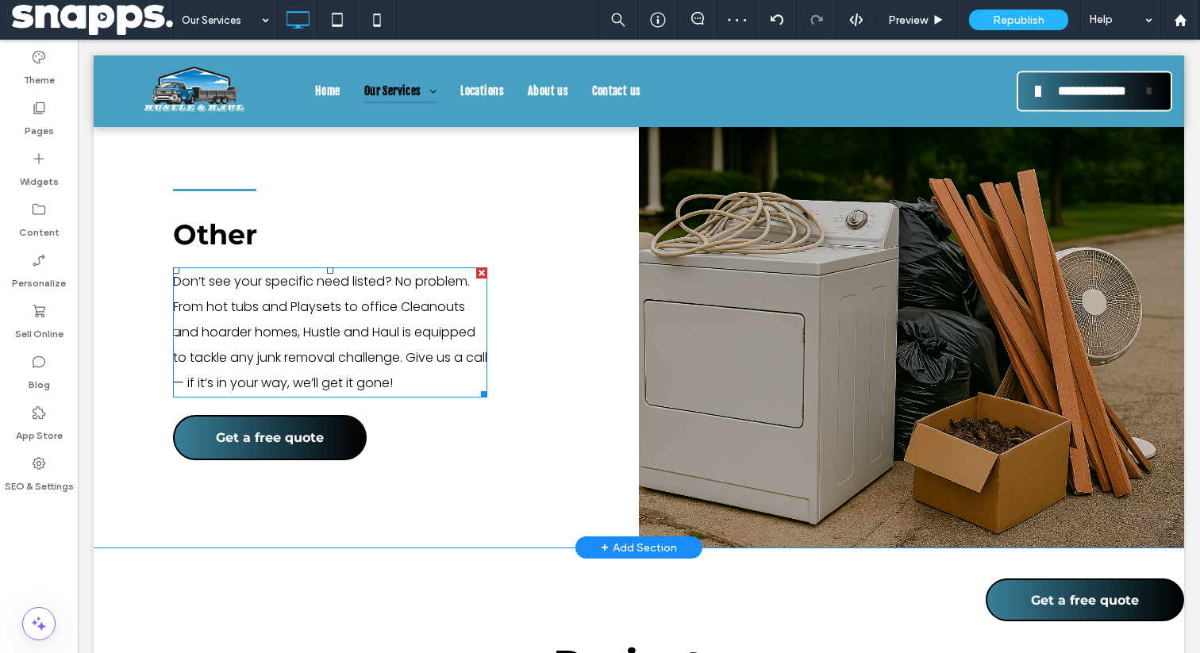
scroll to position [4226, 0]
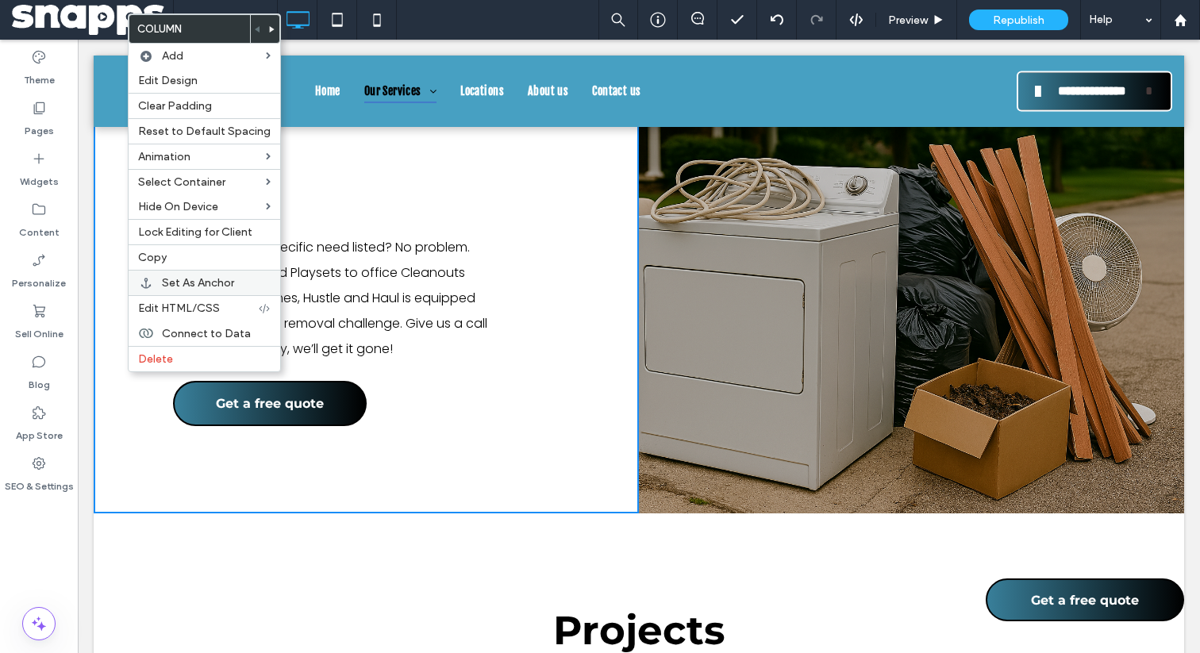
click at [183, 276] on span "Set As Anchor" at bounding box center [198, 282] width 72 height 13
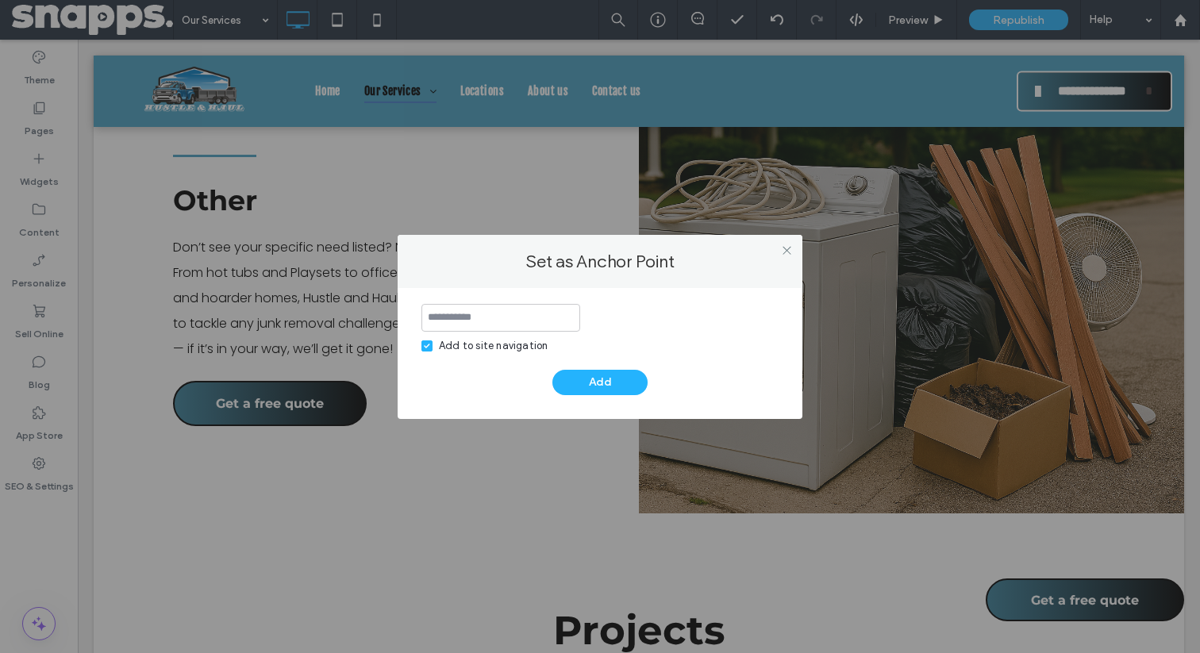
click at [463, 320] on input at bounding box center [501, 318] width 159 height 28
type input "*****"
click at [487, 360] on div "***** Add to site navigation Add" at bounding box center [600, 349] width 357 height 91
click at [481, 348] on div "Add to site navigation" at bounding box center [493, 346] width 109 height 16
click at [552, 379] on div "Add" at bounding box center [600, 382] width 357 height 25
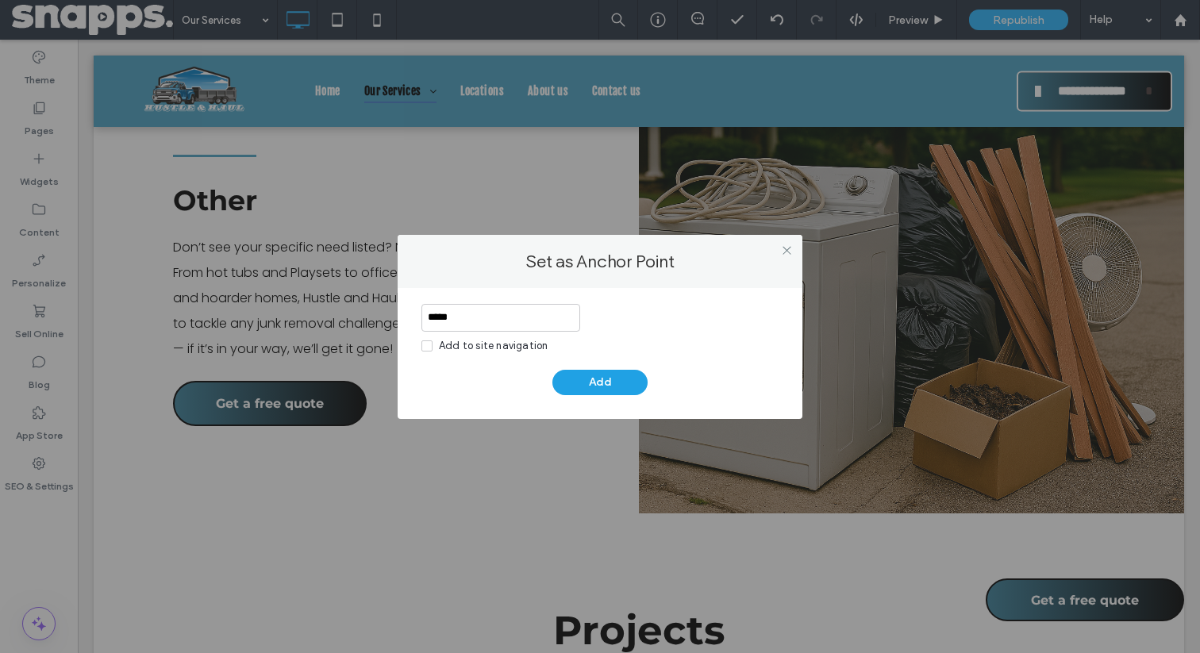
click at [572, 381] on button "Add" at bounding box center [600, 382] width 95 height 25
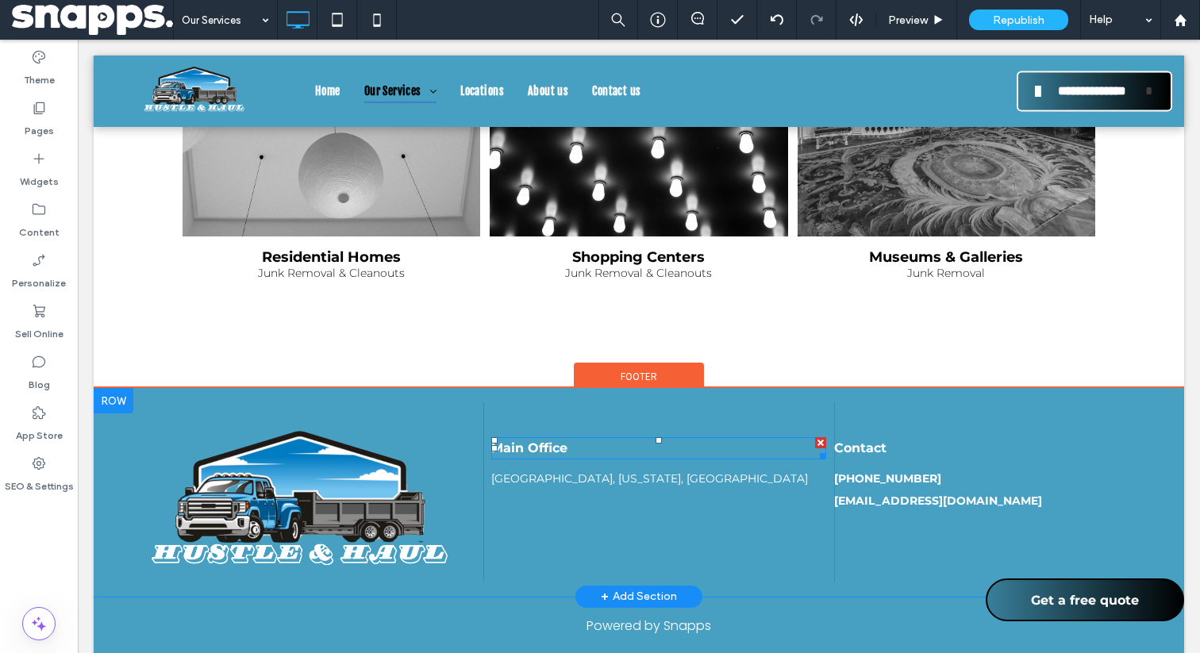
scroll to position [5442, 0]
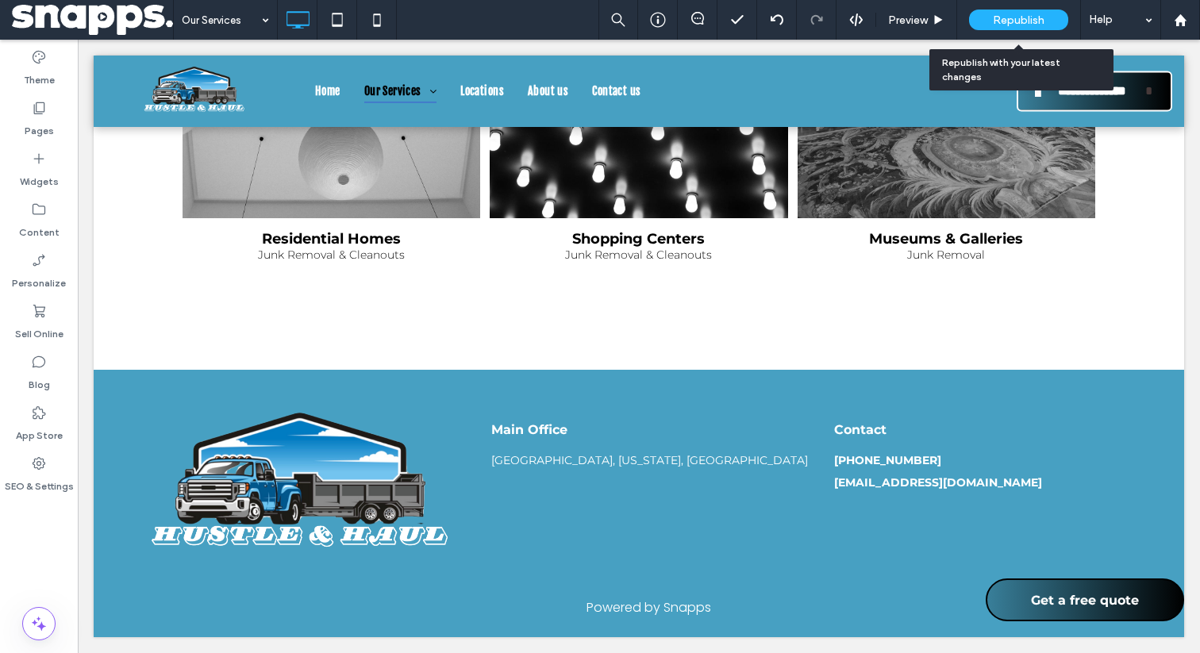
click at [1008, 21] on span "Republish" at bounding box center [1019, 19] width 52 height 13
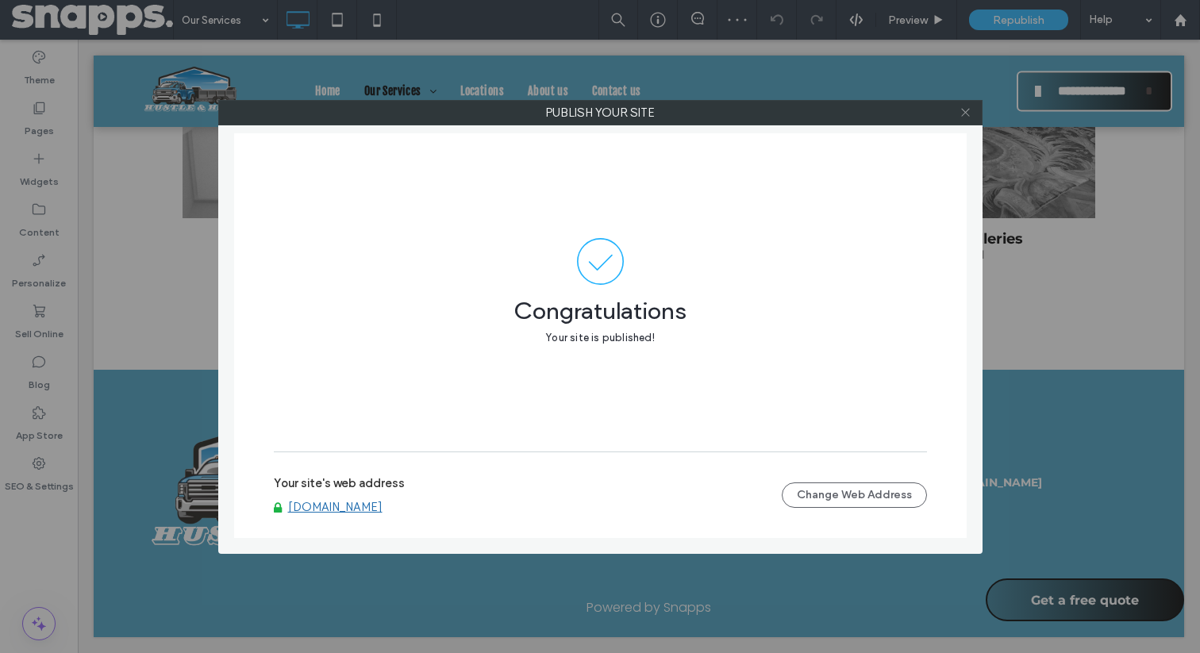
click at [962, 110] on icon at bounding box center [966, 112] width 12 height 12
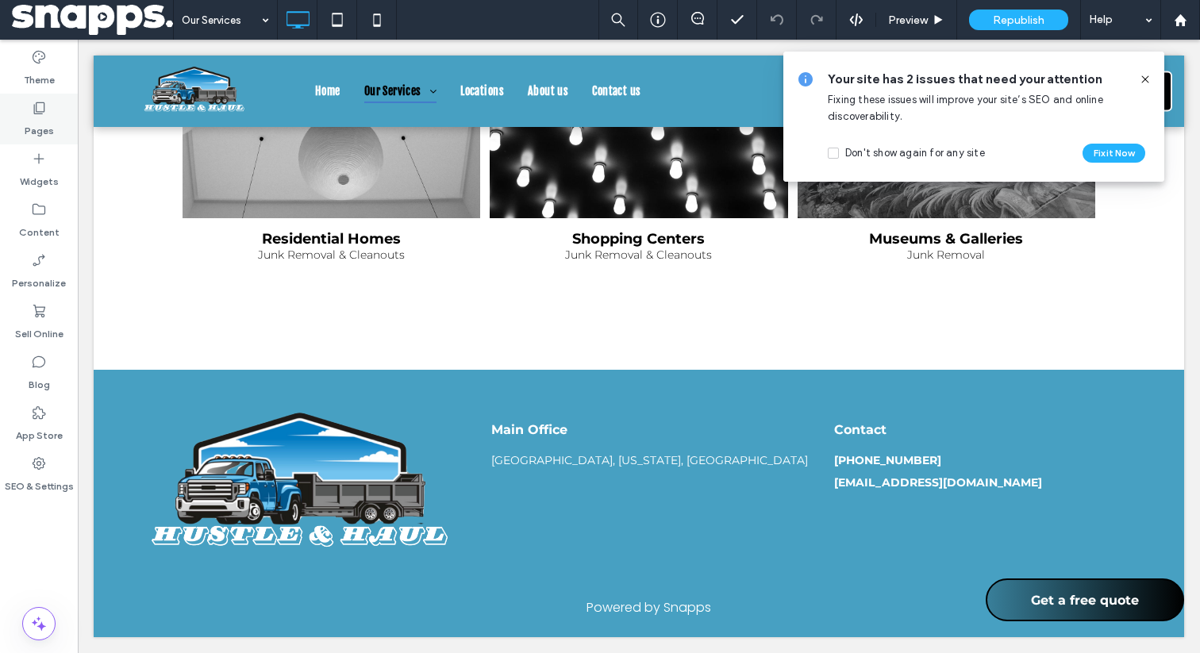
click at [57, 120] on div "Pages" at bounding box center [39, 119] width 78 height 51
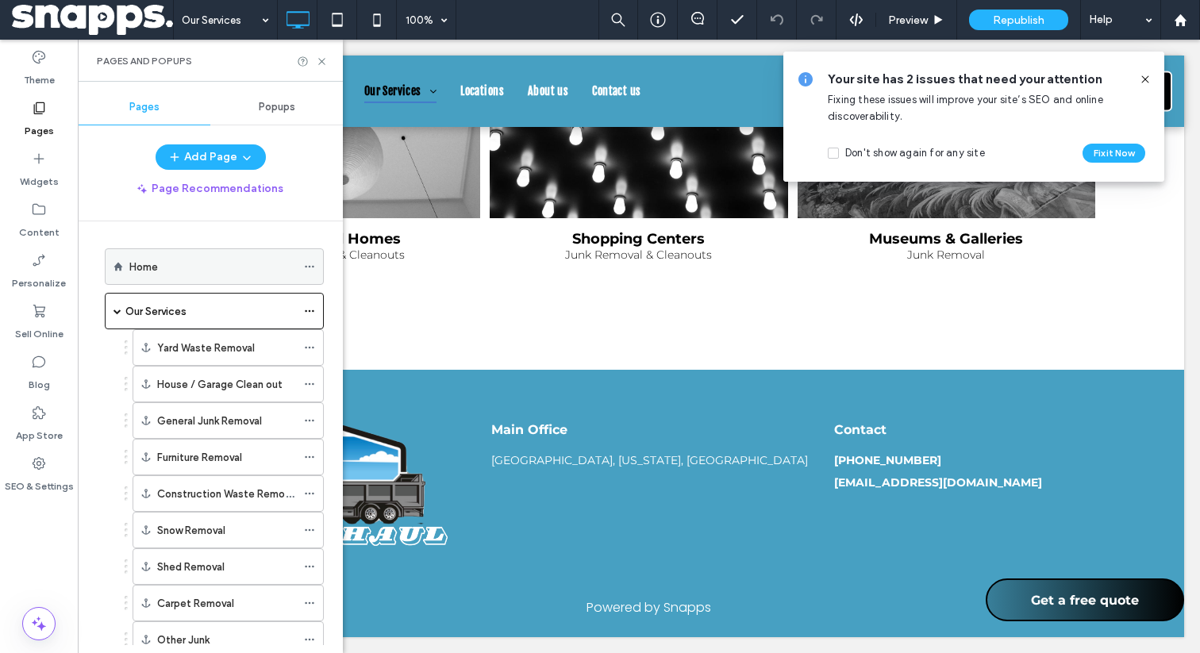
click at [148, 258] on label "Home" at bounding box center [143, 267] width 29 height 28
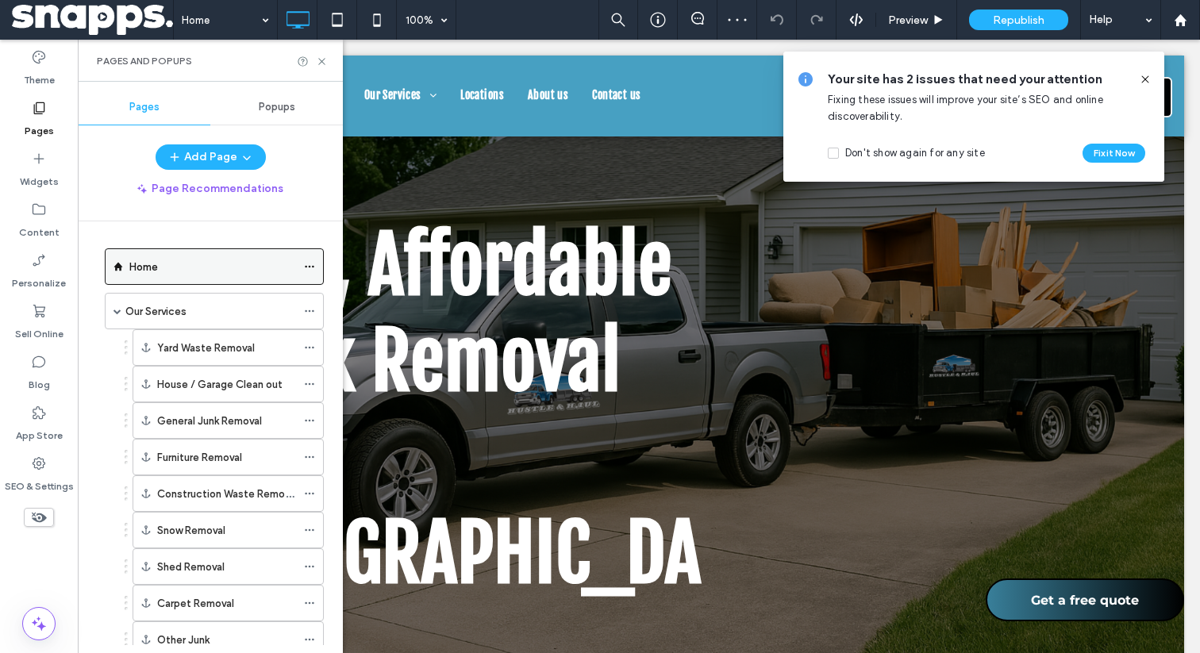
click at [269, 260] on div "Home" at bounding box center [212, 267] width 167 height 17
click at [324, 60] on icon at bounding box center [322, 62] width 12 height 12
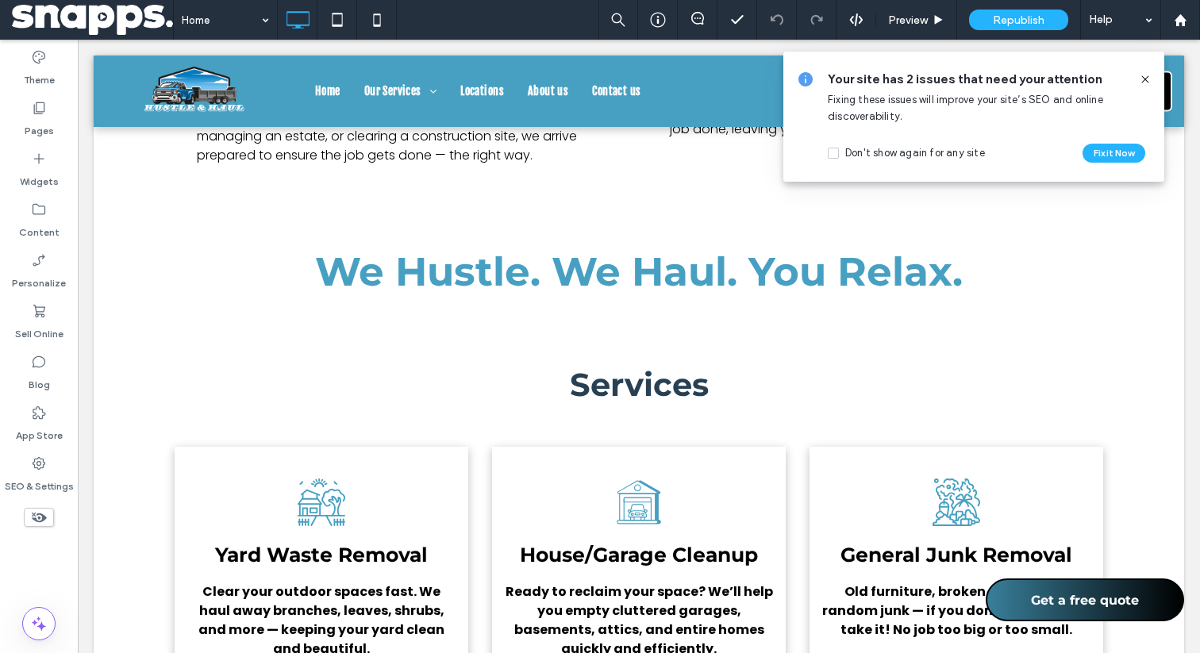
scroll to position [1963, 0]
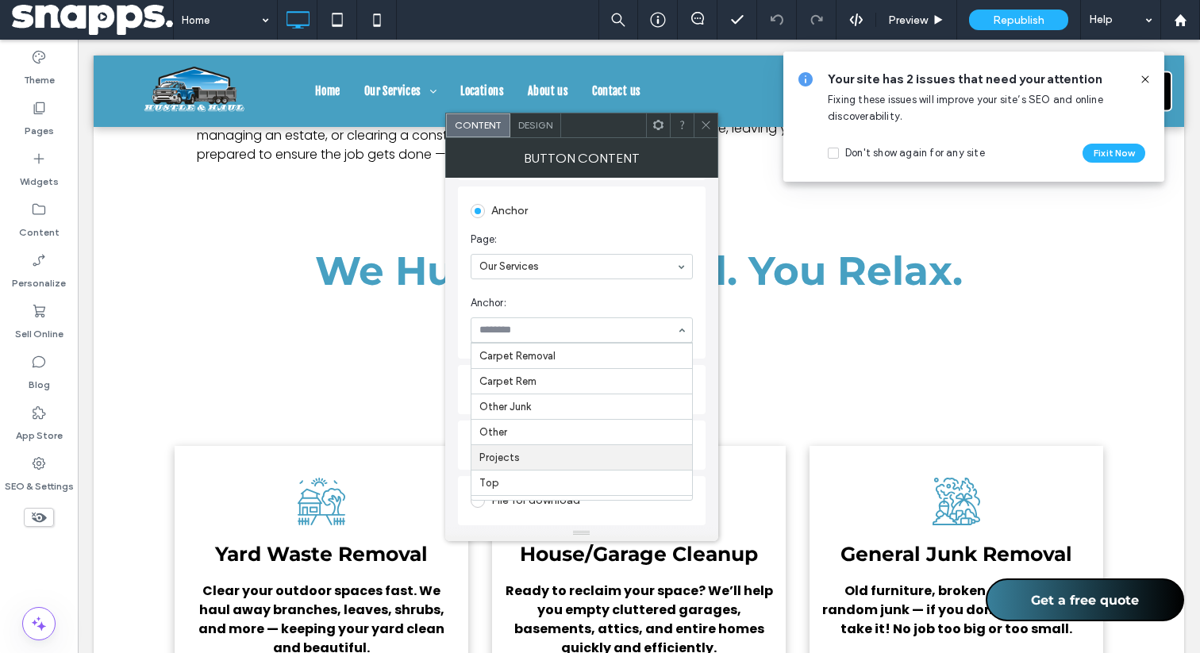
scroll to position [366, 0]
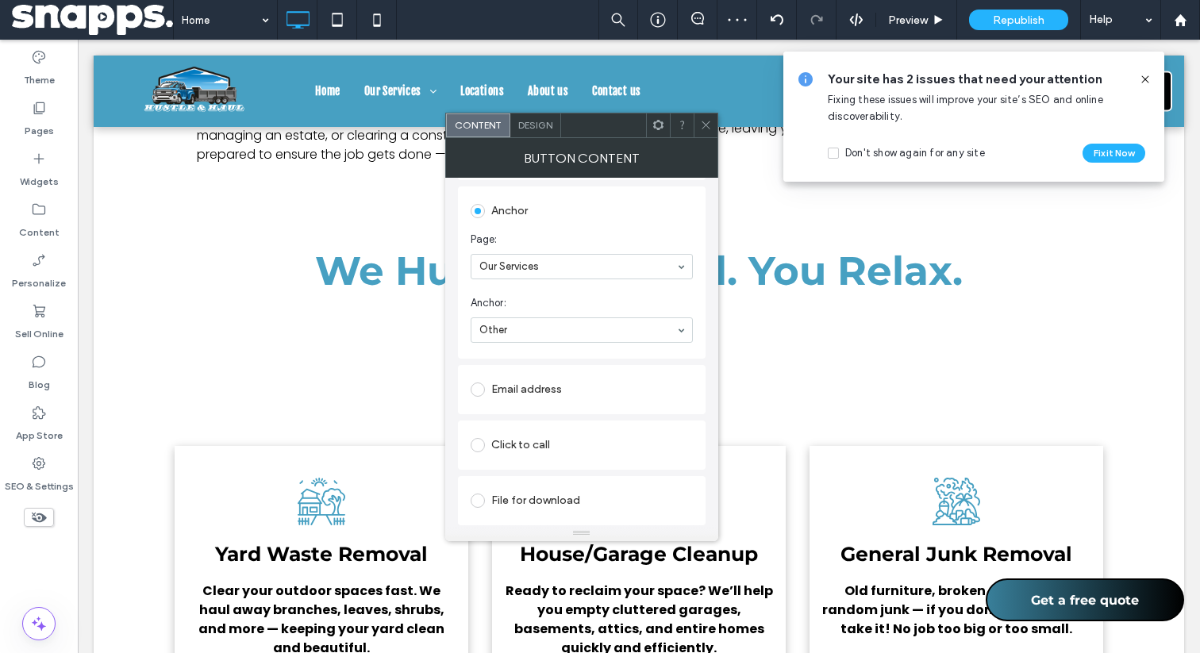
click at [707, 118] on span at bounding box center [706, 126] width 12 height 24
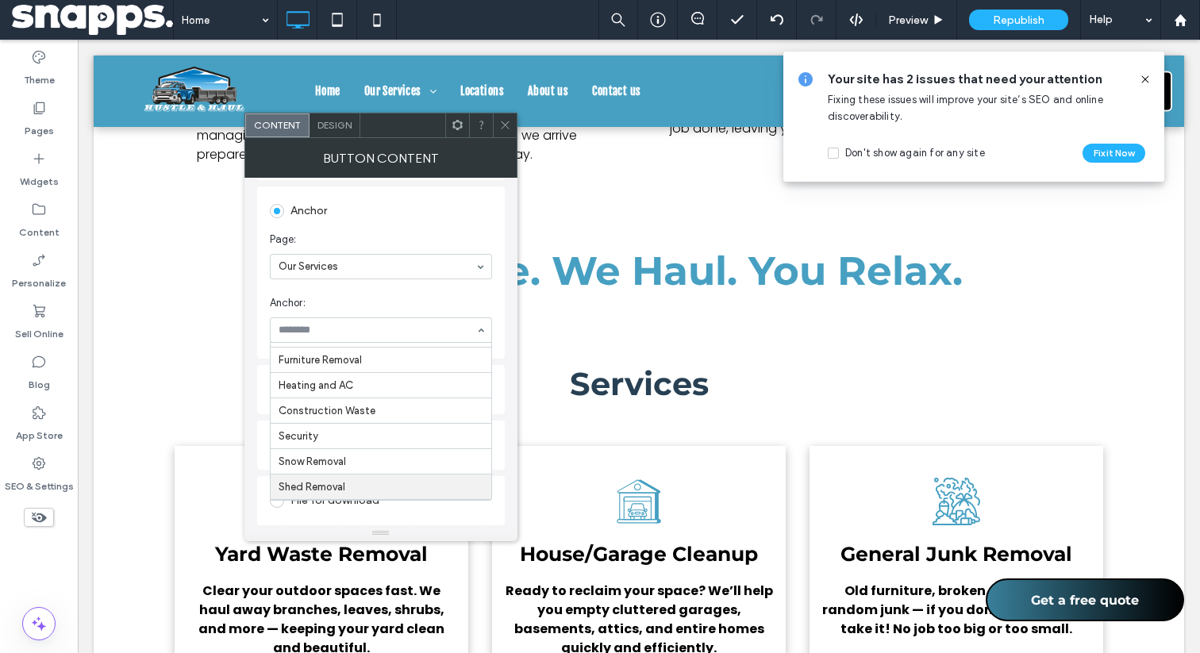
scroll to position [165, 0]
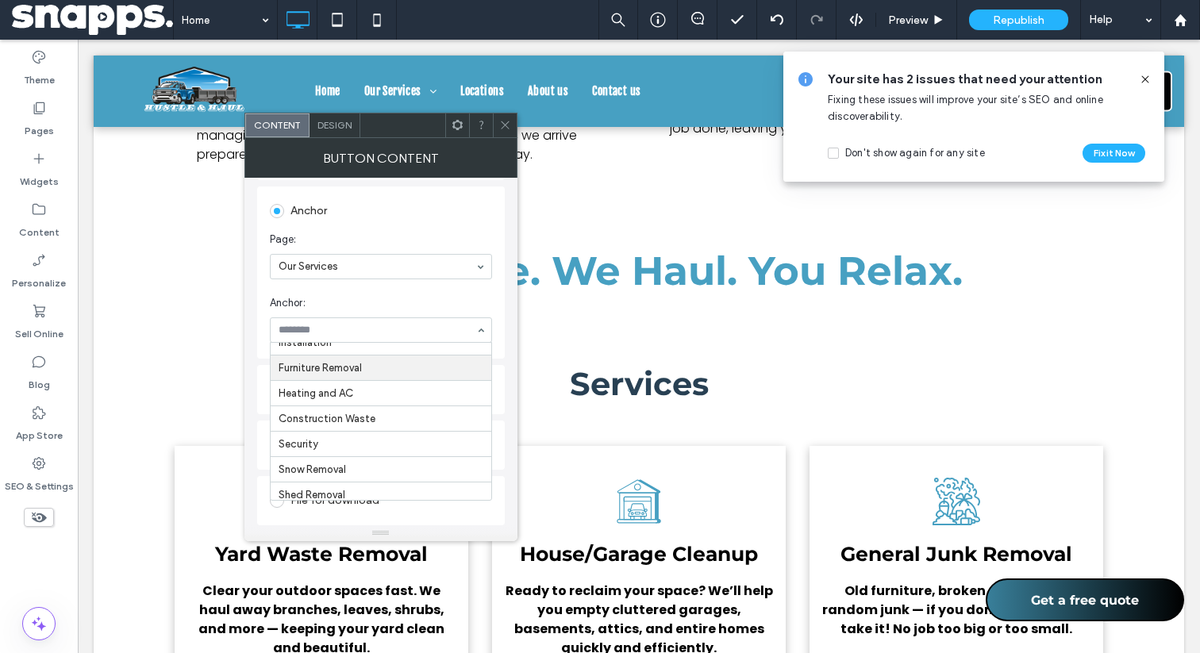
click at [503, 120] on icon at bounding box center [505, 125] width 12 height 12
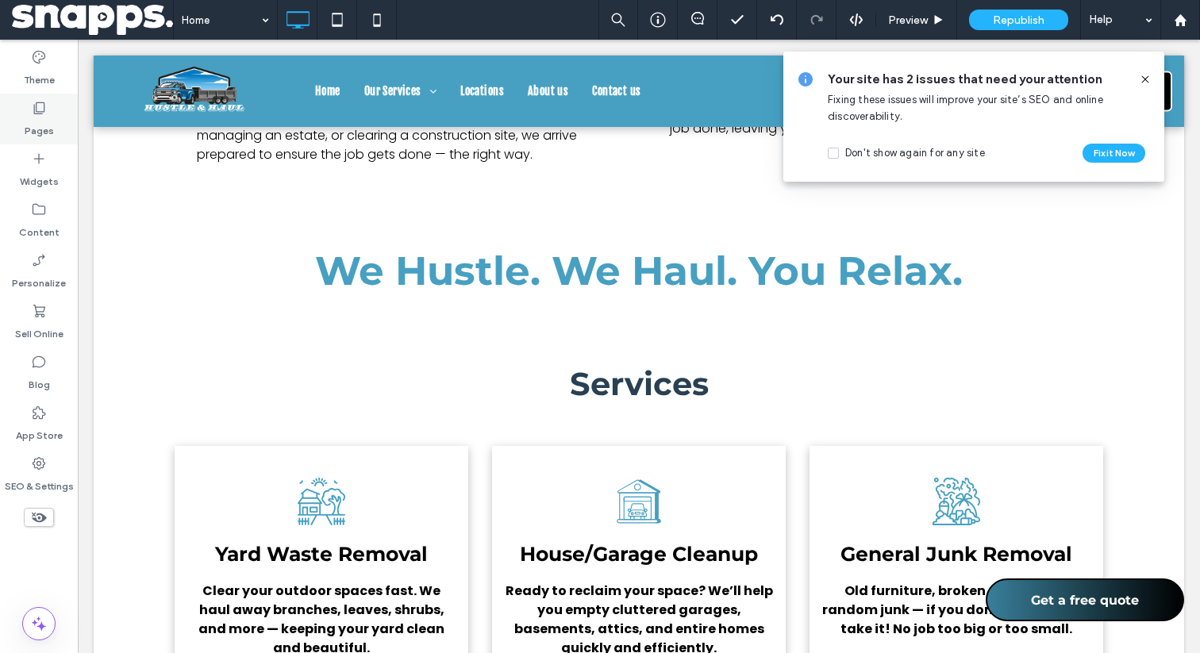
click at [44, 117] on label "Pages" at bounding box center [39, 127] width 29 height 22
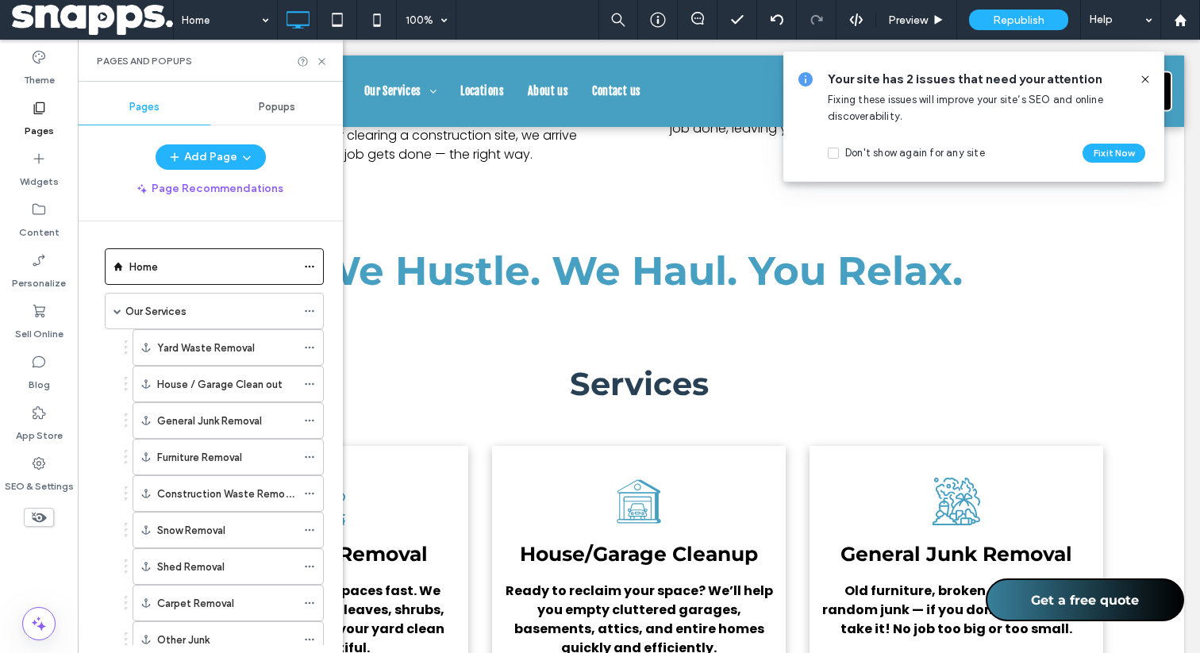
click at [241, 292] on ol "Home Our Services Yard Waste Removal House / Garage Clean out General Junk Remo…" at bounding box center [204, 519] width 239 height 543
click at [241, 298] on div "Our Services" at bounding box center [210, 311] width 171 height 35
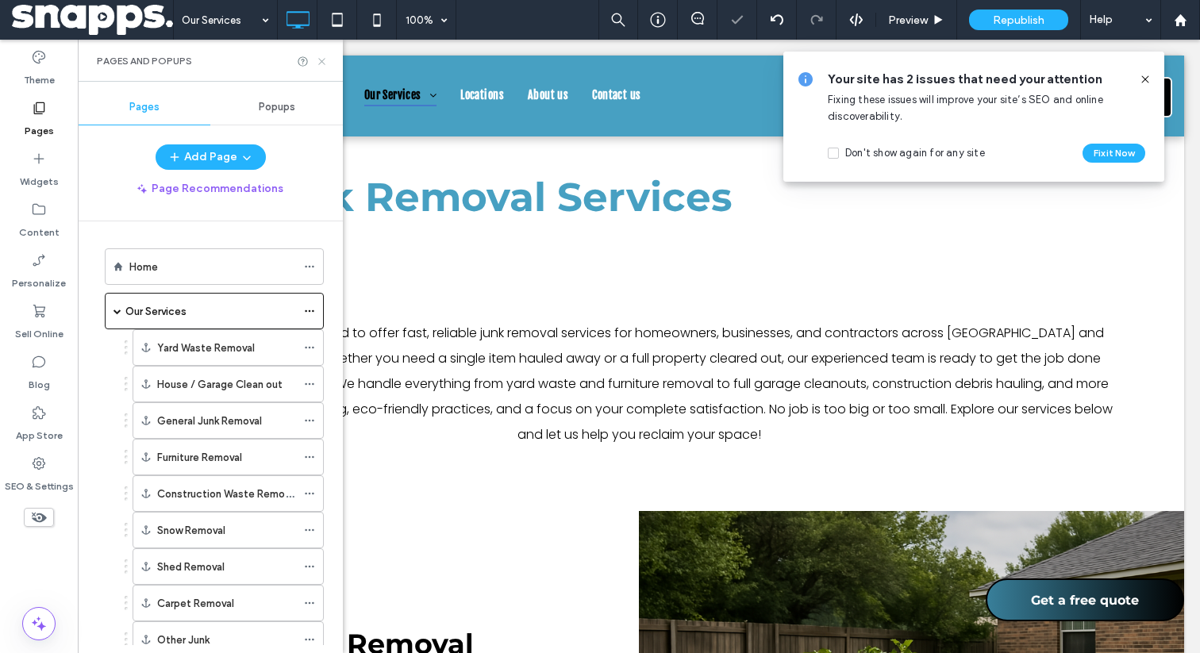
click at [322, 62] on icon at bounding box center [322, 62] width 12 height 12
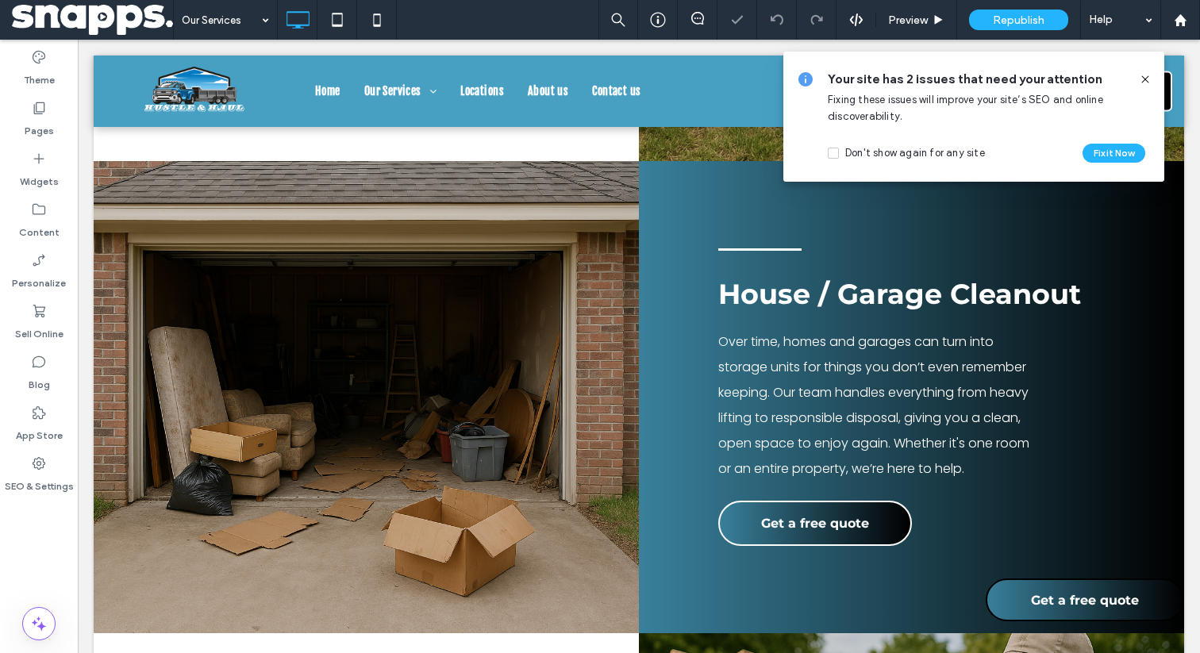
scroll to position [855, 0]
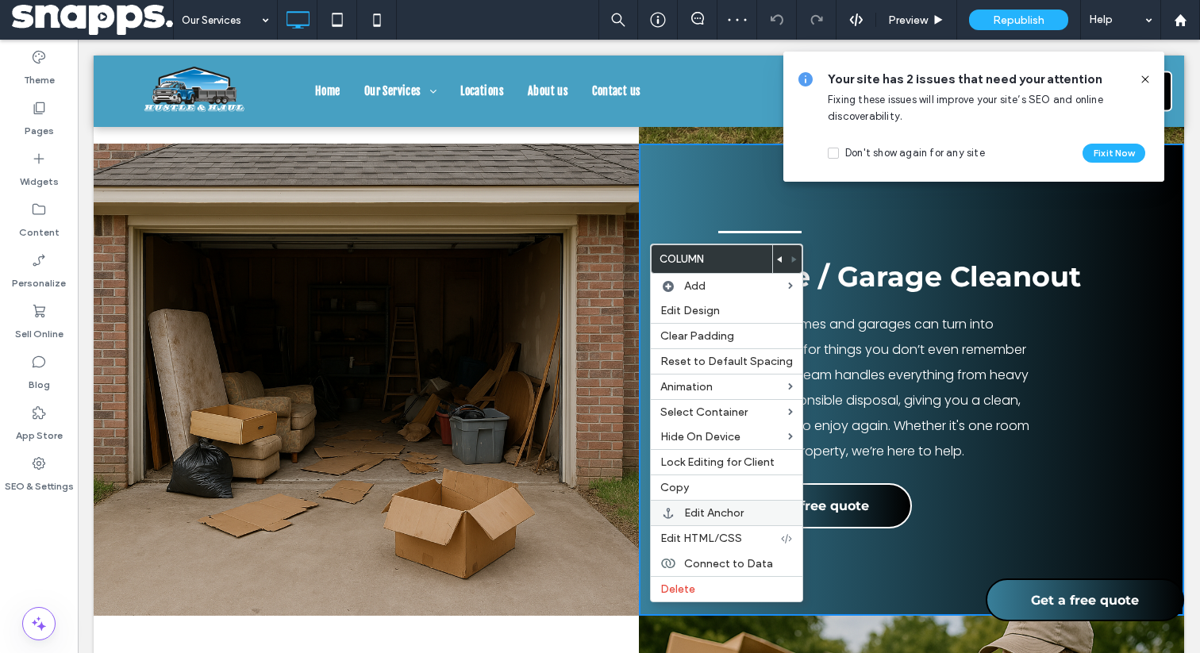
click at [693, 510] on span "Edit Anchor" at bounding box center [714, 512] width 60 height 13
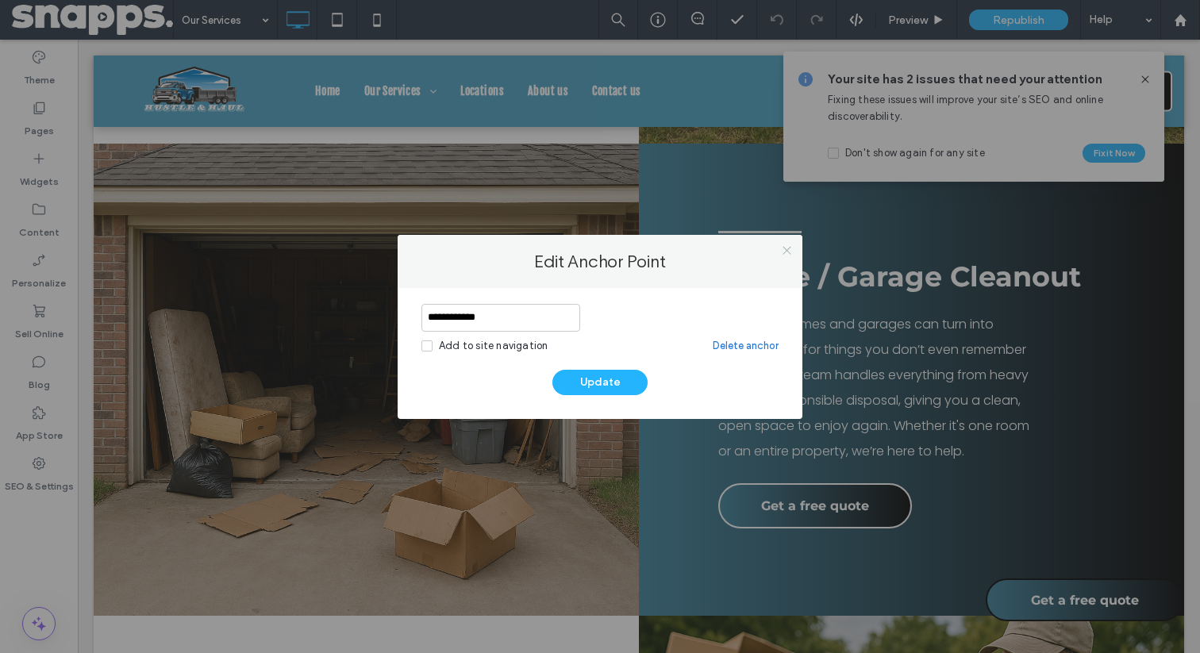
click at [784, 250] on icon at bounding box center [787, 251] width 12 height 12
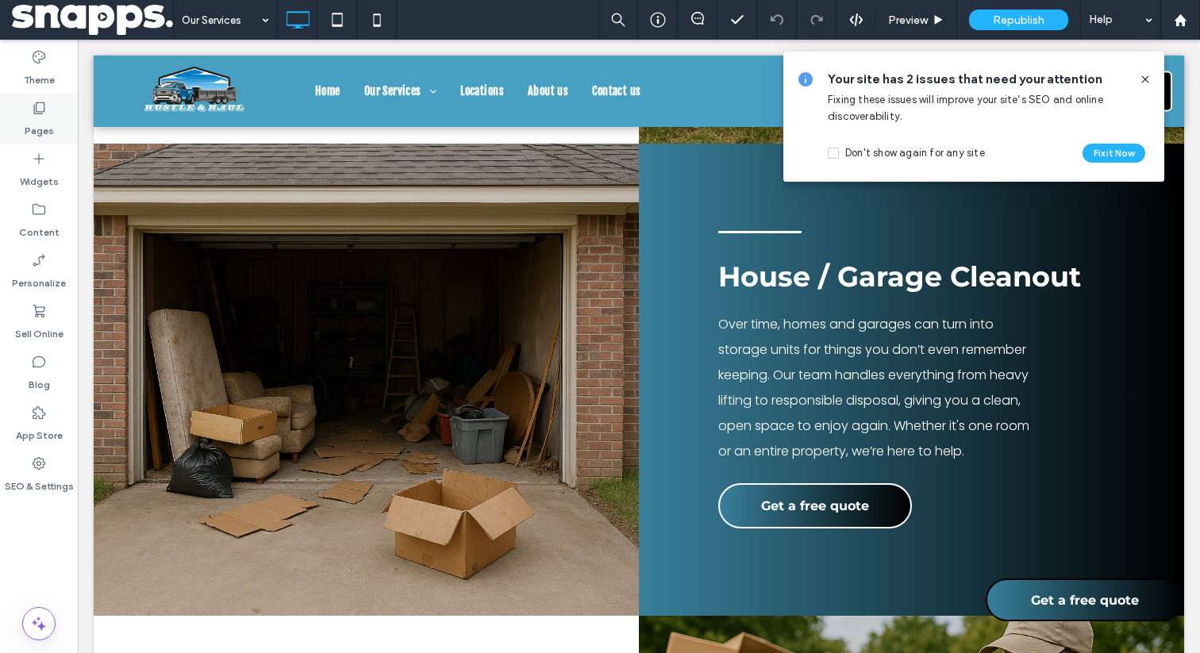
click at [54, 109] on div "Pages" at bounding box center [39, 119] width 78 height 51
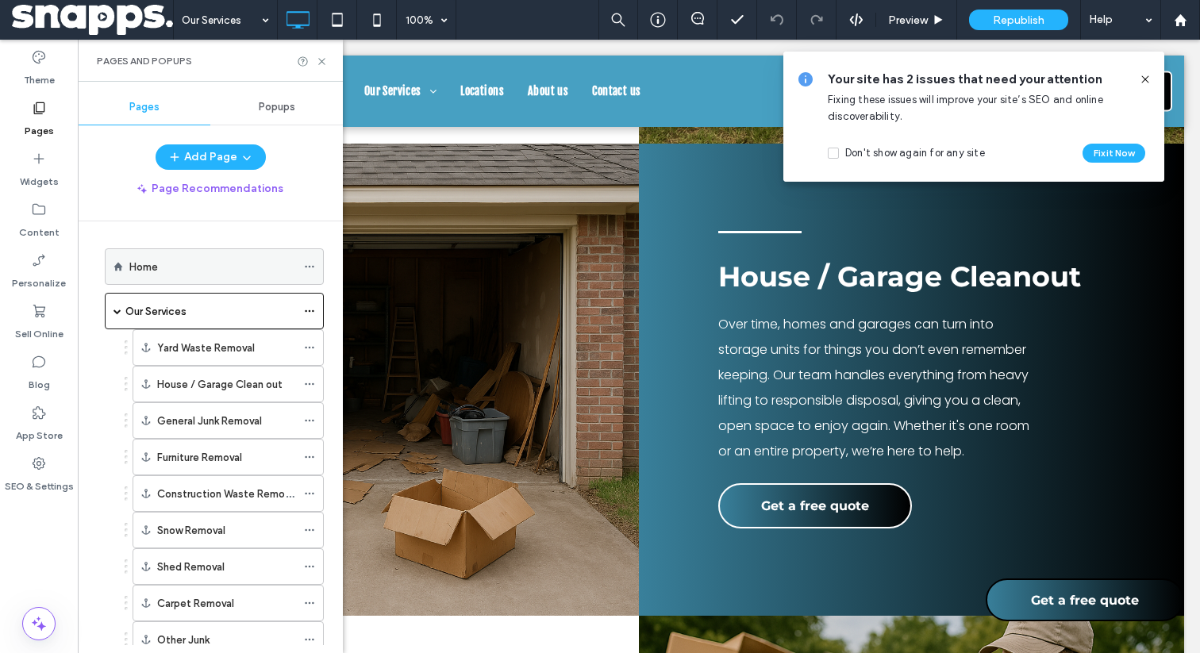
click at [173, 268] on div "Home" at bounding box center [212, 267] width 167 height 17
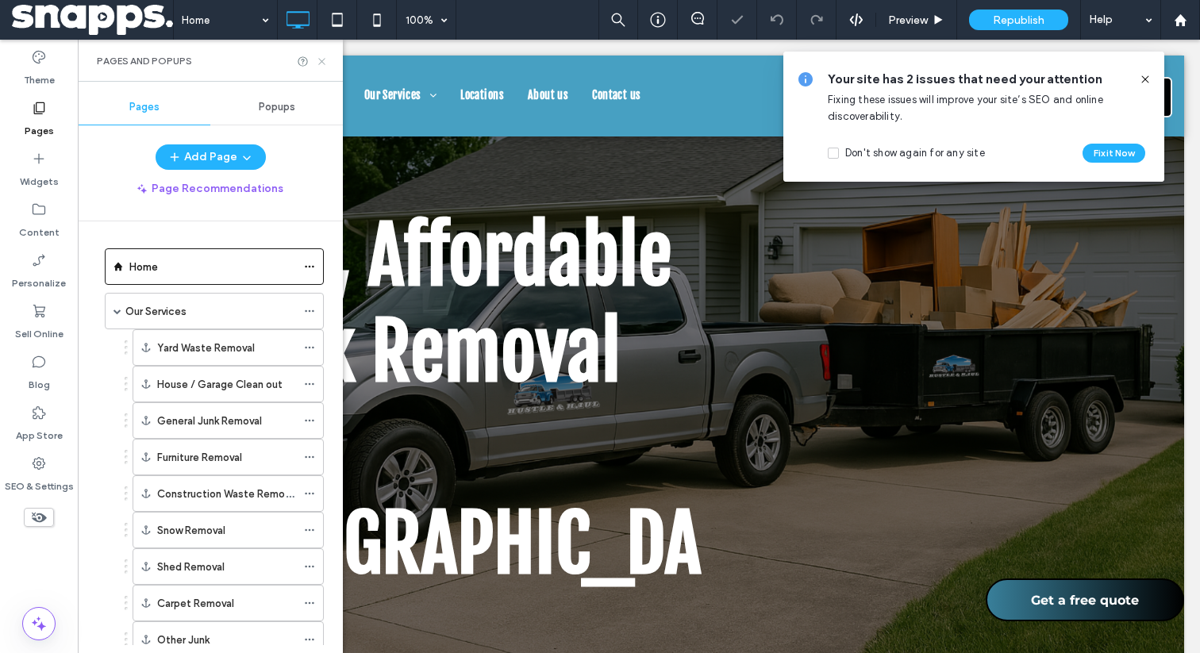
click at [325, 60] on icon at bounding box center [322, 62] width 12 height 12
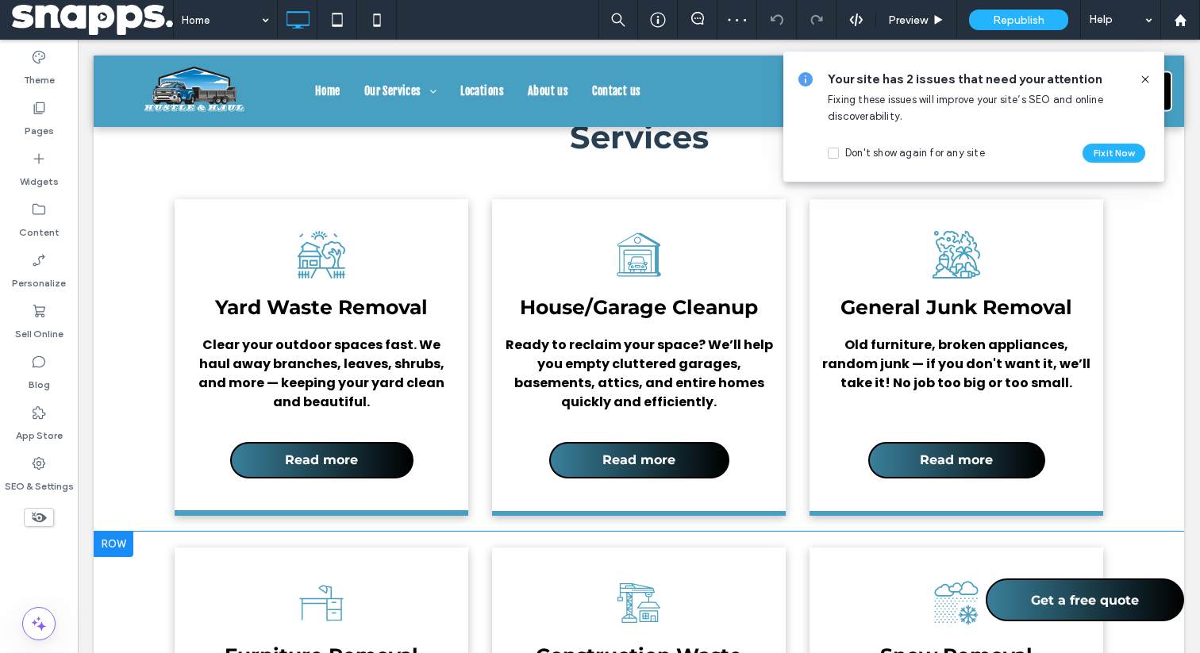
scroll to position [2194, 0]
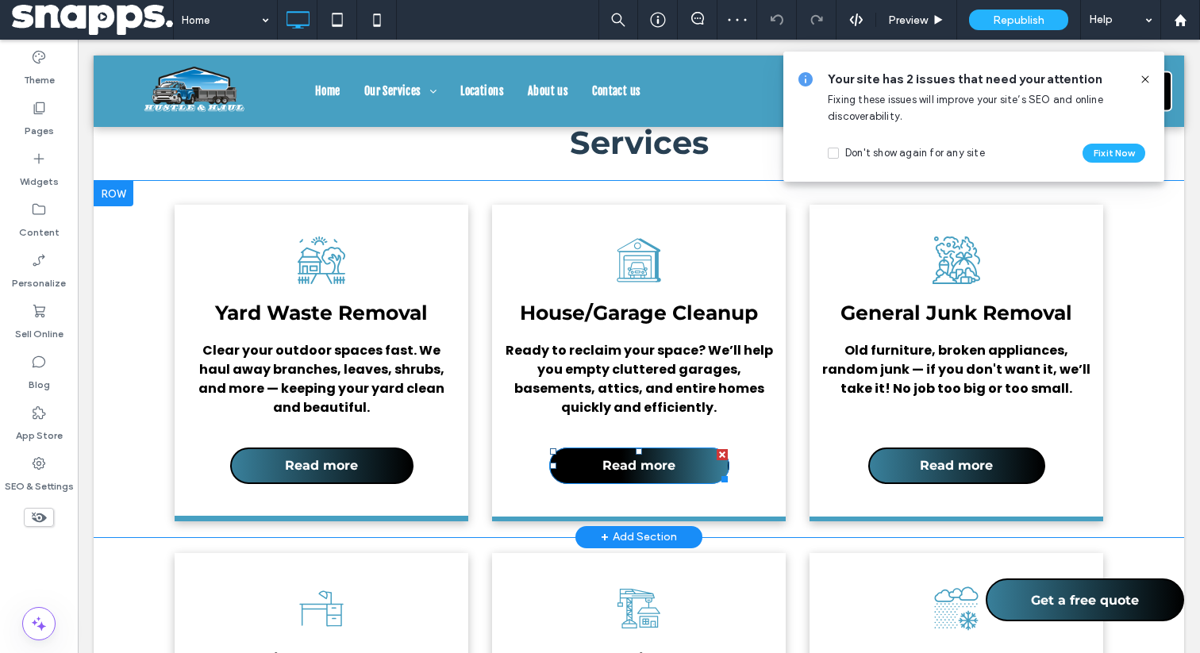
click at [600, 448] on link "Read more" at bounding box center [639, 466] width 180 height 37
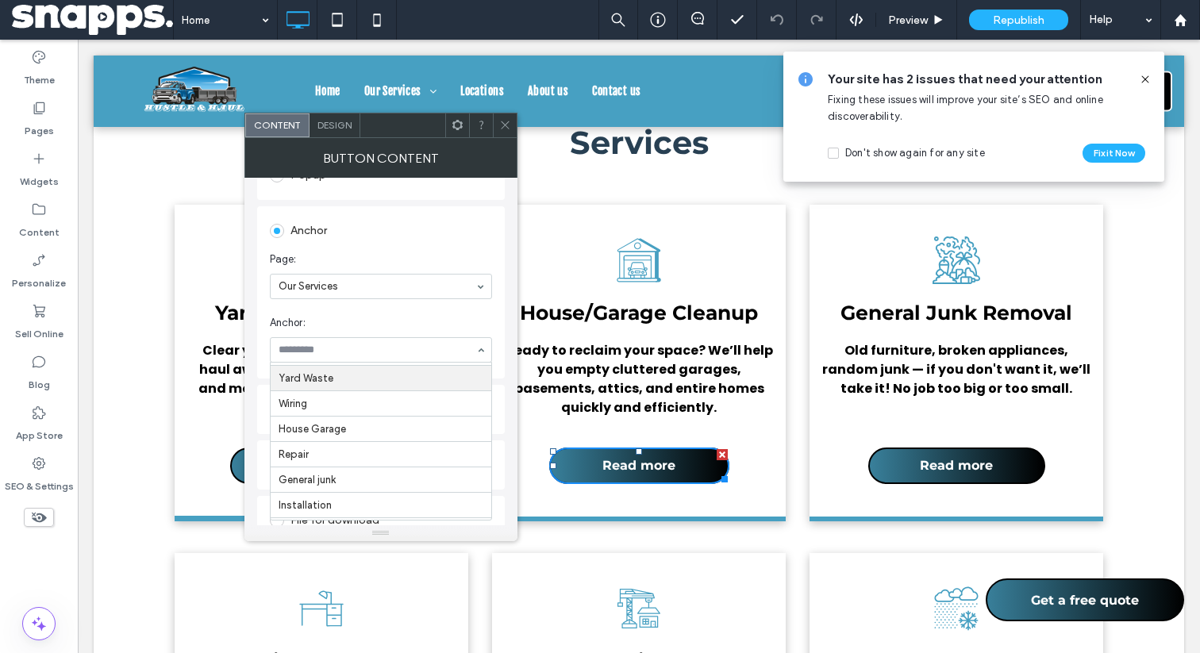
scroll to position [6, 0]
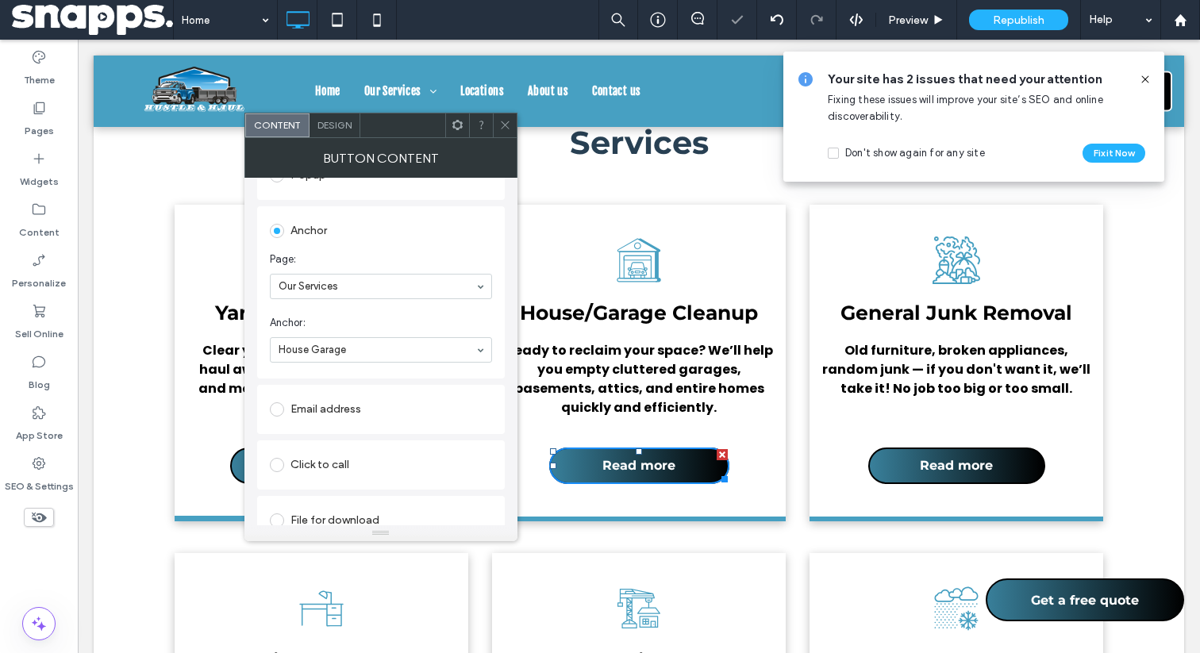
click at [501, 126] on icon at bounding box center [505, 125] width 12 height 12
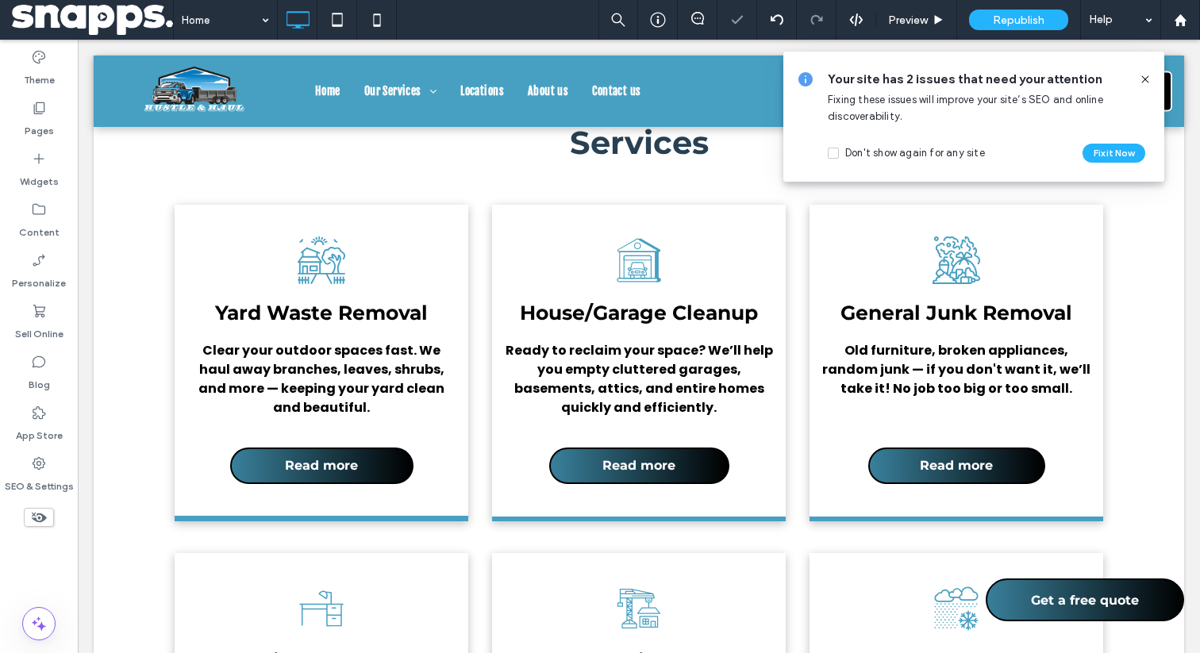
click at [1146, 79] on icon at bounding box center [1145, 79] width 13 height 13
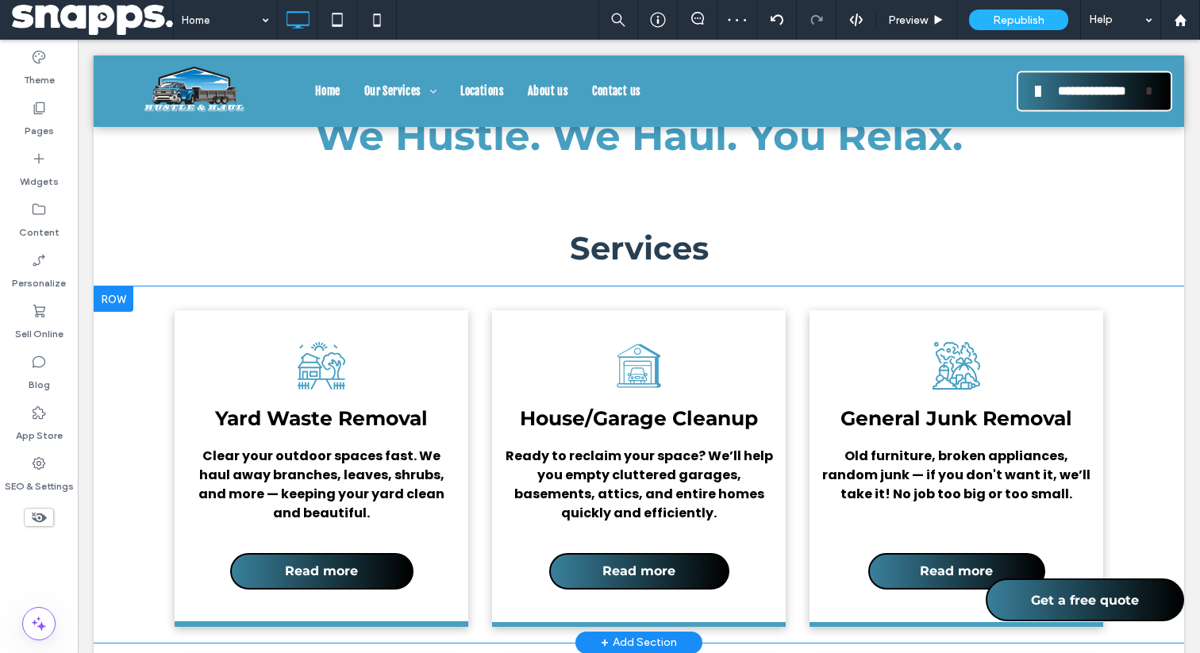
scroll to position [2065, 0]
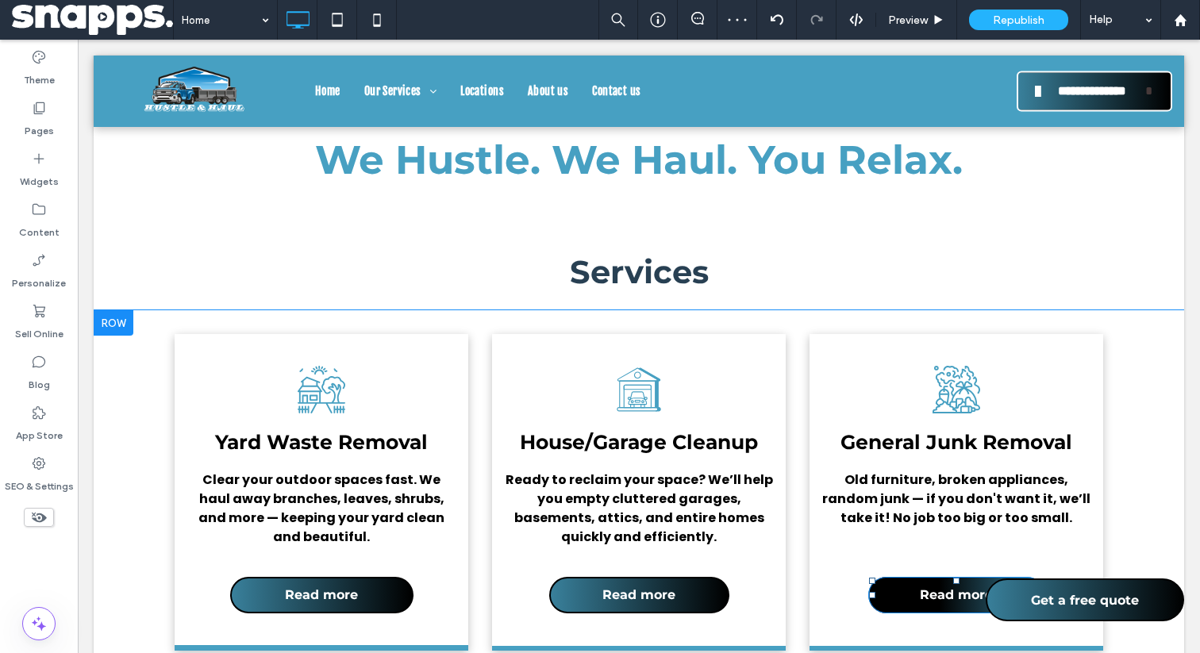
click at [915, 577] on link "Read more" at bounding box center [956, 595] width 177 height 37
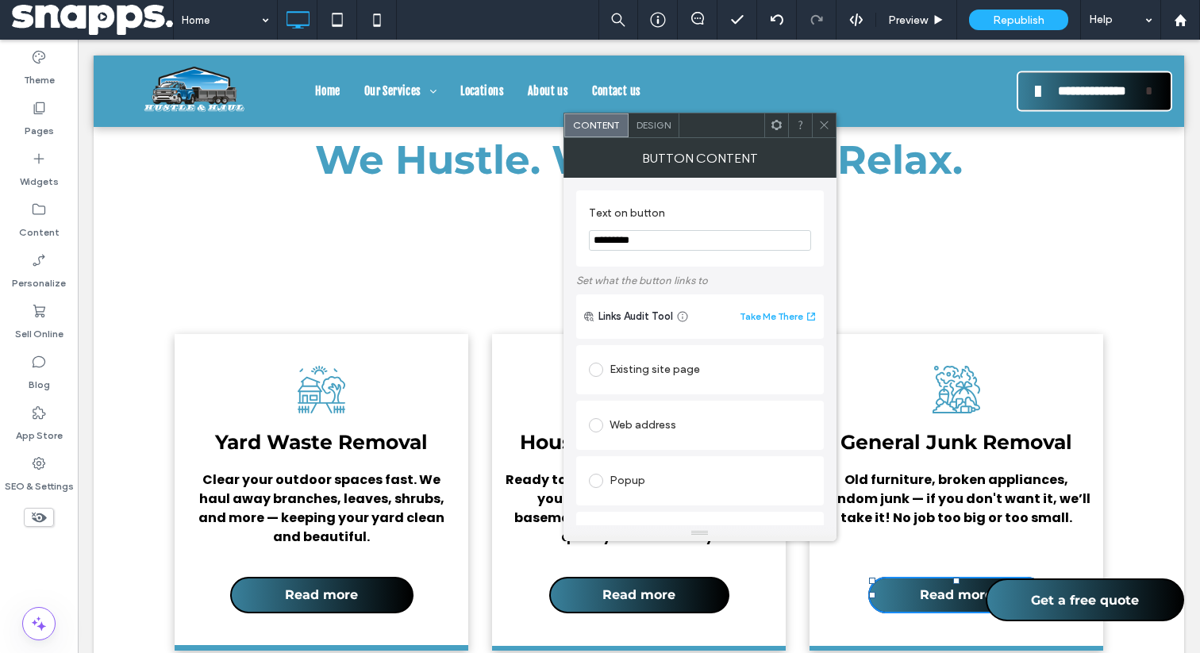
click at [637, 371] on div "Existing site page" at bounding box center [700, 369] width 222 height 25
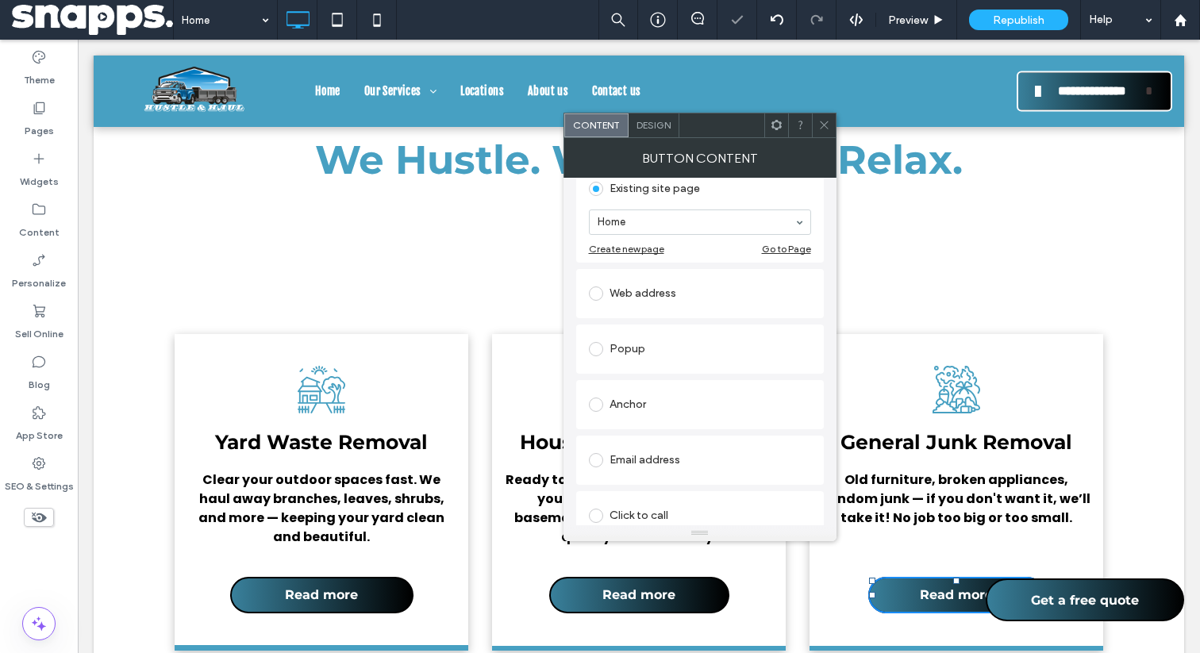
scroll to position [215, 0]
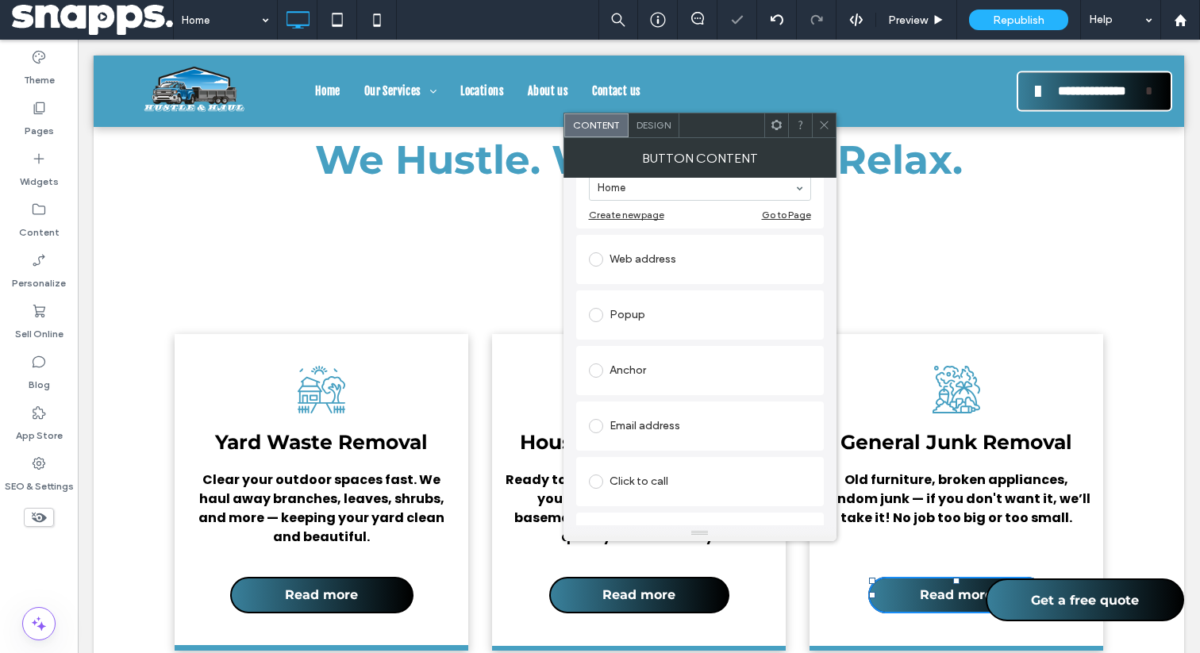
click at [626, 375] on div "Anchor" at bounding box center [700, 370] width 222 height 25
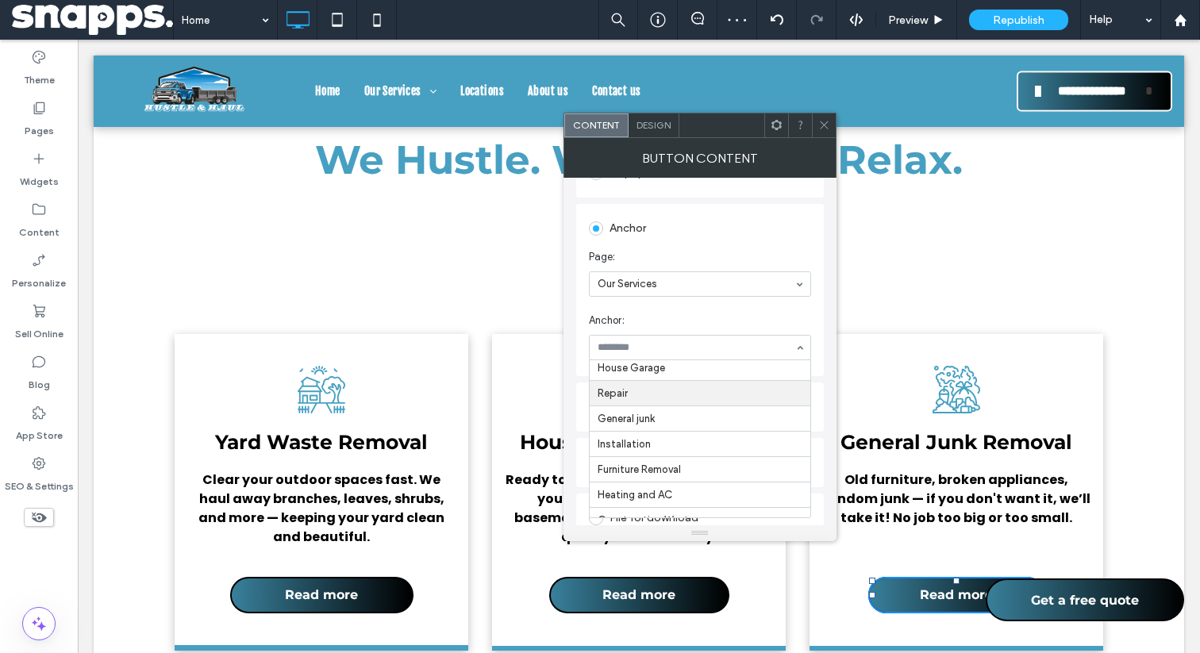
scroll to position [83, 0]
click at [821, 119] on icon at bounding box center [824, 125] width 12 height 12
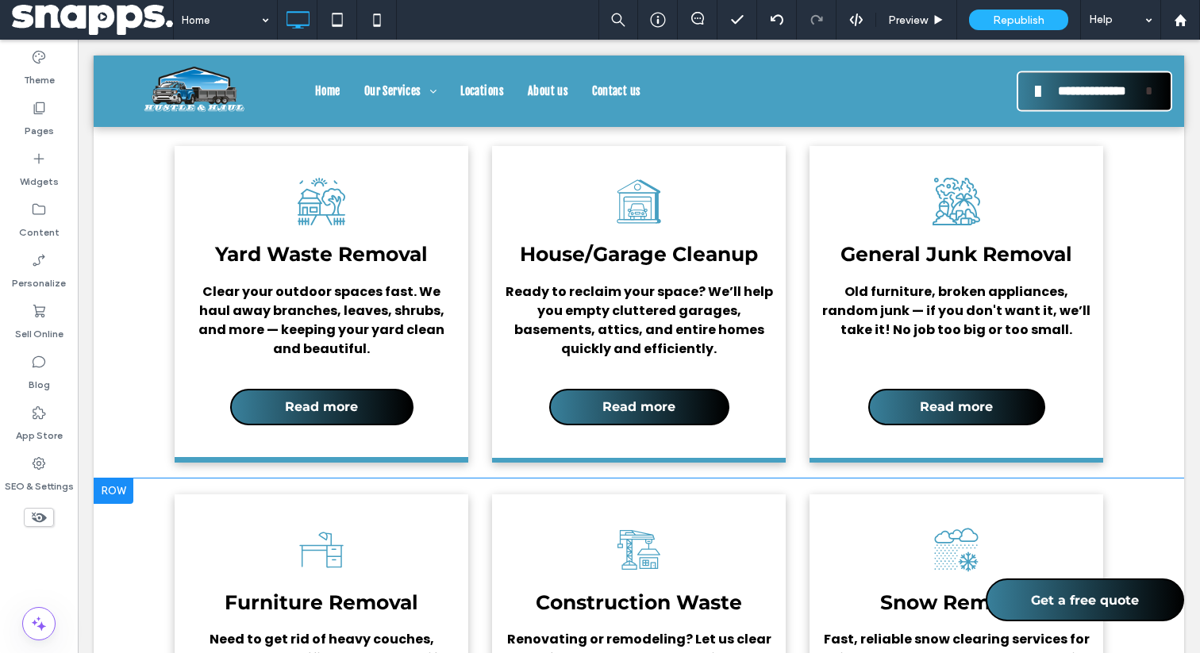
scroll to position [2189, 0]
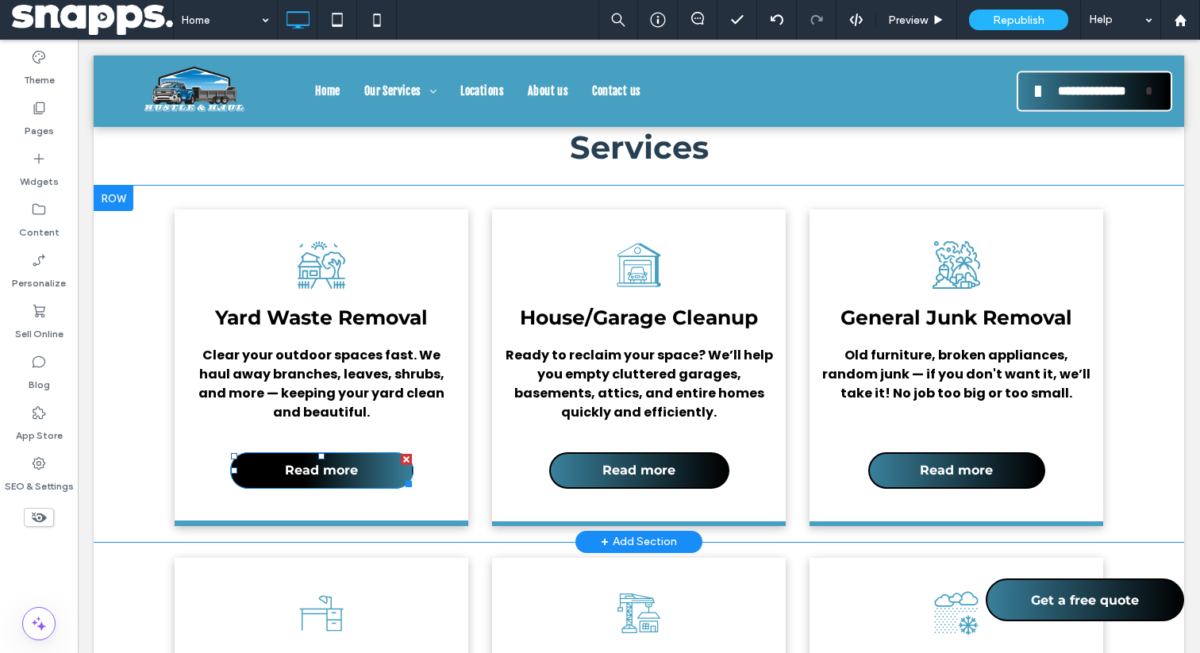
click at [333, 455] on span "Read more" at bounding box center [321, 470] width 73 height 31
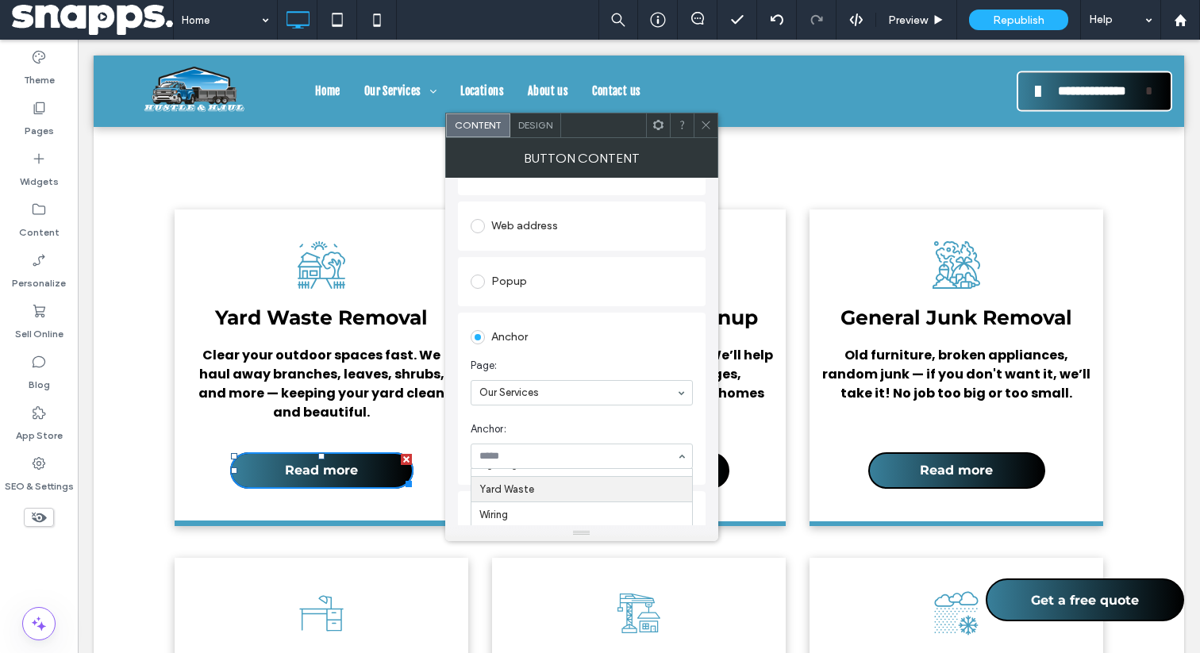
scroll to position [0, 0]
click at [705, 125] on icon at bounding box center [706, 125] width 12 height 12
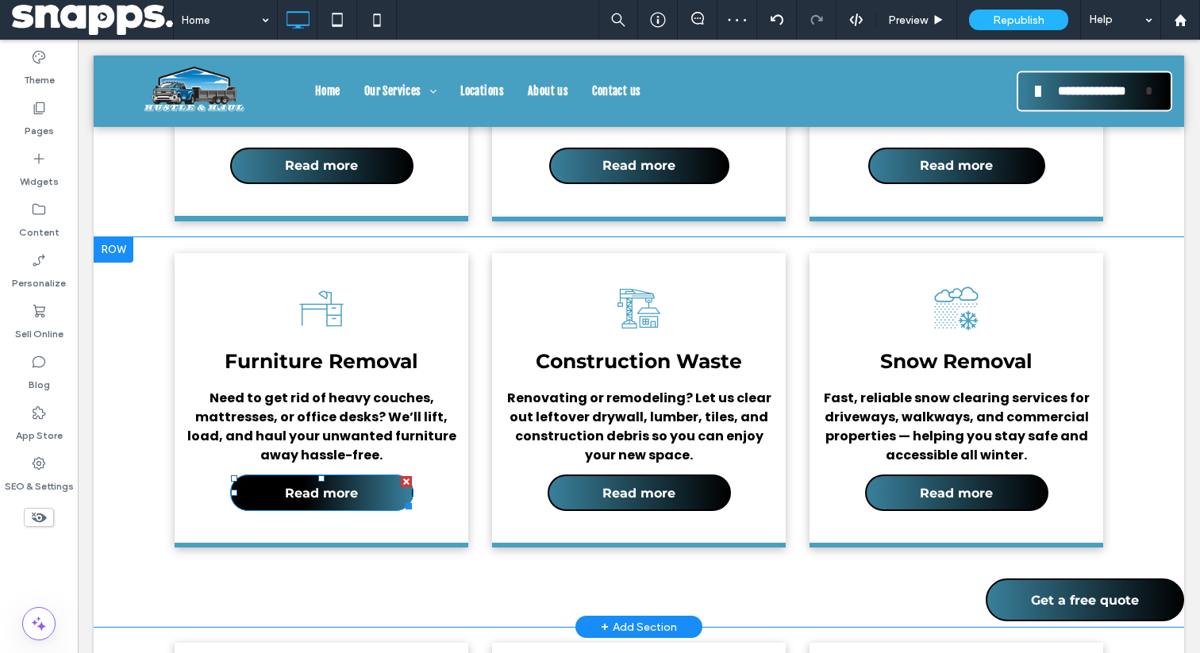
scroll to position [2455, 0]
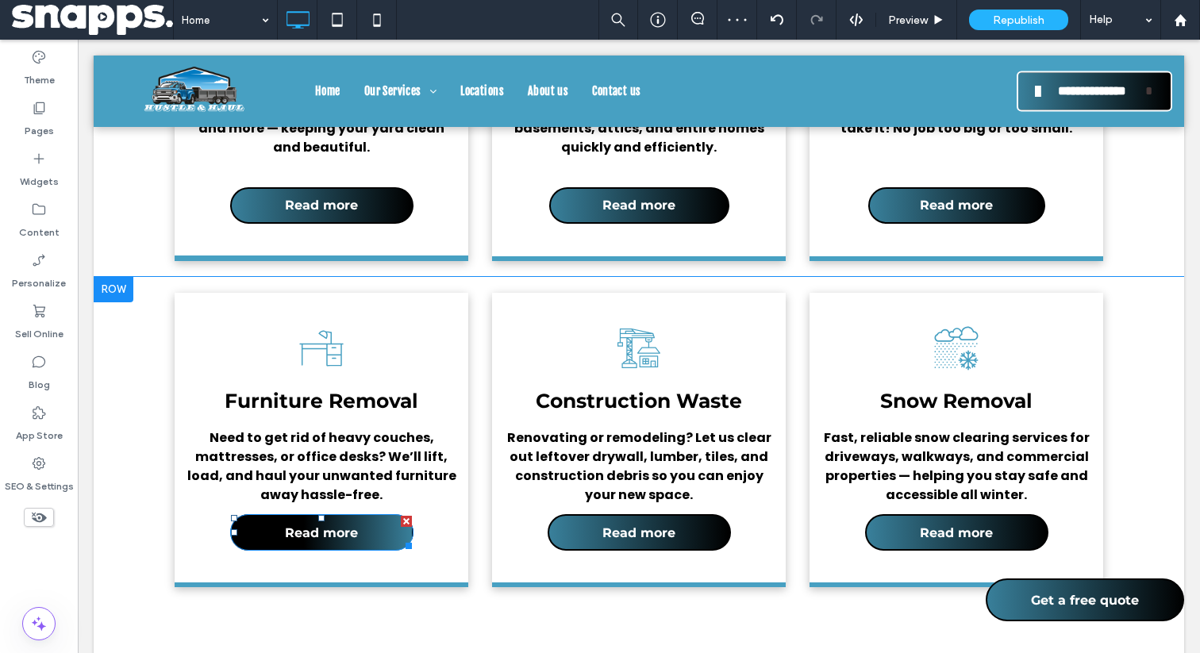
click at [327, 518] on span "Read more" at bounding box center [321, 533] width 73 height 31
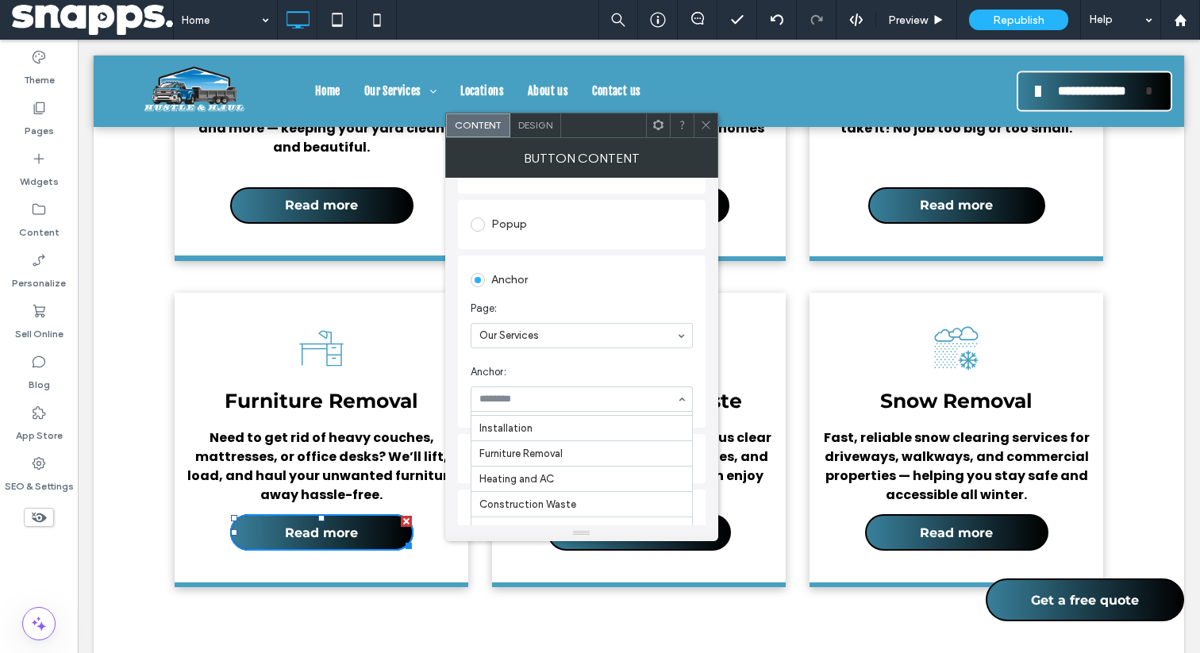
scroll to position [163, 0]
click at [711, 129] on icon at bounding box center [706, 125] width 12 height 12
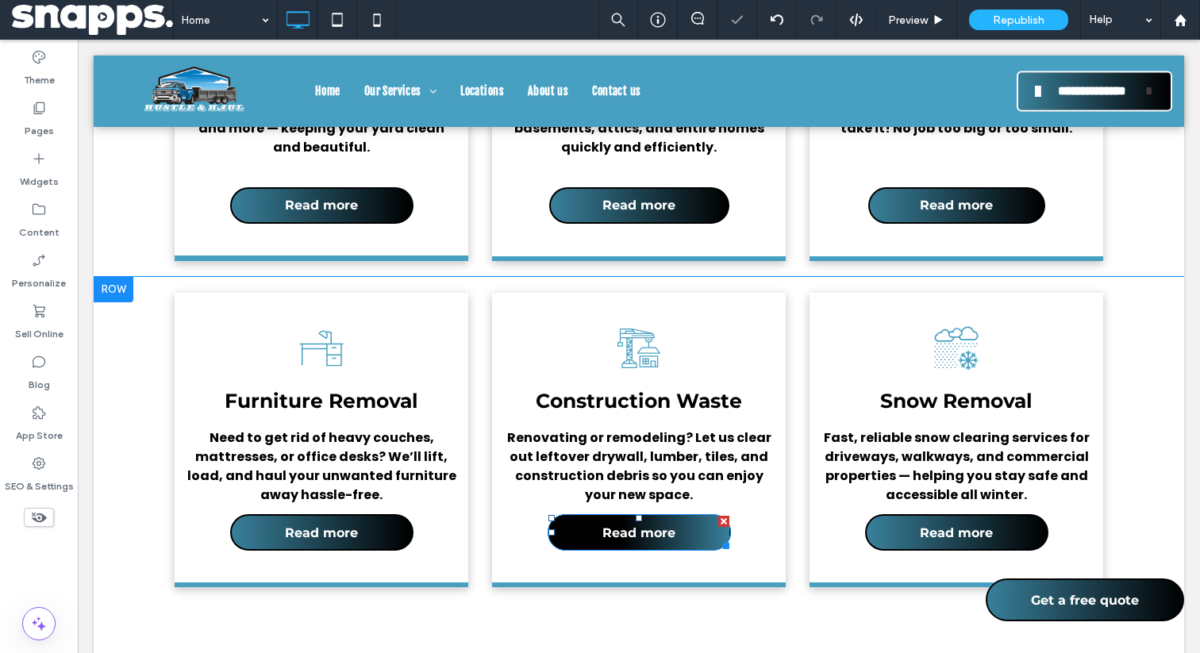
click at [633, 518] on span "Read more" at bounding box center [639, 533] width 73 height 31
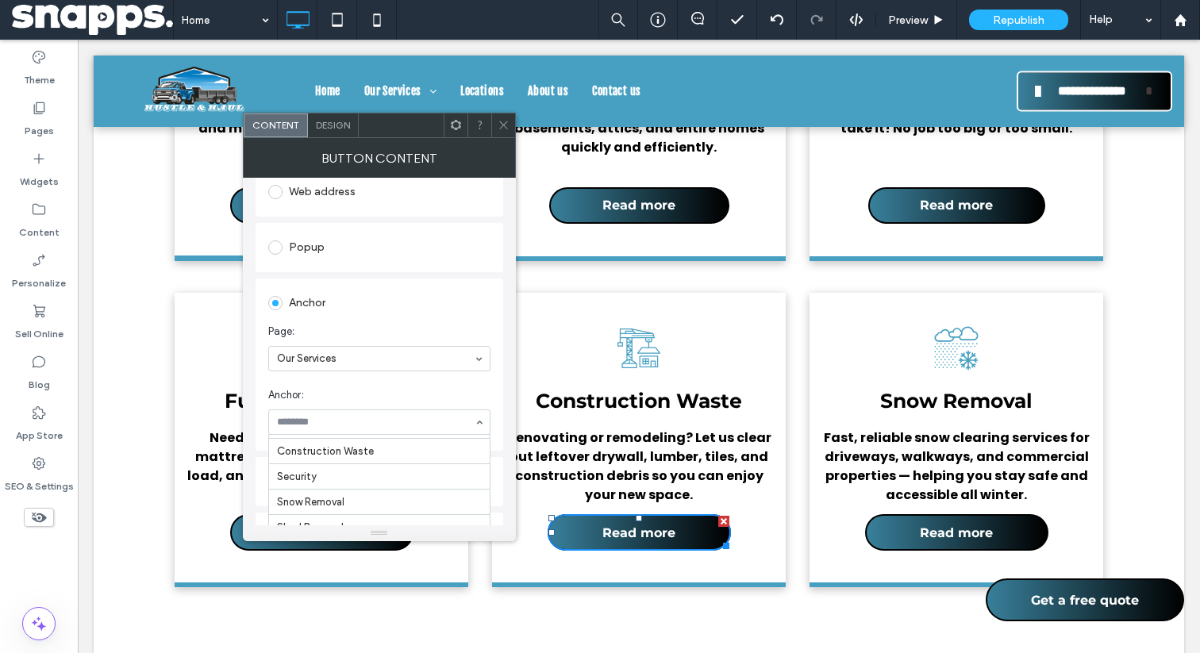
scroll to position [228, 0]
click at [499, 133] on span at bounding box center [504, 126] width 12 height 24
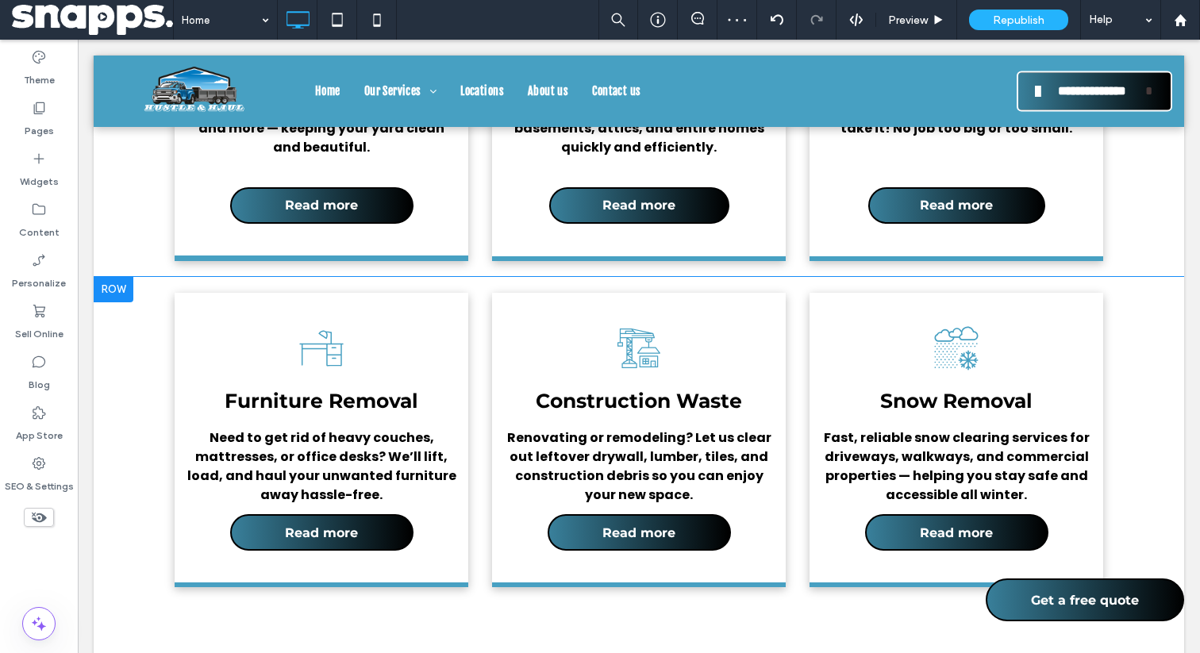
scroll to position [2463, 0]
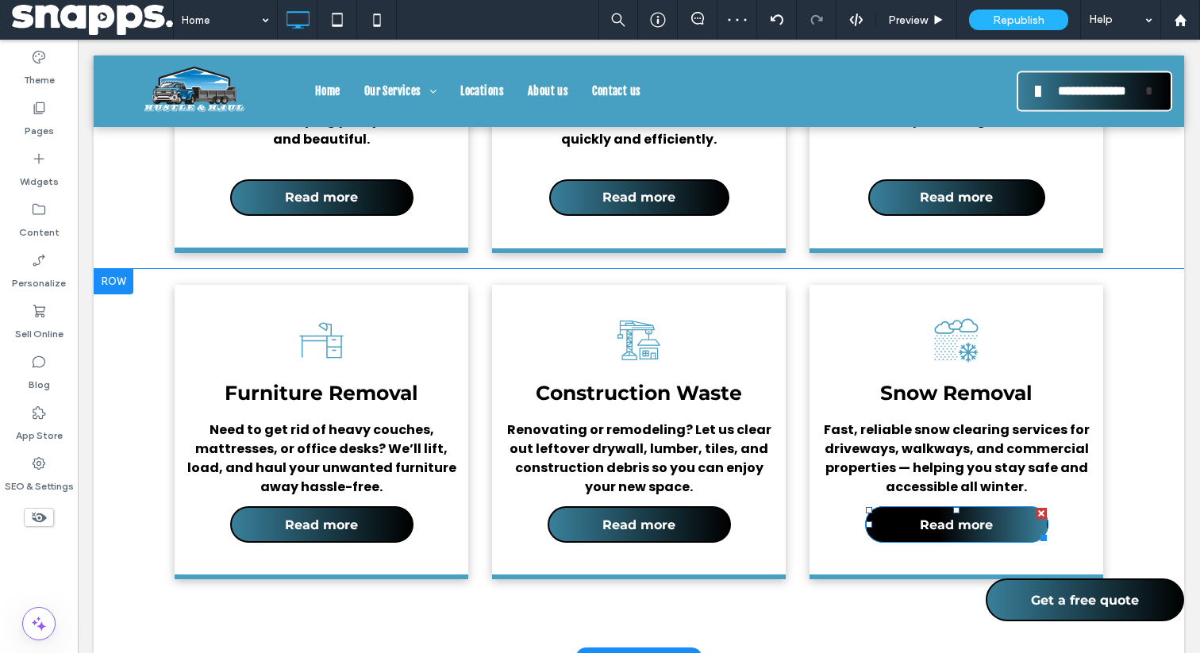
click at [937, 510] on span "Read more" at bounding box center [956, 525] width 73 height 31
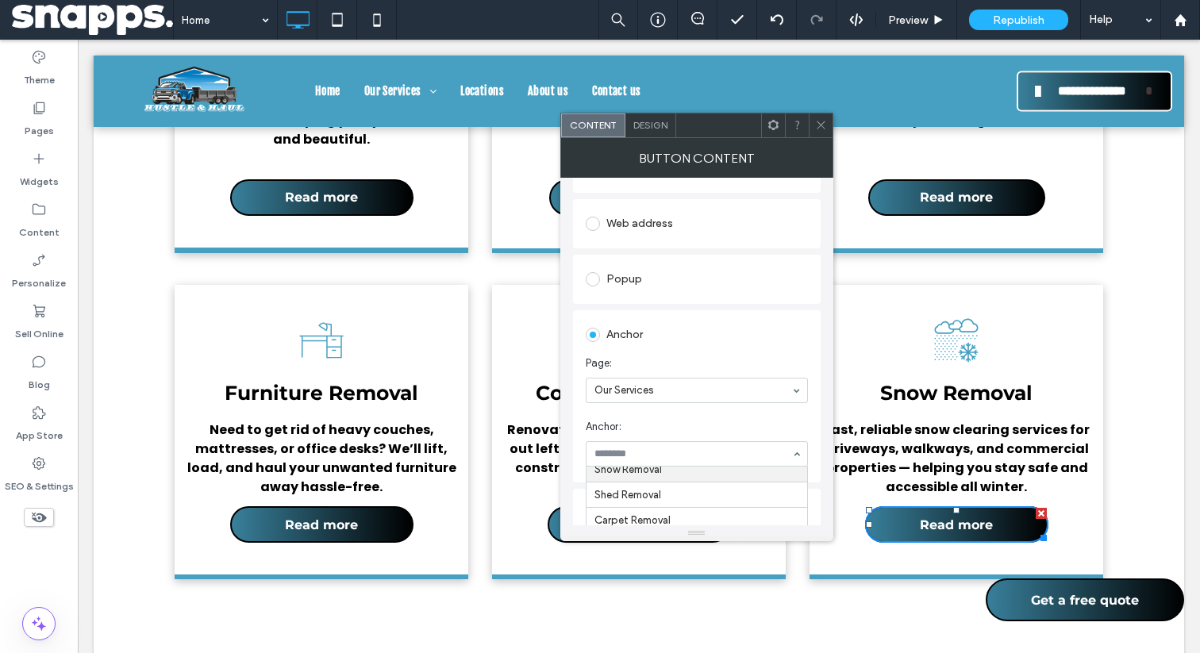
scroll to position [291, 0]
click at [822, 129] on icon at bounding box center [821, 125] width 12 height 12
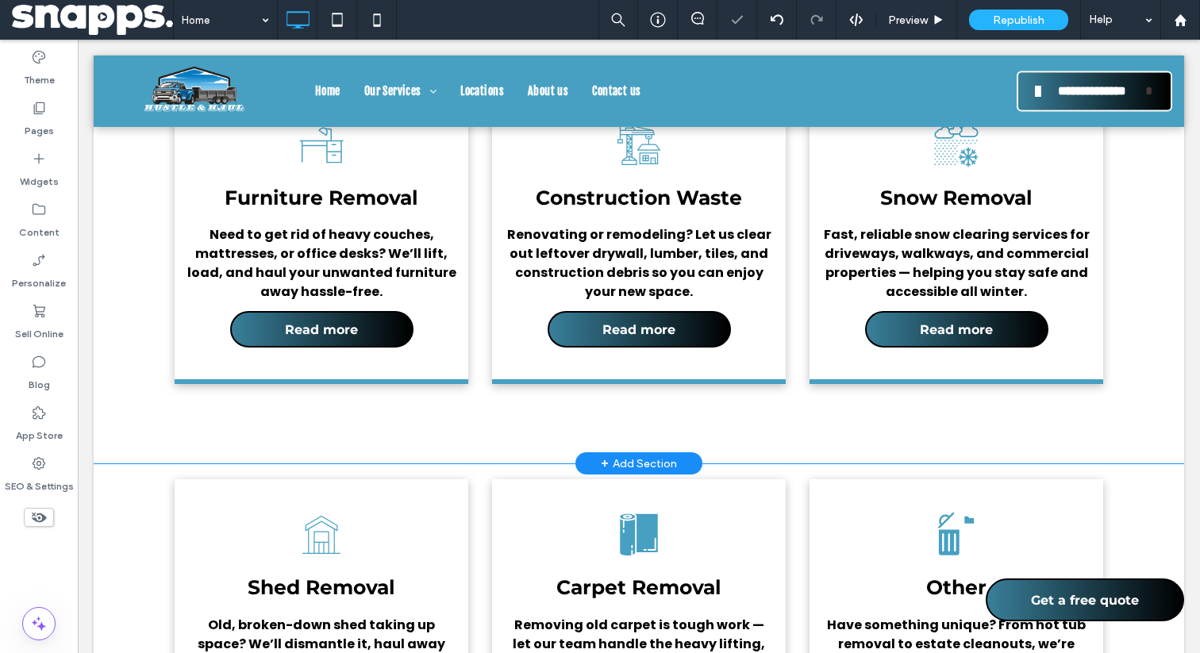
scroll to position [2700, 0]
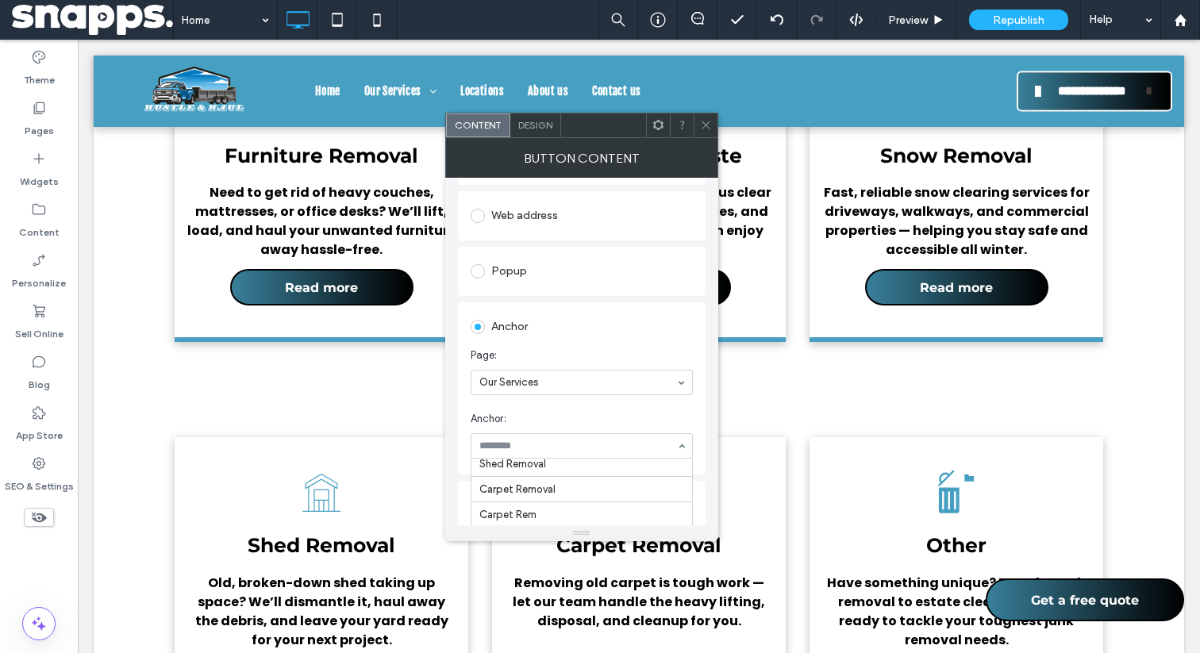
scroll to position [315, 0]
click at [702, 126] on icon at bounding box center [706, 125] width 12 height 12
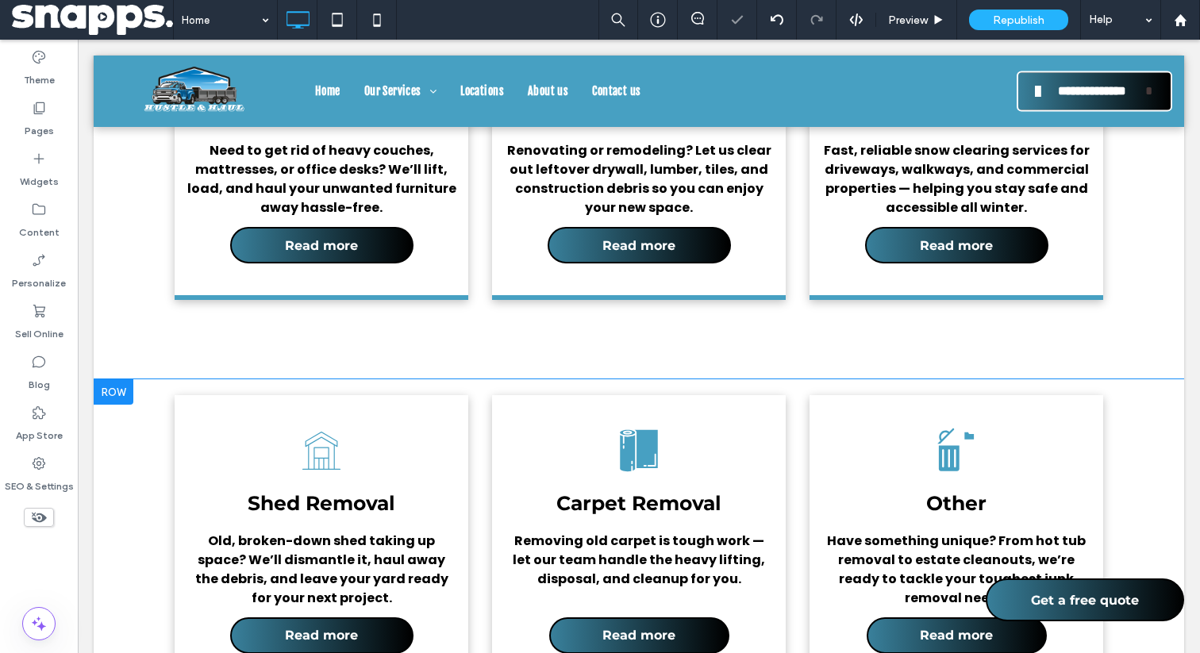
scroll to position [2763, 0]
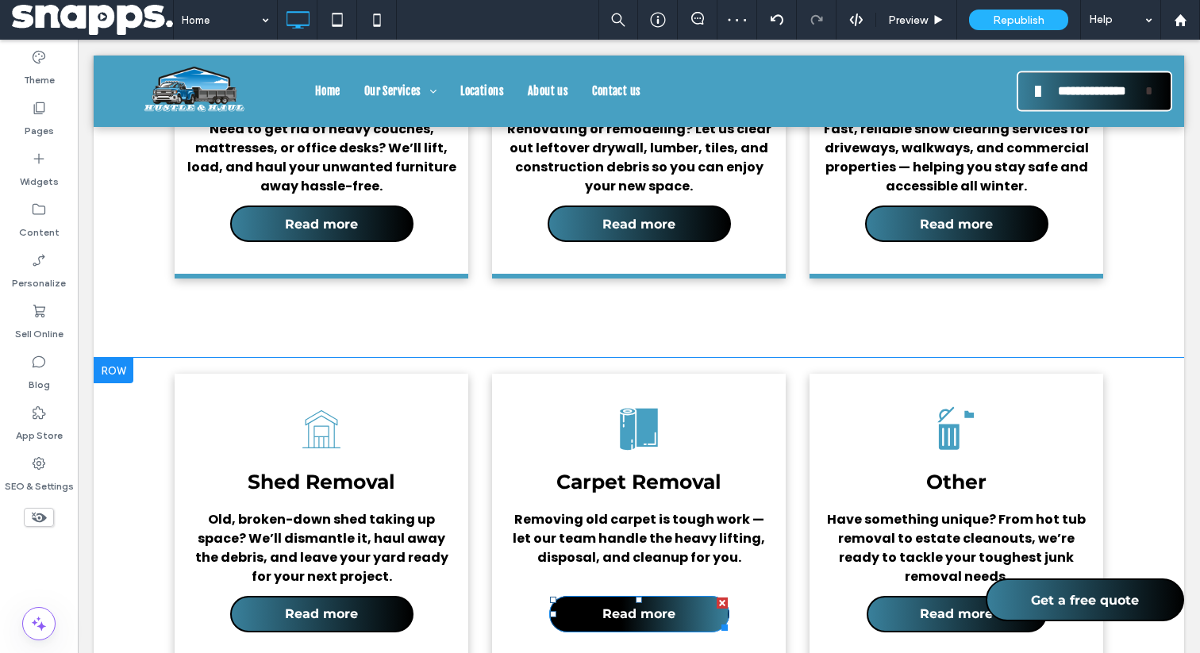
click at [632, 599] on span "Read more" at bounding box center [639, 614] width 73 height 31
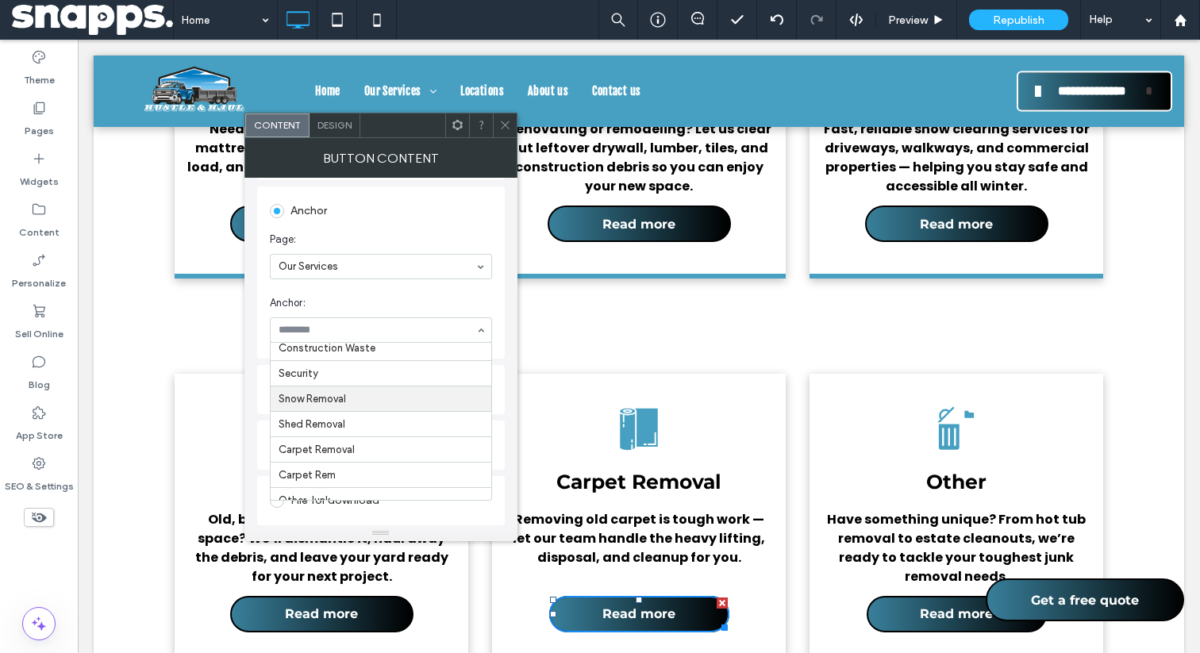
scroll to position [249, 0]
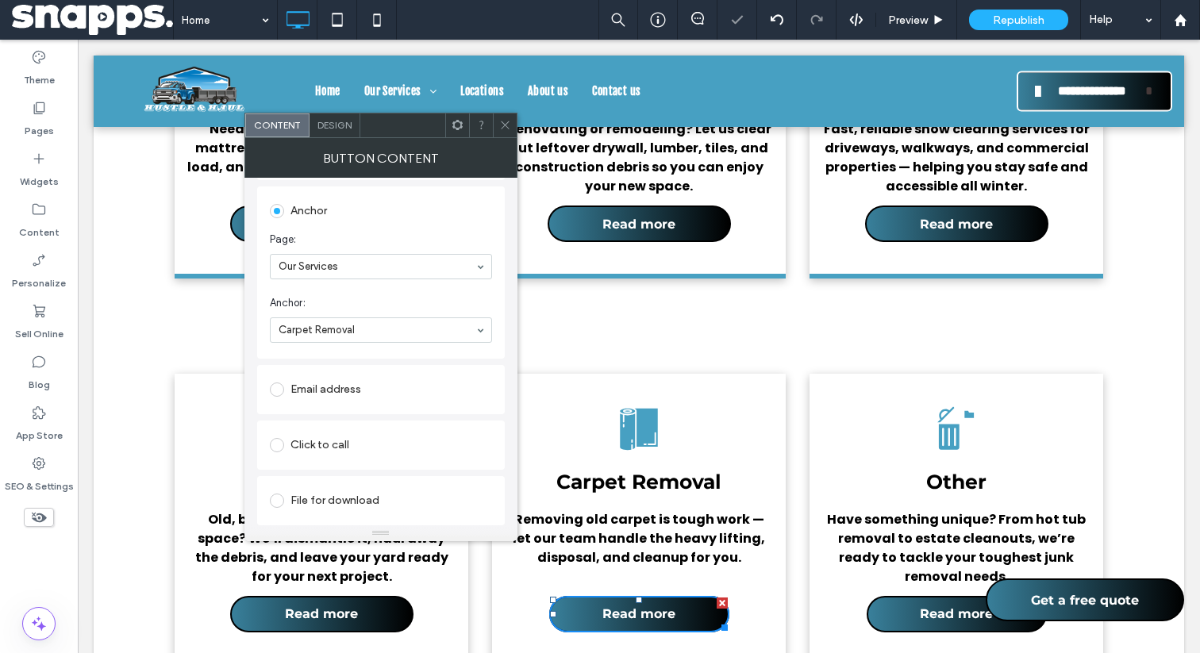
click at [481, 226] on section "Page: Our Services" at bounding box center [381, 256] width 222 height 64
click at [507, 129] on icon at bounding box center [505, 125] width 12 height 12
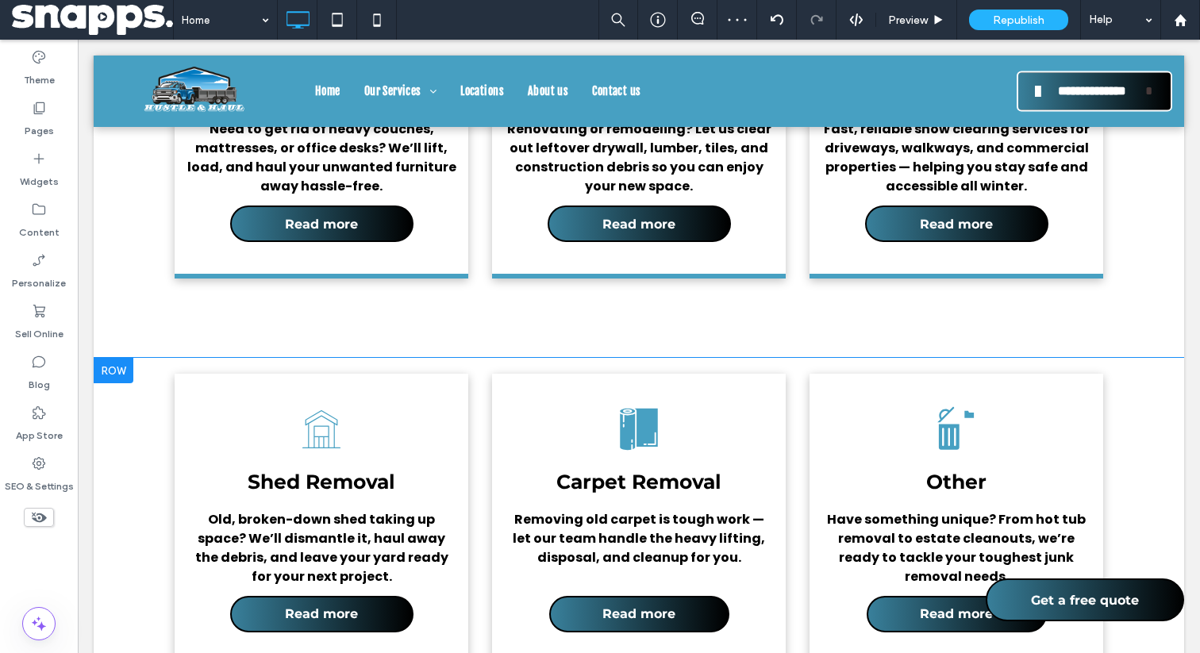
scroll to position [2782, 0]
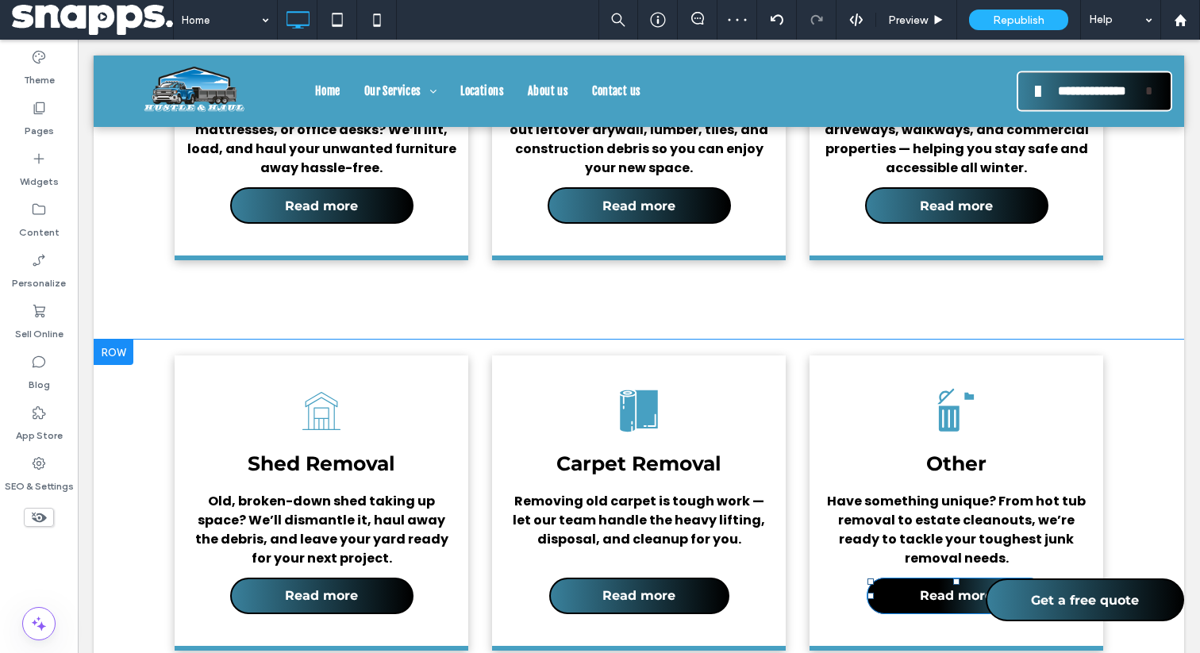
click at [931, 580] on span "Read more" at bounding box center [956, 595] width 73 height 31
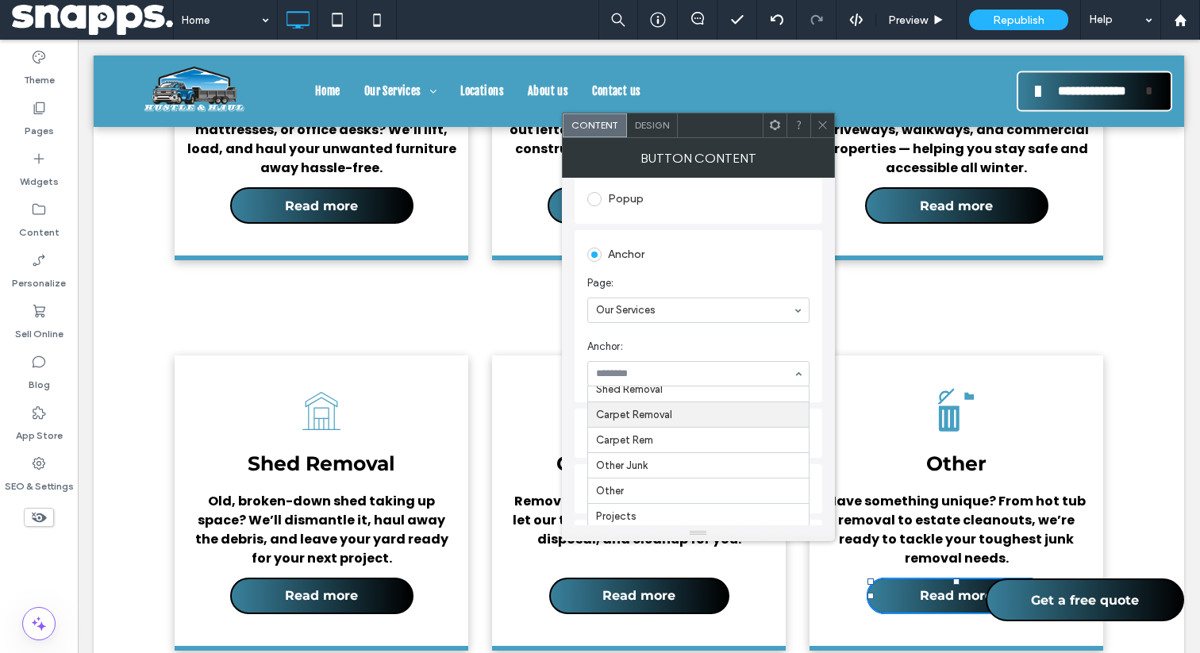
scroll to position [316, 0]
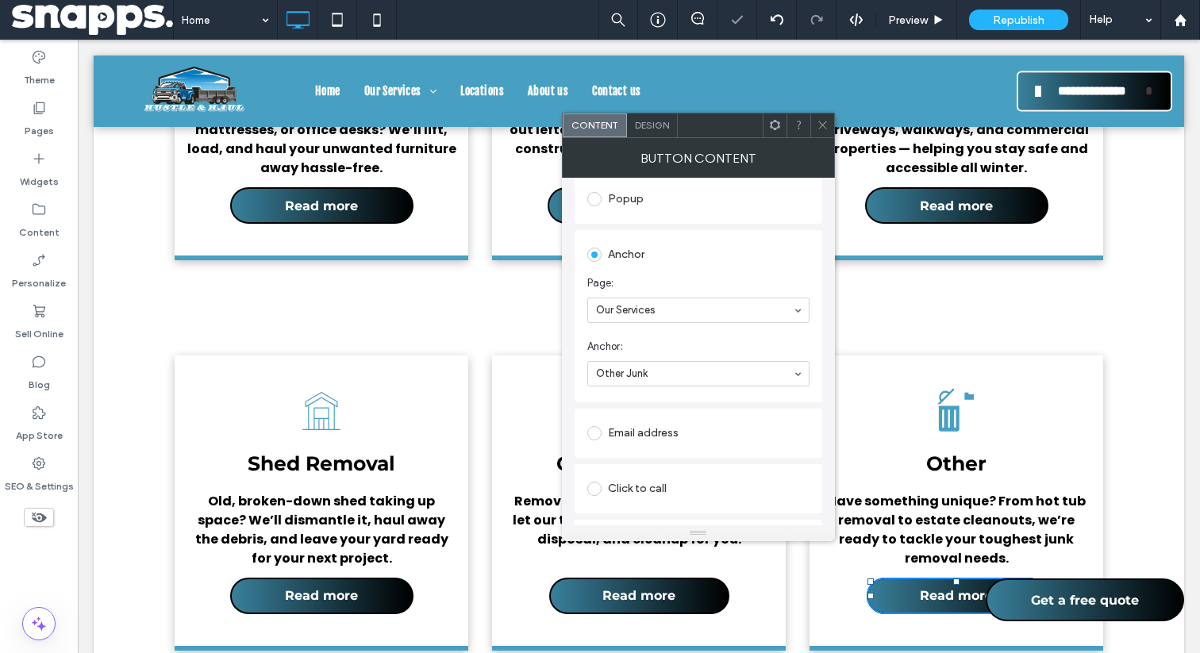
click at [820, 131] on span at bounding box center [823, 126] width 12 height 24
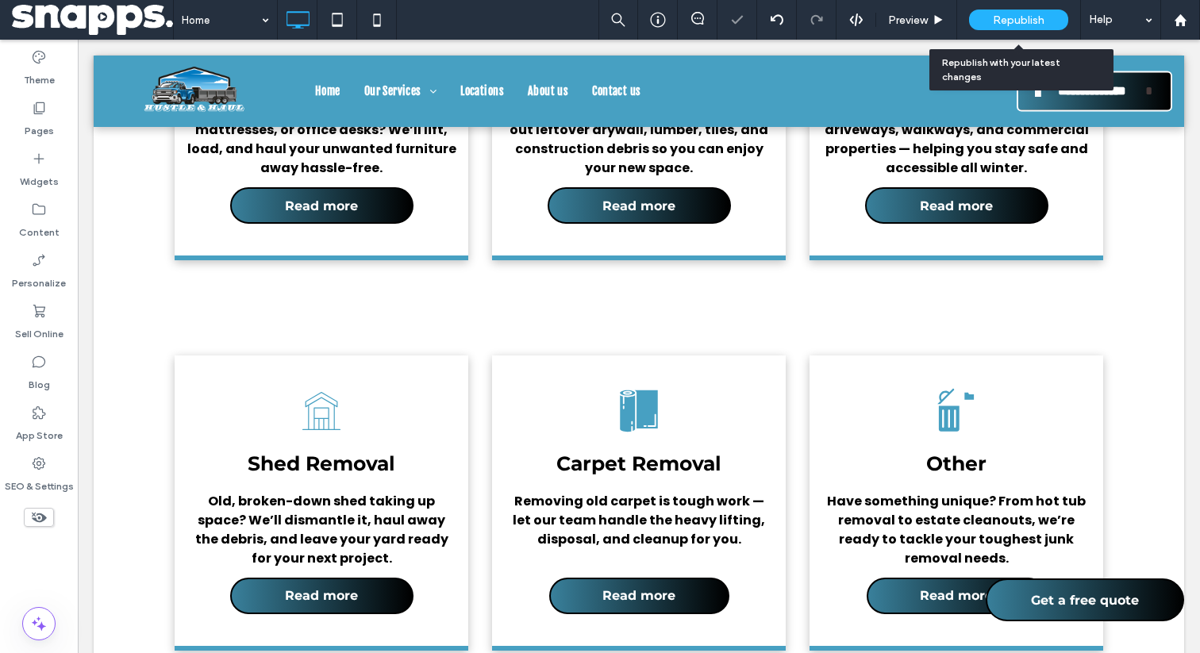
click at [1010, 17] on span "Republish" at bounding box center [1019, 19] width 52 height 13
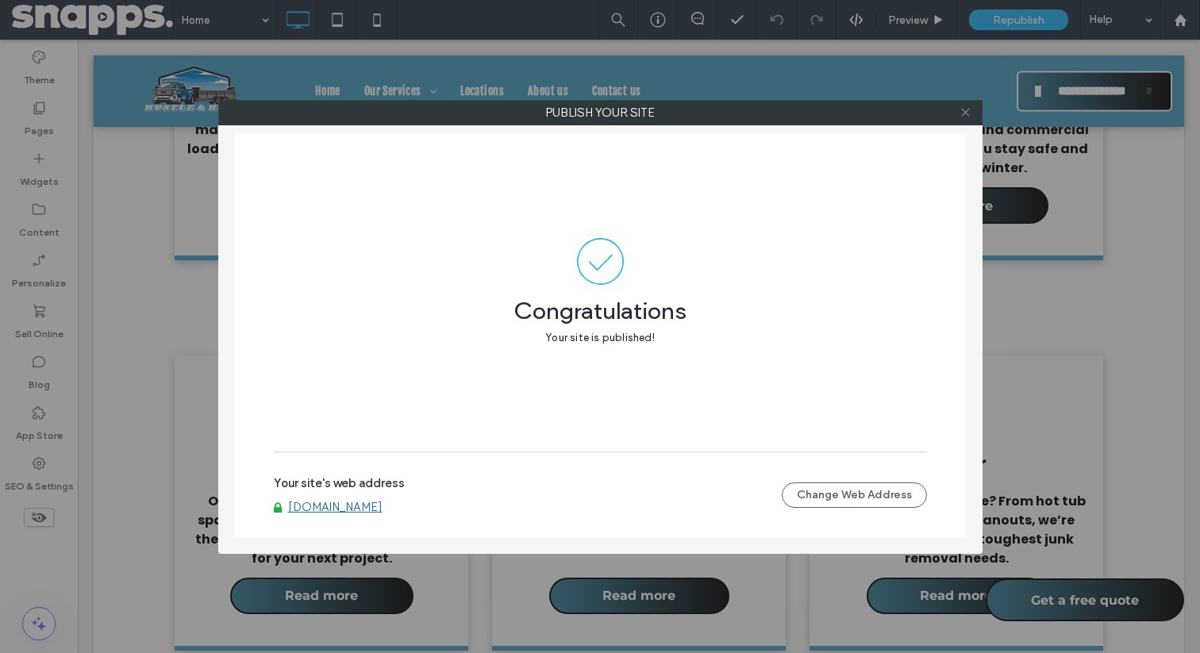
click at [965, 114] on icon at bounding box center [966, 112] width 12 height 12
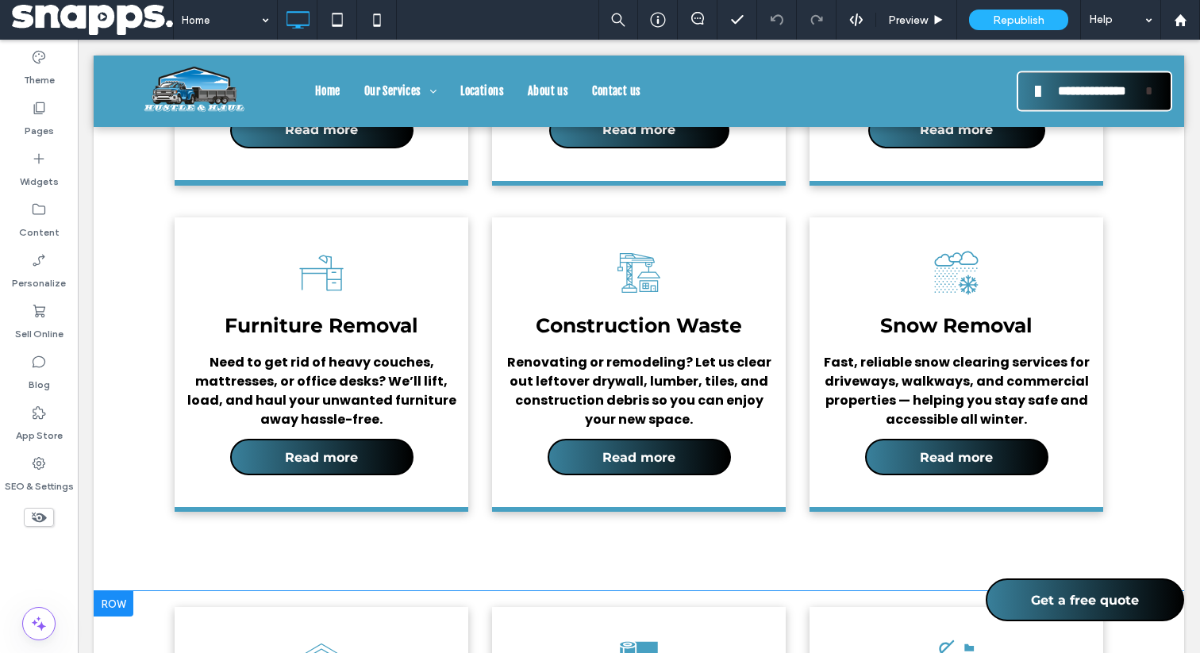
scroll to position [2528, 0]
